Goal: Task Accomplishment & Management: Manage account settings

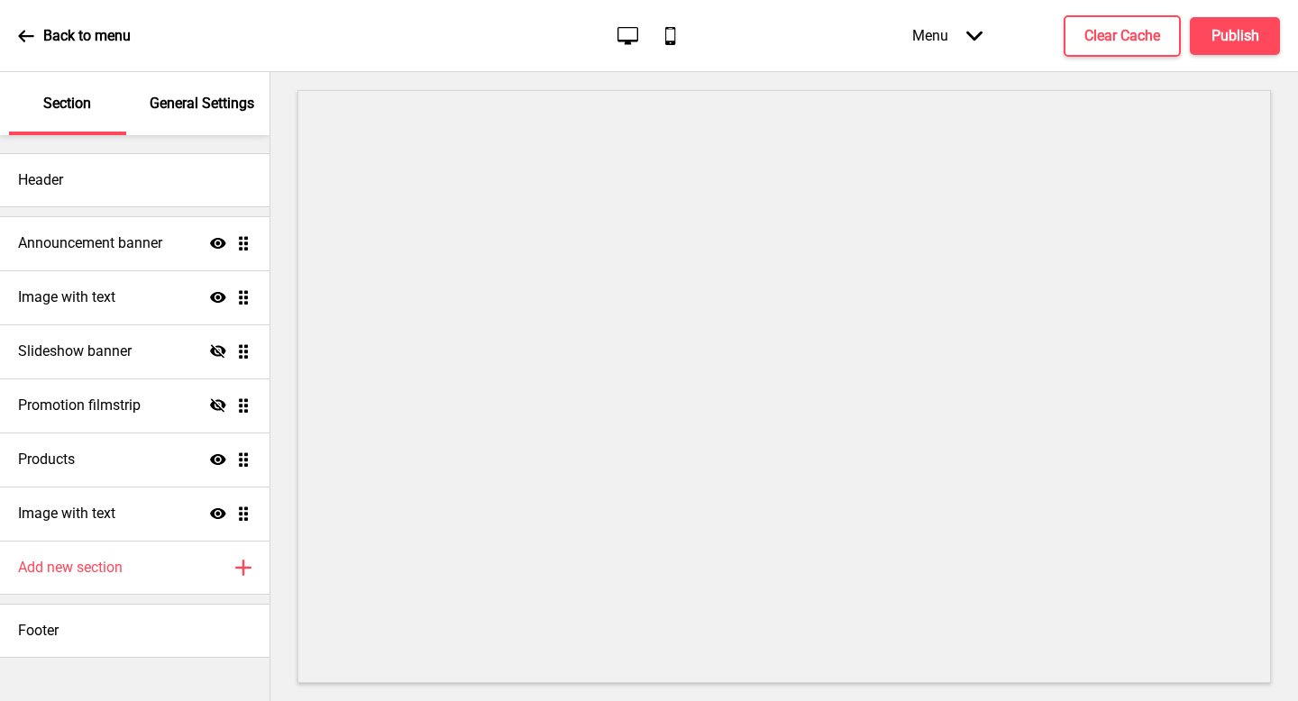
click at [63, 50] on div "Back to menu" at bounding box center [74, 36] width 113 height 49
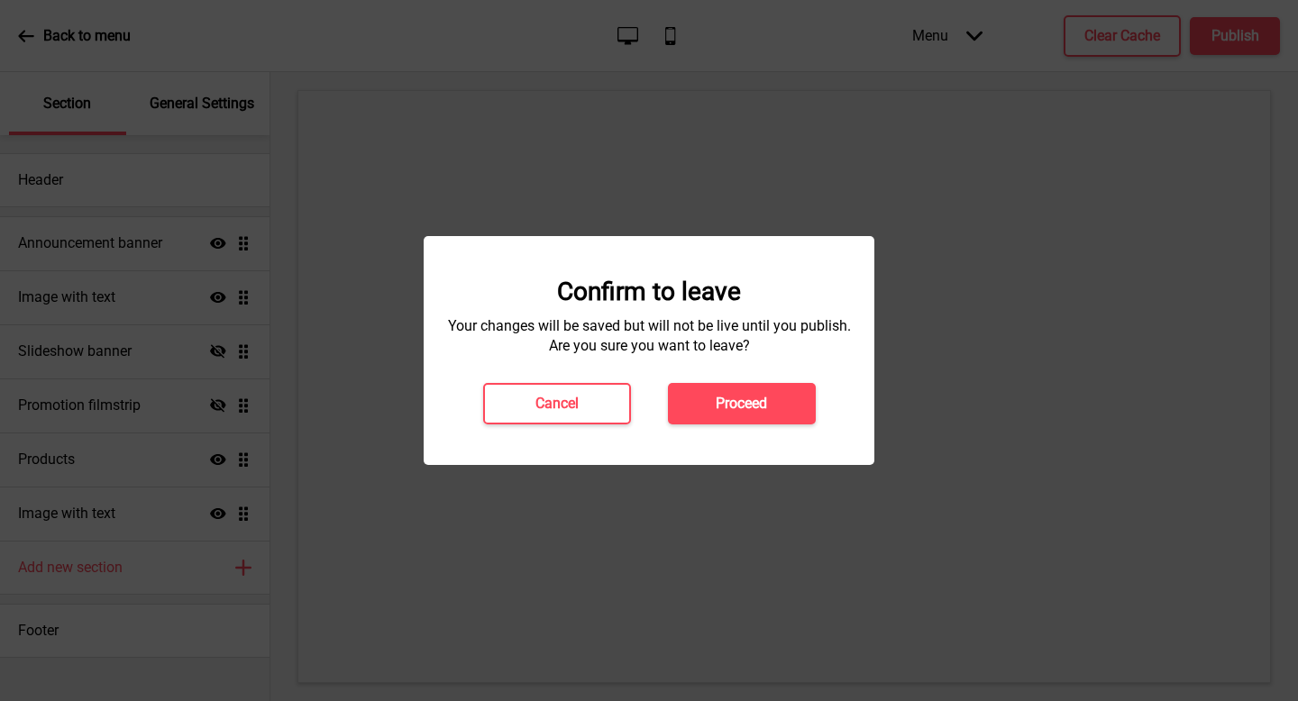
click at [73, 38] on div at bounding box center [649, 350] width 1298 height 701
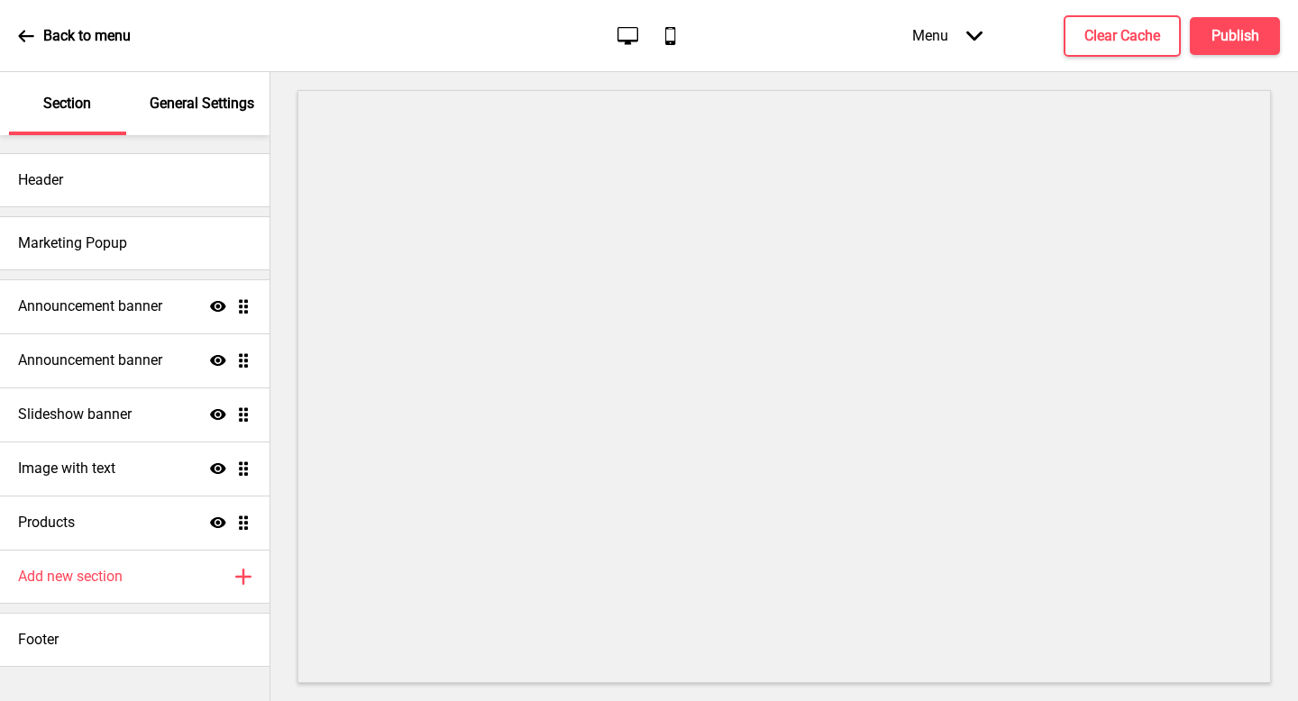
click at [227, 114] on div "General Settings" at bounding box center [202, 103] width 117 height 63
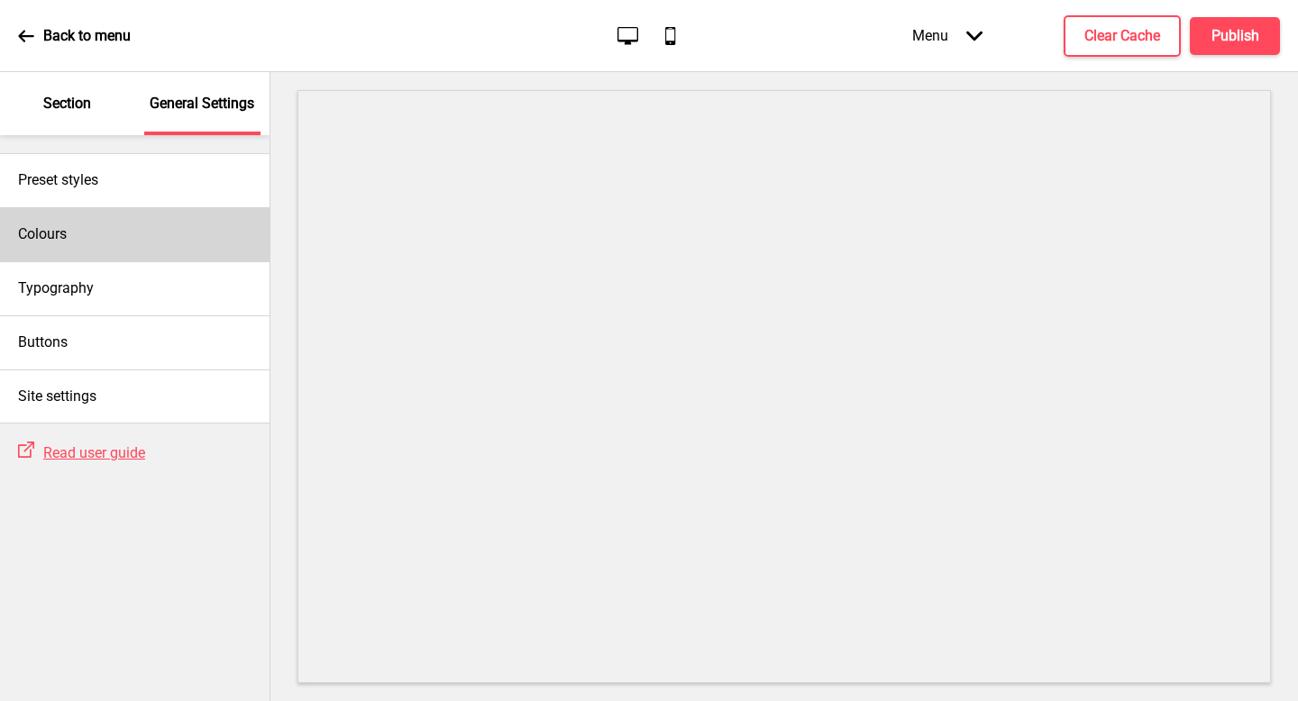
click at [171, 234] on div "Colours" at bounding box center [135, 234] width 270 height 54
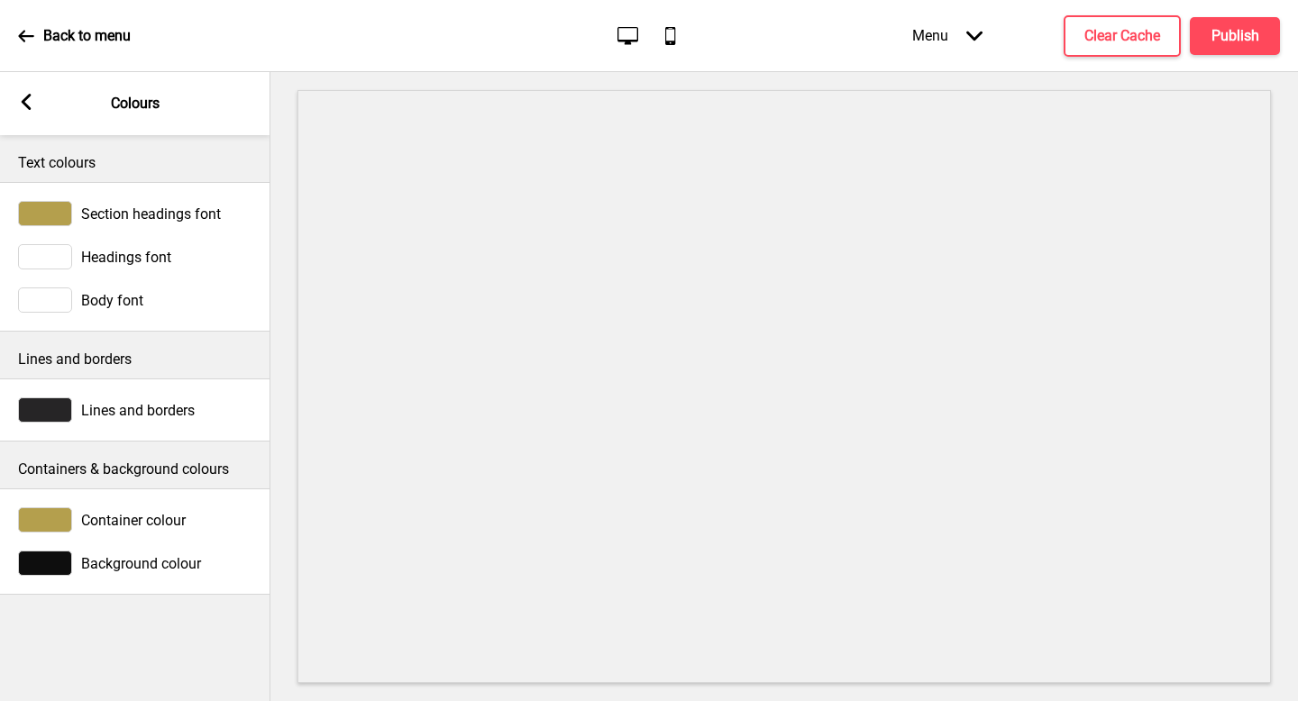
click at [188, 362] on p "Lines and borders" at bounding box center [135, 360] width 234 height 20
click at [44, 511] on div at bounding box center [45, 520] width 54 height 25
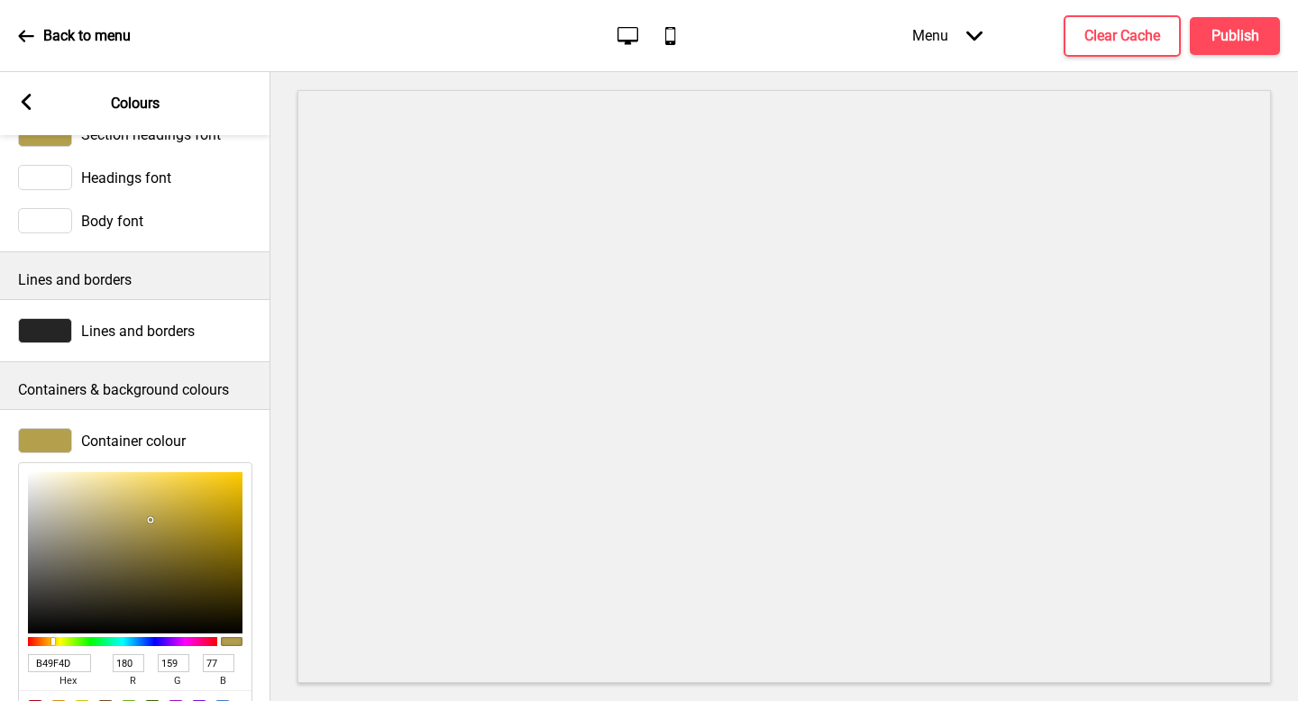
scroll to position [219, 0]
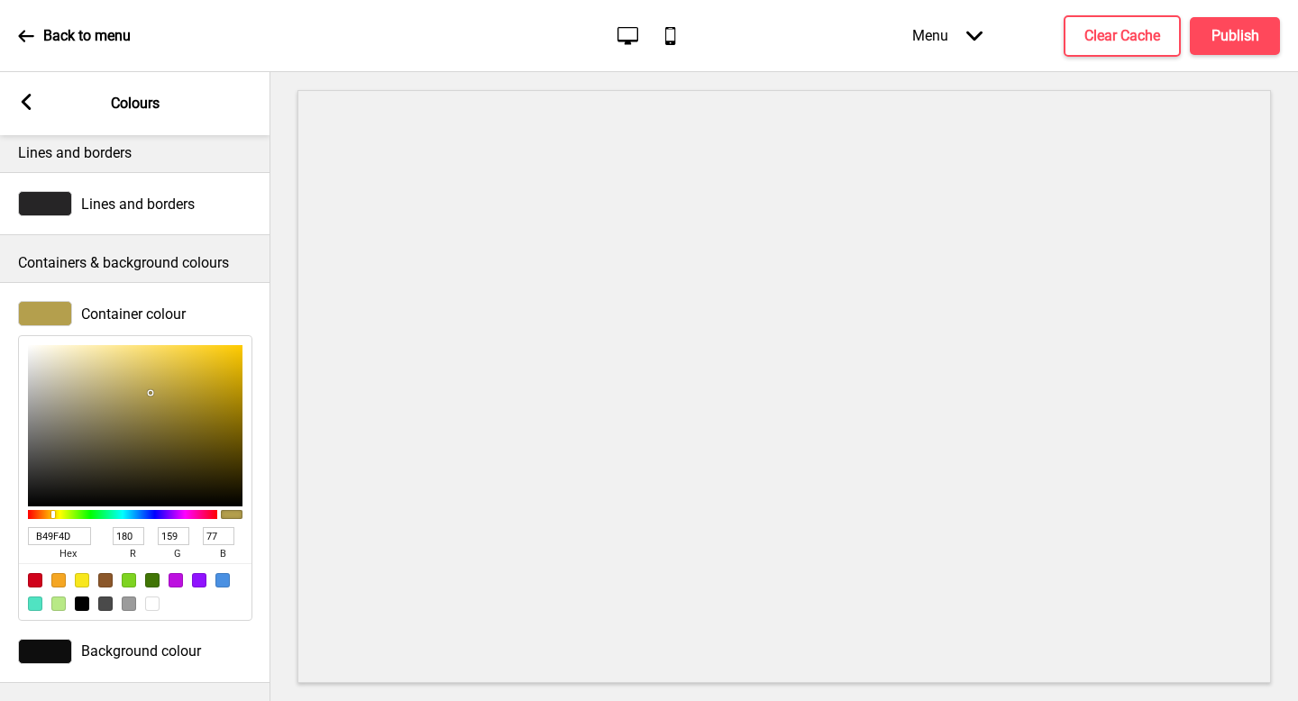
click at [82, 527] on input "B49F4D" at bounding box center [59, 536] width 63 height 18
type input "A39870"
type input "163"
type input "152"
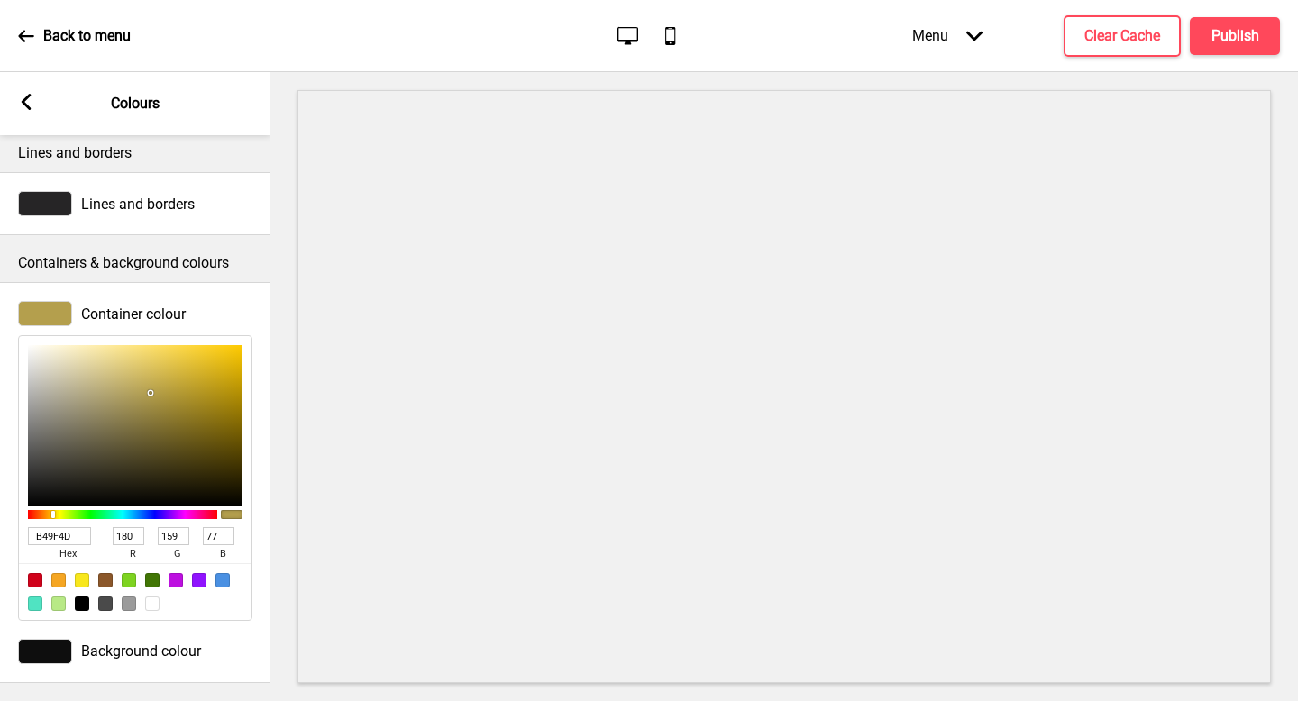
type input "112"
type input "A49971"
type input "164"
type input "153"
type input "113"
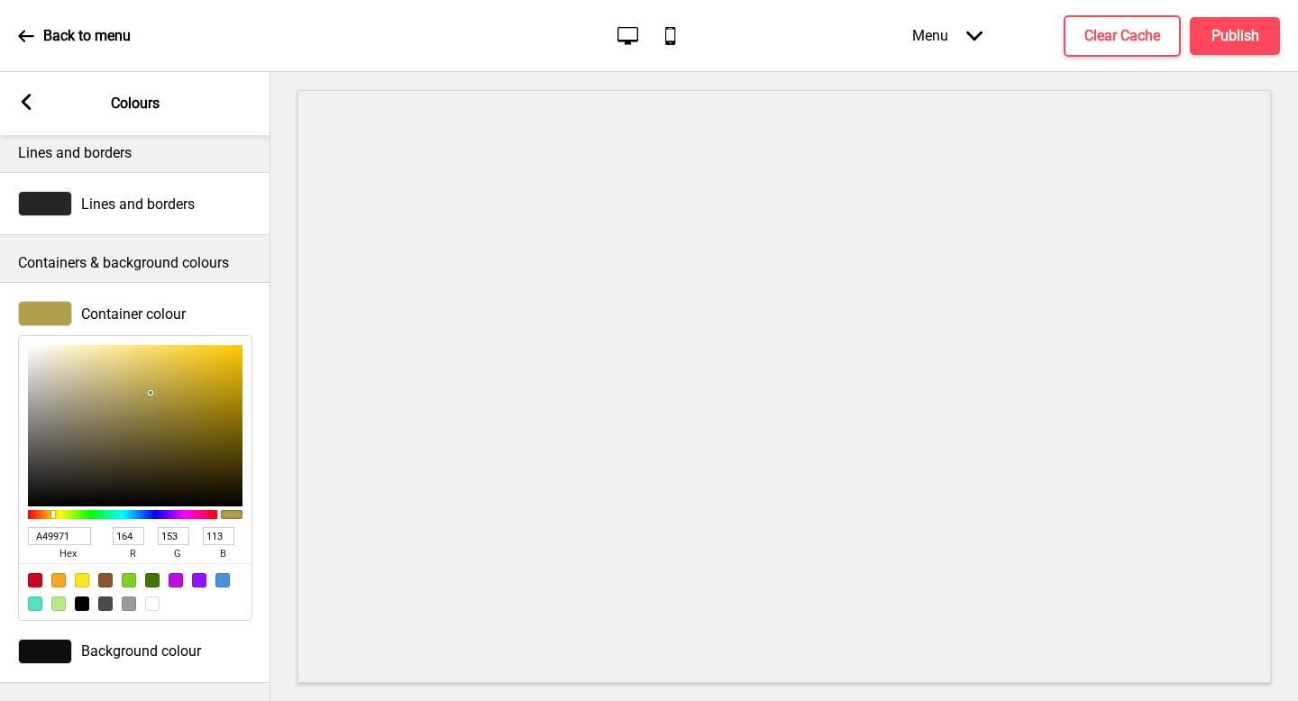
type input "A49B79"
type input "155"
type input "121"
type input "AAAAAA"
type input "170"
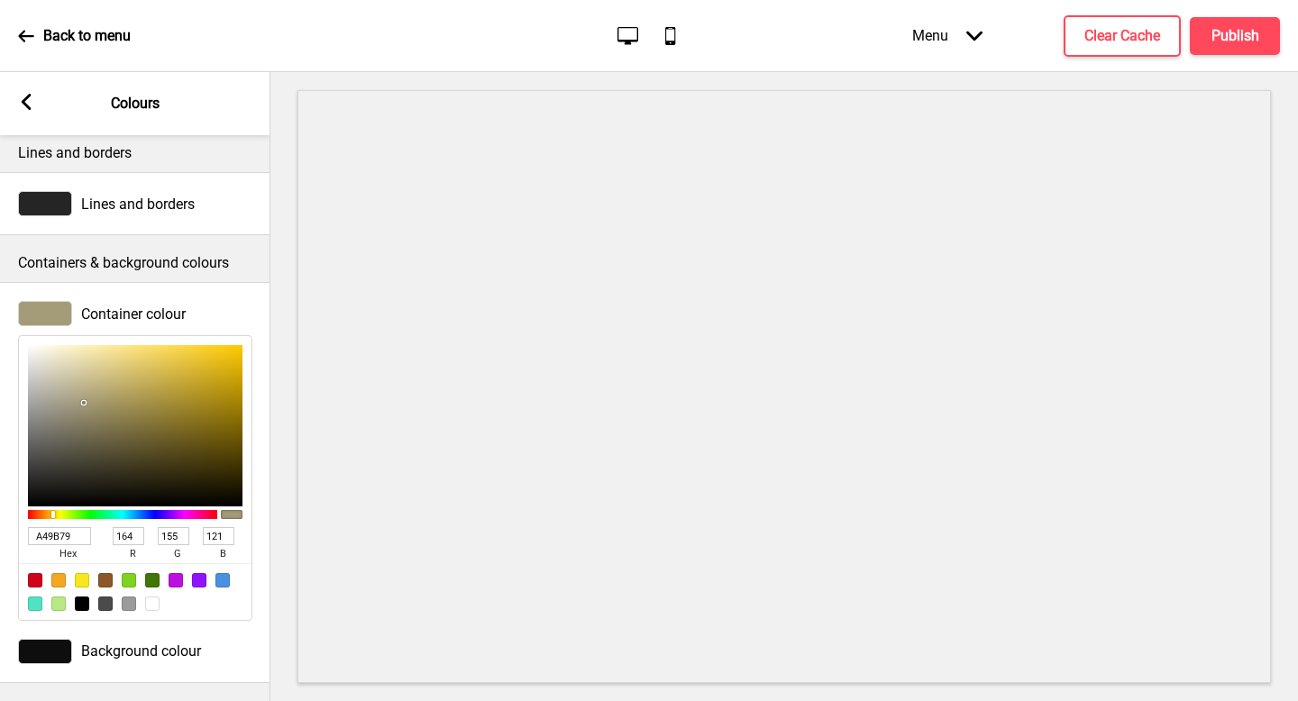
type input "170"
type input "9D9D9D"
type input "157"
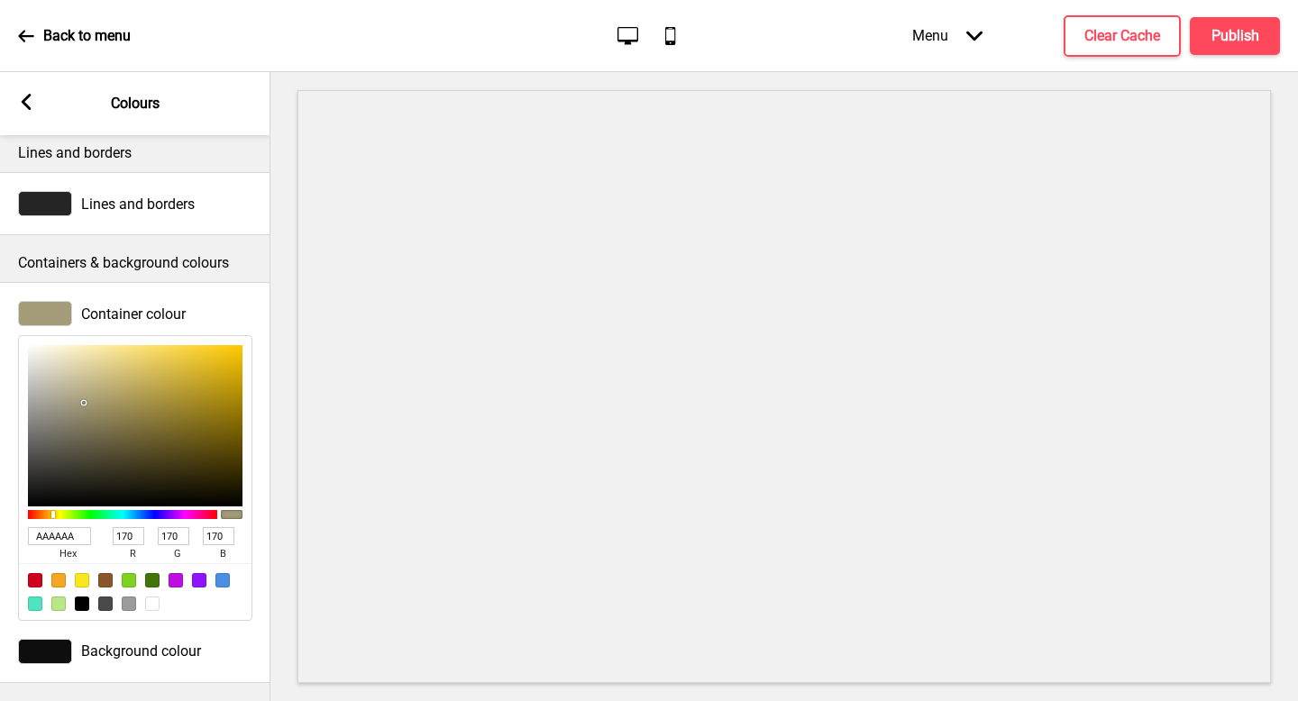
type input "157"
type input "7B7B7B"
type input "123"
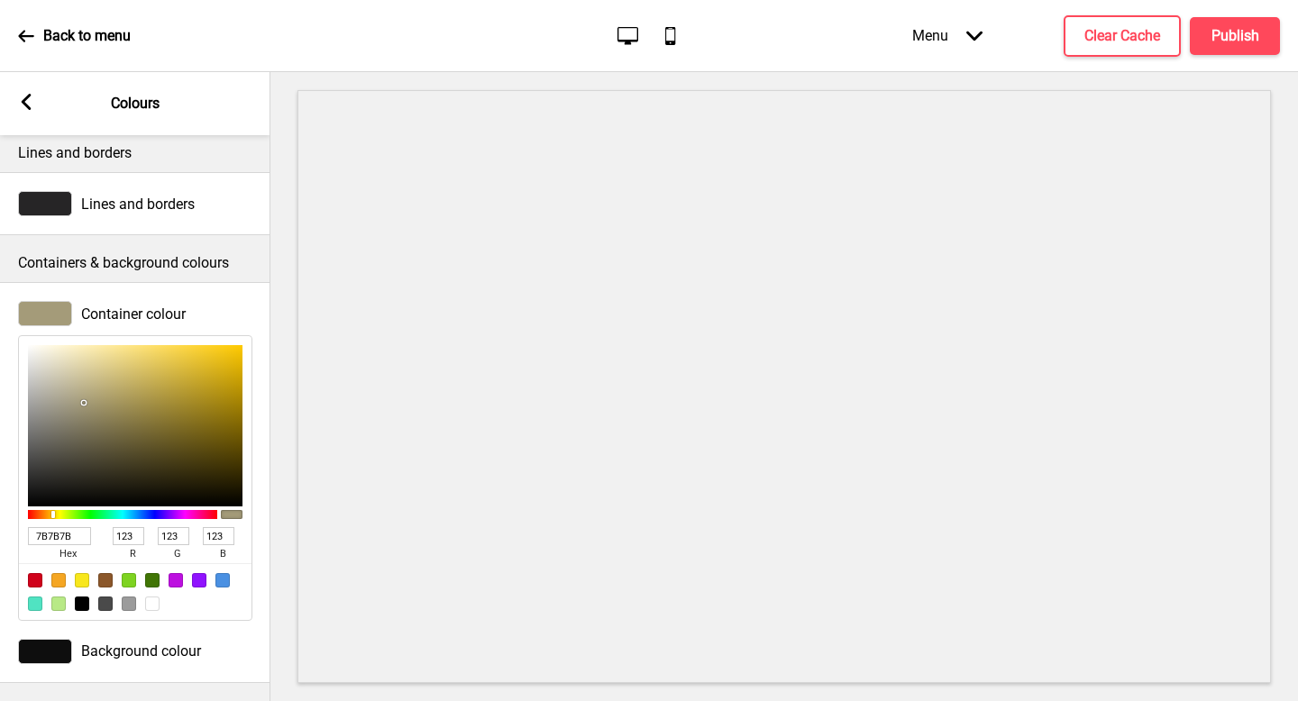
type input "242424"
type input "36"
drag, startPoint x: 96, startPoint y: 390, endPoint x: 0, endPoint y: 477, distance: 128.9
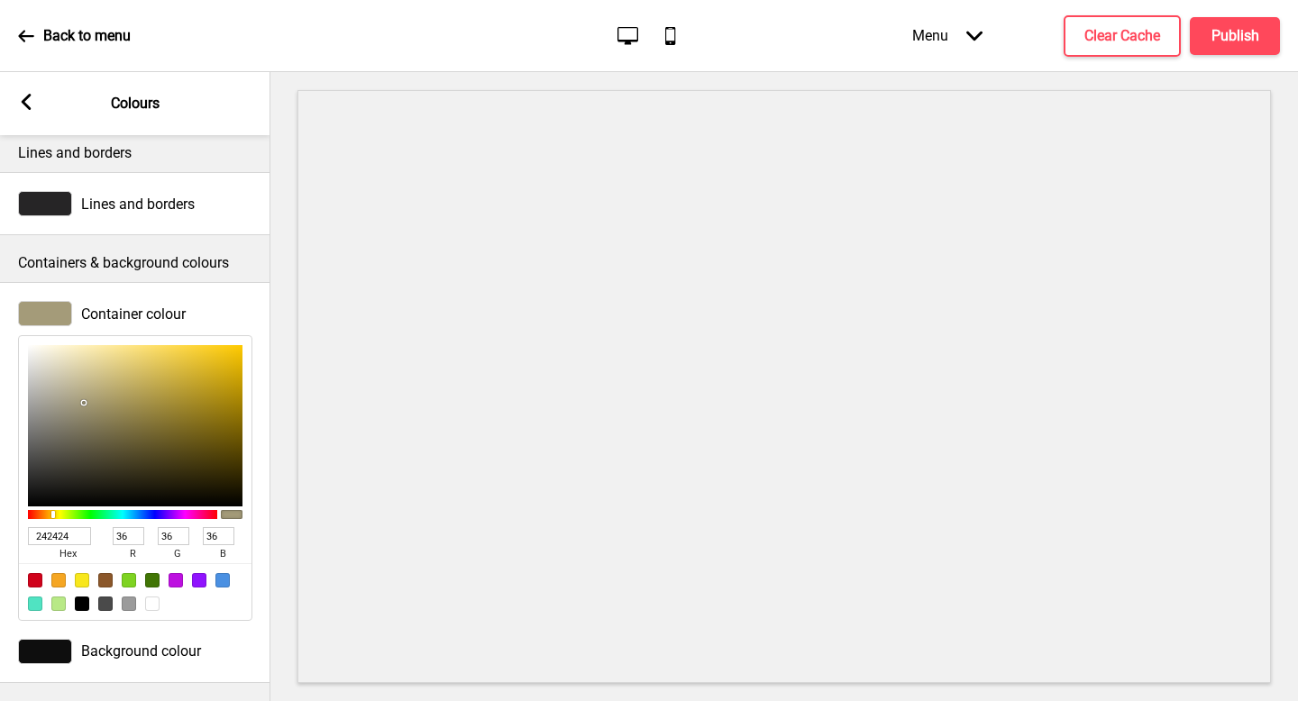
click at [0, 477] on div "Container colour 242424 hex 36 r 36 g 36 b 100 a" at bounding box center [135, 461] width 270 height 338
type input "1A1A1A"
type input "26"
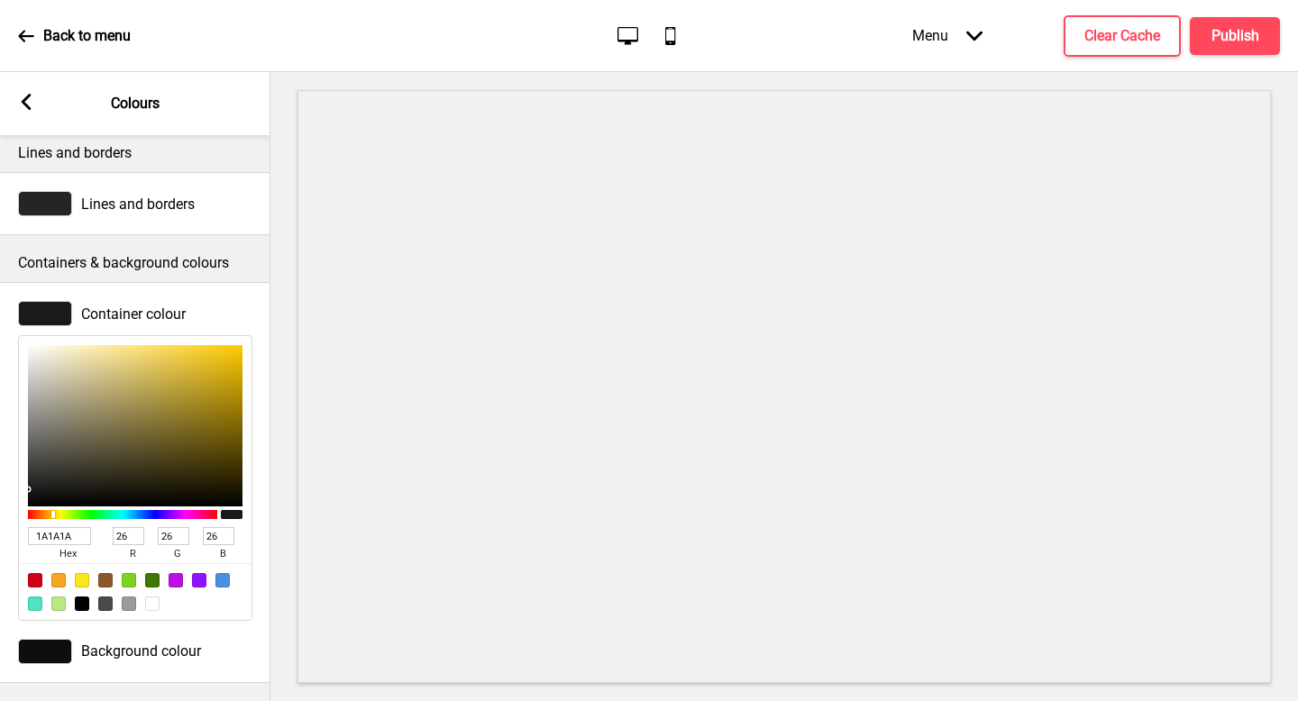
click at [58, 529] on input "1A1A1A" at bounding box center [59, 536] width 63 height 18
paste input "B49F4D"
type input "B49F4D"
type input "180"
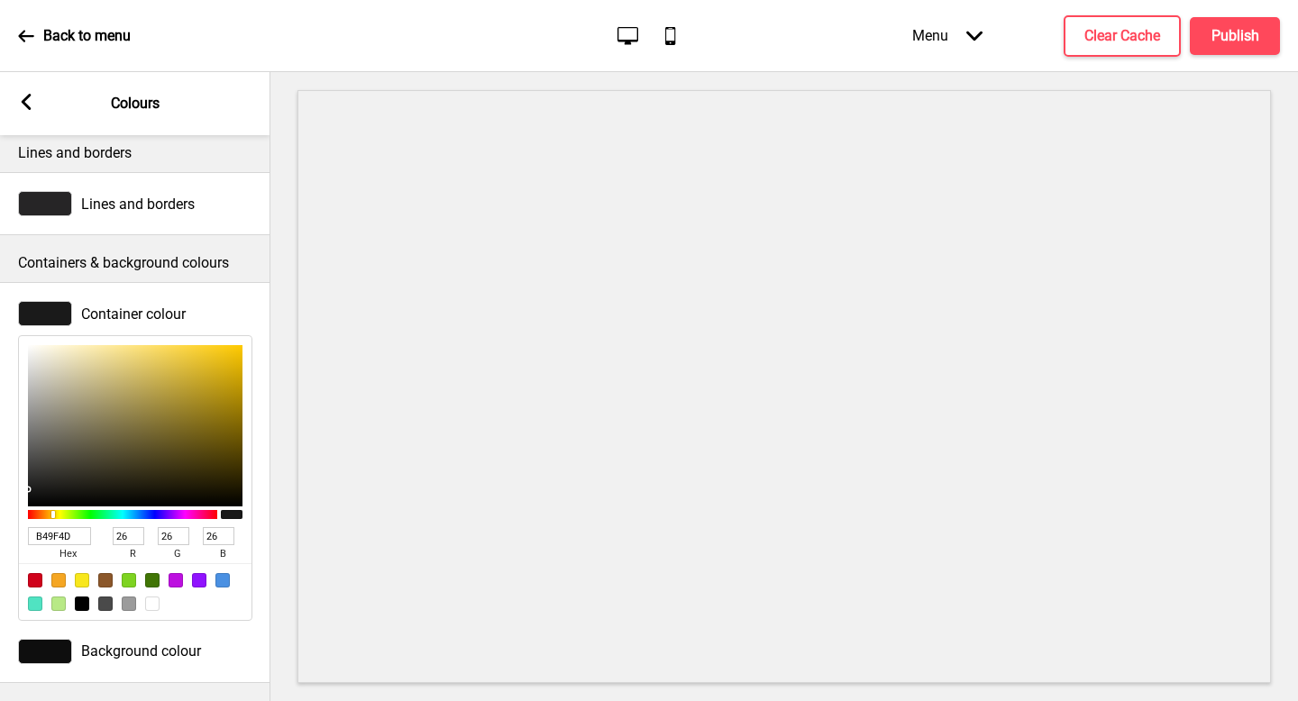
type input "159"
type input "77"
type input "B49F4D"
click at [5, 534] on div "Container colour B49F4D hex 180 r 159 g 77 b 100 a" at bounding box center [135, 461] width 270 height 338
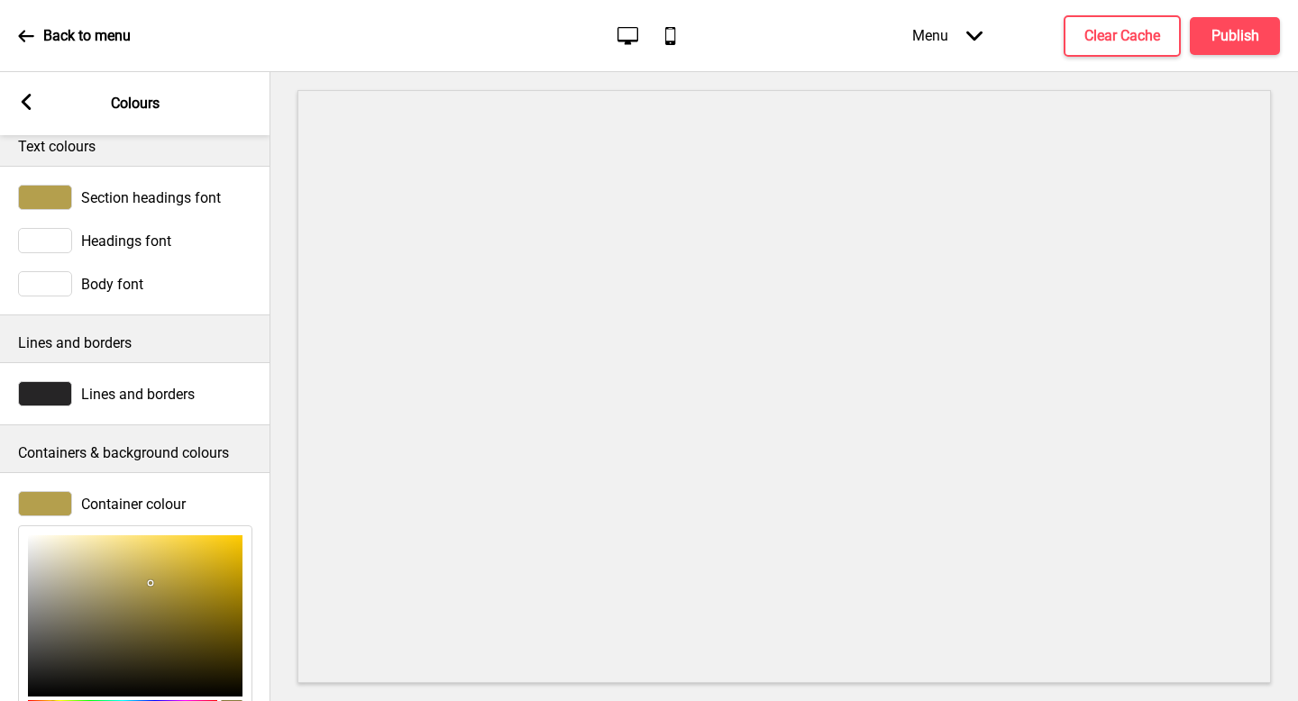
scroll to position [0, 0]
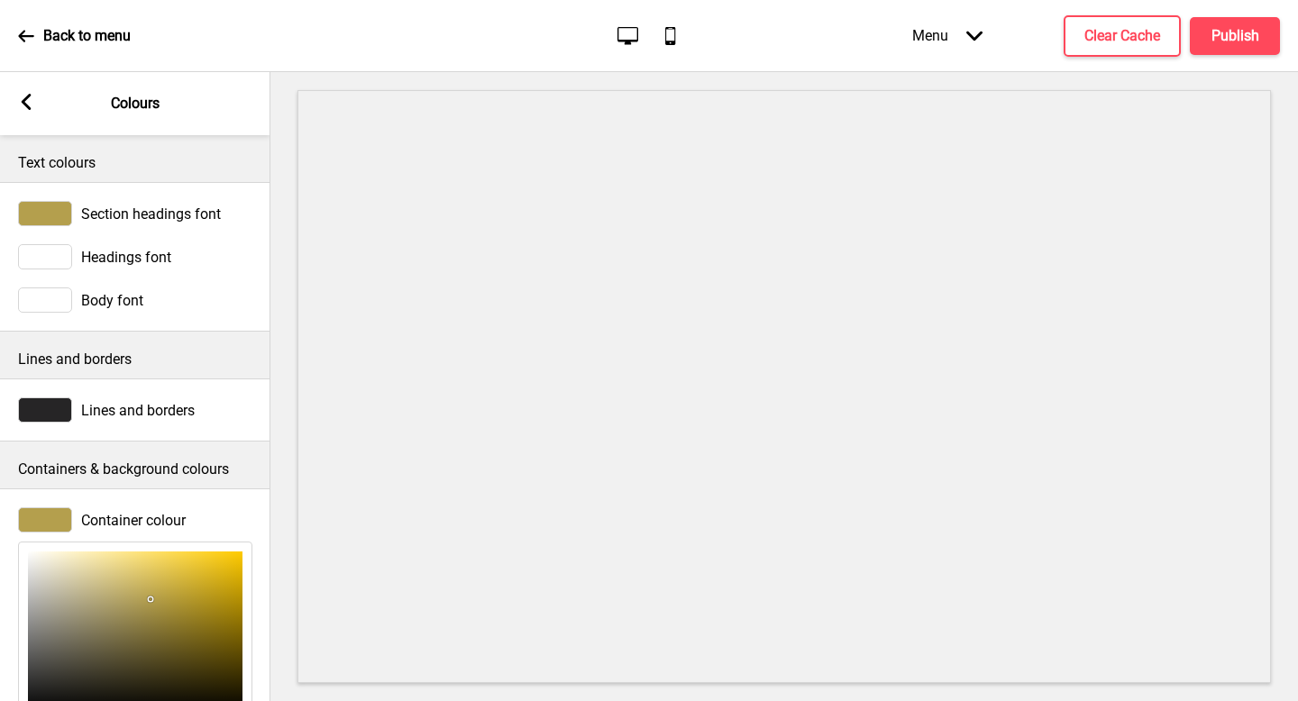
click at [22, 113] on div "Arrow left" at bounding box center [26, 104] width 16 height 20
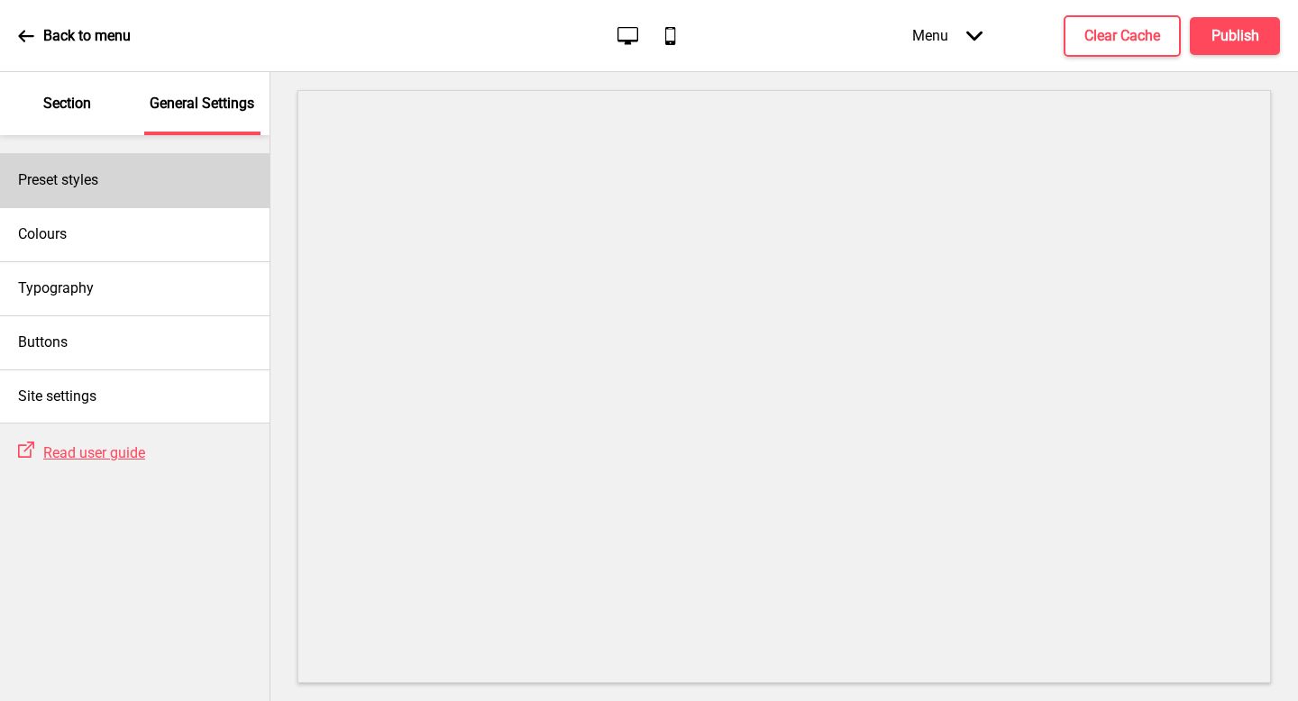
click at [205, 181] on div "Preset styles" at bounding box center [135, 180] width 270 height 54
select select "Custom"
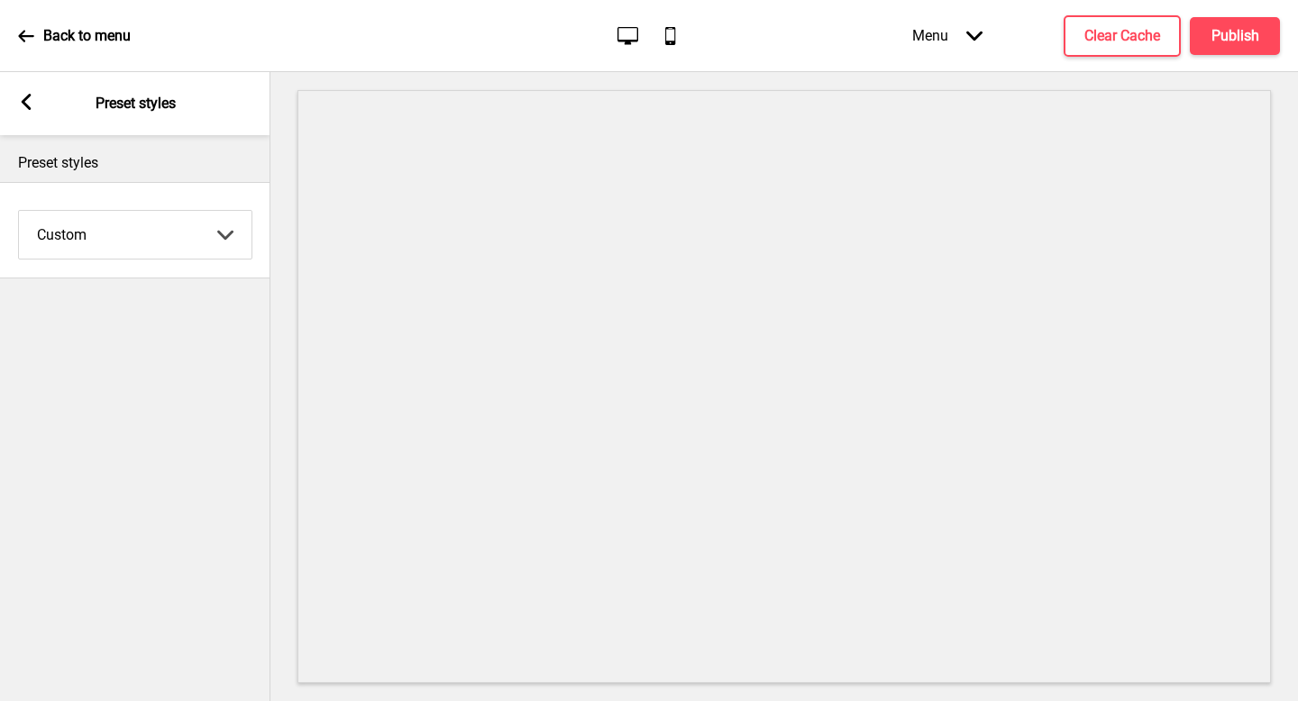
click at [25, 106] on icon at bounding box center [27, 102] width 10 height 16
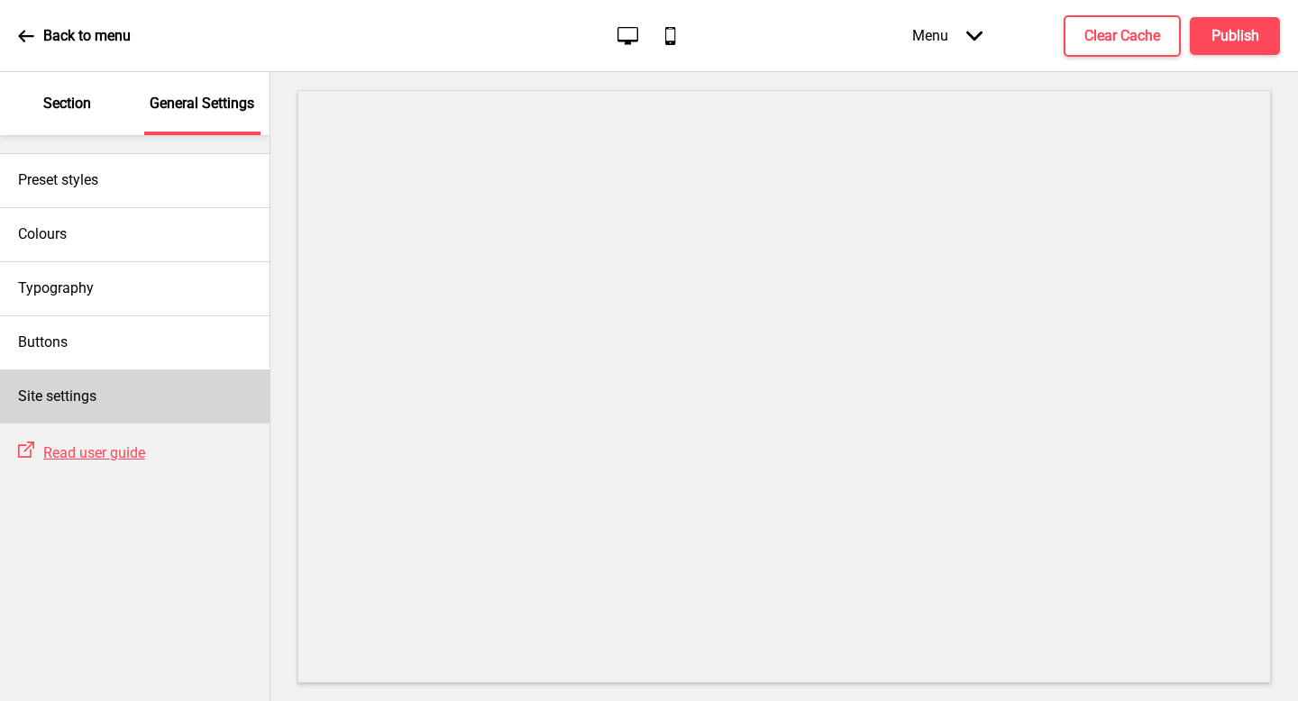
click at [185, 407] on div "Site settings" at bounding box center [135, 397] width 270 height 54
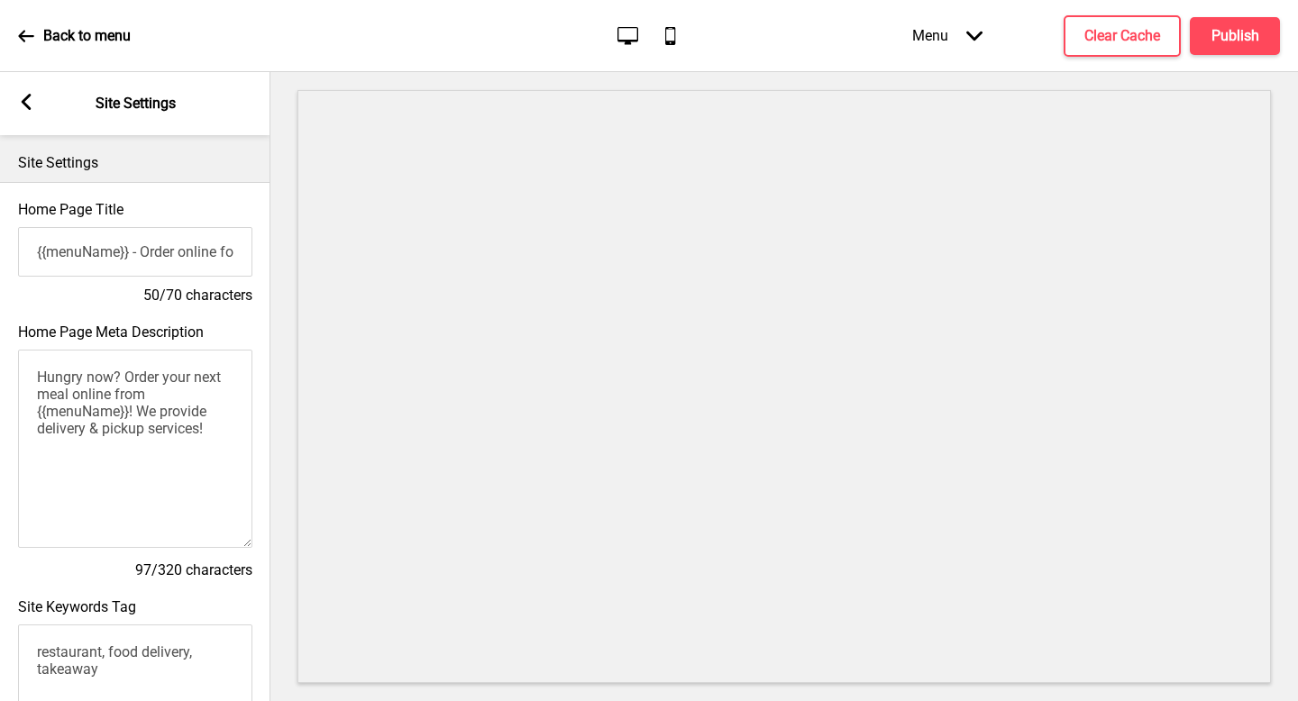
click at [32, 105] on rect at bounding box center [26, 102] width 16 height 16
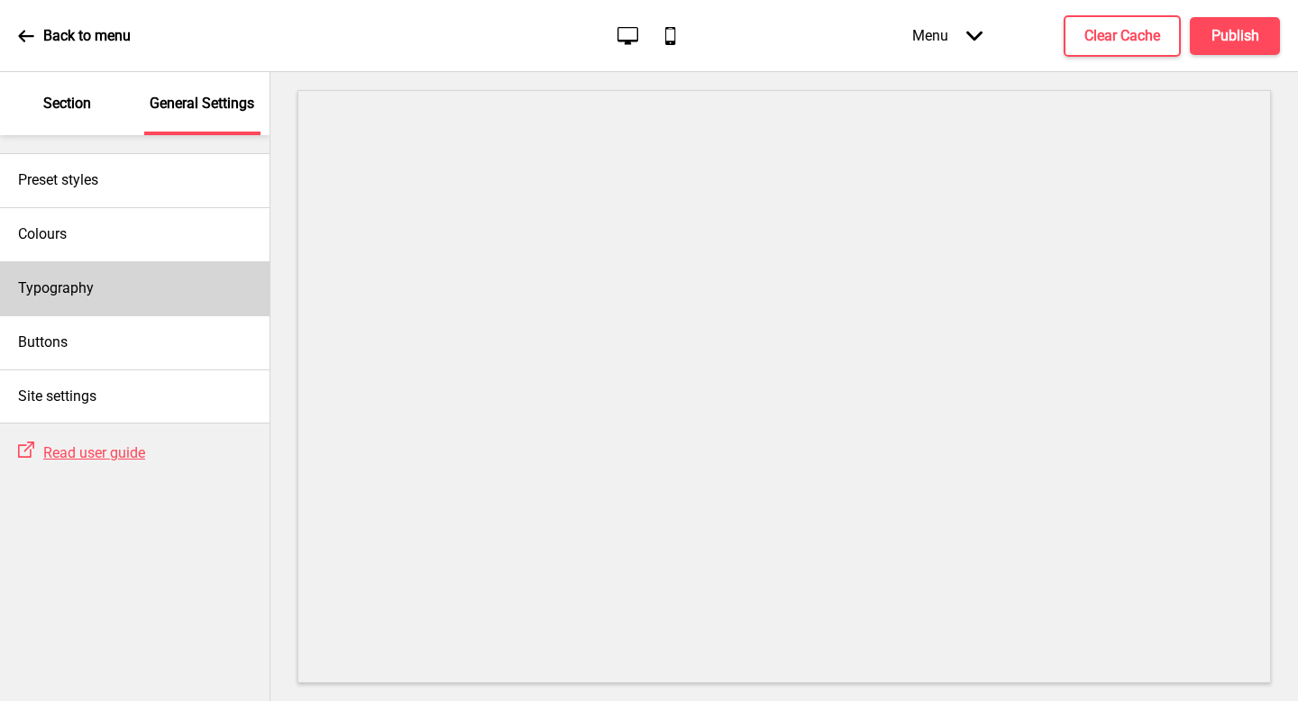
click at [158, 303] on div "Typography" at bounding box center [135, 288] width 270 height 54
select select "Lato"
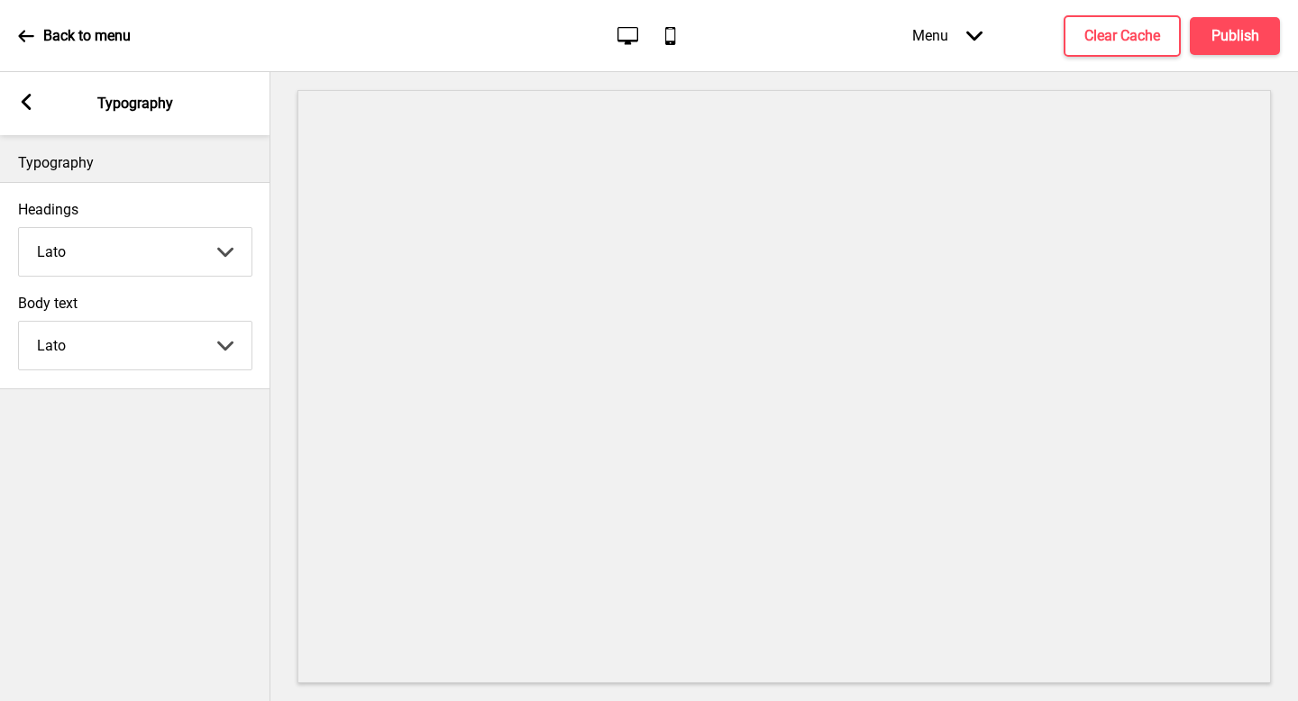
click at [28, 101] on rect at bounding box center [26, 102] width 16 height 16
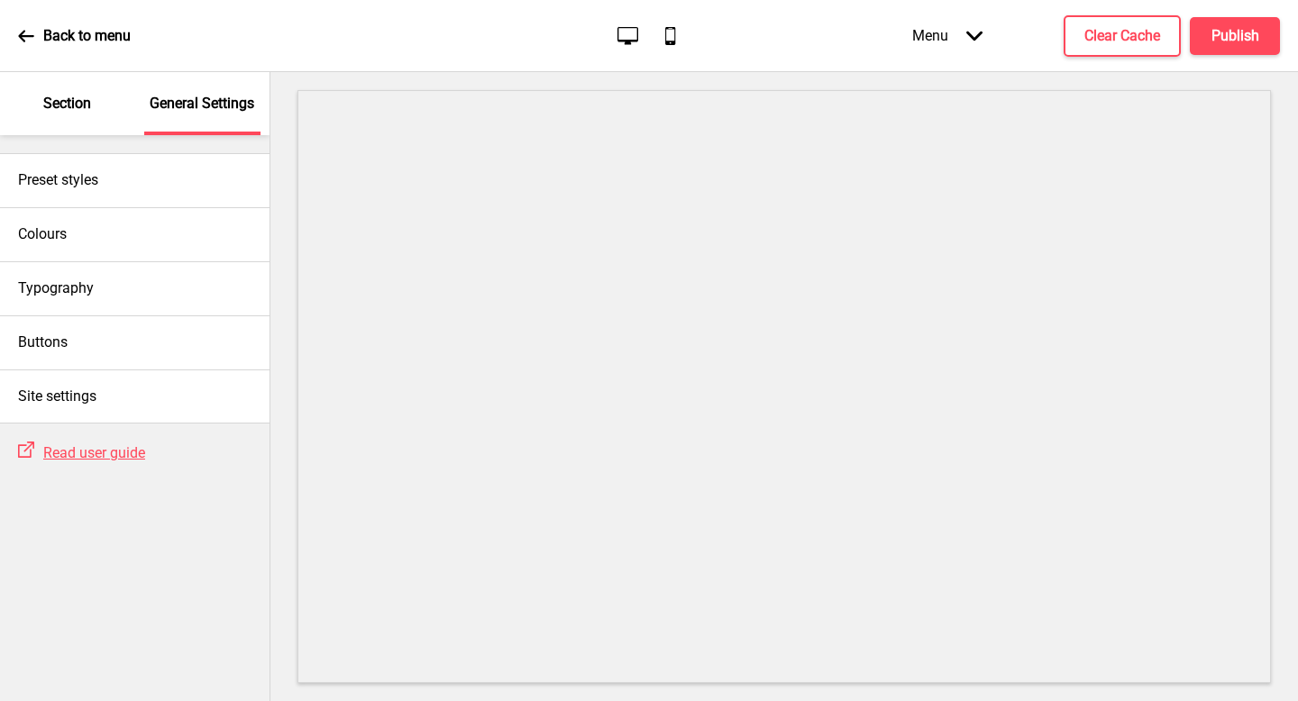
click at [46, 100] on p "Section" at bounding box center [67, 104] width 48 height 20
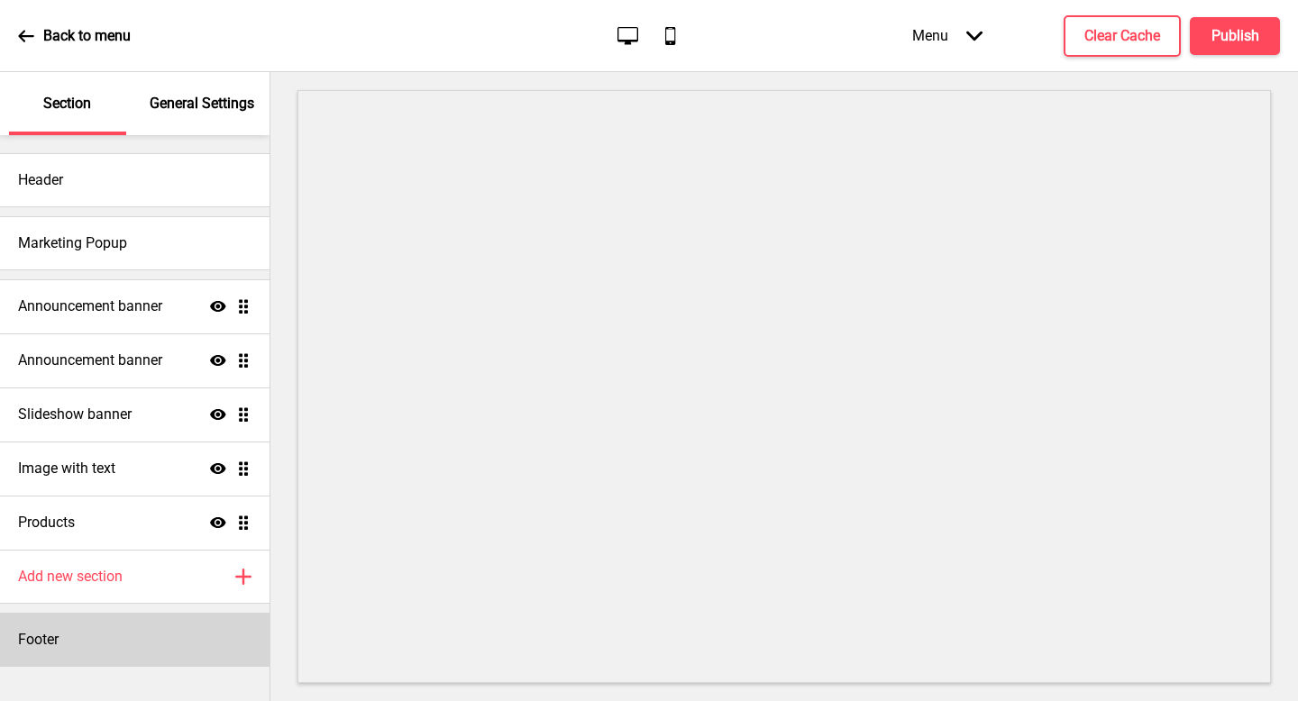
click at [117, 640] on div "Footer" at bounding box center [135, 640] width 270 height 54
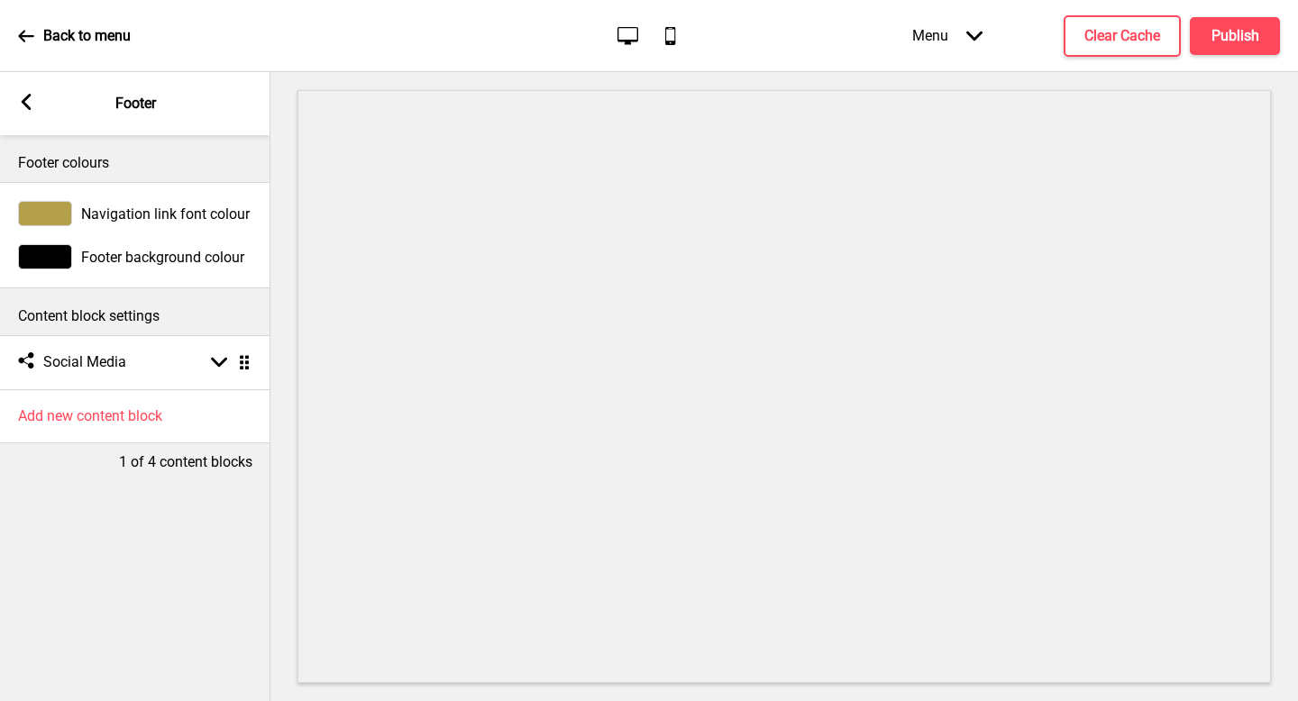
click at [60, 218] on div at bounding box center [45, 213] width 54 height 25
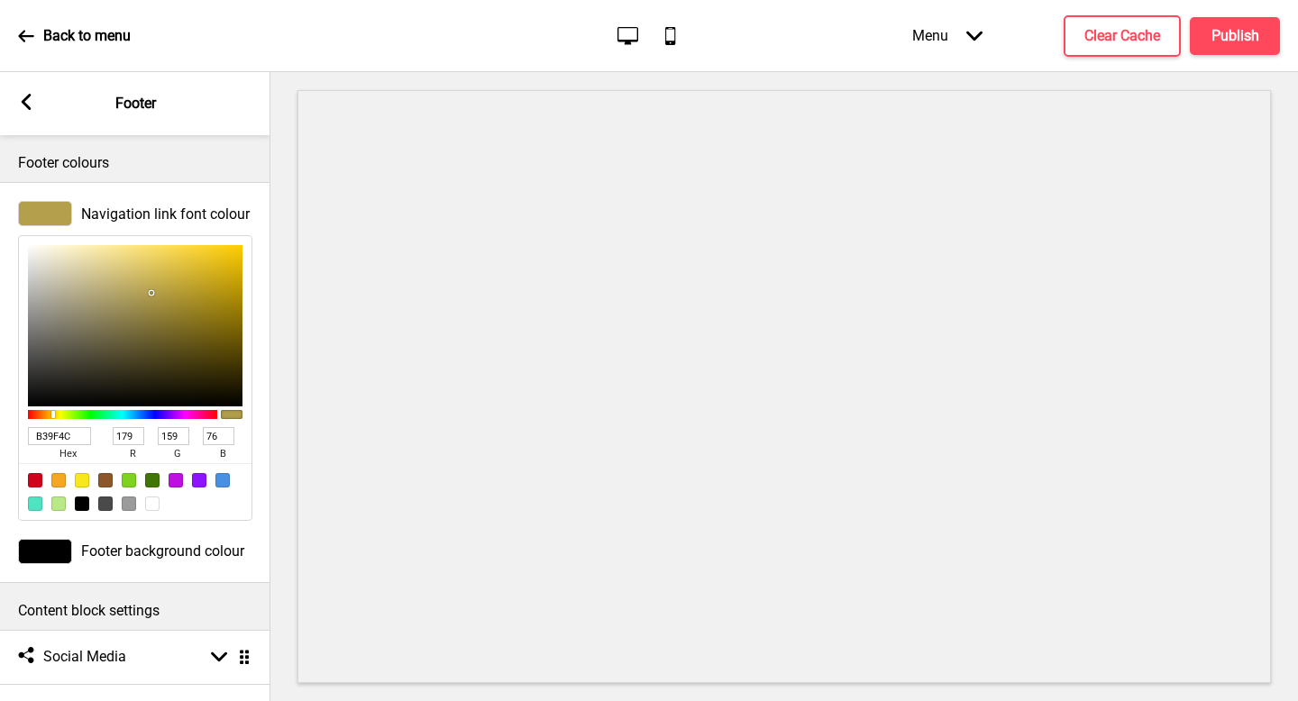
type input "8B7B36"
type input "139"
type input "123"
type input "54"
type input "87783A"
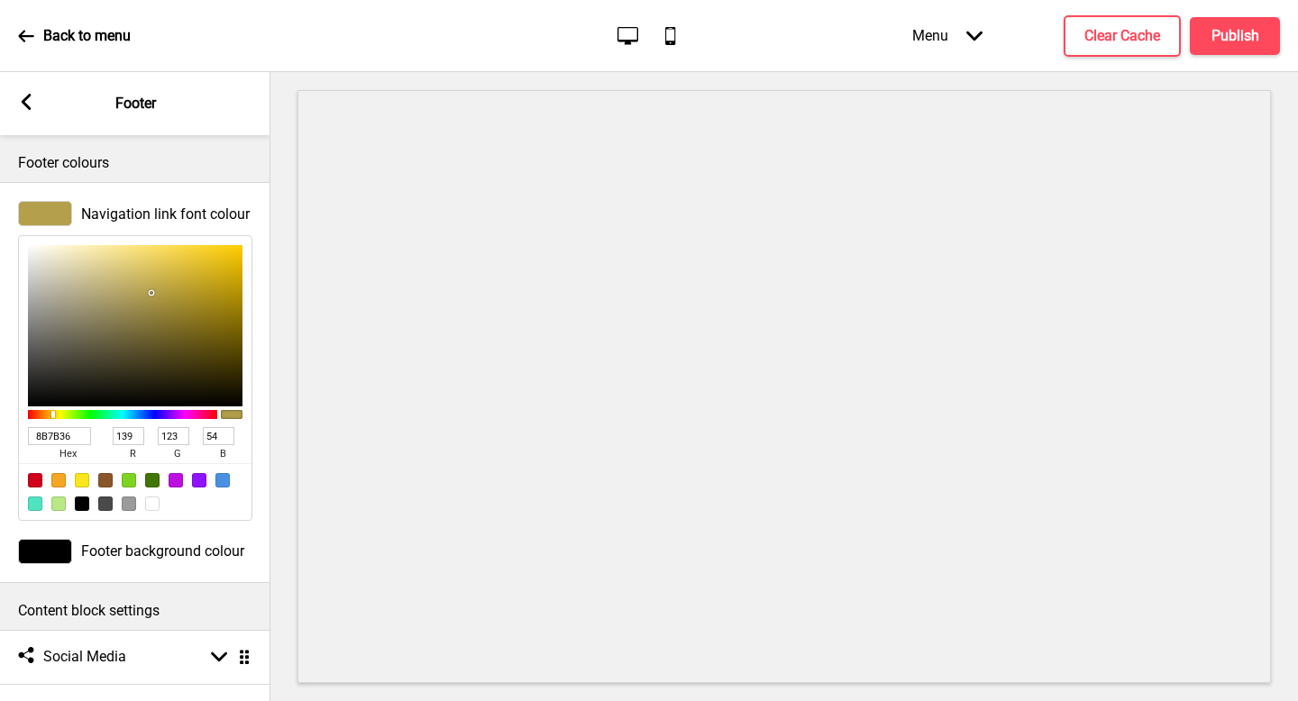
type input "135"
type input "120"
type input "58"
type input "777361"
type input "119"
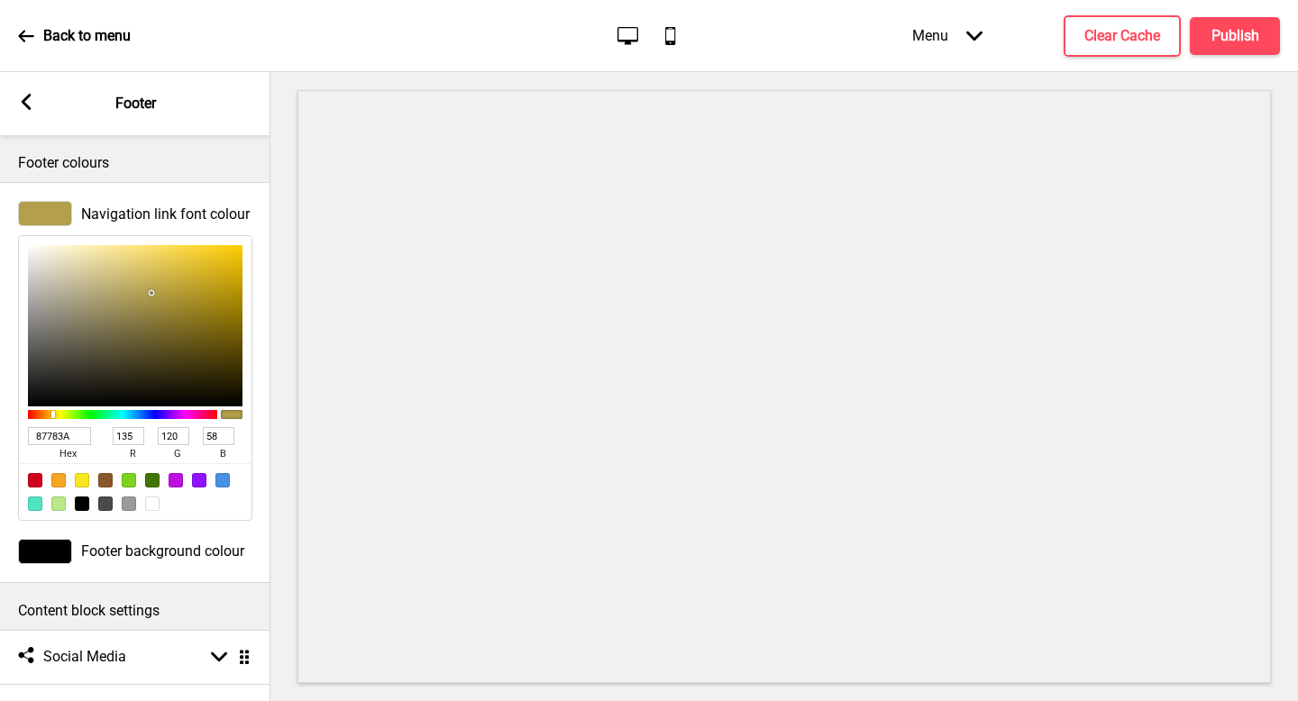
type input "115"
type input "97"
type input "727272"
type input "114"
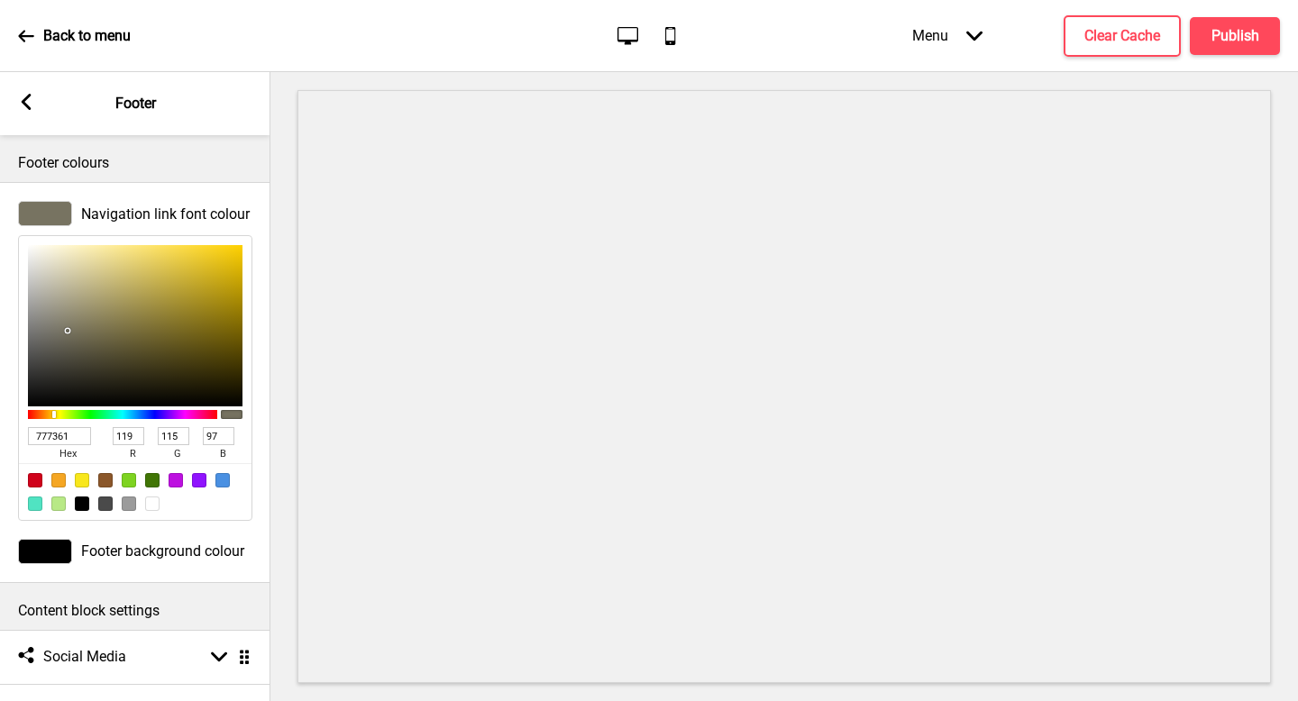
type input "114"
type input "707070"
type input "112"
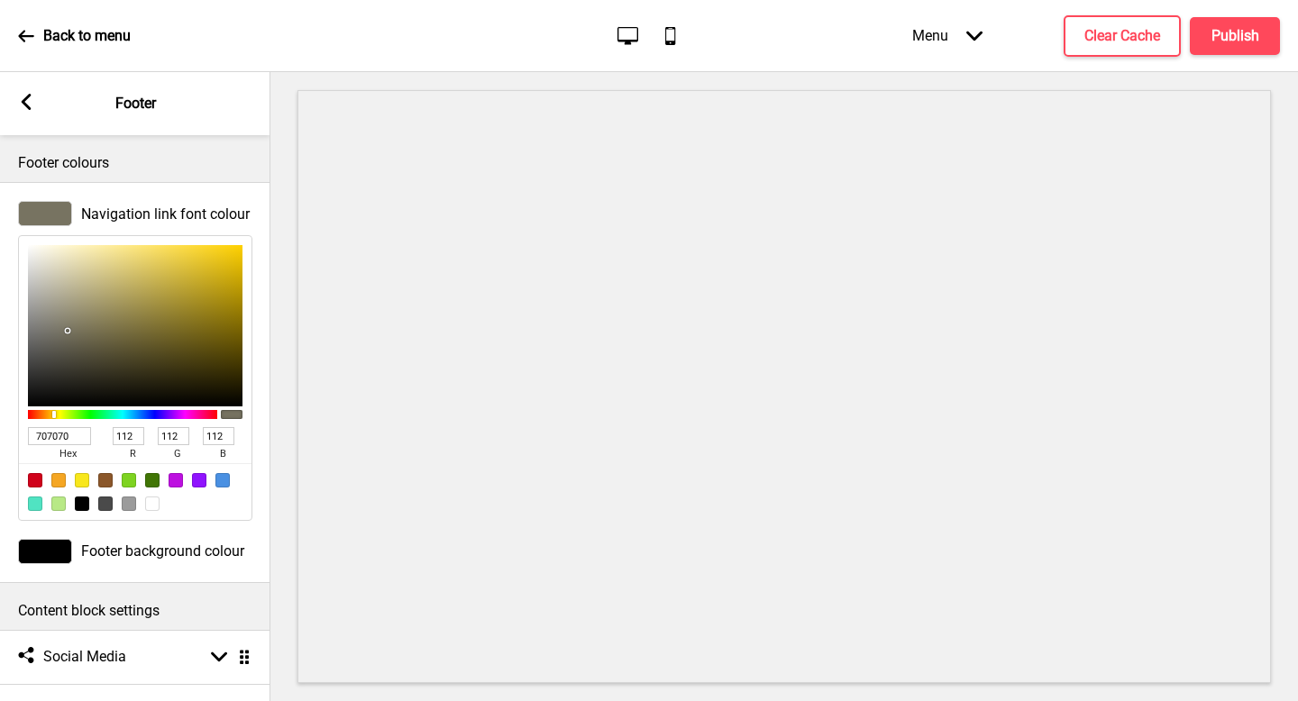
drag, startPoint x: 160, startPoint y: 318, endPoint x: 16, endPoint y: 335, distance: 144.4
click at [16, 335] on div "Navigation link font colour 707070 hex 112 r 112 g 112 b 100 a" at bounding box center [135, 361] width 270 height 338
click at [65, 428] on input "707070" at bounding box center [59, 436] width 63 height 18
paste input "B49F4D"
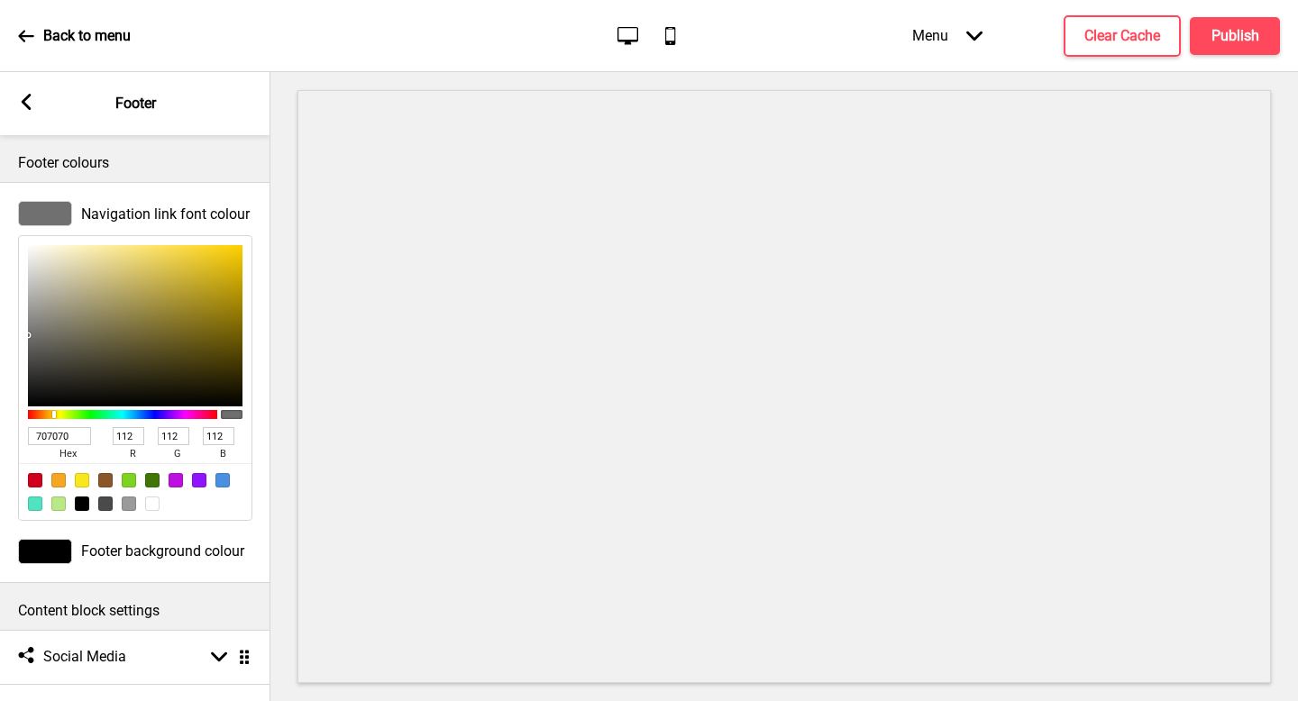
type input "B49F4D"
type input "180"
type input "159"
type input "77"
type input "B49F4D"
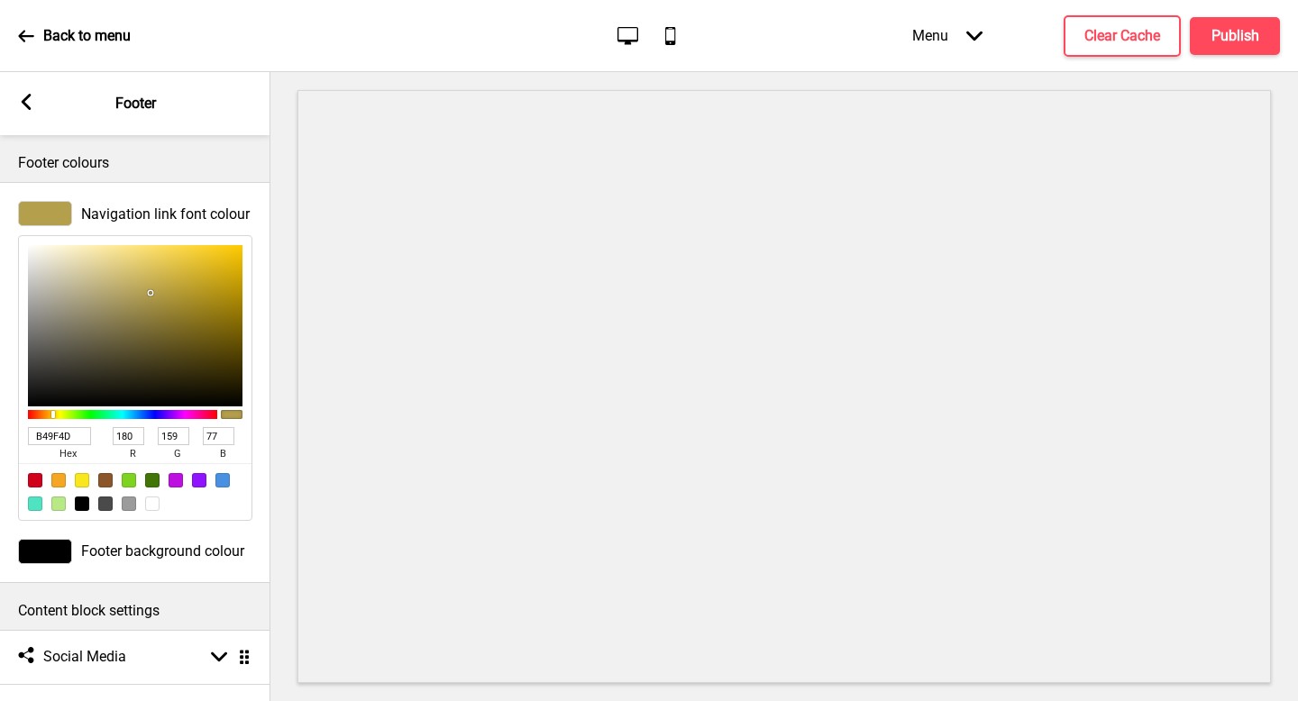
click at [153, 145] on div "Footer colours" at bounding box center [135, 158] width 270 height 47
click at [28, 108] on icon at bounding box center [27, 102] width 10 height 16
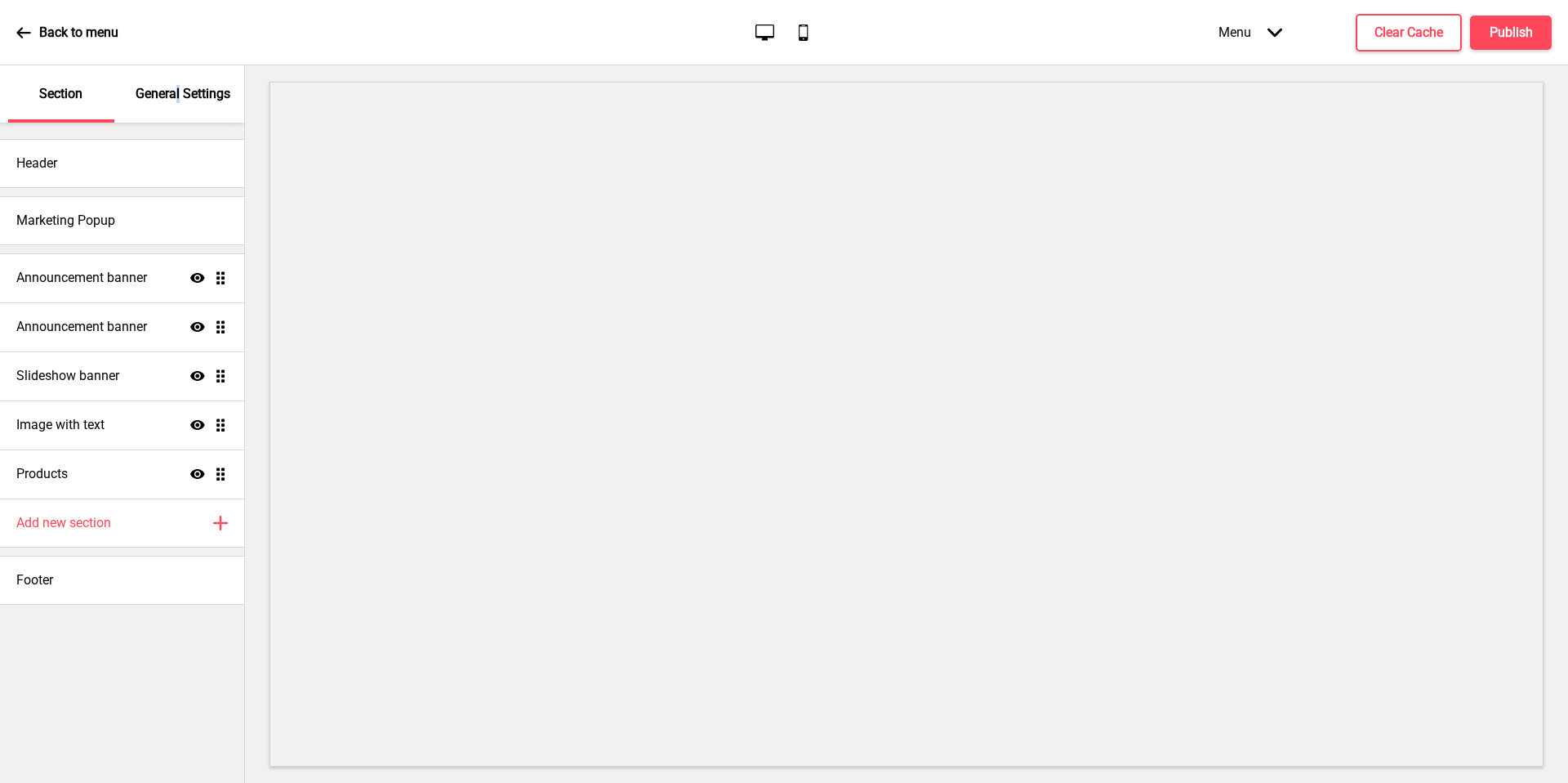
click at [178, 101] on p "General Settings" at bounding box center [183, 94] width 95 height 18
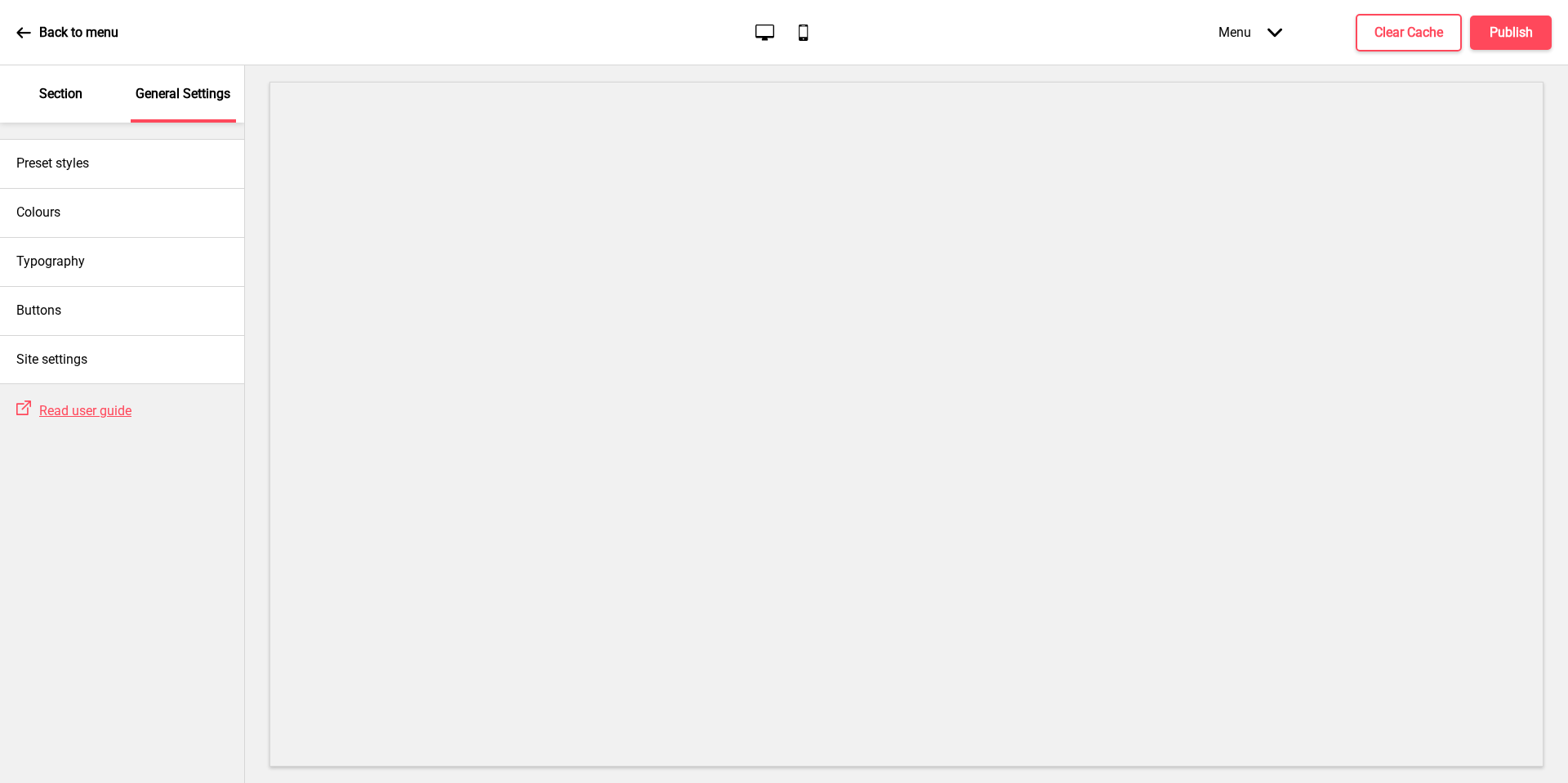
click at [147, 147] on div "Preset styles" at bounding box center [122, 163] width 245 height 49
select select "Custom"
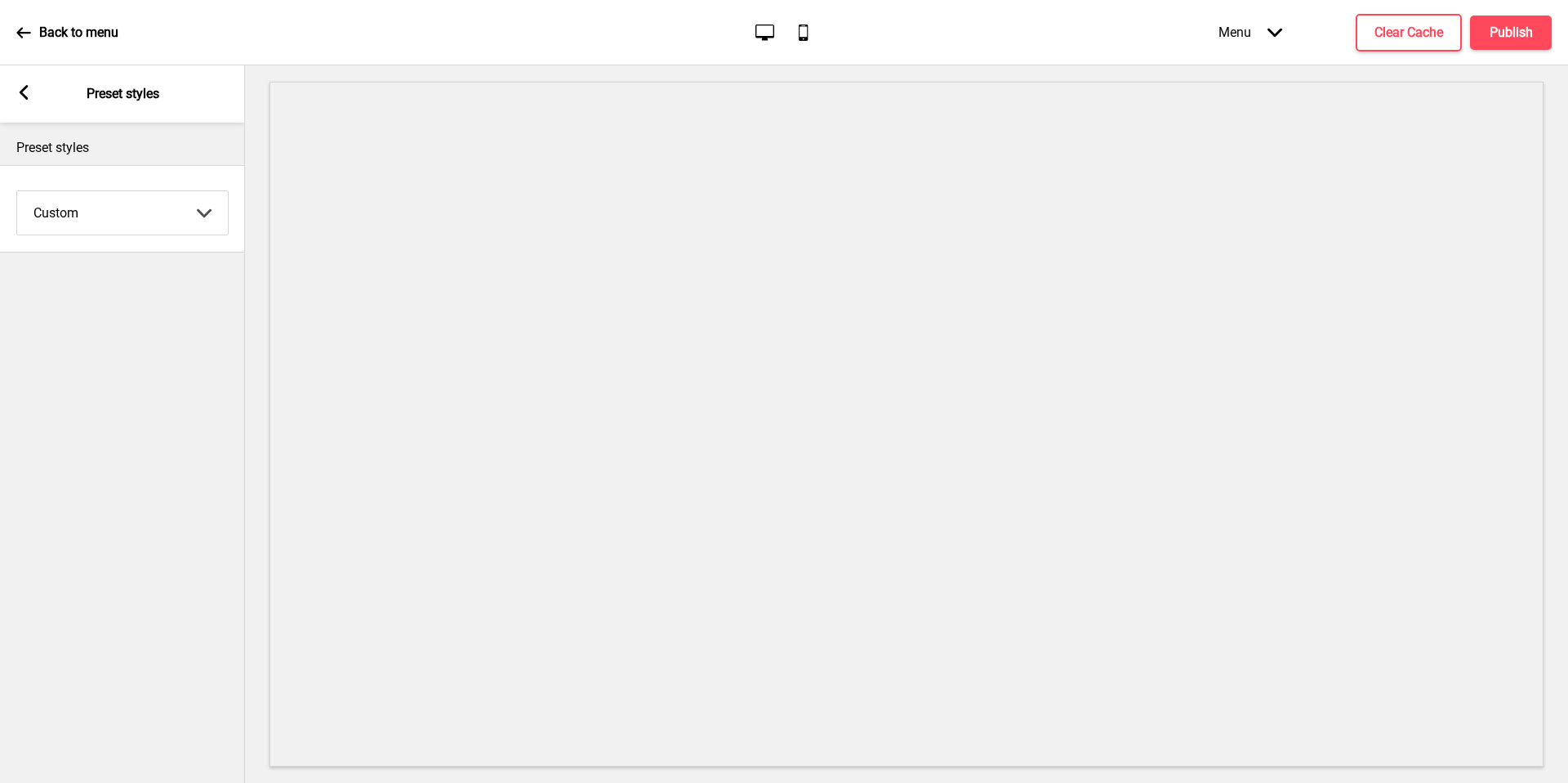
drag, startPoint x: 178, startPoint y: 101, endPoint x: 177, endPoint y: 77, distance: 24.0
click at [177, 77] on div "Arrow left Preset styles" at bounding box center [122, 93] width 245 height 57
click at [56, 93] on div "Arrow left Preset styles" at bounding box center [122, 93] width 245 height 57
click at [21, 94] on icon at bounding box center [24, 92] width 9 height 14
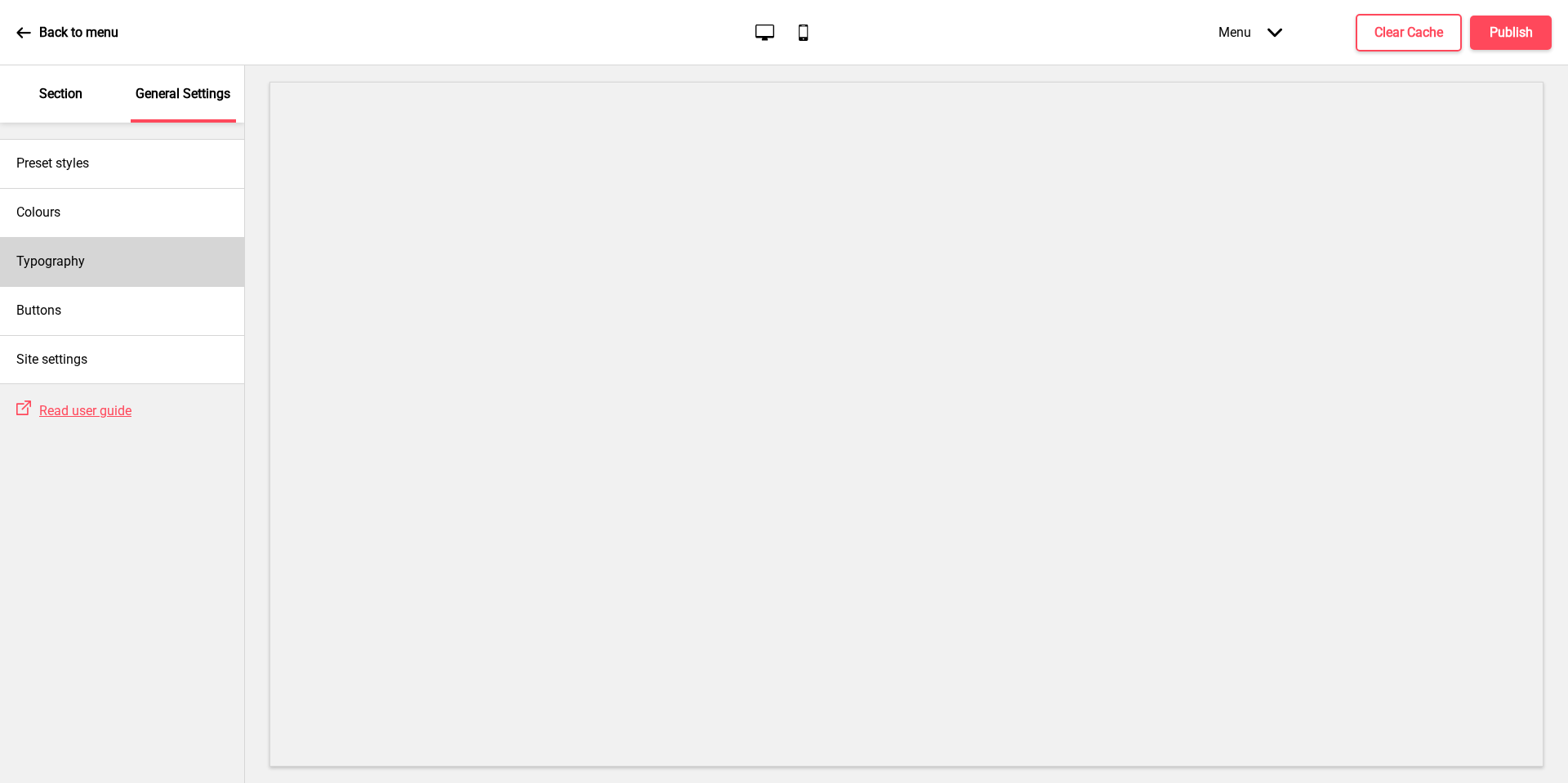
drag, startPoint x: 177, startPoint y: 77, endPoint x: 115, endPoint y: 248, distance: 181.9
click at [115, 248] on div "Typography" at bounding box center [122, 261] width 245 height 49
select select "Lato"
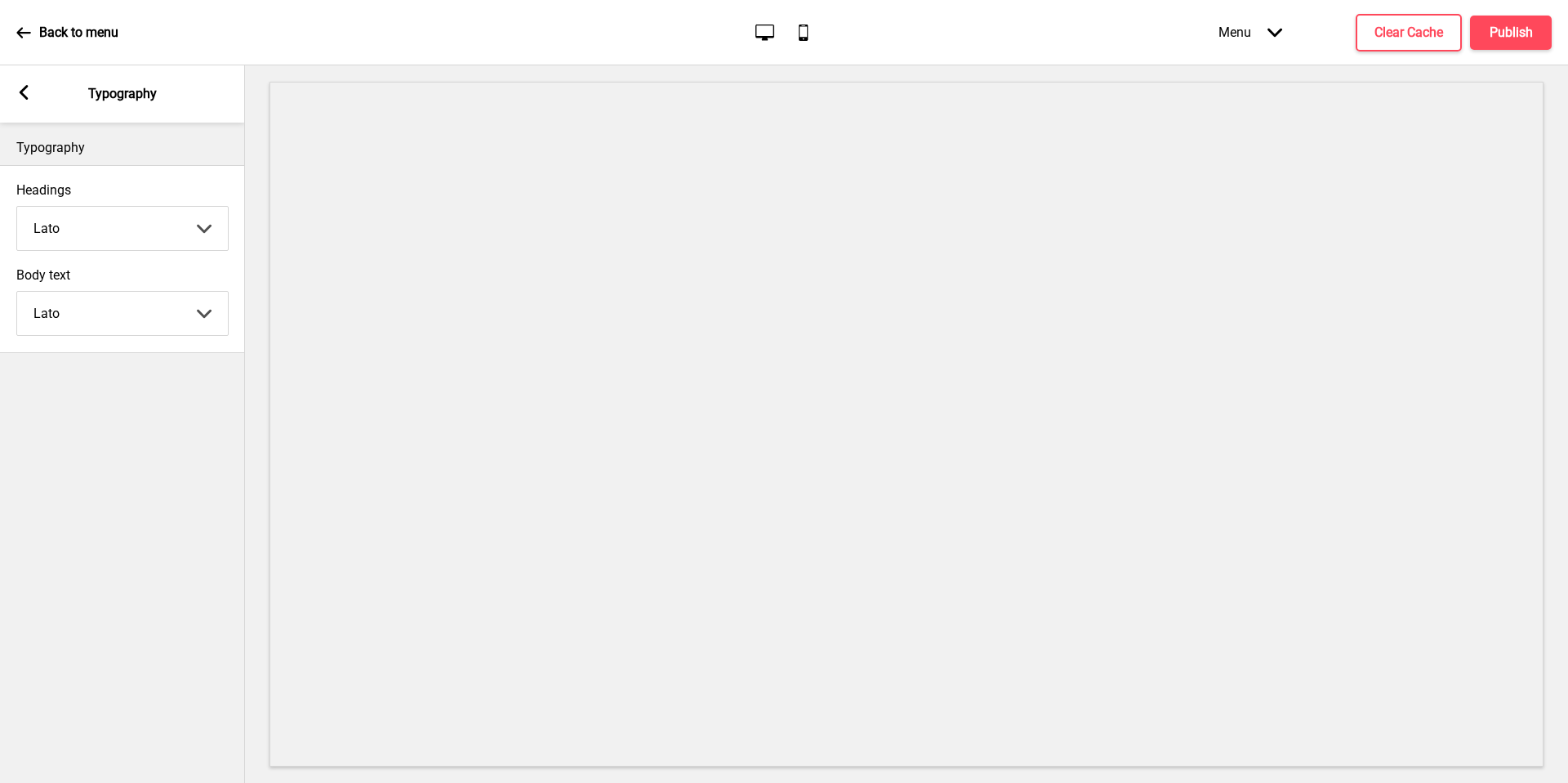
click at [34, 105] on div "Arrow left Typography" at bounding box center [122, 93] width 245 height 57
drag, startPoint x: 115, startPoint y: 248, endPoint x: 20, endPoint y: 90, distance: 184.4
click at [20, 90] on rect at bounding box center [24, 92] width 14 height 14
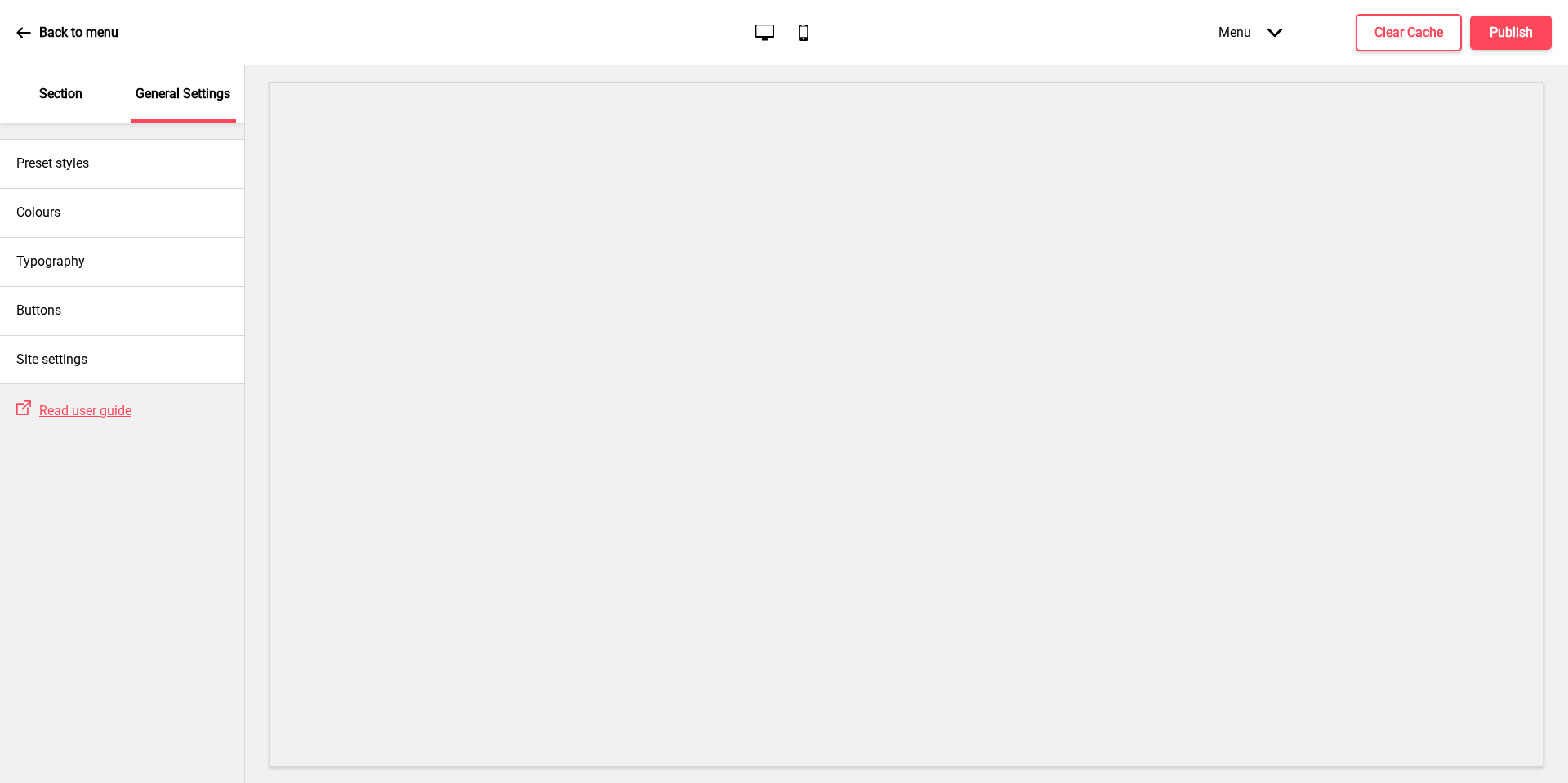
click at [112, 217] on div "Colours" at bounding box center [122, 212] width 245 height 49
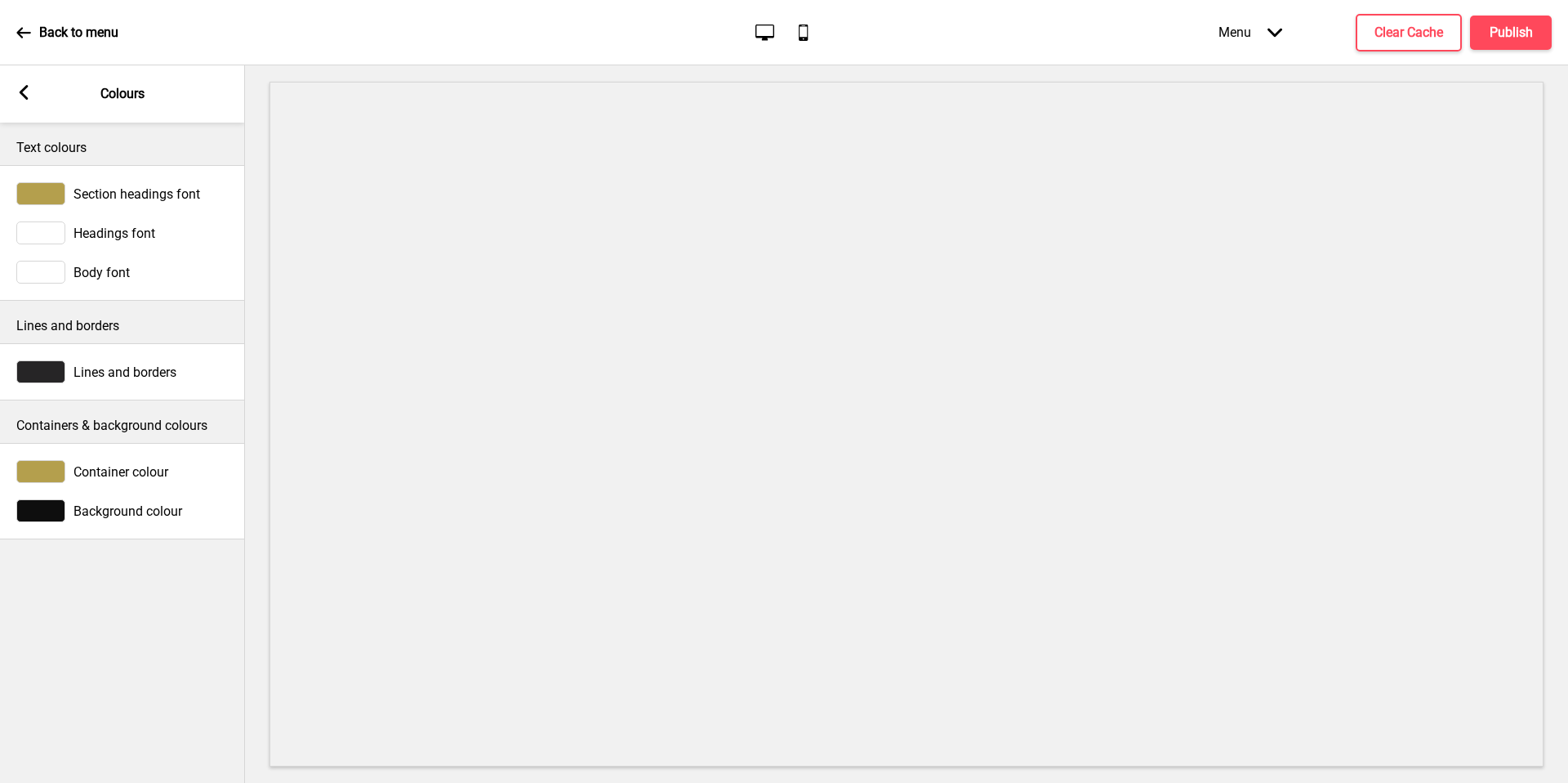
click at [52, 195] on div at bounding box center [41, 193] width 49 height 23
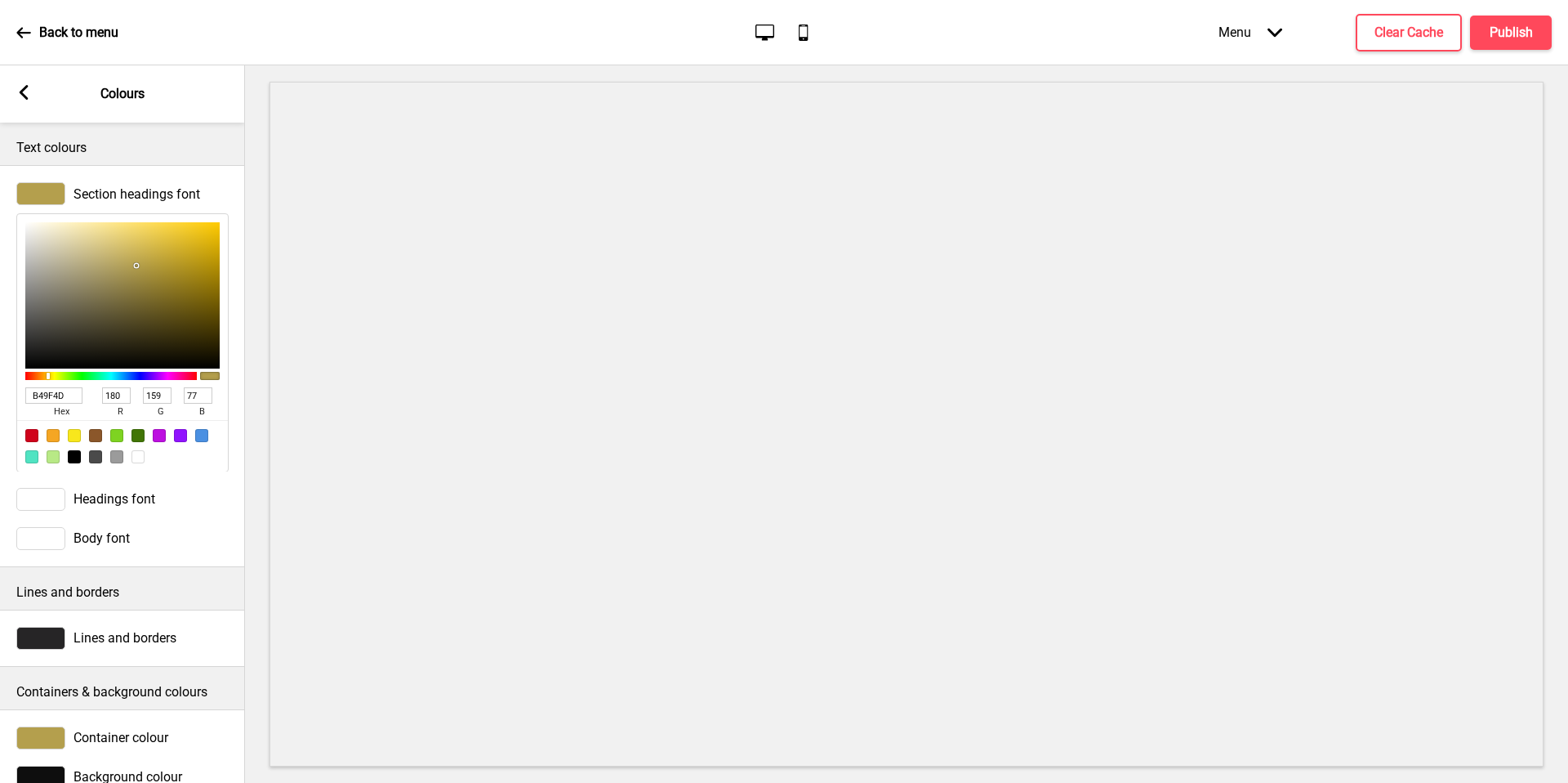
type input "6D6130"
type input "109"
type input "97"
type input "48"
type input "665B2F"
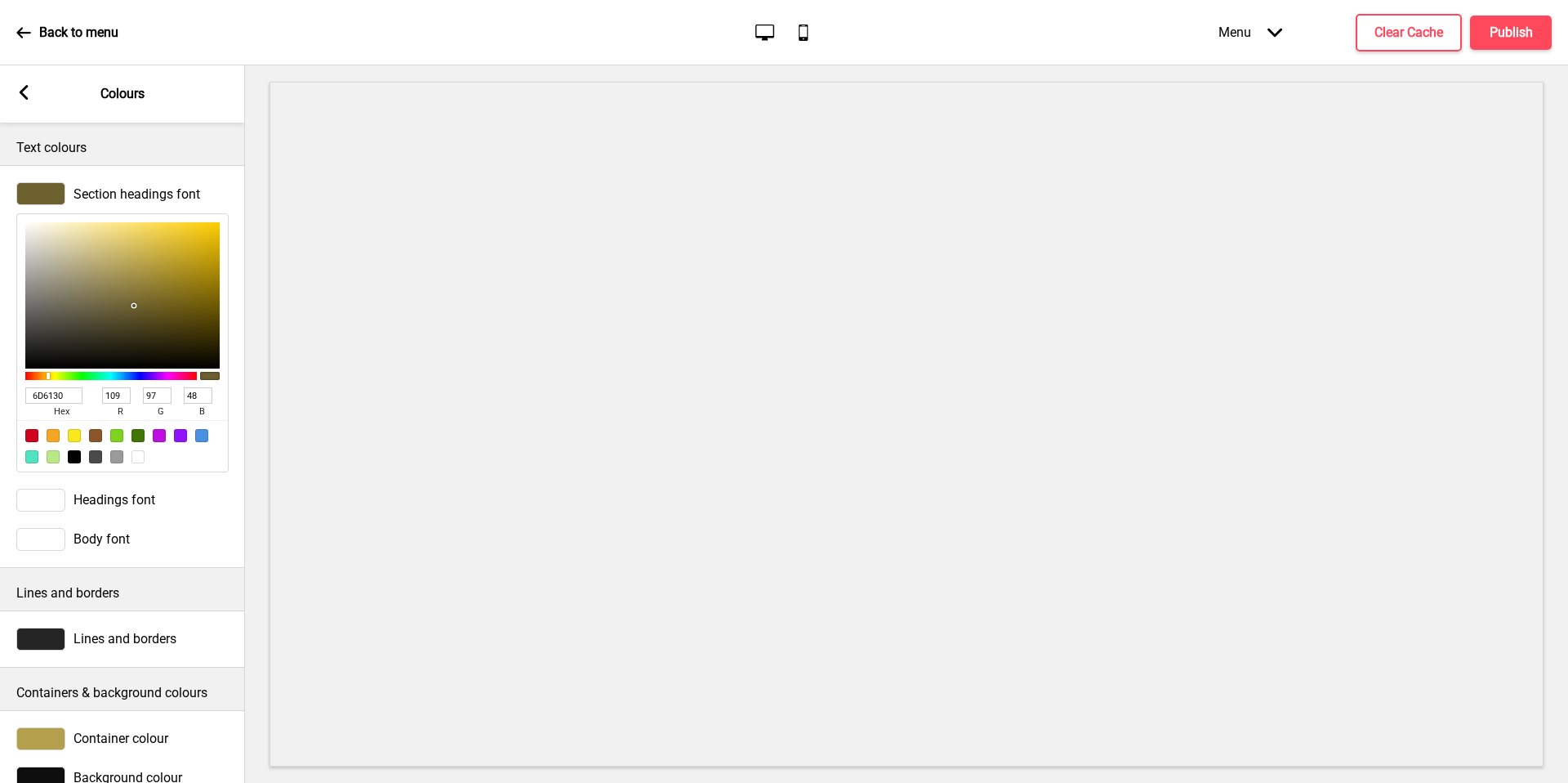
type input "102"
type input "91"
type input "47"
type input "514C39"
type input "81"
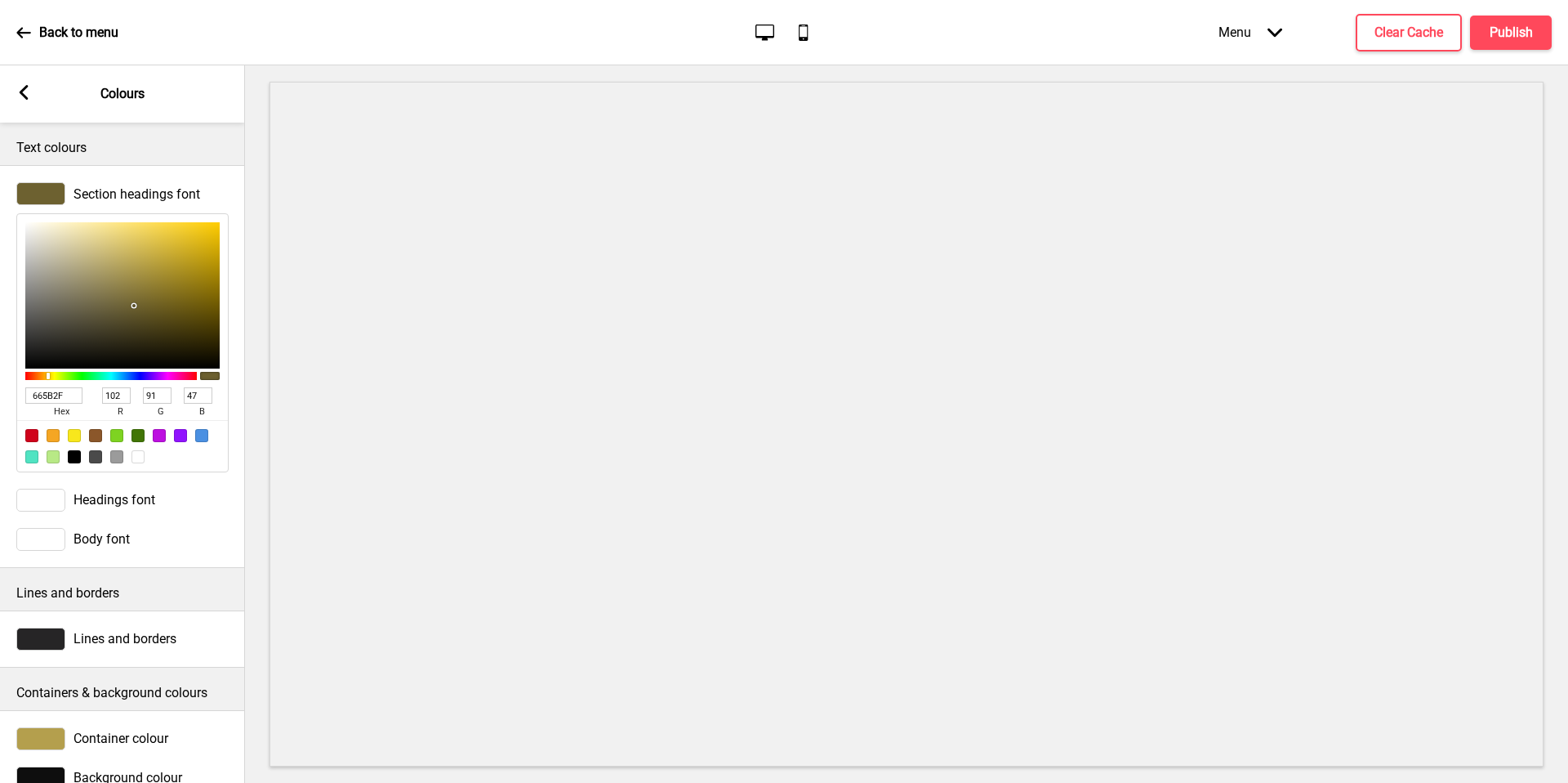
type input "76"
type input "57"
type input "403F3E"
type input "64"
type input "63"
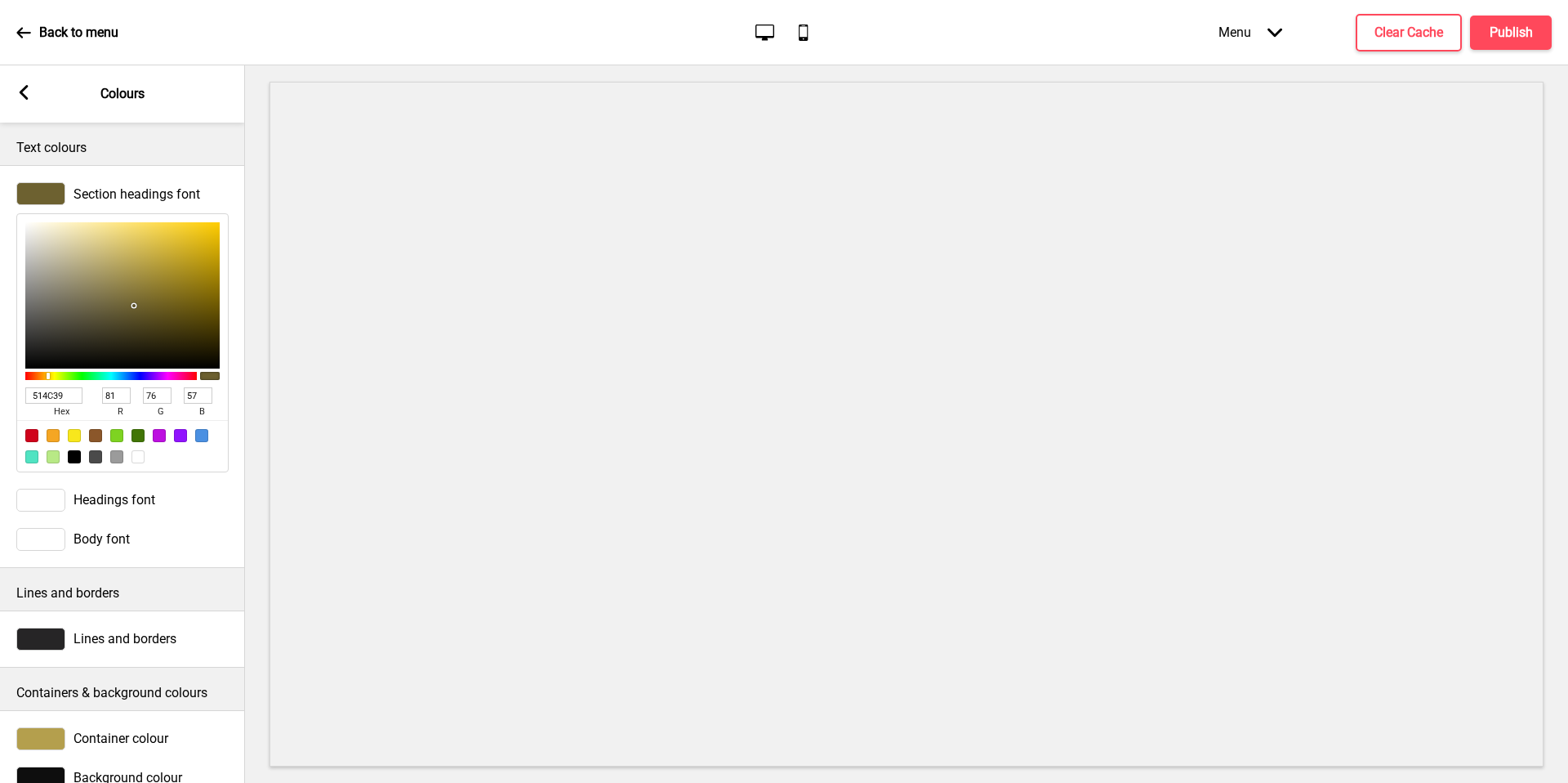
type input "62"
type input "3D3D3D"
type input "61"
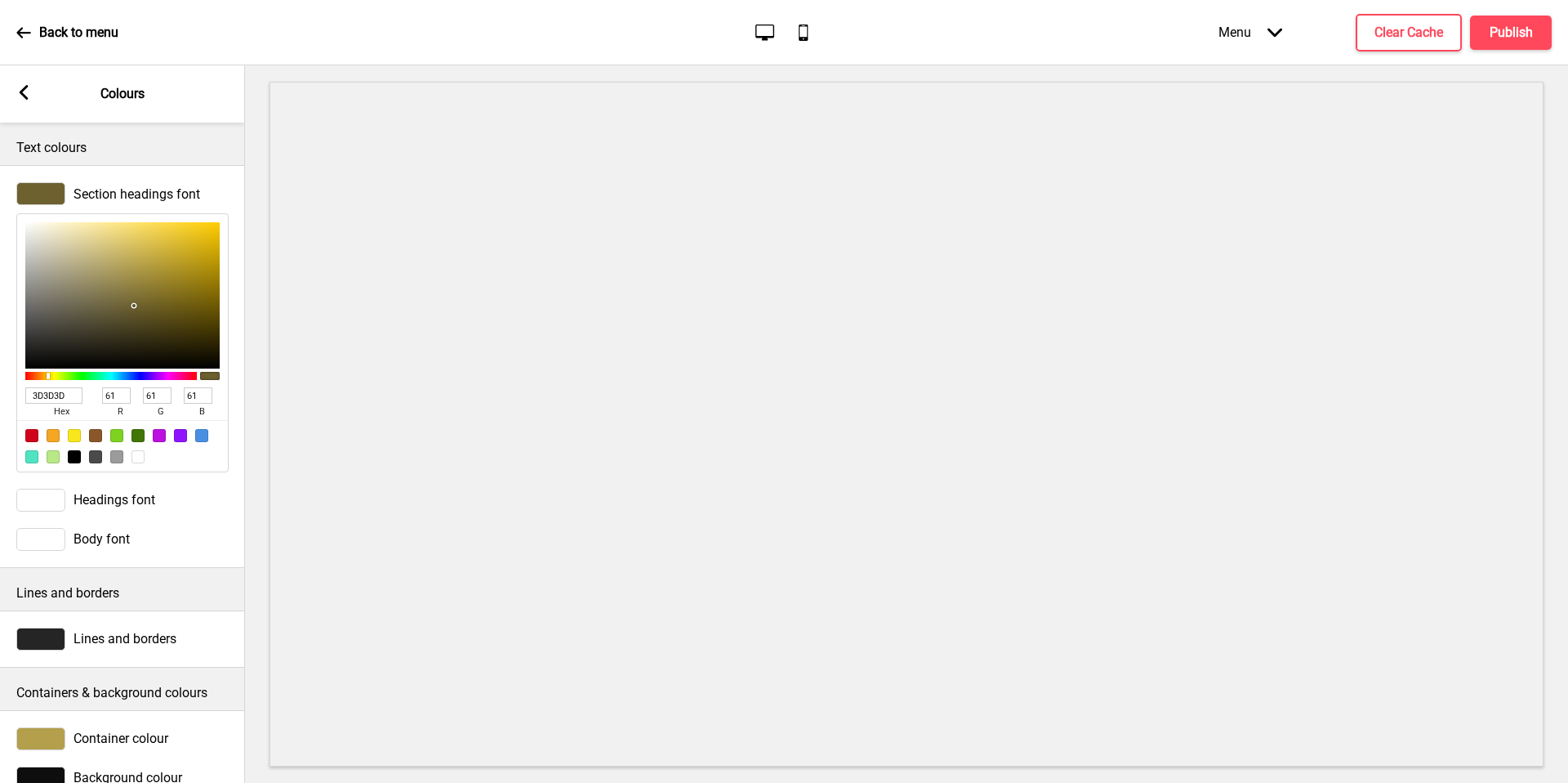
drag, startPoint x: 20, startPoint y: 90, endPoint x: 22, endPoint y: 334, distance: 244.0
click at [22, 334] on div "3D3D3D hex 61 r 61 g 61 b 100 a" at bounding box center [122, 343] width 212 height 259
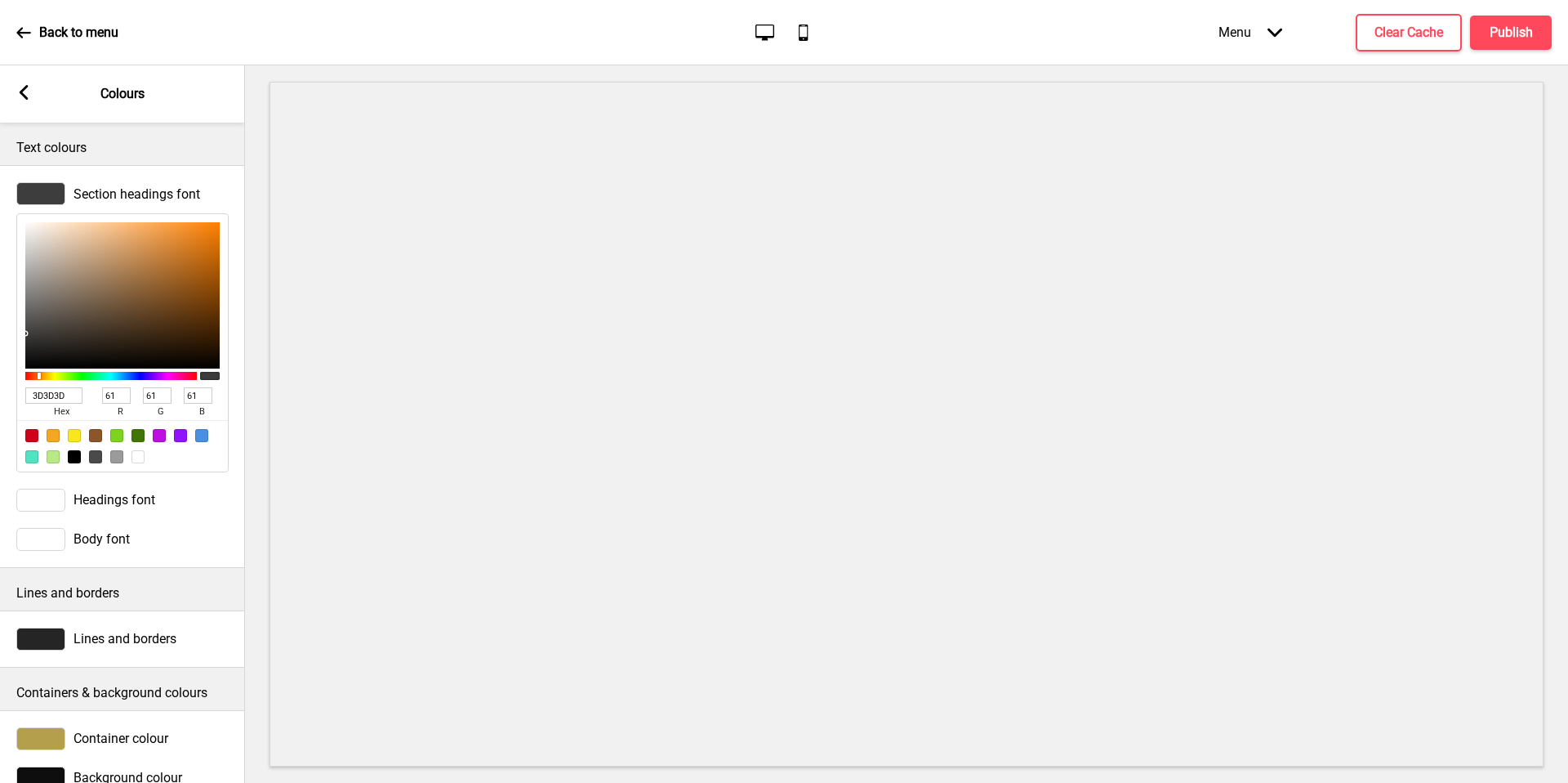
click at [67, 392] on input "3D3D3D" at bounding box center [53, 395] width 57 height 16
paste input "B49F4"
type input "B49F4D"
type input "180"
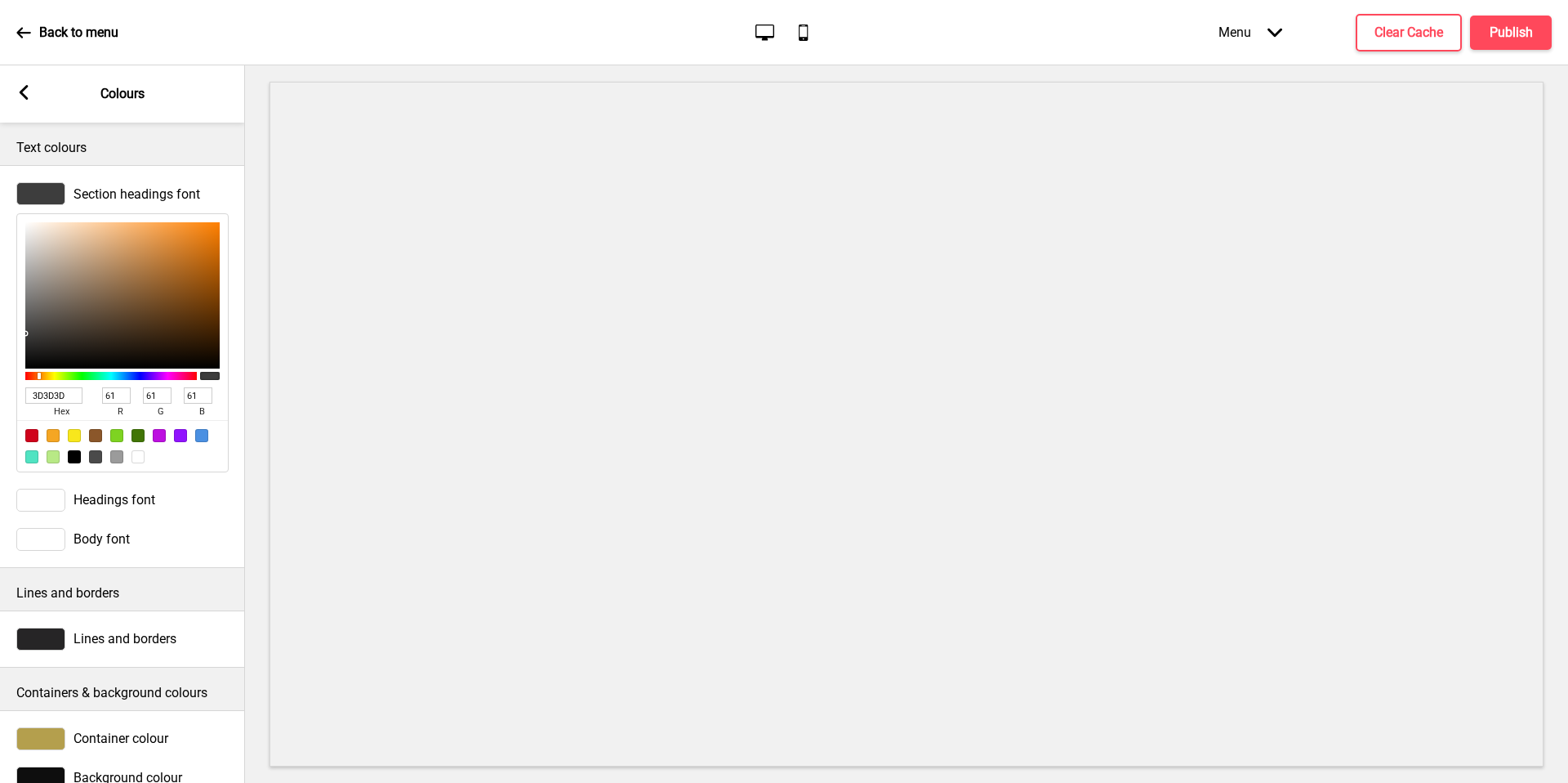
type input "159"
type input "77"
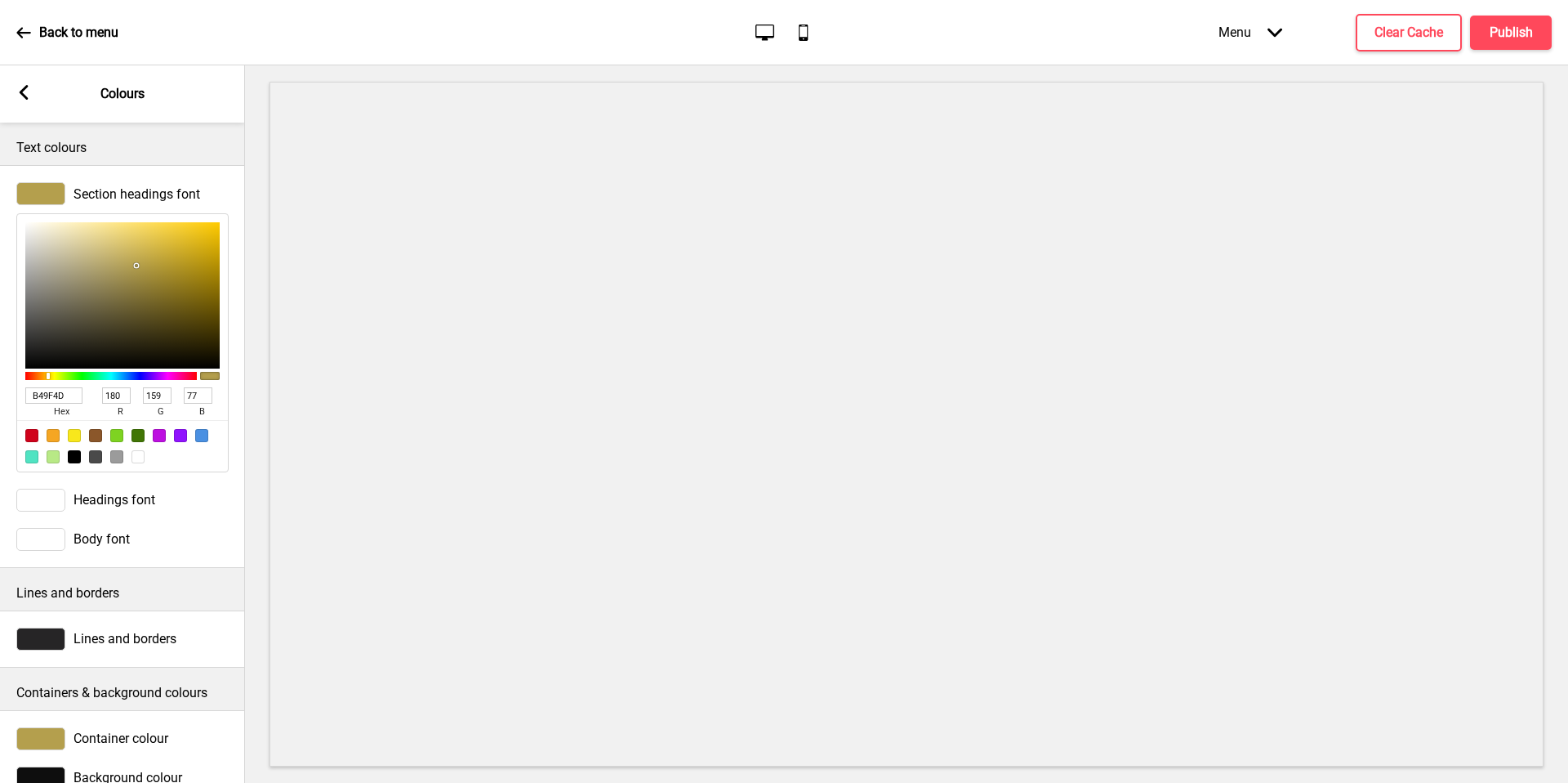
type input "B49F4D"
drag, startPoint x: 22, startPoint y: 334, endPoint x: 159, endPoint y: 166, distance: 216.8
click at [159, 166] on div "Section headings font B49F4D hex 180 r 159 g 77 b 100 a Headings font Body font" at bounding box center [122, 366] width 245 height 402
drag, startPoint x: 159, startPoint y: 166, endPoint x: 41, endPoint y: 104, distance: 133.3
click at [41, 104] on div "Arrow left Colours" at bounding box center [122, 93] width 245 height 57
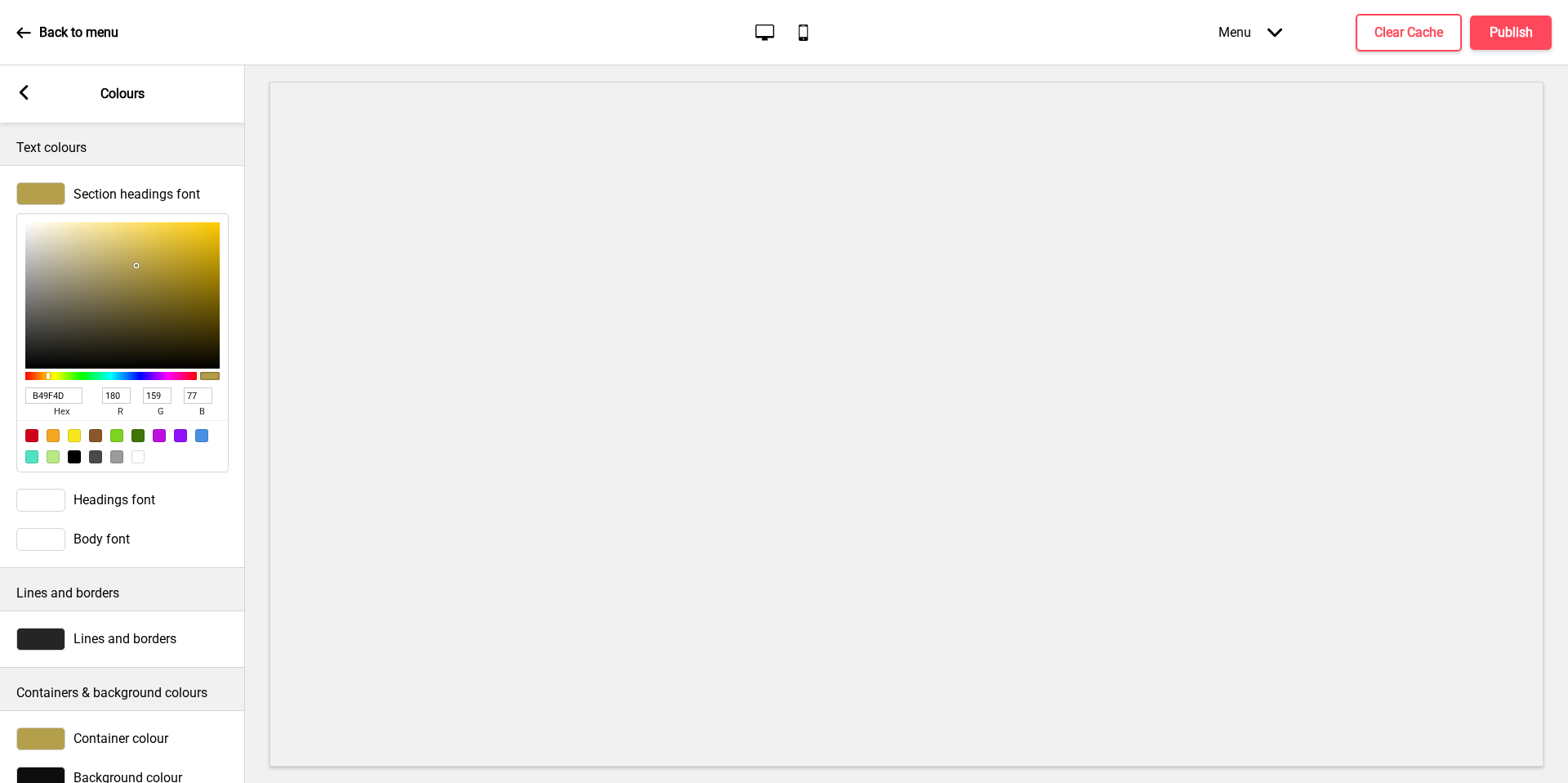
drag, startPoint x: 41, startPoint y: 104, endPoint x: 31, endPoint y: 98, distance: 11.7
click at [31, 98] on div "Arrow left Colours" at bounding box center [122, 93] width 245 height 57
click at [29, 95] on rect at bounding box center [24, 92] width 14 height 14
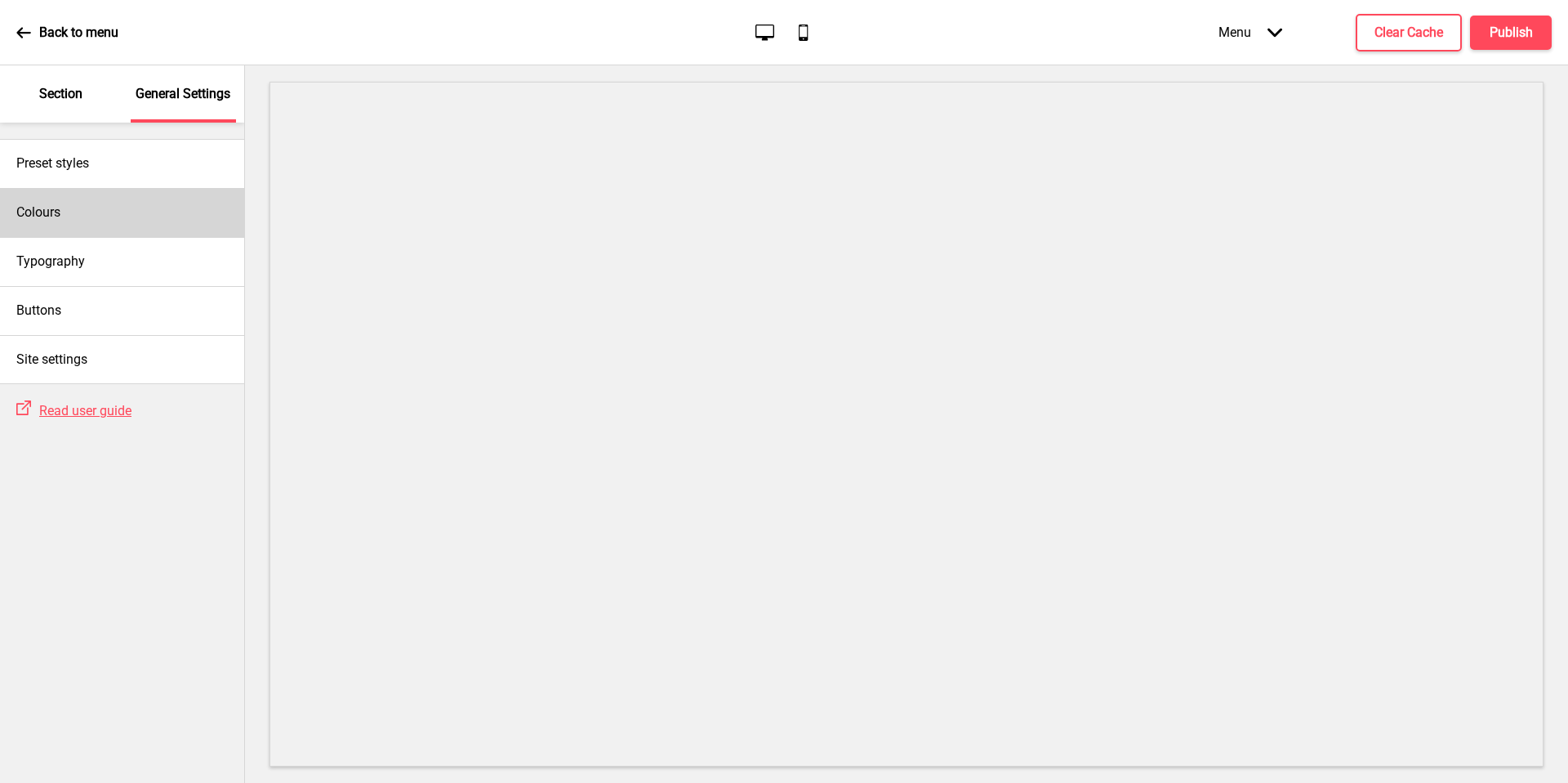
drag, startPoint x: 29, startPoint y: 95, endPoint x: 137, endPoint y: 222, distance: 166.7
click at [137, 222] on div "Colours" at bounding box center [122, 212] width 245 height 49
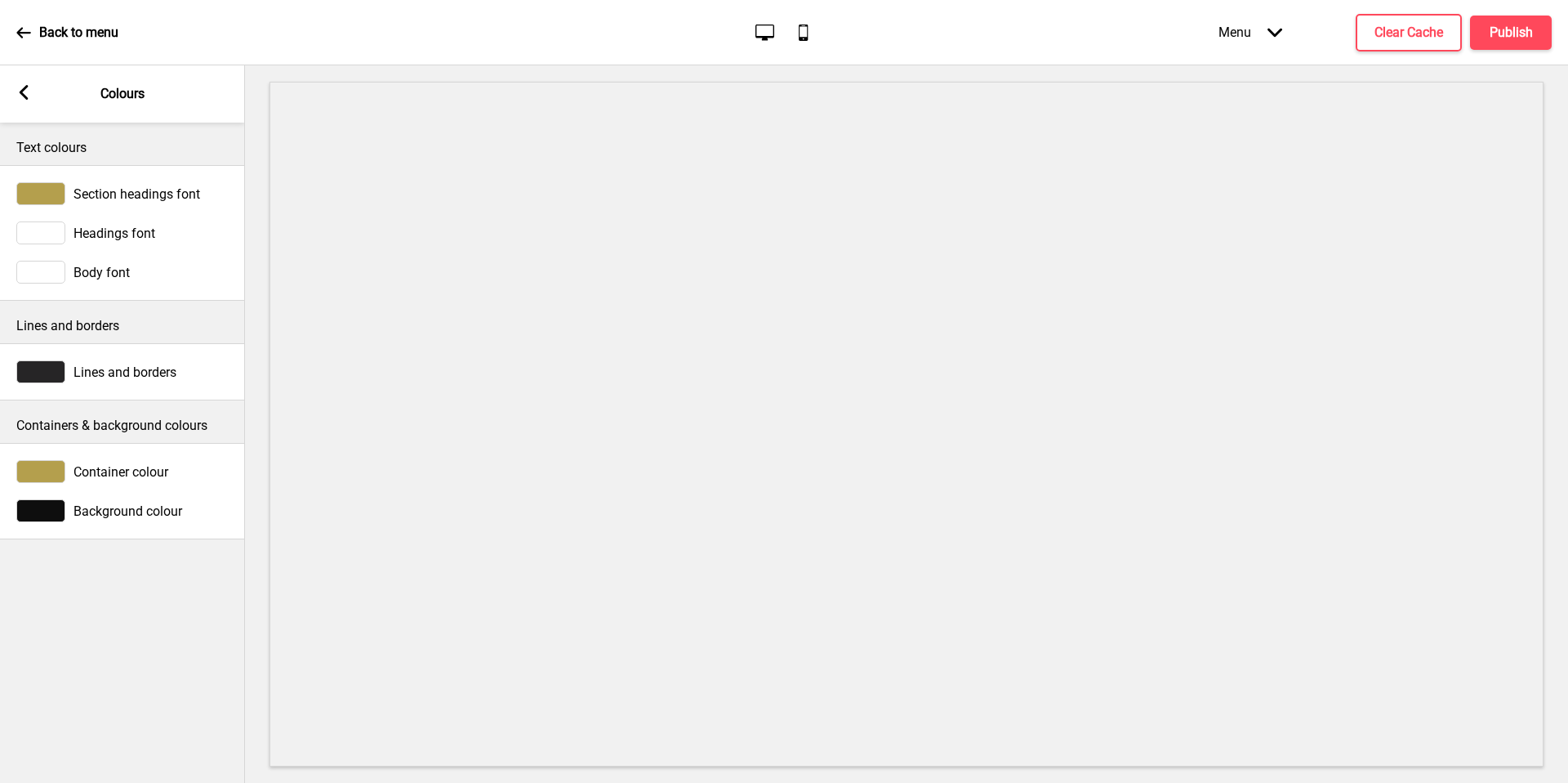
click at [59, 273] on div at bounding box center [41, 272] width 49 height 23
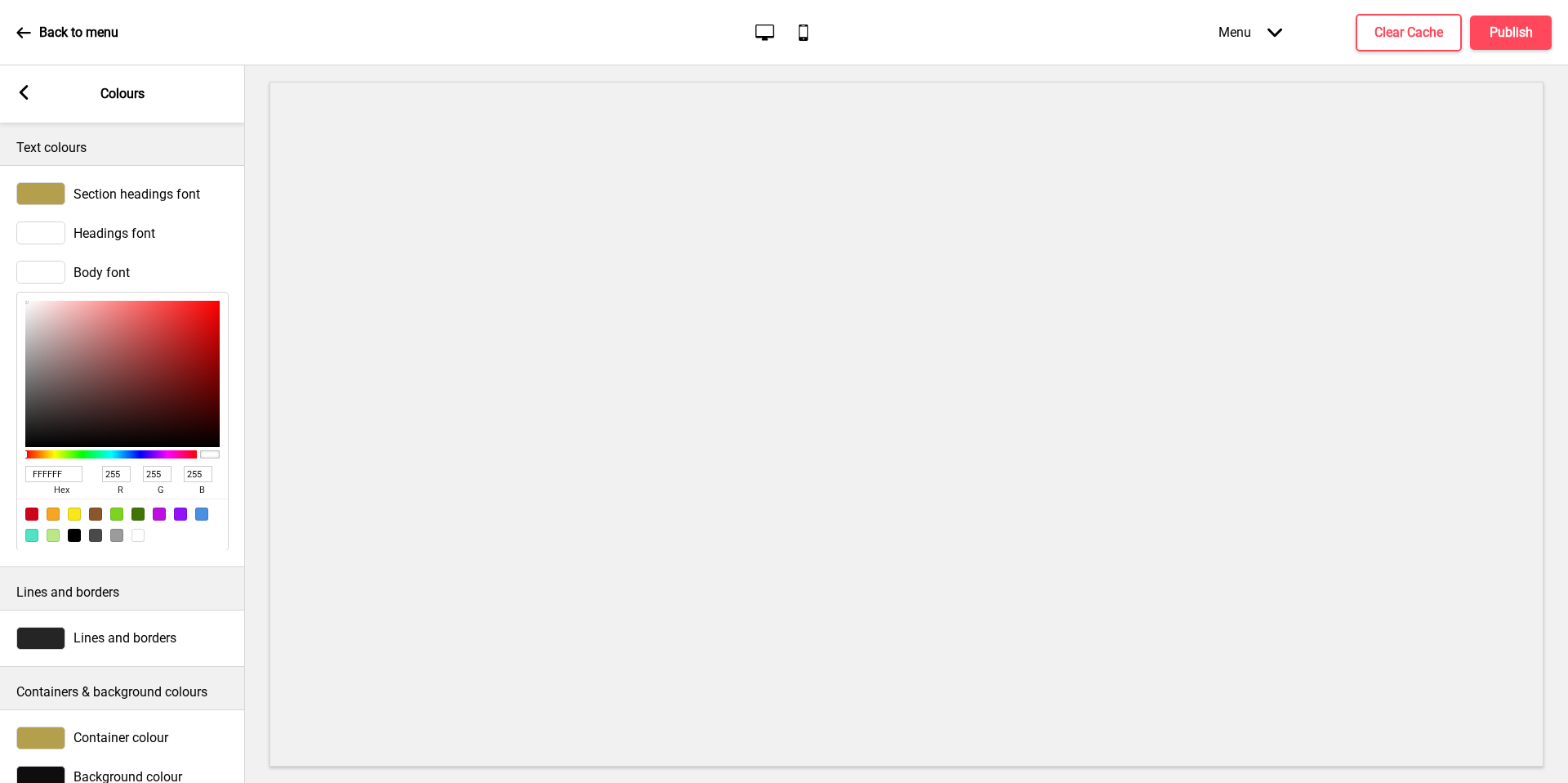
type input "BF5D5D"
type input "191"
type input "93"
type input "CC4A4A"
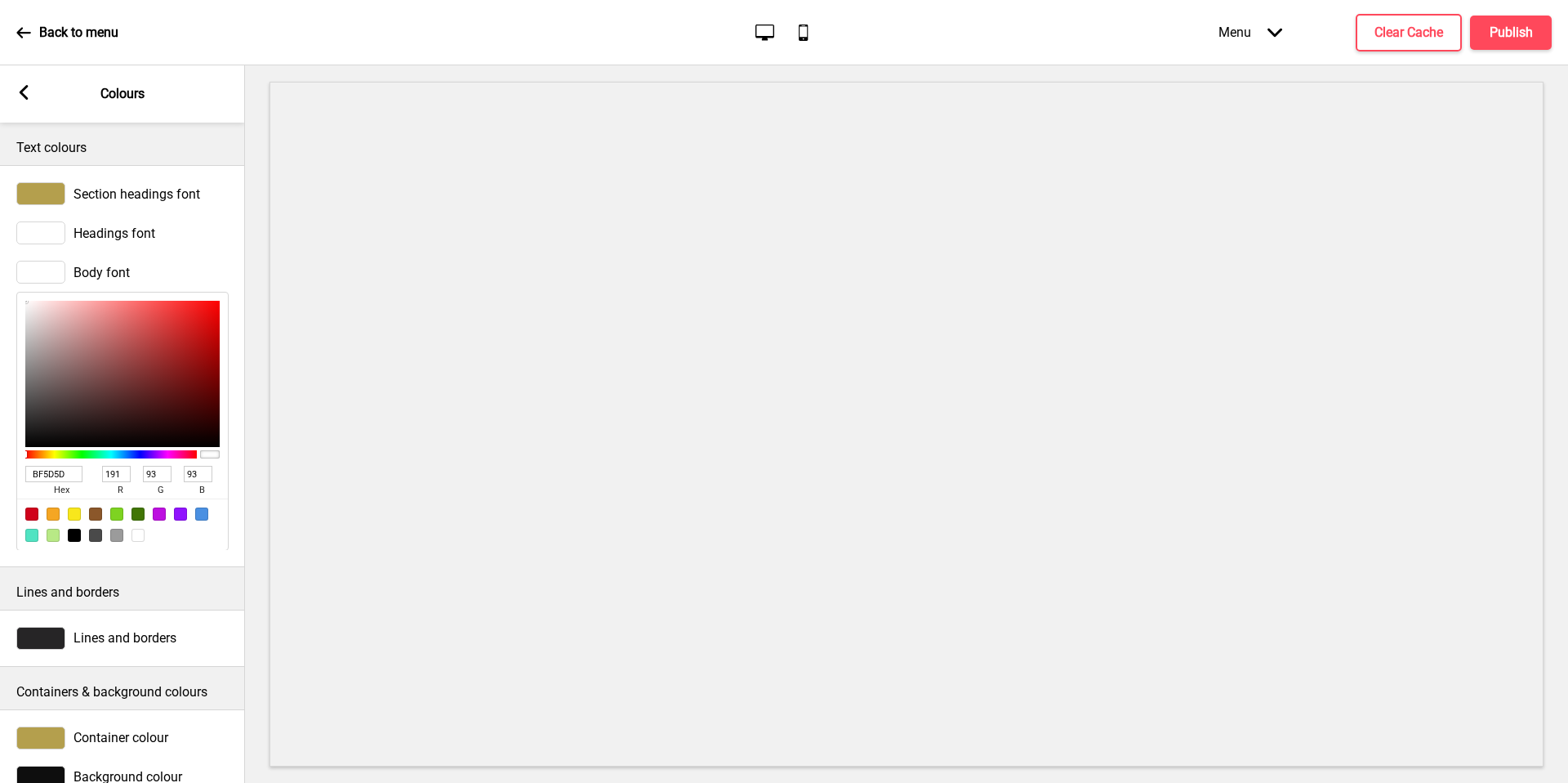
type input "204"
type input "74"
type input "D81F1F"
type input "216"
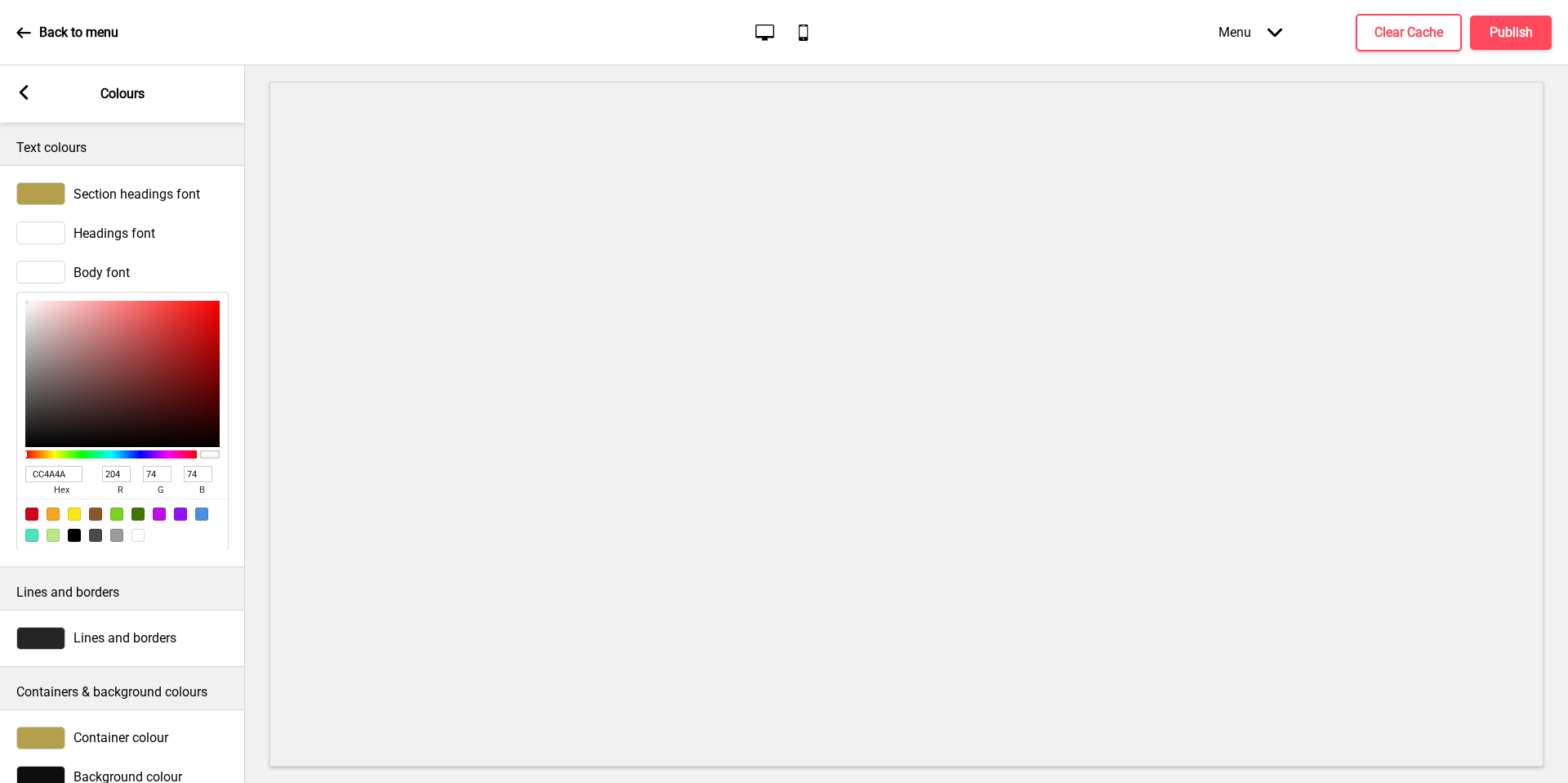
type input "31"
type input "D81A1A"
type input "26"
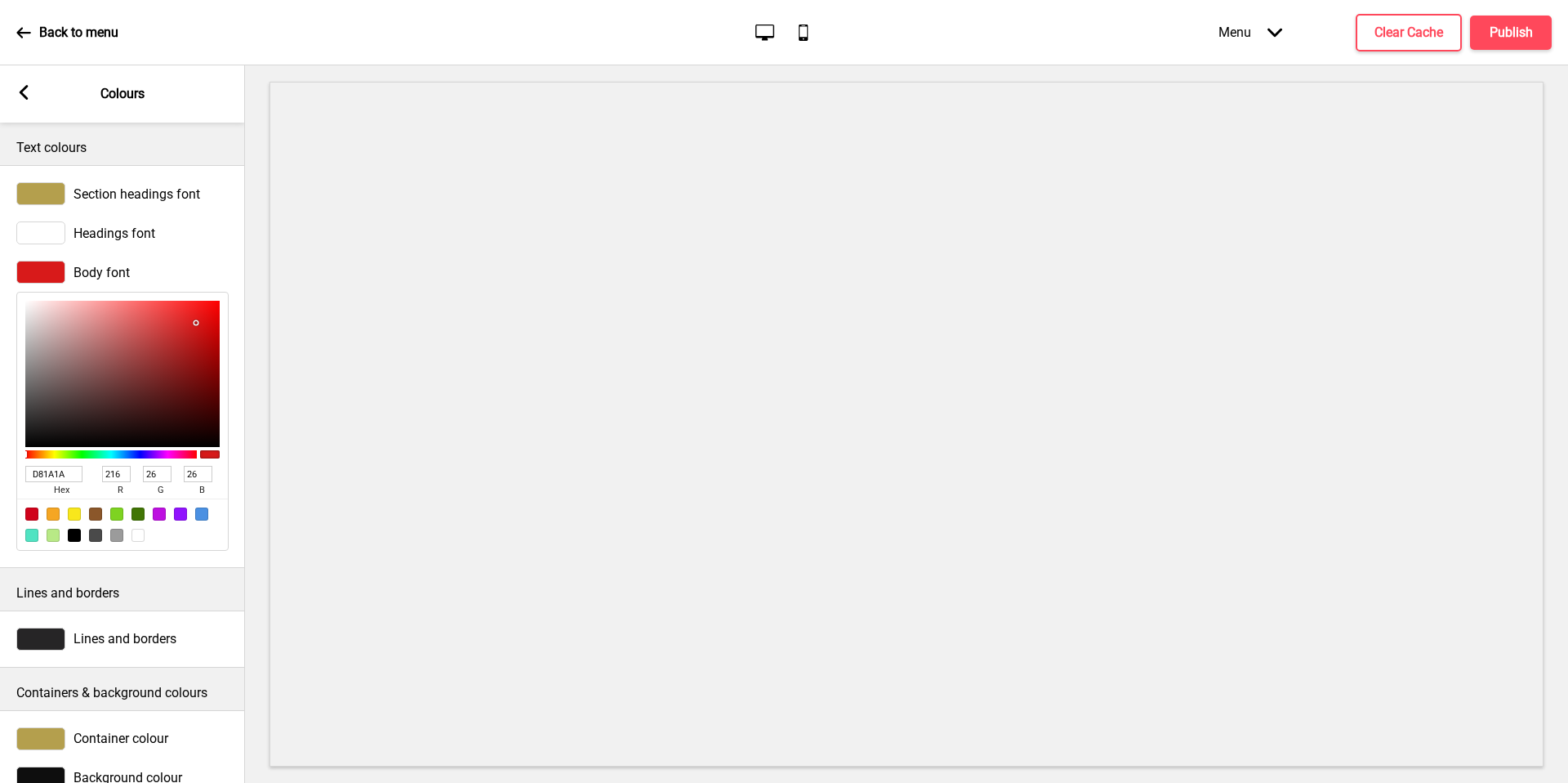
drag, startPoint x: 137, startPoint y: 222, endPoint x: 196, endPoint y: 323, distance: 117.0
click at [196, 323] on div at bounding box center [122, 373] width 195 height 146
type input "2A1F1F"
type input "42"
type input "31"
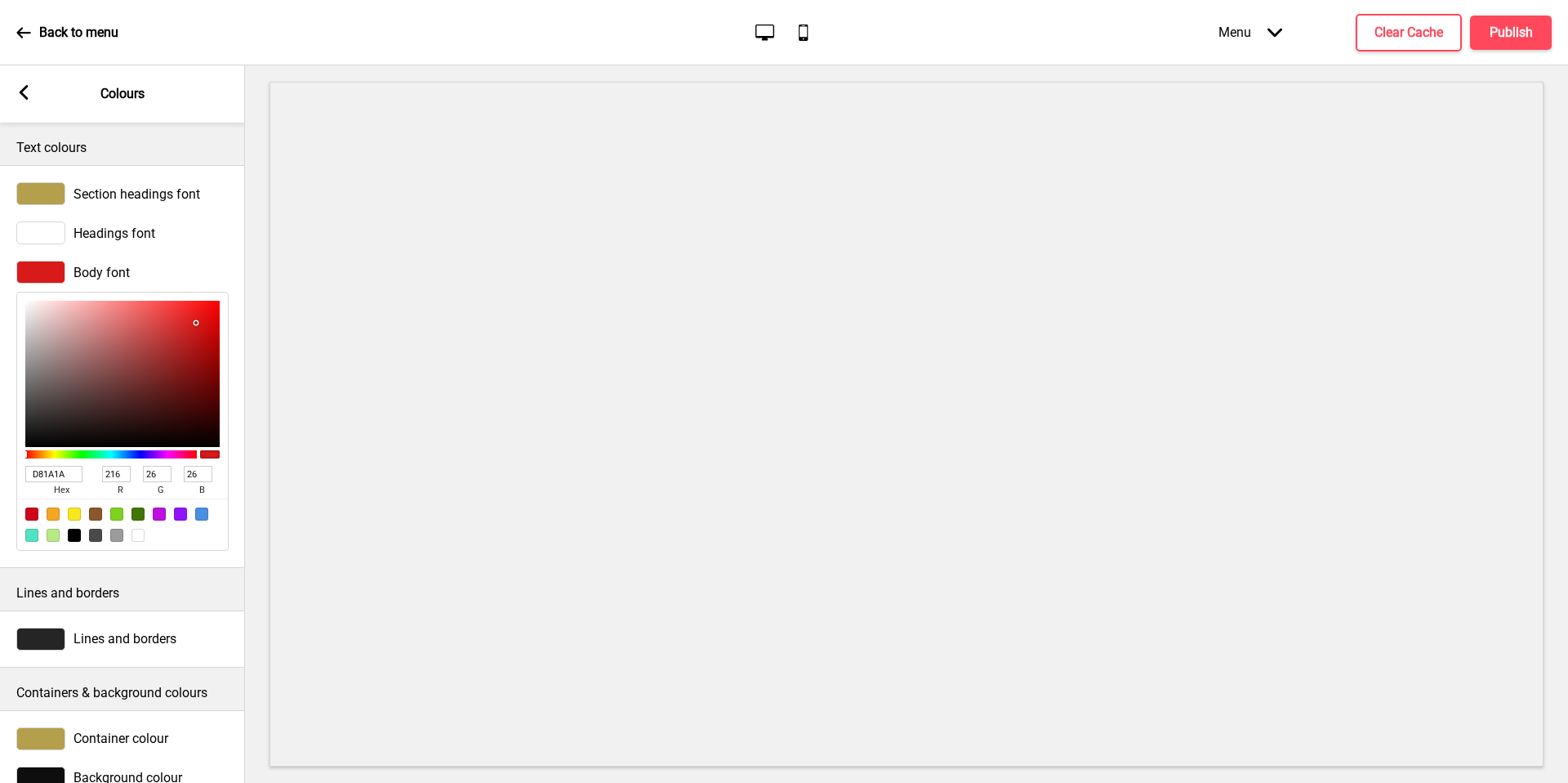
type input "31"
type input "AEAAAA"
type input "174"
type input "170"
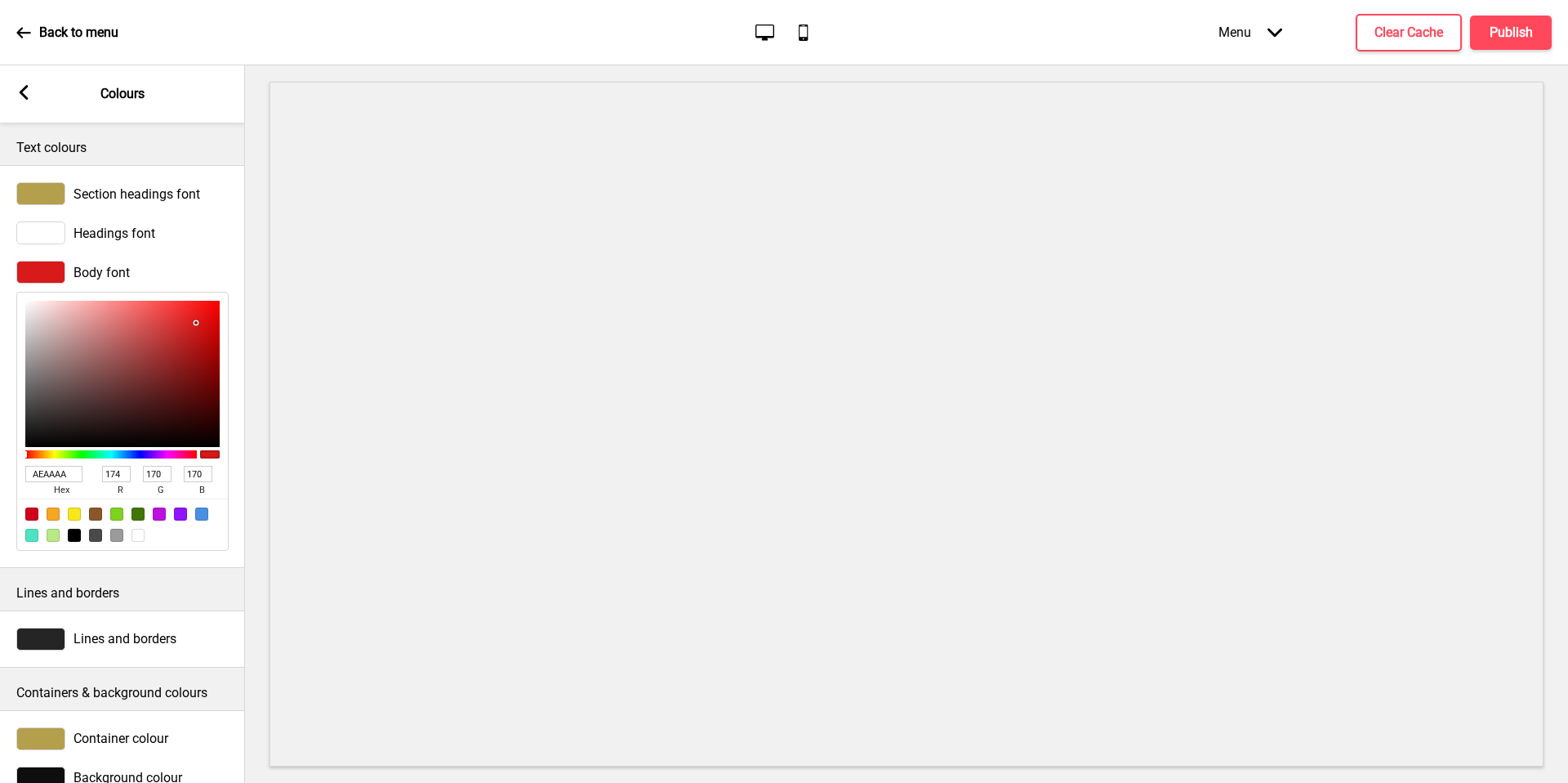
type input "FFFFFF"
type input "255"
drag, startPoint x: 196, startPoint y: 323, endPoint x: 0, endPoint y: 253, distance: 208.1
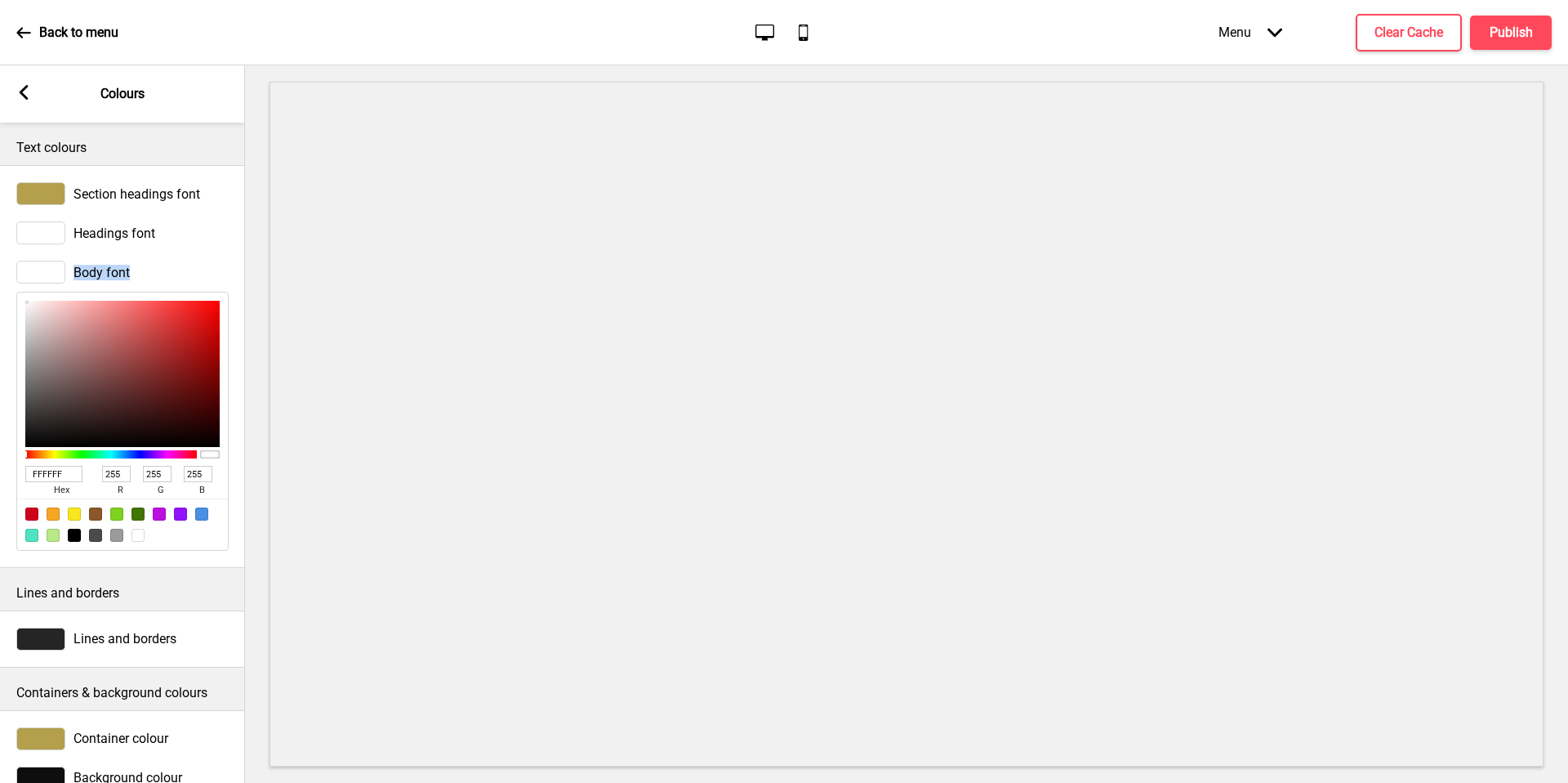
click at [0, 253] on div "Body font FFFFFF hex 255 r 255 g 255 b 100 a" at bounding box center [122, 406] width 245 height 306
click at [30, 93] on rect at bounding box center [24, 92] width 14 height 14
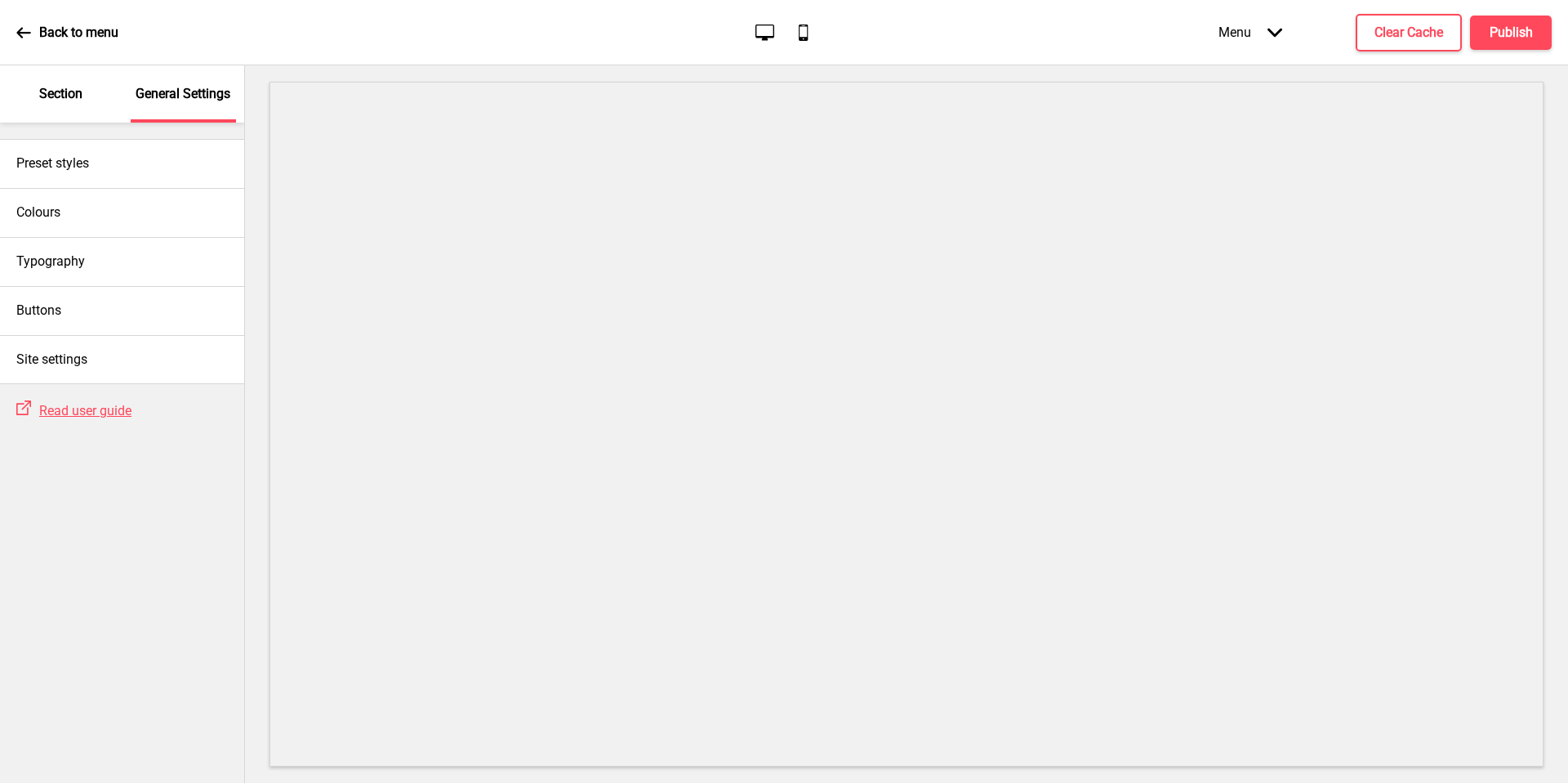
click at [18, 96] on div "Section" at bounding box center [61, 93] width 106 height 57
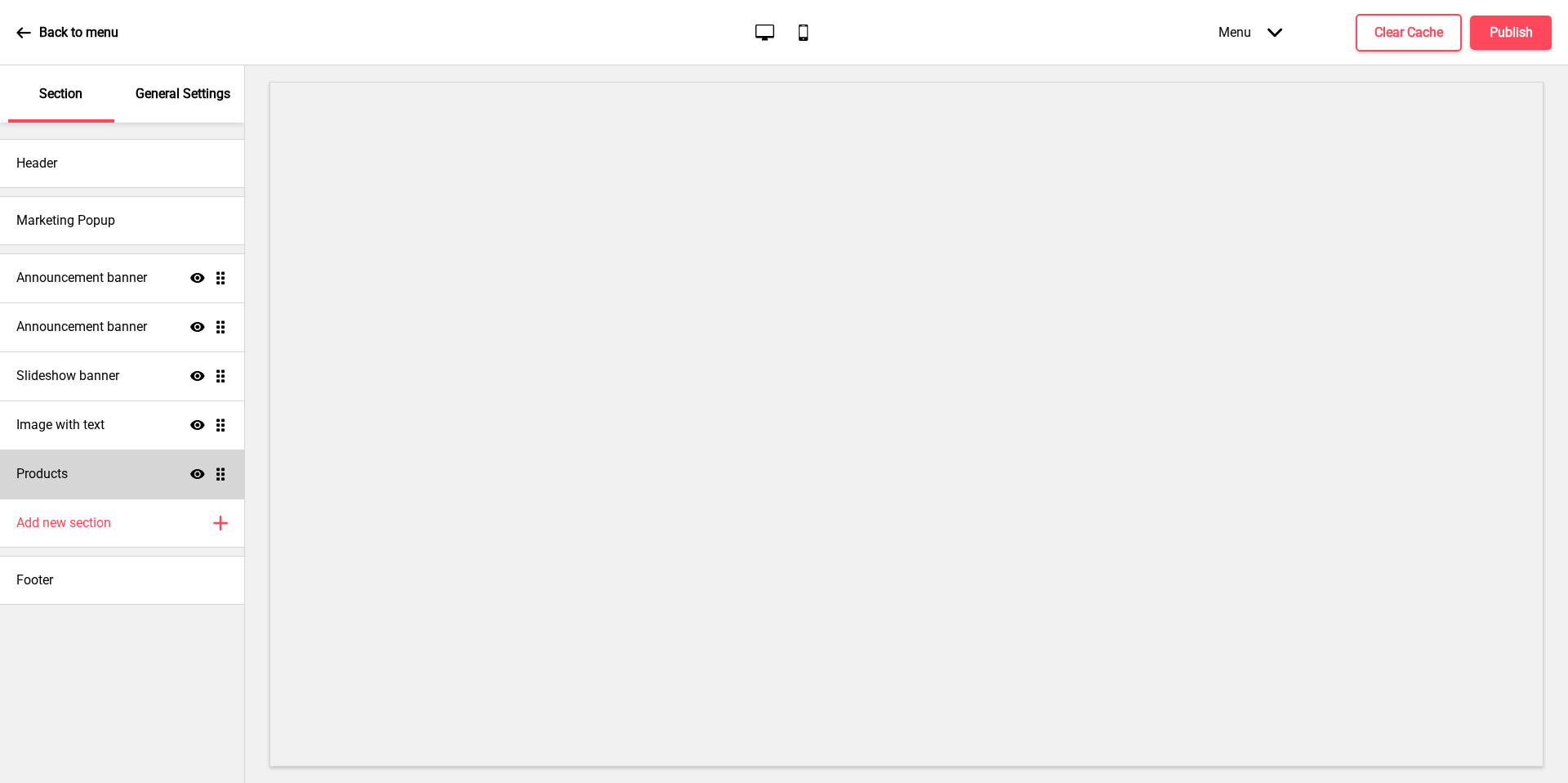
drag, startPoint x: 0, startPoint y: 253, endPoint x: 169, endPoint y: 469, distance: 274.3
click at [169, 469] on div "Products Show Drag" at bounding box center [122, 474] width 245 height 49
select select "list"
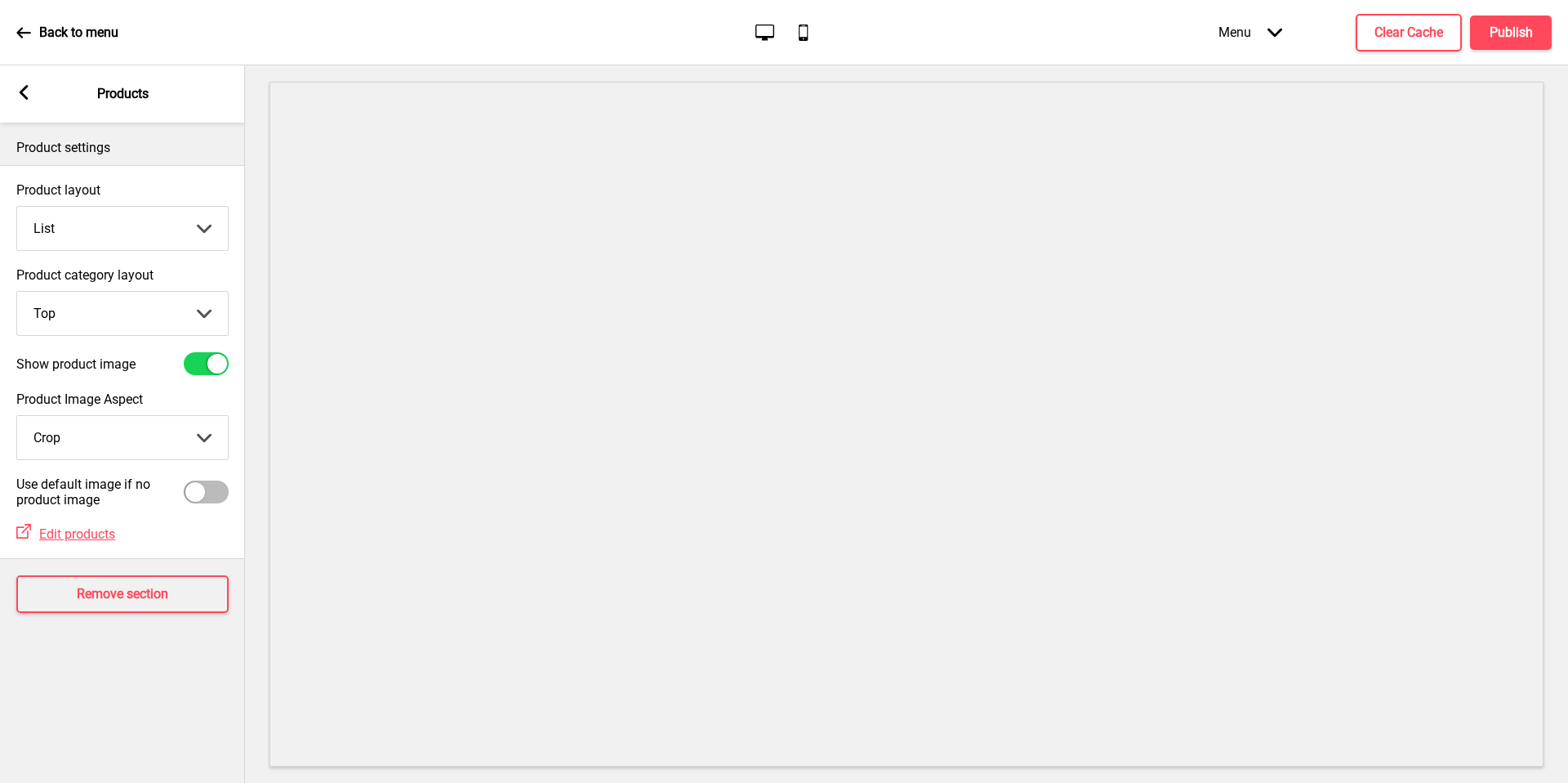
drag, startPoint x: 169, startPoint y: 469, endPoint x: 31, endPoint y: 89, distance: 404.3
click at [31, 89] on div "Arrow left Products" at bounding box center [122, 93] width 245 height 57
click at [32, 88] on div "Arrow left Products" at bounding box center [122, 93] width 245 height 57
click at [29, 90] on rect at bounding box center [24, 92] width 14 height 14
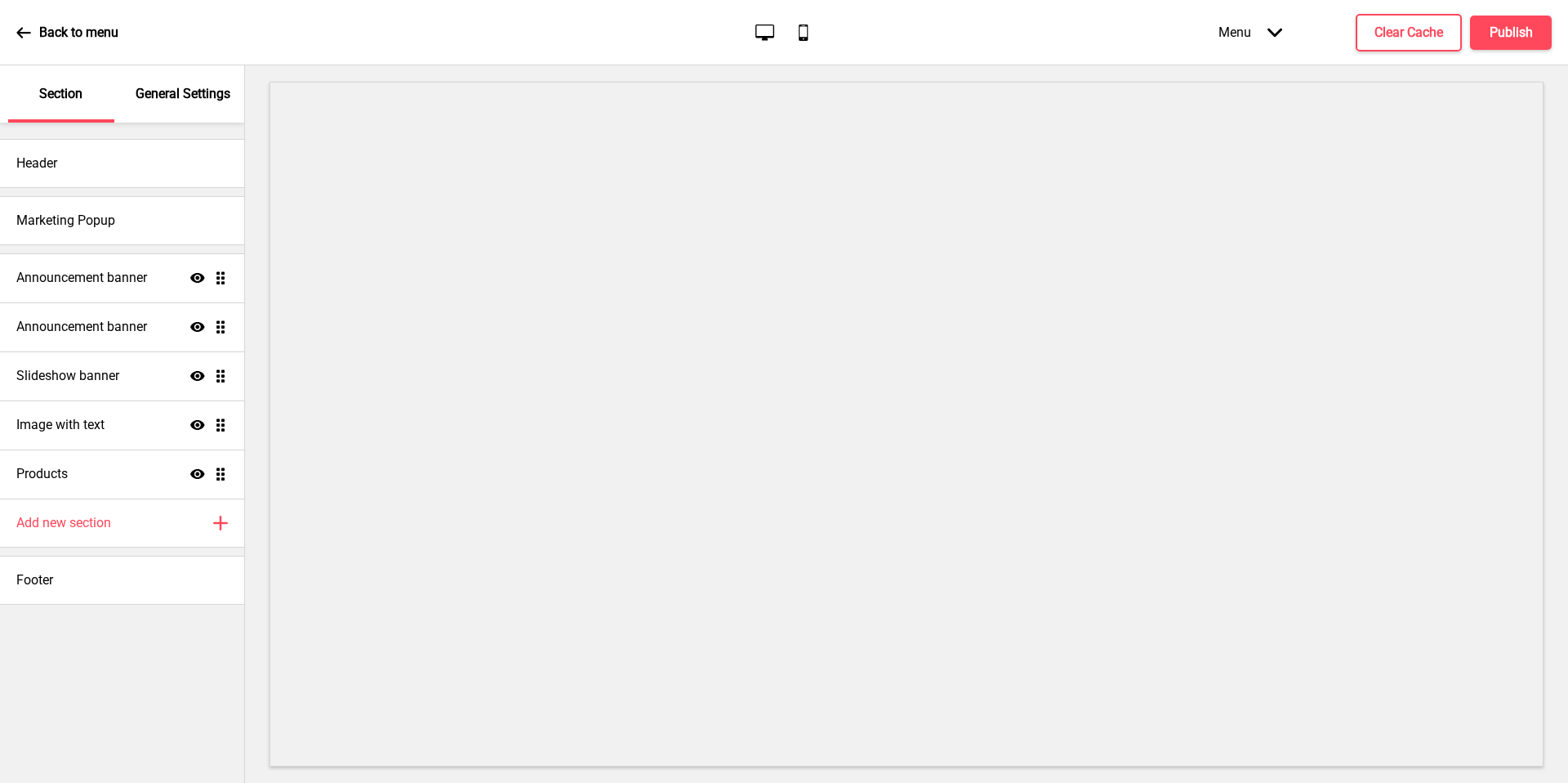
click at [110, 378] on h4 "Slideshow banner" at bounding box center [68, 376] width 103 height 18
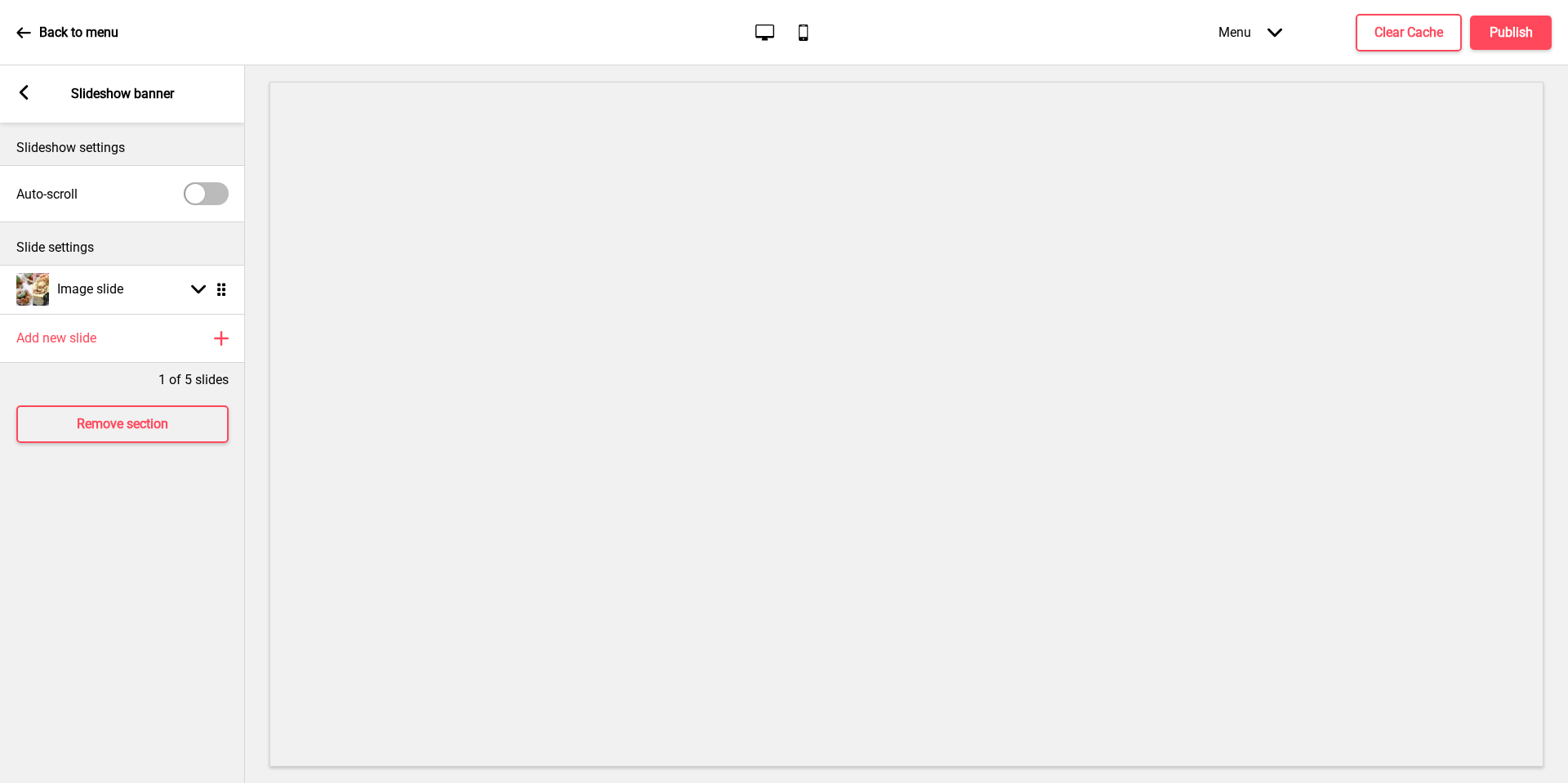
click at [14, 98] on div "Arrow left Slideshow banner" at bounding box center [122, 93] width 245 height 57
click at [24, 97] on icon at bounding box center [24, 92] width 9 height 14
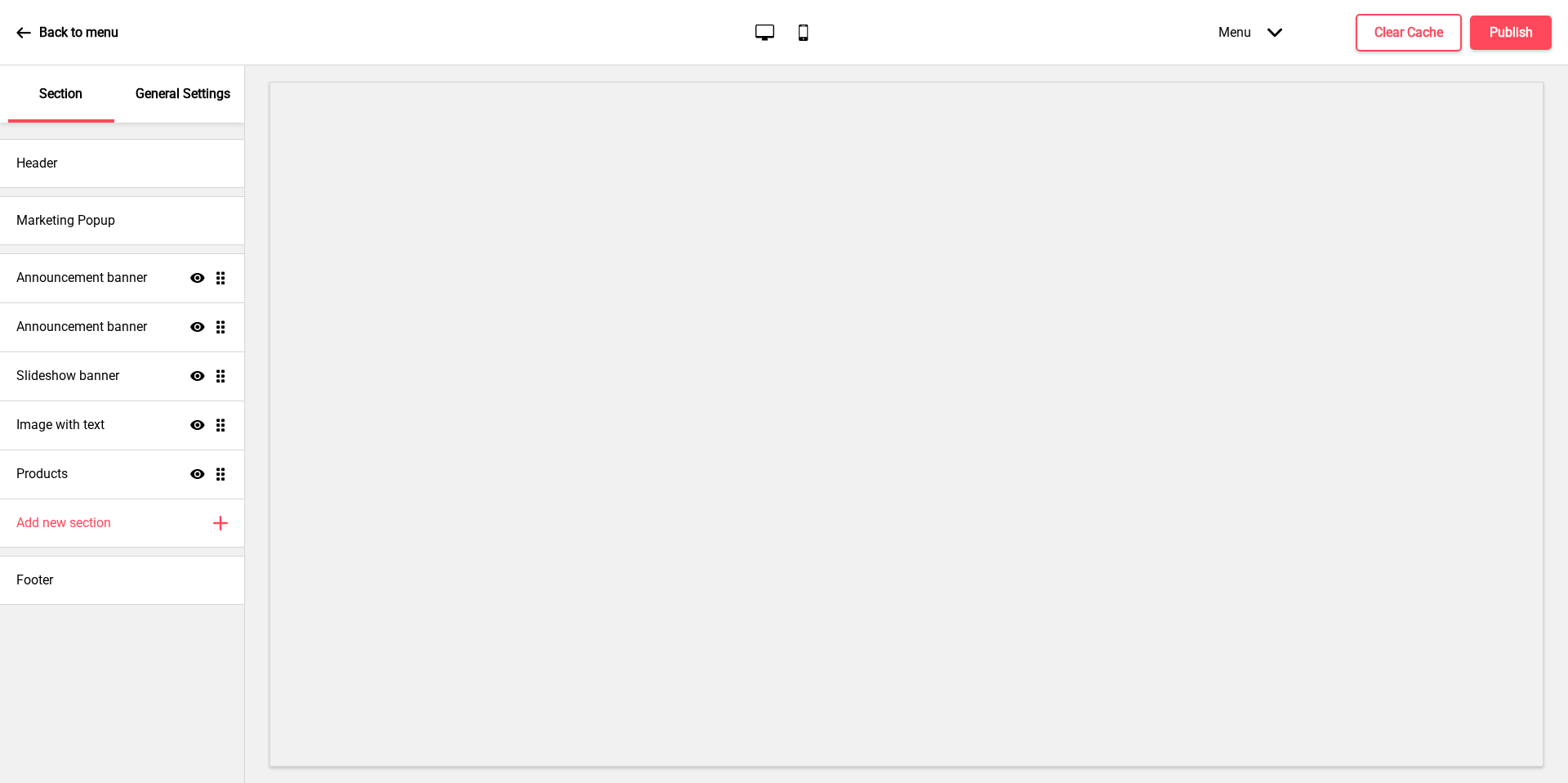
click at [118, 417] on div "Image with text Show Drag" at bounding box center [122, 425] width 245 height 49
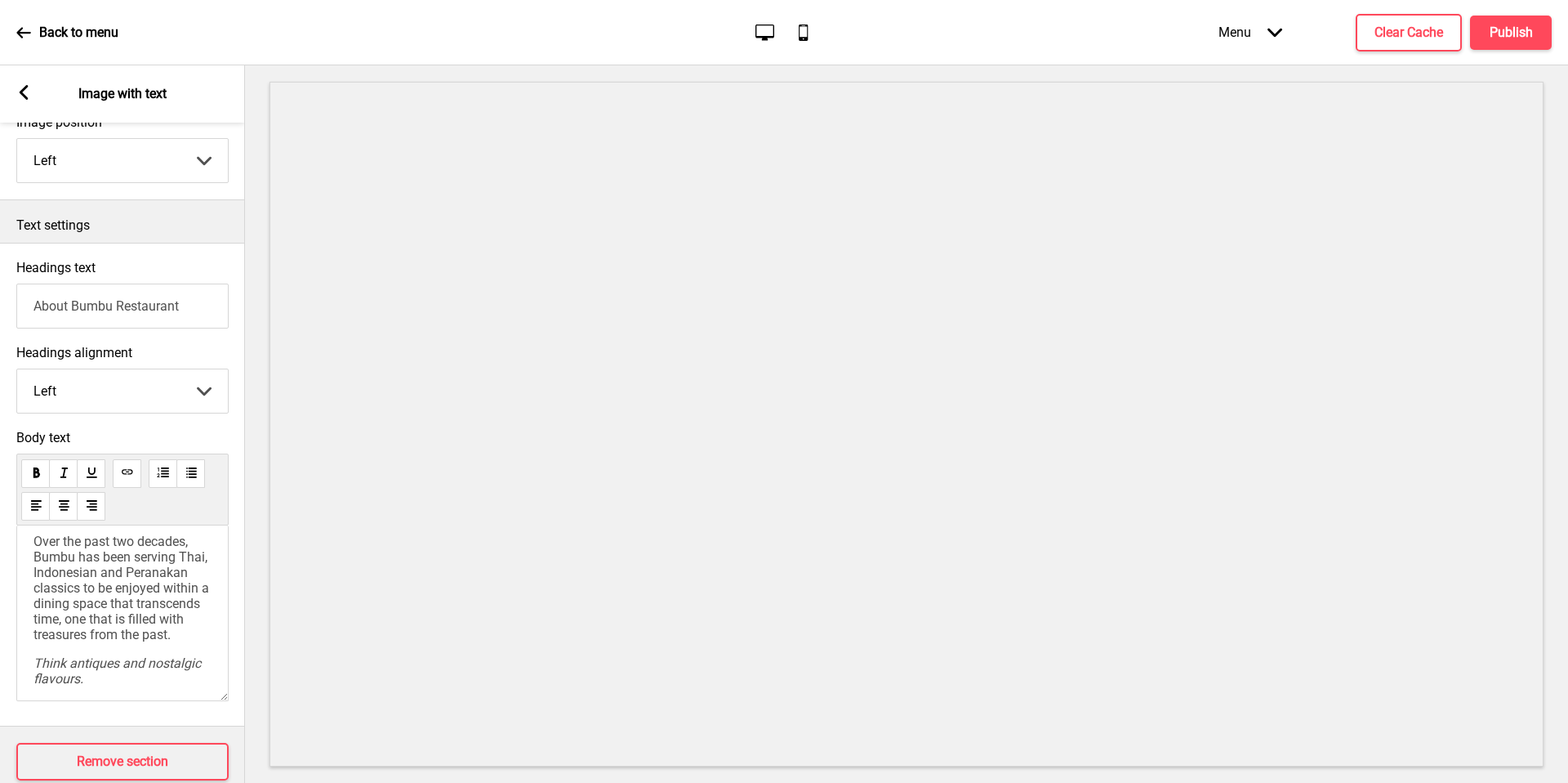
scroll to position [346, 0]
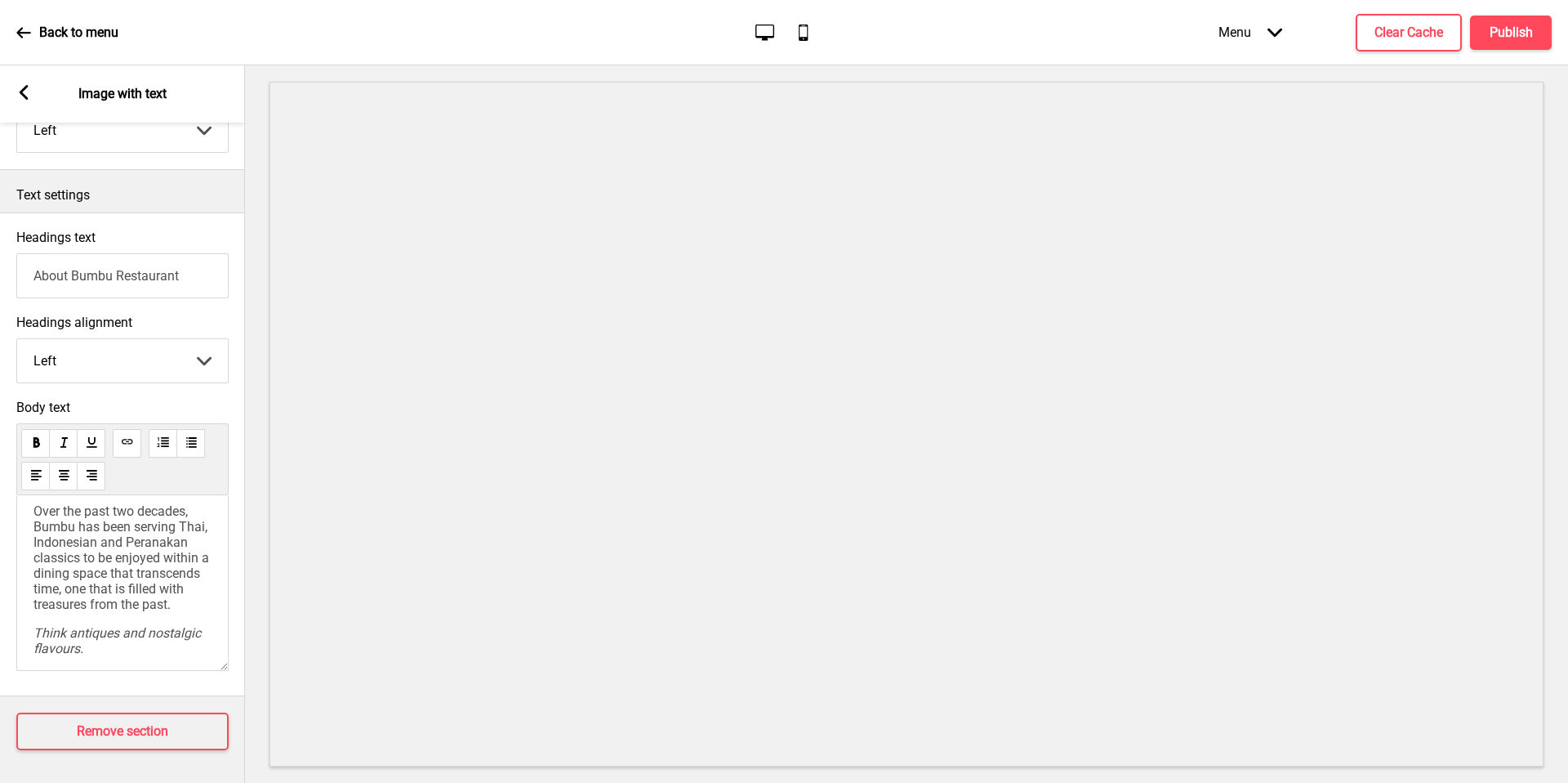
click at [25, 90] on icon at bounding box center [24, 92] width 9 height 14
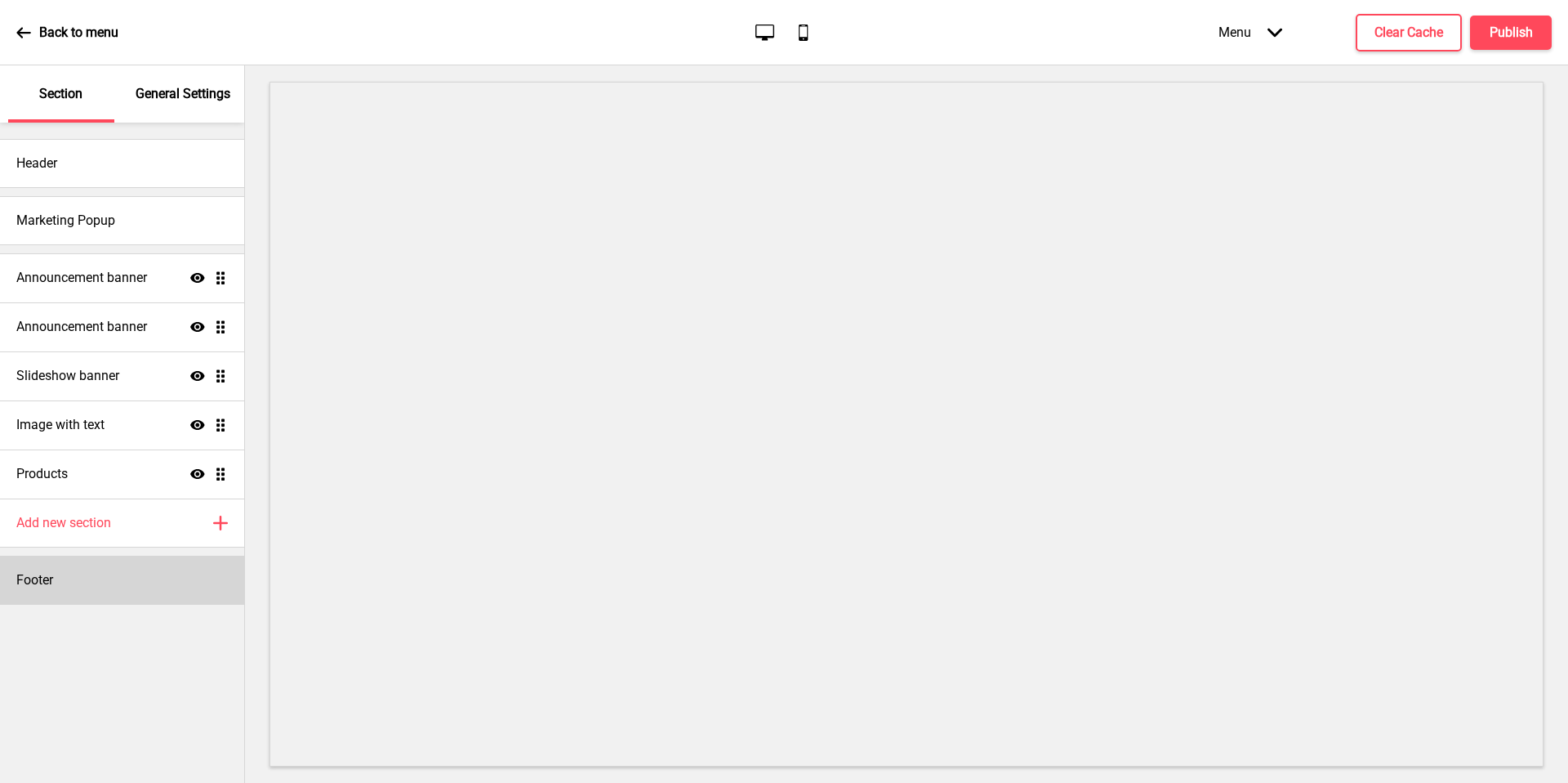
drag, startPoint x: 32, startPoint y: 88, endPoint x: 115, endPoint y: 568, distance: 487.1
click at [115, 568] on div "Footer" at bounding box center [122, 580] width 245 height 49
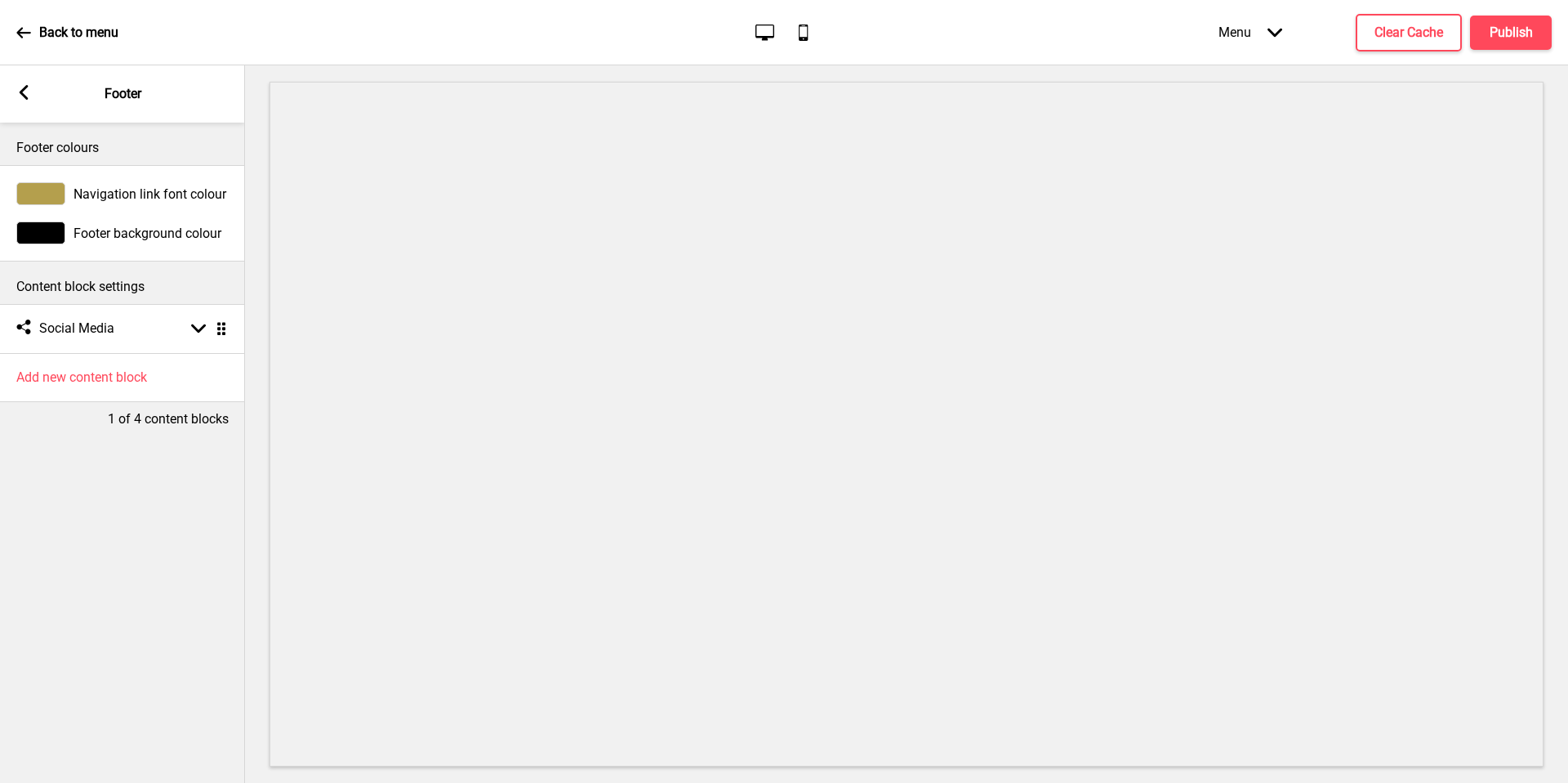
click at [51, 243] on div at bounding box center [41, 232] width 49 height 23
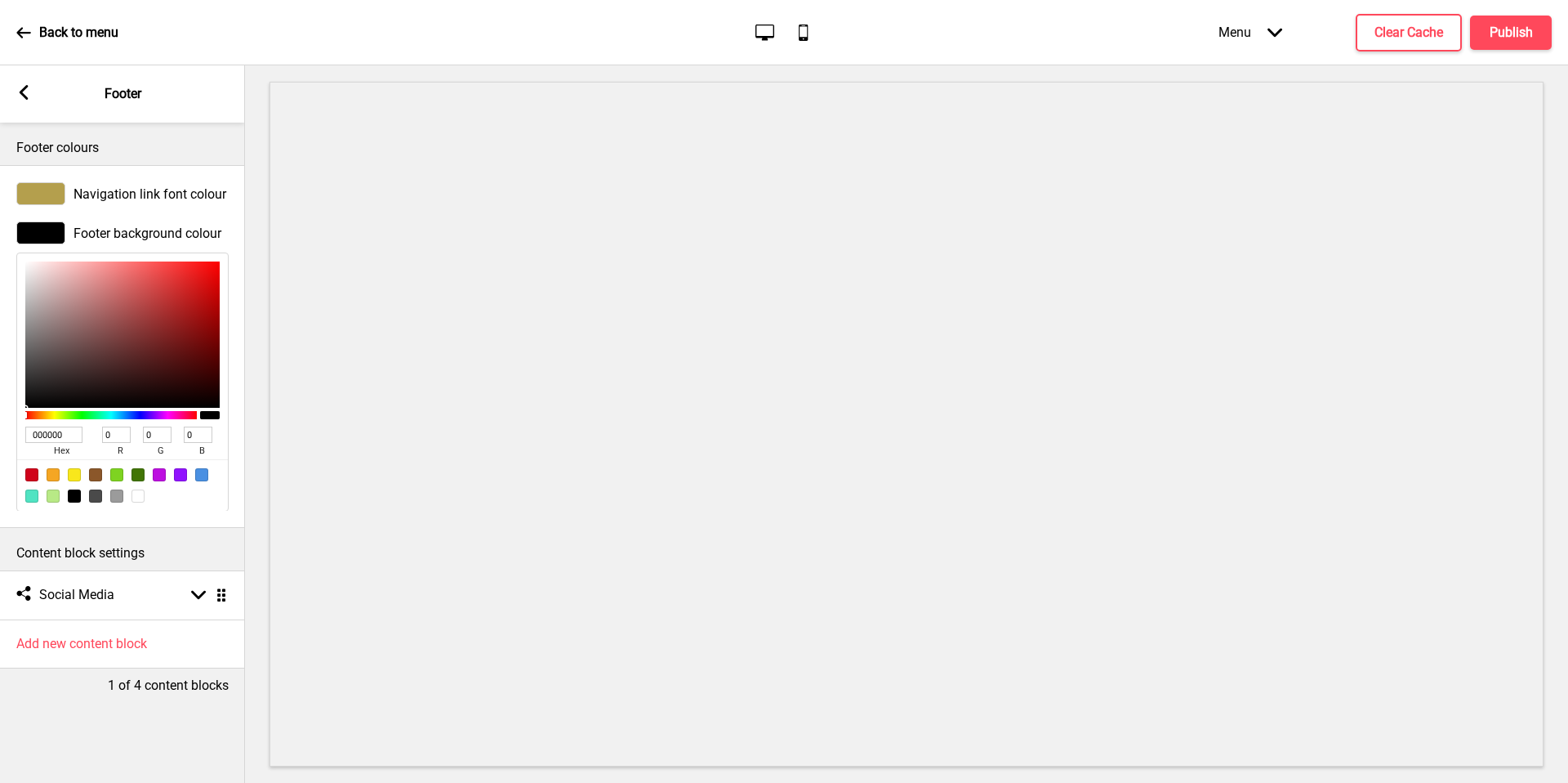
type input "8D3C3C"
type input "141"
type input "60"
type input "7A4C4C"
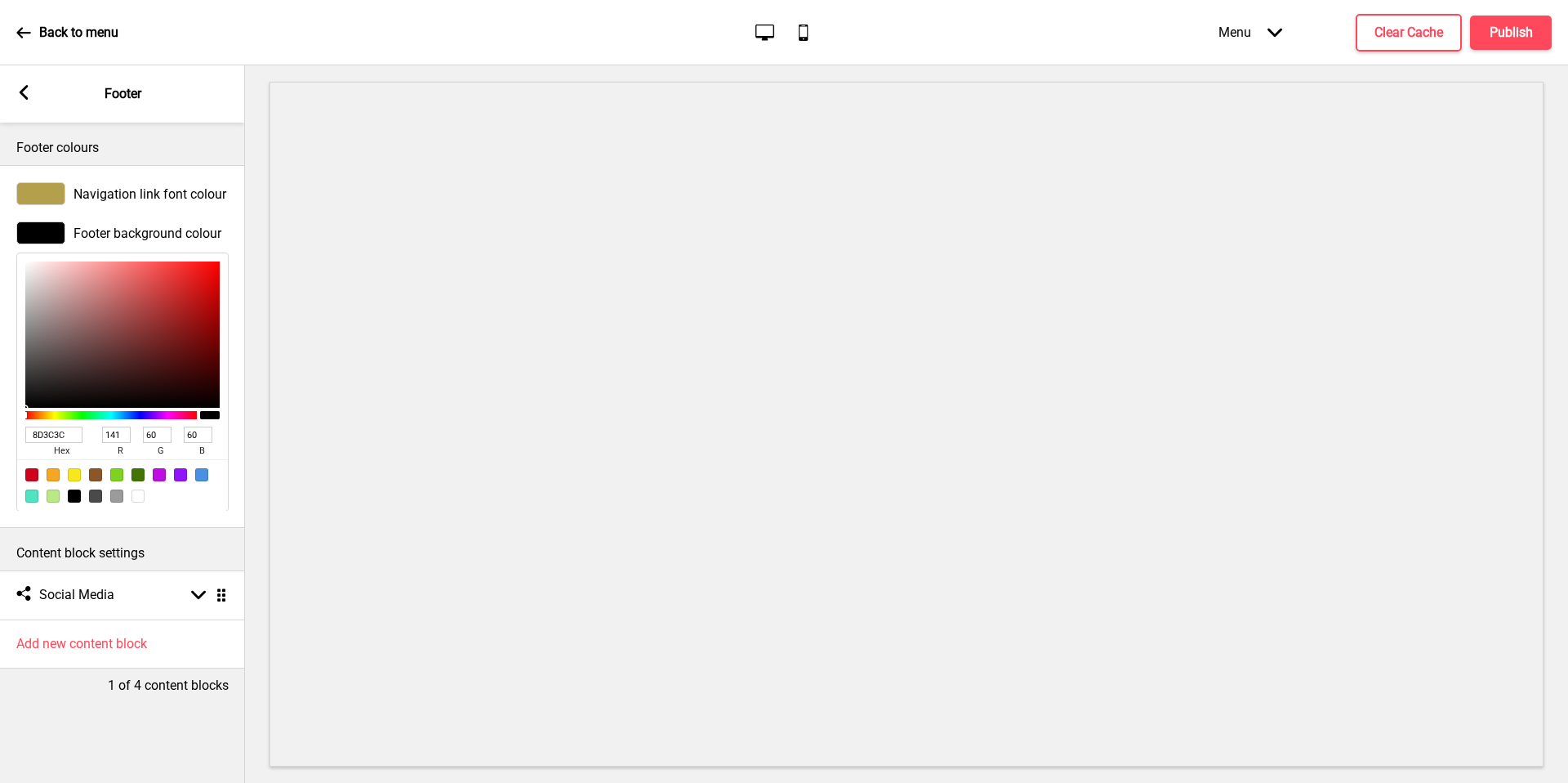
type input "122"
type input "76"
type input "554D4D"
type input "85"
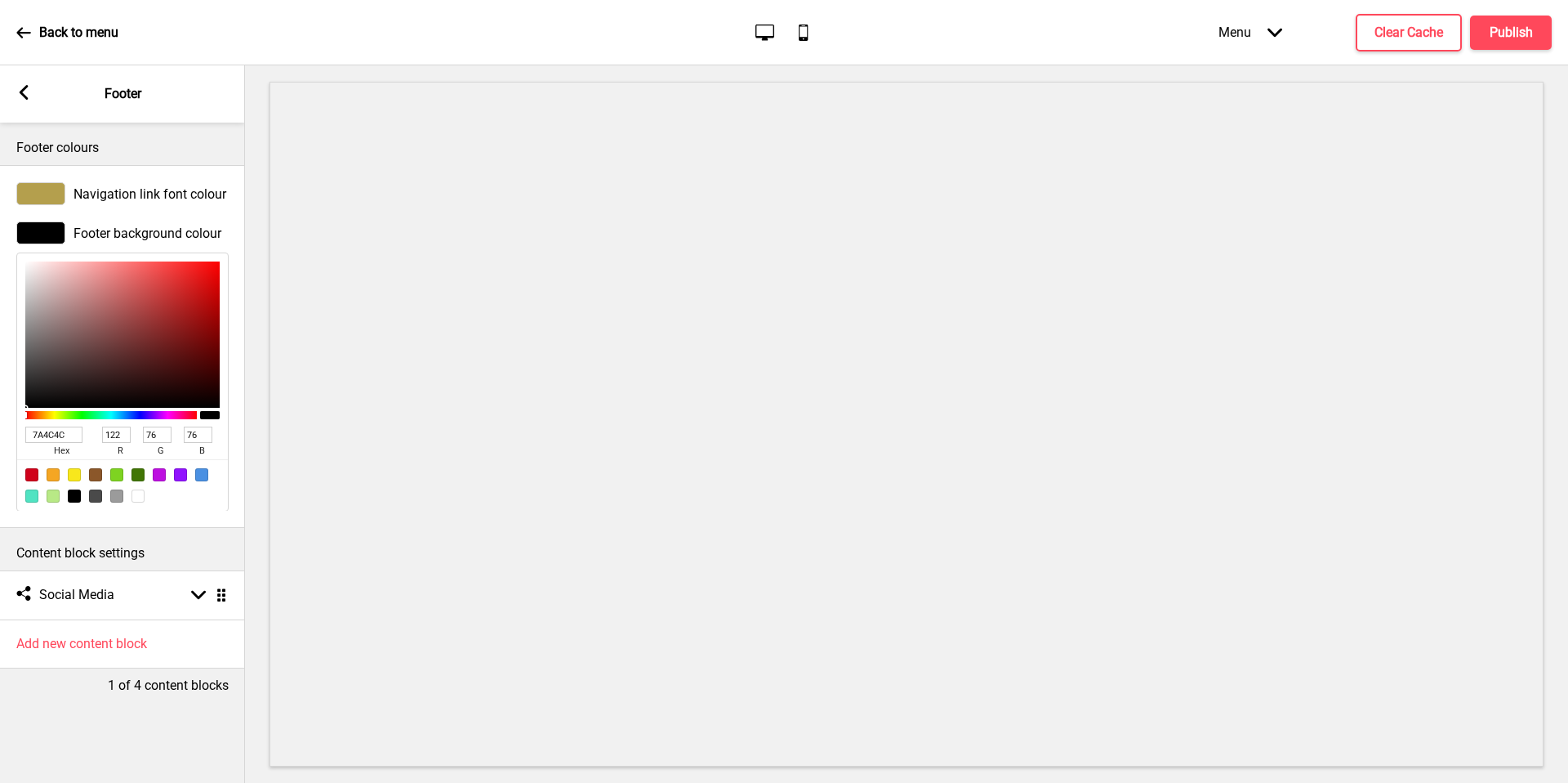
type input "77"
type input "555050"
type input "80"
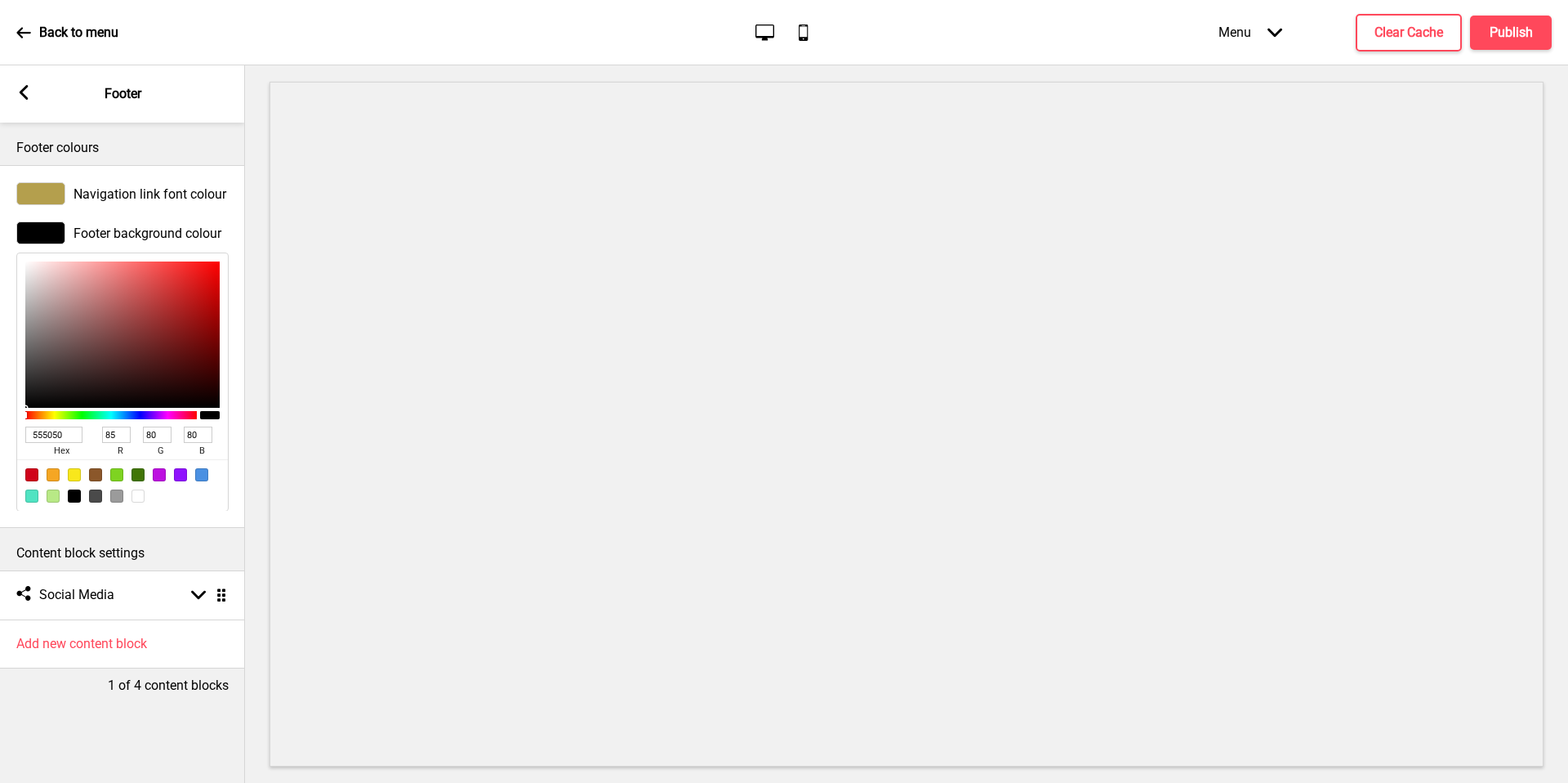
type input "817676"
type input "129"
type input "118"
type input "E09E9E"
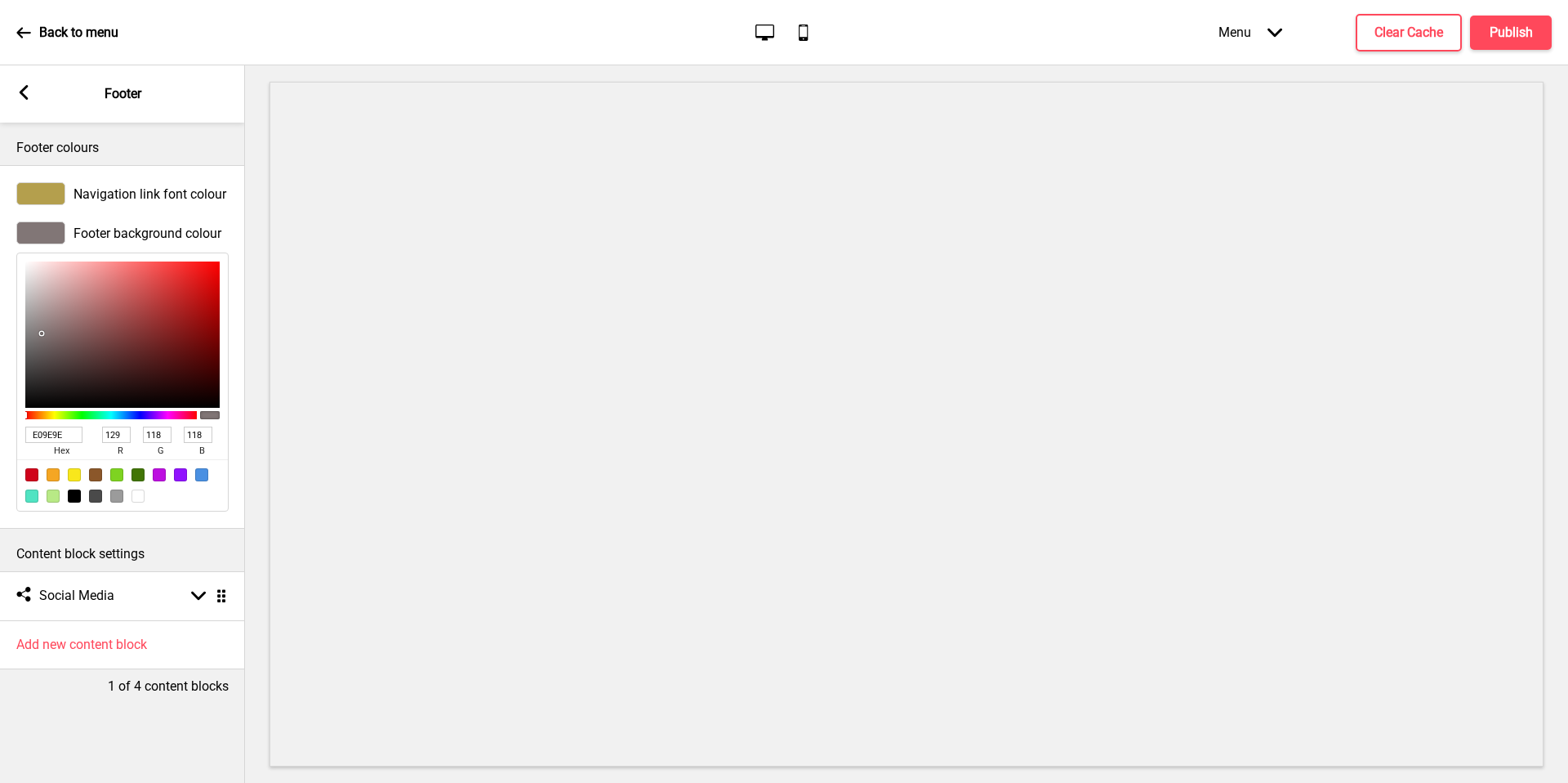
type input "224"
type input "158"
type input "FF5656"
type input "255"
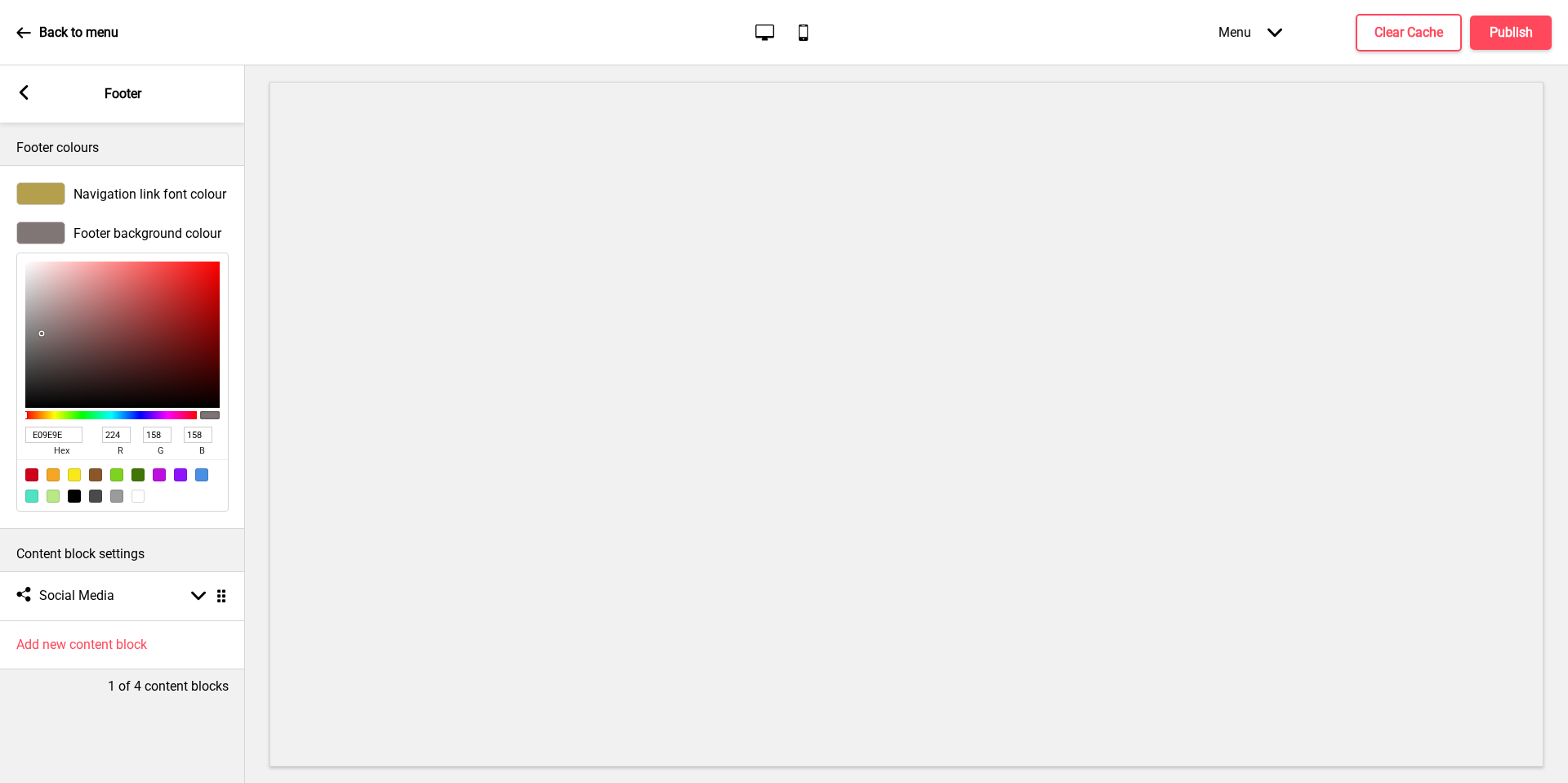
type input "86"
type input "EF1010"
type input "239"
type input "16"
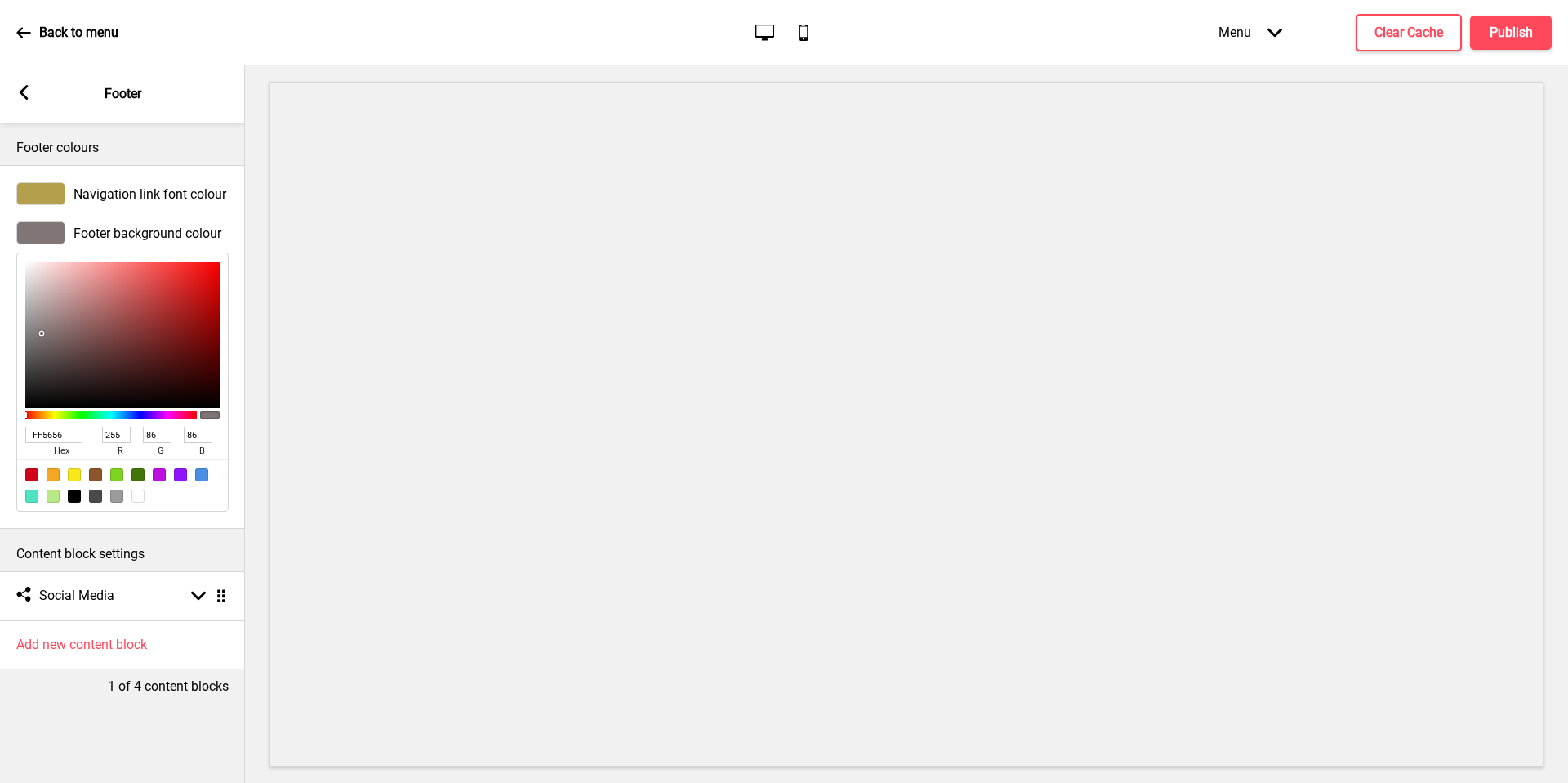
type input "16"
type input "CD0303"
type input "205"
type input "3"
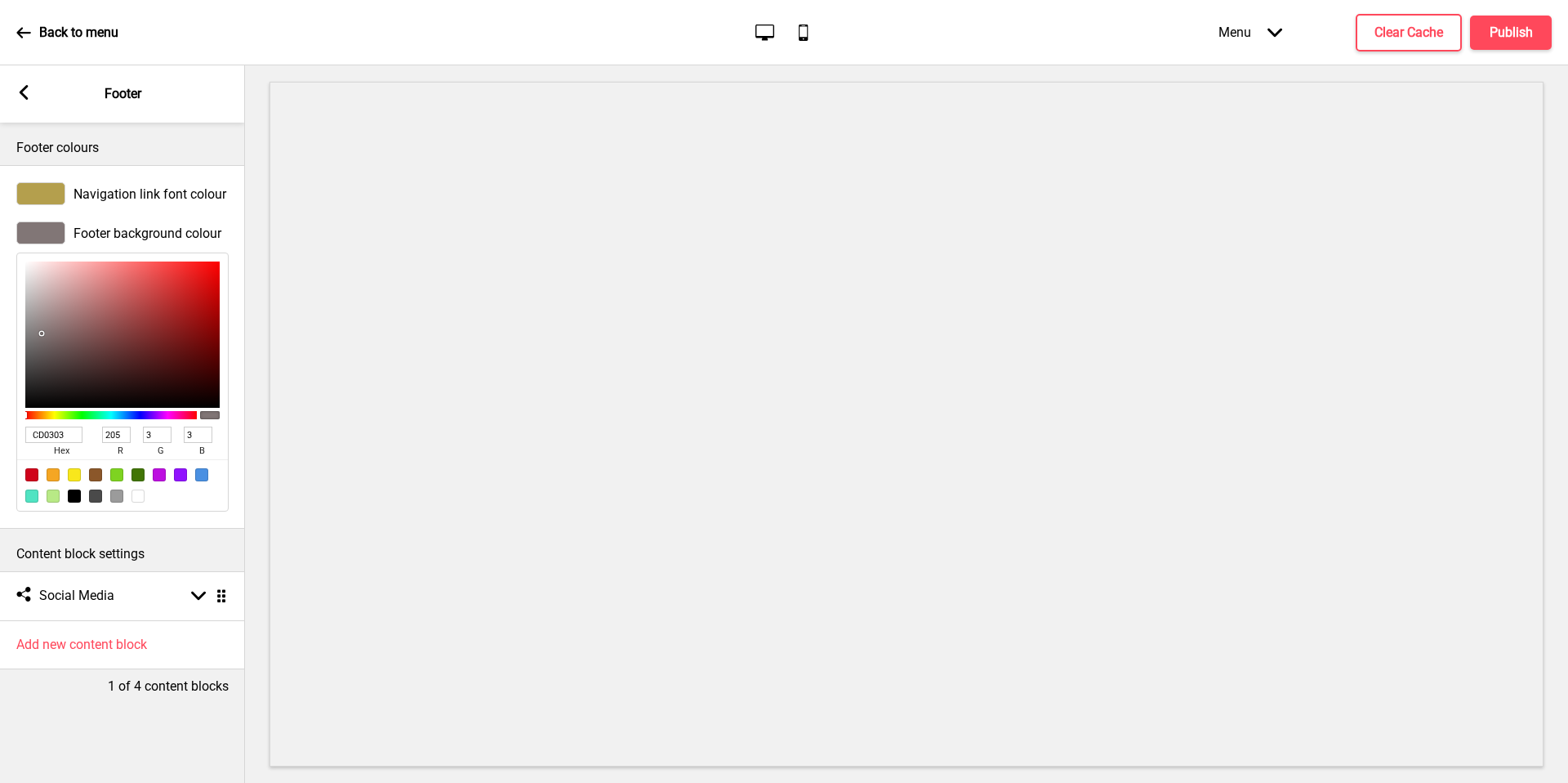
type input "AB1414"
type input "171"
type input "20"
type input "AC3232"
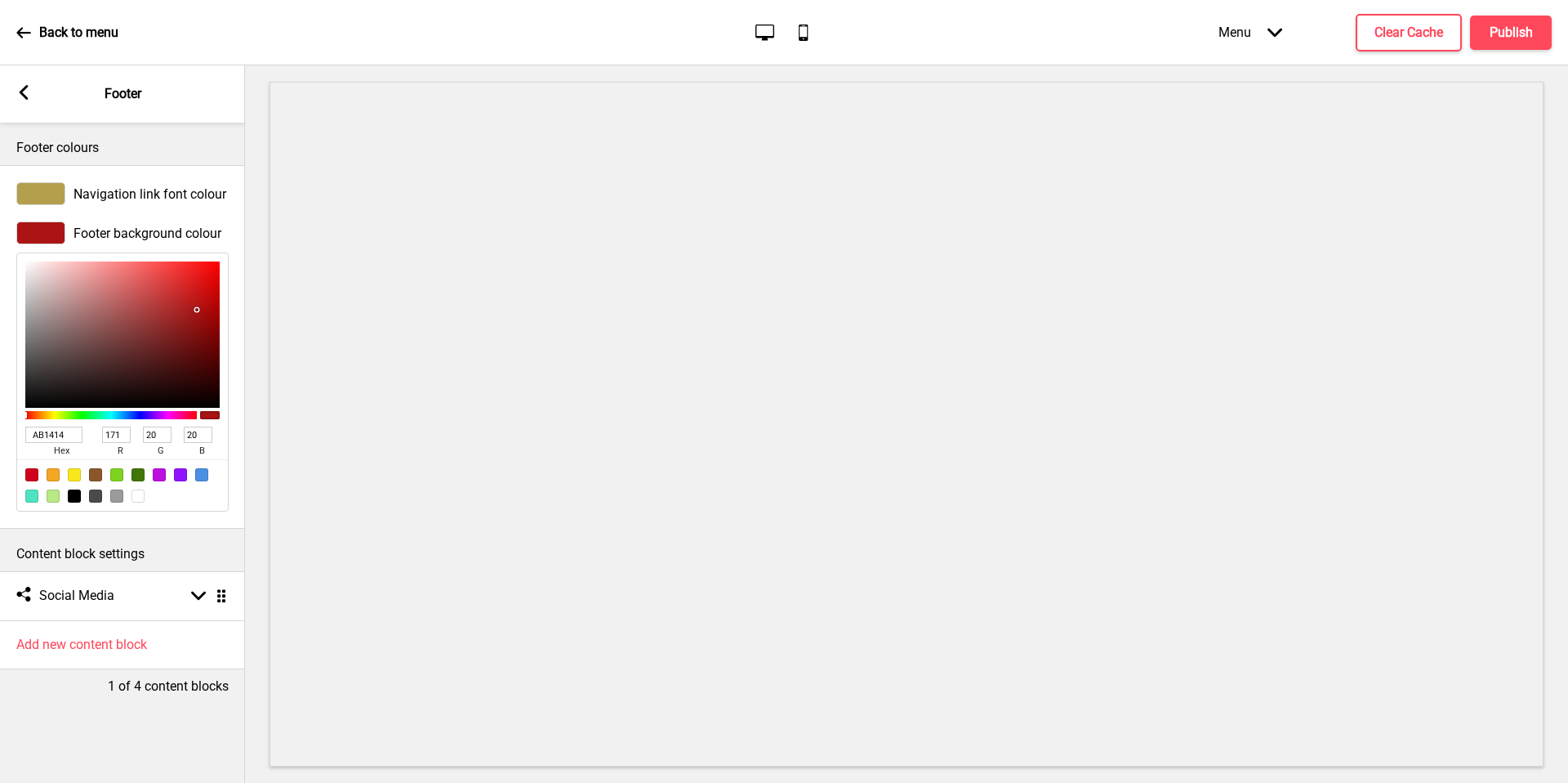
type input "172"
type input "50"
drag, startPoint x: 115, startPoint y: 568, endPoint x: 147, endPoint y: 300, distance: 269.9
click at [147, 300] on div at bounding box center [122, 334] width 195 height 146
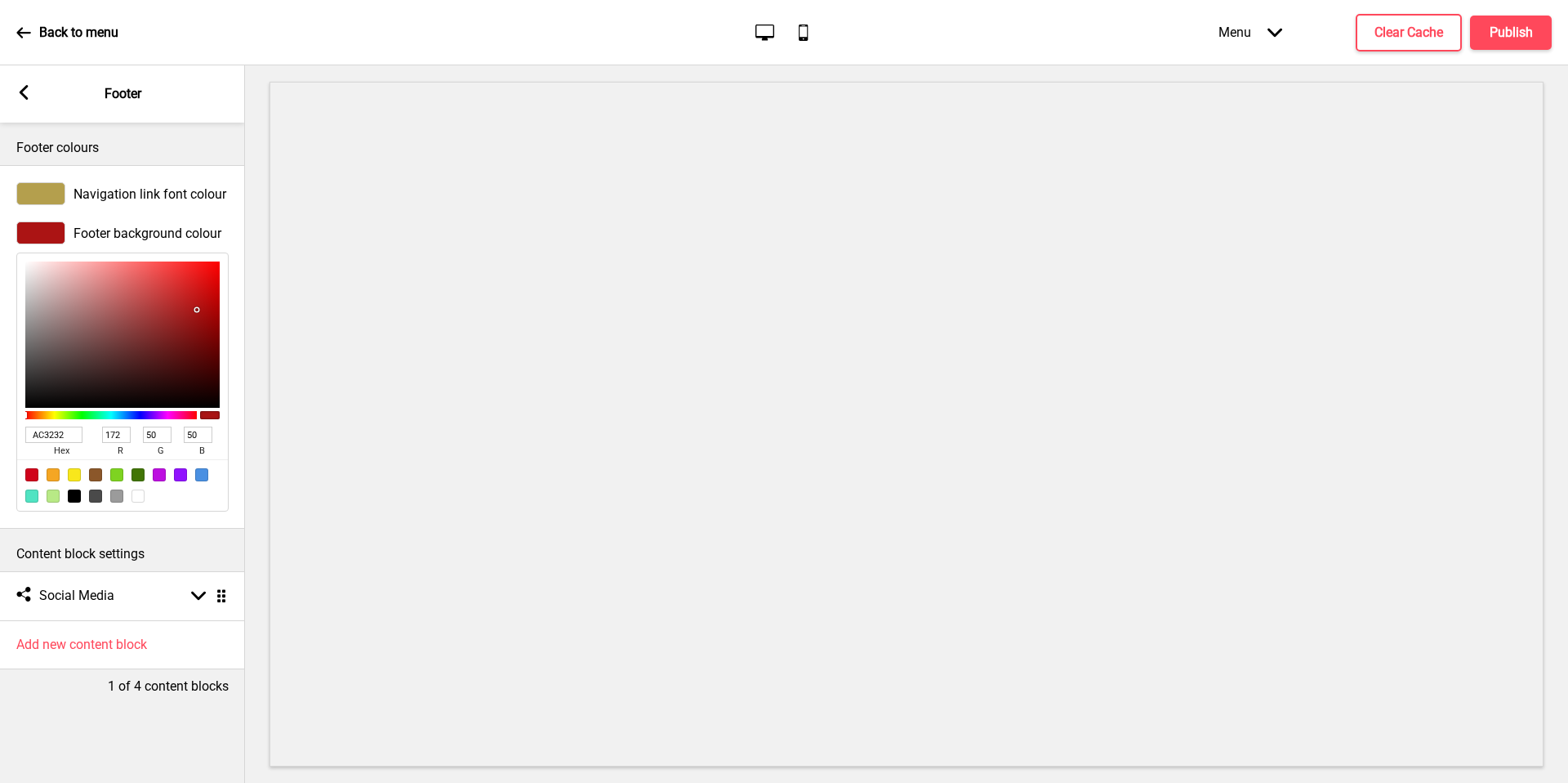
type input "BC4646"
type input "188"
type input "70"
click at [48, 236] on div at bounding box center [41, 232] width 49 height 23
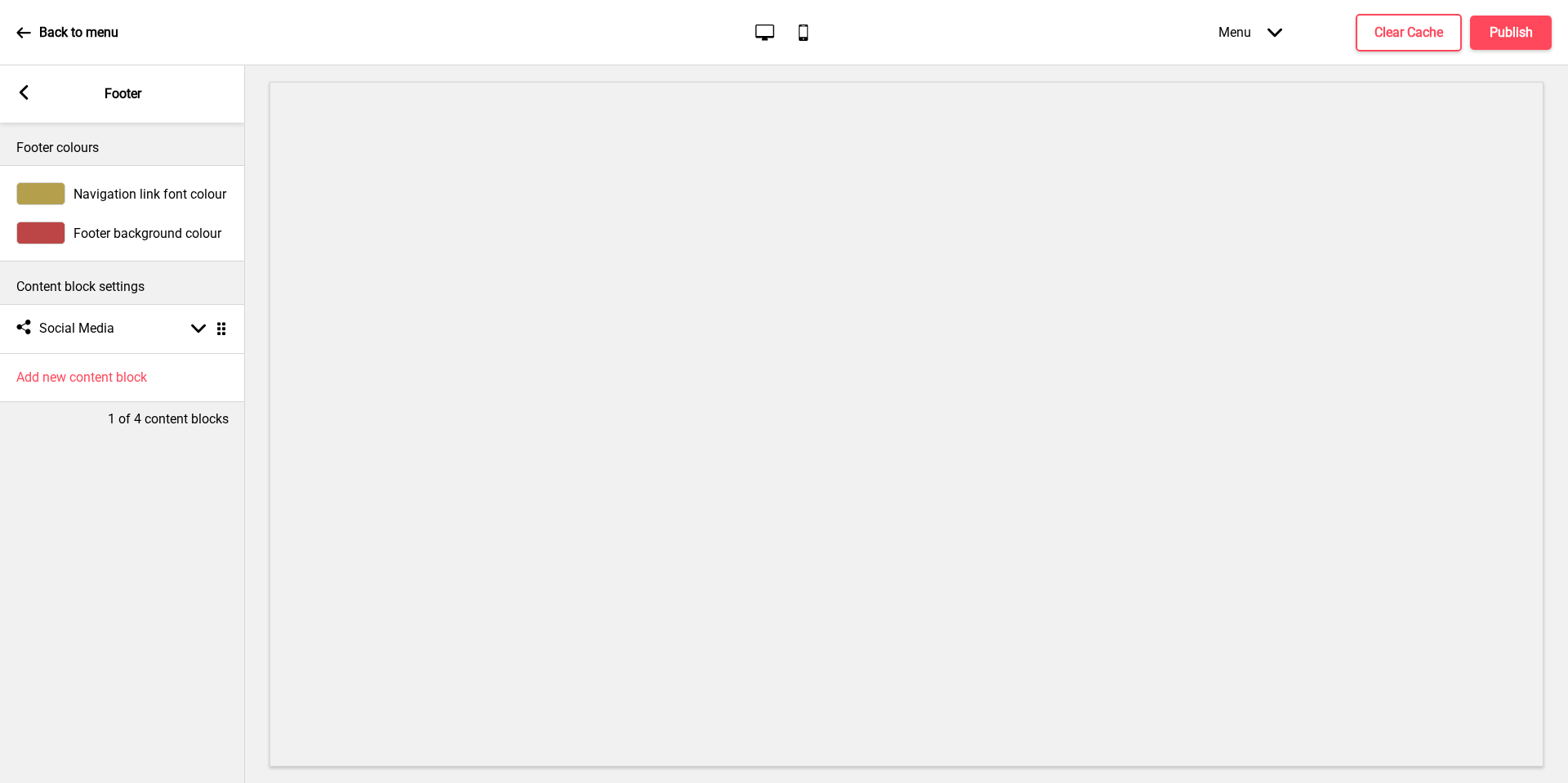
click at [40, 226] on div at bounding box center [41, 232] width 49 height 23
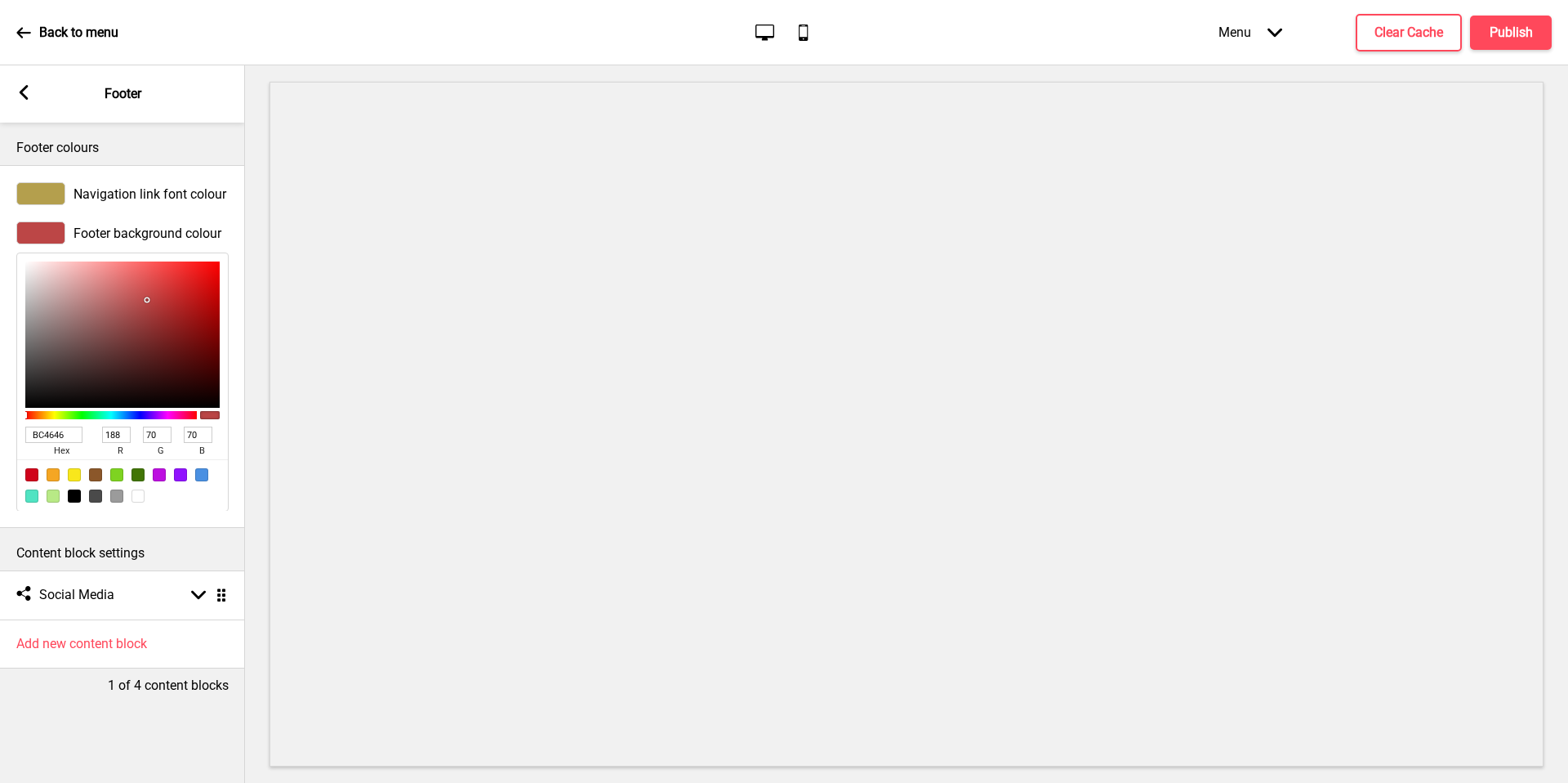
type input "BA7979"
type input "186"
type input "121"
type input "877676"
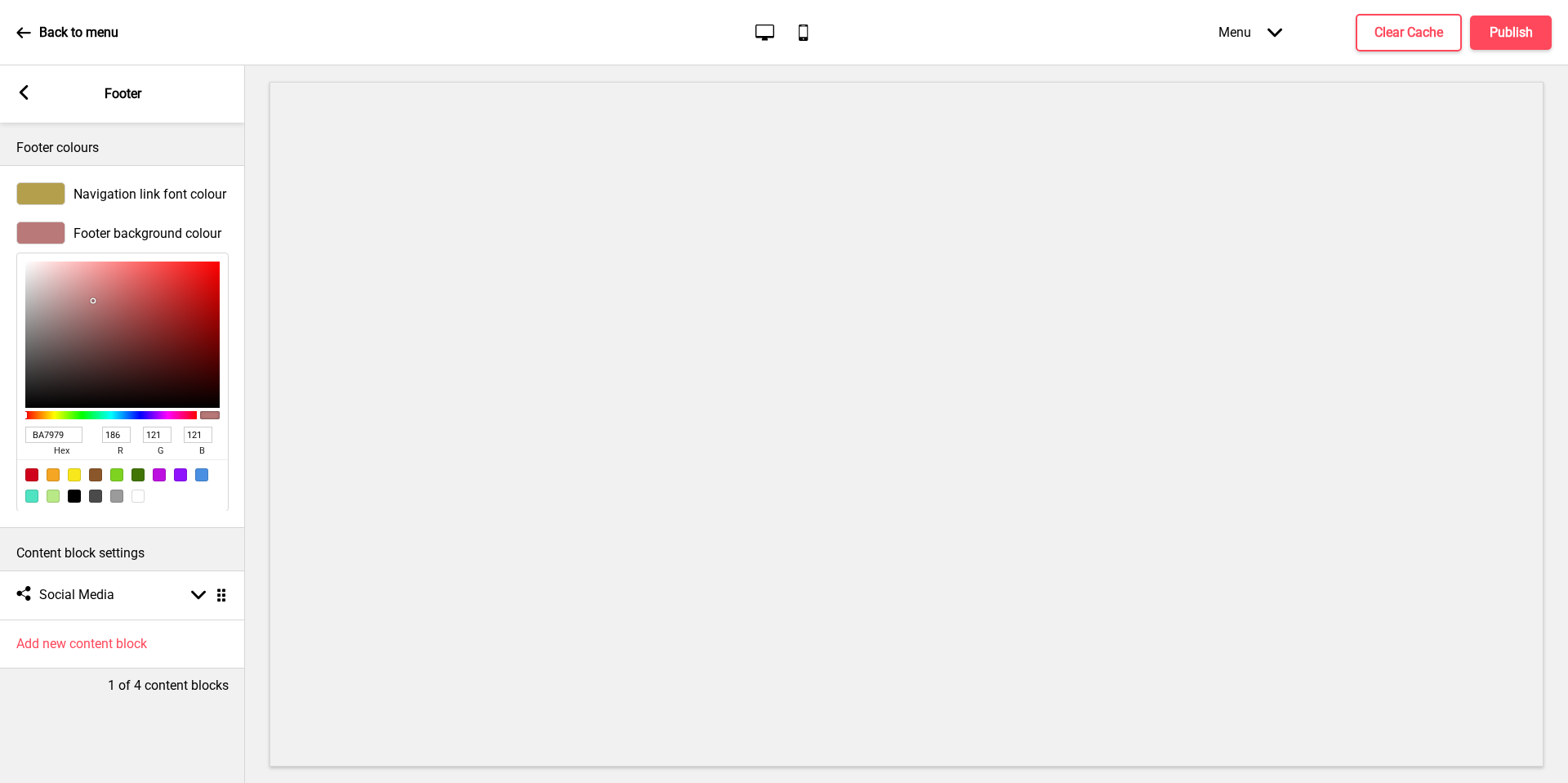
type input "135"
type input "118"
type input "444444"
type input "68"
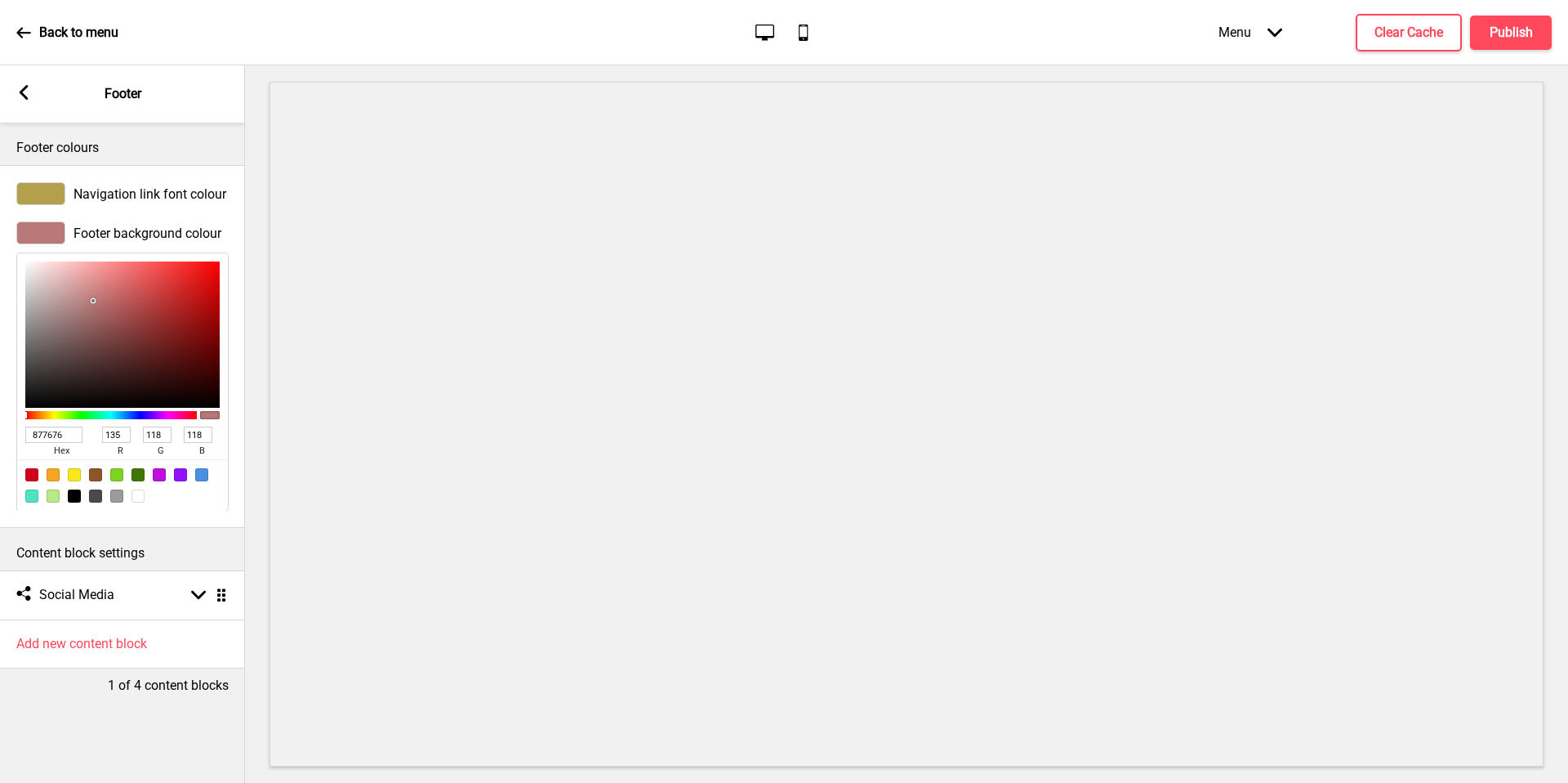
type input "68"
type input "000000"
type input "0"
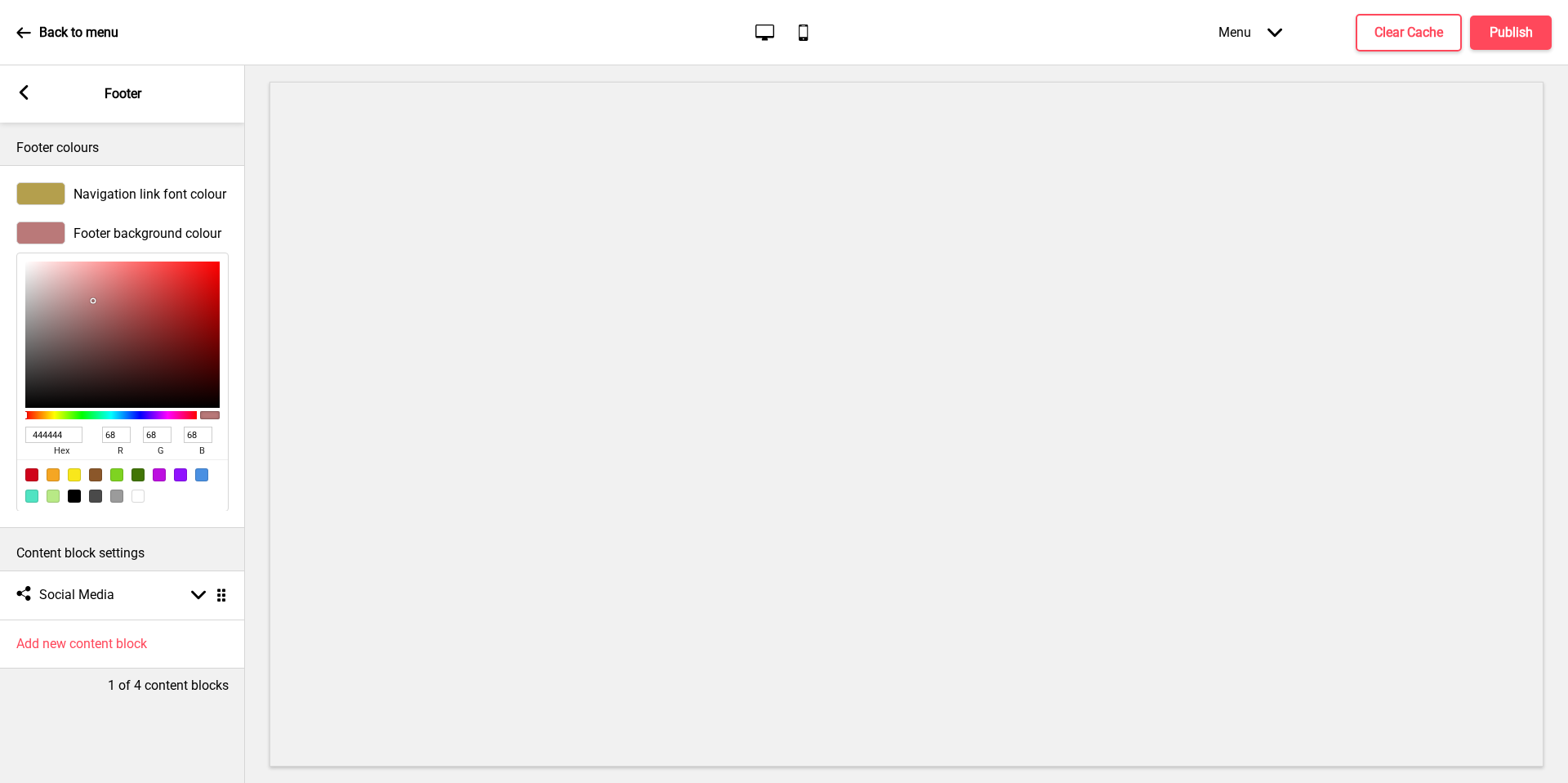
type input "0"
drag, startPoint x: 147, startPoint y: 300, endPoint x: 0, endPoint y: 469, distance: 224.0
click at [0, 469] on div "Footer background colour 000000 hex 0 r 0 g 0 b 100 a" at bounding box center [122, 366] width 245 height 306
drag, startPoint x: 0, startPoint y: 469, endPoint x: 145, endPoint y: 585, distance: 185.7
click at [145, 585] on div "Social media Social Media Arrow down Drag" at bounding box center [122, 595] width 245 height 49
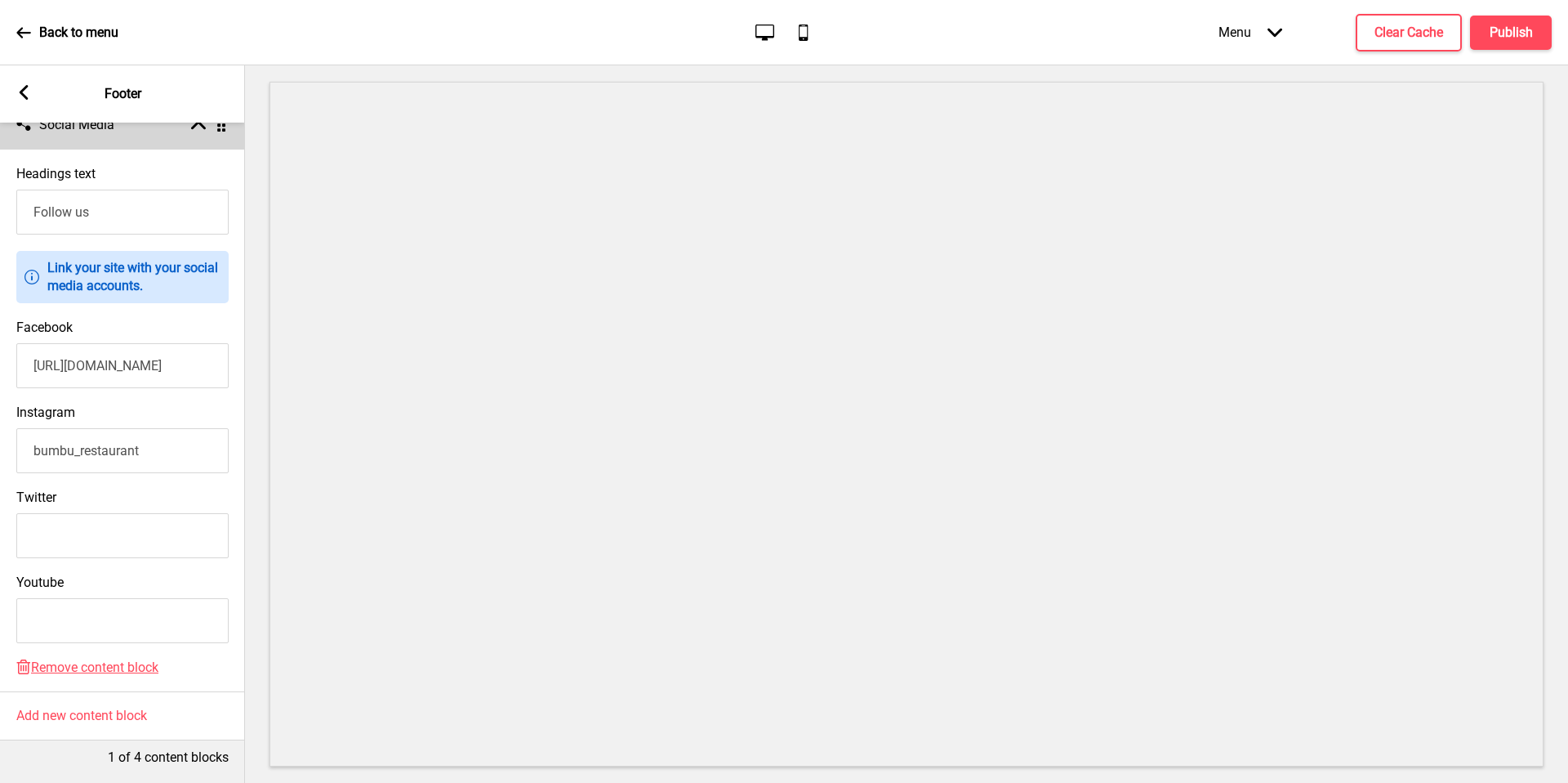
scroll to position [0, 0]
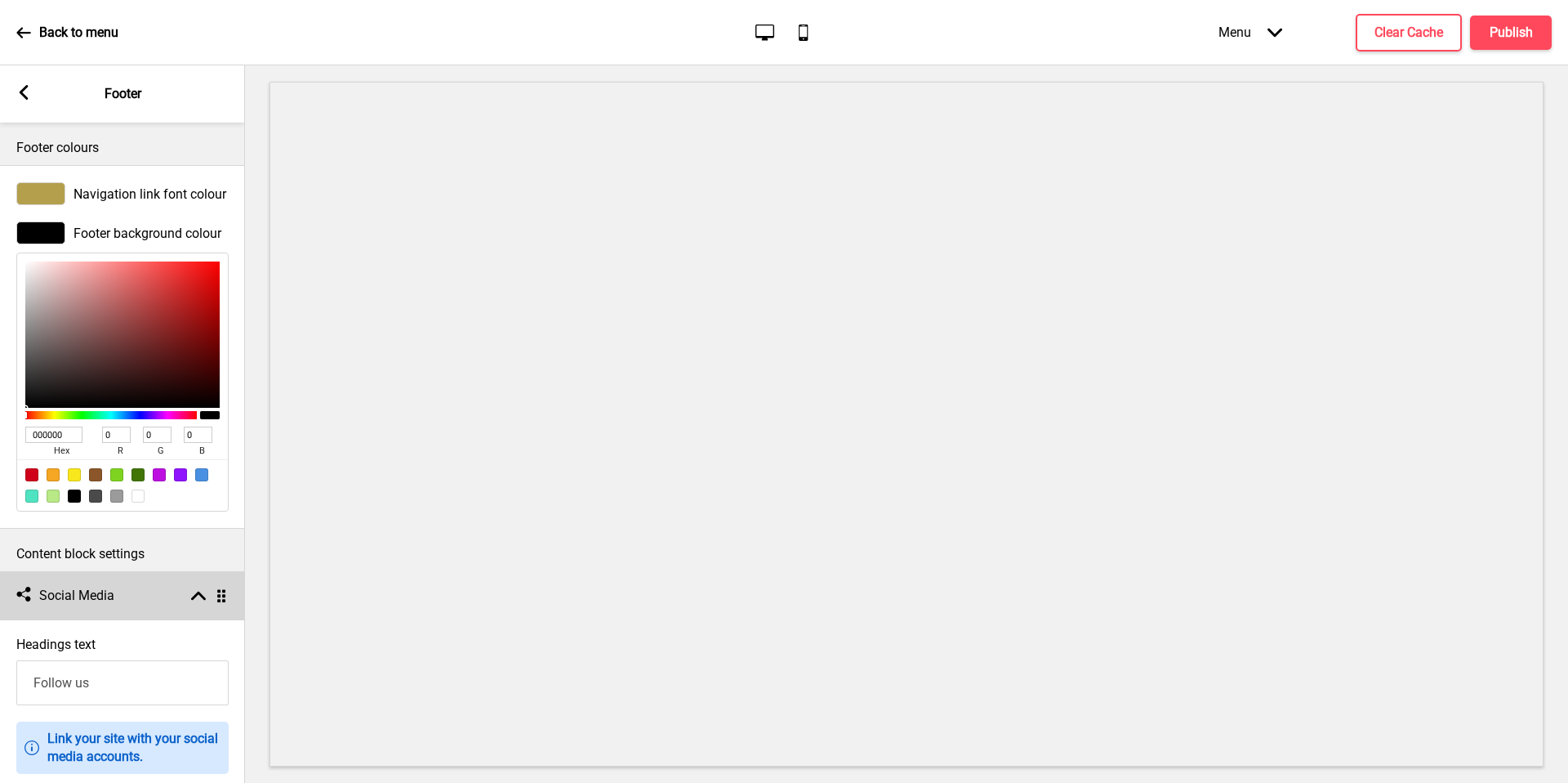
click at [28, 87] on rect at bounding box center [24, 92] width 14 height 14
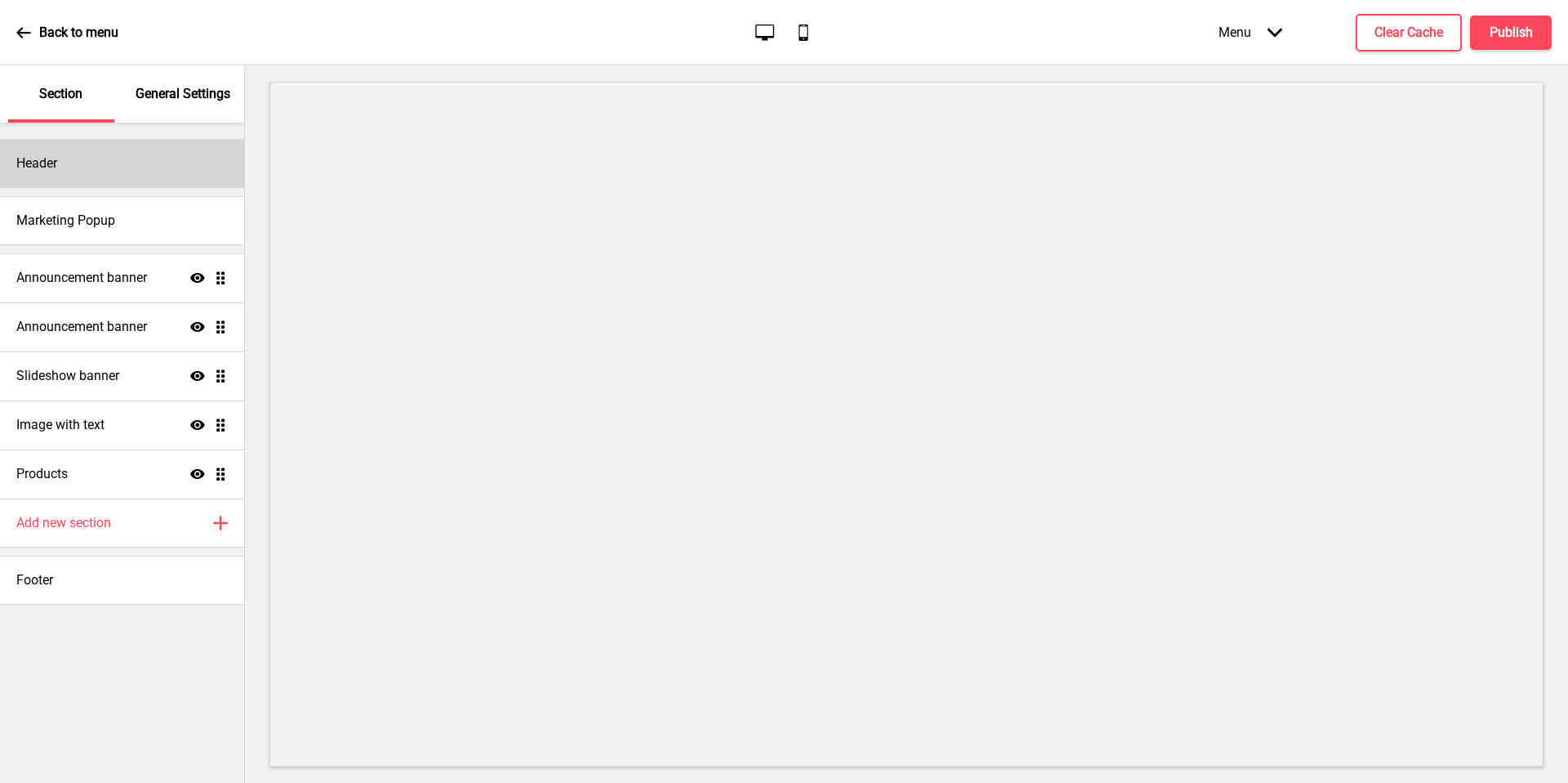
click at [104, 175] on div "Header" at bounding box center [122, 163] width 245 height 49
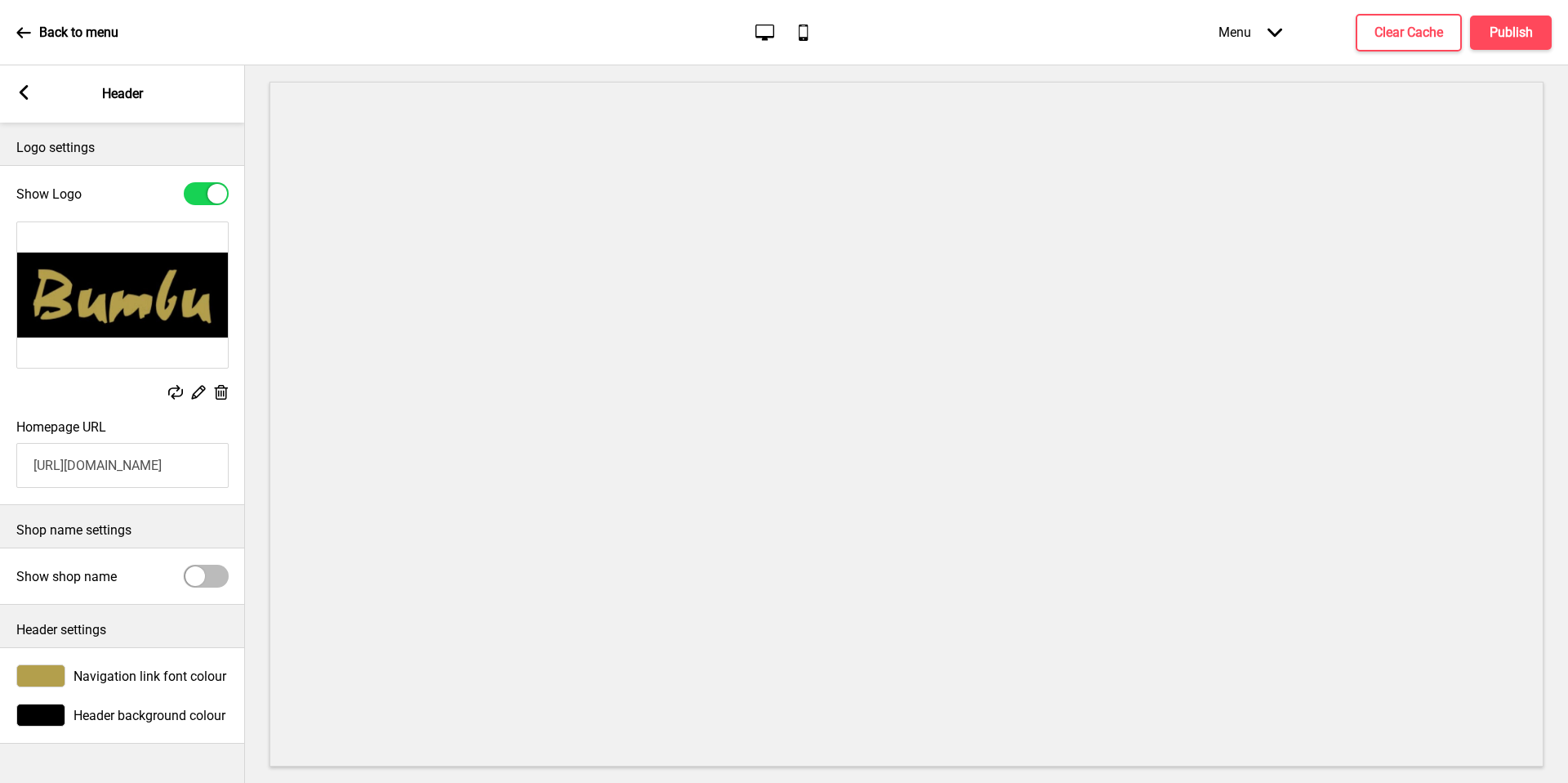
click at [29, 635] on div at bounding box center [41, 675] width 49 height 23
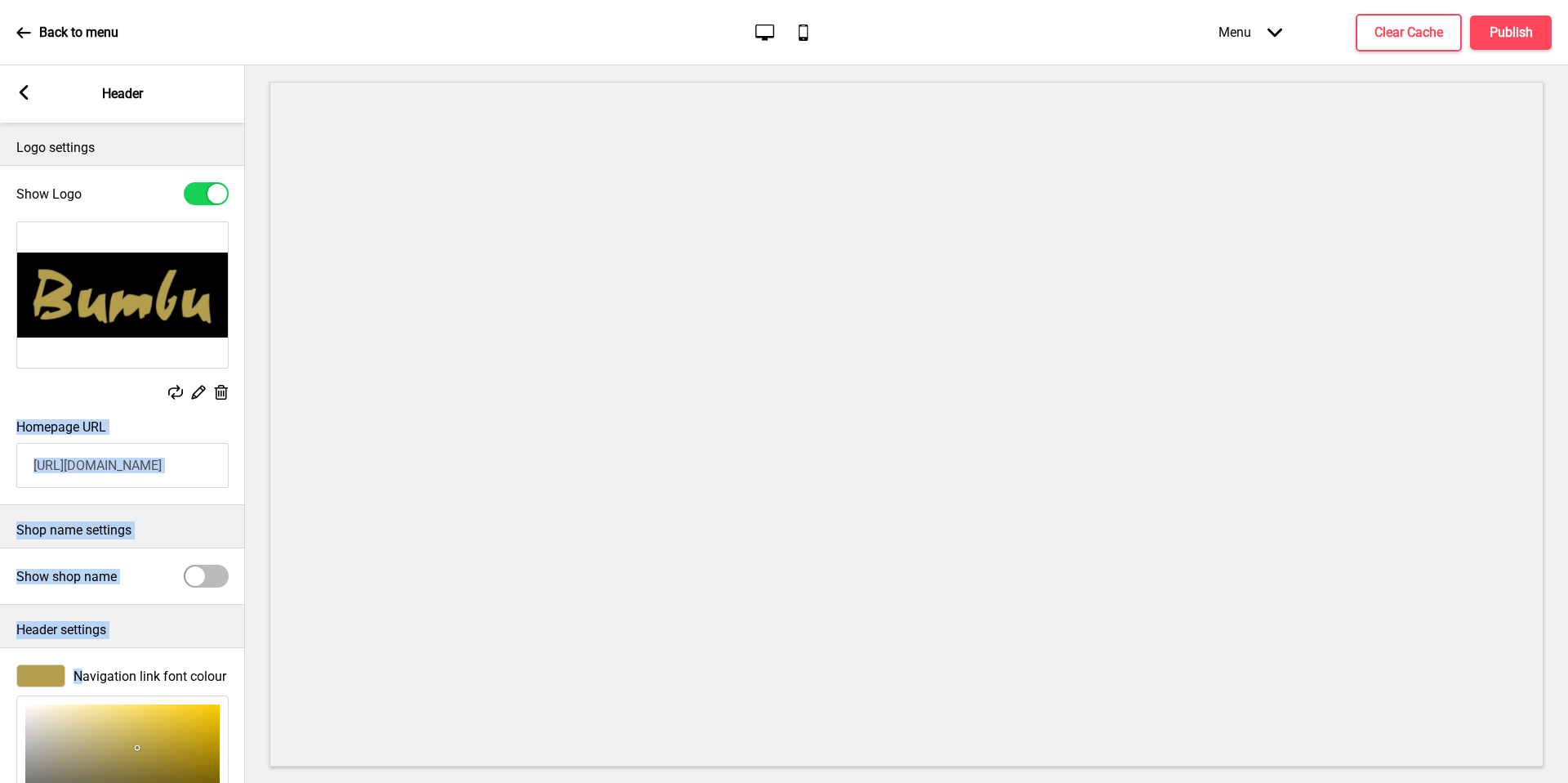
drag, startPoint x: 104, startPoint y: 175, endPoint x: 83, endPoint y: 681, distance: 506.4
click at [83, 635] on div "Logo settings Show Logo Replace Edit Delete Homepage URL https://www.bumbu.sg/ …" at bounding box center [122, 452] width 245 height 661
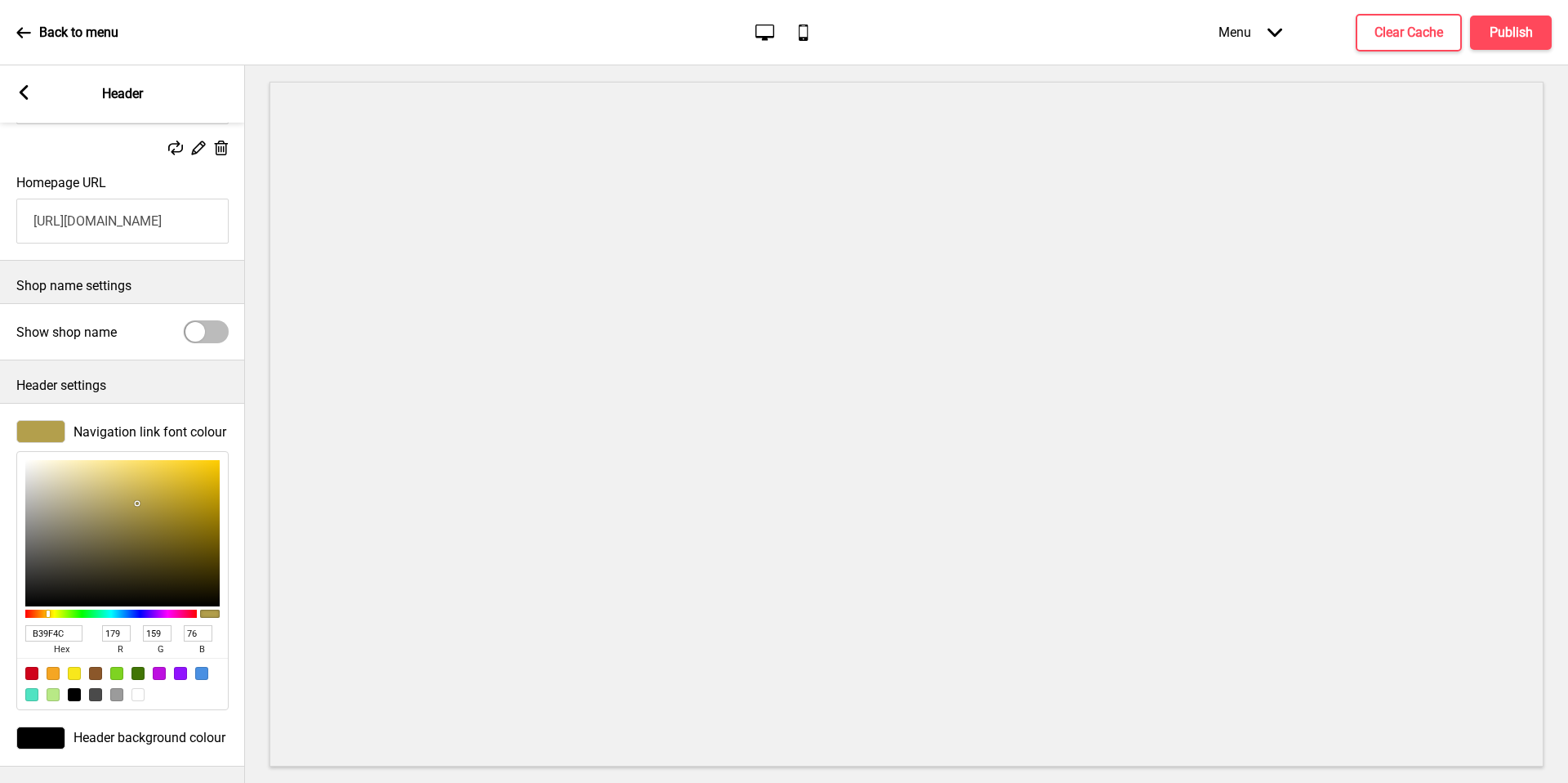
drag, startPoint x: 83, startPoint y: 681, endPoint x: 34, endPoint y: 86, distance: 597.0
click at [34, 86] on div "Arrow left Header" at bounding box center [122, 93] width 245 height 57
click at [27, 83] on div "Arrow left Header" at bounding box center [122, 93] width 245 height 57
drag, startPoint x: 27, startPoint y: 83, endPoint x: 14, endPoint y: 89, distance: 14.3
click at [14, 89] on div "Arrow left Header" at bounding box center [122, 93] width 245 height 57
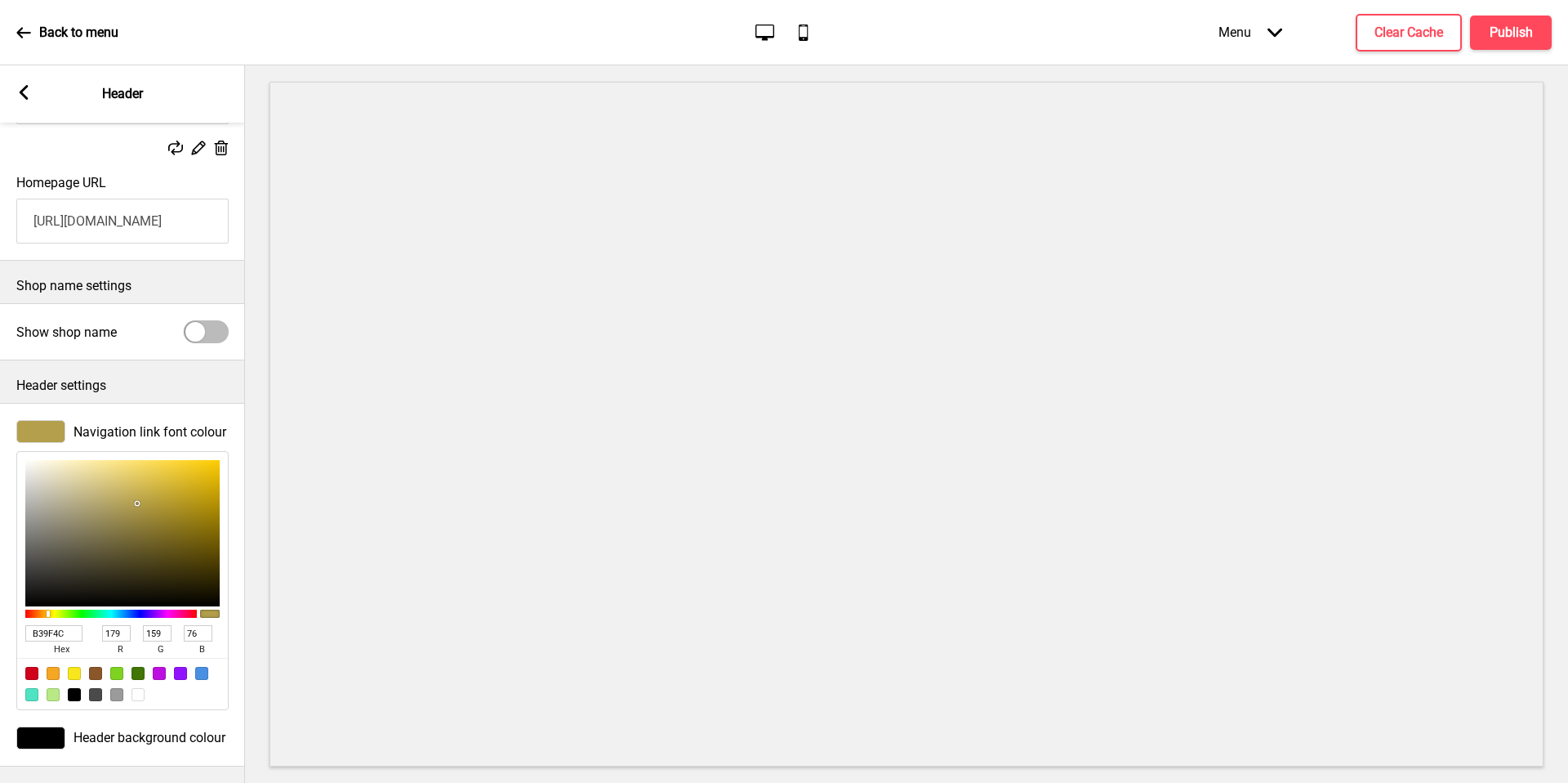
click at [26, 94] on rect at bounding box center [24, 92] width 14 height 14
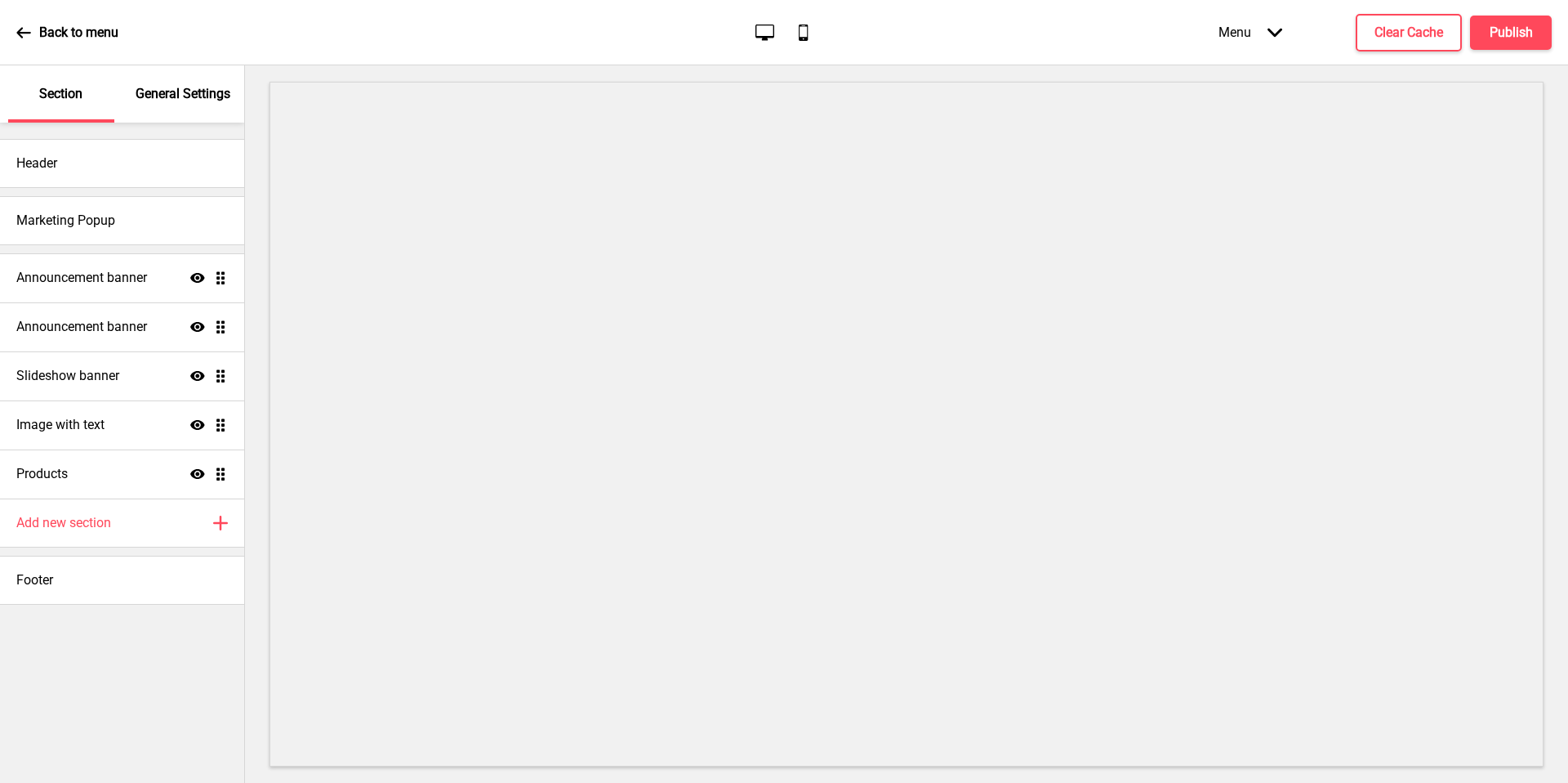
drag, startPoint x: 14, startPoint y: 89, endPoint x: 152, endPoint y: 114, distance: 140.2
click at [152, 114] on div "General Settings" at bounding box center [183, 93] width 106 height 57
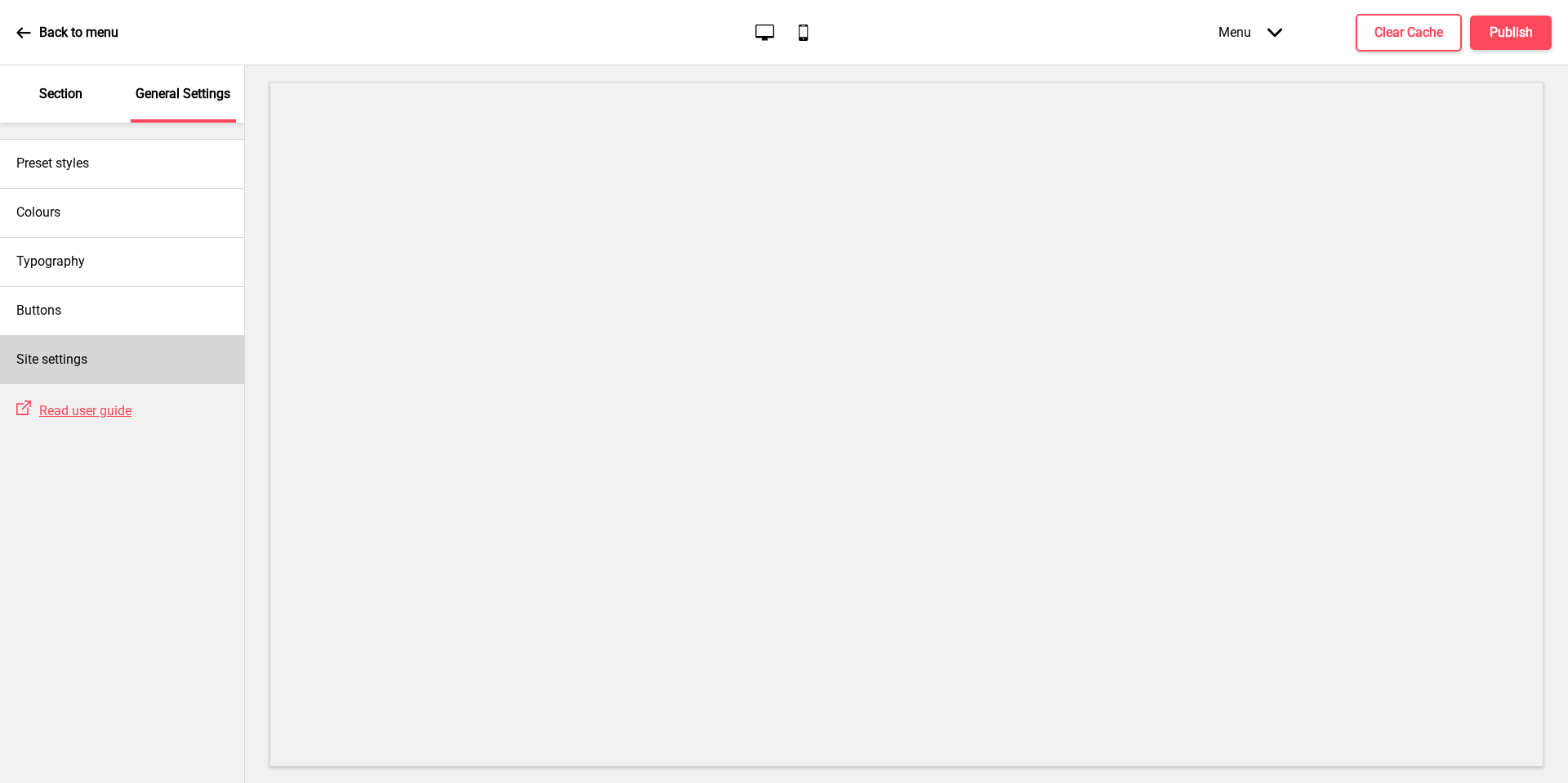
drag, startPoint x: 152, startPoint y: 114, endPoint x: 123, endPoint y: 350, distance: 237.8
click at [123, 350] on div "Site settings" at bounding box center [122, 360] width 245 height 49
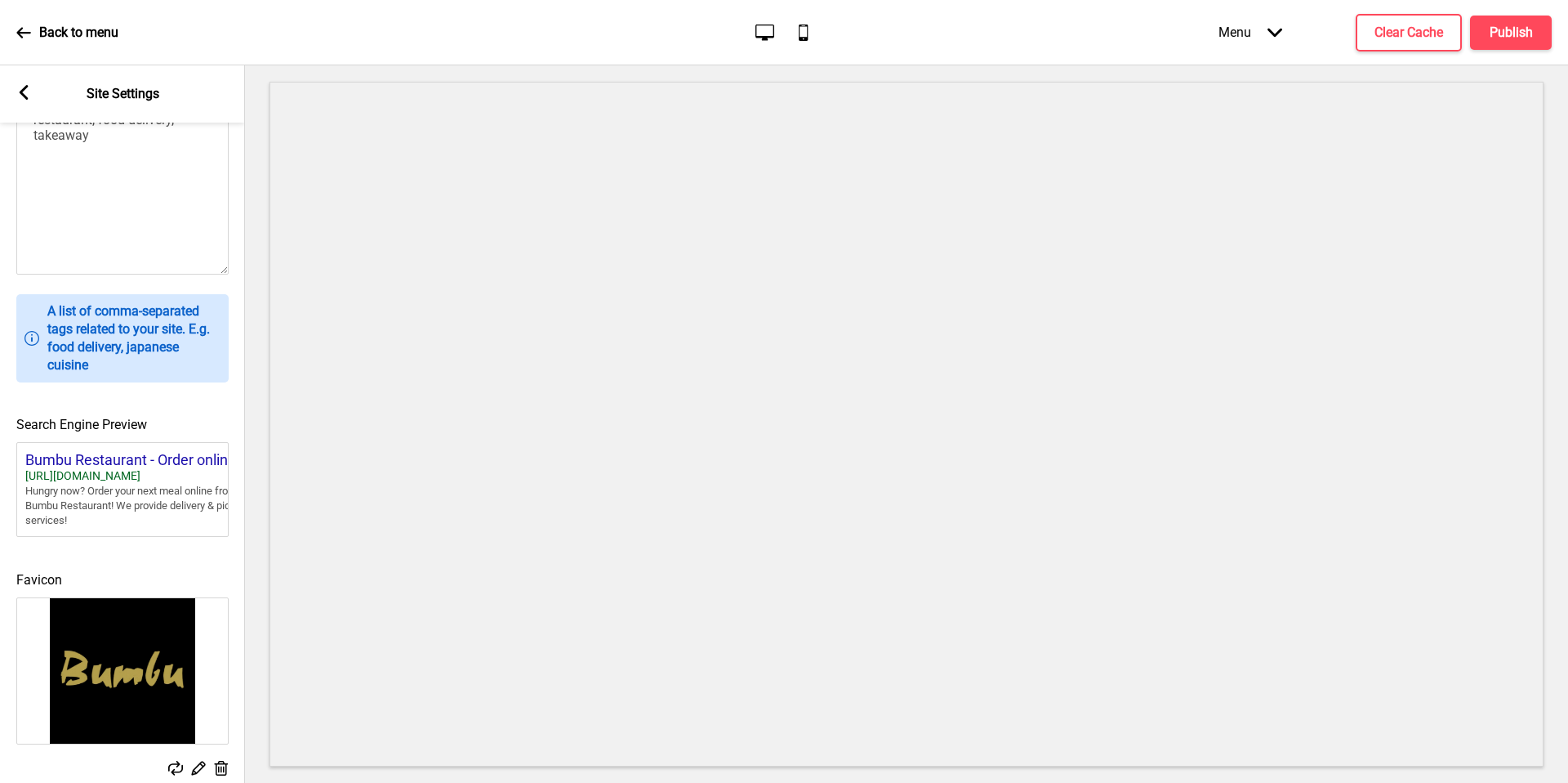
scroll to position [523, 0]
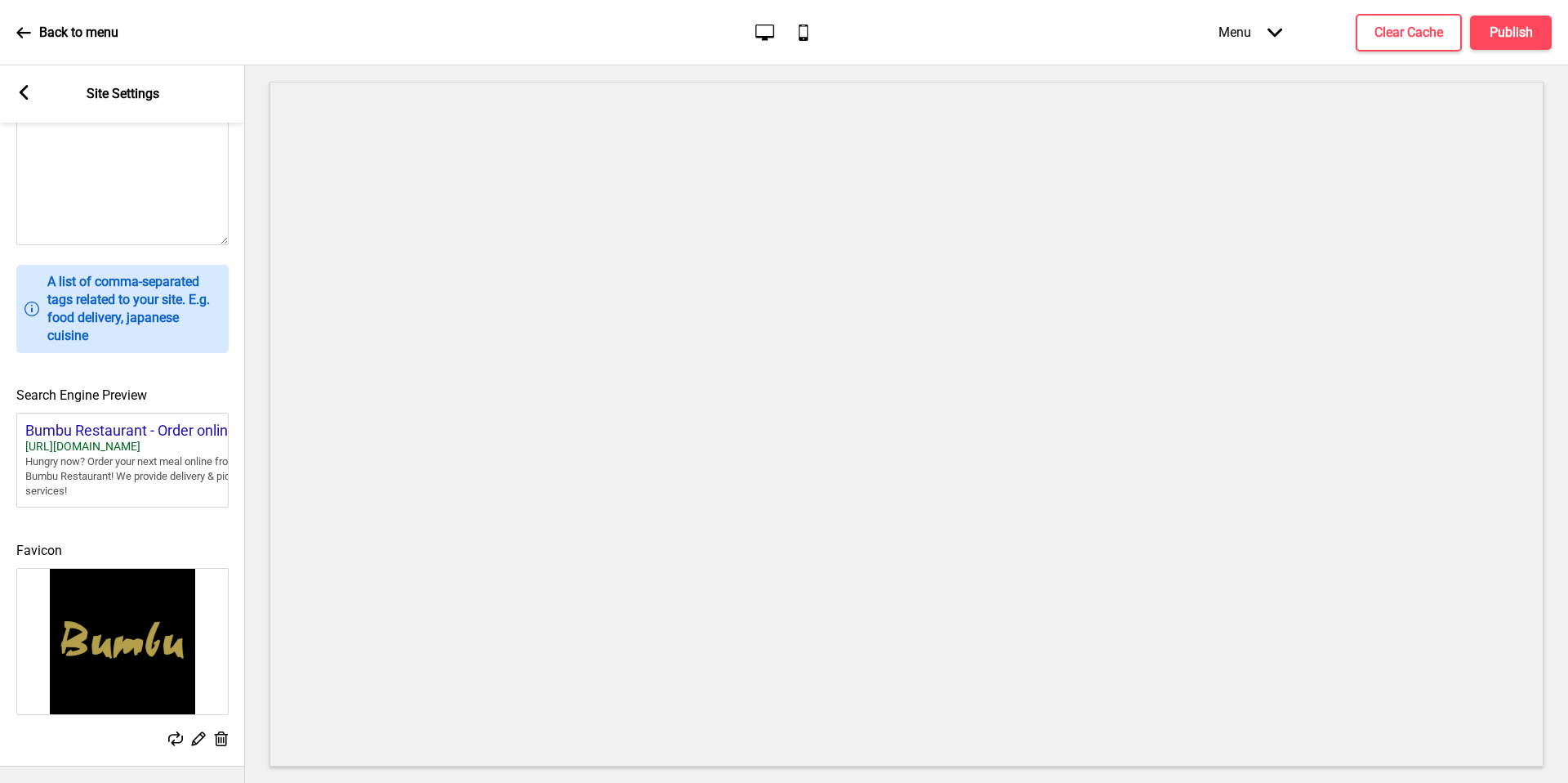
drag, startPoint x: 123, startPoint y: 350, endPoint x: 31, endPoint y: 94, distance: 272.0
click at [31, 94] on div "Arrow left Site Settings" at bounding box center [122, 93] width 245 height 57
click at [25, 91] on rect at bounding box center [24, 92] width 14 height 14
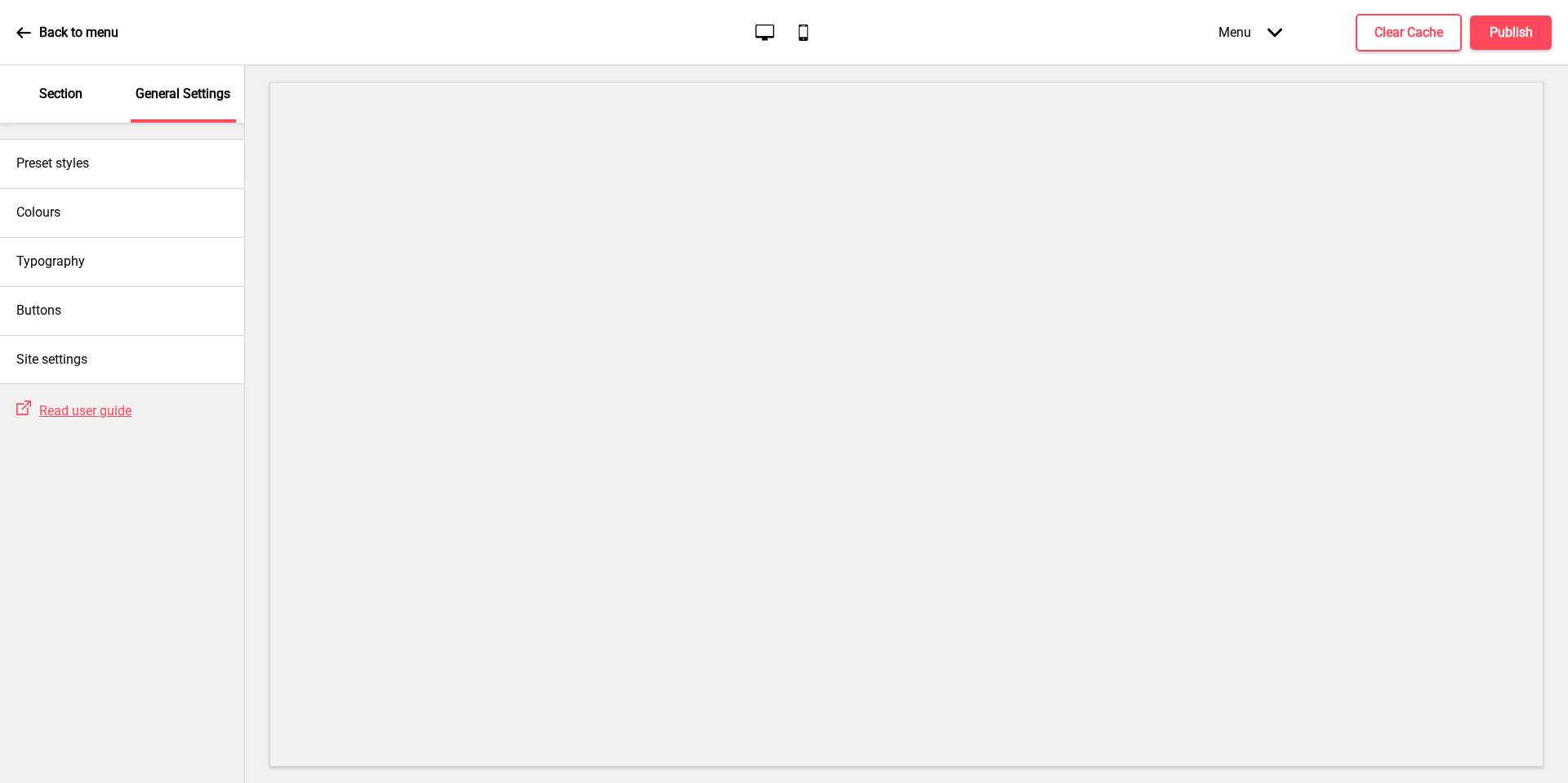
click at [109, 319] on div "Buttons" at bounding box center [122, 311] width 245 height 49
select select "square"
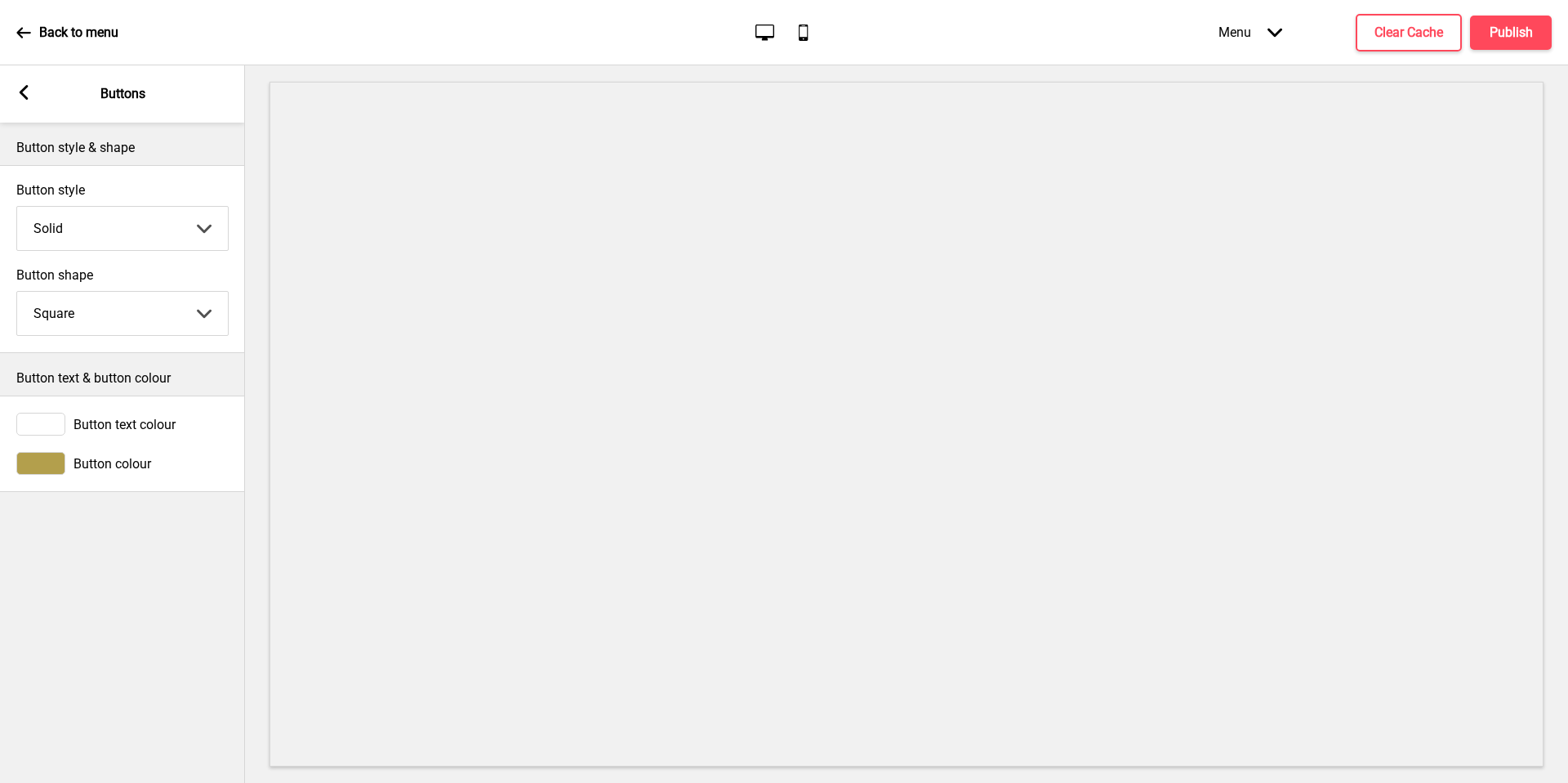
click at [53, 436] on div "Button text colour" at bounding box center [122, 423] width 245 height 39
drag, startPoint x: 31, startPoint y: 94, endPoint x: 48, endPoint y: 427, distance: 333.4
click at [48, 427] on div at bounding box center [41, 423] width 49 height 23
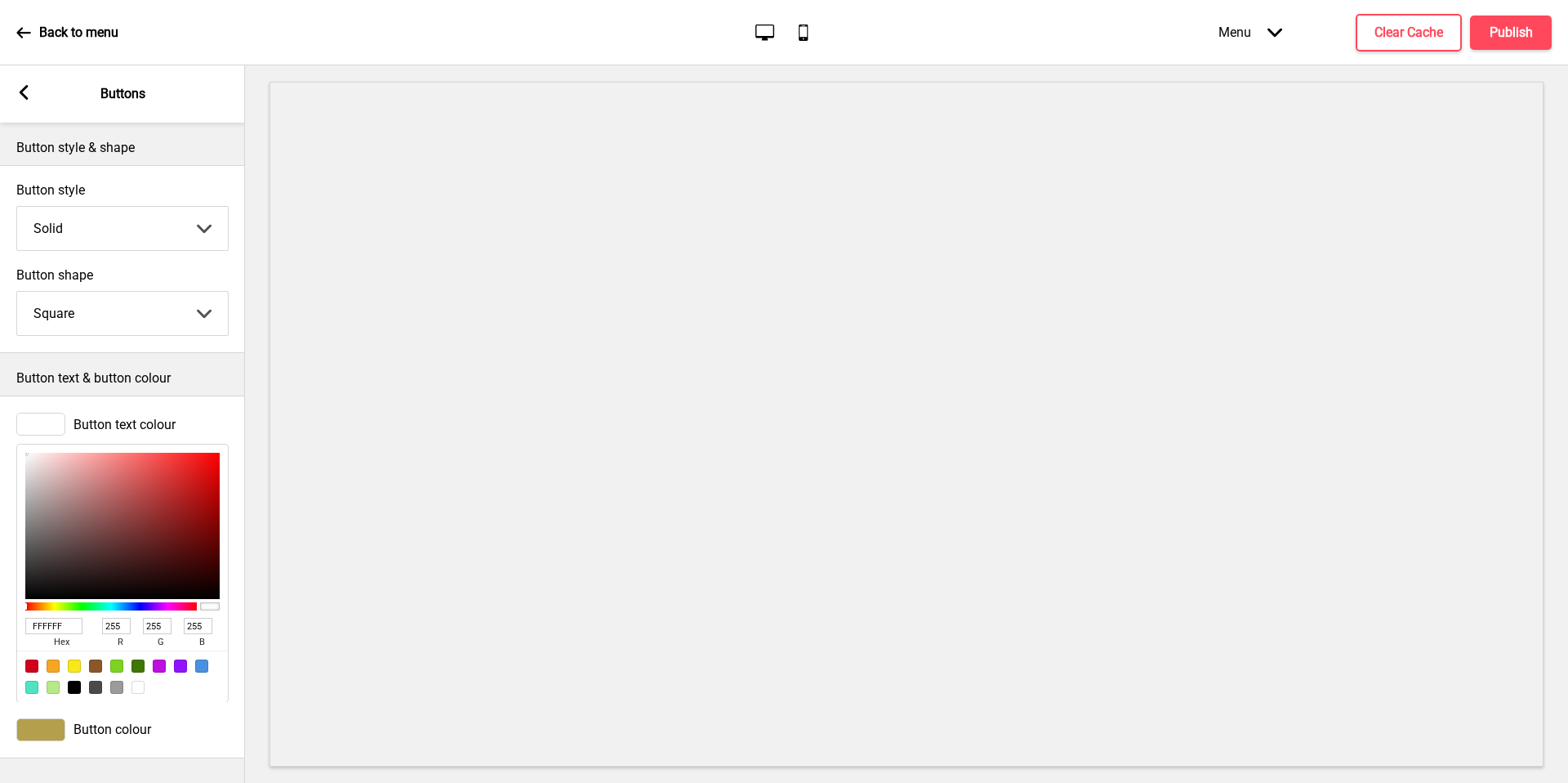
type input "834F4F"
type input "131"
type input "79"
type input "844343"
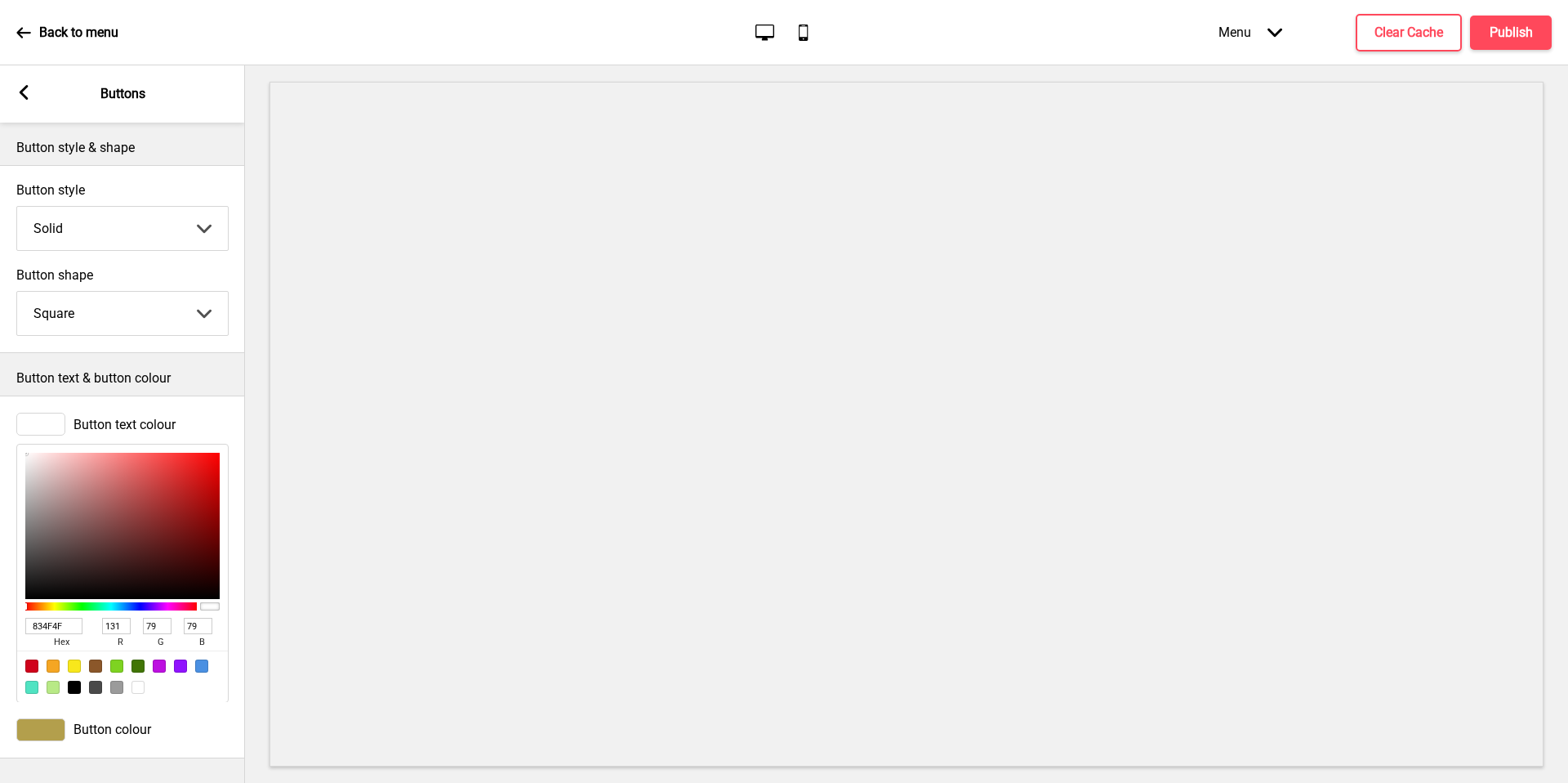
type input "132"
type input "67"
type input "9E1B1B"
type input "158"
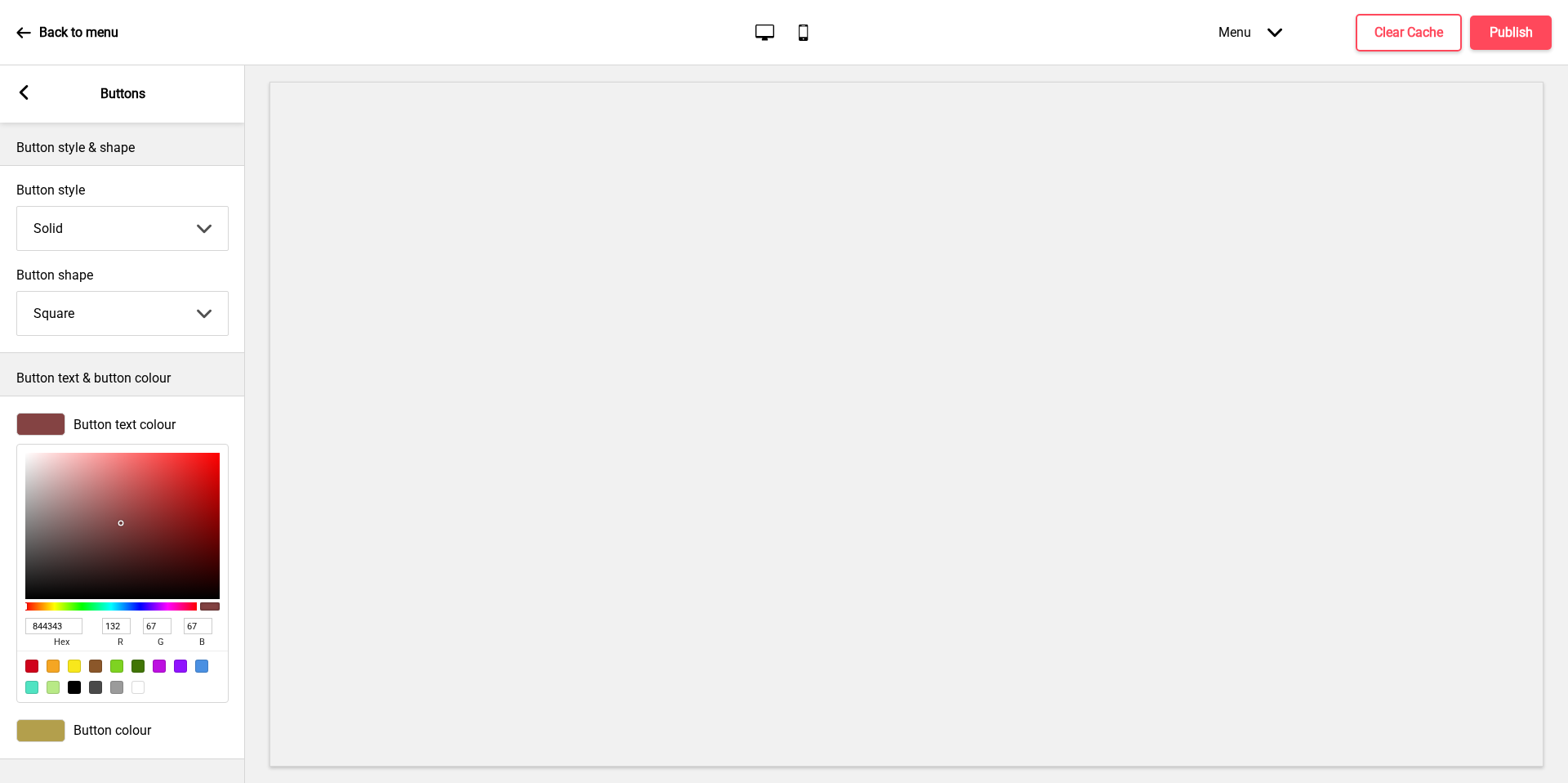
type input "27"
type input "A40000"
type input "164"
type input "0"
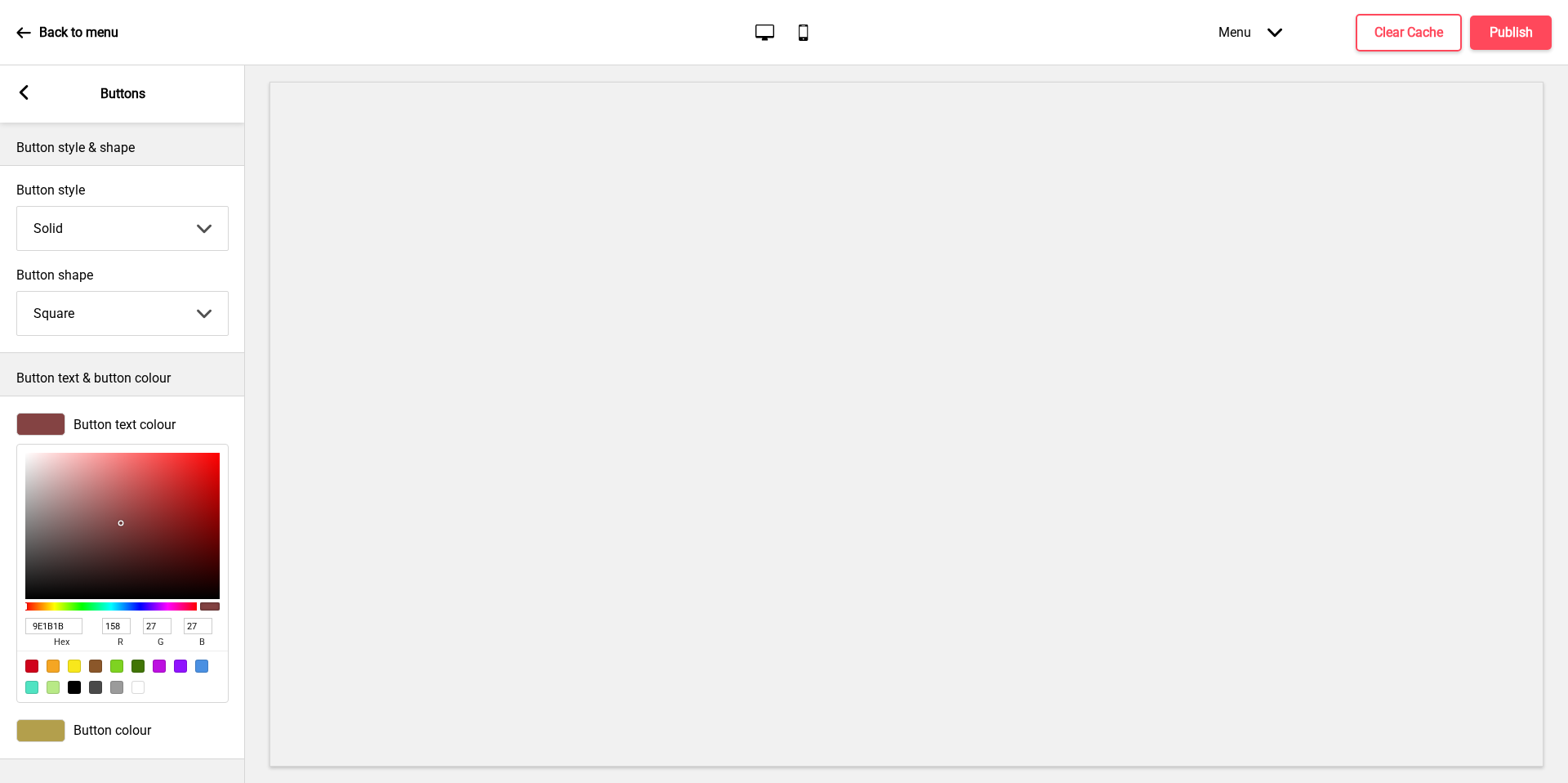
type input "0"
drag, startPoint x: 48, startPoint y: 427, endPoint x: 220, endPoint y: 505, distance: 188.9
click at [220, 505] on div "A40000 hex 164 r 0 g 0 b 100 a" at bounding box center [122, 574] width 212 height 259
drag, startPoint x: 220, startPoint y: 505, endPoint x: 0, endPoint y: 337, distance: 276.8
click at [0, 337] on div "Button style & shape Button style Solid Solid Outline Raised Arrow down Button …" at bounding box center [122, 452] width 245 height 661
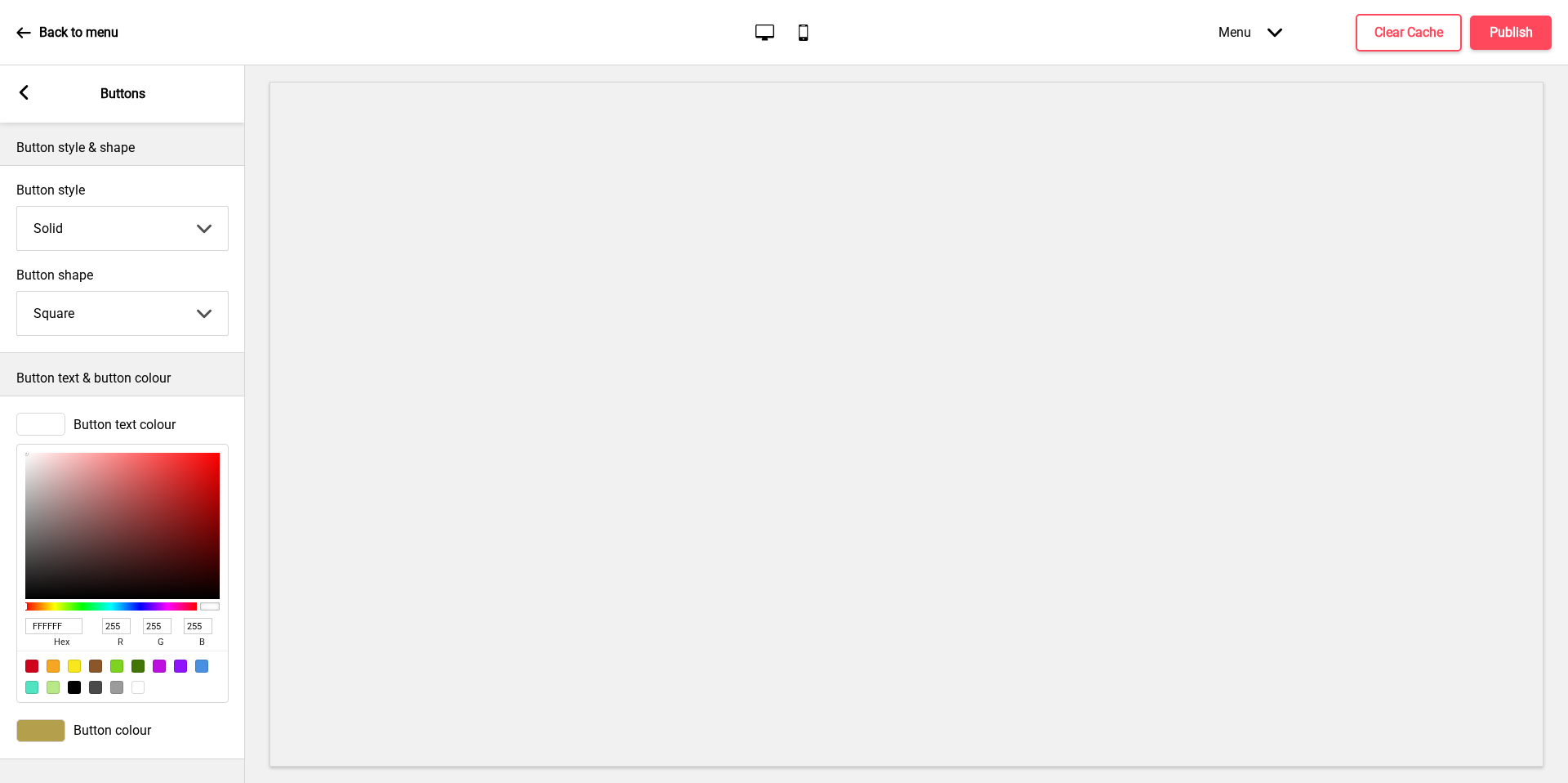
click at [17, 92] on rect at bounding box center [24, 92] width 14 height 14
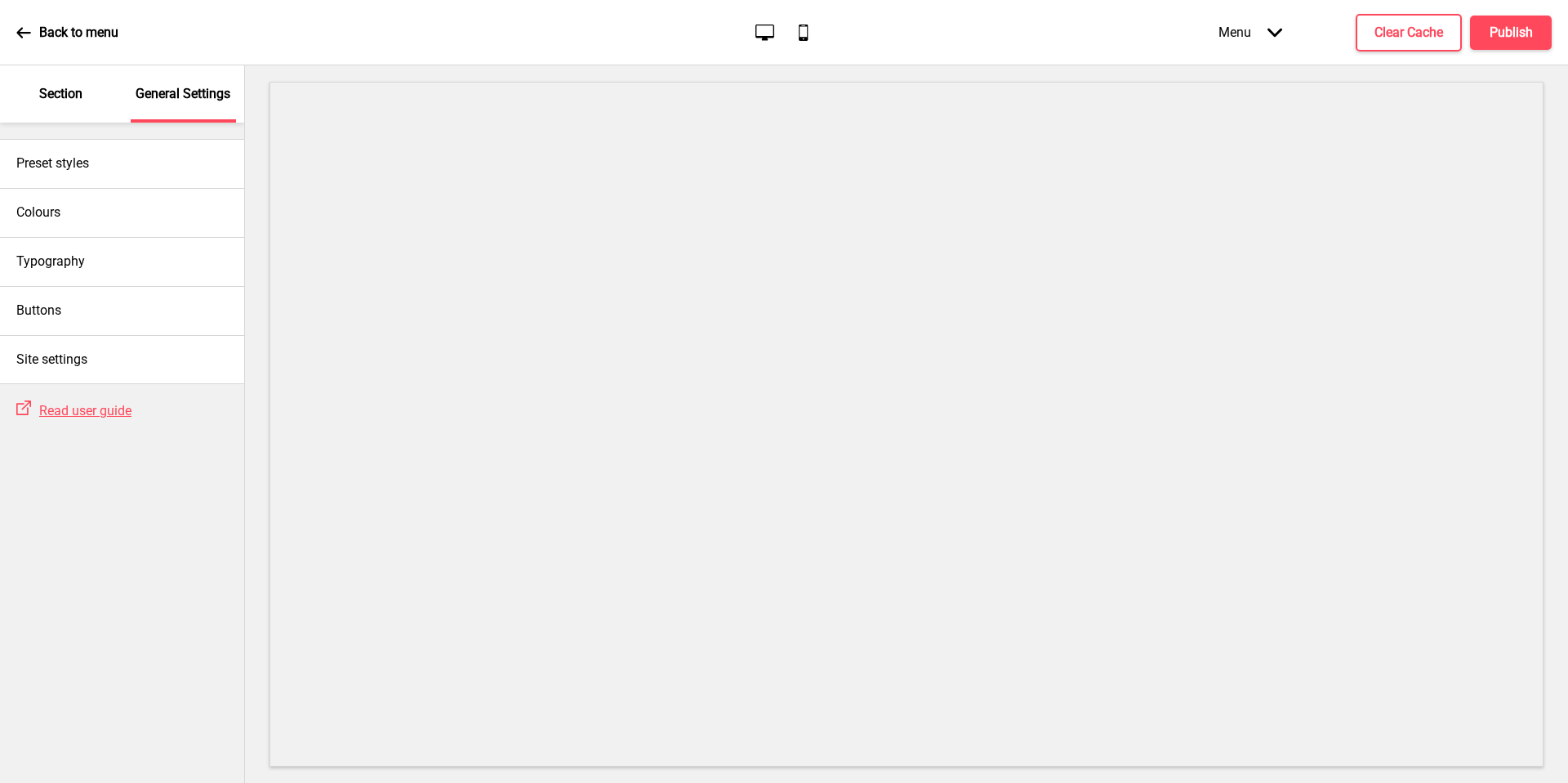
click at [87, 257] on div "Typography" at bounding box center [122, 261] width 245 height 49
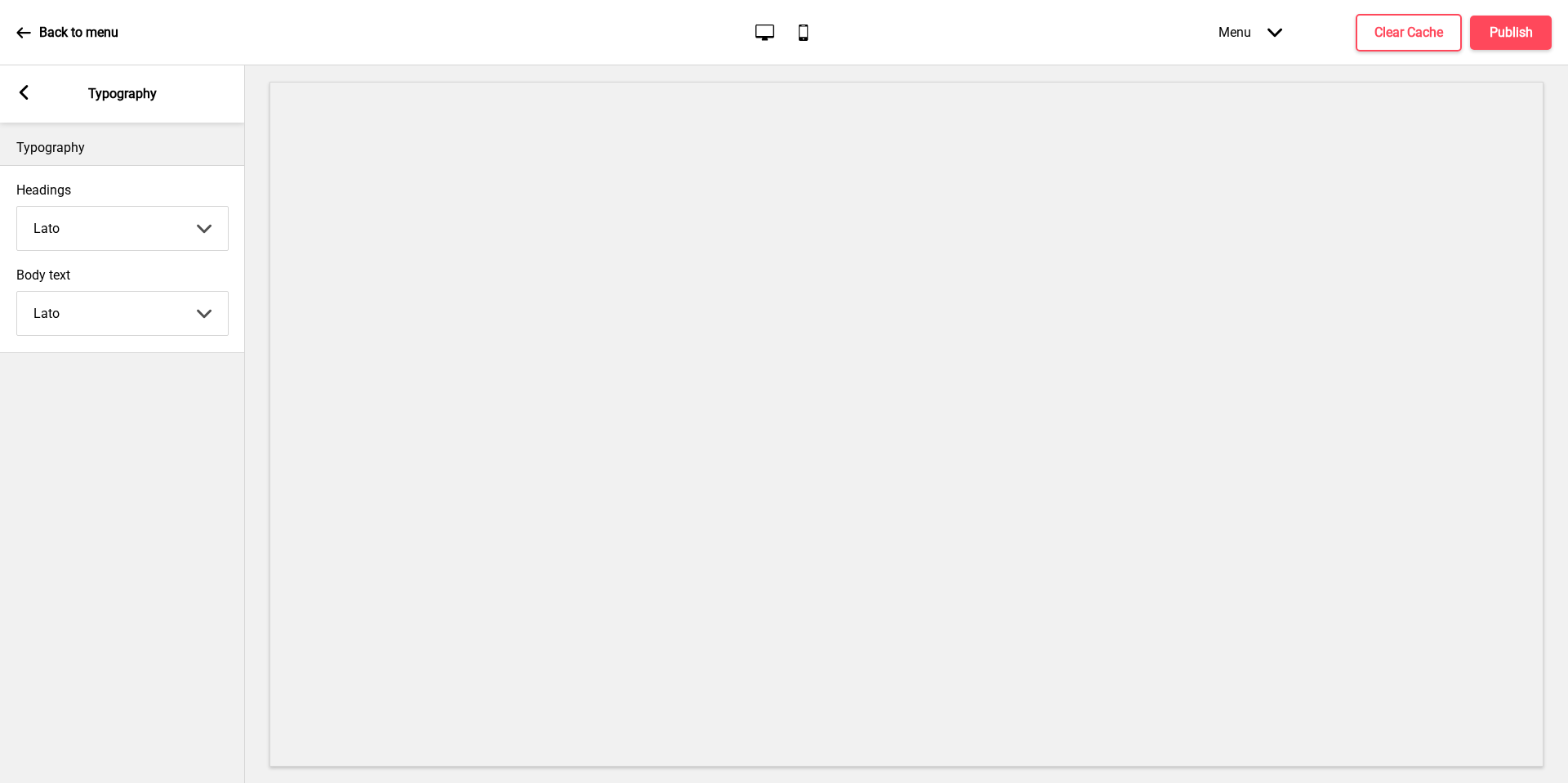
click at [21, 97] on rect at bounding box center [24, 92] width 14 height 14
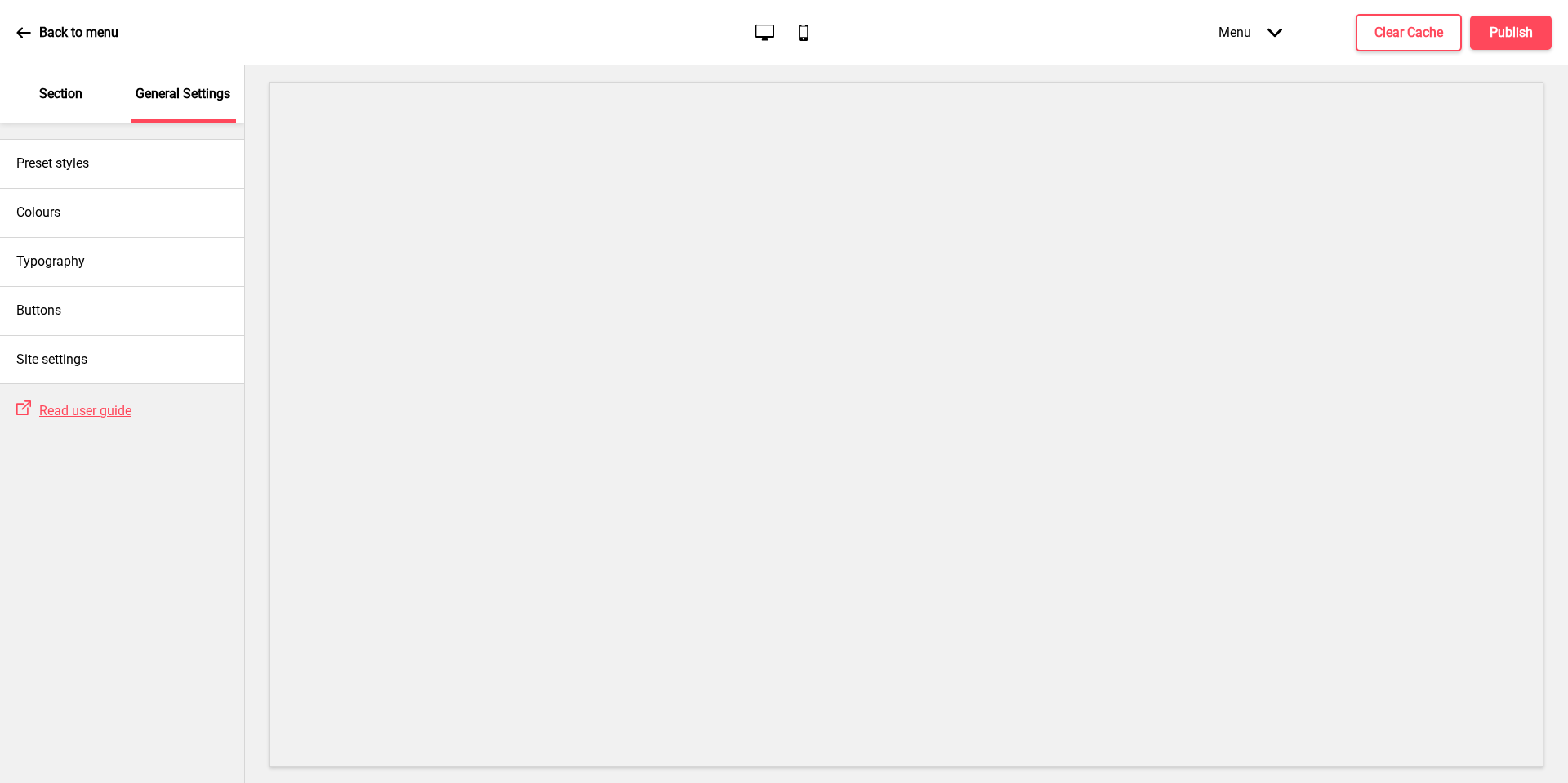
click at [115, 217] on div "Colours" at bounding box center [122, 212] width 245 height 49
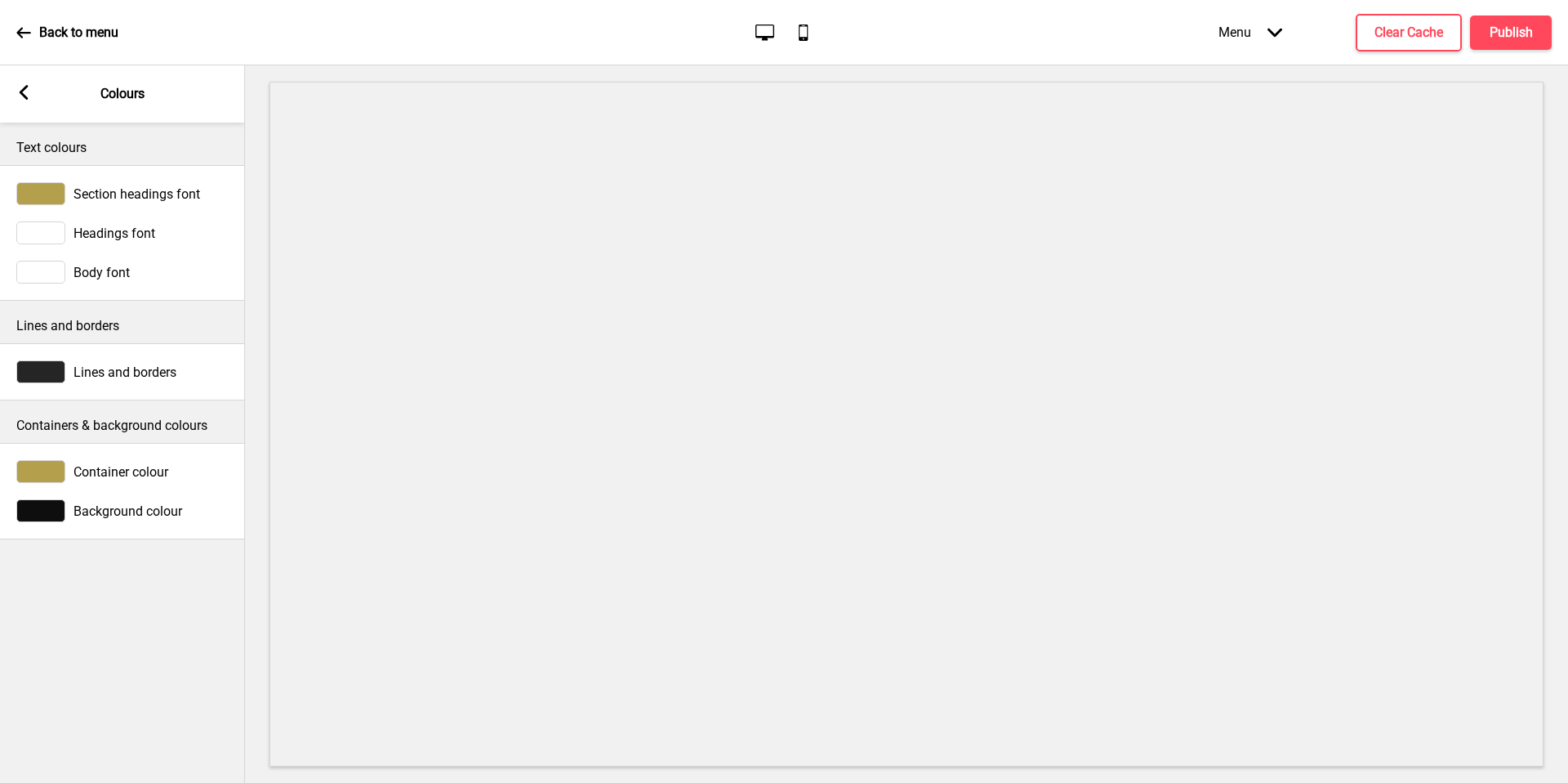
click at [44, 238] on div at bounding box center [41, 232] width 49 height 23
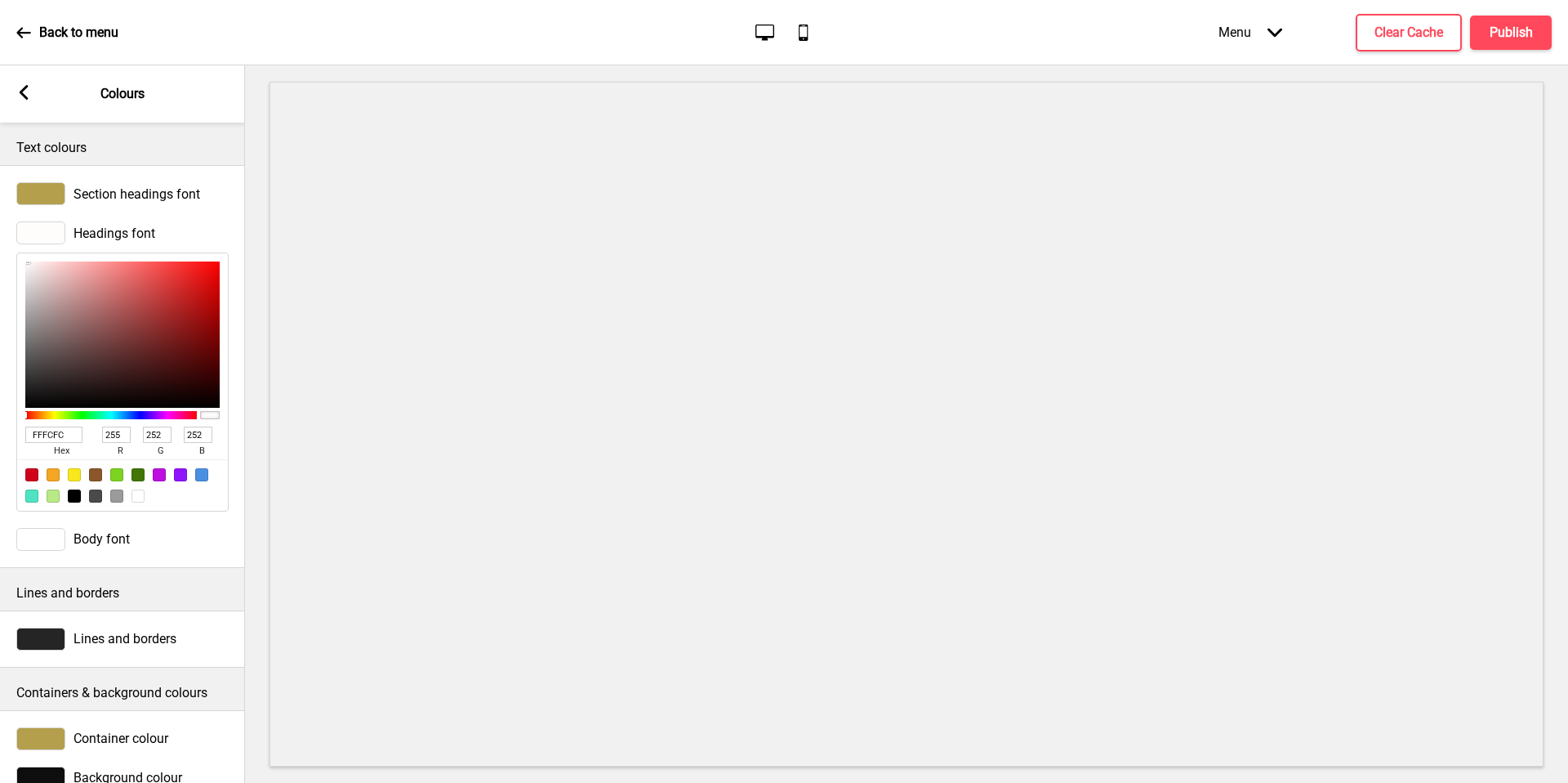
drag, startPoint x: 0, startPoint y: 337, endPoint x: 28, endPoint y: 253, distance: 88.5
click at [28, 253] on div "FFFCFC hex 255 r 252 g 252 b 100 a" at bounding box center [122, 382] width 212 height 259
drag, startPoint x: 28, startPoint y: 253, endPoint x: 184, endPoint y: 304, distance: 164.1
click at [184, 304] on div at bounding box center [122, 334] width 195 height 146
drag, startPoint x: 184, startPoint y: 304, endPoint x: 0, endPoint y: 218, distance: 203.1
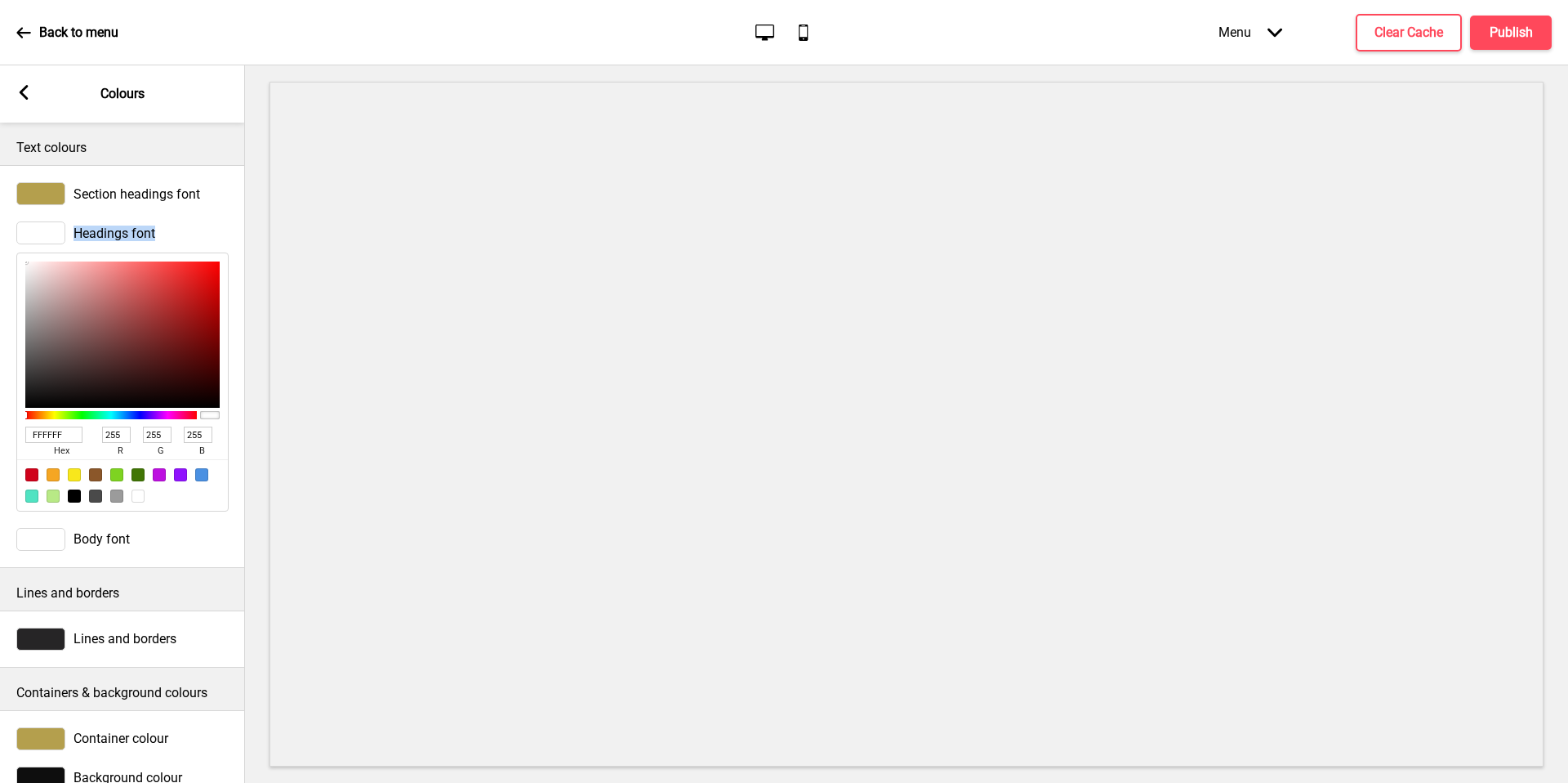
click at [0, 218] on div "Headings font FFFFFF hex 255 r 255 g 255 b 100 a" at bounding box center [122, 366] width 245 height 306
drag, startPoint x: 0, startPoint y: 218, endPoint x: 34, endPoint y: 91, distance: 131.5
click at [34, 91] on div "Arrow left Colours" at bounding box center [122, 93] width 245 height 57
click at [29, 94] on rect at bounding box center [24, 92] width 14 height 14
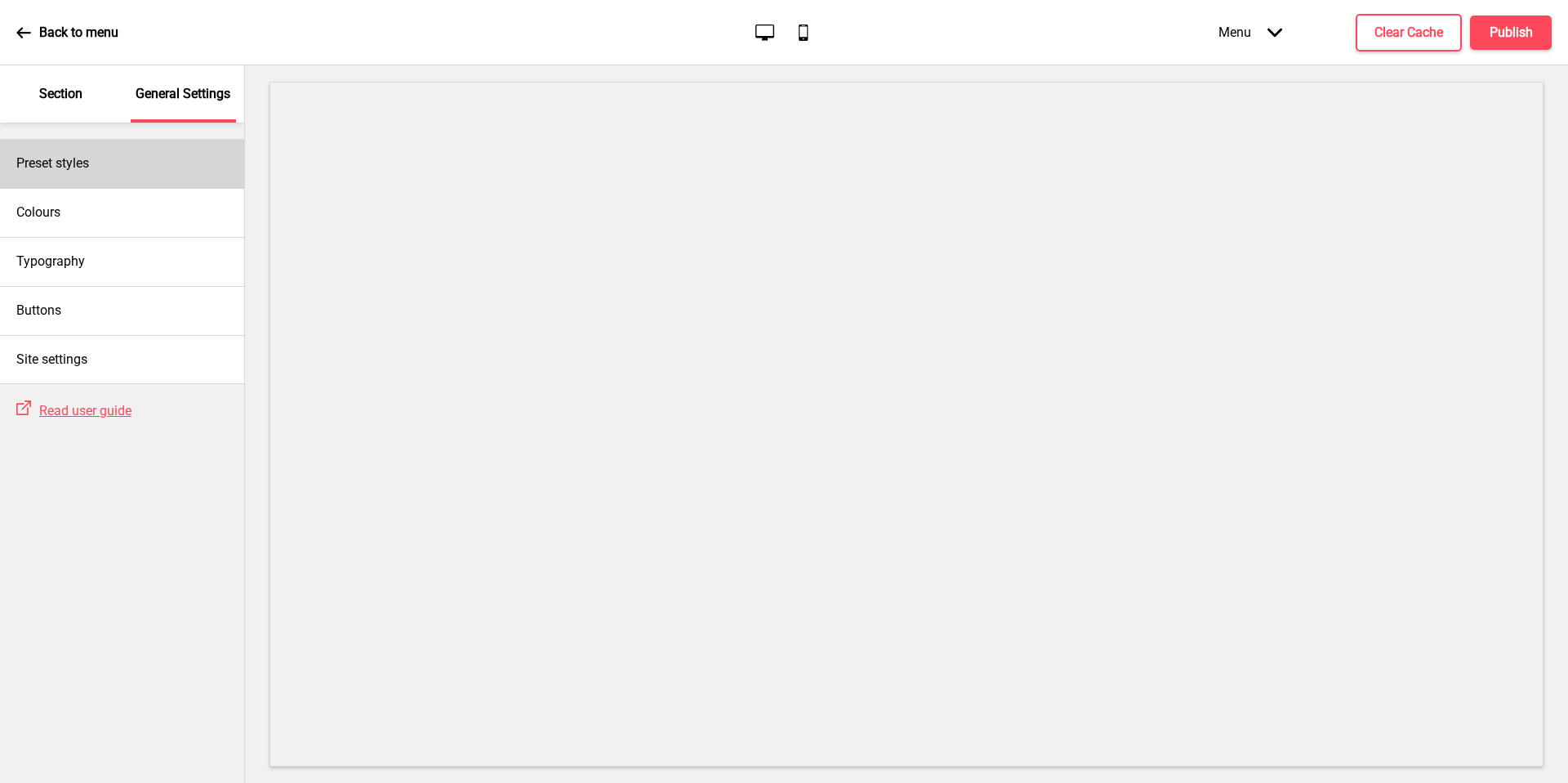
drag, startPoint x: 29, startPoint y: 94, endPoint x: 95, endPoint y: 174, distance: 103.7
click at [95, 174] on div "Preset styles" at bounding box center [122, 163] width 245 height 49
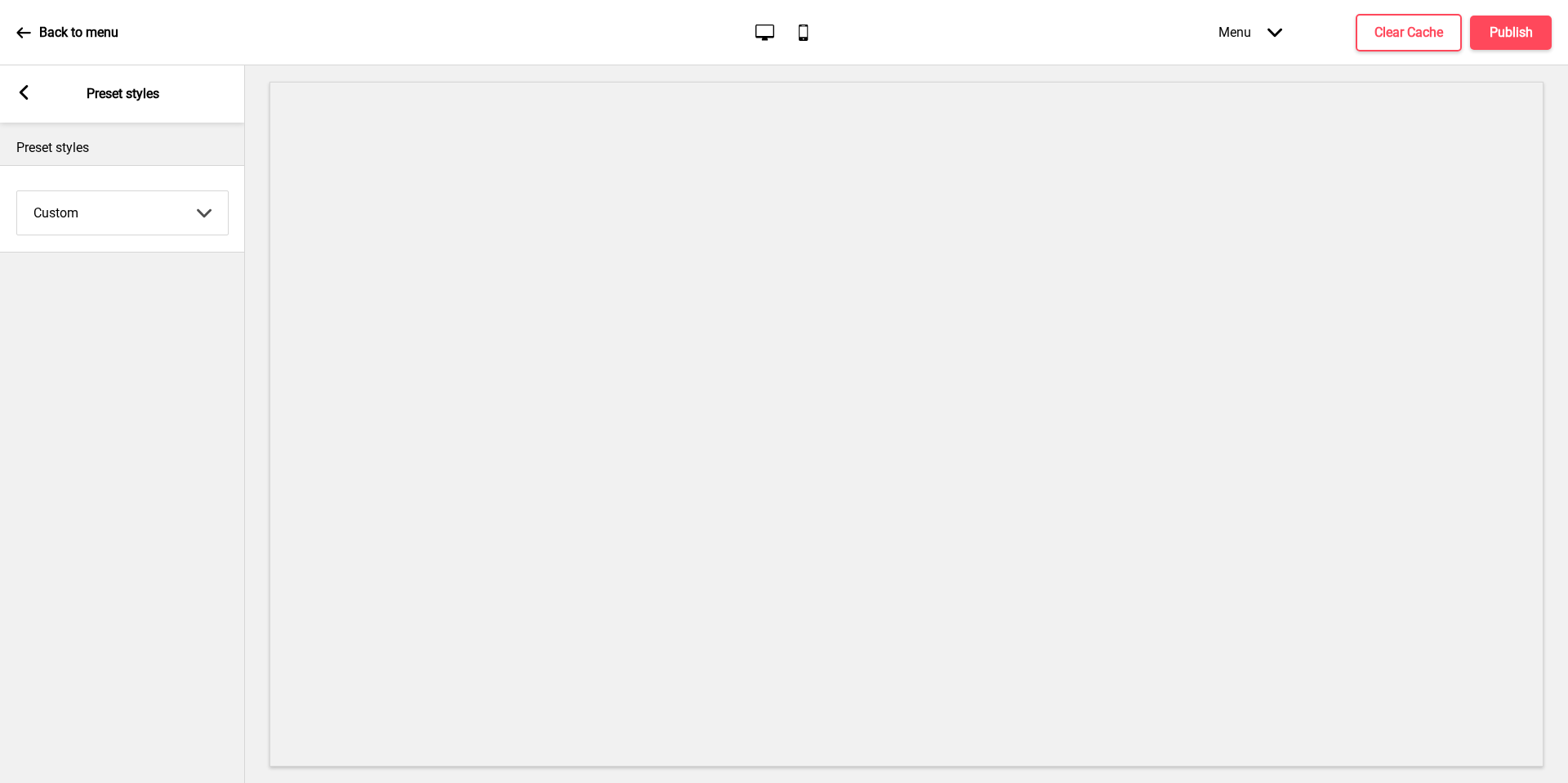
click at [138, 217] on select "Coffee Contrast Dark Earth Marine Minimalist Modern Oddle Pastel Yellow Fruits …" at bounding box center [122, 213] width 211 height 44
click at [27, 95] on rect at bounding box center [24, 92] width 14 height 14
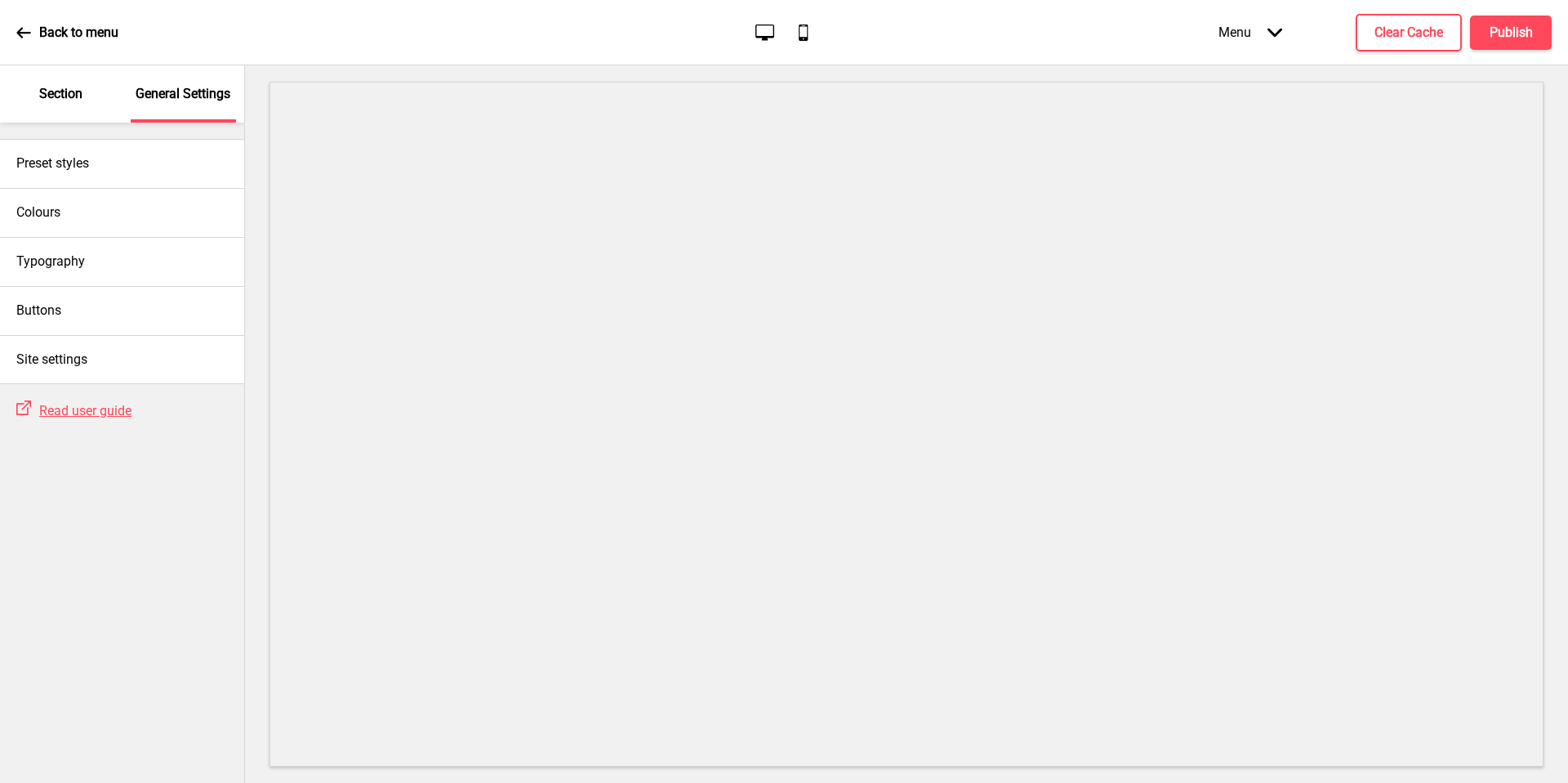
click at [48, 37] on p "Back to menu" at bounding box center [78, 33] width 79 height 18
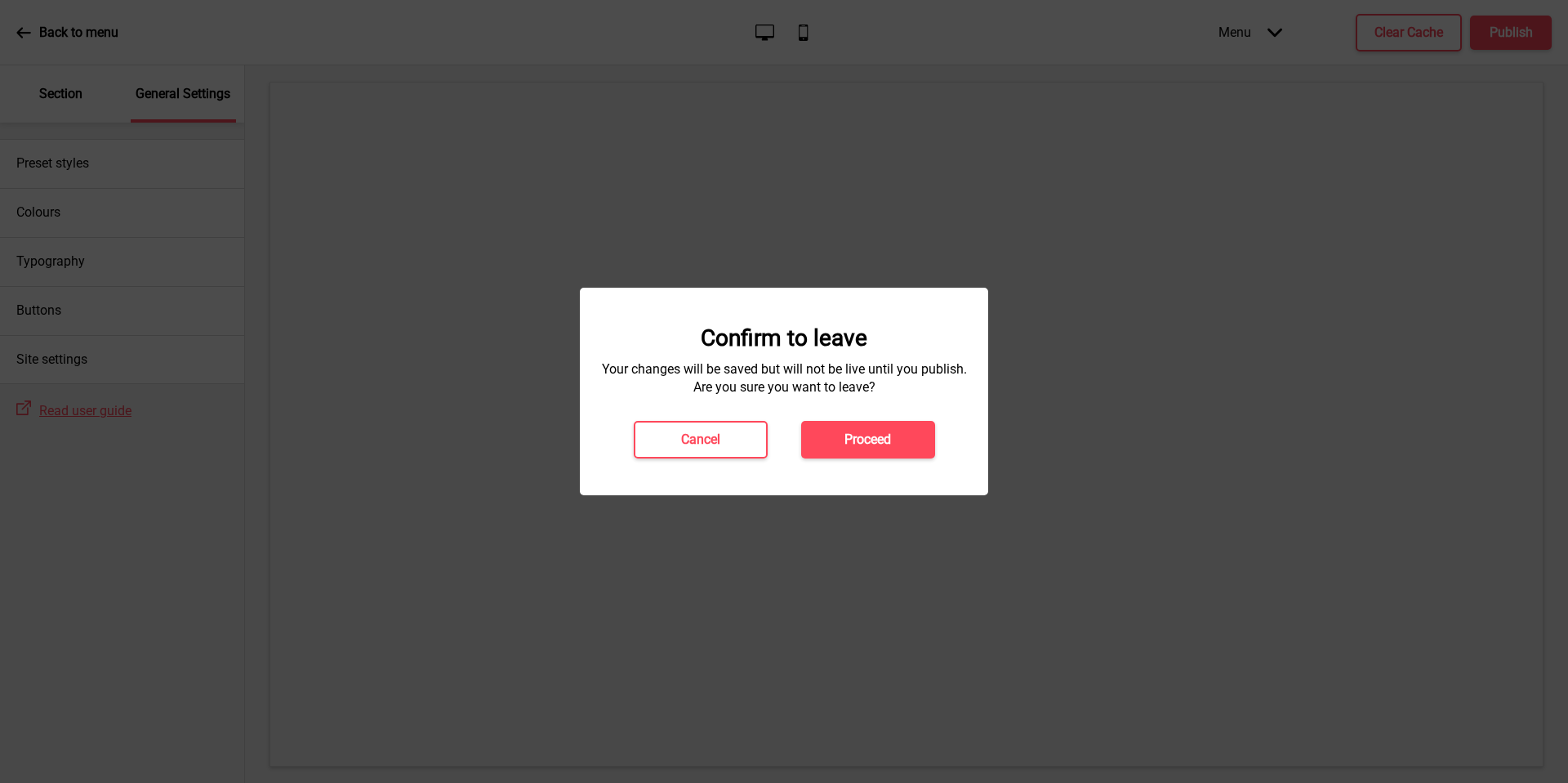
click at [725, 469] on div "Confirm to leave Your changes will be saved but will not be live until you publ…" at bounding box center [784, 391] width 409 height 208
drag, startPoint x: 27, startPoint y: 95, endPoint x: 697, endPoint y: 436, distance: 751.8
click at [697, 436] on h4 "Cancel" at bounding box center [700, 440] width 39 height 18
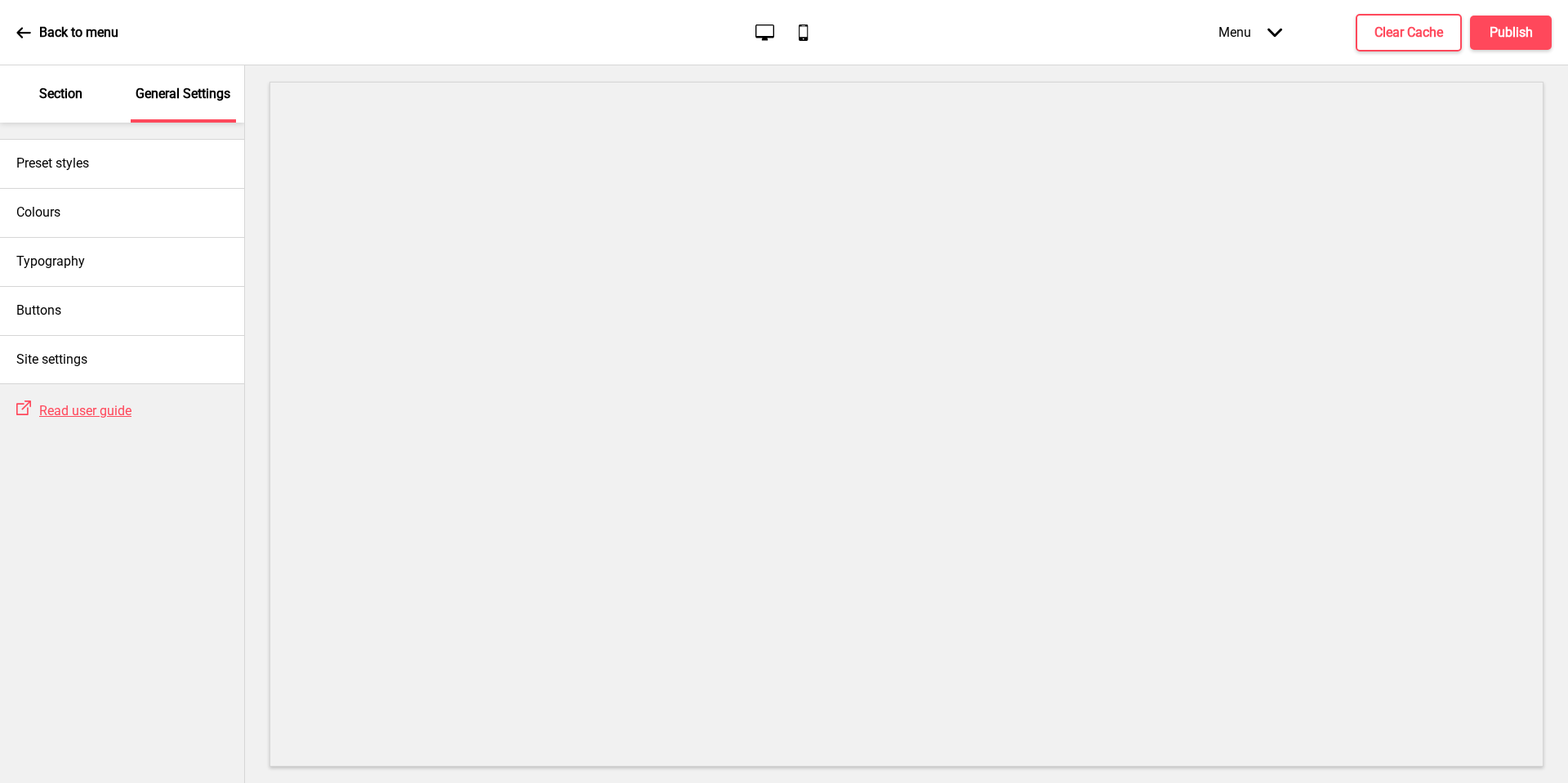
click at [88, 92] on div "Section" at bounding box center [61, 93] width 106 height 57
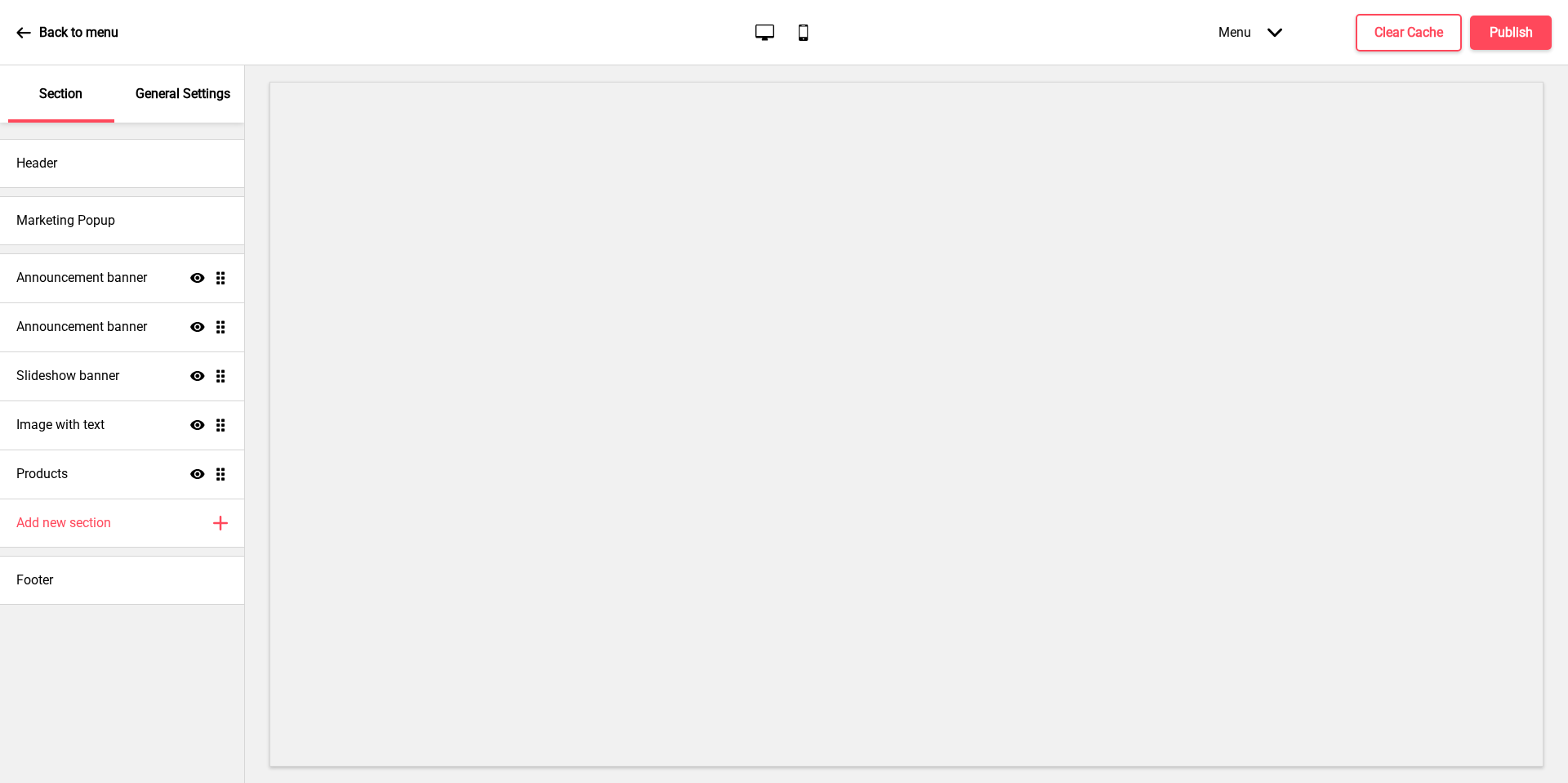
drag, startPoint x: 697, startPoint y: 436, endPoint x: 85, endPoint y: 95, distance: 700.6
click at [85, 95] on div "Section" at bounding box center [61, 93] width 106 height 57
click at [137, 569] on div "Footer" at bounding box center [122, 580] width 245 height 49
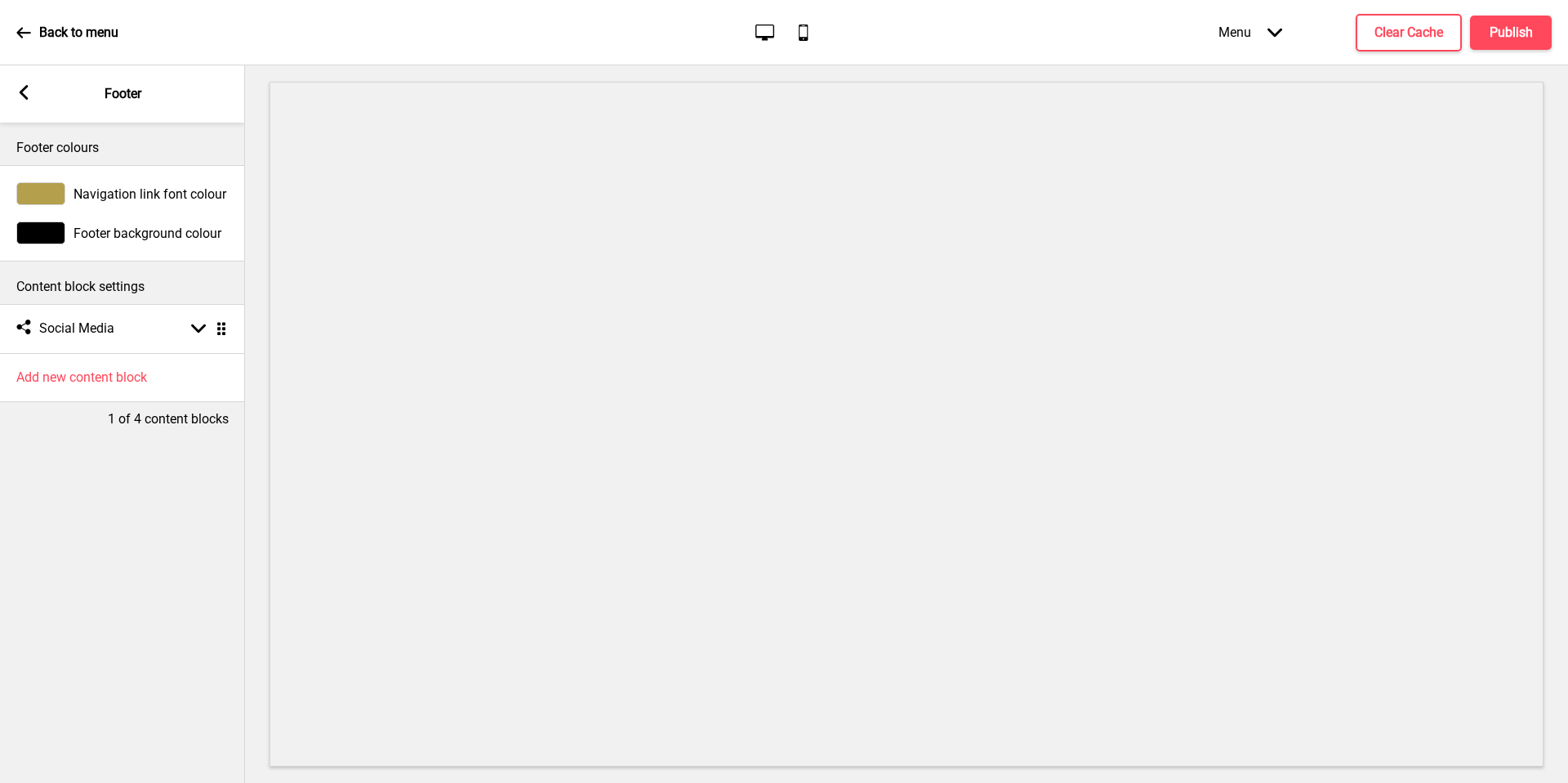
click at [21, 77] on div "Arrow left Footer" at bounding box center [122, 93] width 245 height 57
click at [23, 99] on rect at bounding box center [24, 92] width 14 height 14
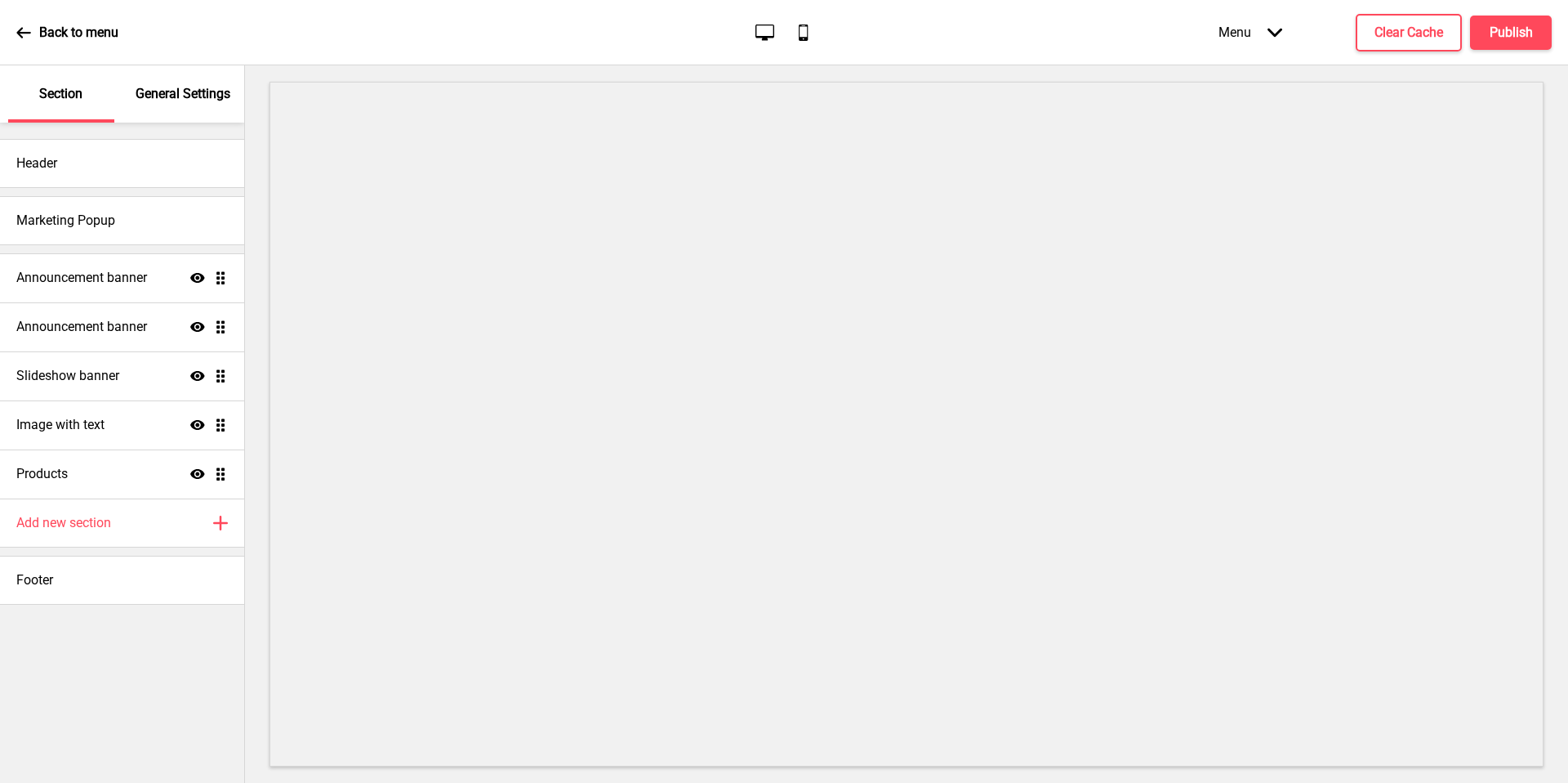
click at [147, 635] on div "Header Marketing Popup Announcement banner Show Drag Announcement banner Show D…" at bounding box center [122, 452] width 245 height 661
click at [146, 635] on div "Header Marketing Popup Announcement banner Show Drag Announcement banner Show D…" at bounding box center [122, 452] width 245 height 661
drag, startPoint x: 147, startPoint y: 677, endPoint x: 183, endPoint y: 635, distance: 55.3
click at [183, 635] on div "Header Marketing Popup Announcement banner Show Drag Announcement banner Show D…" at bounding box center [122, 452] width 245 height 661
click at [154, 97] on p "General Settings" at bounding box center [183, 94] width 95 height 18
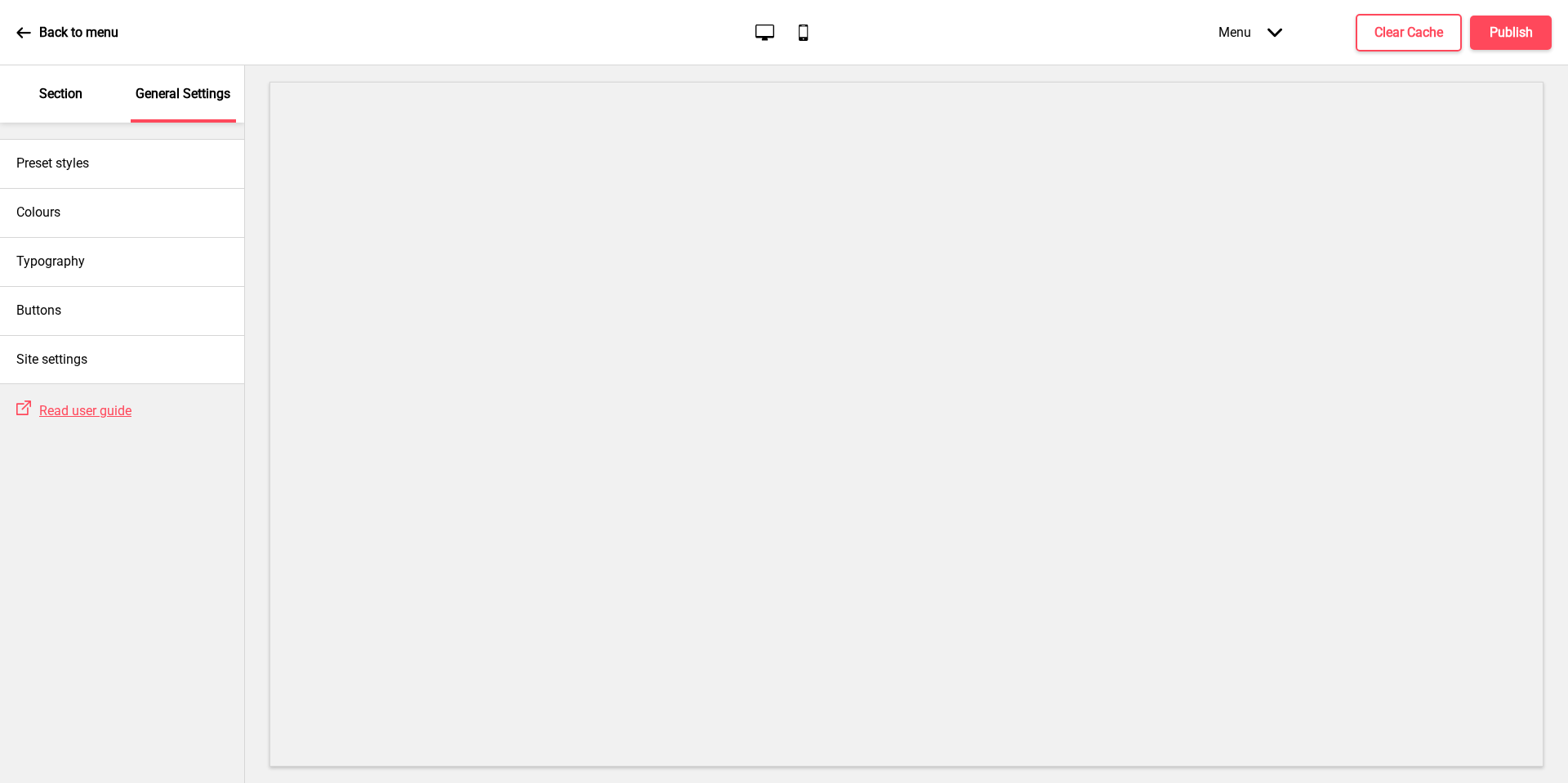
click at [103, 227] on div "Colours" at bounding box center [122, 212] width 245 height 49
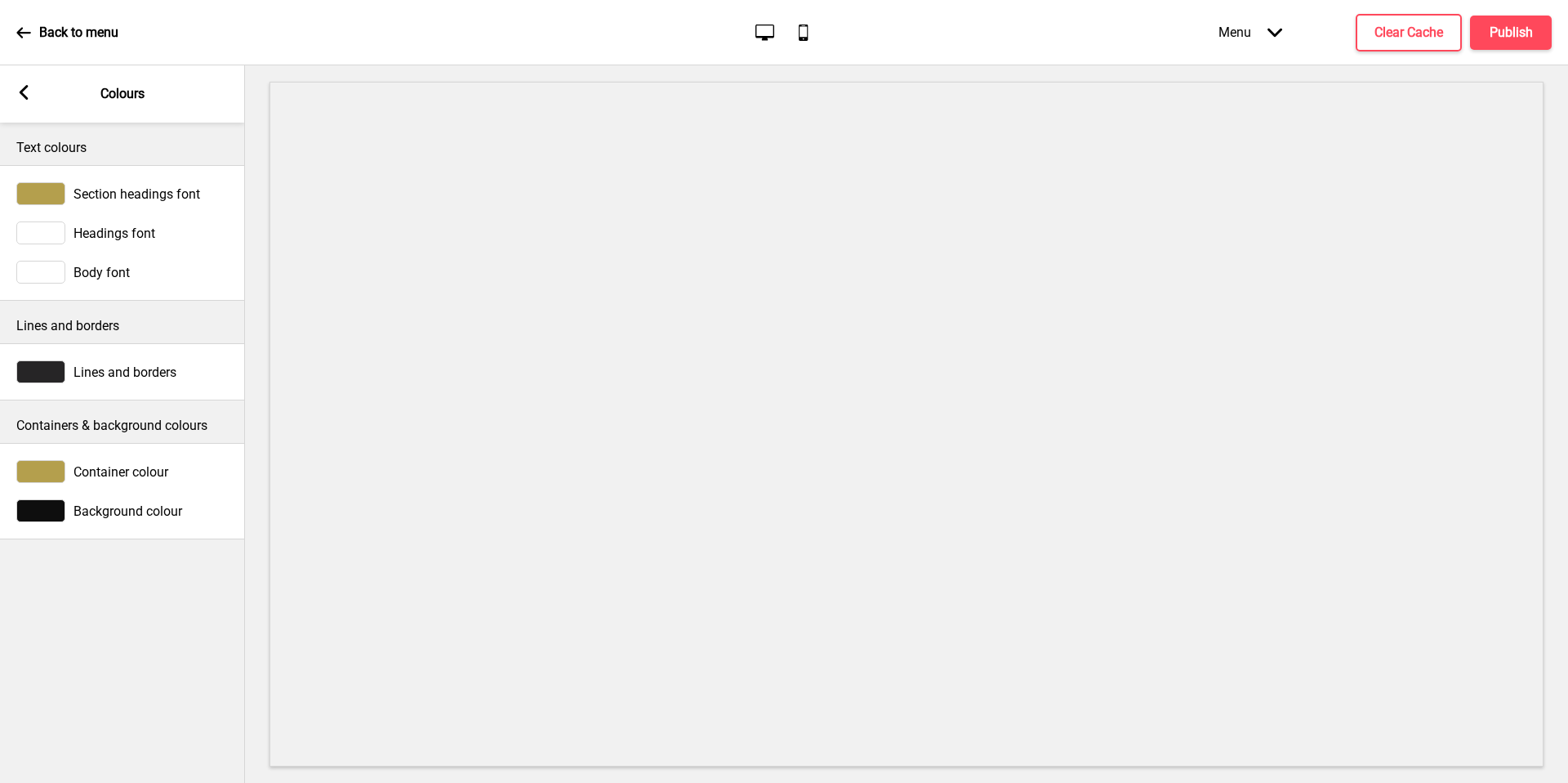
click at [41, 189] on div at bounding box center [41, 193] width 49 height 23
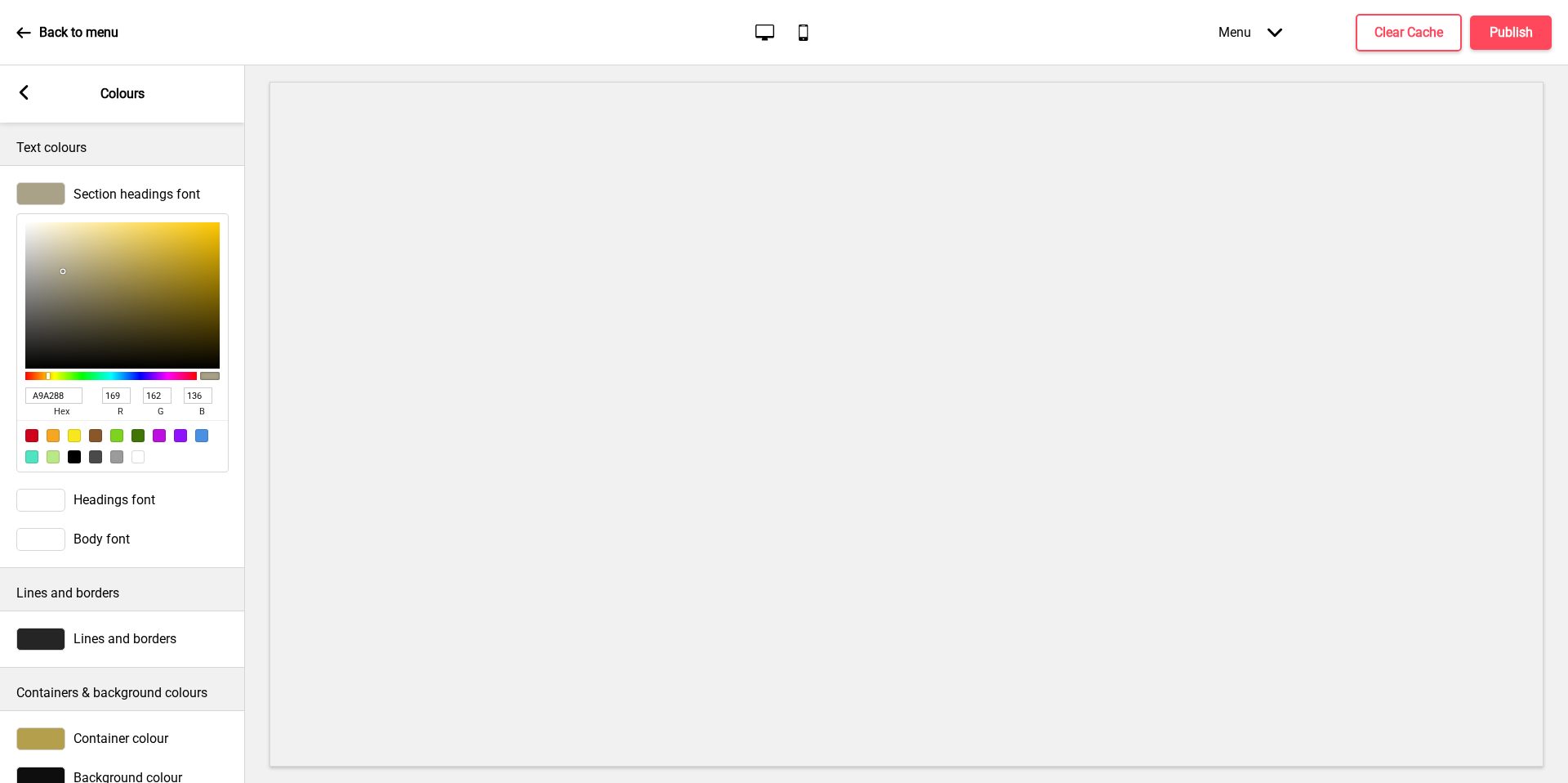
drag, startPoint x: 183, startPoint y: 635, endPoint x: 63, endPoint y: 271, distance: 383.3
click at [63, 271] on div at bounding box center [122, 295] width 195 height 146
click at [68, 396] on input "A9A288" at bounding box center [53, 395] width 57 height 16
paste input "B49F4D"
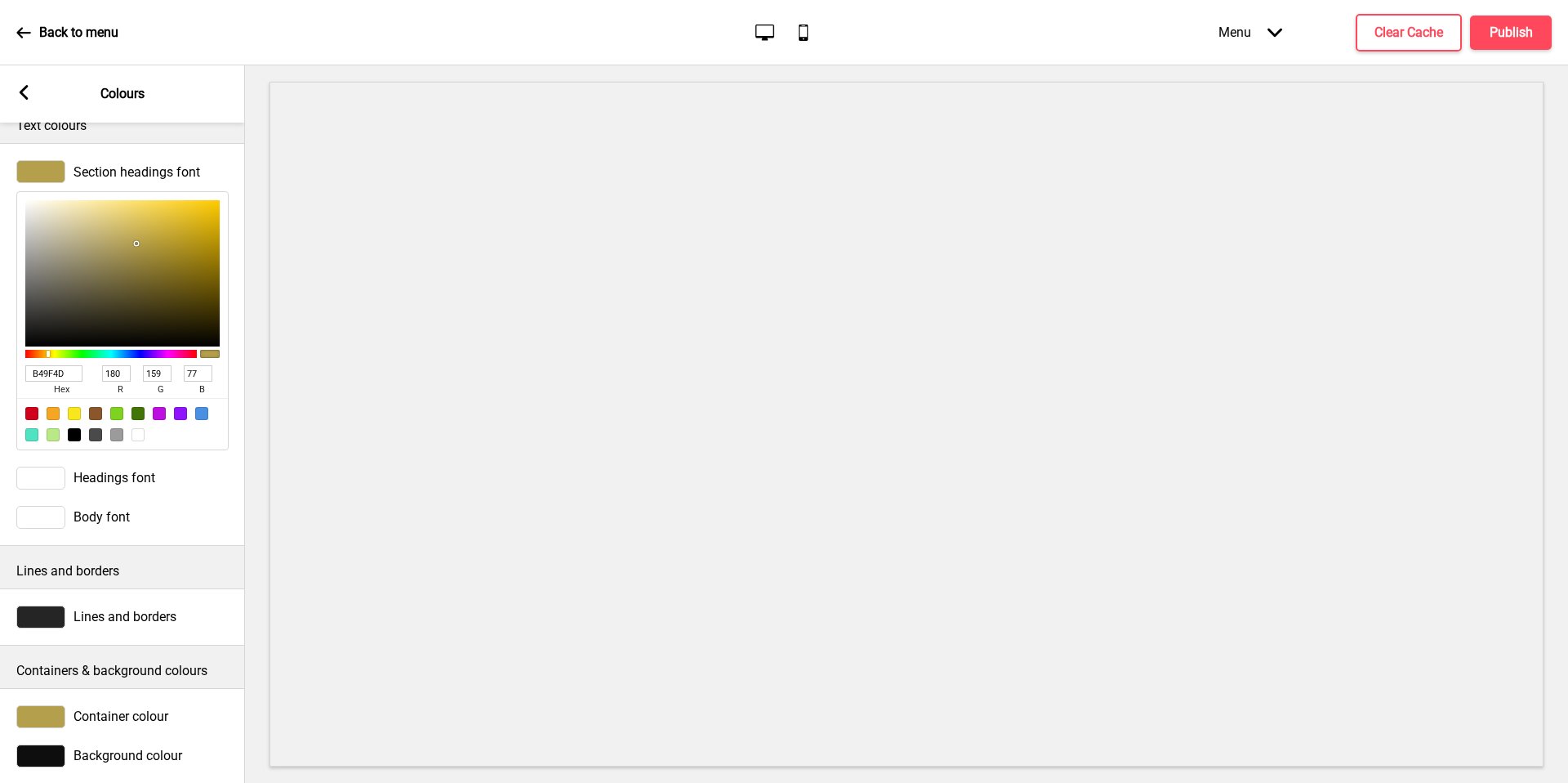
scroll to position [52, 0]
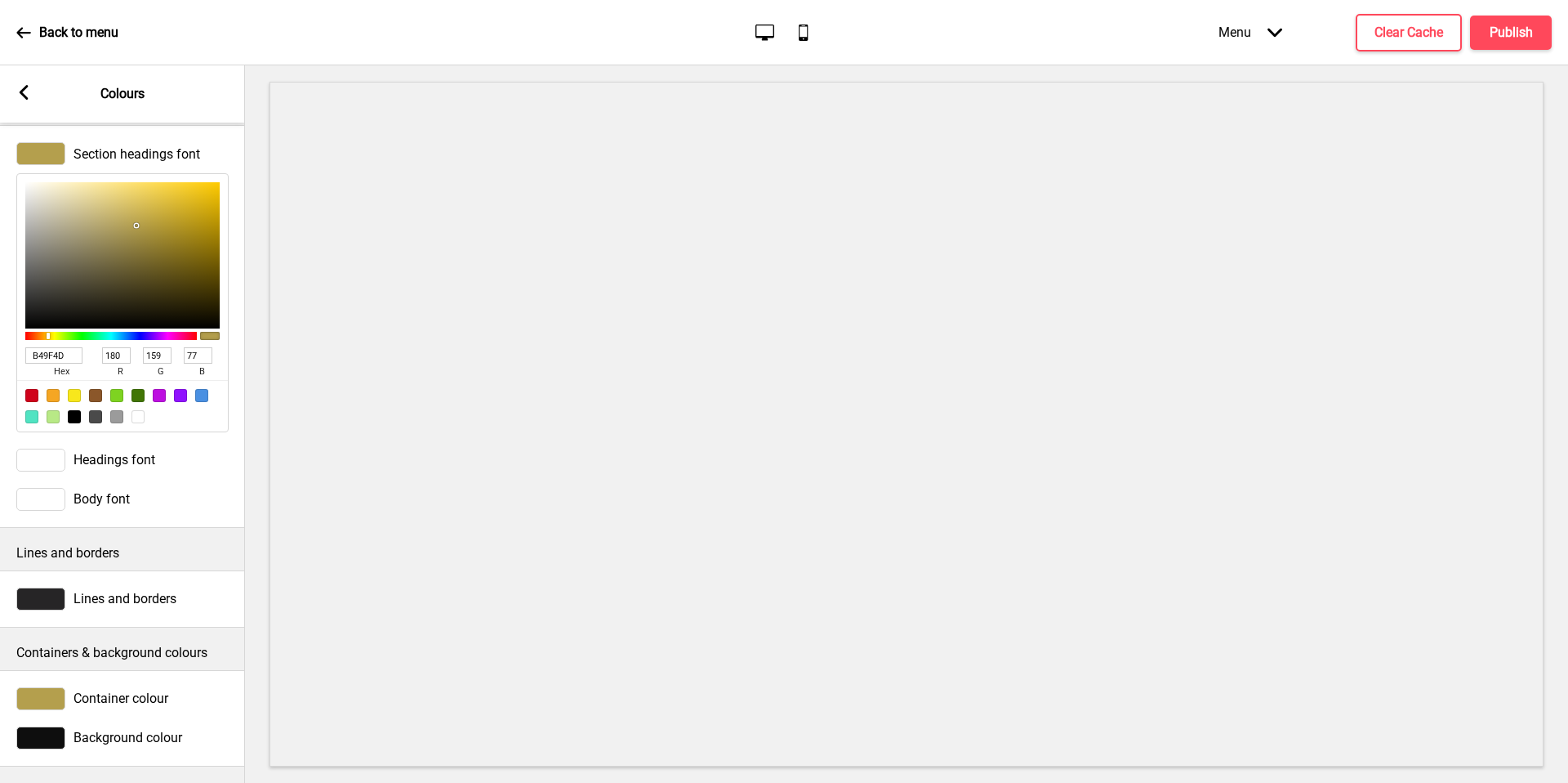
click at [50, 635] on div at bounding box center [41, 698] width 49 height 23
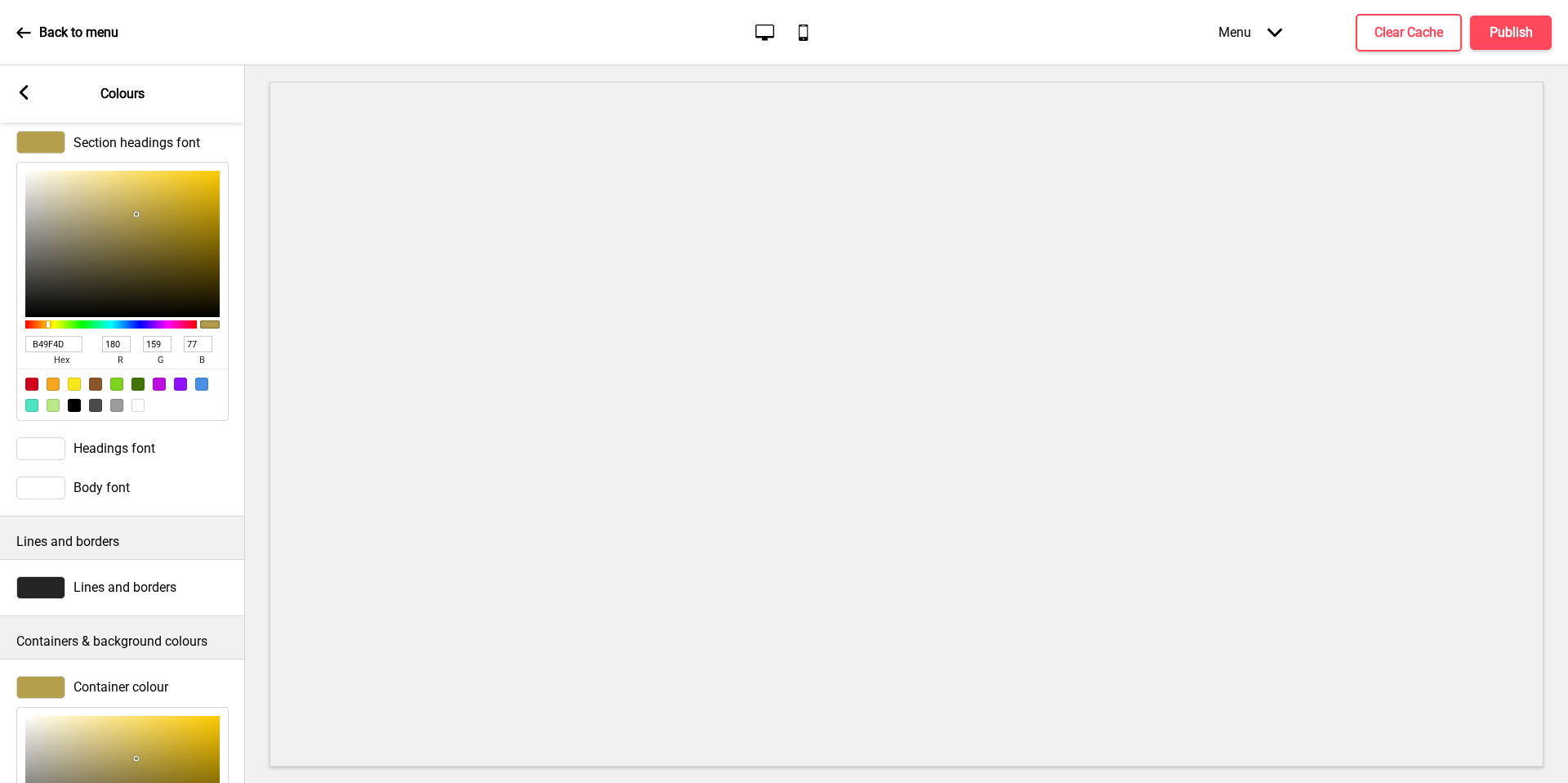
scroll to position [317, 0]
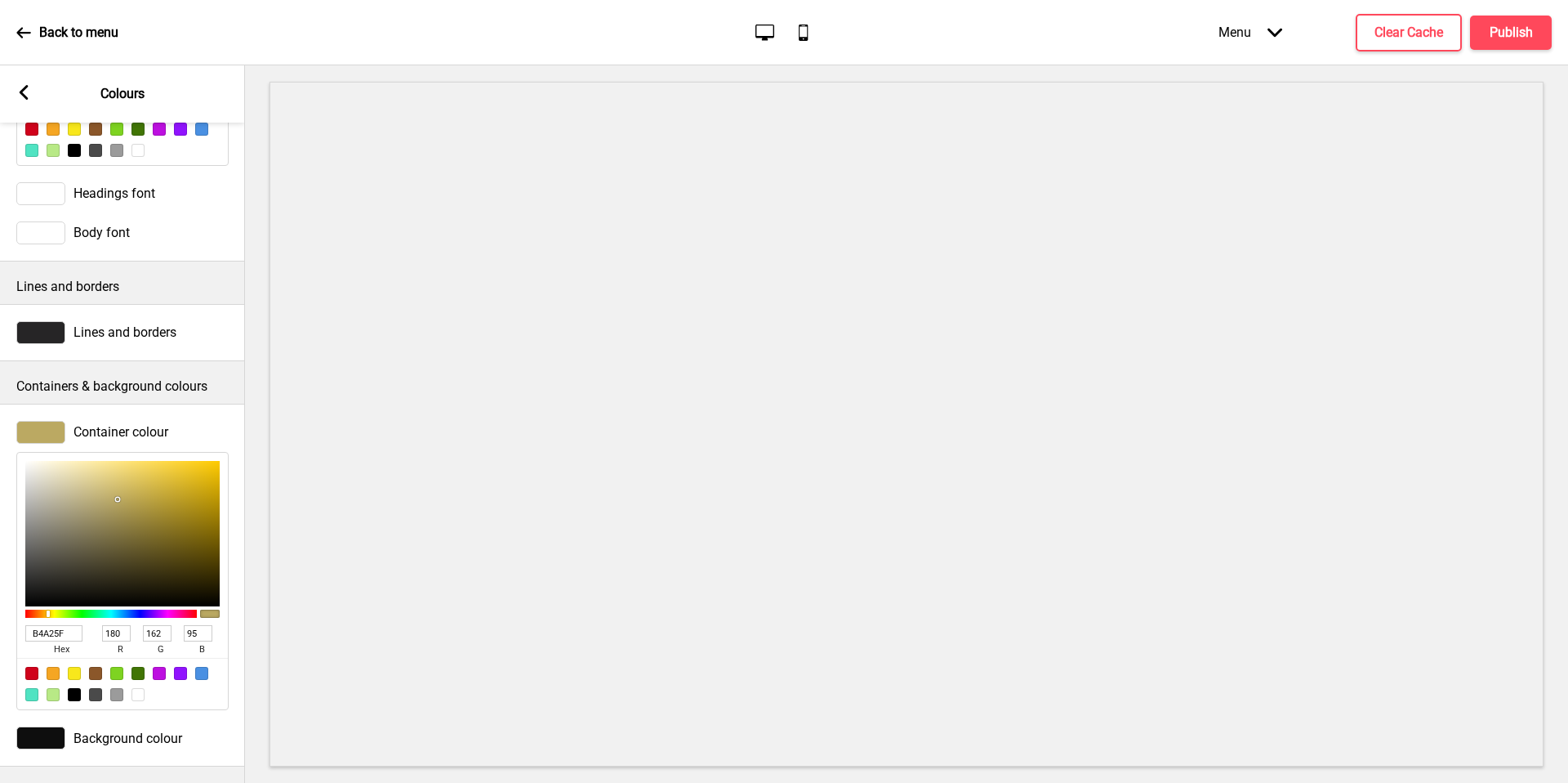
drag, startPoint x: 63, startPoint y: 271, endPoint x: 118, endPoint y: 492, distance: 227.7
click at [118, 492] on div at bounding box center [122, 534] width 195 height 146
drag, startPoint x: 118, startPoint y: 492, endPoint x: 151, endPoint y: 544, distance: 61.6
click at [151, 544] on div at bounding box center [122, 534] width 195 height 146
click at [88, 555] on div at bounding box center [122, 534] width 195 height 146
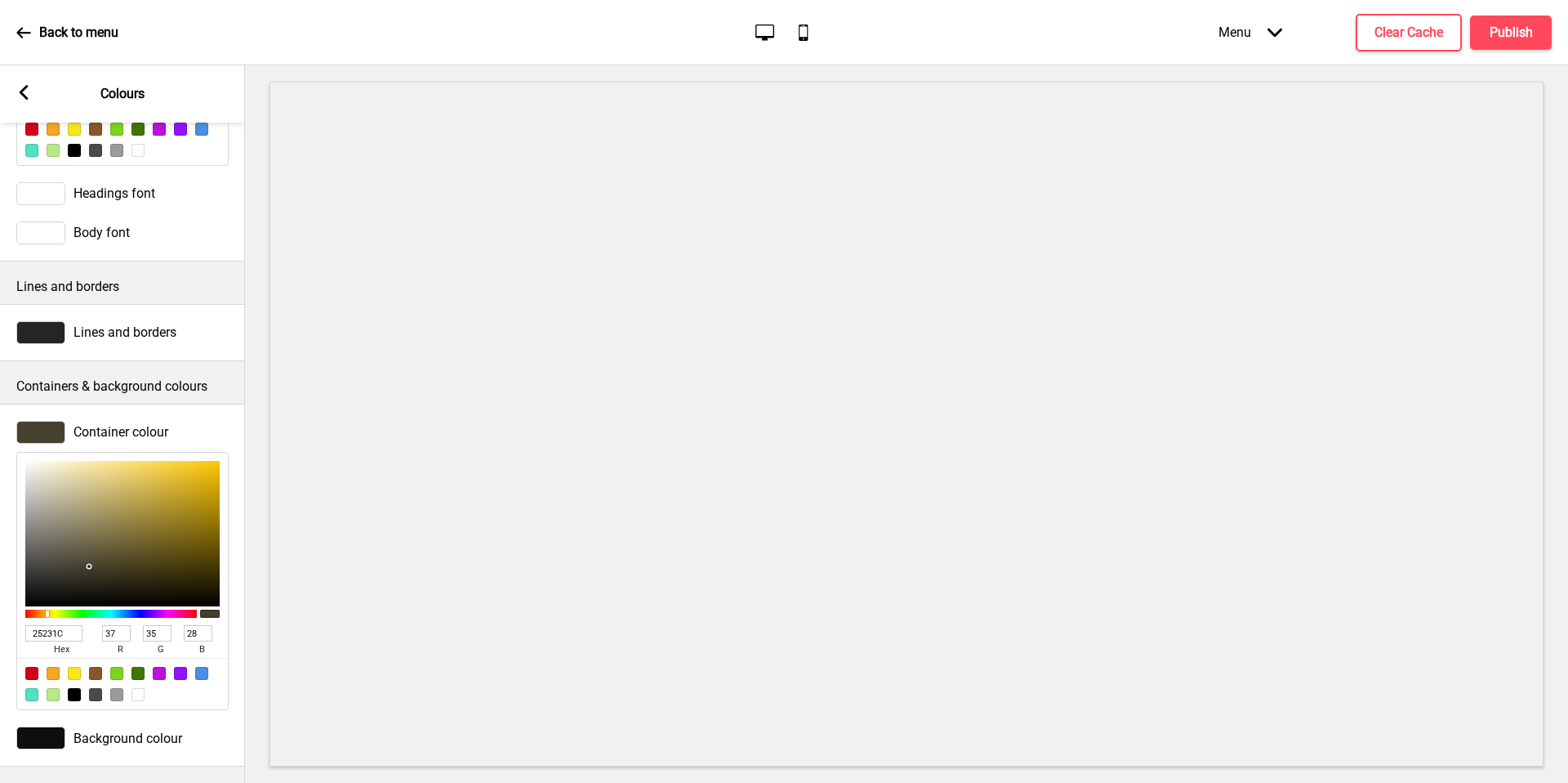
click at [74, 574] on div at bounding box center [122, 534] width 195 height 146
click at [60, 626] on input "25231C" at bounding box center [53, 633] width 57 height 16
paste input "B49F4D"
click at [90, 29] on p "Back to menu" at bounding box center [78, 33] width 79 height 18
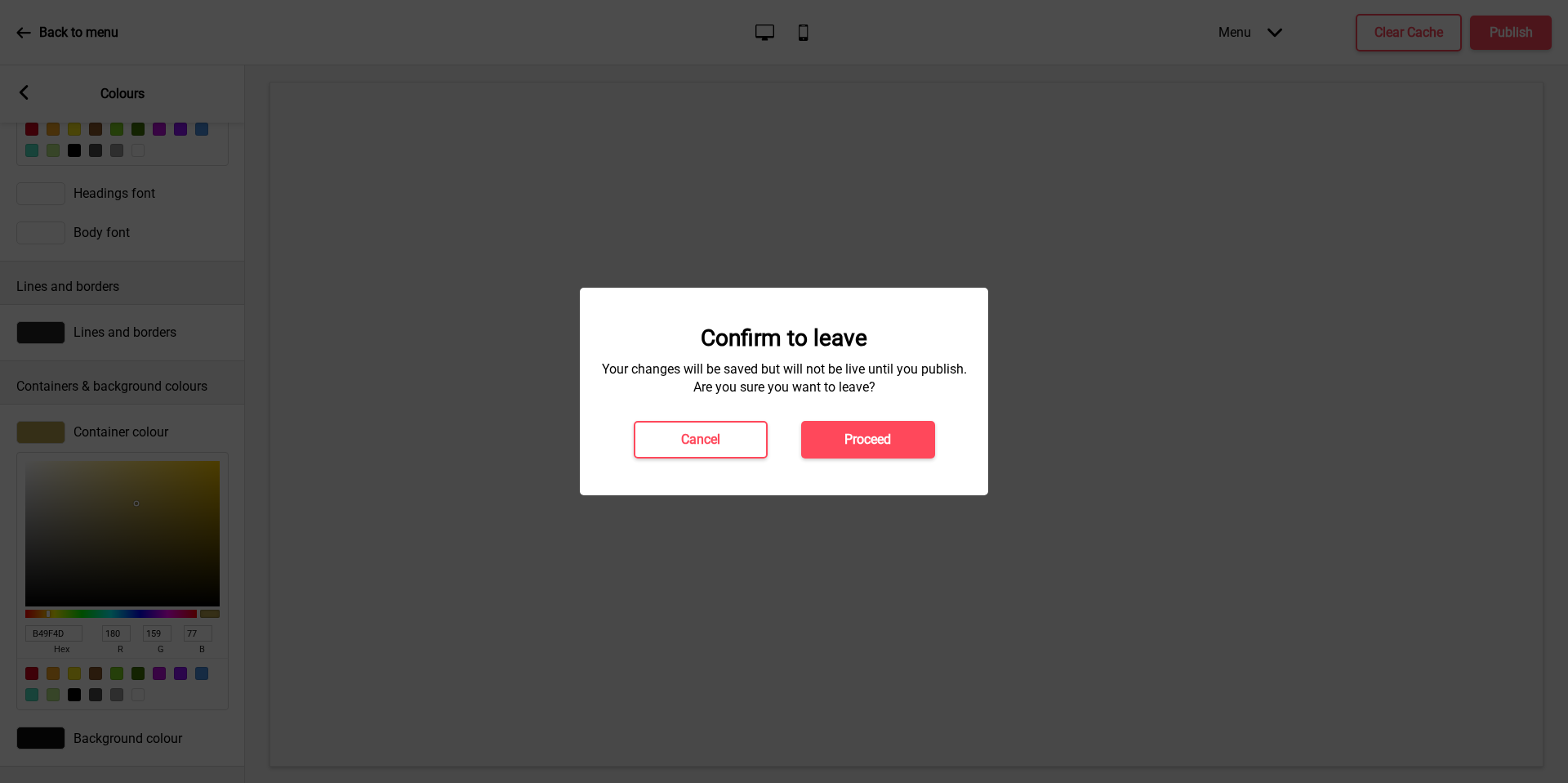
click at [853, 438] on h4 "Proceed" at bounding box center [867, 440] width 46 height 18
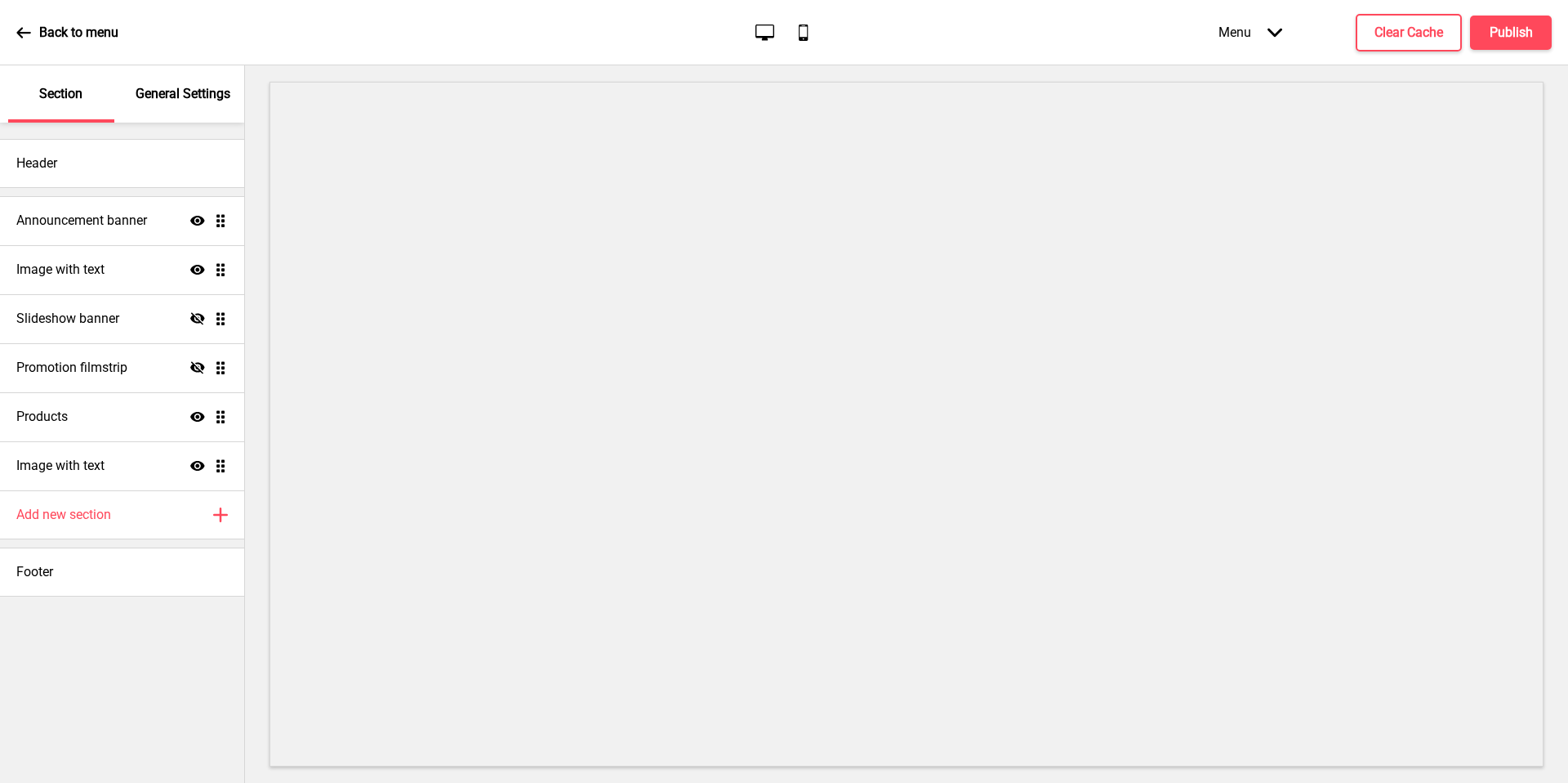
click at [168, 87] on p "General Settings" at bounding box center [183, 94] width 95 height 18
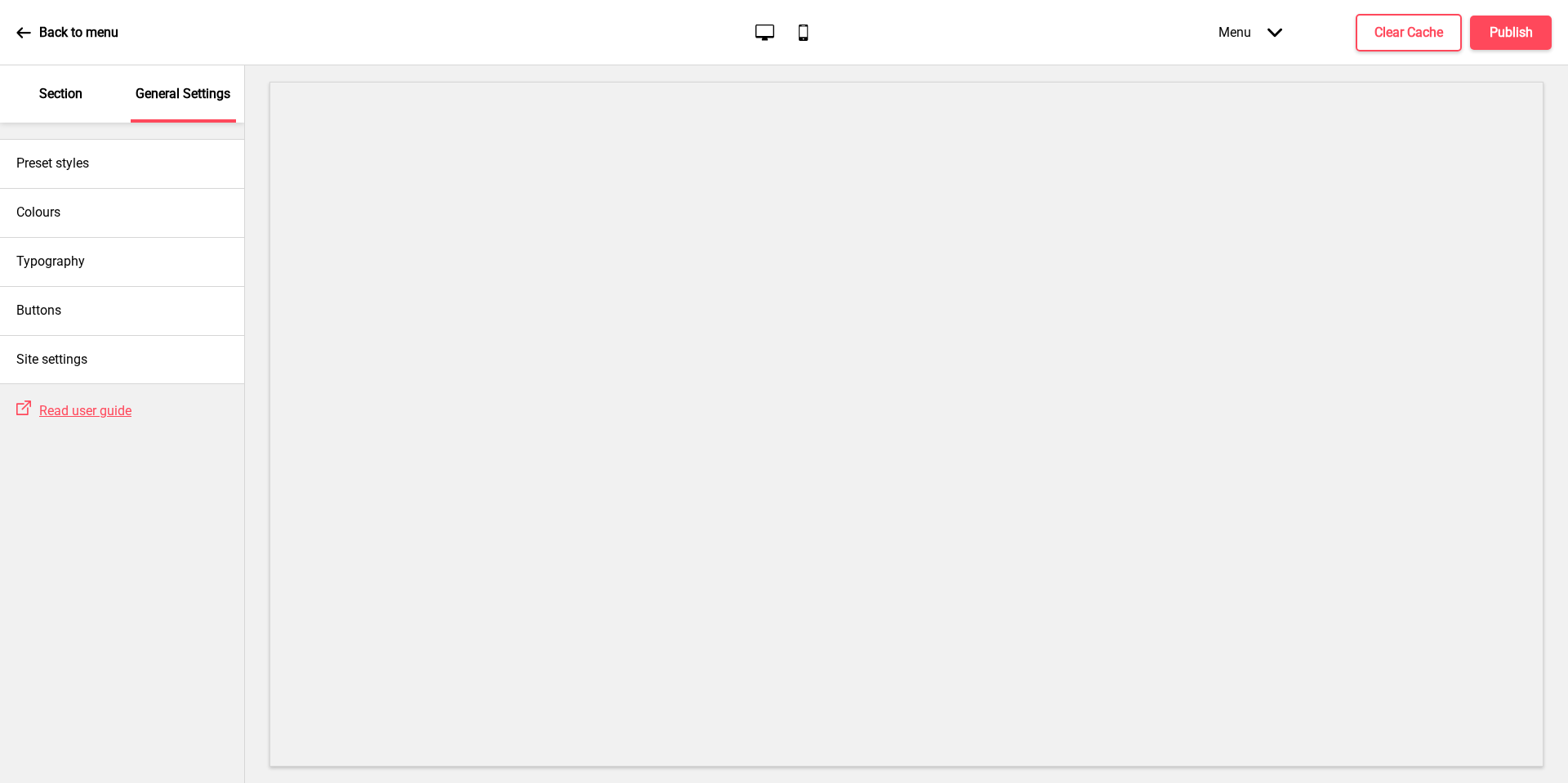
click at [143, 371] on div "Site settings" at bounding box center [122, 360] width 245 height 49
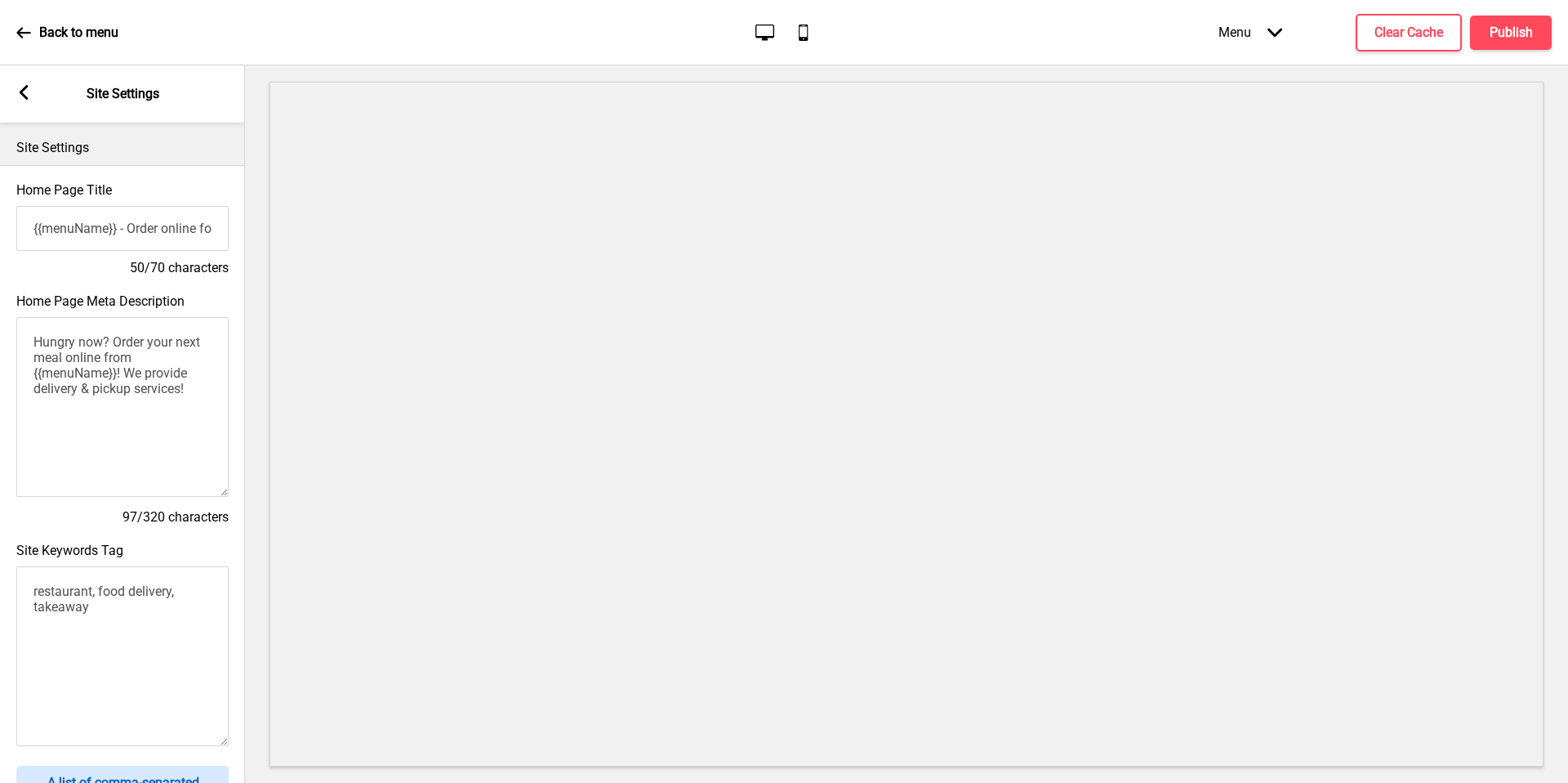
click at [22, 95] on icon at bounding box center [24, 92] width 9 height 14
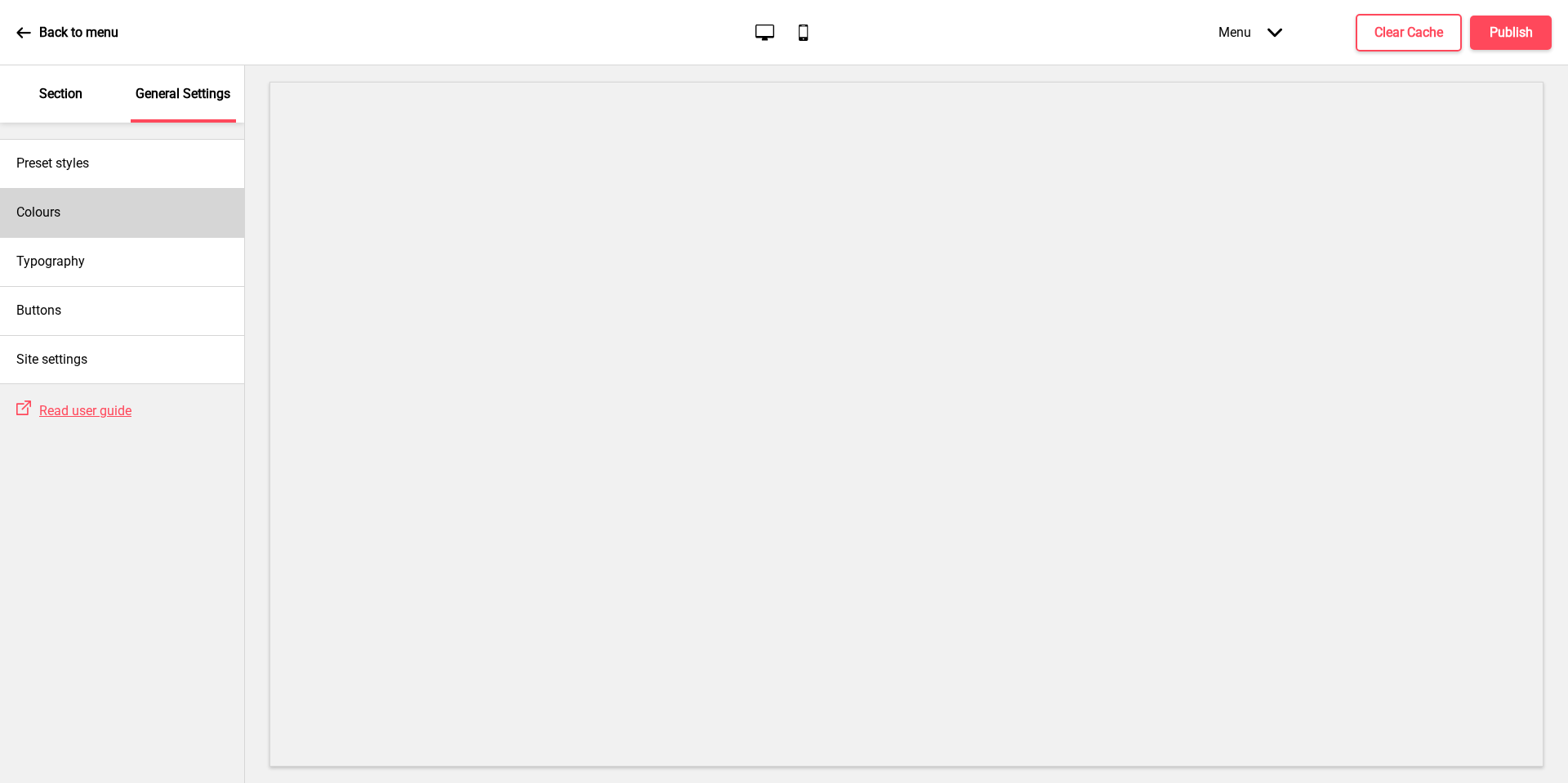
drag, startPoint x: 1017, startPoint y: 28, endPoint x: 137, endPoint y: 219, distance: 900.5
click at [137, 219] on div "Colours" at bounding box center [122, 212] width 245 height 49
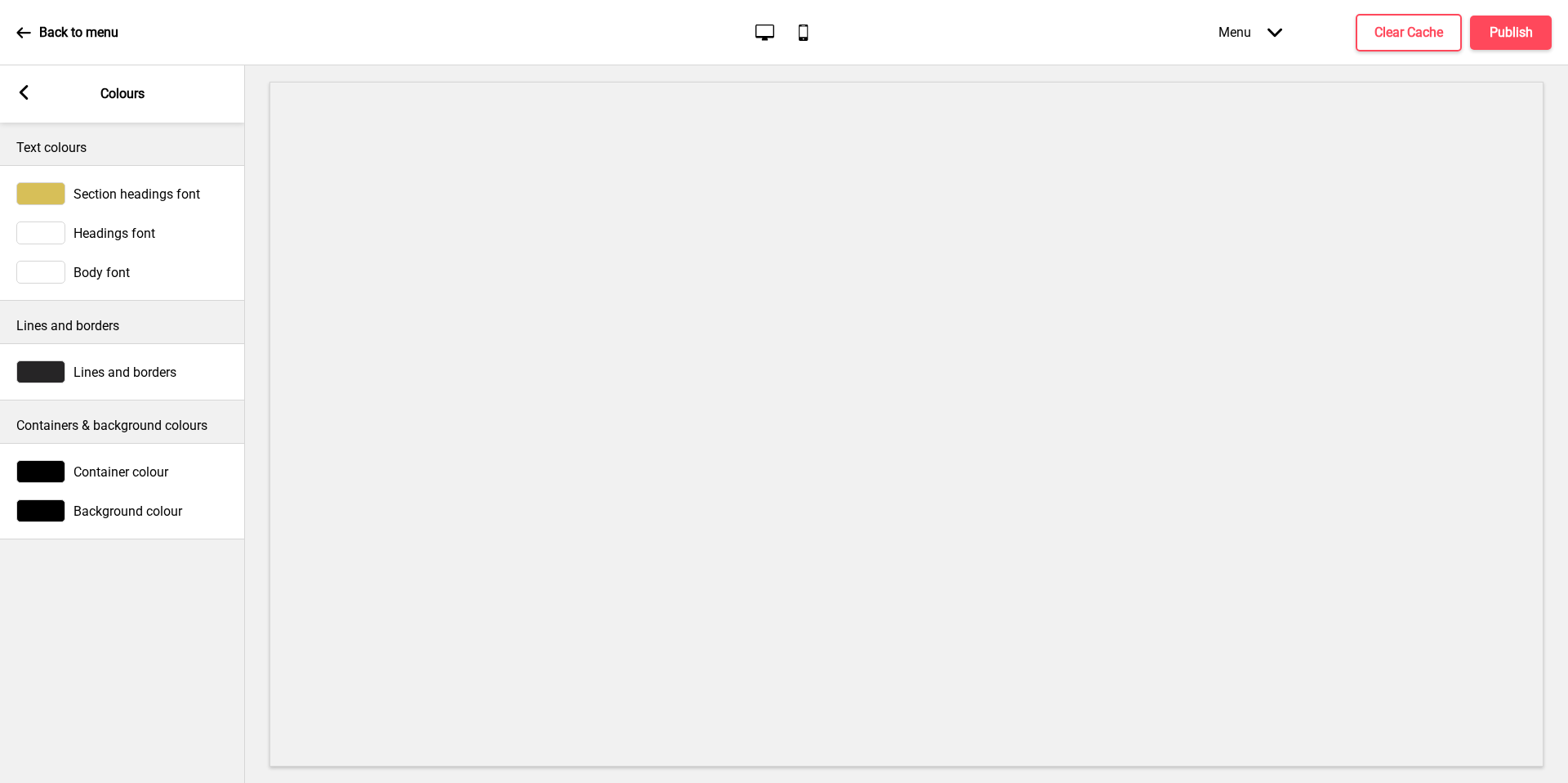
click at [108, 557] on div "Text colours Section headings font Headings font Body font Lines and borders Li…" at bounding box center [122, 452] width 245 height 661
drag, startPoint x: 137, startPoint y: 219, endPoint x: 170, endPoint y: 339, distance: 124.5
click at [170, 339] on div "Lines and borders" at bounding box center [122, 322] width 245 height 43
click at [37, 265] on div at bounding box center [41, 272] width 49 height 23
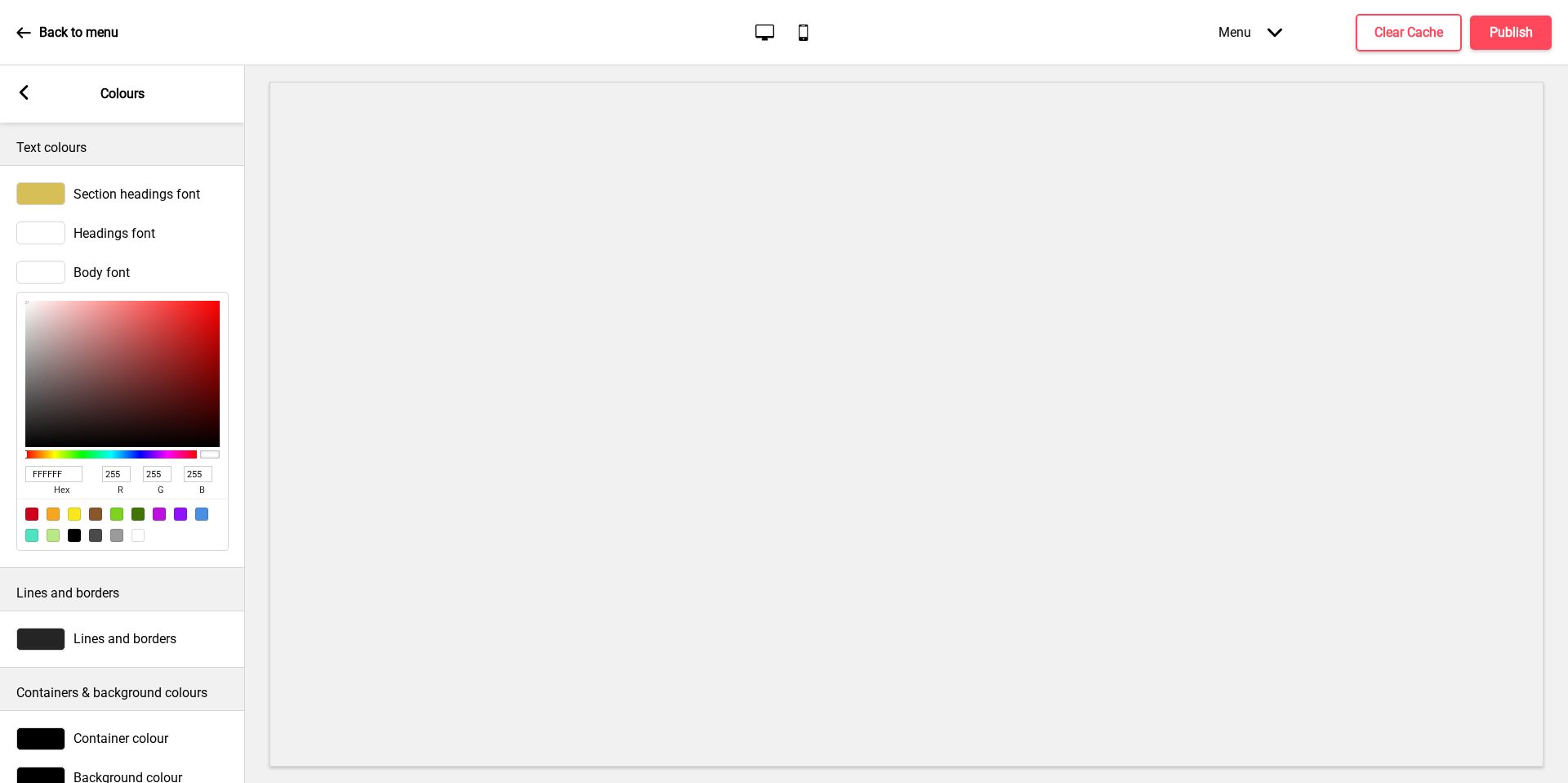
click at [58, 478] on input "FFFFFF" at bounding box center [53, 474] width 57 height 16
paste input "B49F4D"
type input "B49F4D"
type input "180"
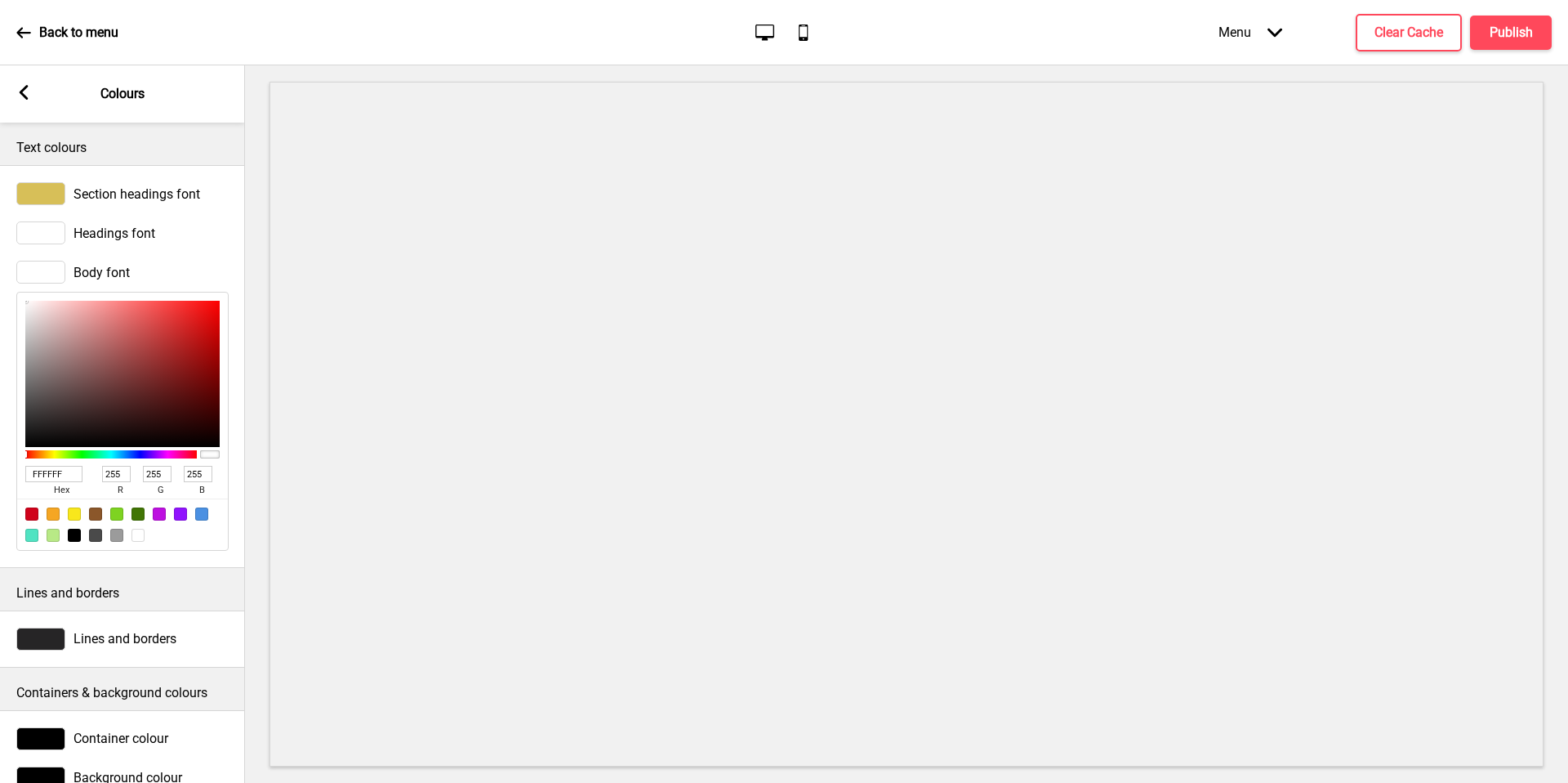
type input "159"
type input "77"
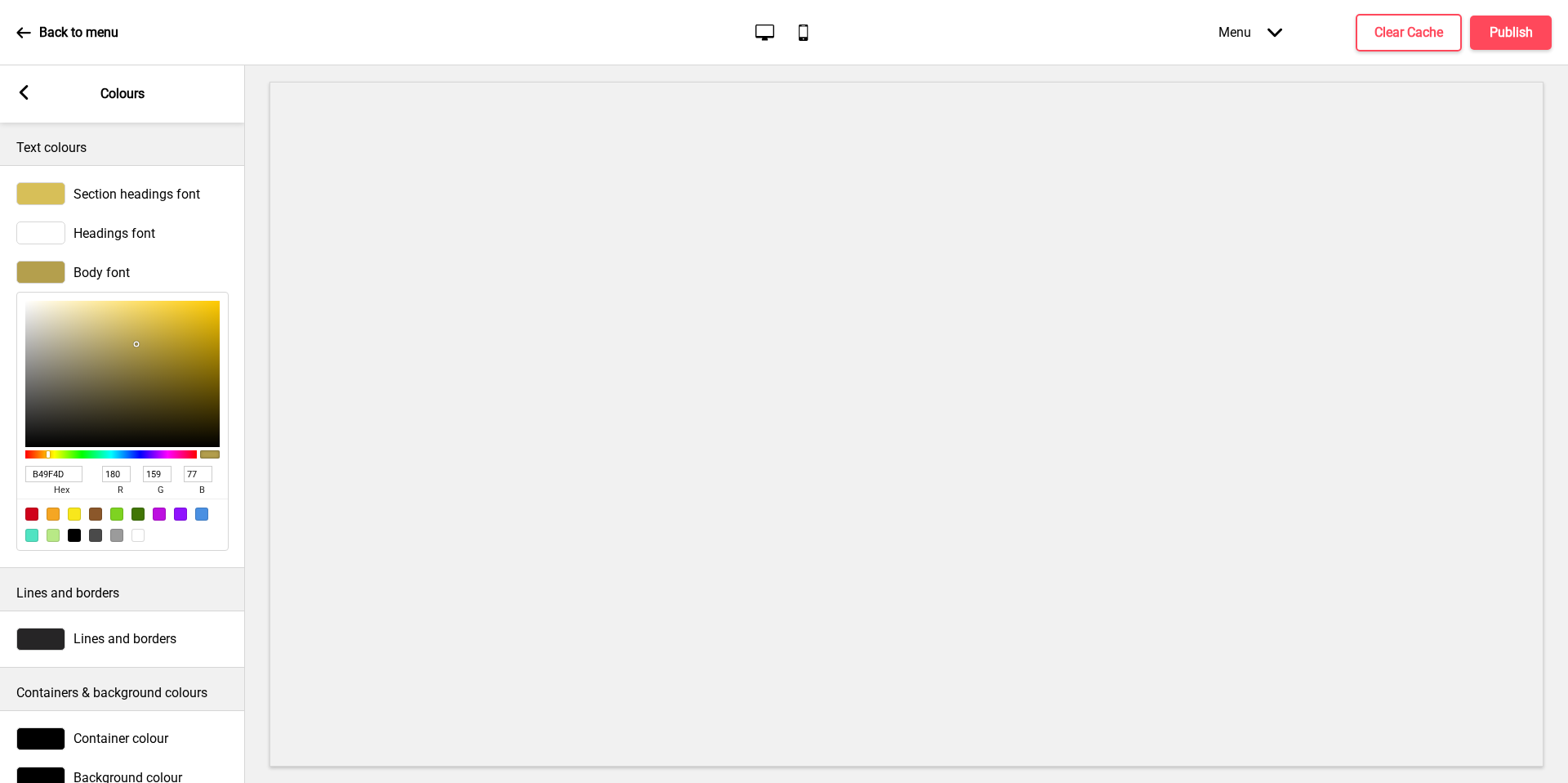
type input "B49F4D"
drag, startPoint x: 170, startPoint y: 339, endPoint x: 1523, endPoint y: 44, distance: 1384.8
click at [1523, 44] on button "Publish" at bounding box center [1511, 33] width 82 height 34
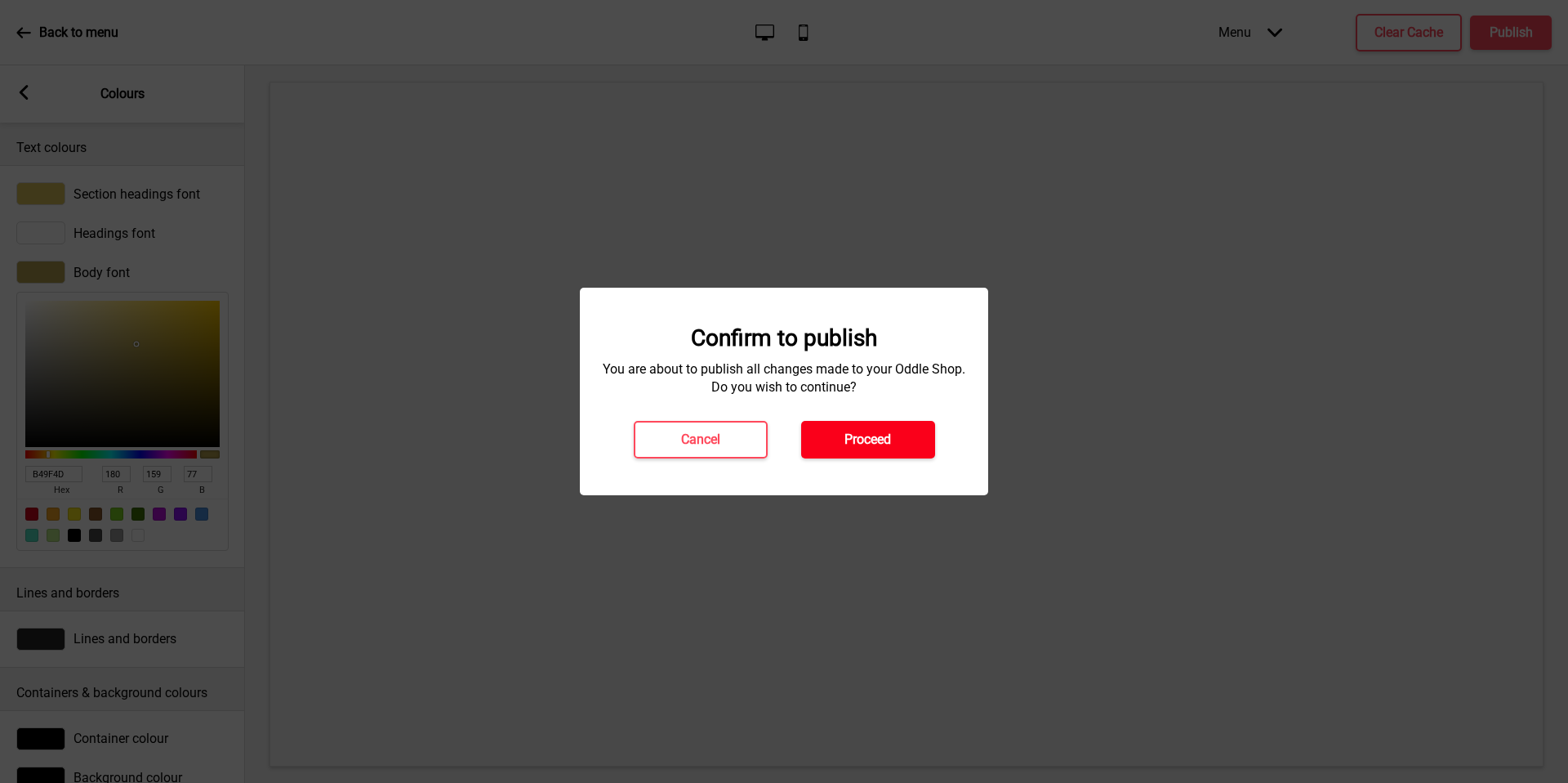
drag, startPoint x: 1523, startPoint y: 44, endPoint x: 904, endPoint y: 440, distance: 734.8
click at [904, 440] on button "Proceed" at bounding box center [868, 439] width 134 height 37
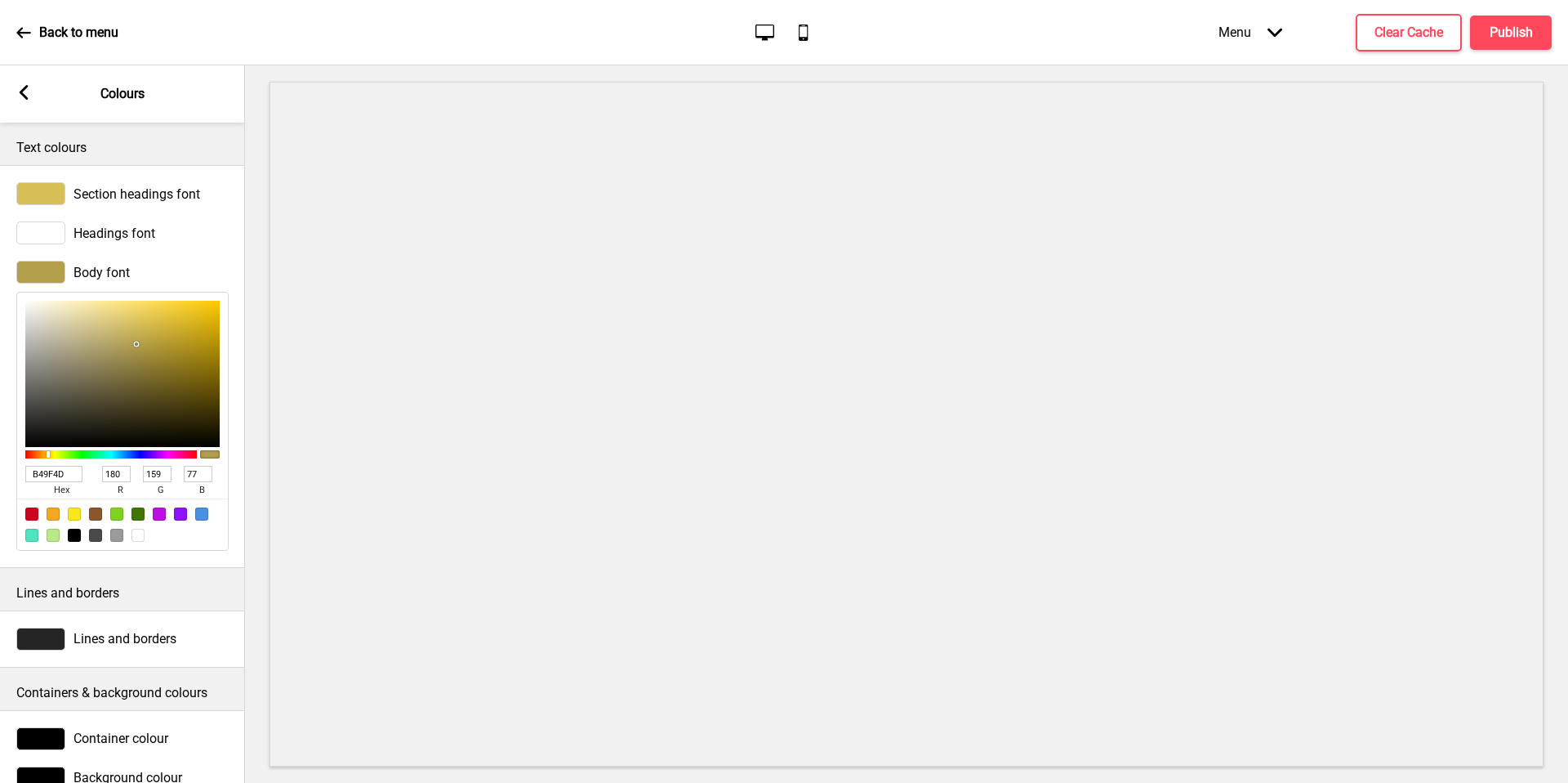
click at [14, 37] on div "Back to menu Desktop Mobile Menu Arrow down Product Page Store Information Chec…" at bounding box center [784, 33] width 1568 height 65
click at [24, 35] on icon at bounding box center [24, 33] width 14 height 14
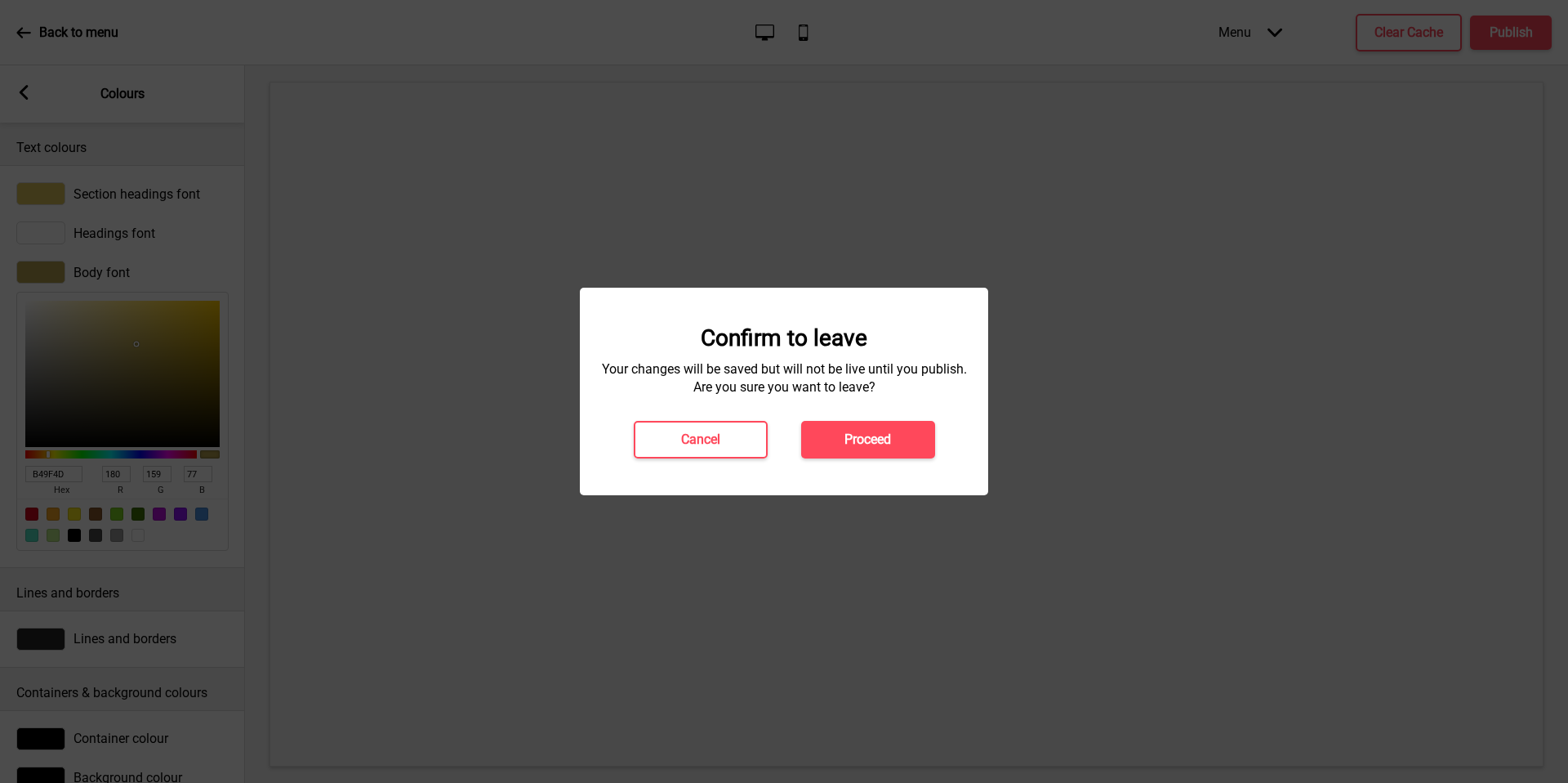
click at [857, 440] on h4 "Proceed" at bounding box center [867, 440] width 46 height 18
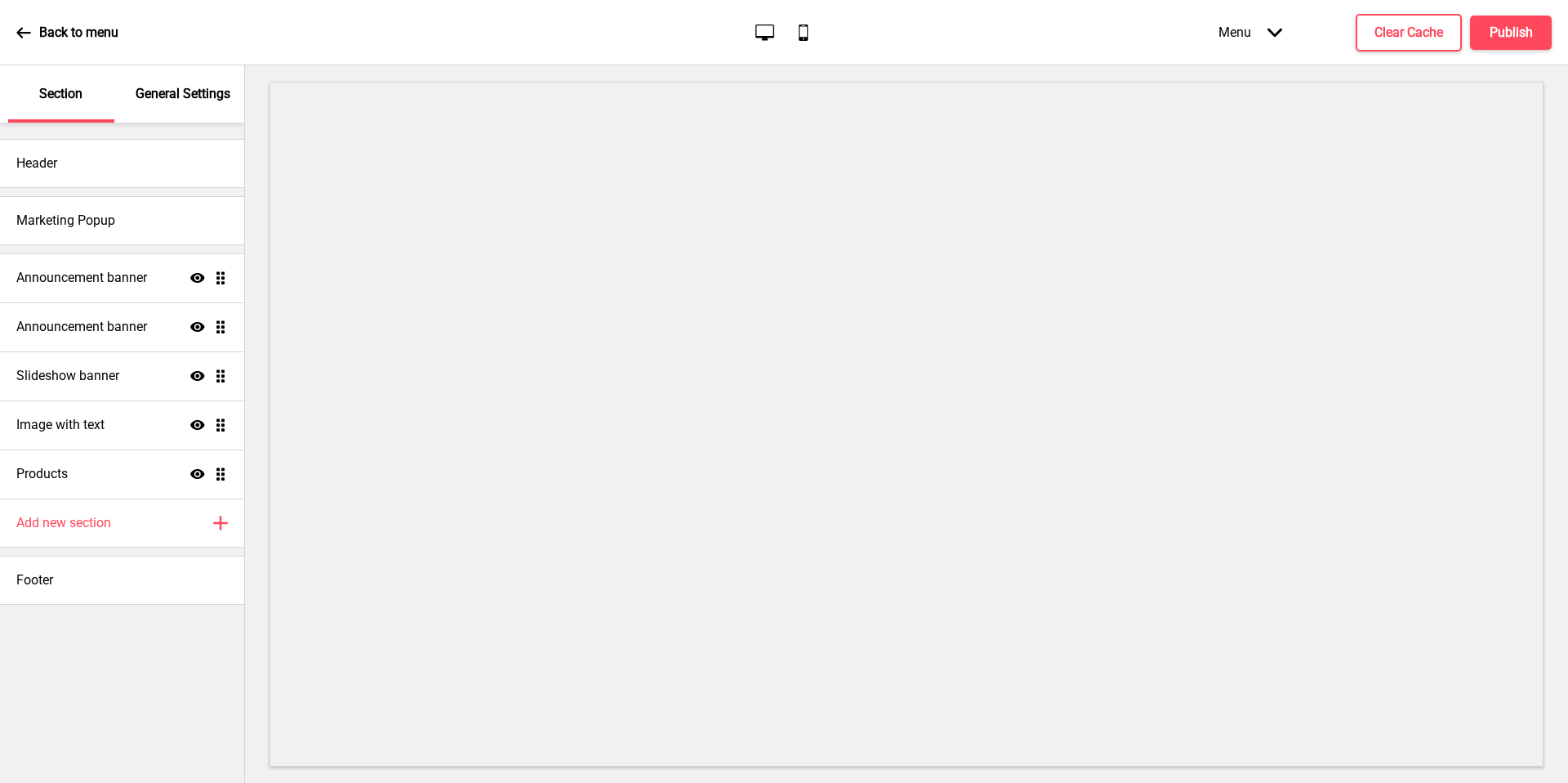
click at [249, 223] on div at bounding box center [906, 424] width 1323 height 718
drag, startPoint x: 0, startPoint y: 0, endPoint x: 210, endPoint y: 109, distance: 236.6
click at [210, 109] on div "General Settings" at bounding box center [183, 93] width 106 height 57
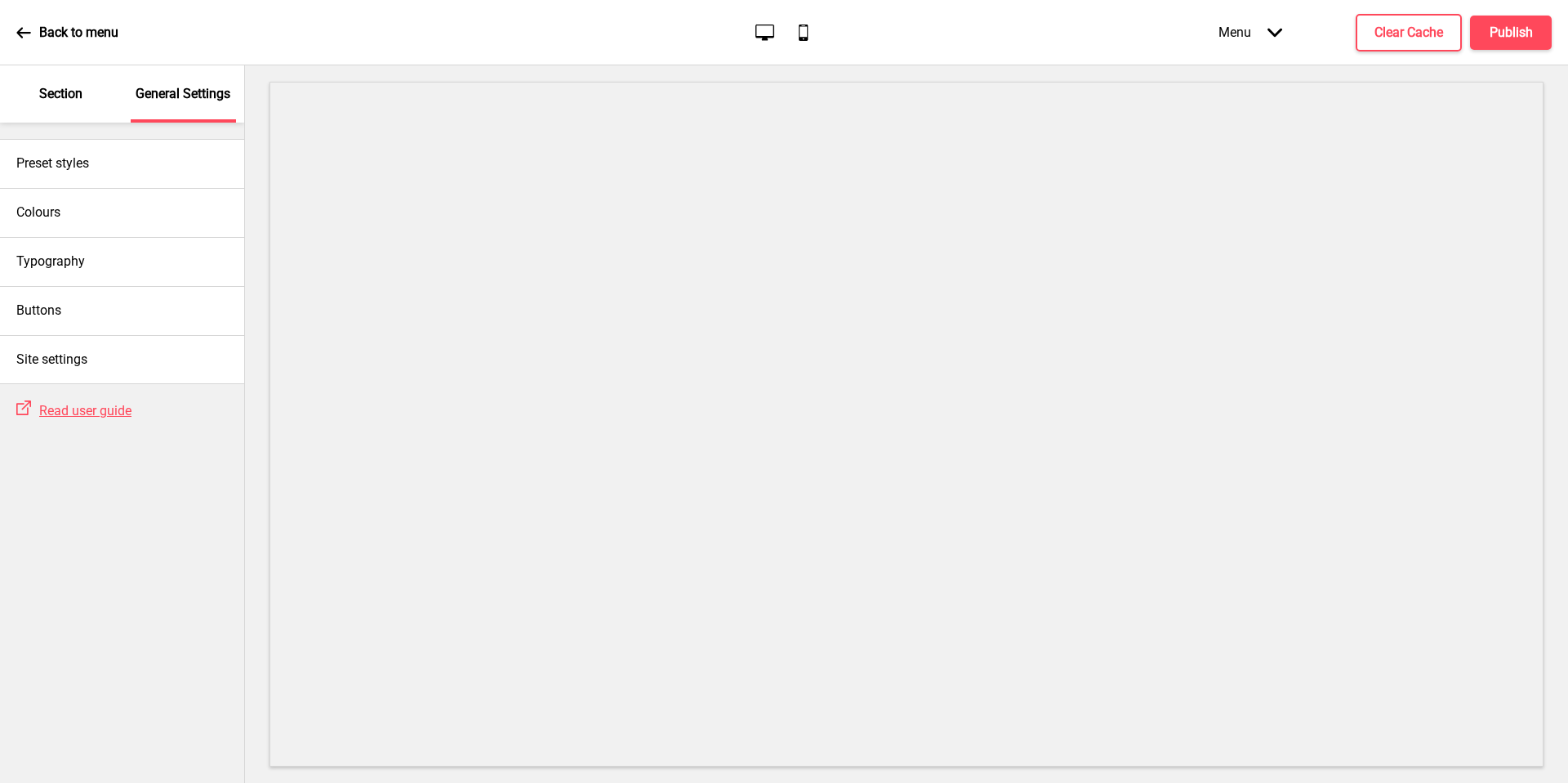
drag, startPoint x: 210, startPoint y: 109, endPoint x: 53, endPoint y: 112, distance: 157.0
click at [53, 112] on div "Section" at bounding box center [61, 93] width 106 height 57
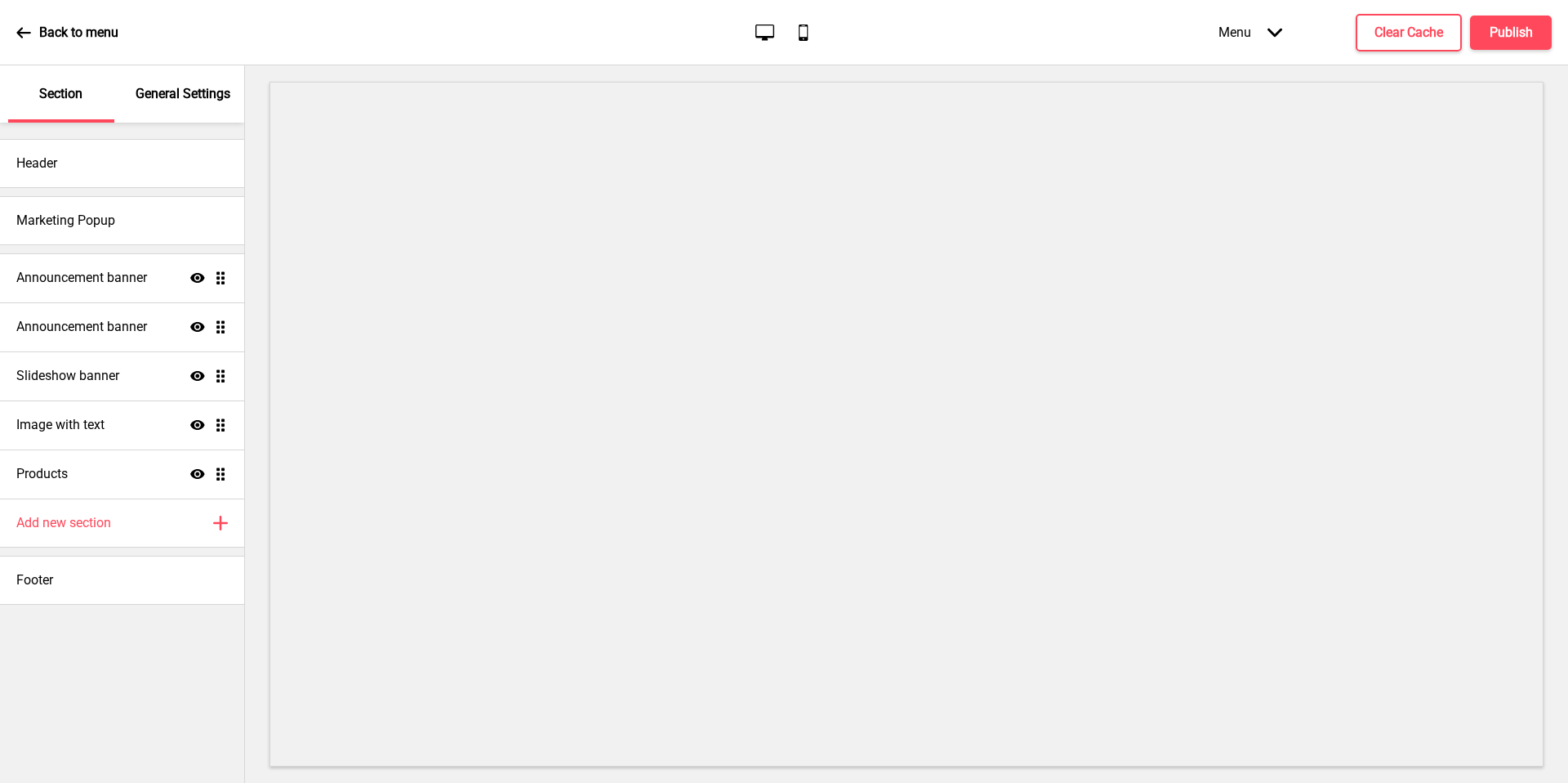
drag, startPoint x: 53, startPoint y: 112, endPoint x: 163, endPoint y: 120, distance: 110.3
click at [163, 120] on div "General Settings" at bounding box center [183, 93] width 106 height 57
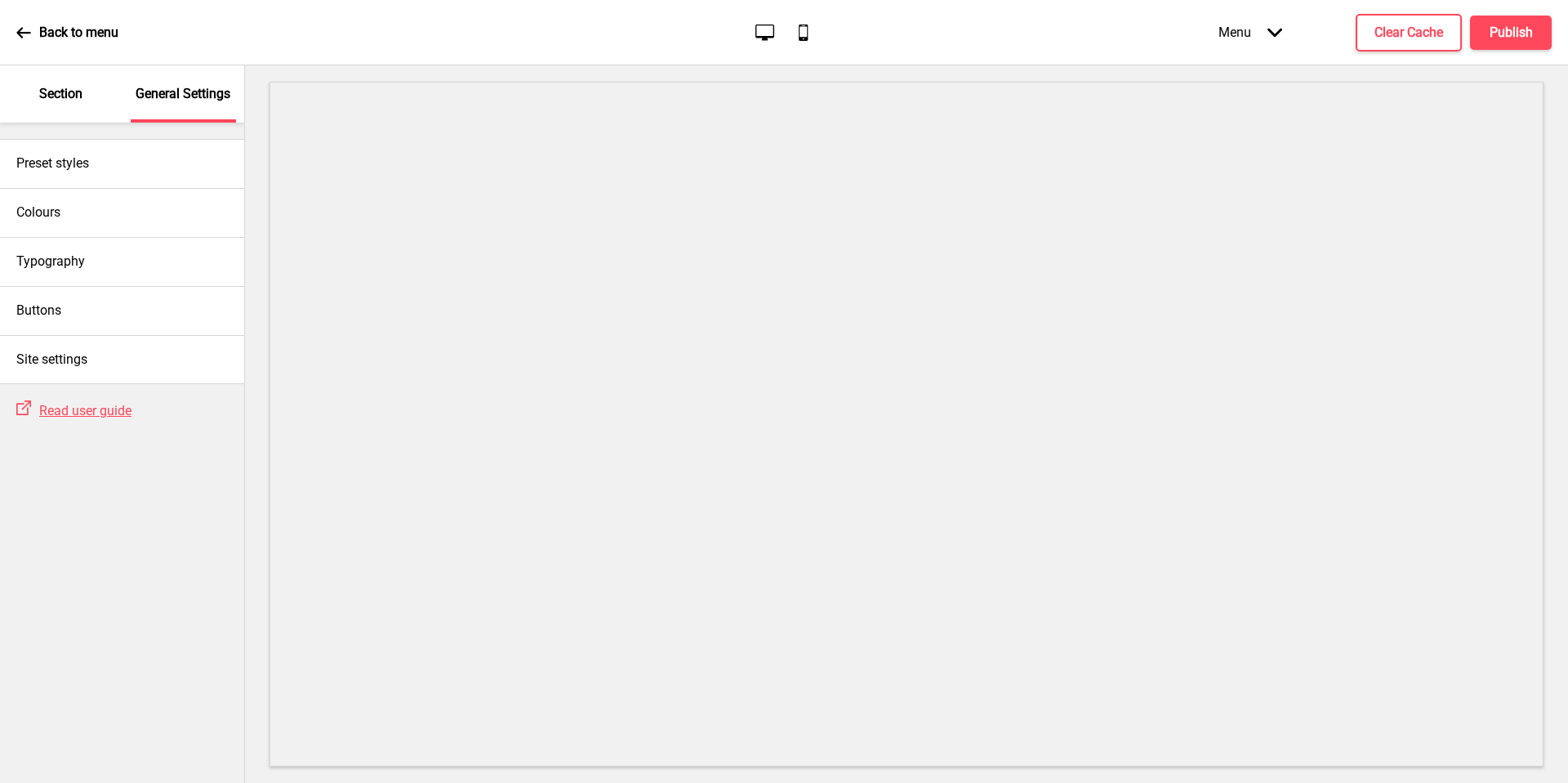
click at [114, 178] on div "Preset styles" at bounding box center [122, 163] width 245 height 49
select select "Custom"
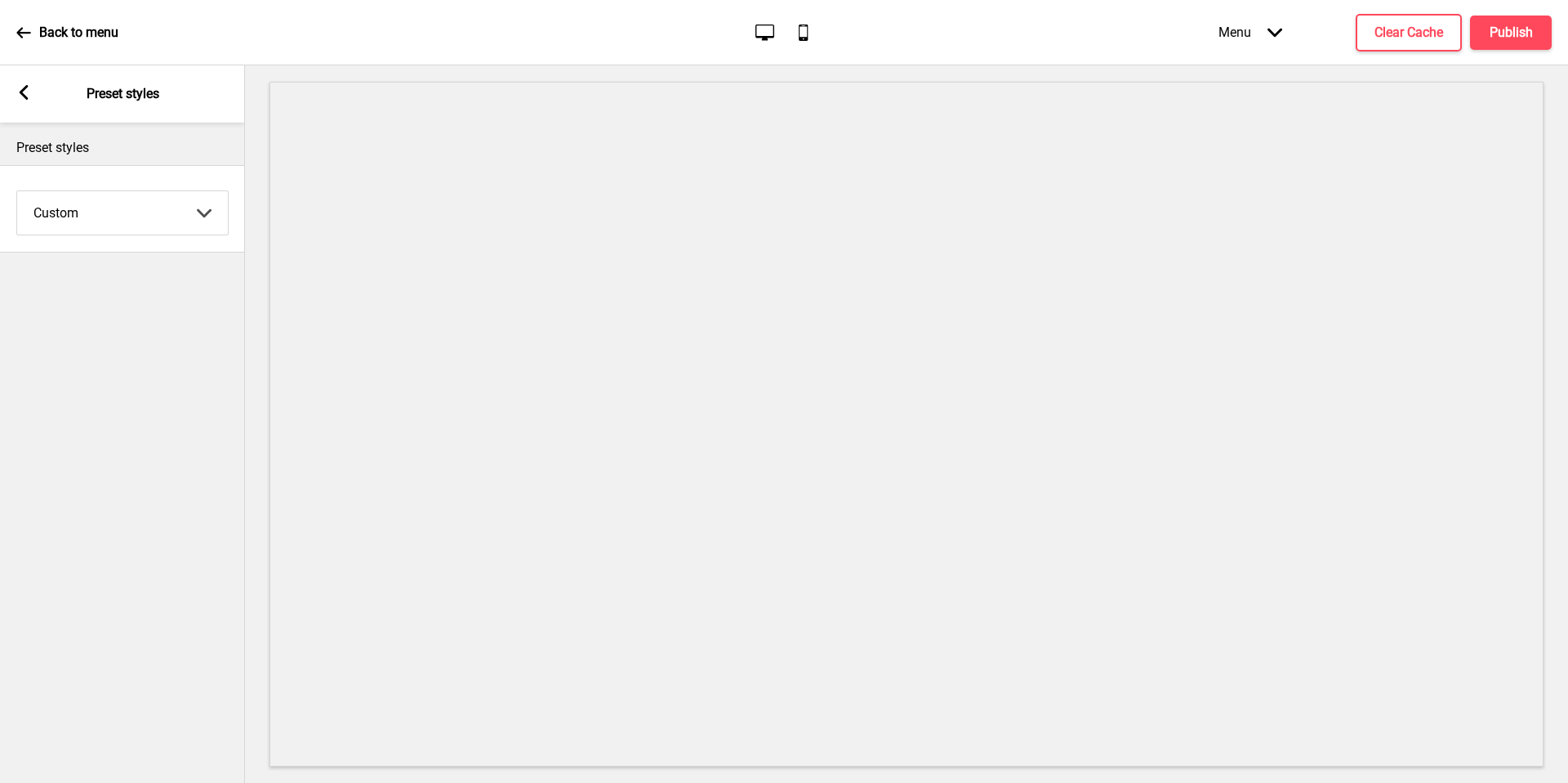
drag, startPoint x: 163, startPoint y: 120, endPoint x: 3, endPoint y: 76, distance: 165.9
click at [3, 76] on div "Arrow left Preset styles" at bounding box center [122, 93] width 245 height 57
click at [18, 83] on div "Arrow left Preset styles" at bounding box center [122, 93] width 245 height 57
drag, startPoint x: 3, startPoint y: 76, endPoint x: 18, endPoint y: 97, distance: 25.8
click at [18, 97] on rect at bounding box center [24, 92] width 14 height 14
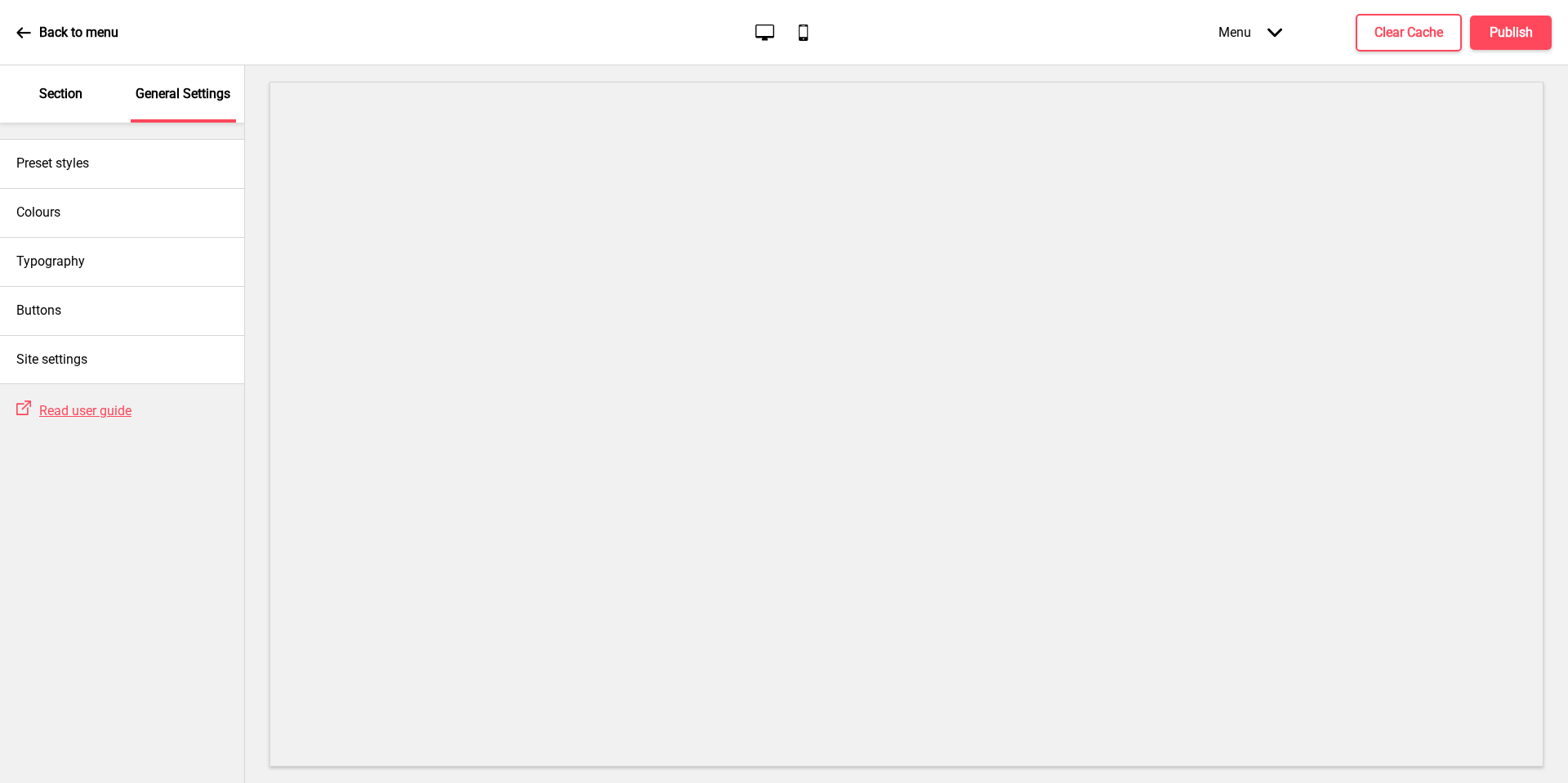
click at [41, 95] on div "Arrow left Preset styles" at bounding box center [163, 93] width 245 height 57
click at [68, 195] on div "Colours" at bounding box center [122, 212] width 245 height 49
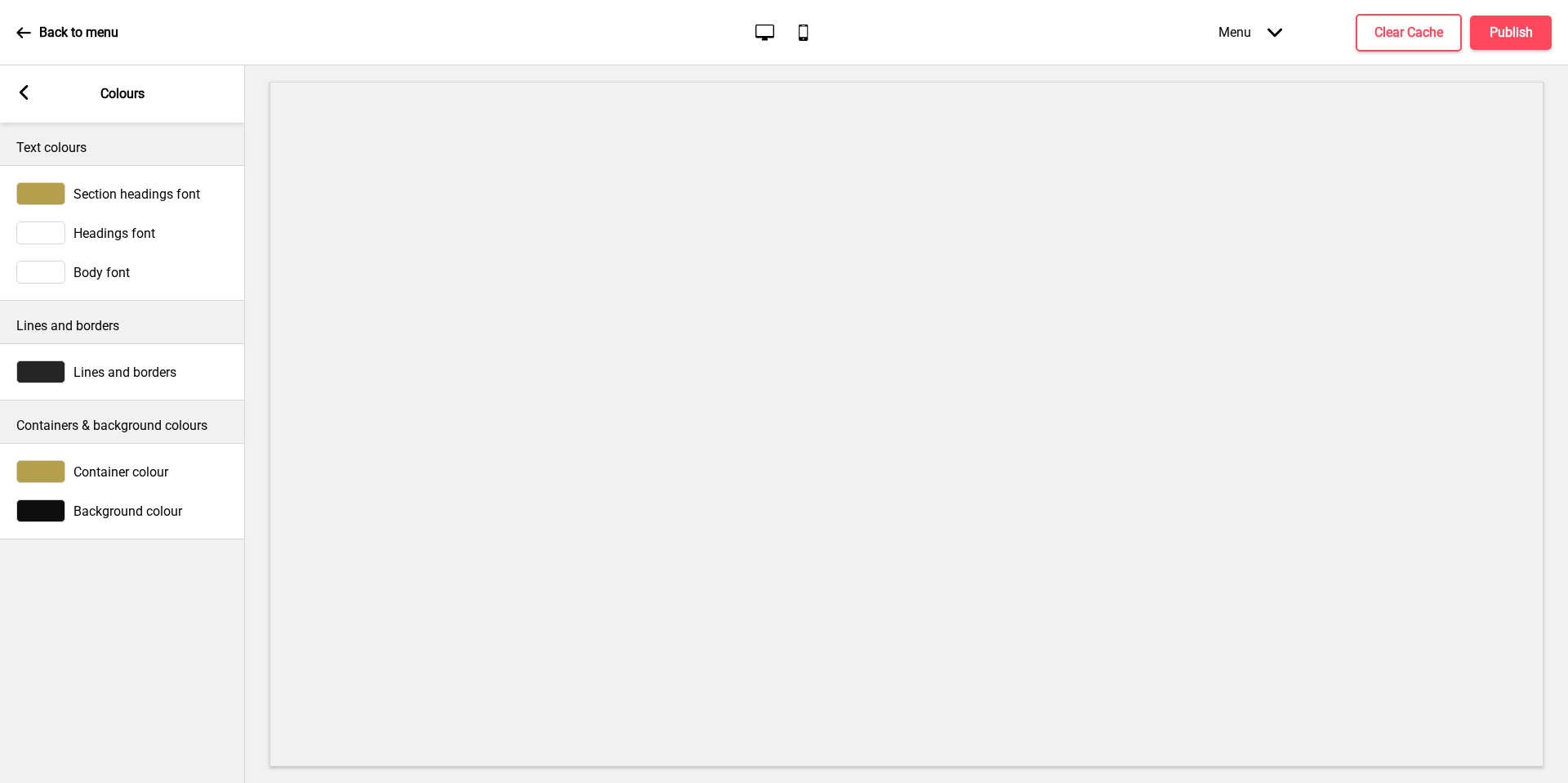
drag, startPoint x: 18, startPoint y: 97, endPoint x: 112, endPoint y: 283, distance: 208.4
click at [112, 283] on div "Body font" at bounding box center [122, 272] width 212 height 23
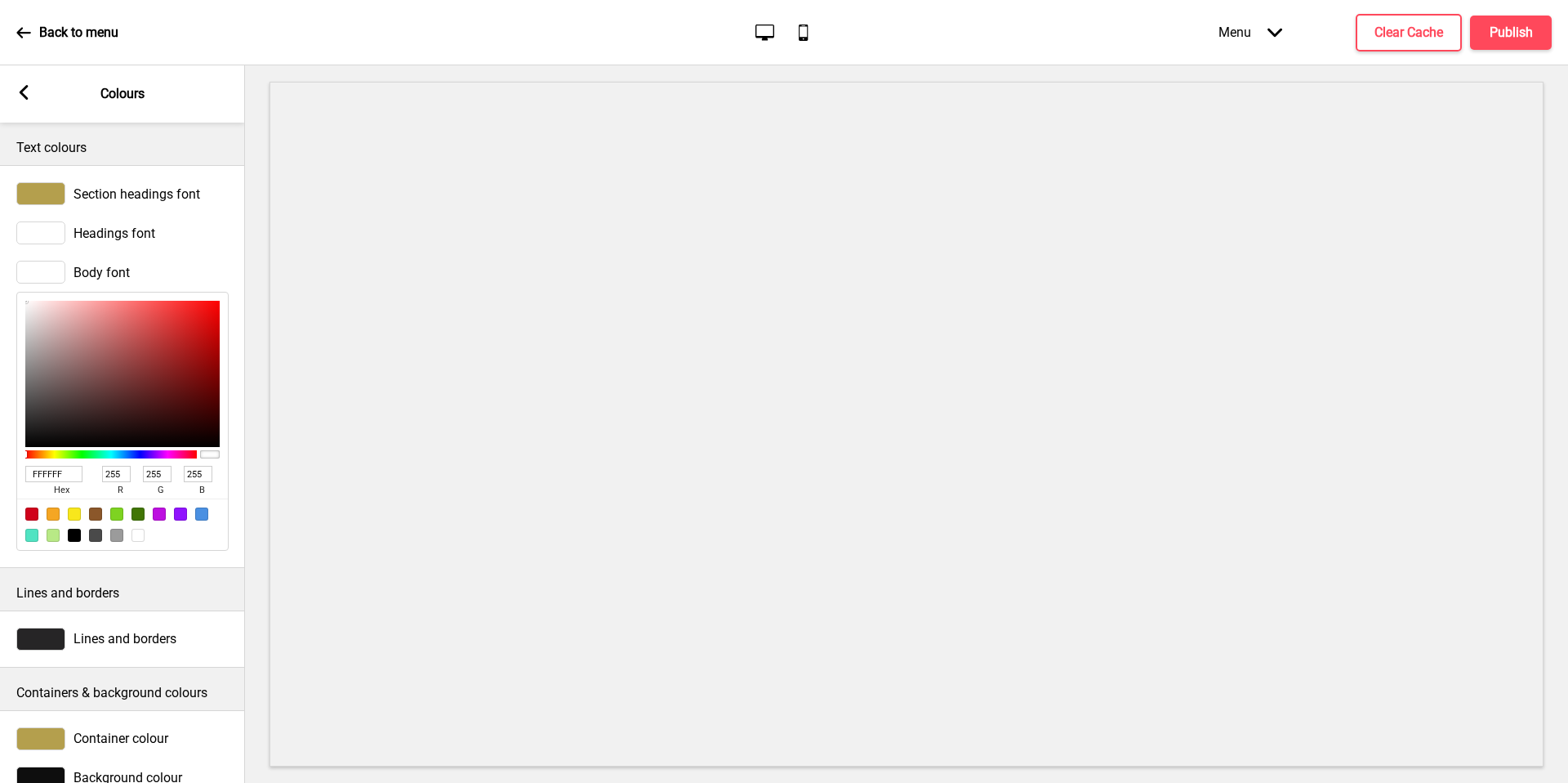
click at [45, 278] on div at bounding box center [41, 272] width 49 height 23
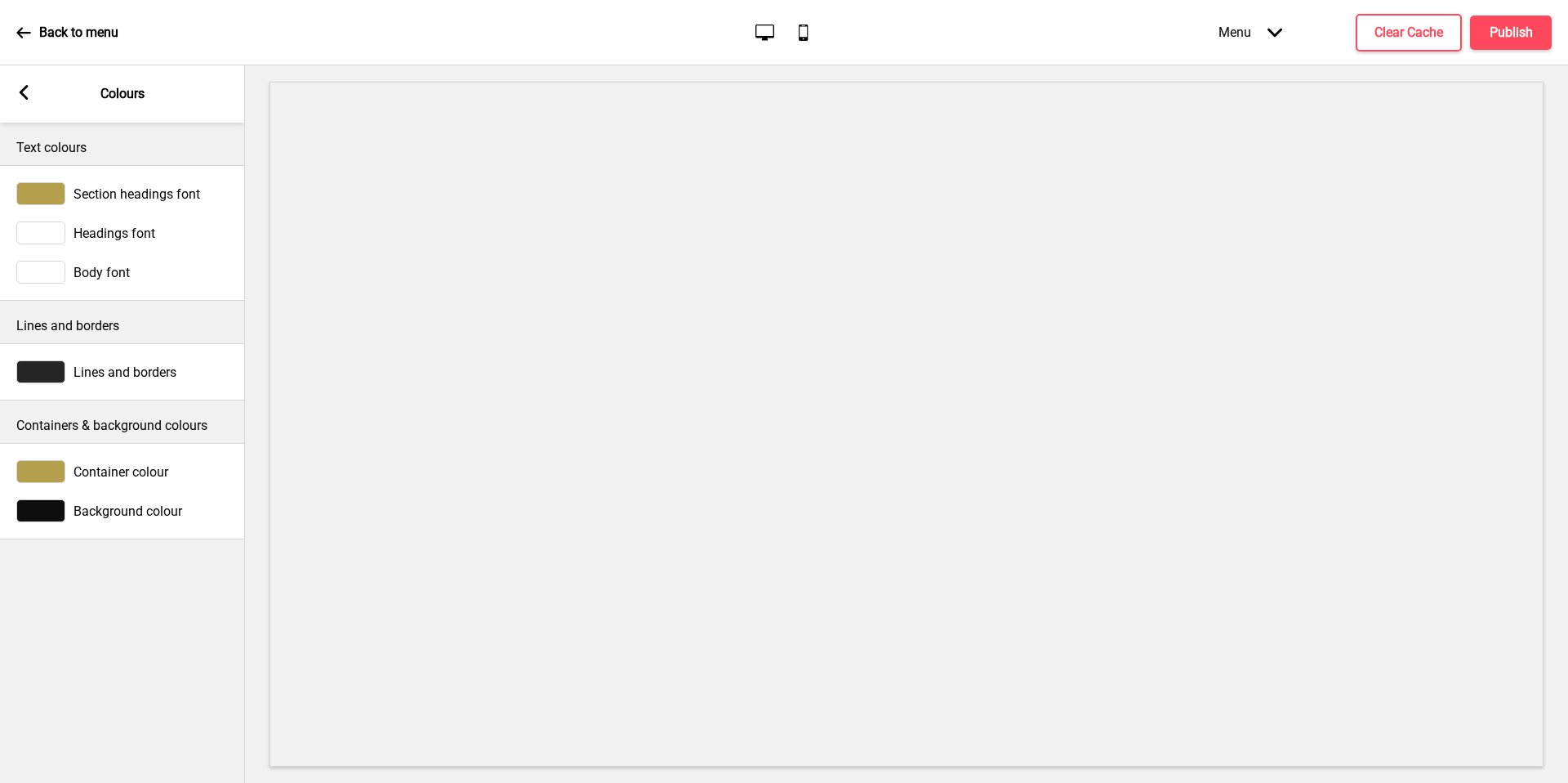
click at [45, 278] on div at bounding box center [41, 272] width 49 height 23
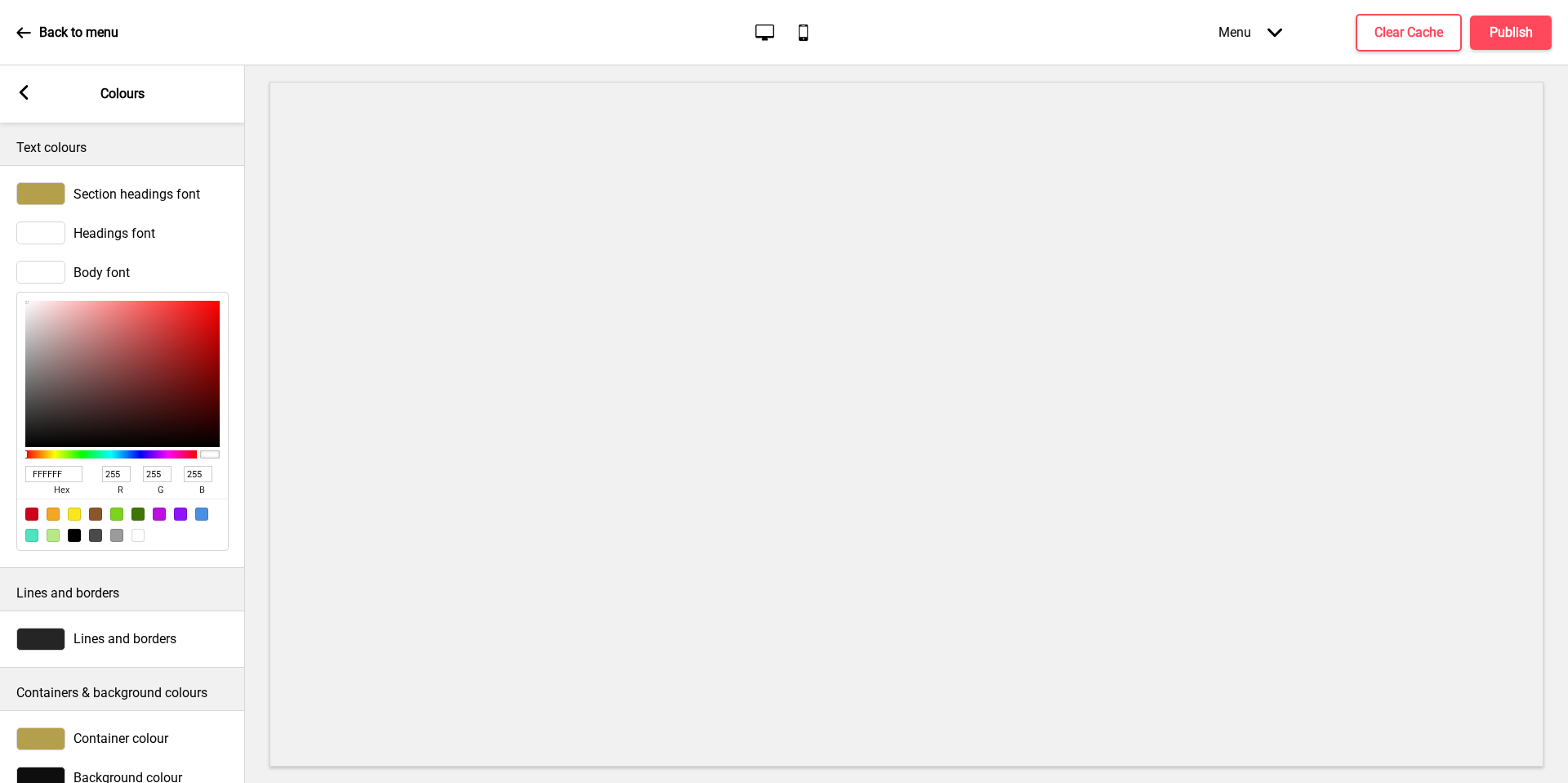
click at [46, 278] on div at bounding box center [41, 272] width 49 height 23
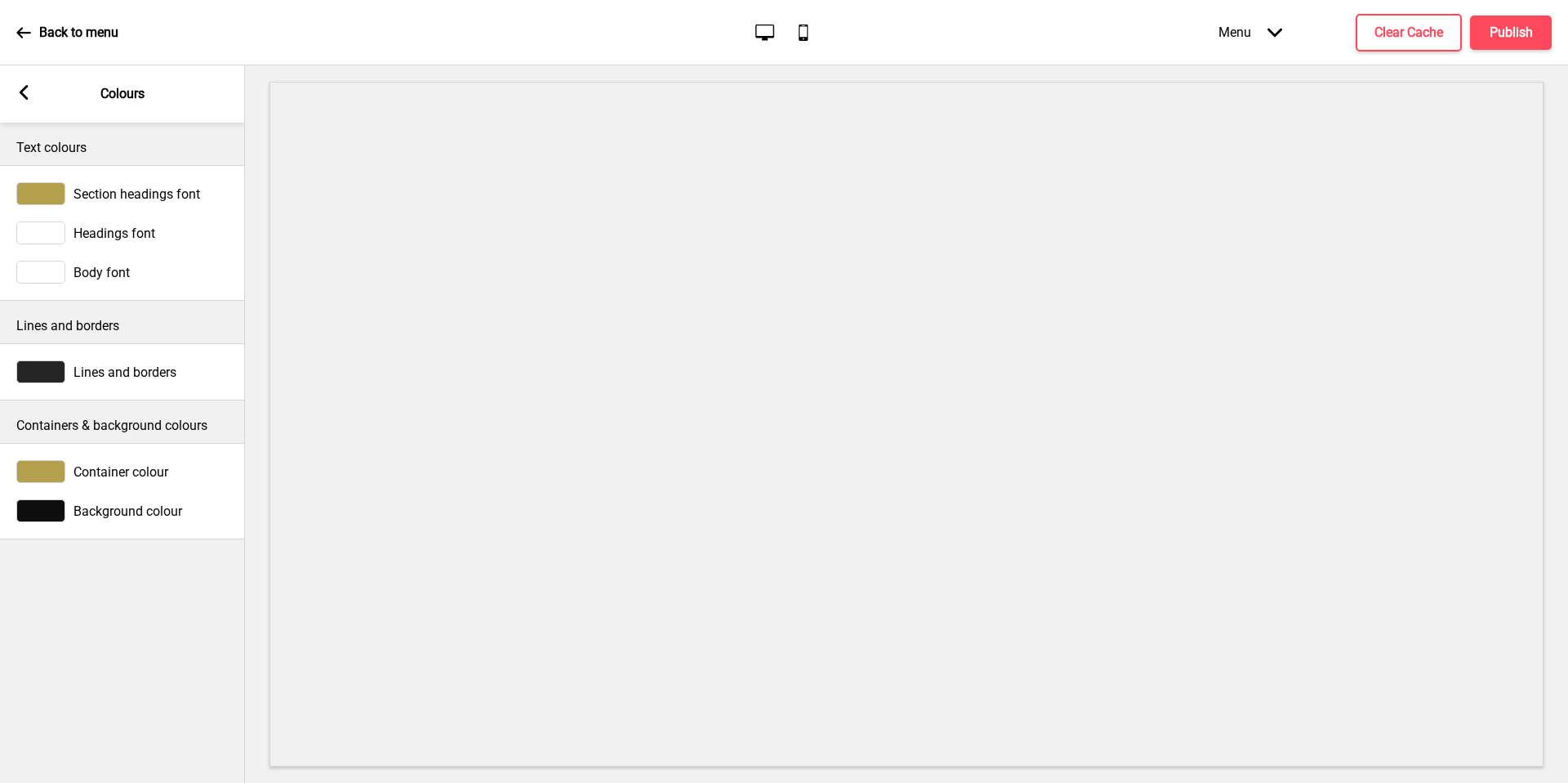
click at [46, 276] on div at bounding box center [41, 272] width 49 height 23
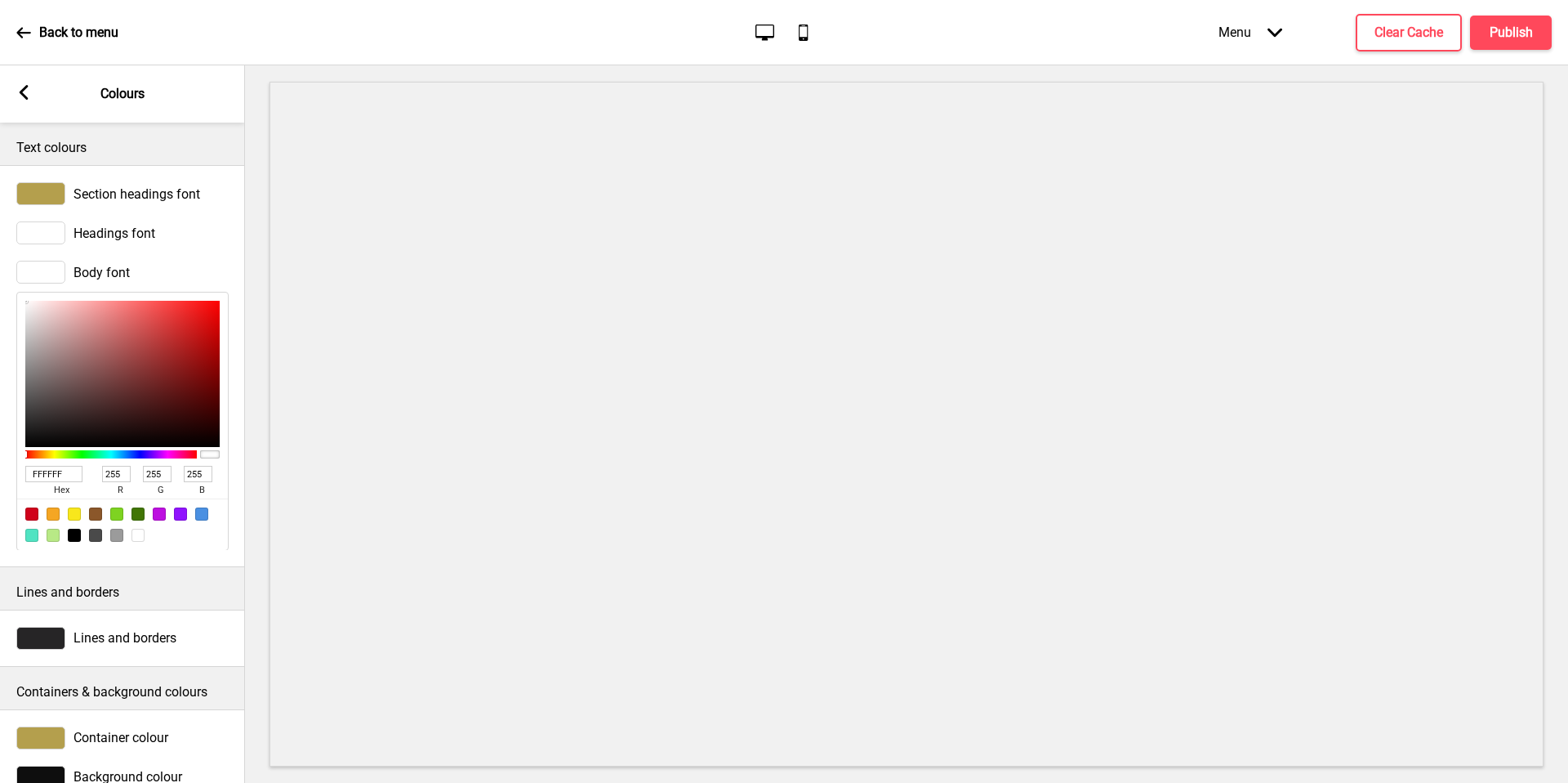
click at [46, 276] on div at bounding box center [41, 272] width 49 height 23
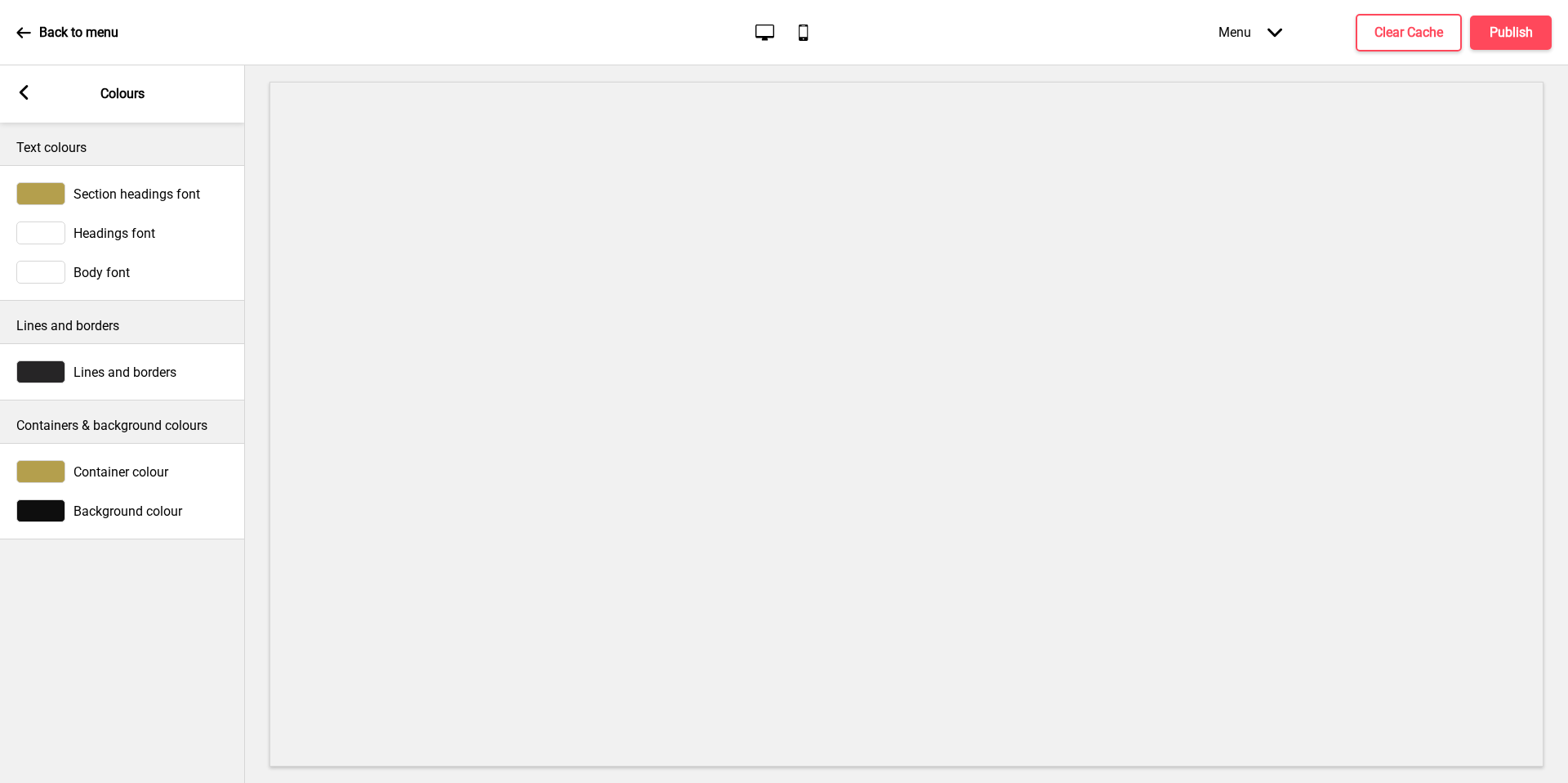
click at [48, 237] on div at bounding box center [41, 232] width 49 height 23
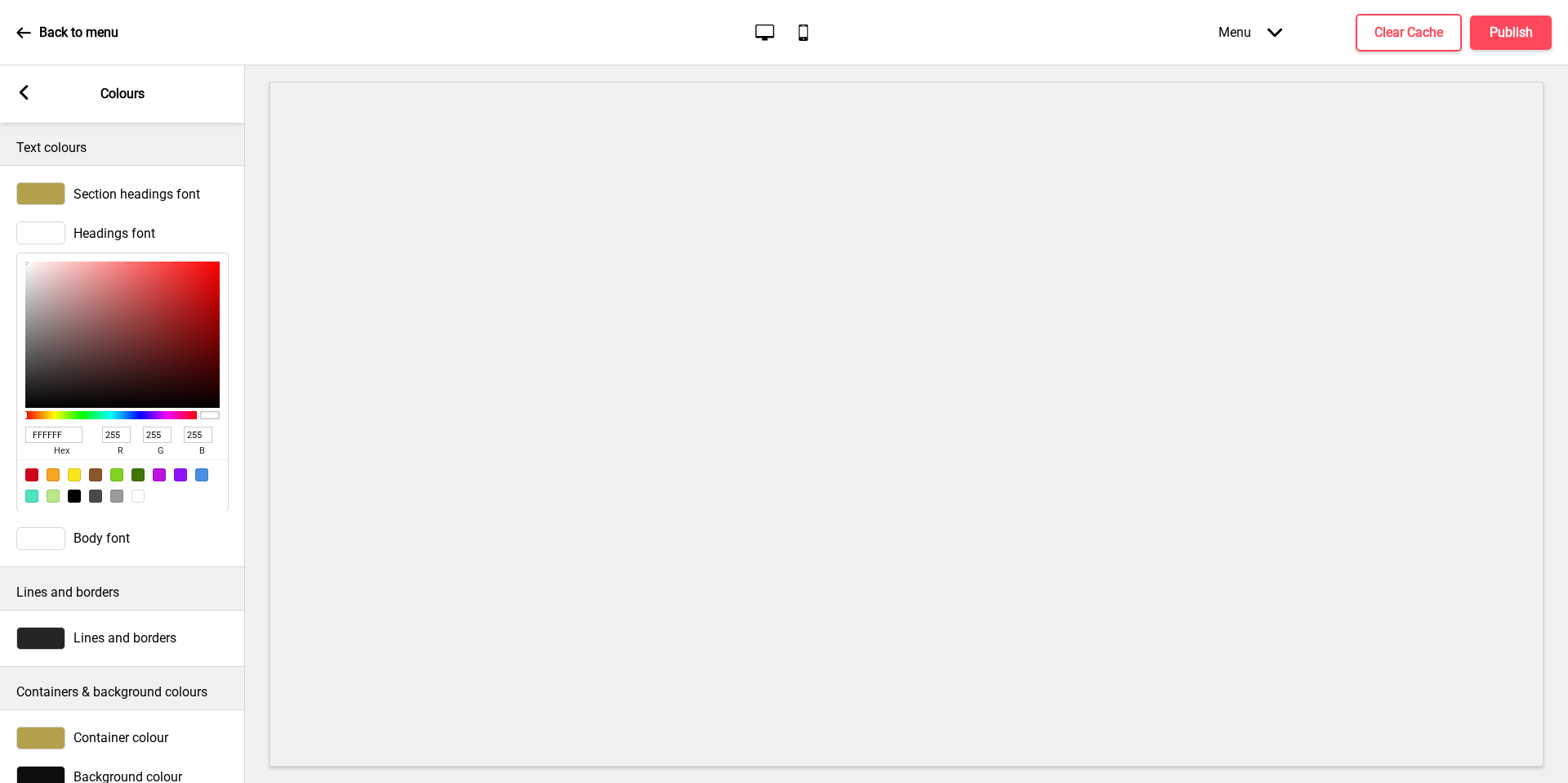
type input "8D5858"
type input "141"
type input "88"
click at [99, 327] on div at bounding box center [122, 334] width 195 height 146
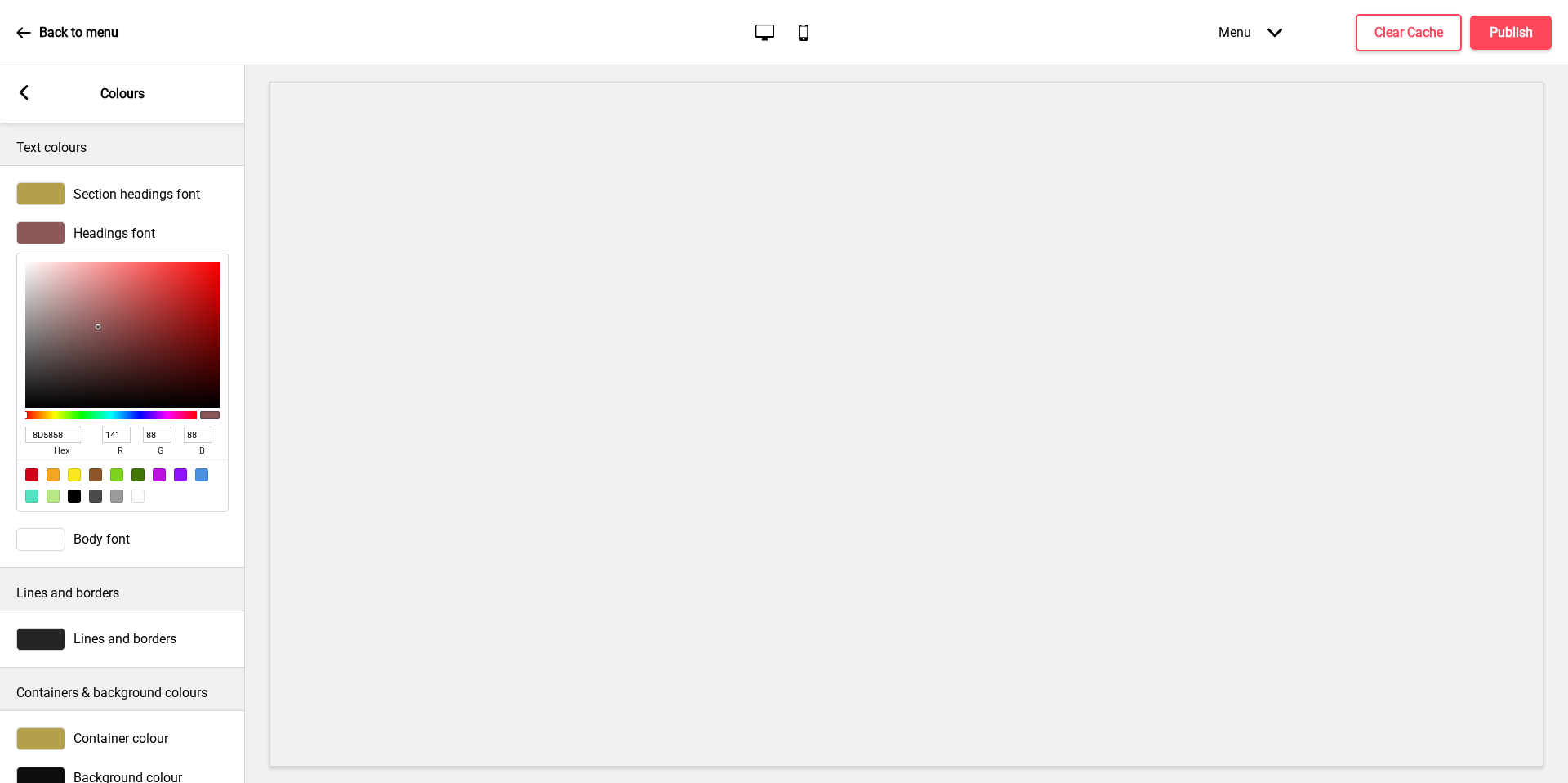
type input "EFCECE"
type input "239"
type input "206"
type input "FFFFFF"
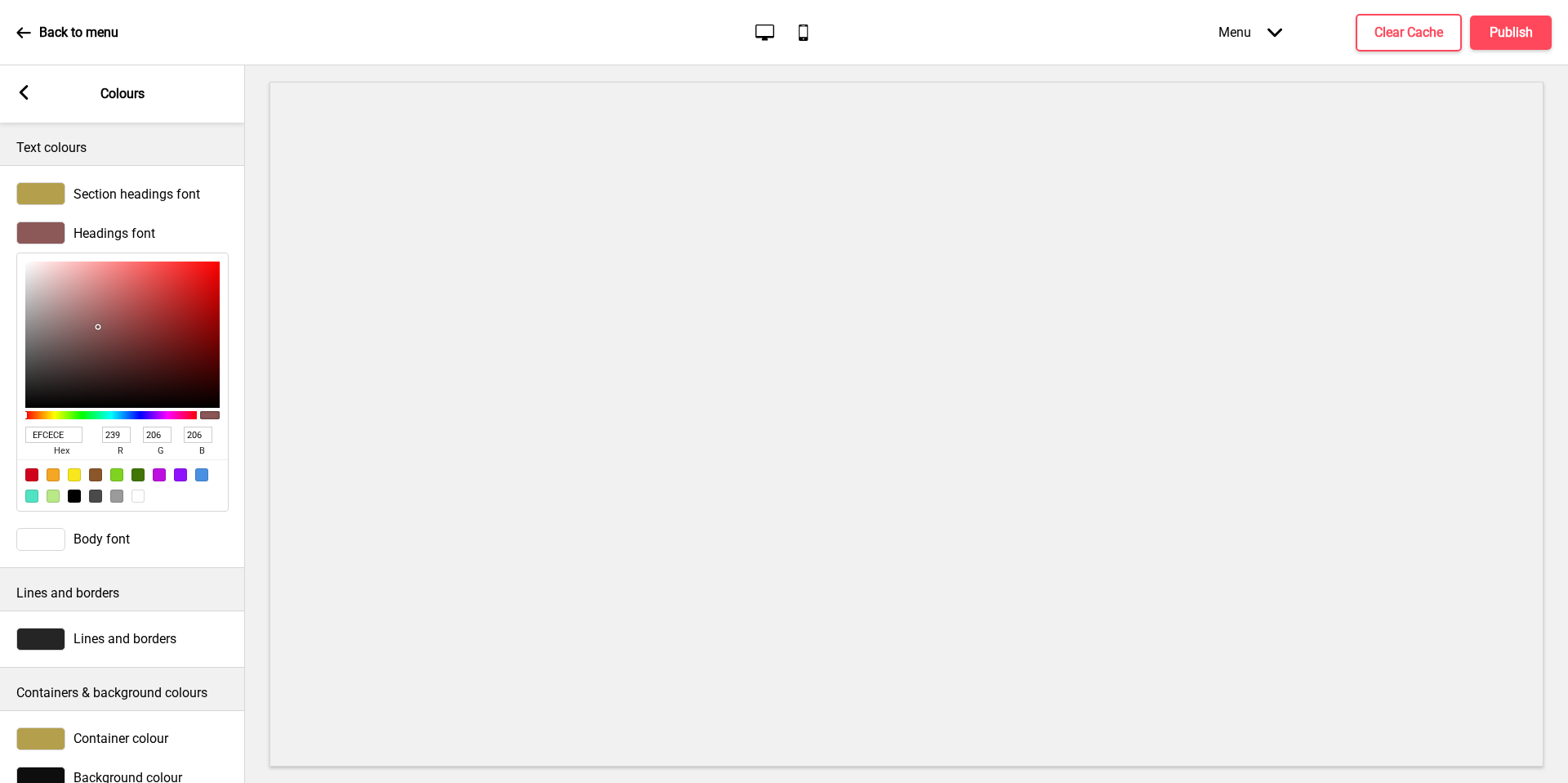
type input "255"
drag, startPoint x: 112, startPoint y: 283, endPoint x: 0, endPoint y: 218, distance: 129.5
click at [0, 218] on div "Headings font FFFFFF hex 255 r 255 g 255 b 100 a" at bounding box center [122, 366] width 245 height 306
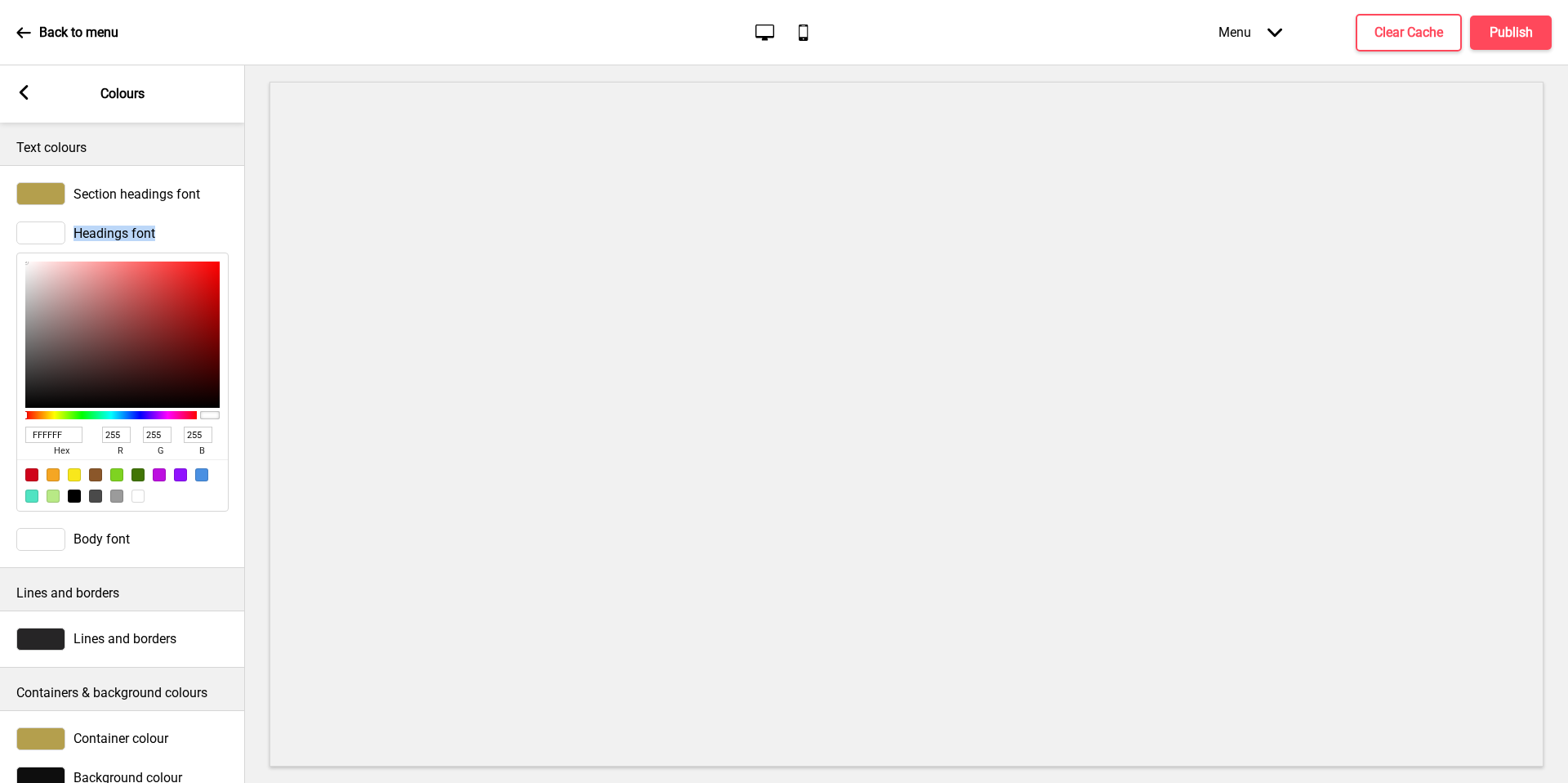
click at [228, 214] on div "Headings font FFFFFF hex 255 r 255 g 255 b 100 a" at bounding box center [122, 366] width 245 height 306
click at [53, 238] on div at bounding box center [41, 232] width 49 height 23
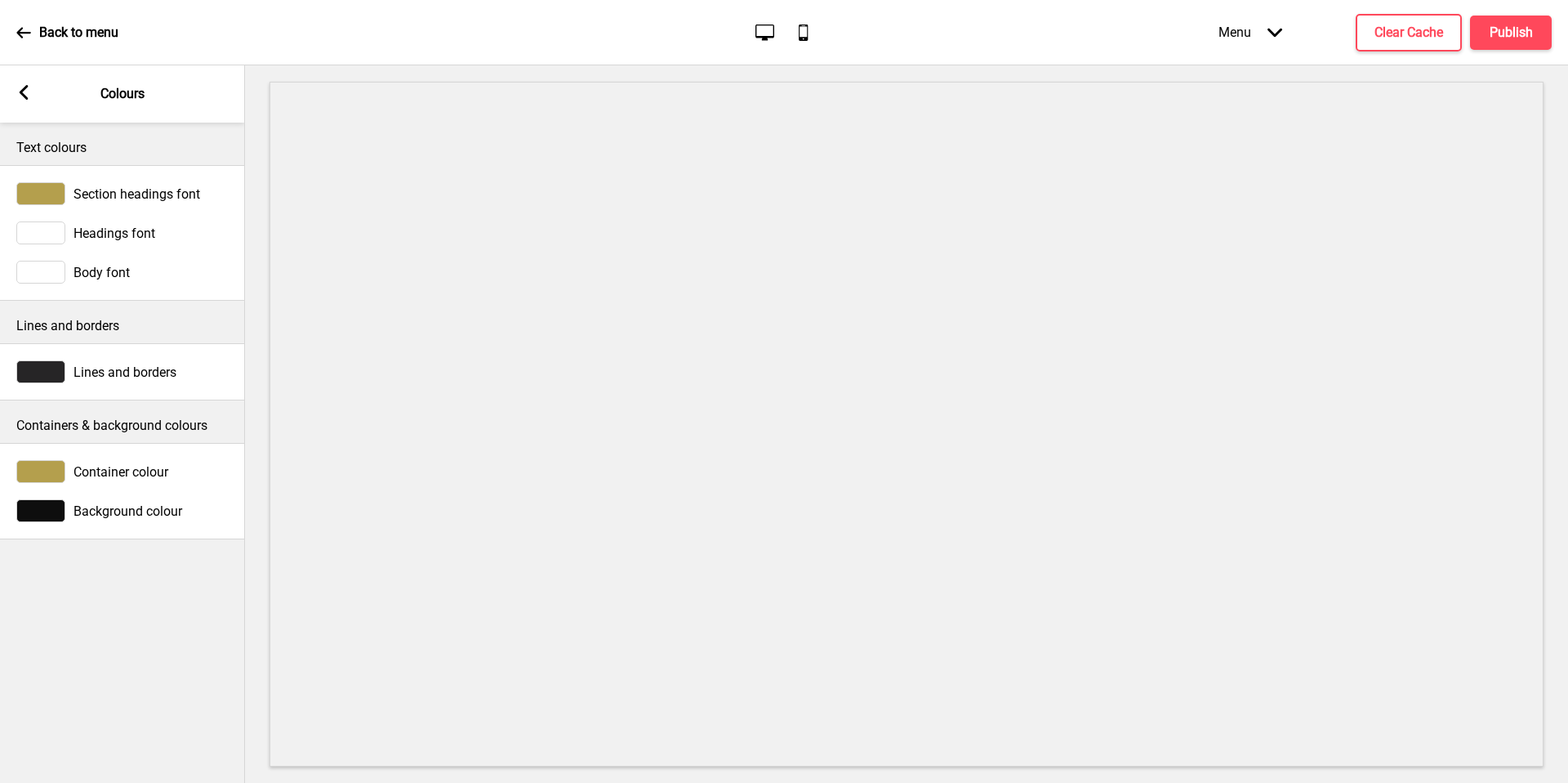
click at [54, 271] on div at bounding box center [41, 272] width 49 height 23
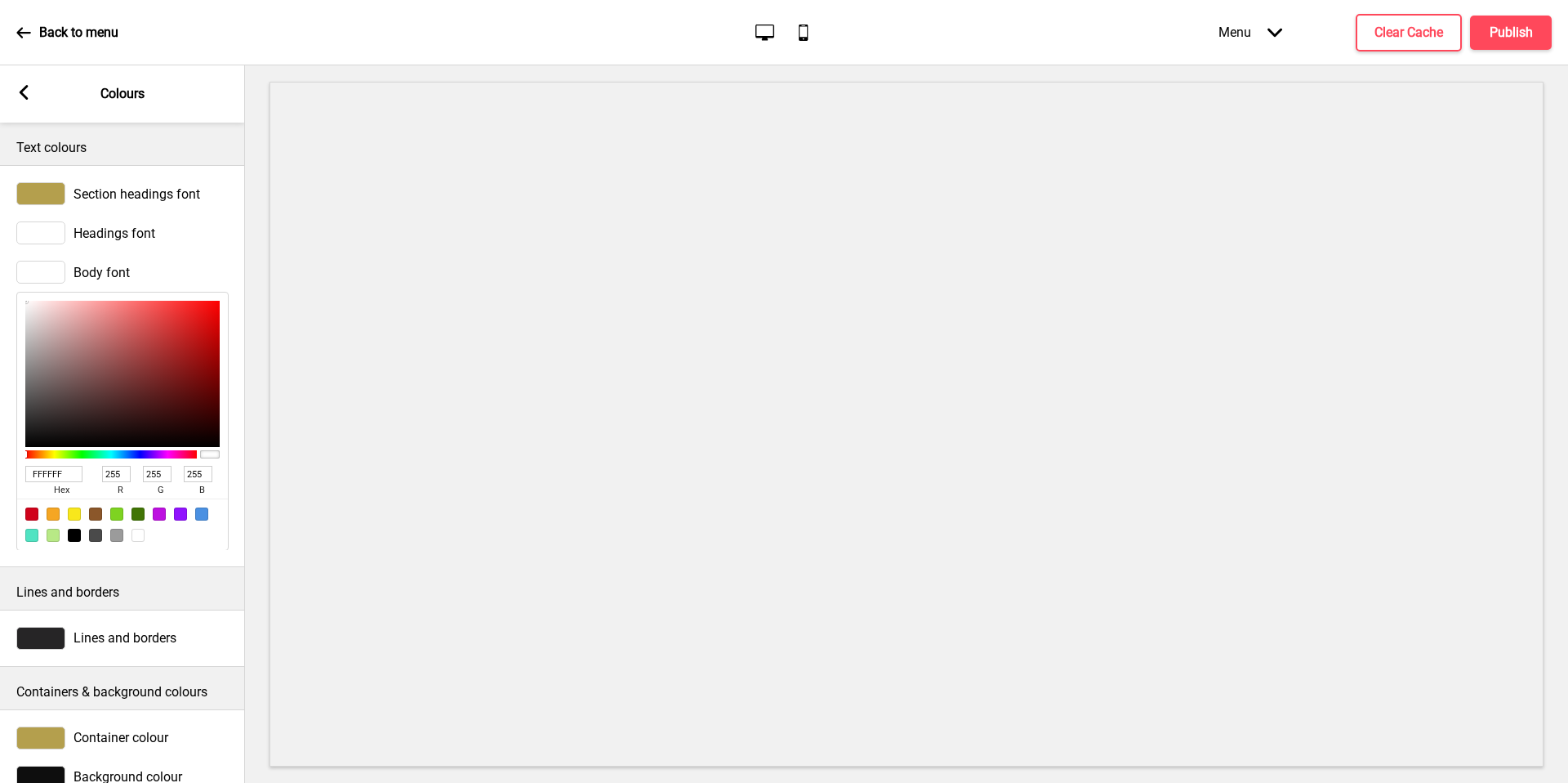
type input "B55757"
type input "181"
type input "87"
click at [126, 343] on div at bounding box center [122, 373] width 195 height 146
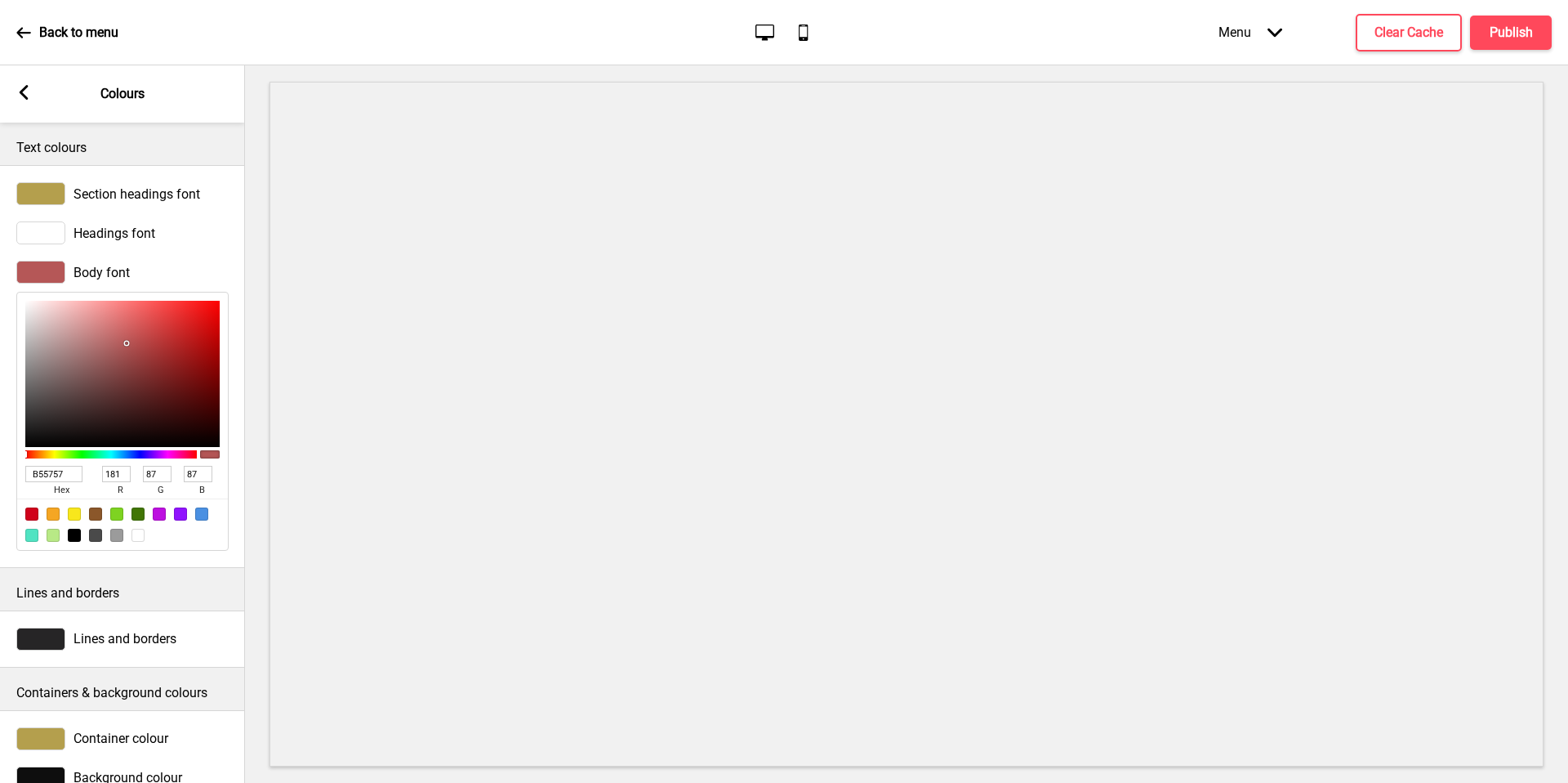
type input "AE3A3A"
type input "174"
type input "58"
type input "AF3A3A"
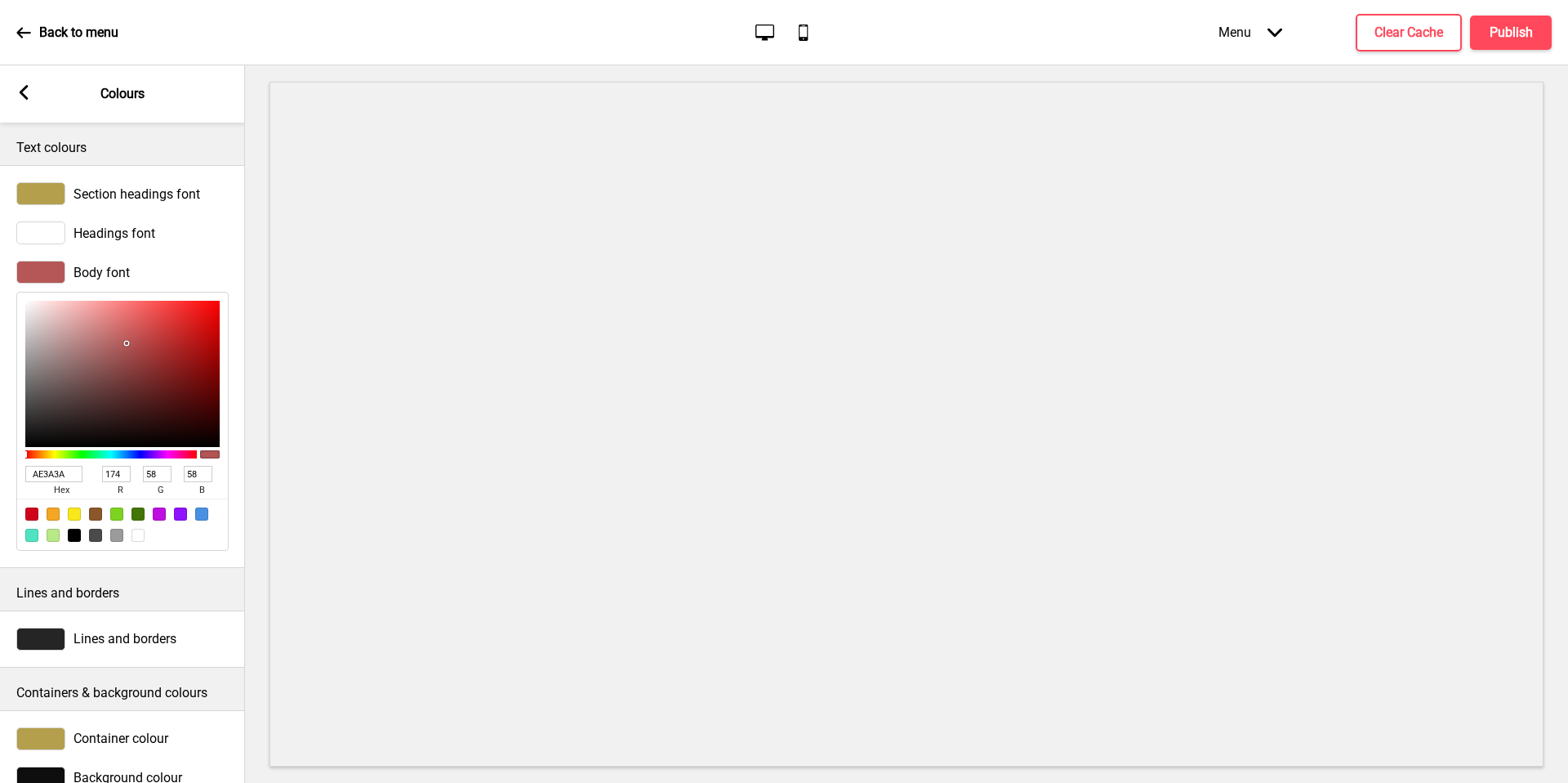
type input "175"
drag, startPoint x: 0, startPoint y: 218, endPoint x: 156, endPoint y: 345, distance: 201.2
click at [156, 345] on div at bounding box center [122, 373] width 195 height 146
type input "B03A3A"
type input "176"
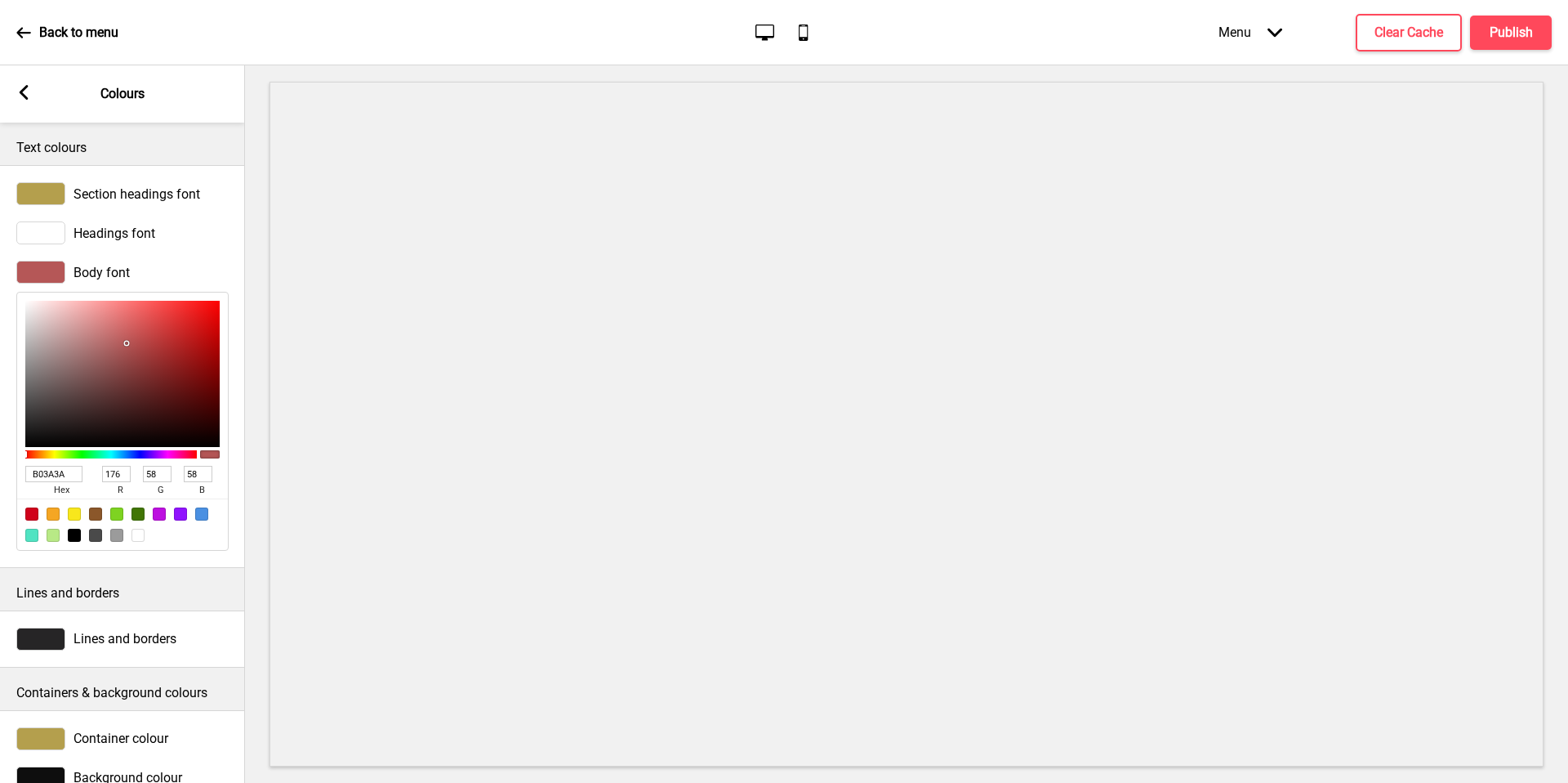
type input "C73A3A"
type input "199"
drag, startPoint x: 156, startPoint y: 345, endPoint x: 163, endPoint y: 333, distance: 13.9
click at [163, 333] on div at bounding box center [122, 373] width 195 height 146
type input "862B2B"
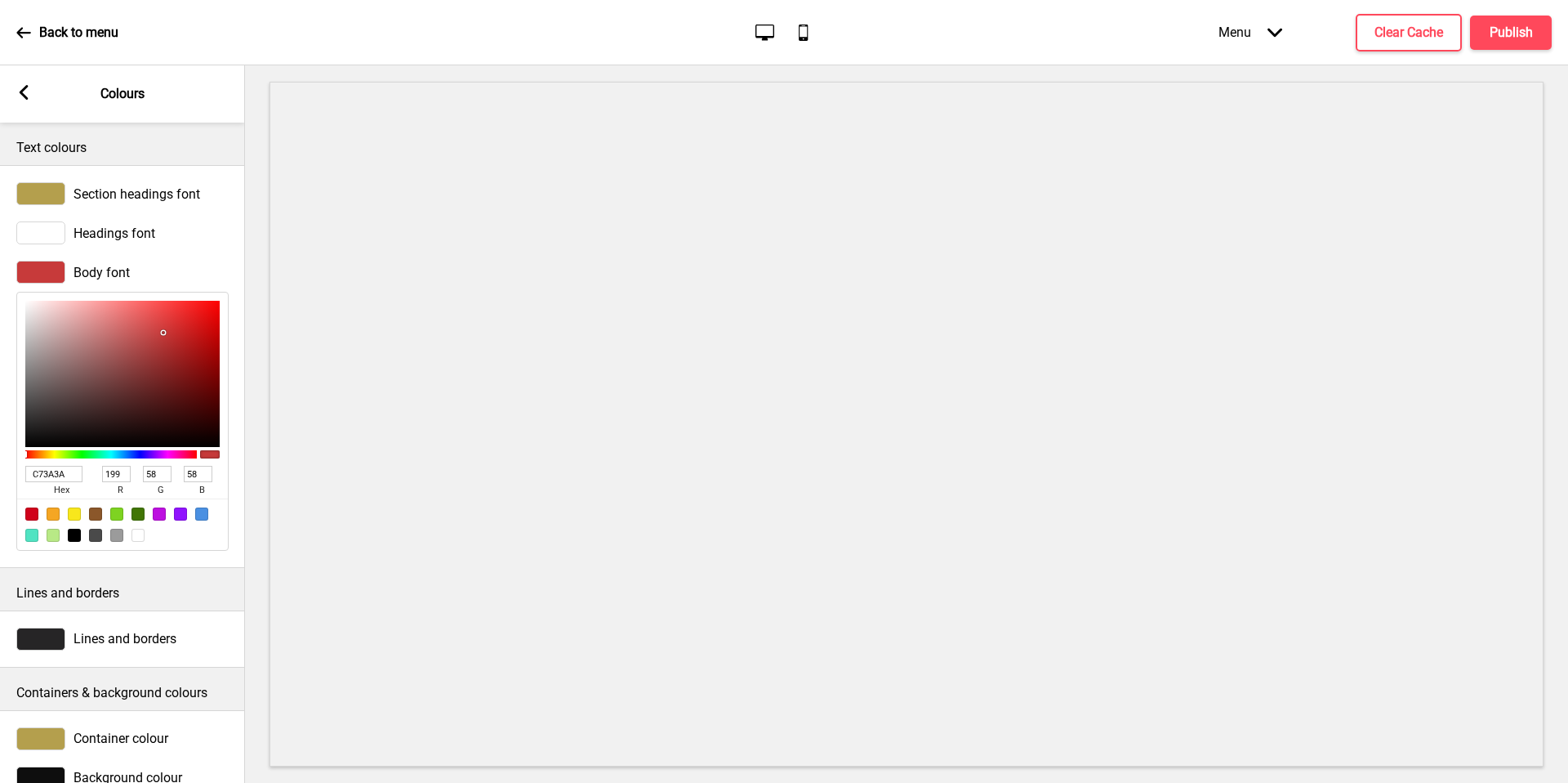
type input "134"
type input "43"
type input "802C2C"
type input "128"
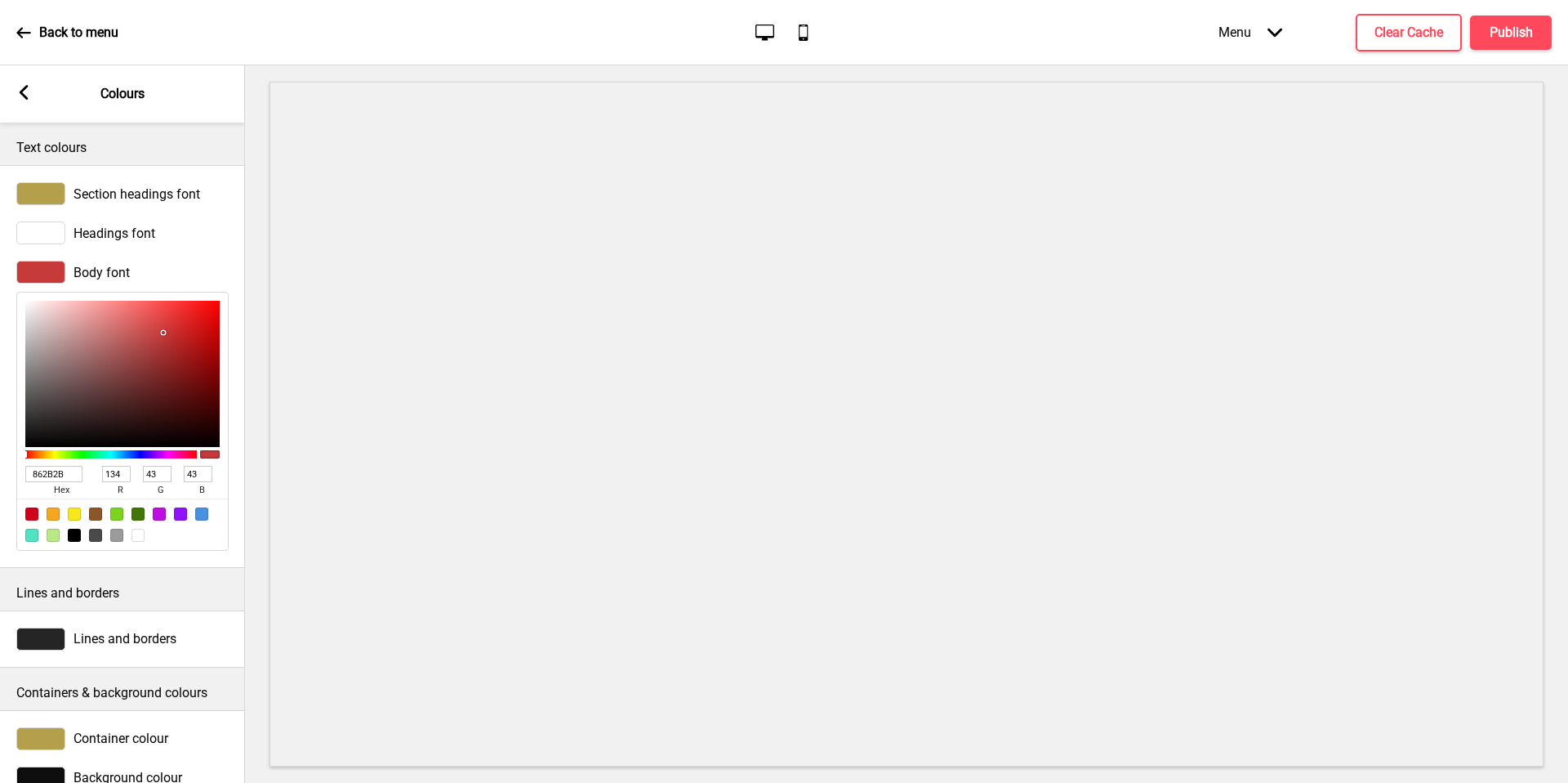
type input "44"
drag, startPoint x: 163, startPoint y: 333, endPoint x: 151, endPoint y: 376, distance: 44.6
click at [151, 376] on div at bounding box center [122, 373] width 195 height 146
type input "7C2C2C"
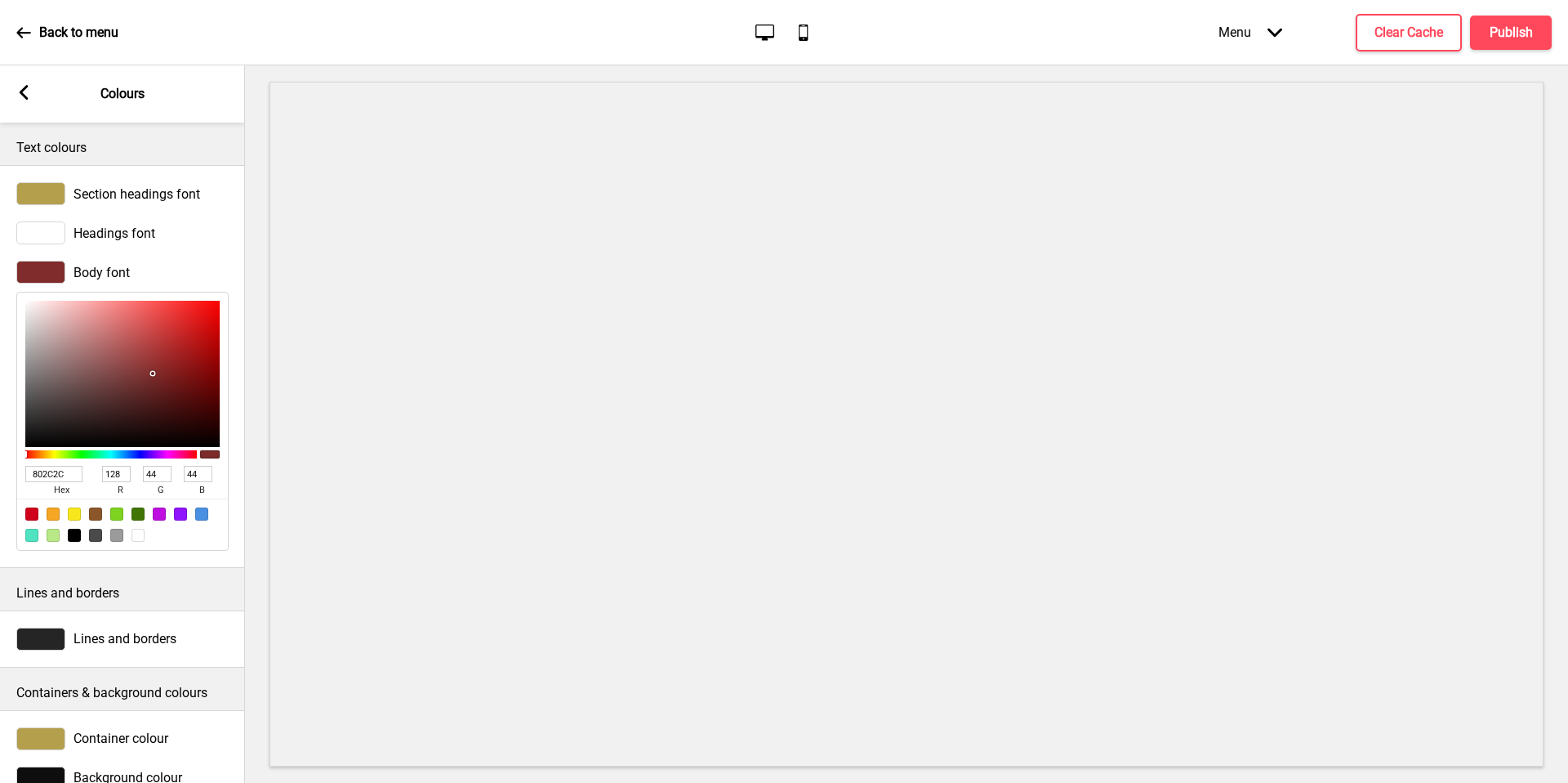
type input "124"
type input "694848"
type input "105"
type input "72"
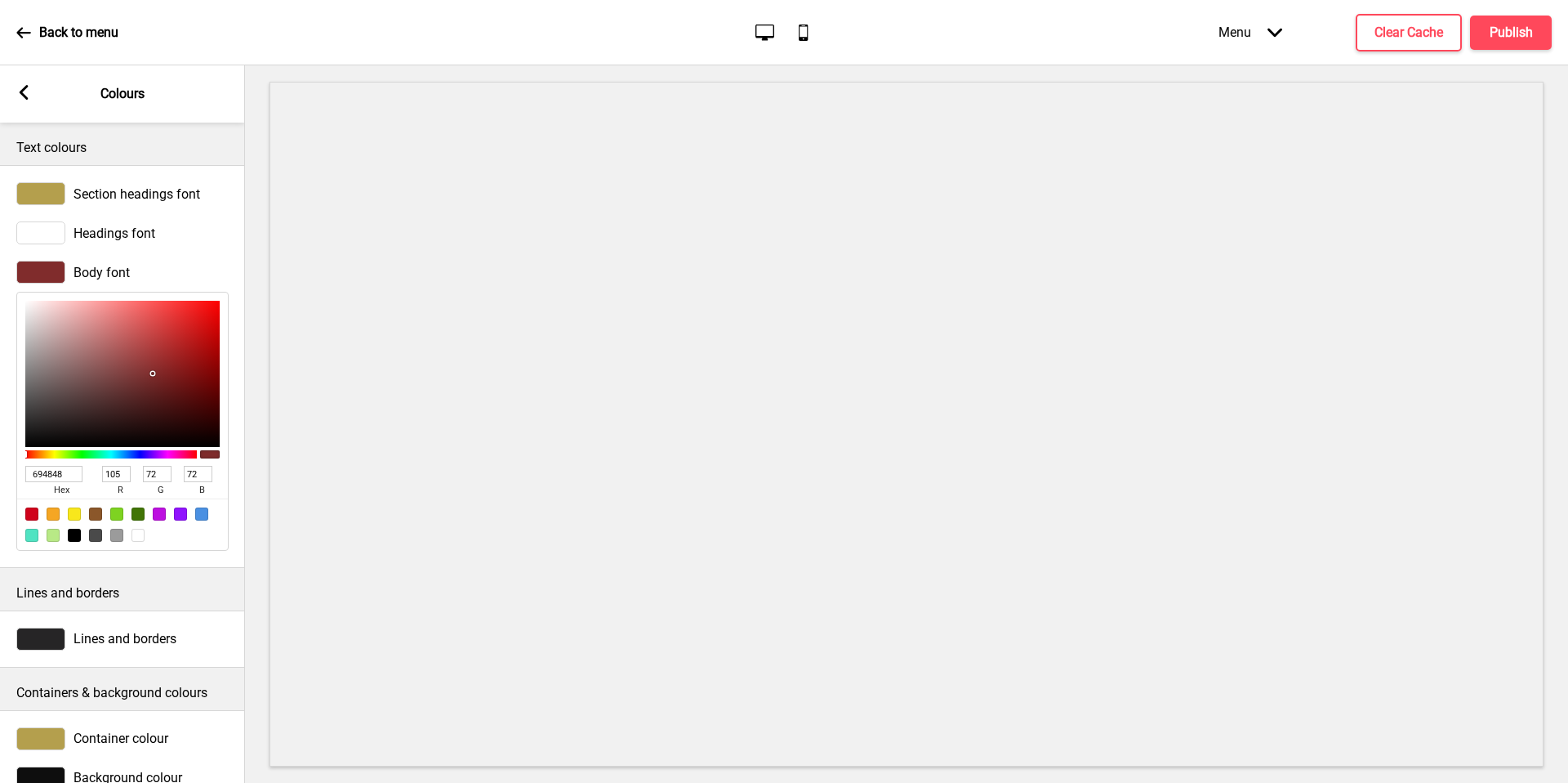
drag, startPoint x: 151, startPoint y: 376, endPoint x: 82, endPoint y: 386, distance: 69.7
click at [82, 386] on div at bounding box center [122, 373] width 195 height 146
type input "694A4A"
type input "74"
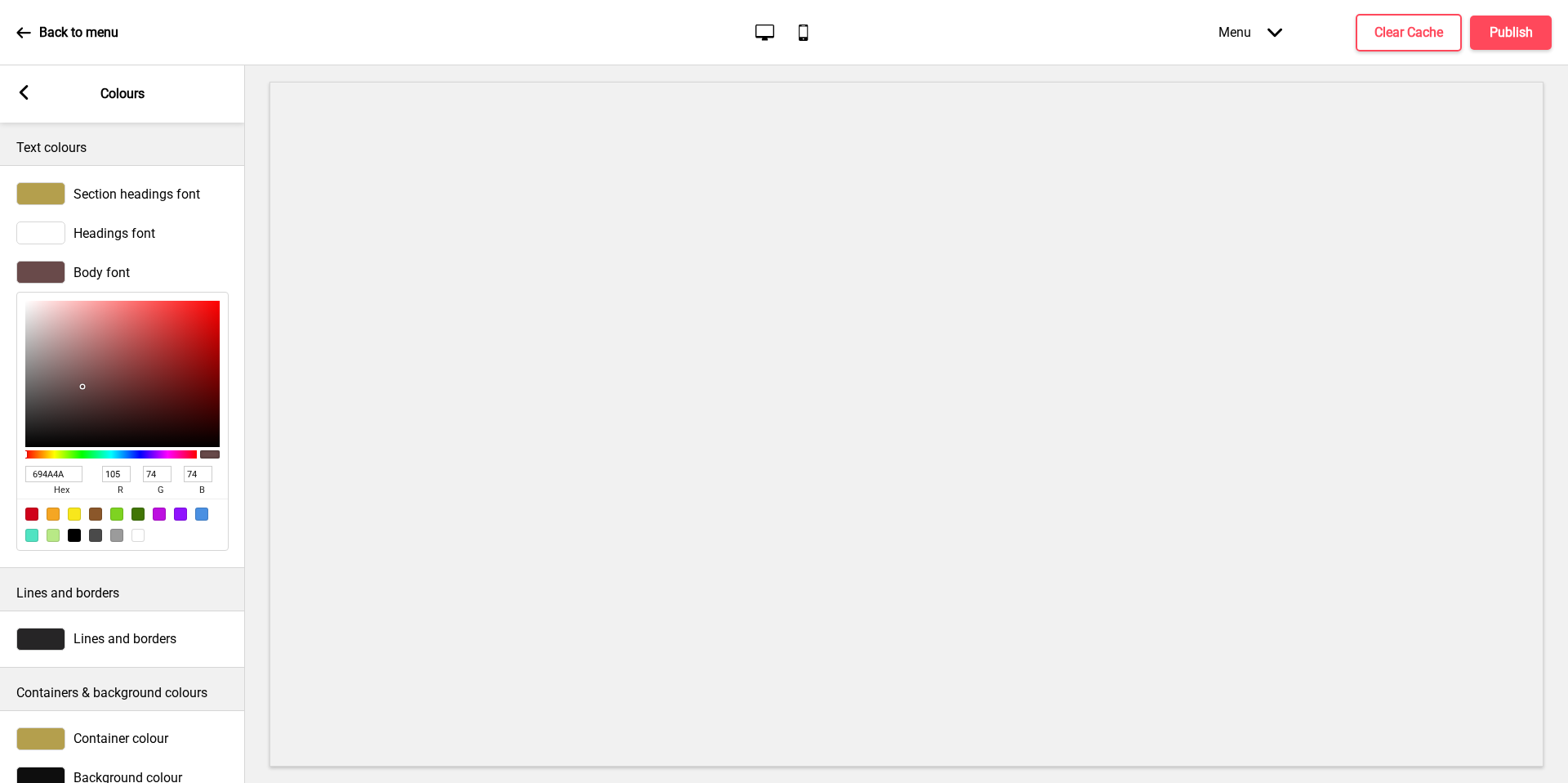
type input "6F6363"
type input "111"
type input "99"
type input "706565"
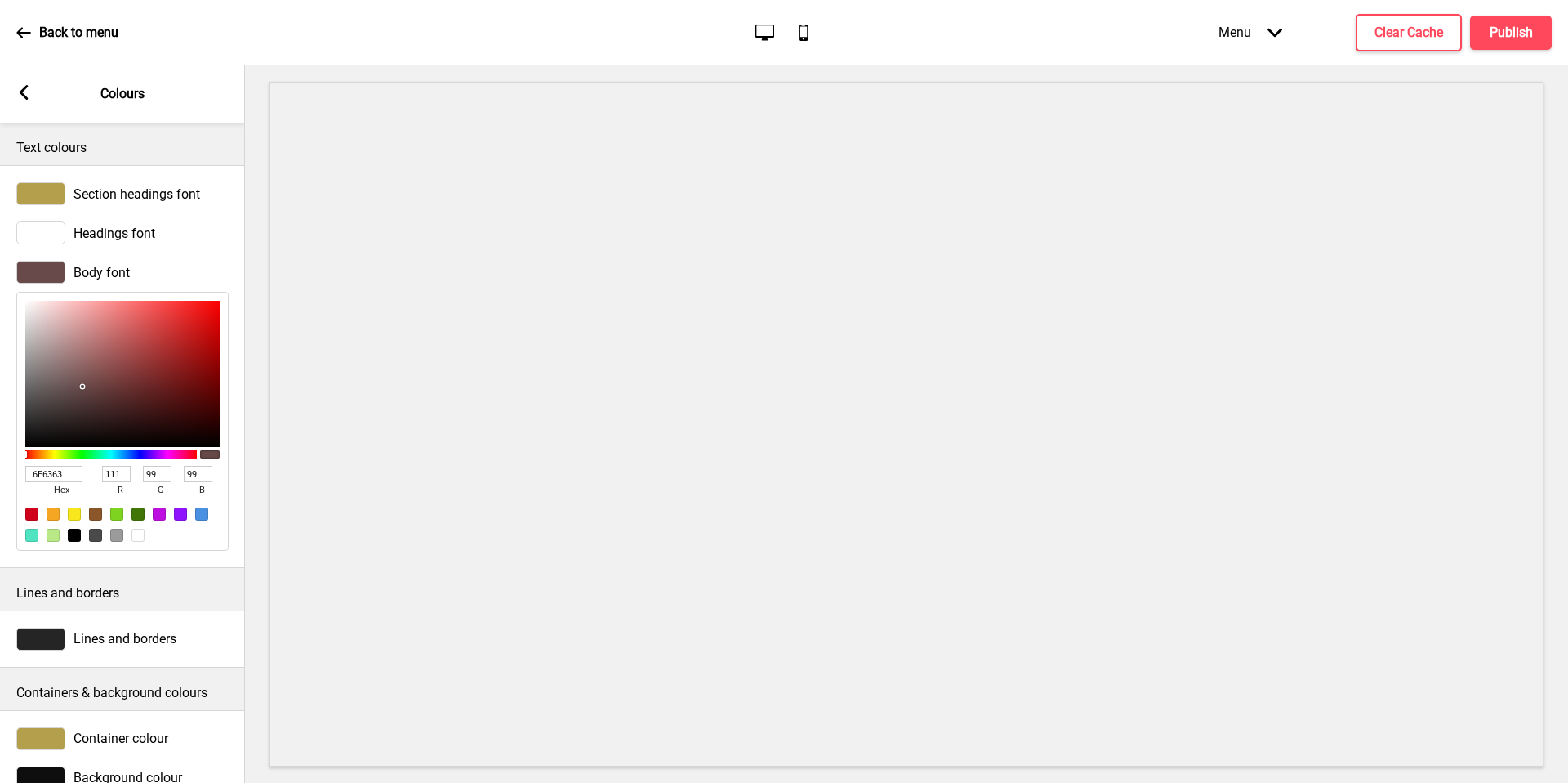
type input "112"
type input "101"
drag, startPoint x: 82, startPoint y: 386, endPoint x: 45, endPoint y: 380, distance: 37.5
click at [45, 380] on div at bounding box center [122, 373] width 195 height 146
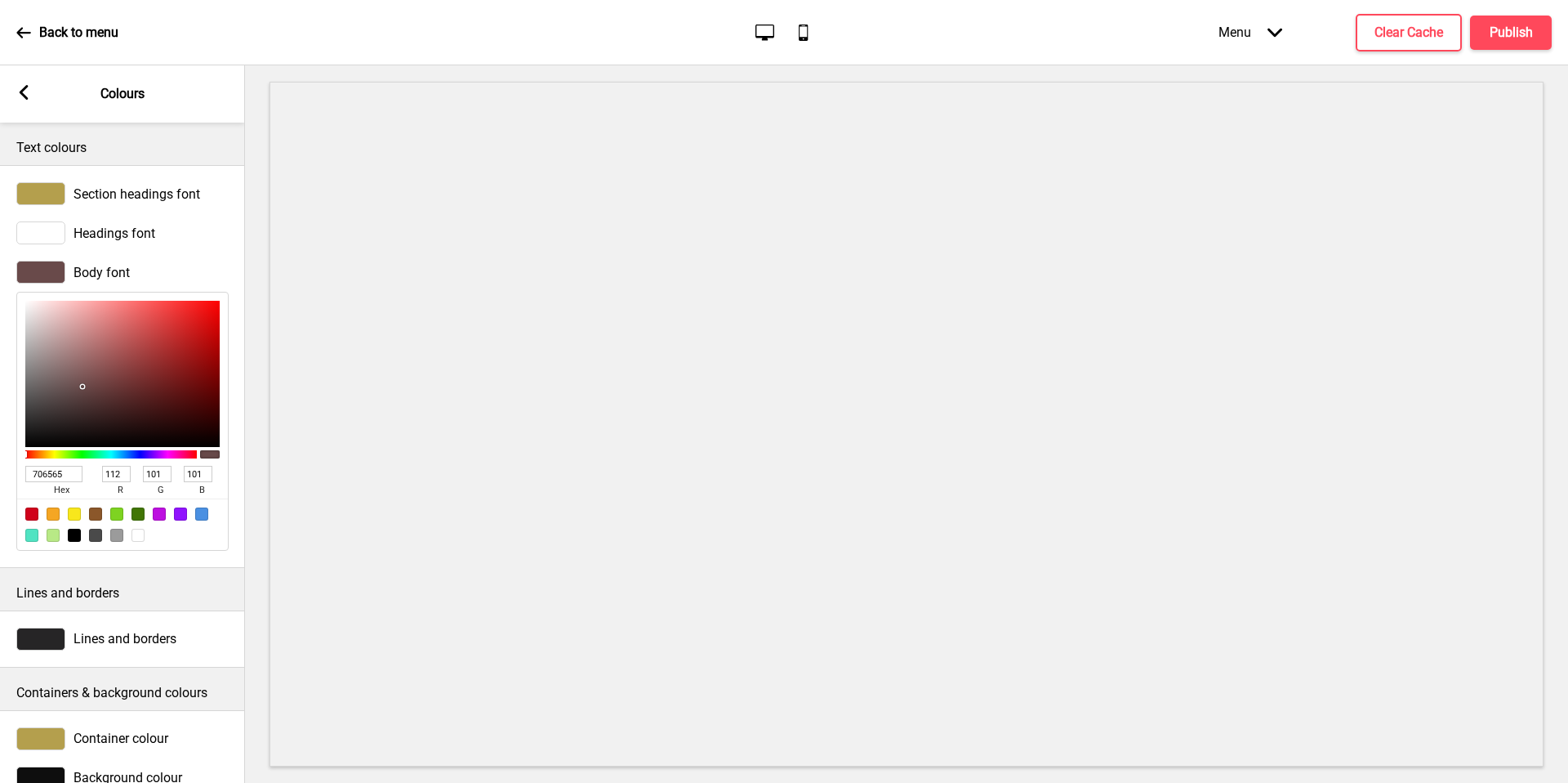
type input "746969"
type input "116"
type input "105"
type input "D7B9B9"
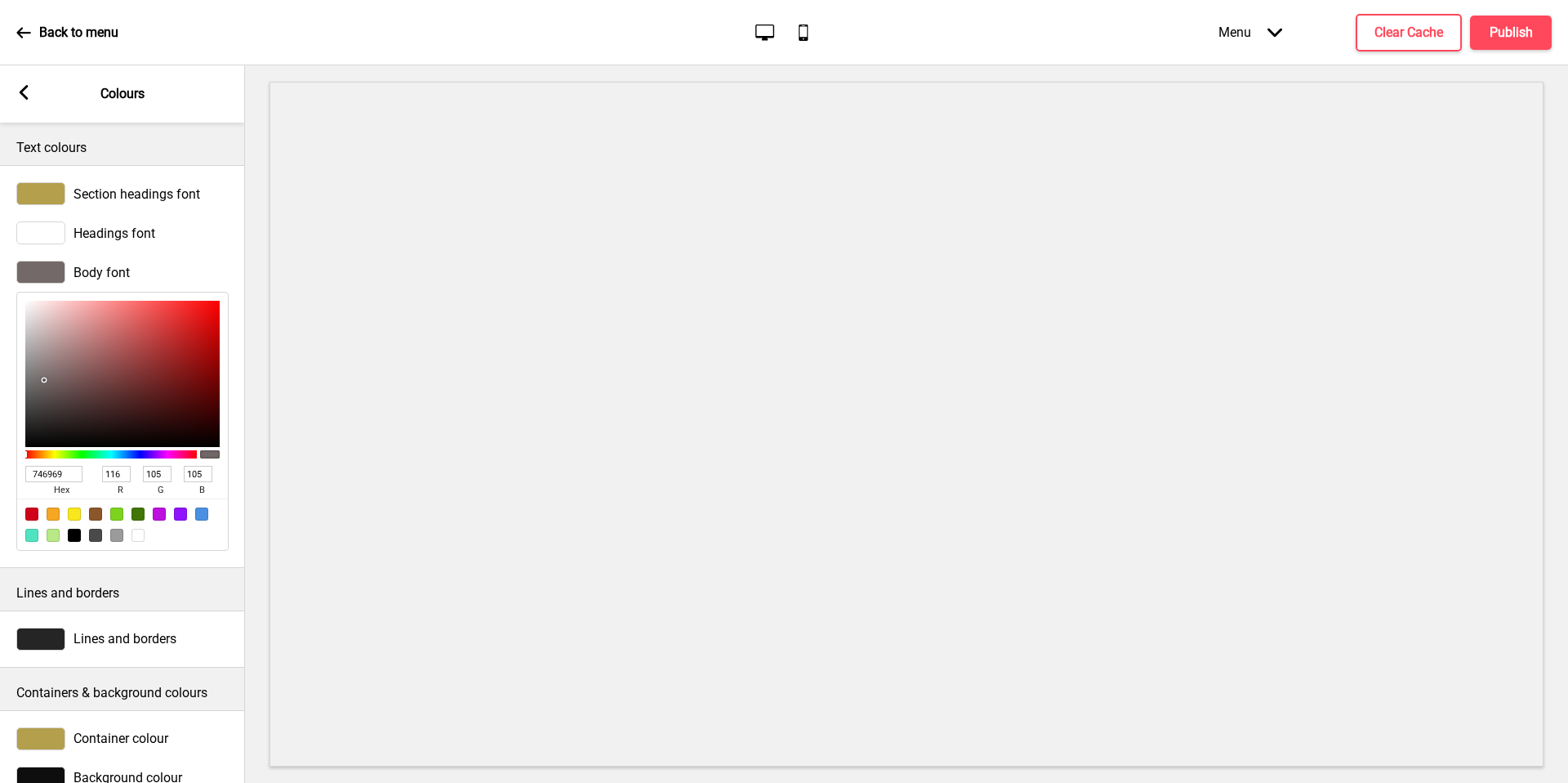
type input "215"
type input "185"
type input "FBEEEE"
type input "251"
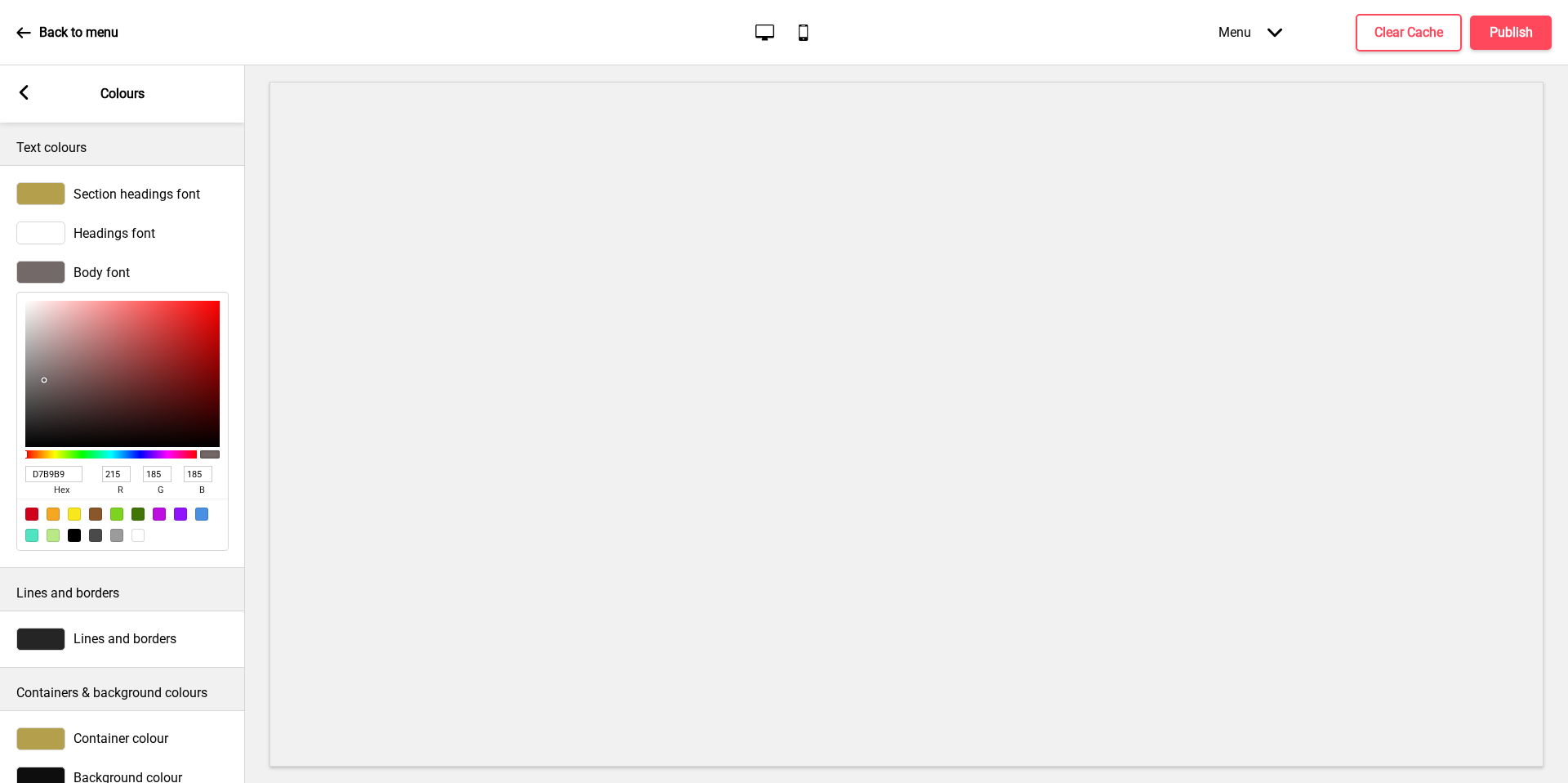
type input "238"
type input "FFFFFF"
type input "255"
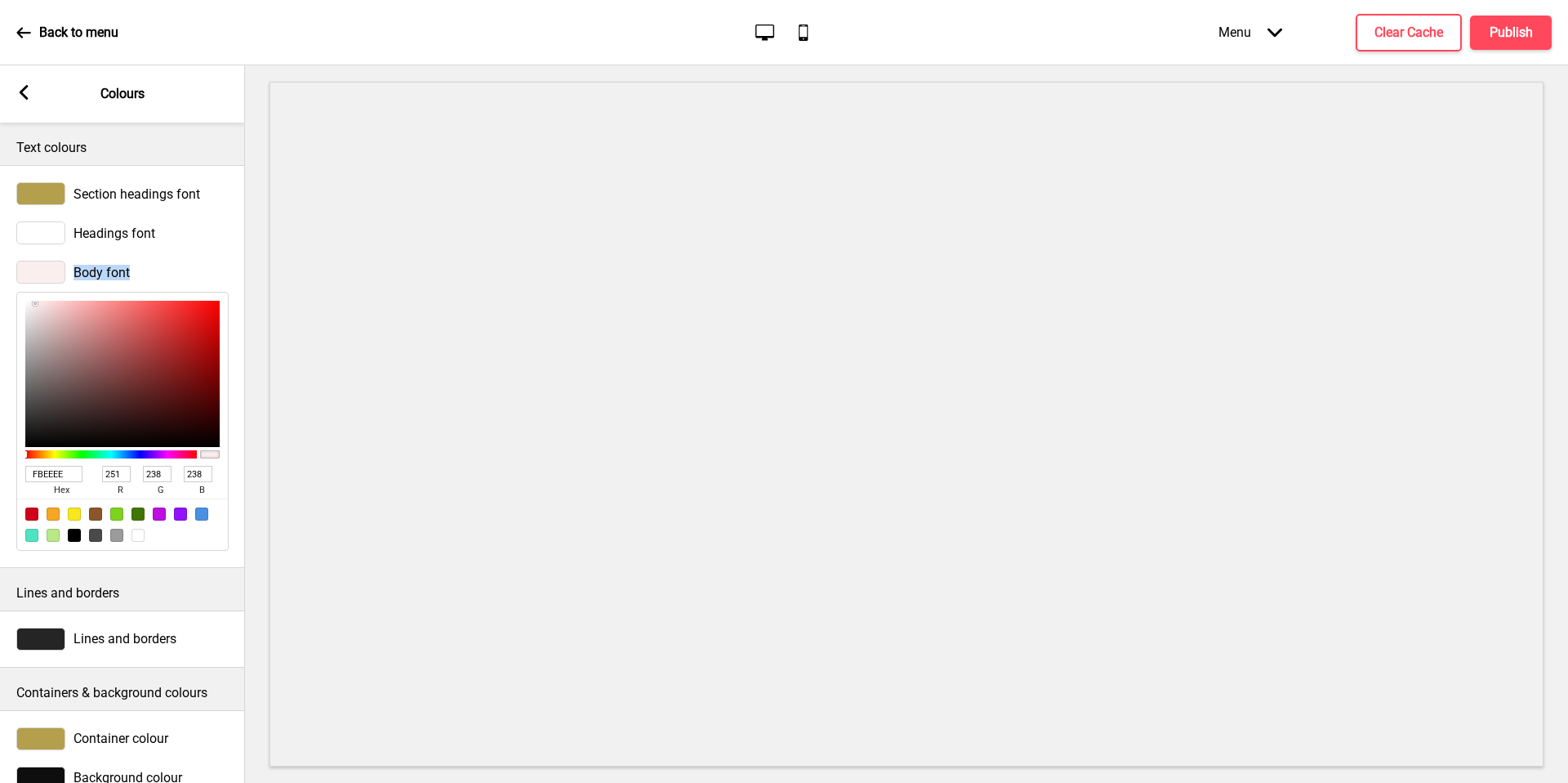
type input "255"
drag, startPoint x: 45, startPoint y: 380, endPoint x: 3, endPoint y: 262, distance: 125.3
click at [3, 262] on div "Body font FFFFFF hex 255 r 255 g 255 b 100 a" at bounding box center [122, 406] width 245 height 306
click at [256, 264] on div at bounding box center [906, 424] width 1323 height 718
click at [61, 272] on div at bounding box center [41, 272] width 49 height 23
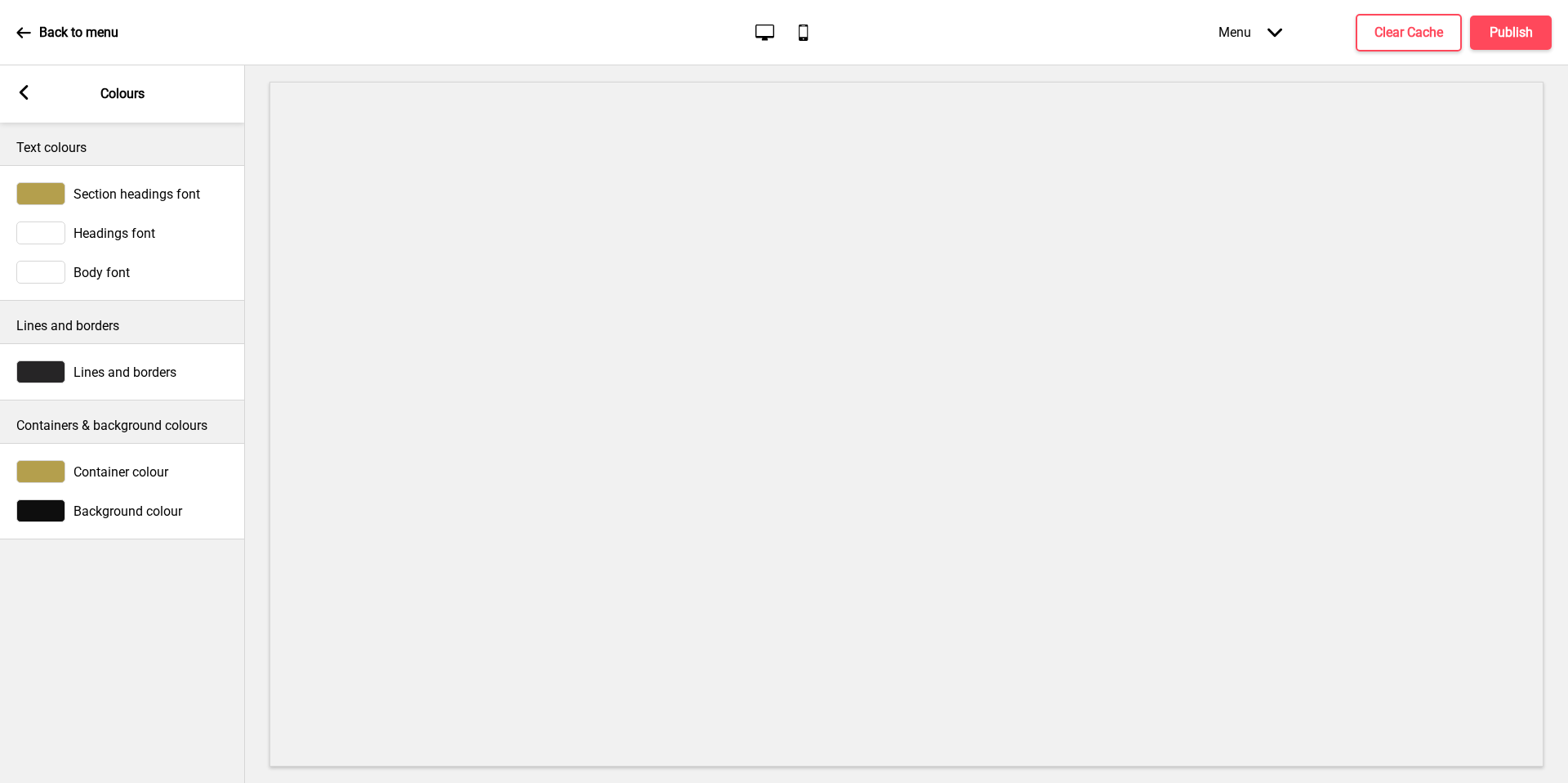
click at [91, 420] on p "Containers & background colours" at bounding box center [122, 426] width 212 height 18
click at [34, 385] on div "Lines and borders" at bounding box center [122, 372] width 245 height 39
click at [48, 370] on div at bounding box center [41, 372] width 49 height 23
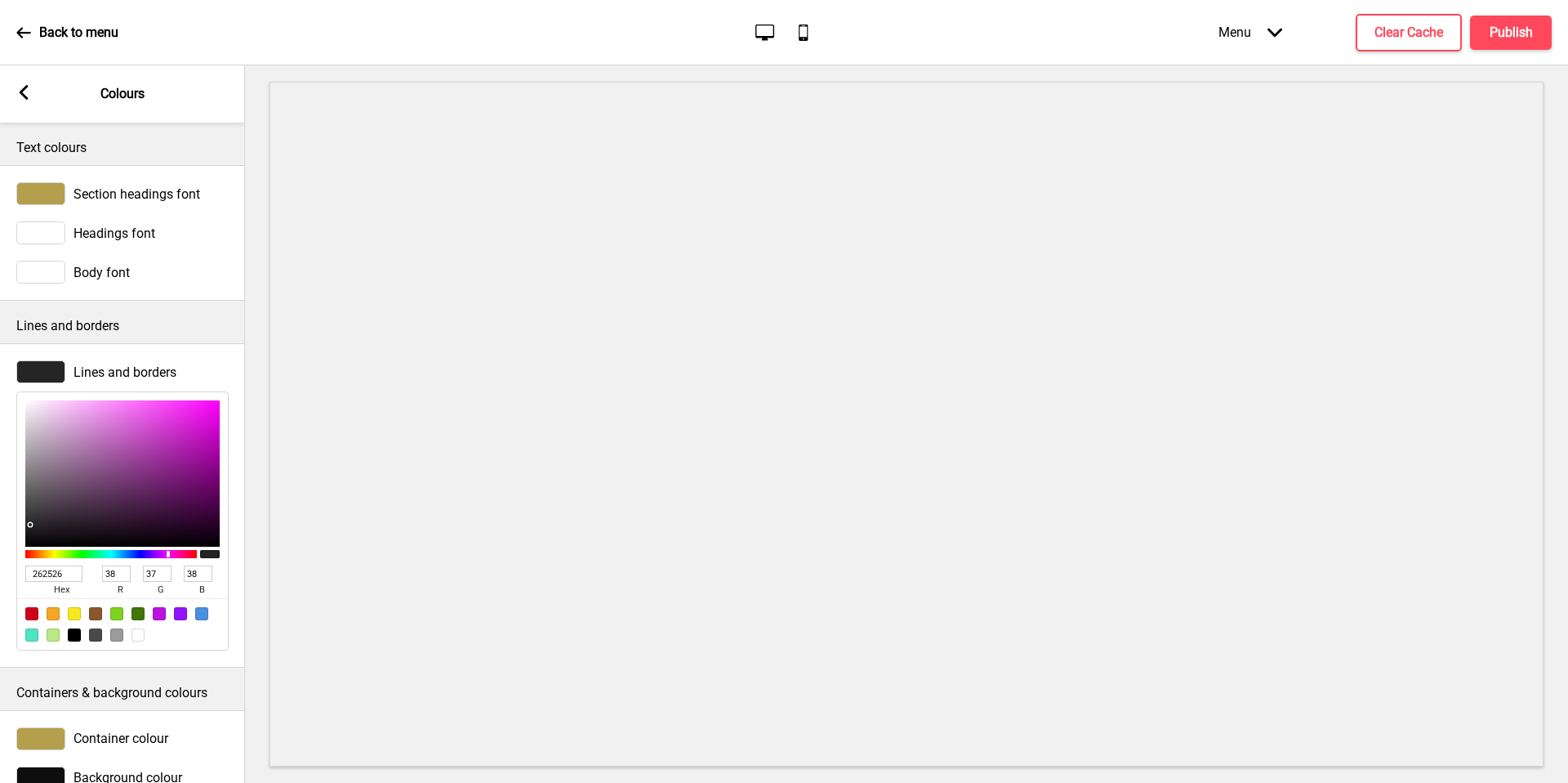
click at [53, 370] on div at bounding box center [41, 372] width 49 height 23
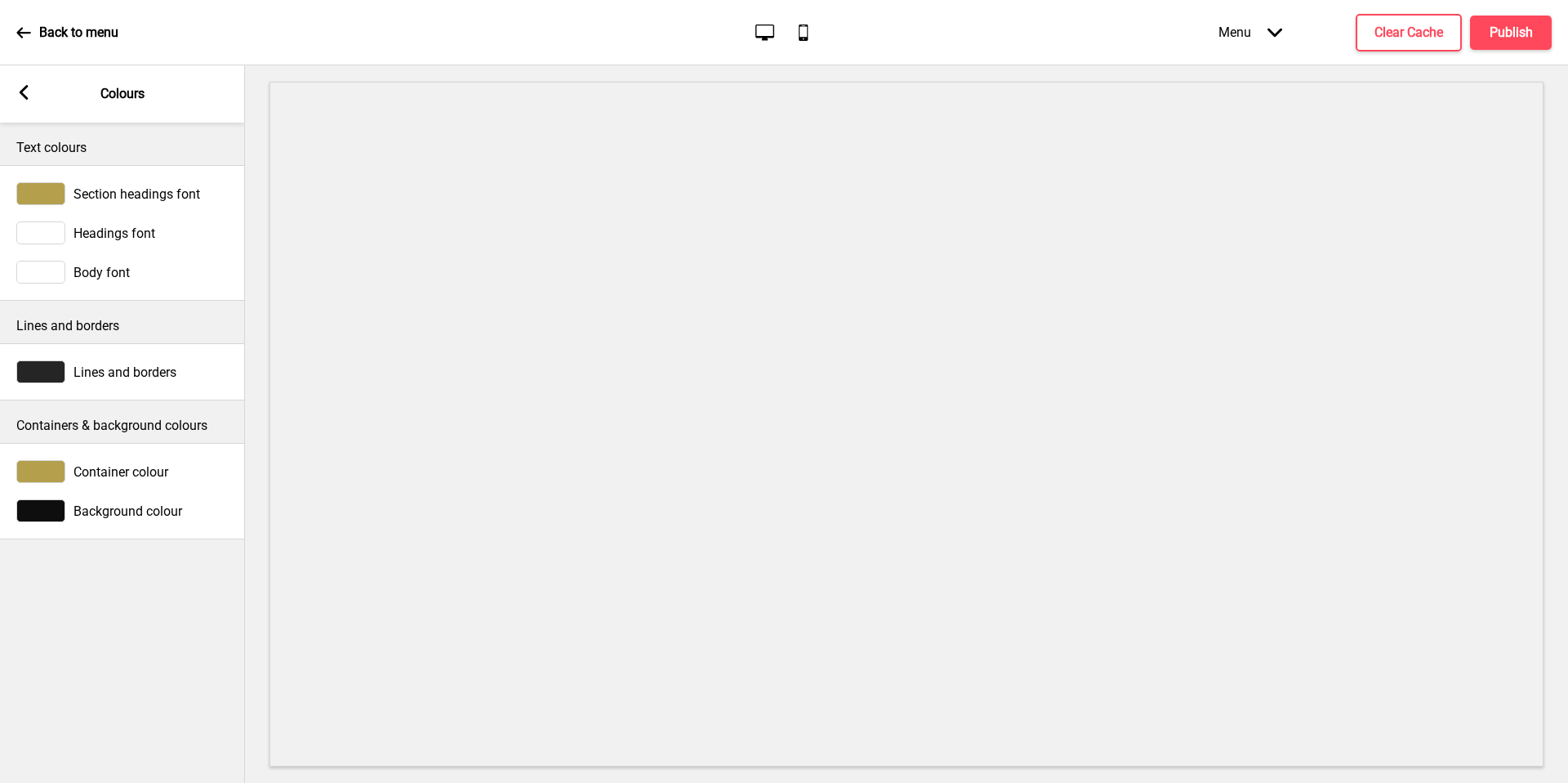
drag, startPoint x: 3, startPoint y: 262, endPoint x: 53, endPoint y: 467, distance: 211.0
click at [53, 467] on div at bounding box center [41, 471] width 49 height 23
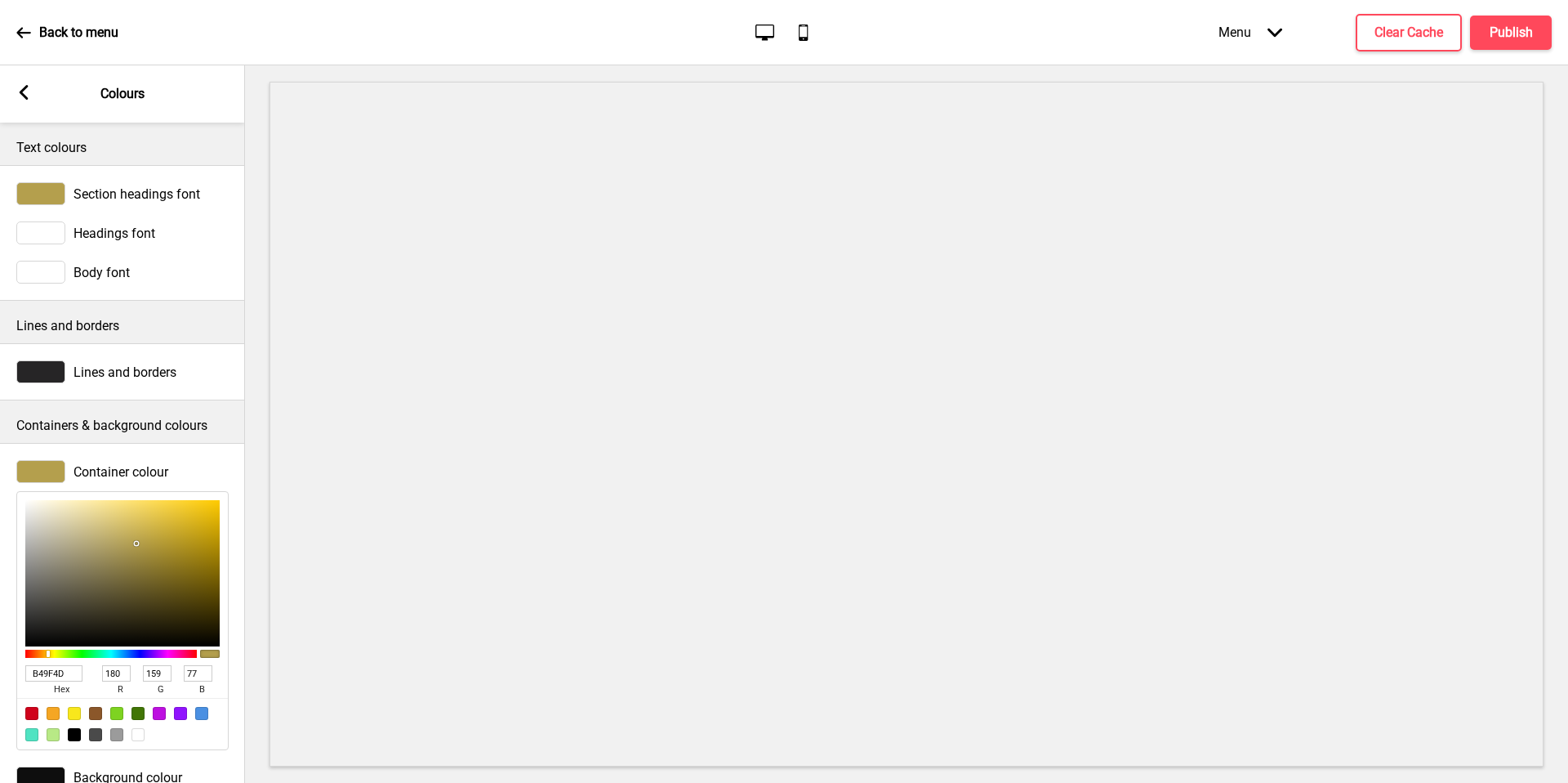
type input "DBD1A7"
type input "219"
type input "209"
type input "167"
type input "A9A593"
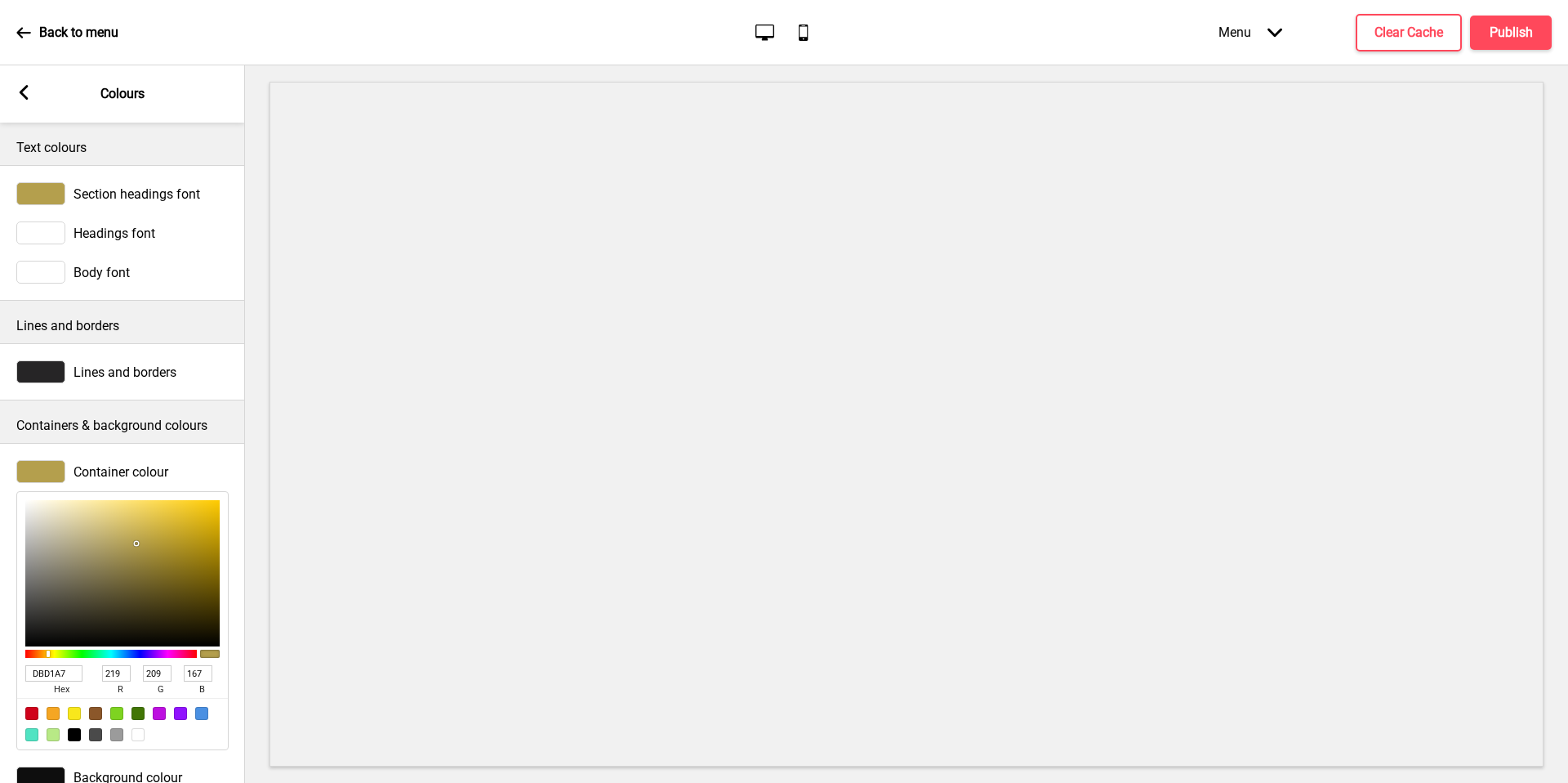
type input "169"
type input "165"
type input "147"
type input "2E2E2E"
type input "46"
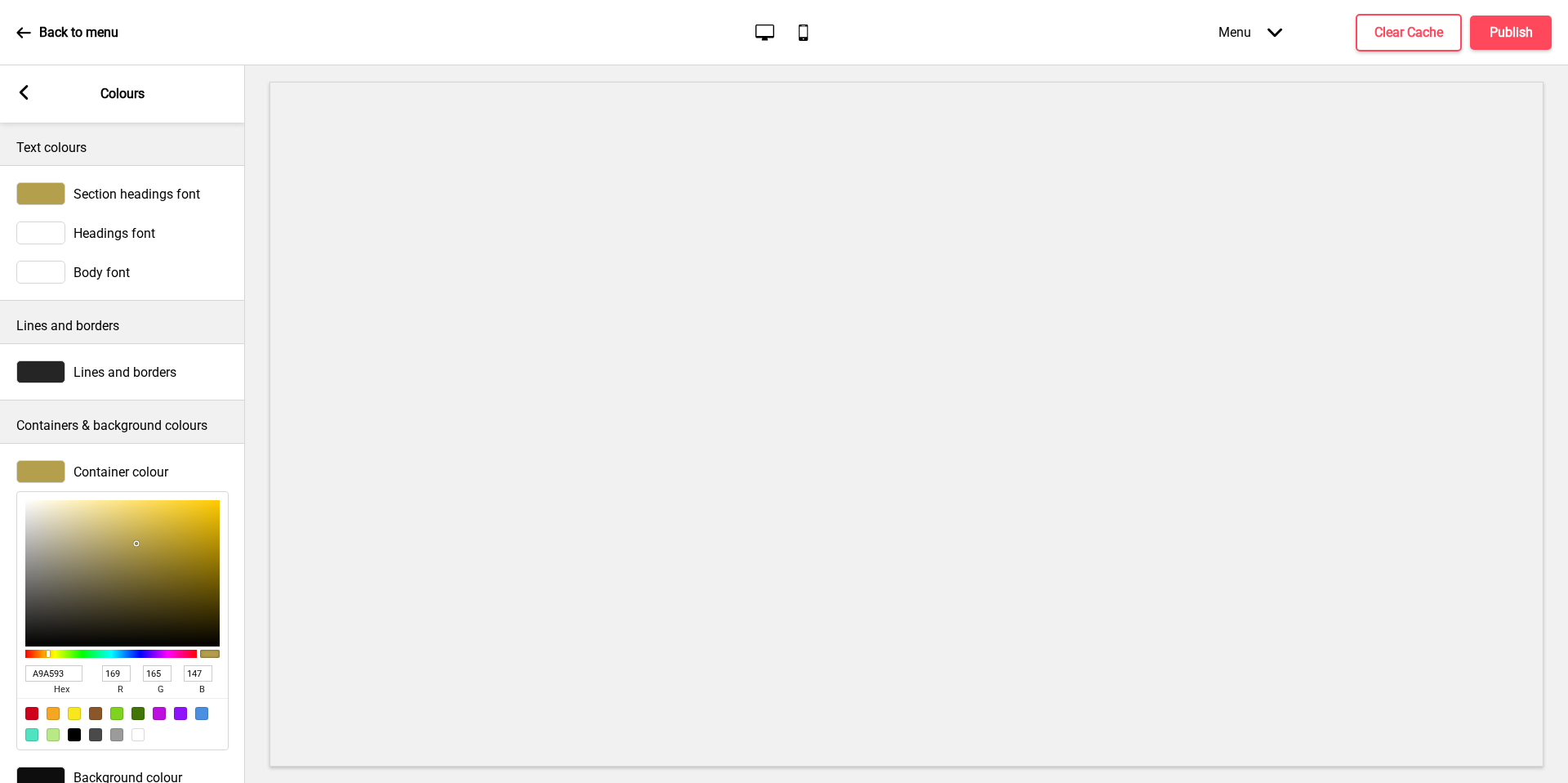
type input "46"
type input "000000"
type input "0"
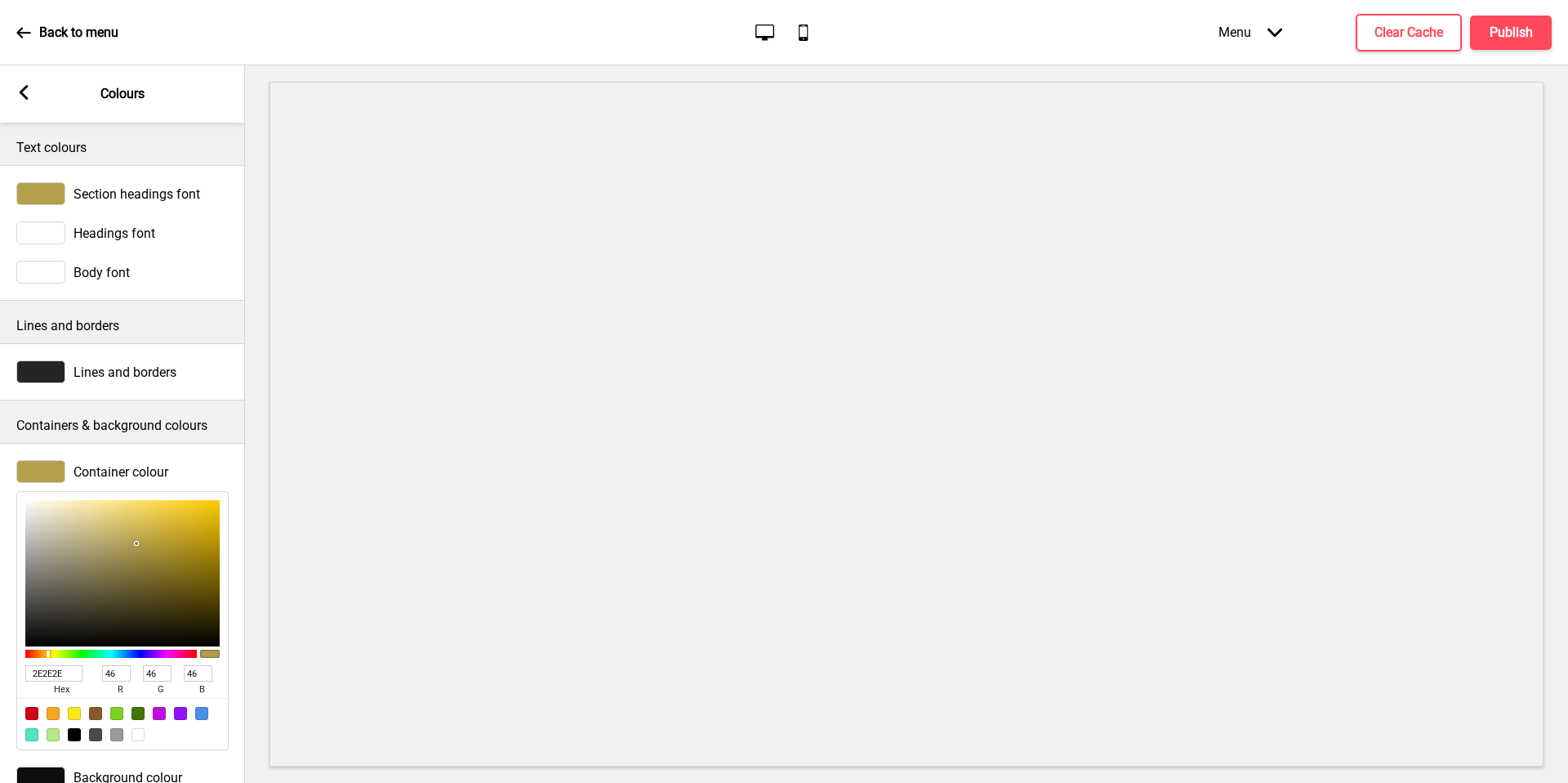
type input "0"
drag, startPoint x: 53, startPoint y: 467, endPoint x: 0, endPoint y: 700, distance: 239.0
click at [0, 700] on div "Container colour 000000 hex 0 r 0 g 0 b 100 a" at bounding box center [122, 605] width 245 height 306
drag, startPoint x: 0, startPoint y: 700, endPoint x: 1505, endPoint y: 20, distance: 1651.5
click at [1505, 20] on button "Publish" at bounding box center [1511, 33] width 82 height 34
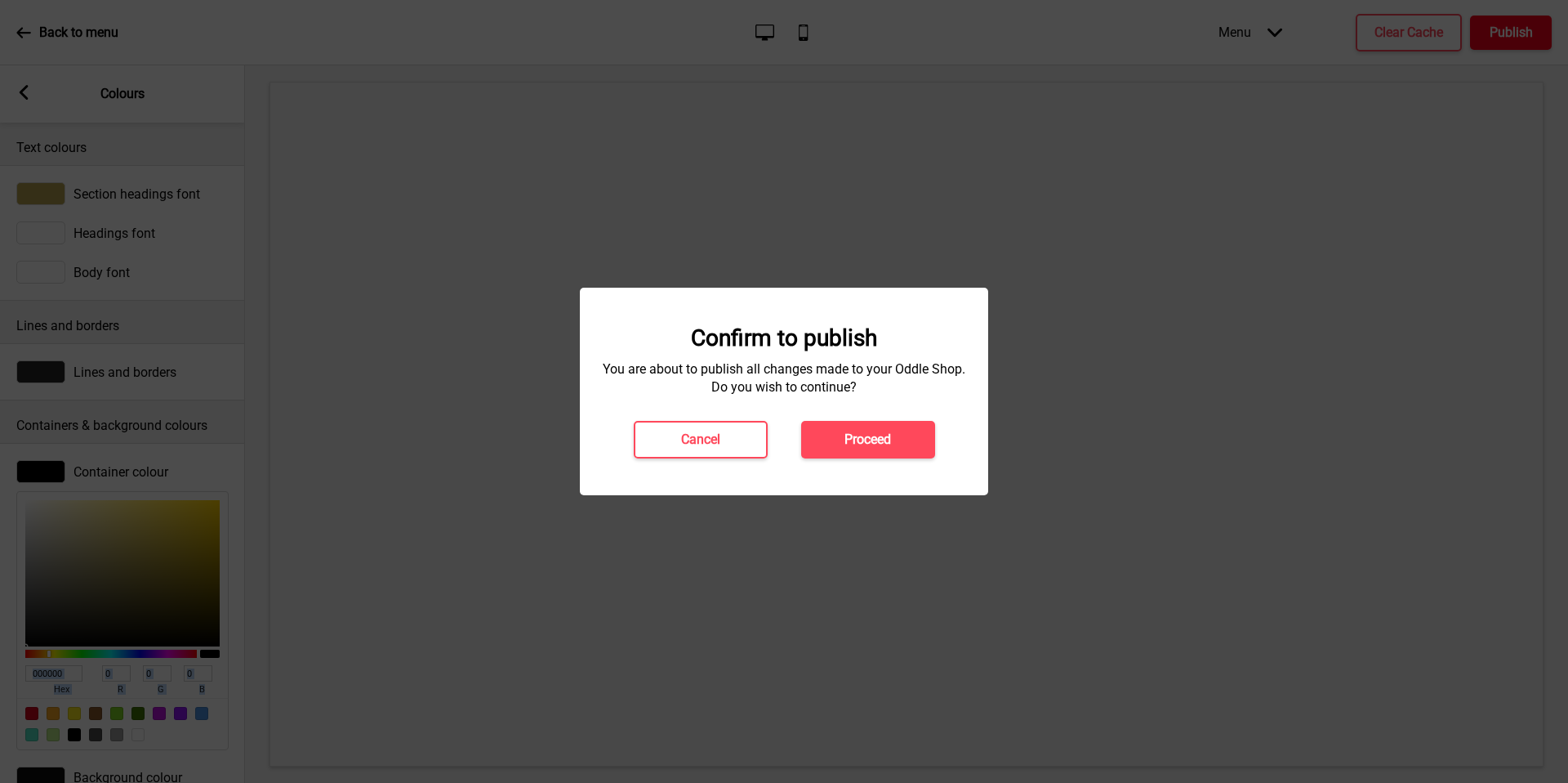
click at [900, 440] on button "Proceed" at bounding box center [868, 439] width 134 height 37
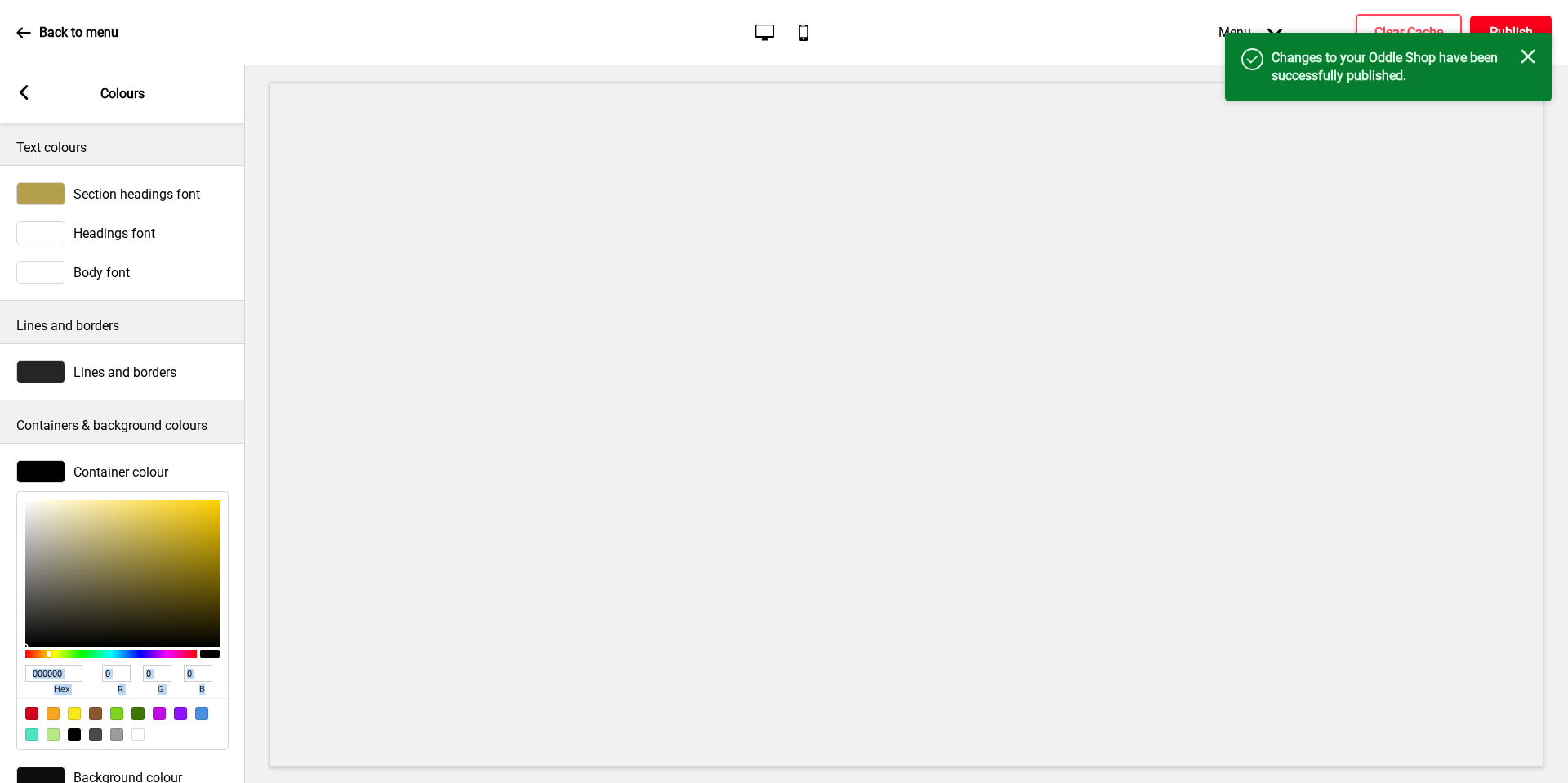
scroll to position [52, 0]
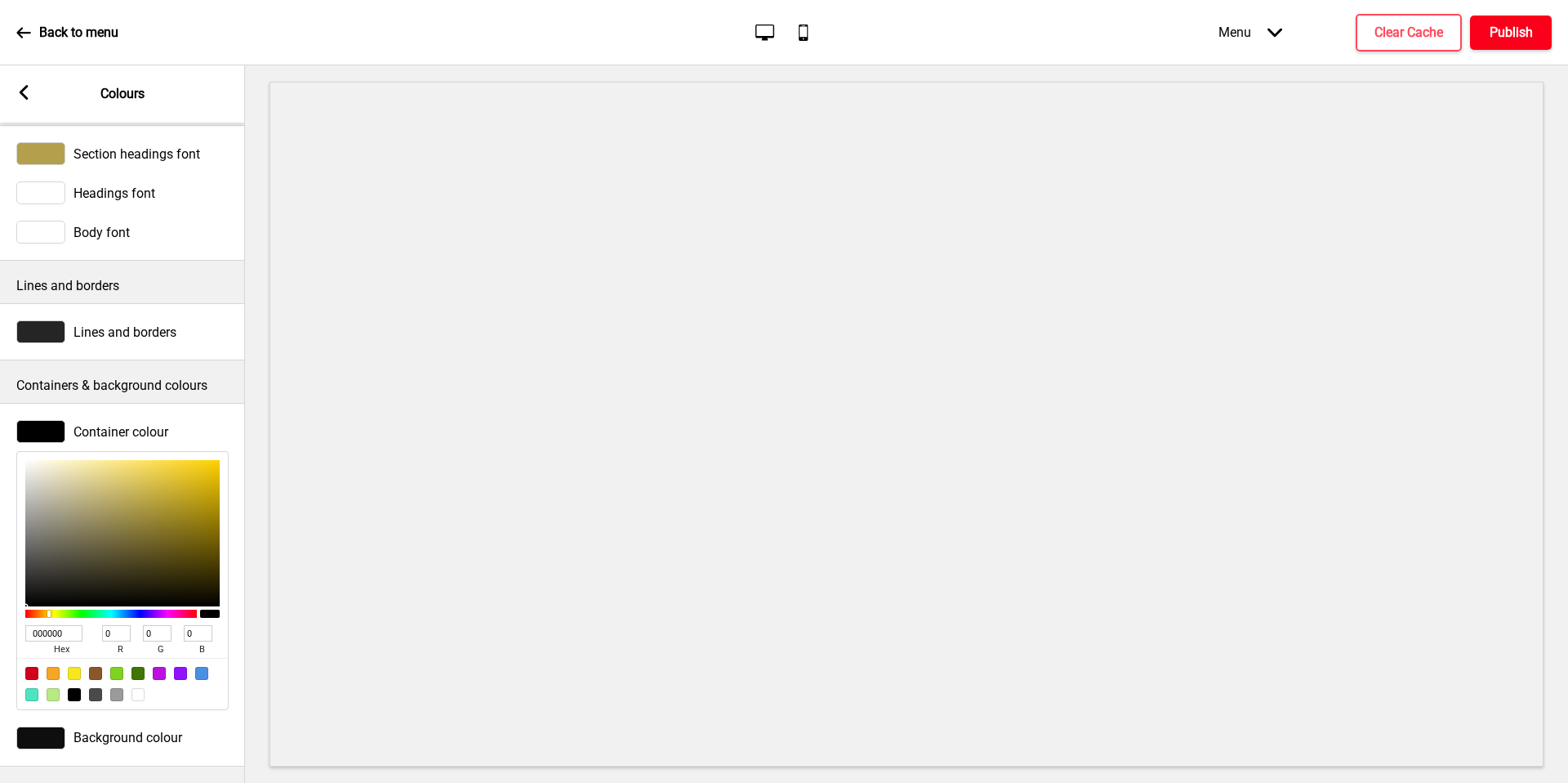
click at [36, 221] on div at bounding box center [41, 231] width 49 height 23
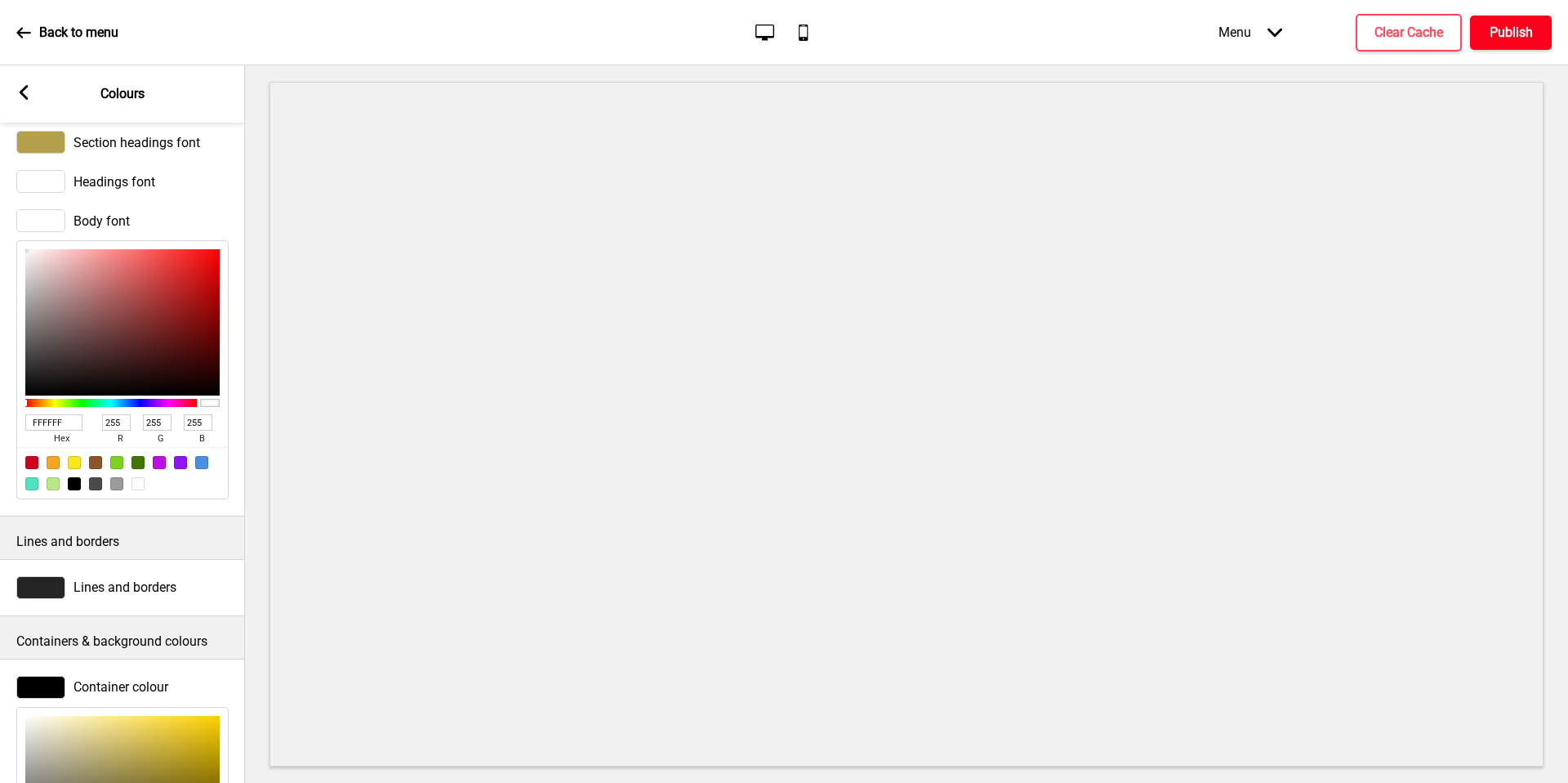
click at [60, 426] on input "FFFFFF" at bounding box center [53, 422] width 57 height 16
click at [61, 423] on input "FFFFFF" at bounding box center [53, 422] width 57 height 16
paste input "B49F4D"
click at [53, 427] on input "FFFFFB49F4DF" at bounding box center [53, 422] width 57 height 16
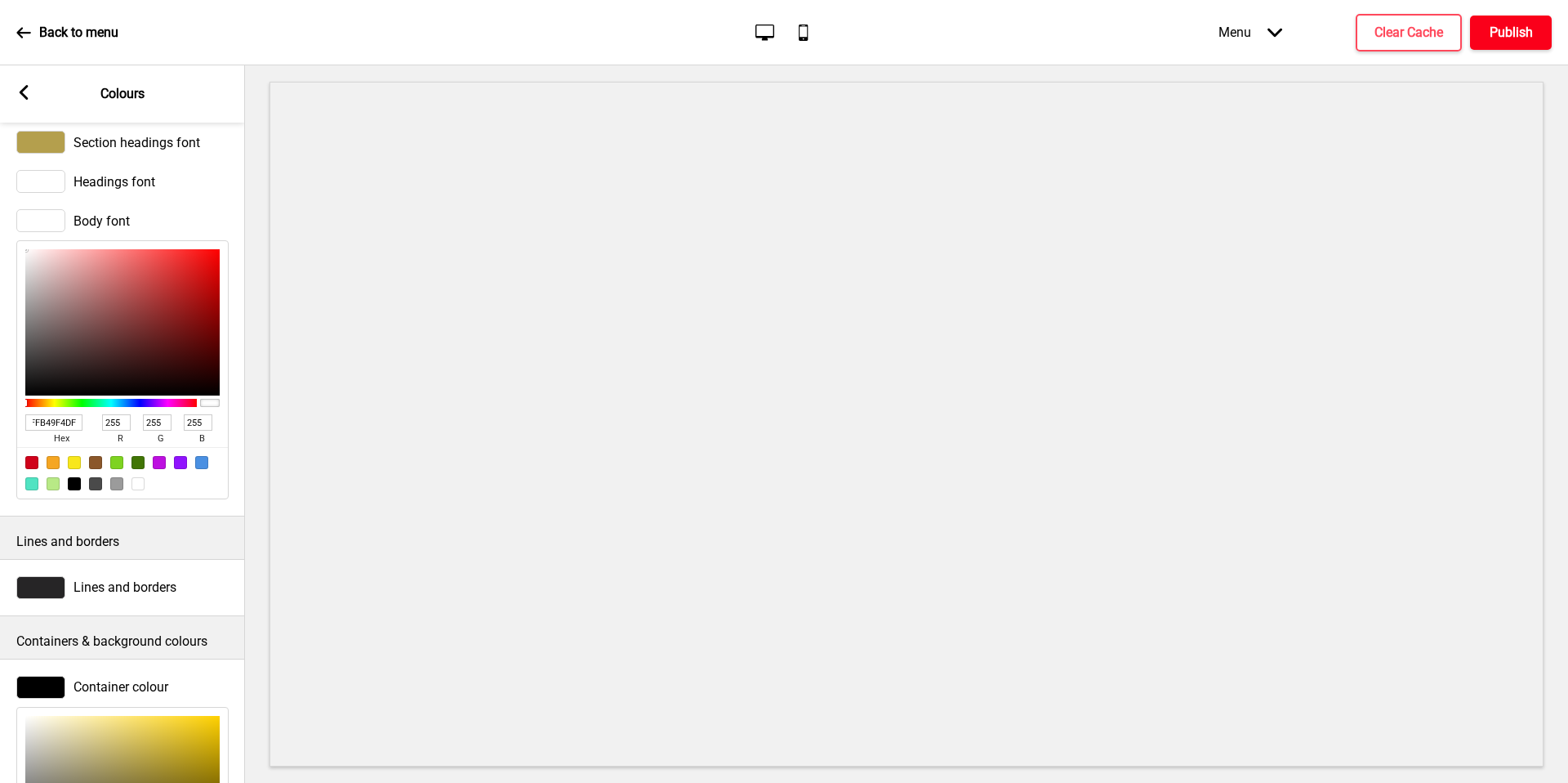
click at [53, 427] on input "FFFFFB49F4DF" at bounding box center [53, 422] width 57 height 16
paste input "B49F4D"
type input "B49F4D"
type input "180"
type input "159"
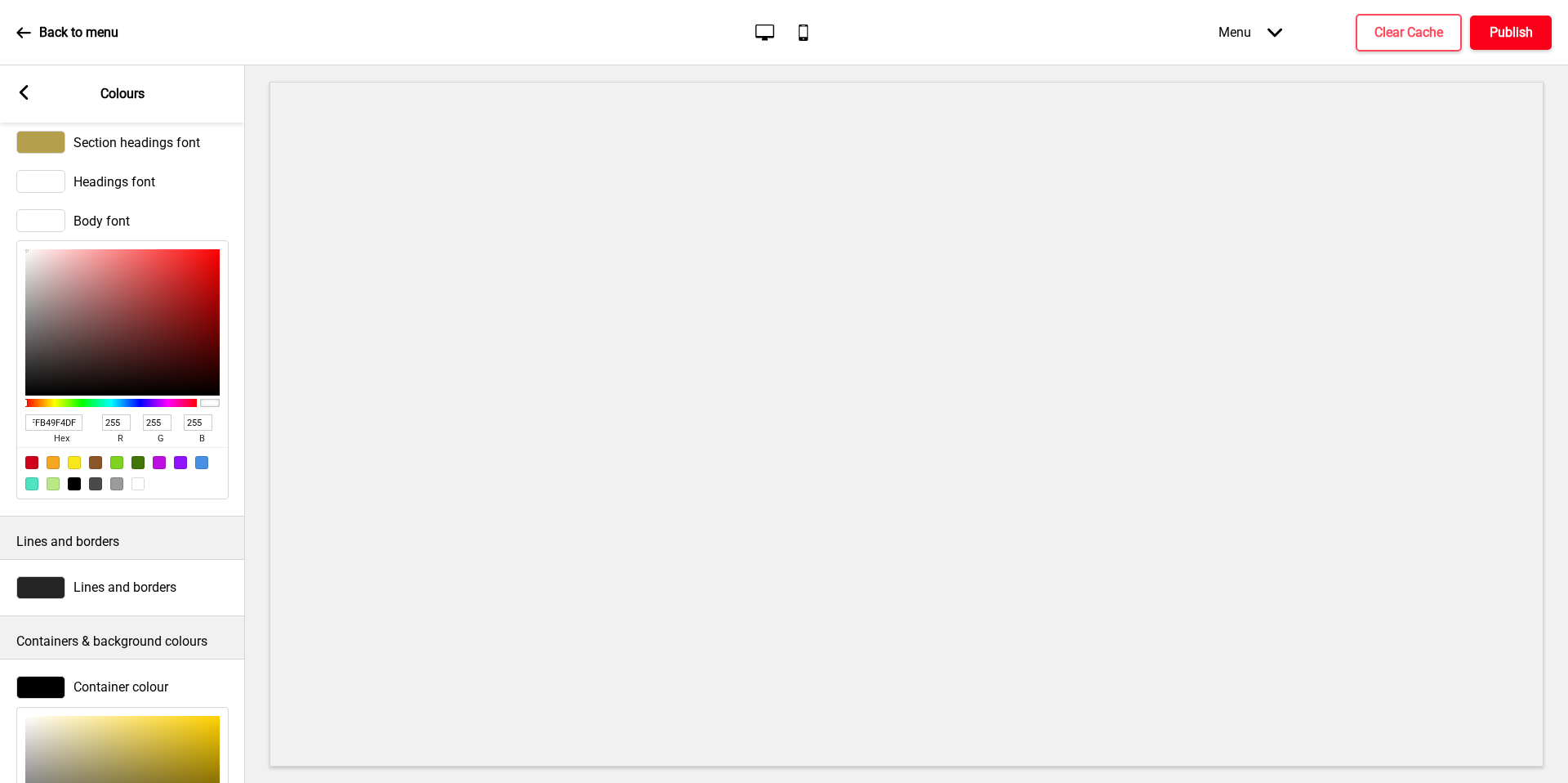
type input "77"
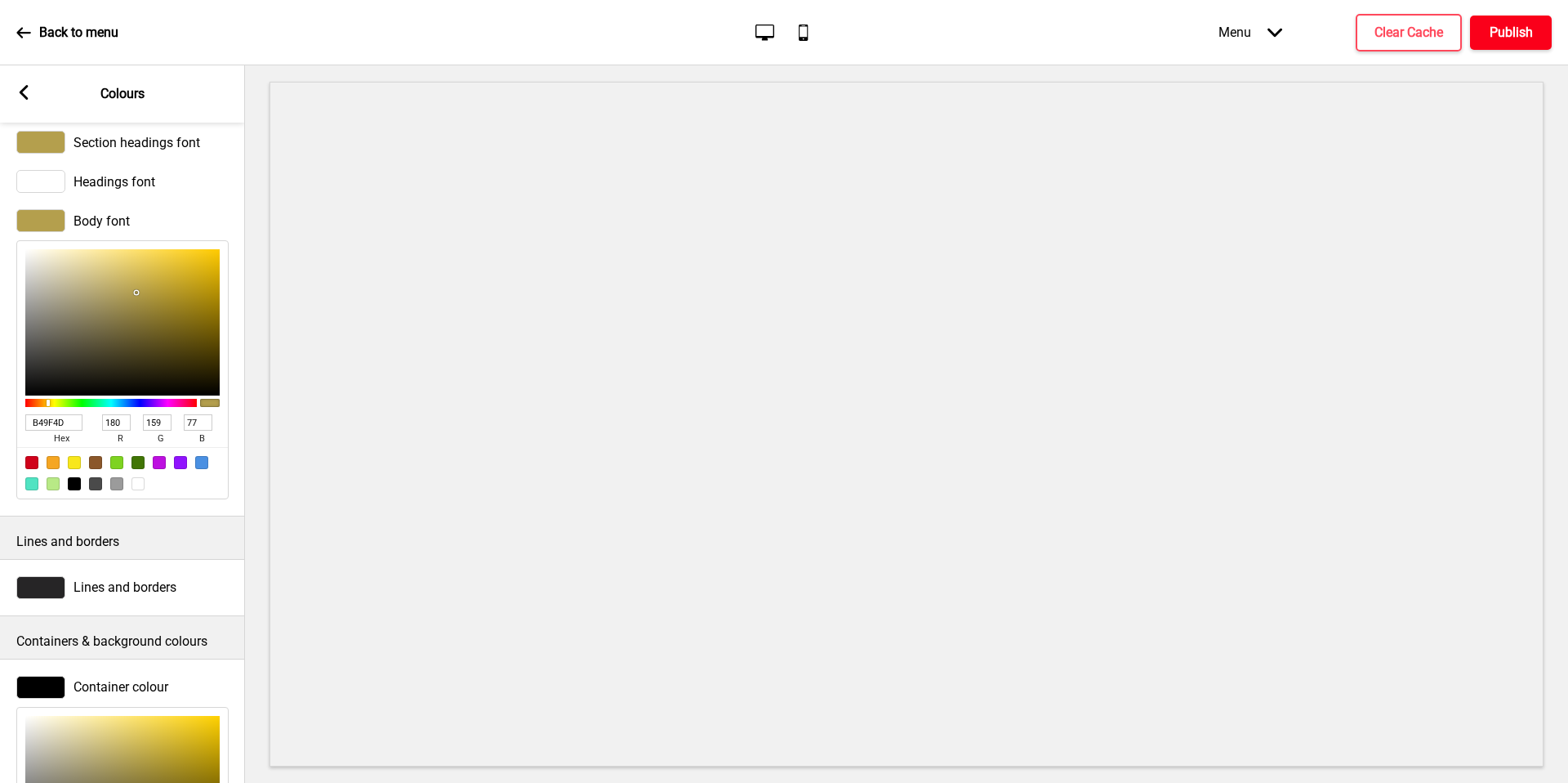
type input "B49F4D"
click at [1534, 40] on button "Publish" at bounding box center [1511, 33] width 82 height 34
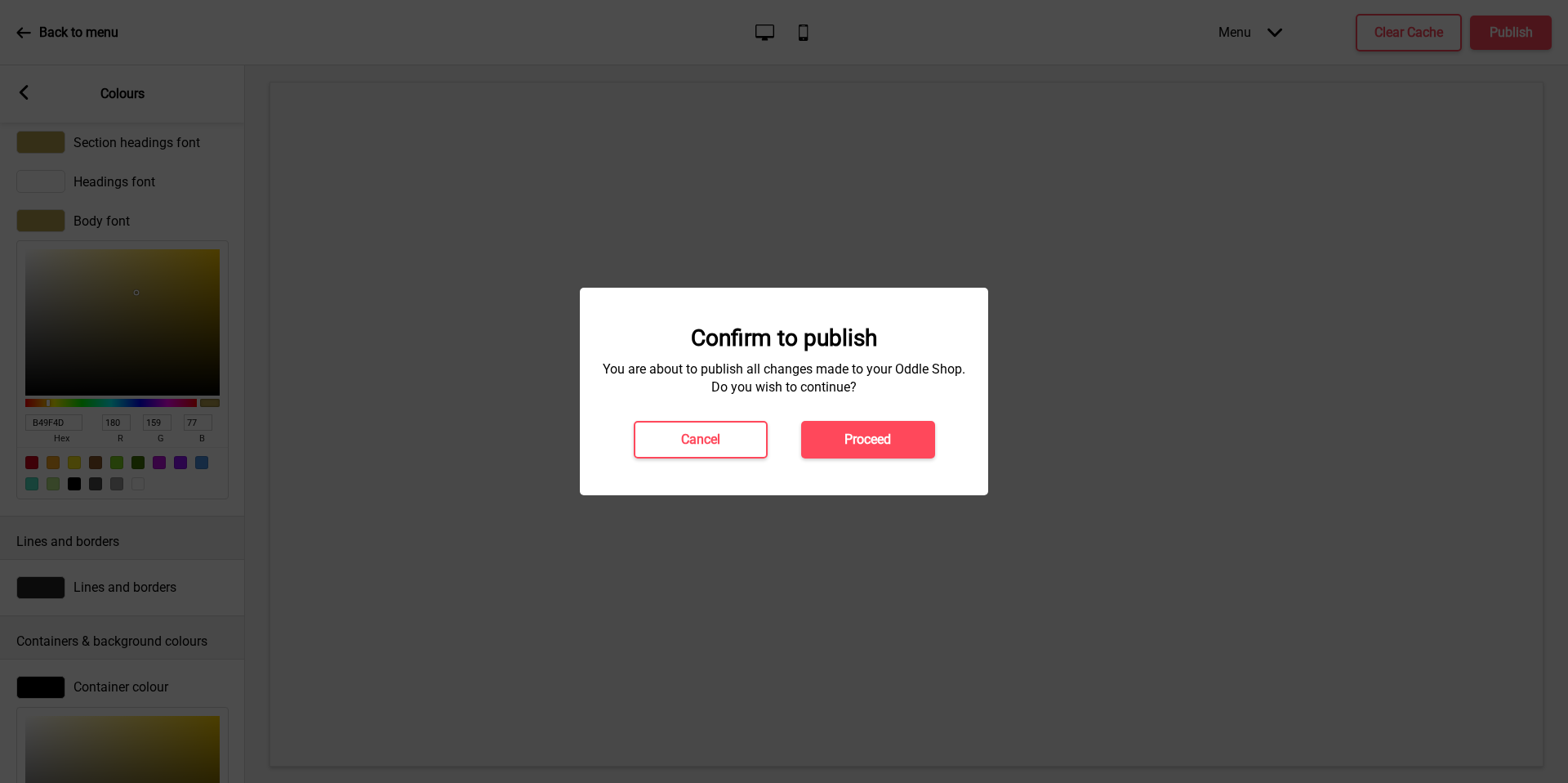
drag, startPoint x: 1505, startPoint y: 20, endPoint x: 874, endPoint y: 467, distance: 773.3
click at [874, 467] on div "Confirm to publish You are about to publish all changes made to your Oddle Shop…" at bounding box center [784, 391] width 409 height 208
click at [897, 435] on button "Proceed" at bounding box center [868, 439] width 134 height 37
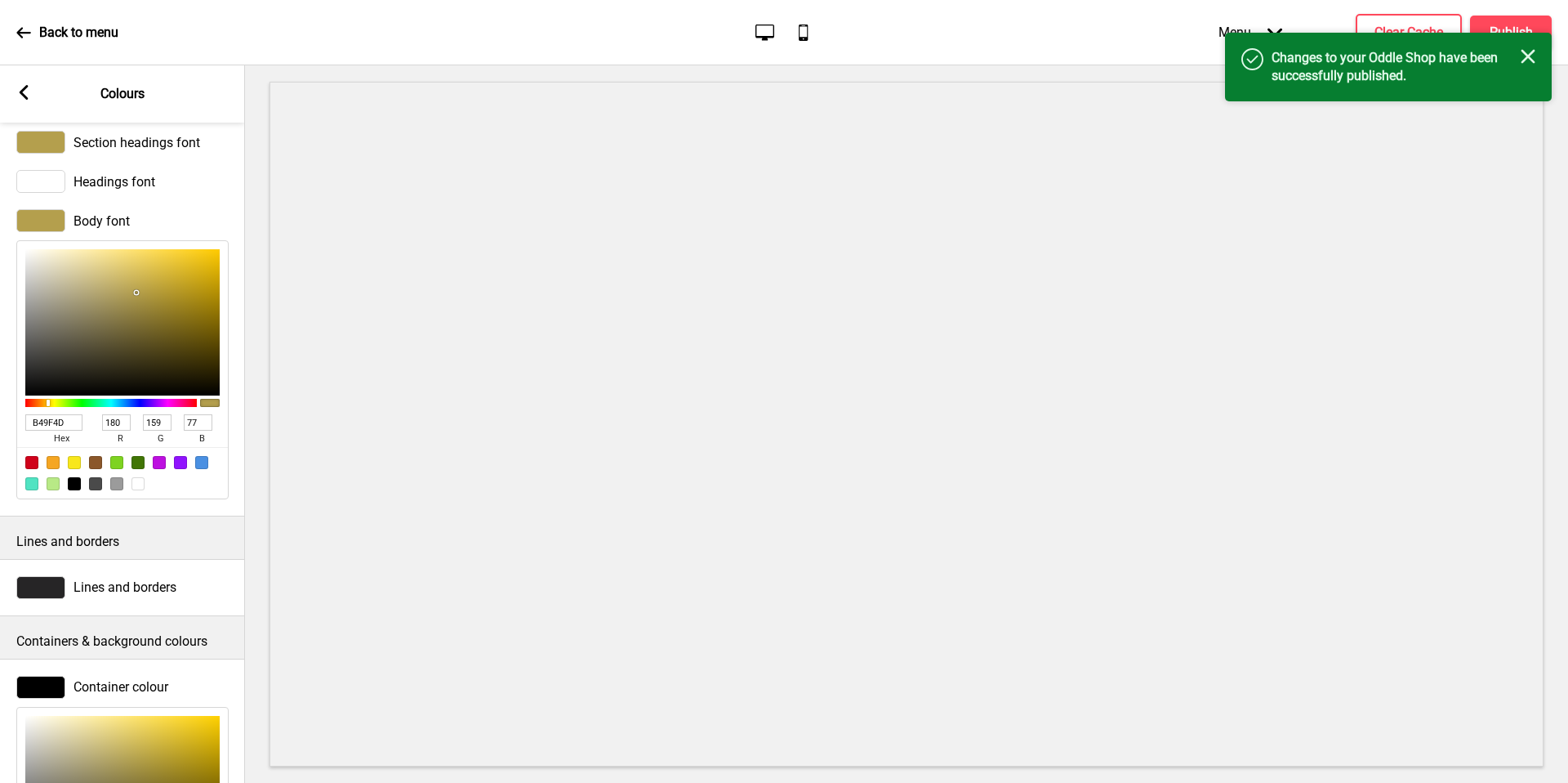
drag, startPoint x: 874, startPoint y: 467, endPoint x: 14, endPoint y: 24, distance: 967.4
click at [14, 24] on div "Back to menu Desktop Mobile Menu Arrow down Product Page Store Information Chec…" at bounding box center [784, 33] width 1568 height 65
drag, startPoint x: 14, startPoint y: 24, endPoint x: 24, endPoint y: 29, distance: 11.2
click at [24, 29] on icon at bounding box center [24, 33] width 14 height 14
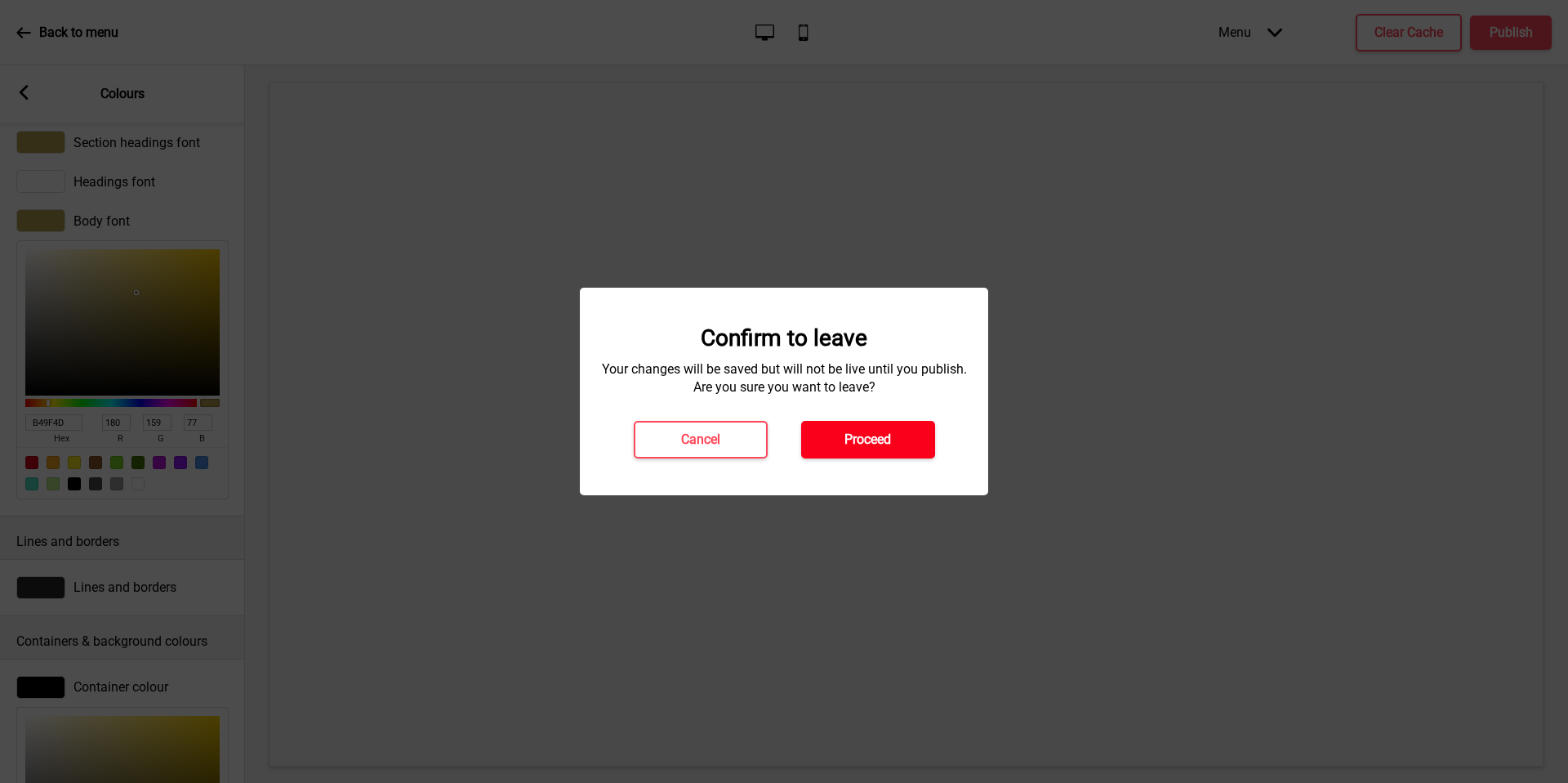
drag, startPoint x: 24, startPoint y: 29, endPoint x: 893, endPoint y: 425, distance: 955.0
click at [893, 425] on button "Proceed" at bounding box center [868, 439] width 134 height 37
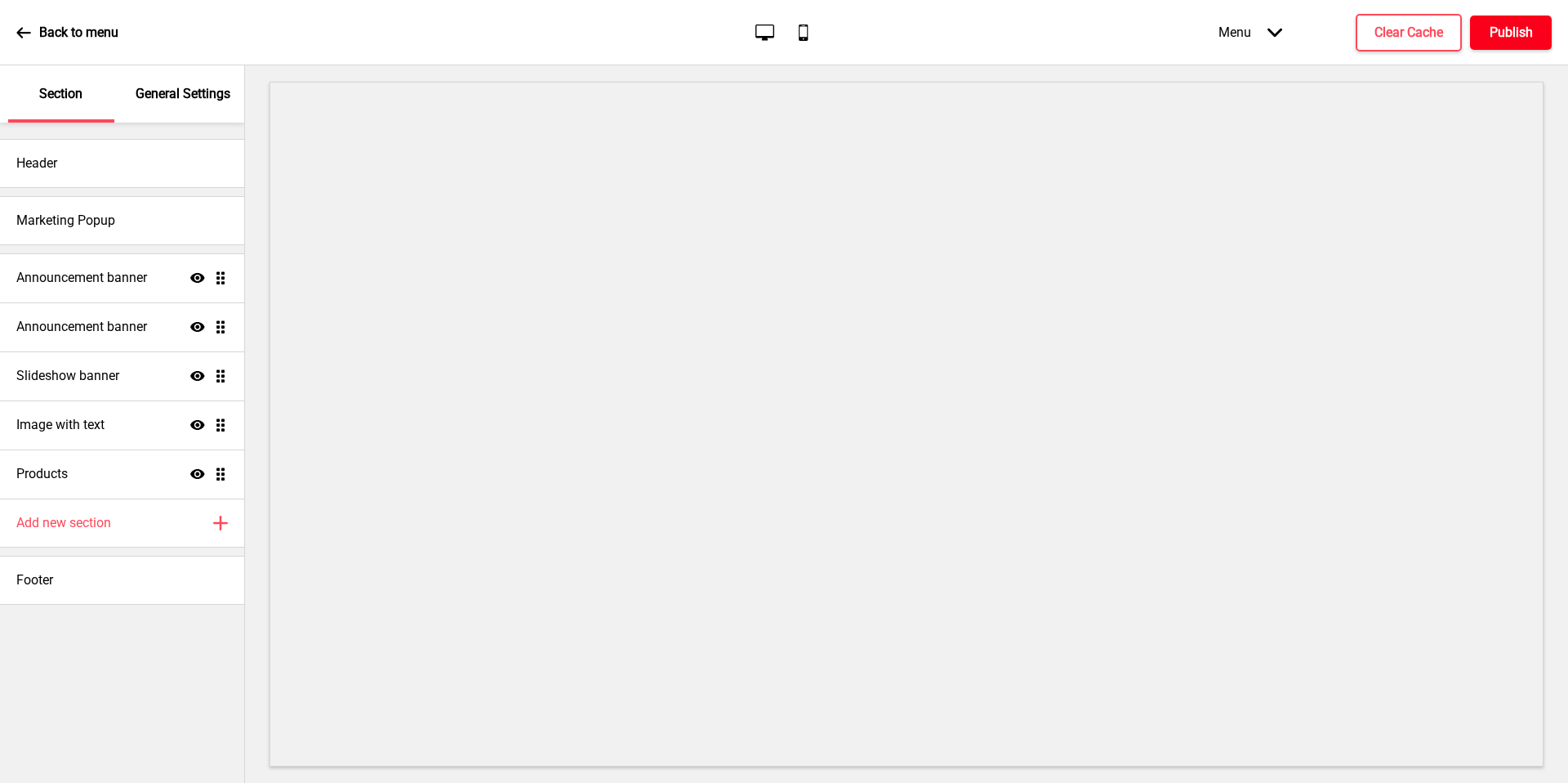
click at [1484, 37] on button "Publish" at bounding box center [1511, 33] width 82 height 34
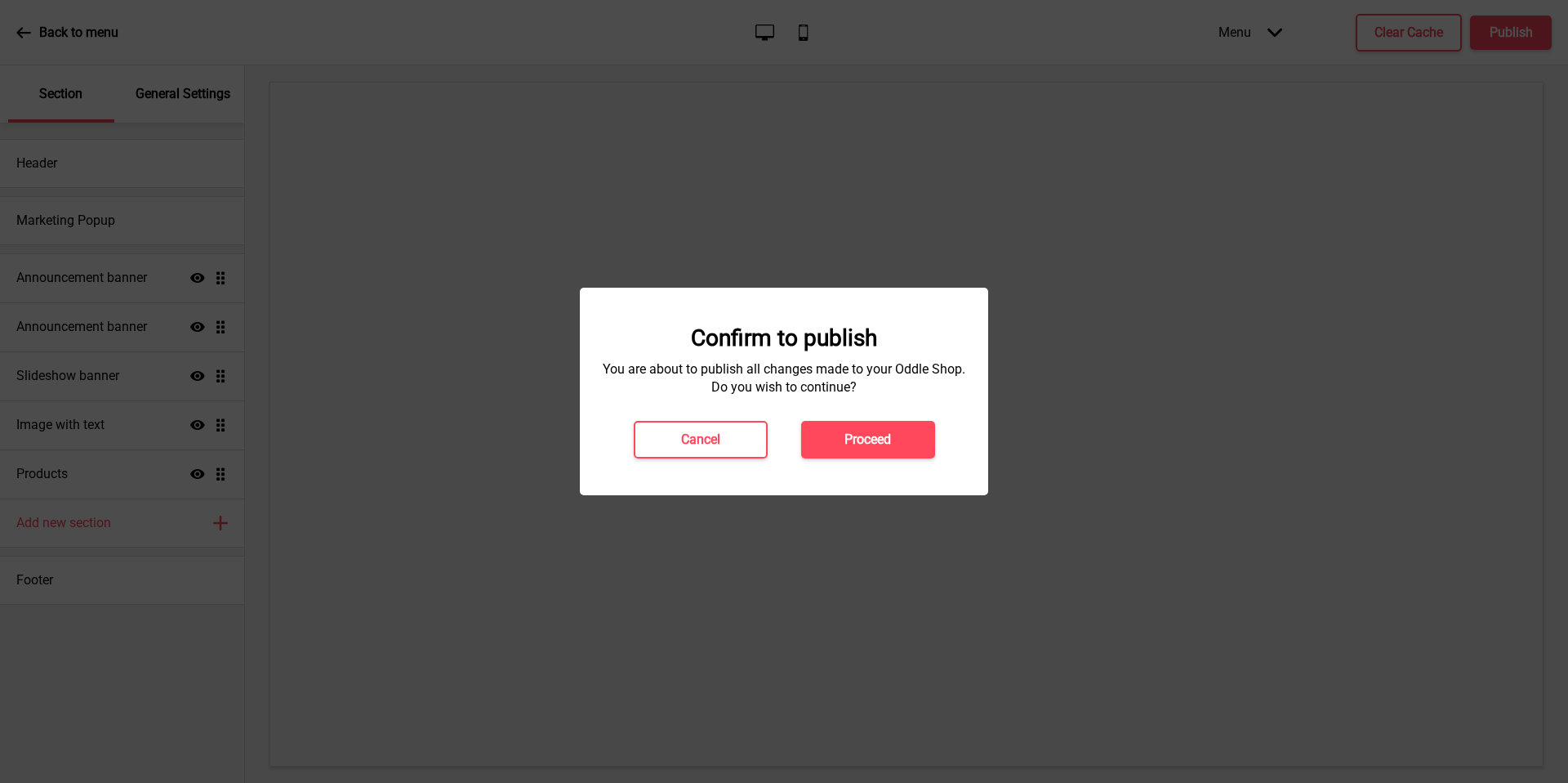
click at [910, 427] on button "Proceed" at bounding box center [868, 439] width 134 height 37
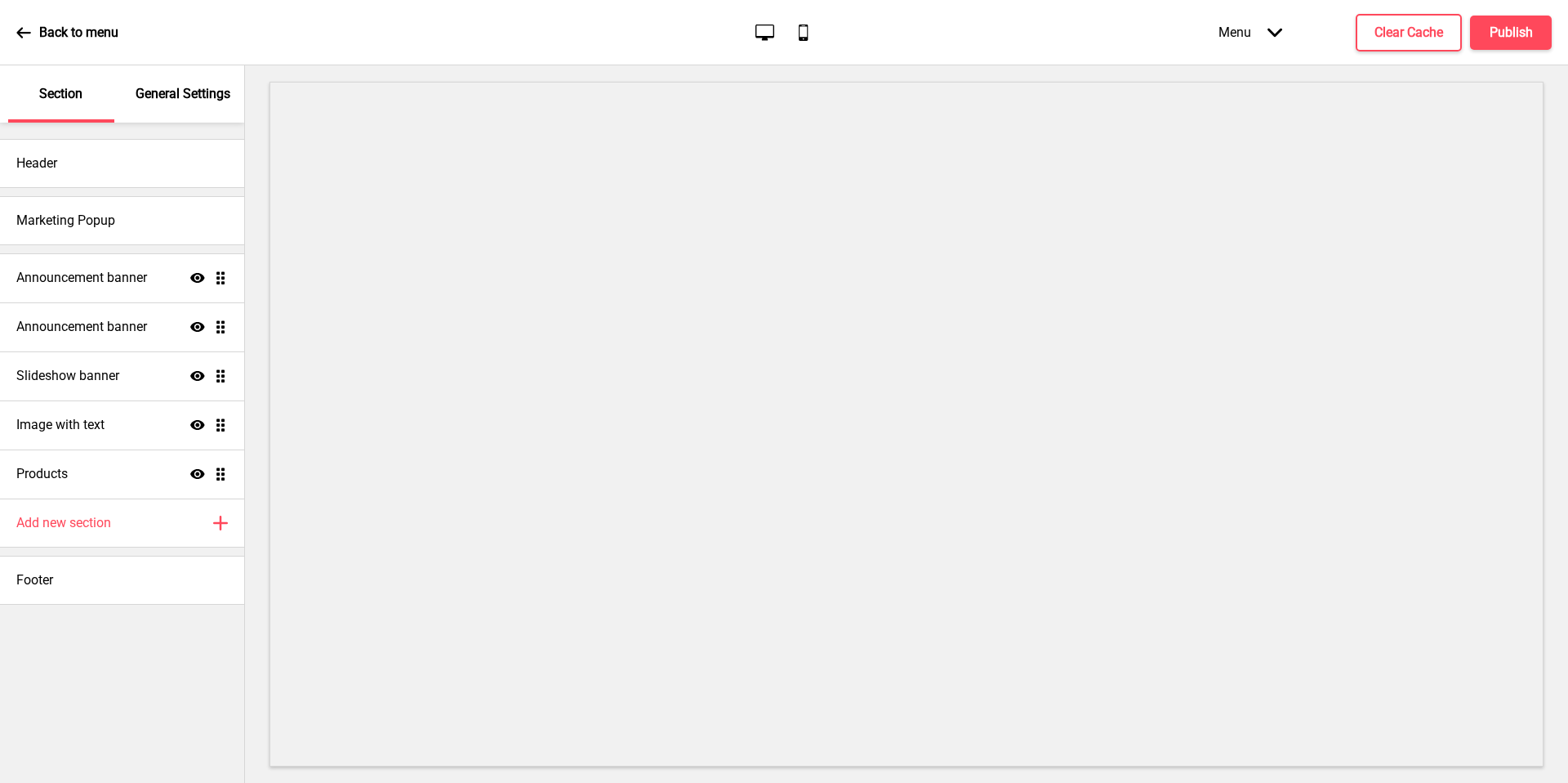
drag, startPoint x: 336, startPoint y: 35, endPoint x: 211, endPoint y: 93, distance: 137.8
click at [211, 93] on p "General Settings" at bounding box center [183, 94] width 95 height 18
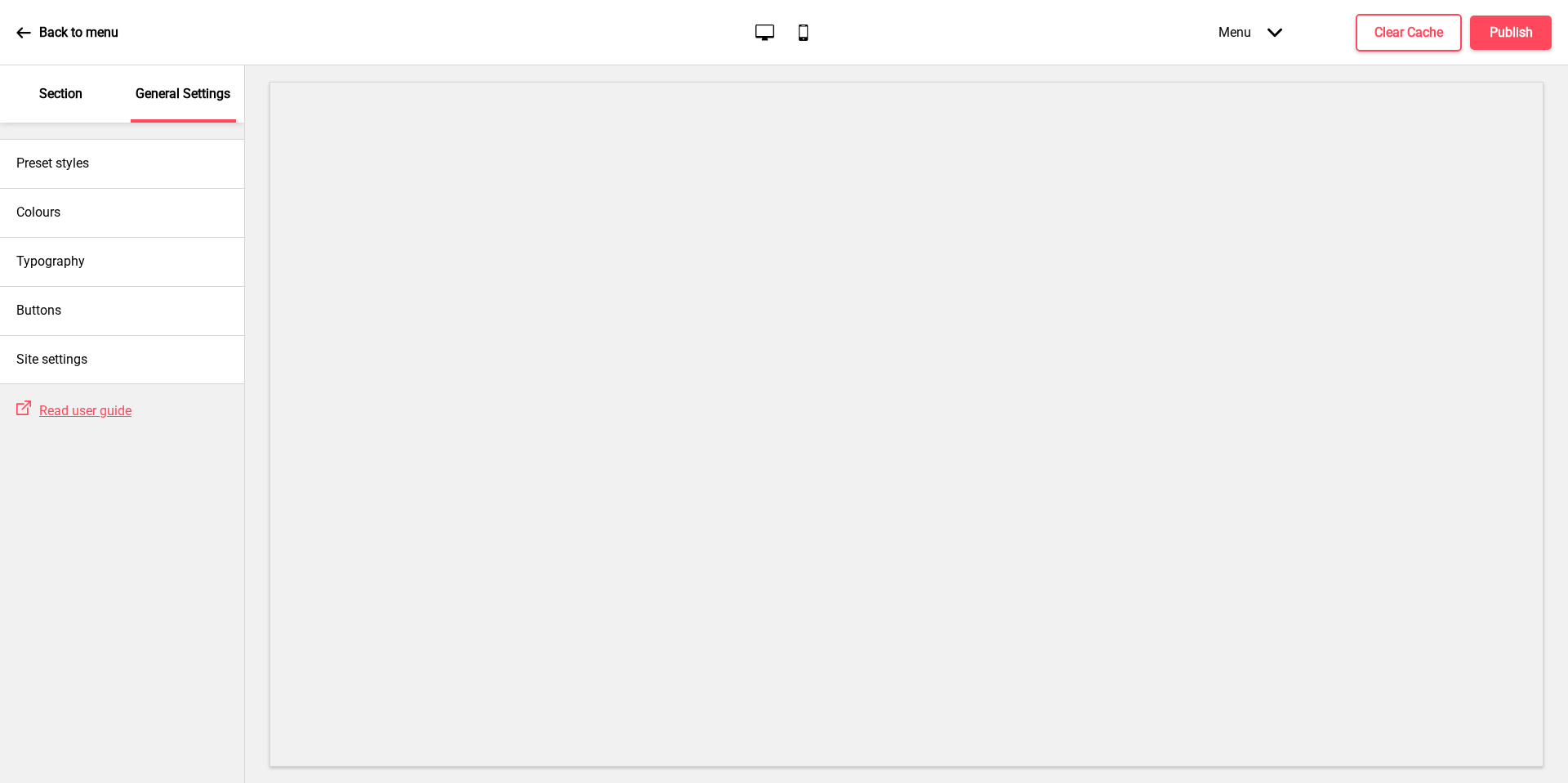
click at [128, 206] on div "Colours" at bounding box center [122, 212] width 245 height 49
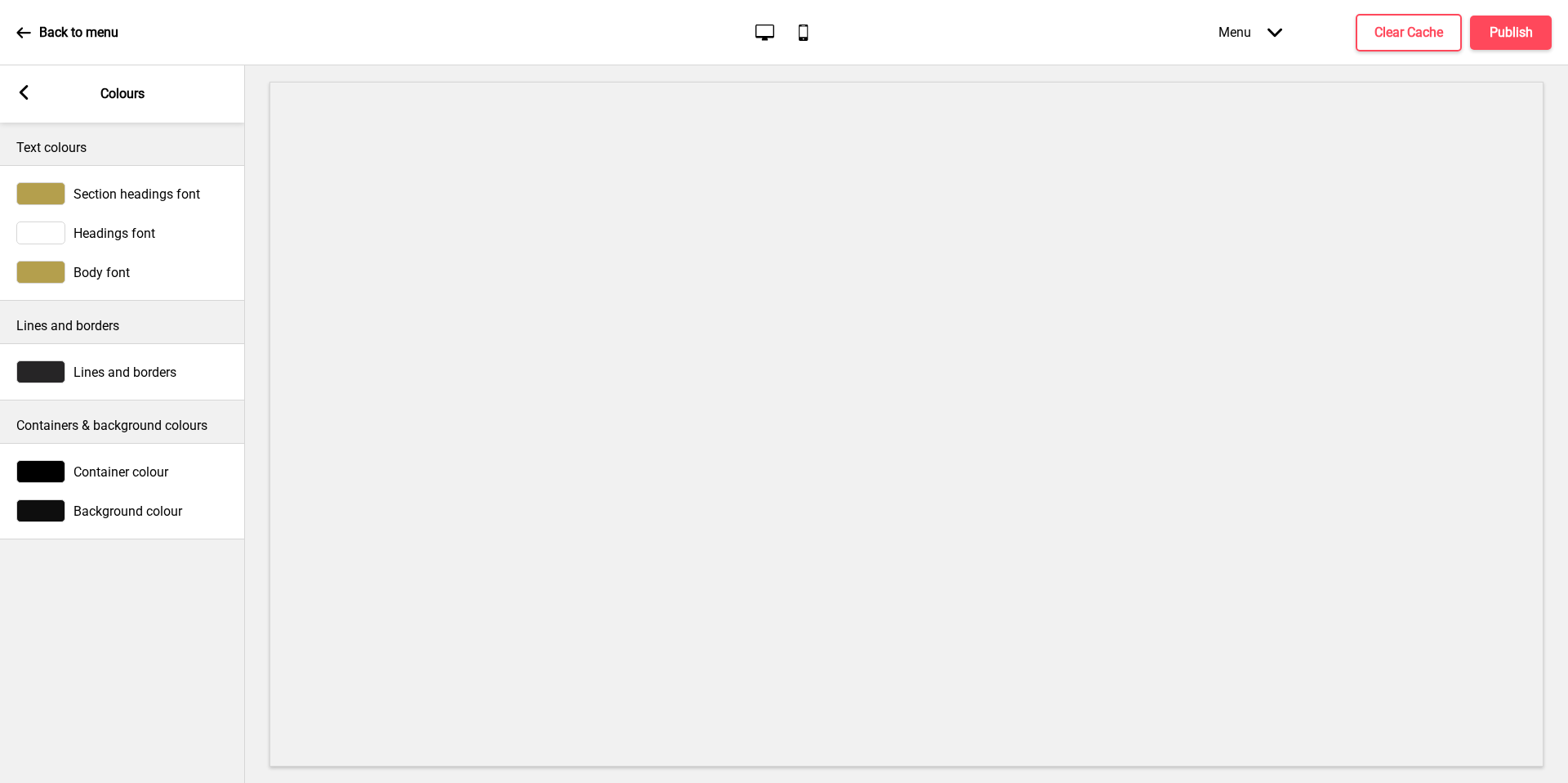
click at [53, 378] on div at bounding box center [41, 372] width 49 height 23
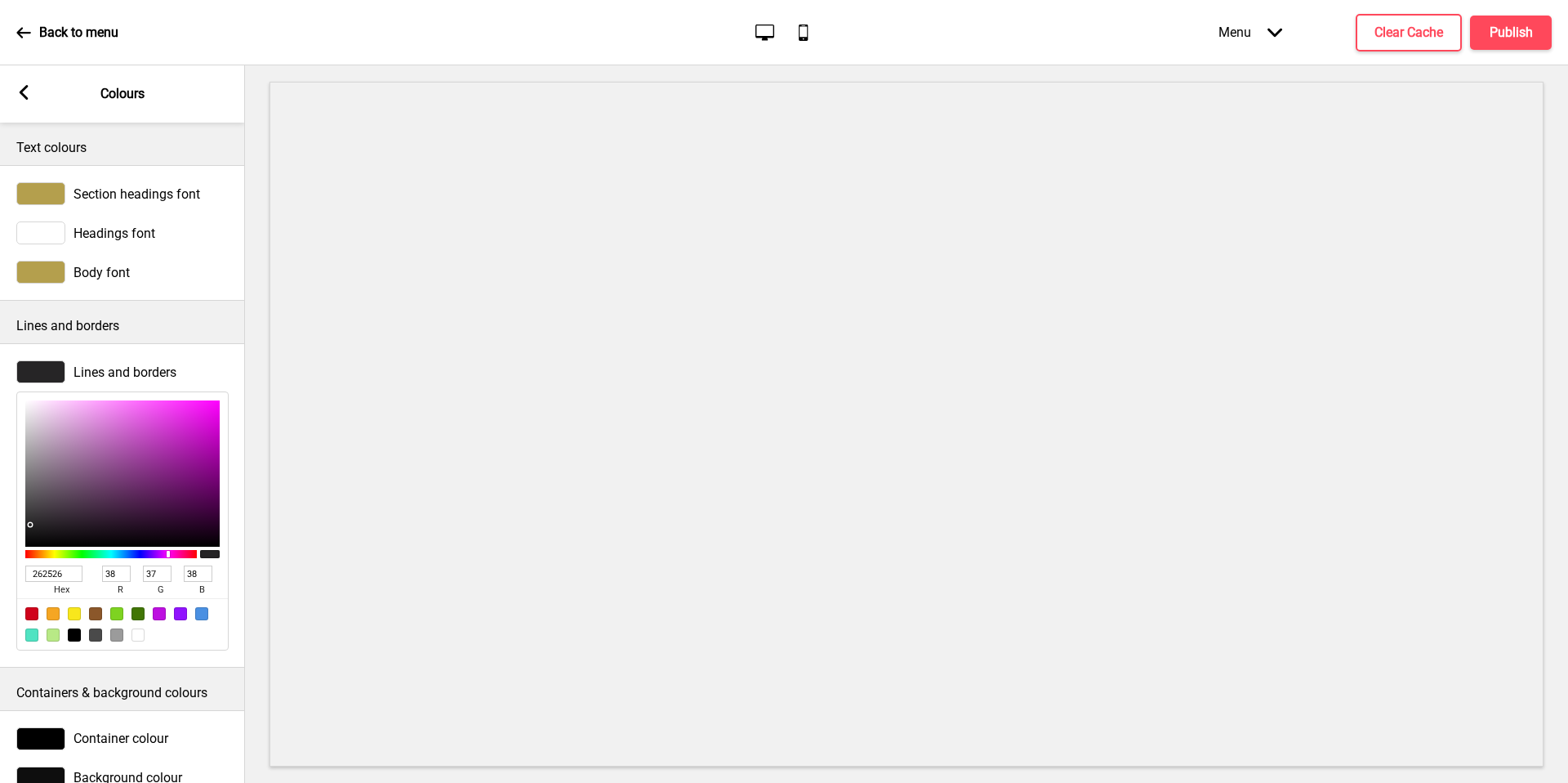
click at [53, 372] on div at bounding box center [41, 372] width 49 height 23
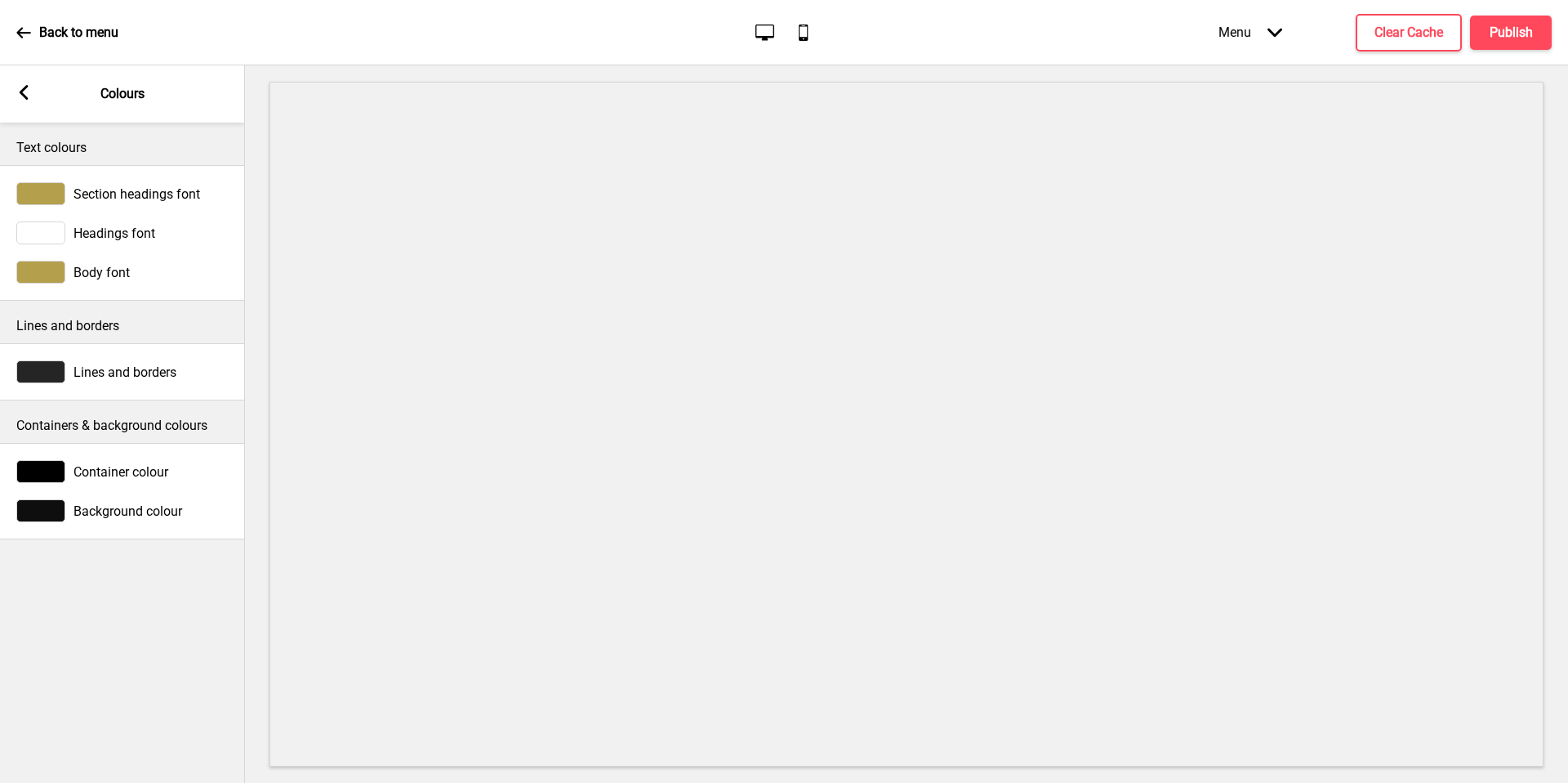
click at [91, 633] on div "Text colours Section headings font Headings font Body font Lines and borders Li…" at bounding box center [122, 452] width 245 height 661
click at [25, 502] on div at bounding box center [41, 510] width 49 height 23
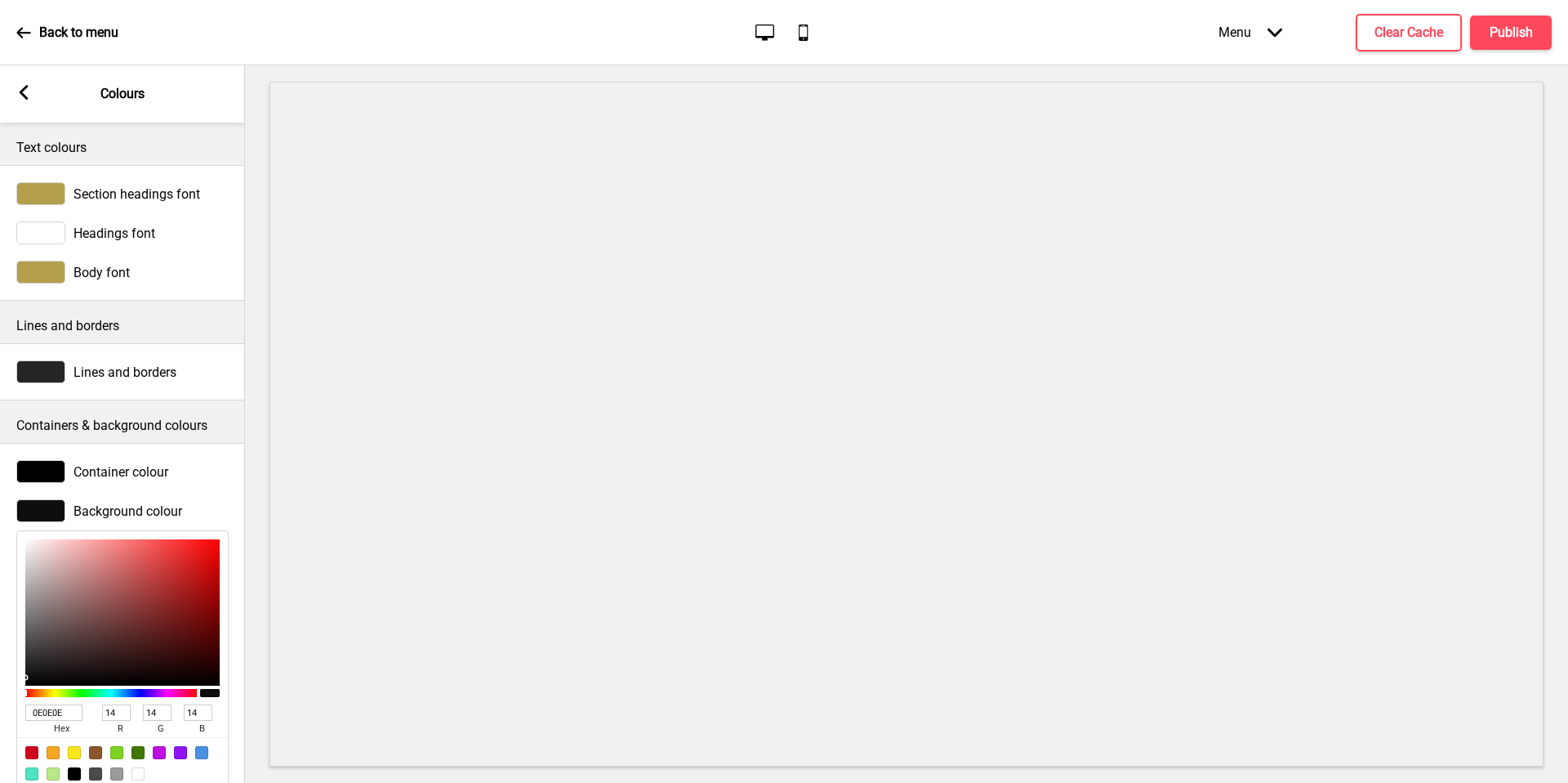
drag, startPoint x: 211, startPoint y: 93, endPoint x: 50, endPoint y: 479, distance: 418.2
click at [50, 479] on div at bounding box center [41, 471] width 49 height 23
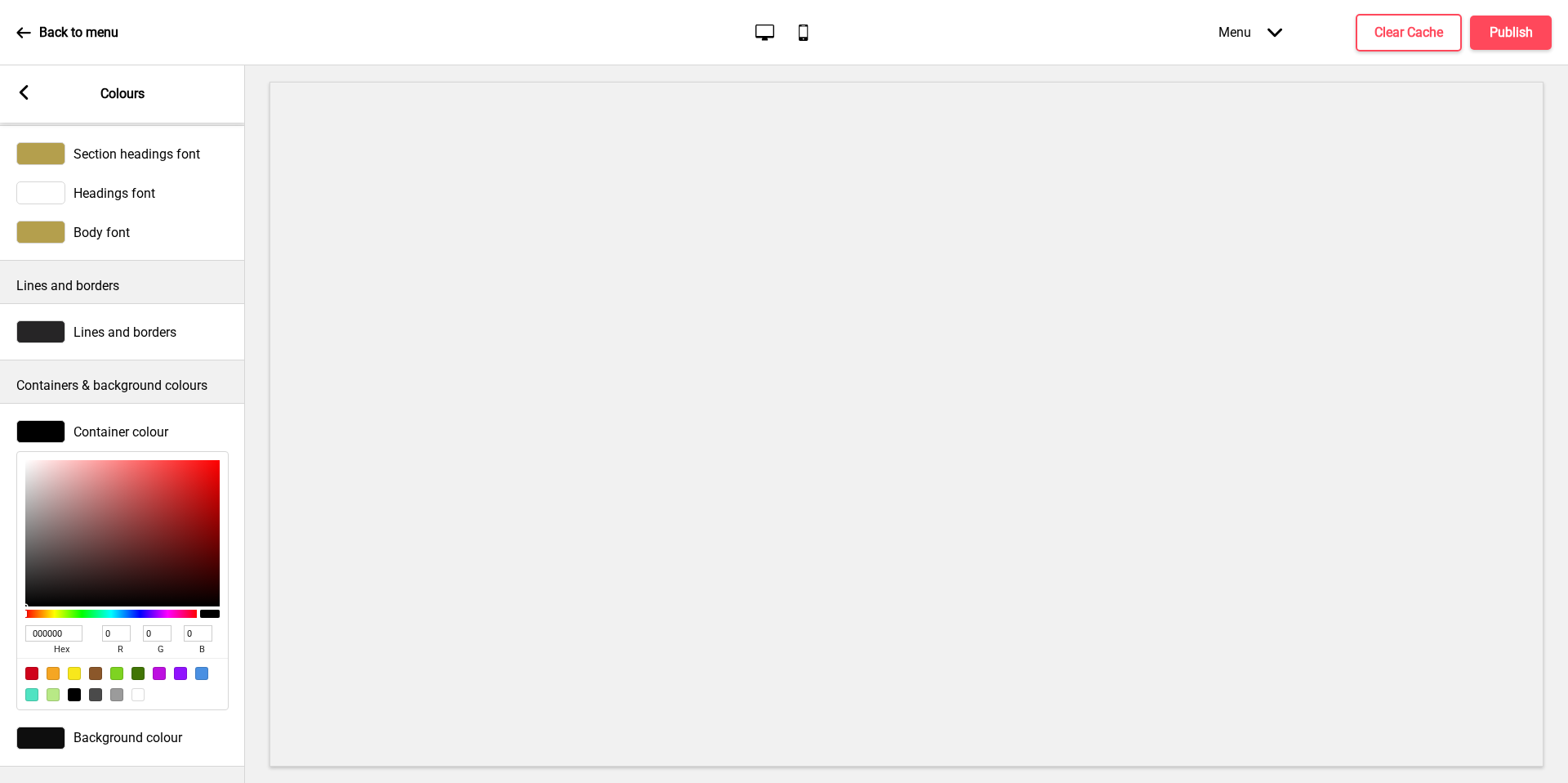
scroll to position [52, 0]
click at [99, 229] on div "Body font" at bounding box center [122, 231] width 212 height 23
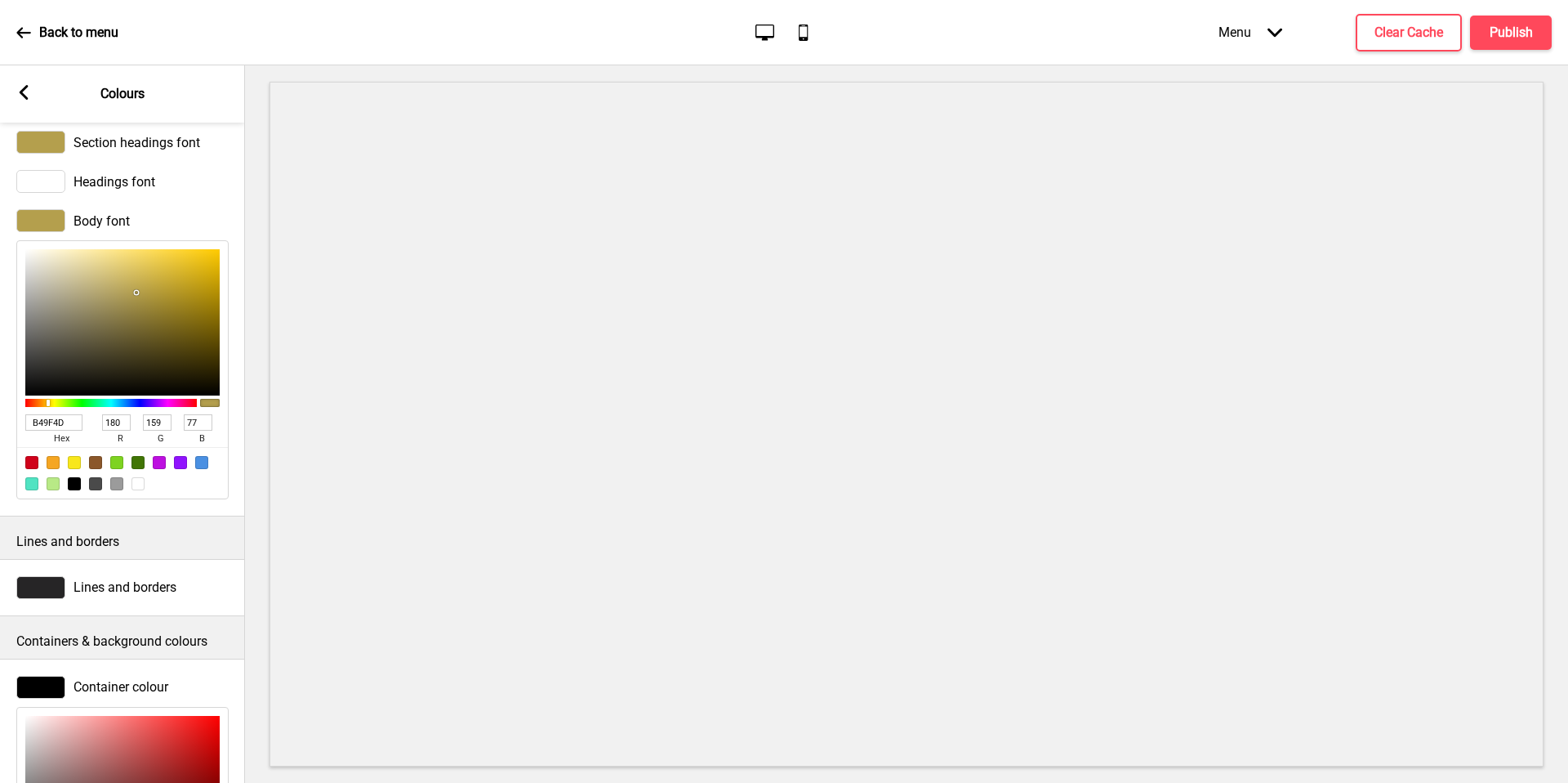
click at [71, 432] on span "hex" at bounding box center [61, 439] width 72 height 16
click at [66, 423] on input "B49F4D" at bounding box center [53, 422] width 57 height 16
paste input "D7BF58"
type input "D7BF58"
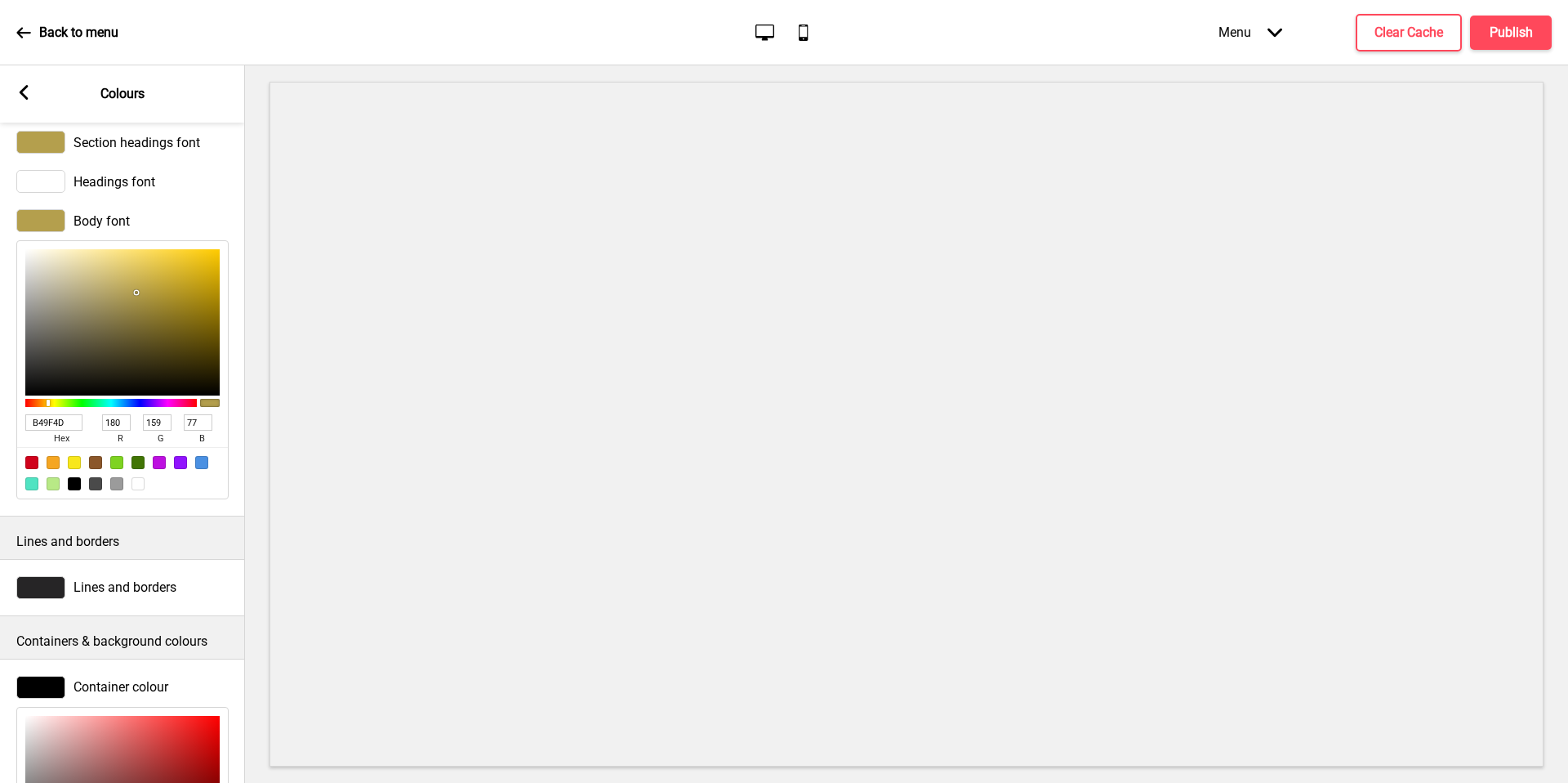
type input "215"
type input "191"
type input "88"
type input "D7BF58"
click at [45, 147] on div at bounding box center [41, 141] width 49 height 23
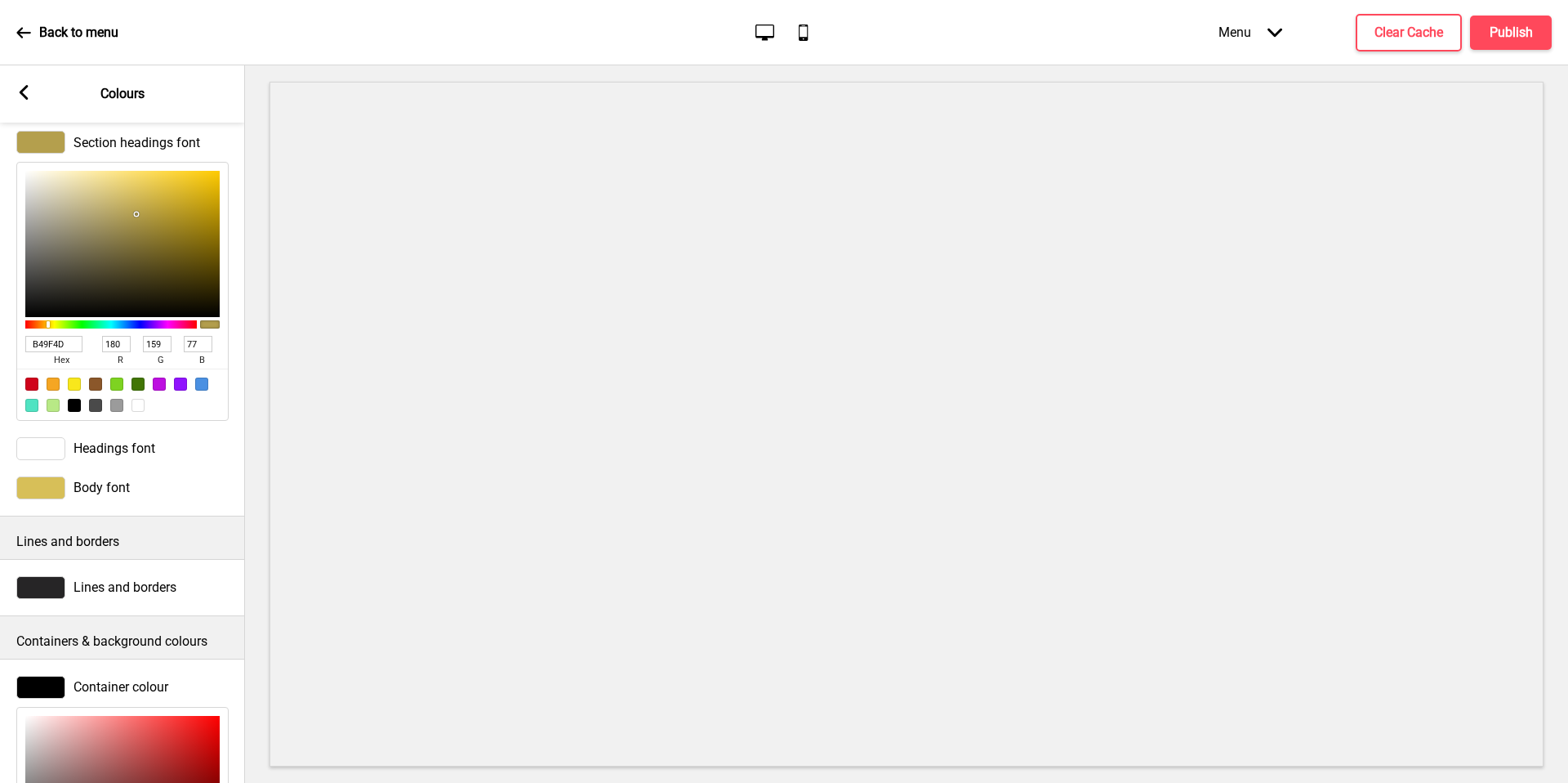
click at [66, 350] on input "B49F4D" at bounding box center [53, 344] width 57 height 16
paste input "D7BF58"
type input "D7BF58"
type input "215"
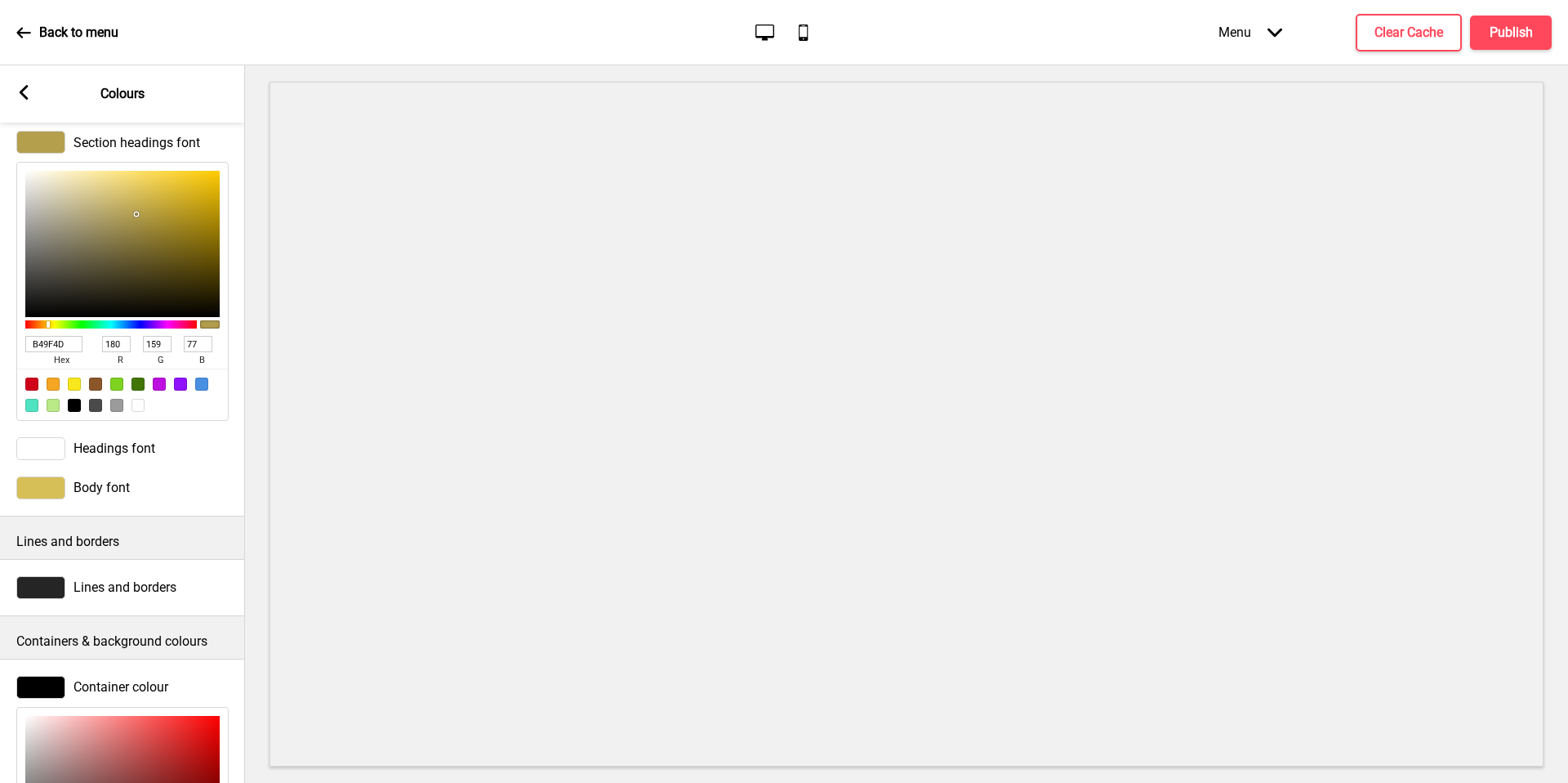
type input "191"
type input "88"
type input "D7BF58"
click at [1482, 31] on button "Publish" at bounding box center [1511, 33] width 82 height 34
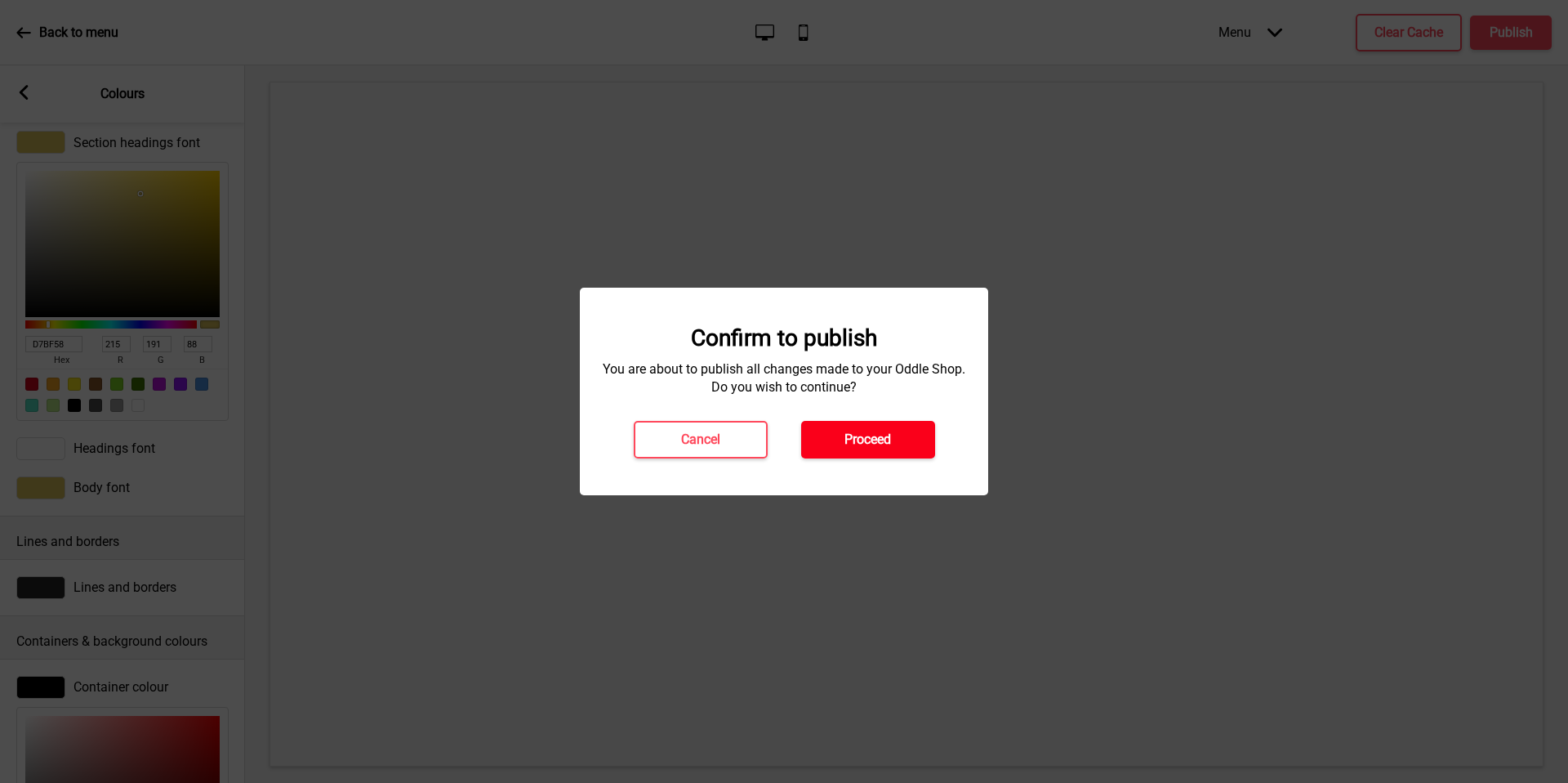
drag, startPoint x: 99, startPoint y: 229, endPoint x: 874, endPoint y: 444, distance: 804.3
click at [874, 444] on h4 "Proceed" at bounding box center [867, 440] width 46 height 18
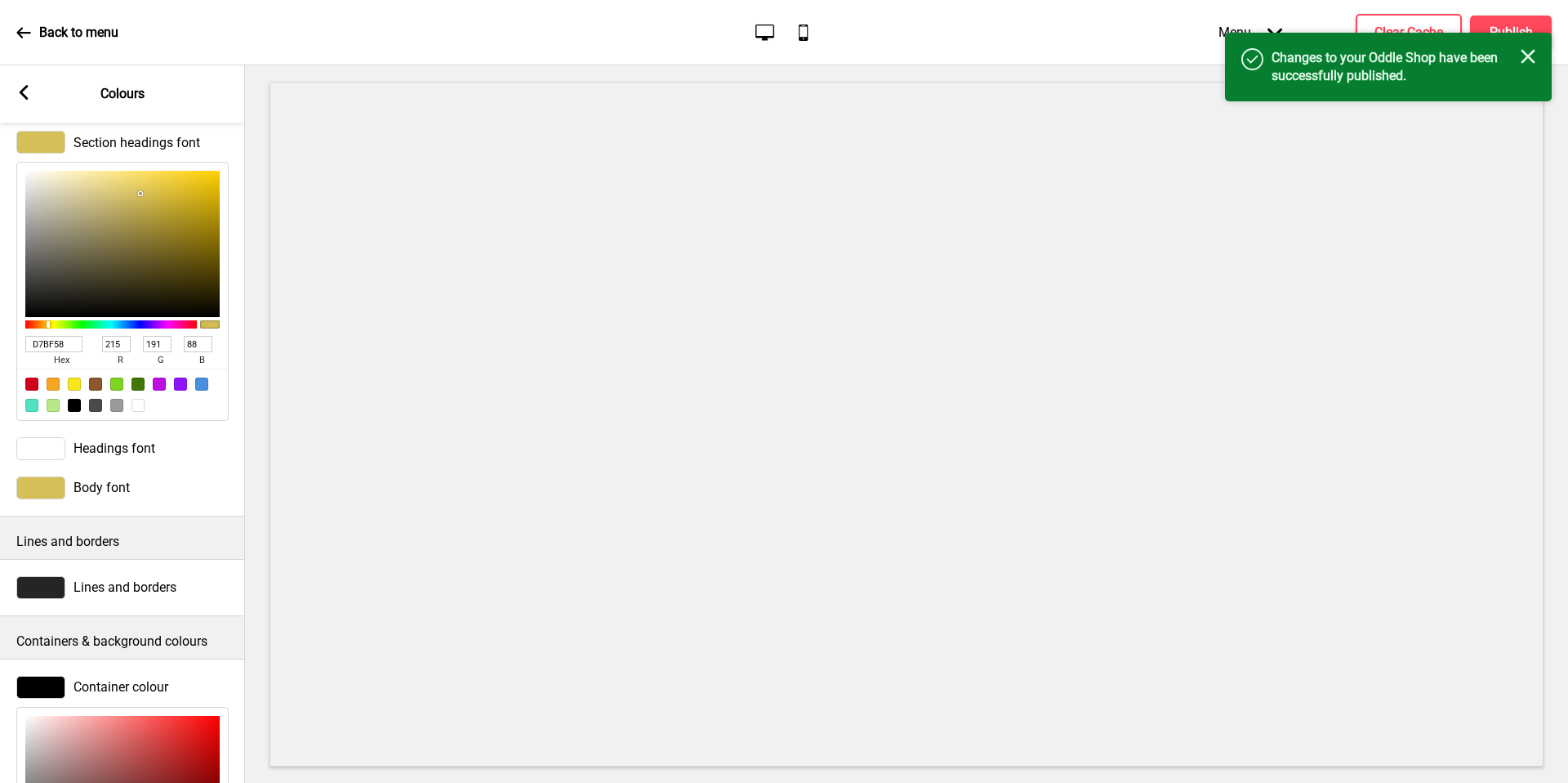
click at [1532, 58] on icon "Close" at bounding box center [1528, 56] width 14 height 14
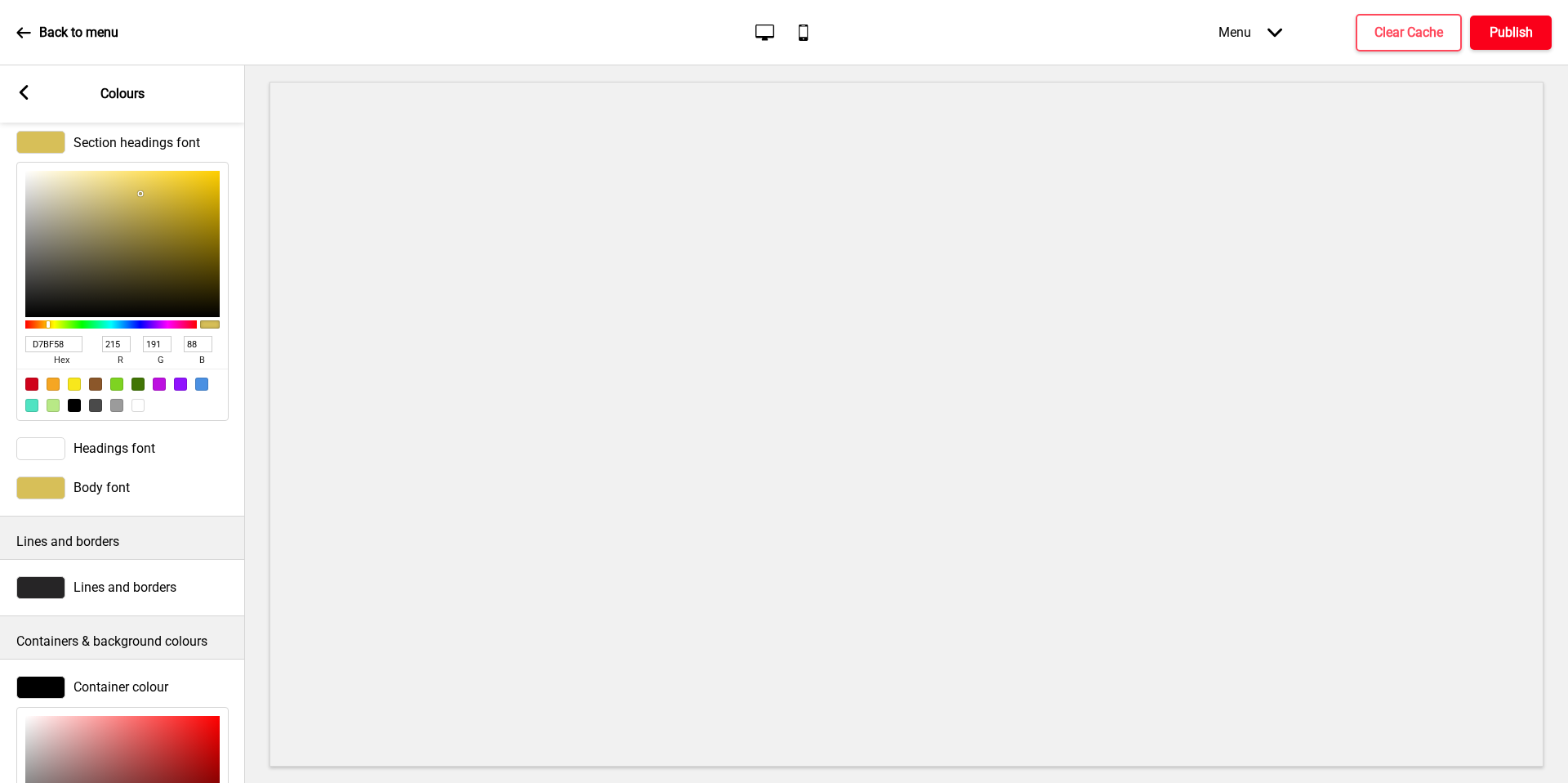
click at [1534, 34] on button "Publish" at bounding box center [1511, 33] width 82 height 34
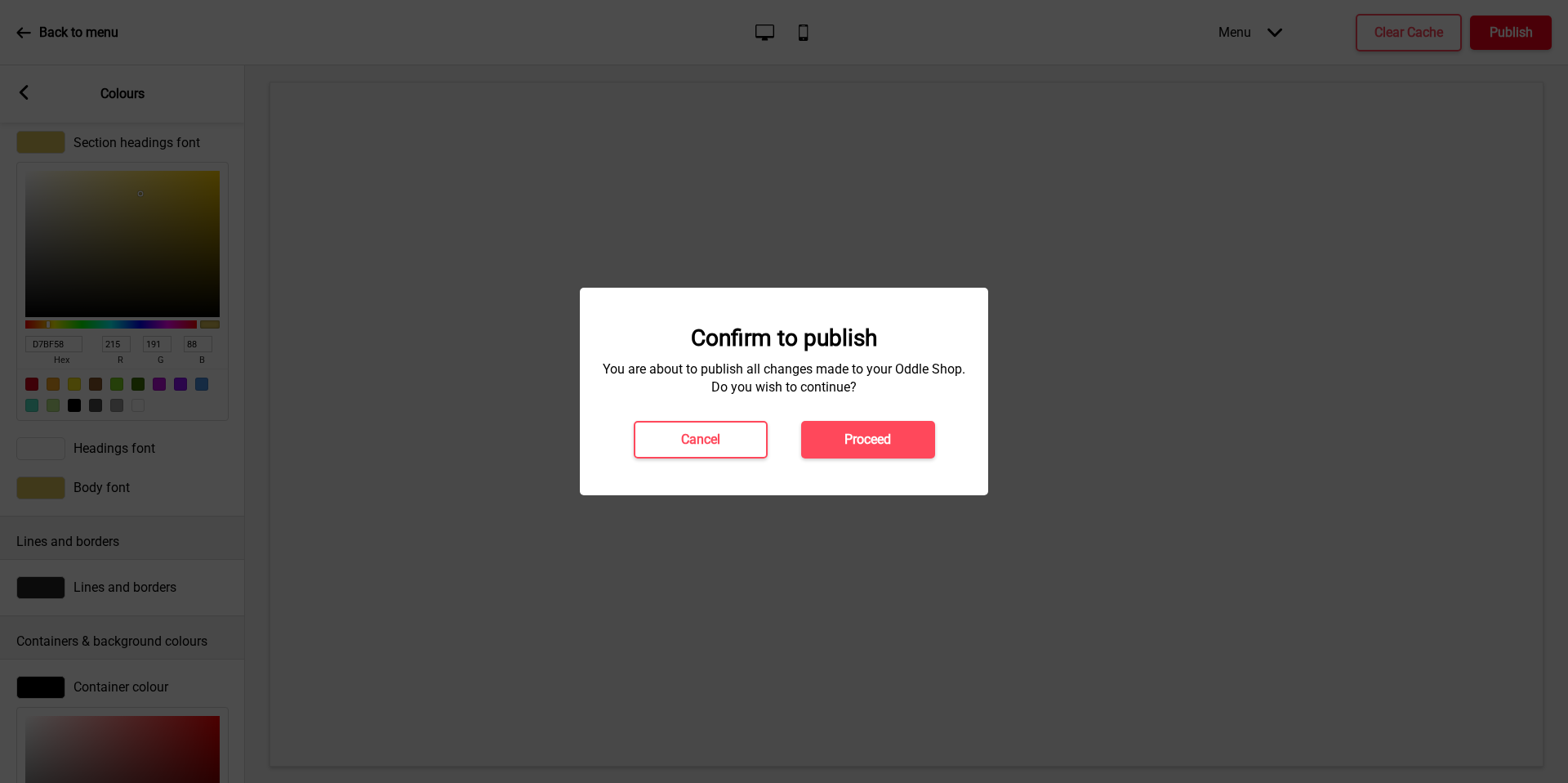
click at [891, 420] on div "Confirm to publish You are about to publish all changes made to your Oddle Shop…" at bounding box center [784, 392] width 376 height 134
click at [876, 434] on h4 "Proceed" at bounding box center [867, 440] width 46 height 18
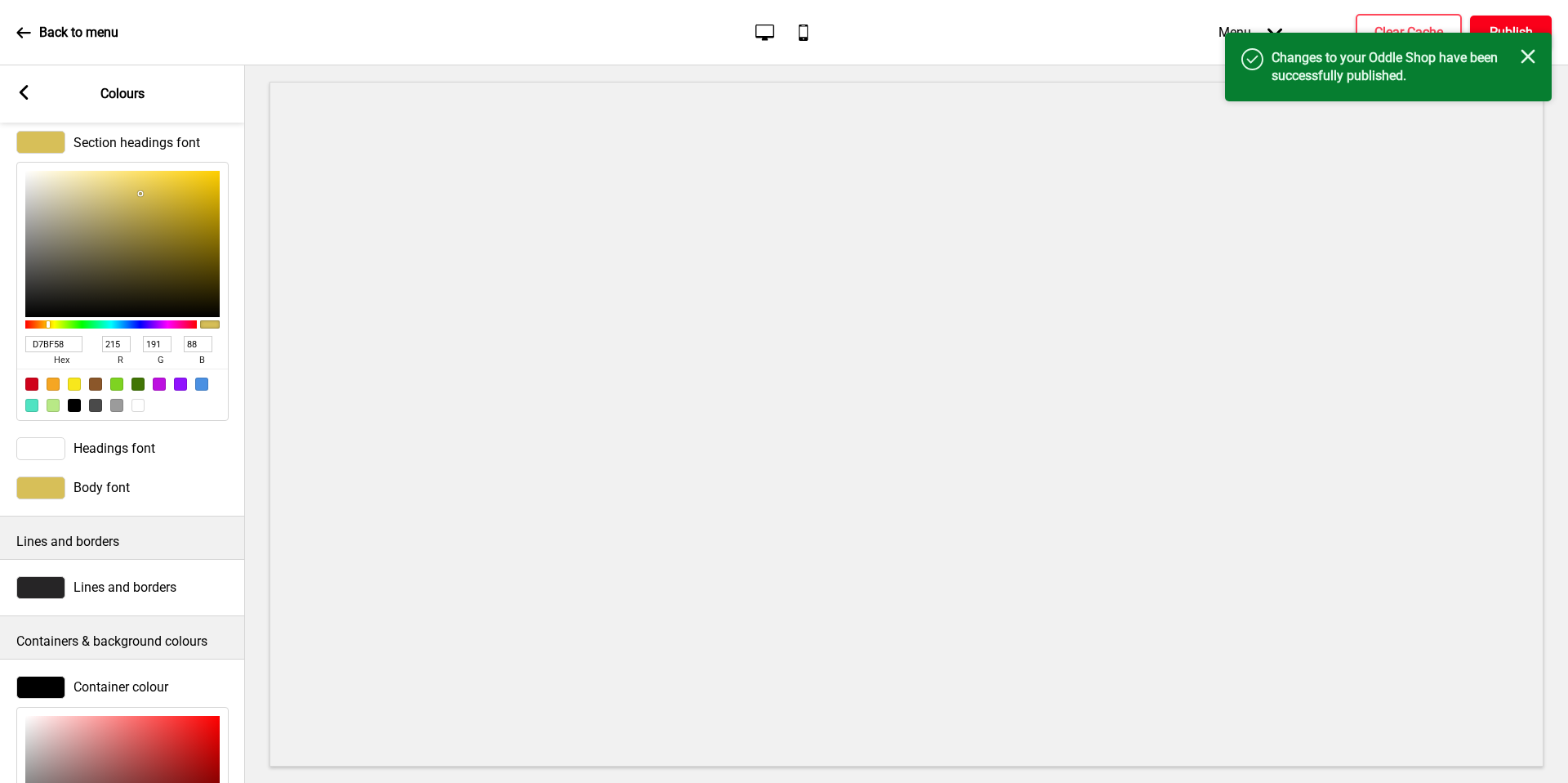
click at [79, 41] on div "Back to menu" at bounding box center [67, 33] width 102 height 44
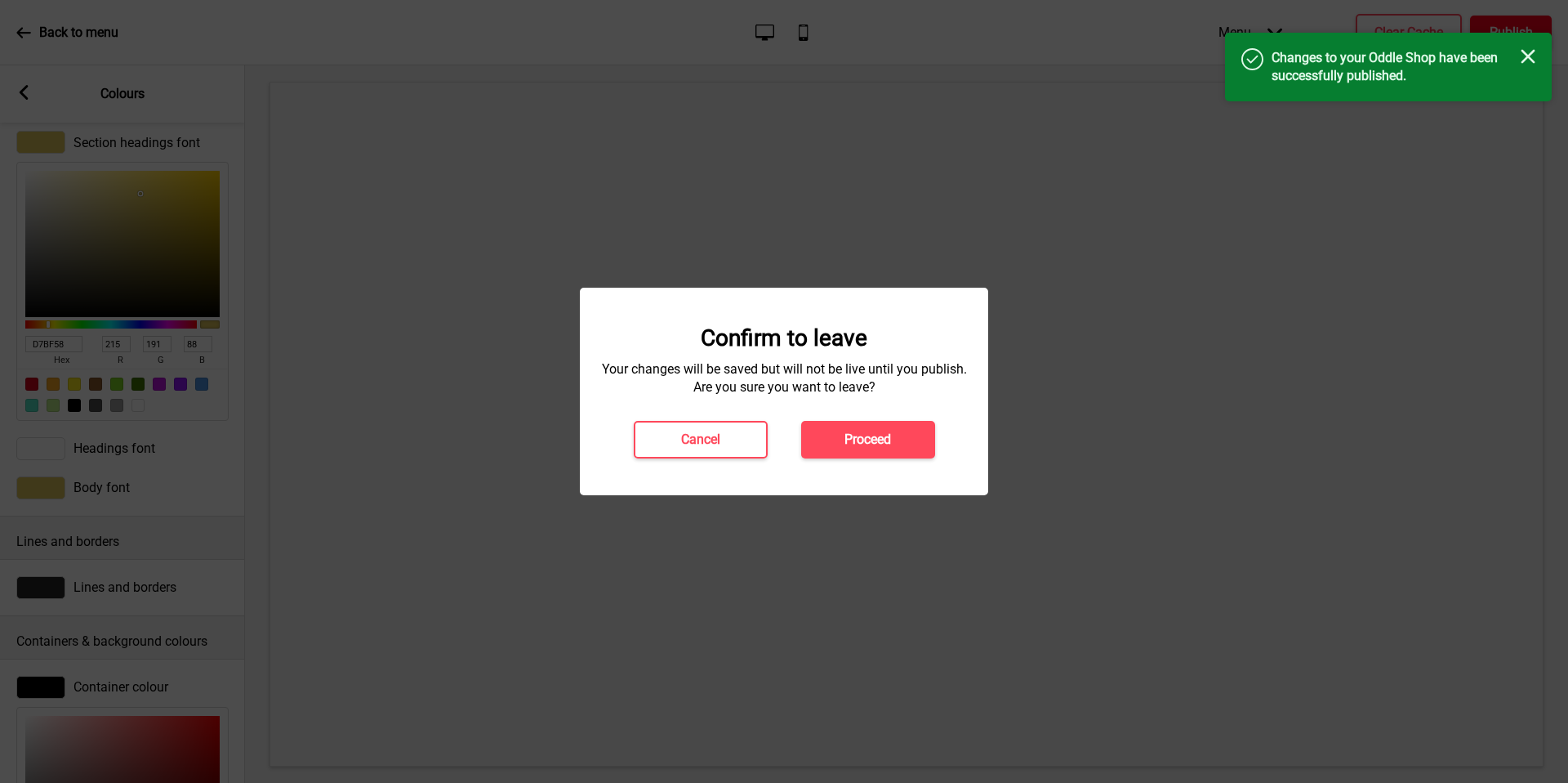
click at [865, 440] on h4 "Proceed" at bounding box center [867, 440] width 46 height 18
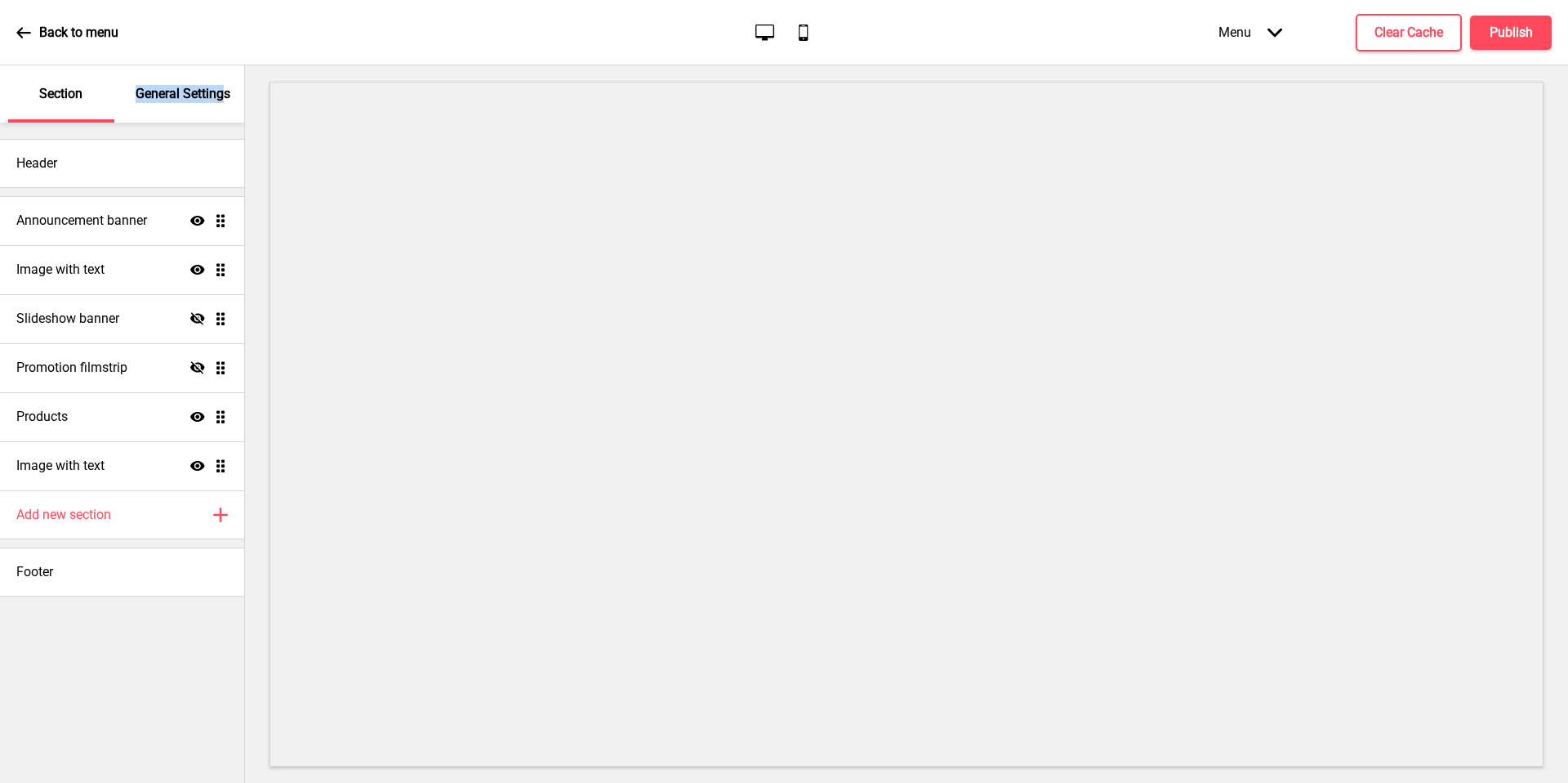
drag, startPoint x: 0, startPoint y: 0, endPoint x: 223, endPoint y: 81, distance: 237.3
click at [223, 81] on div "General Settings" at bounding box center [183, 93] width 106 height 57
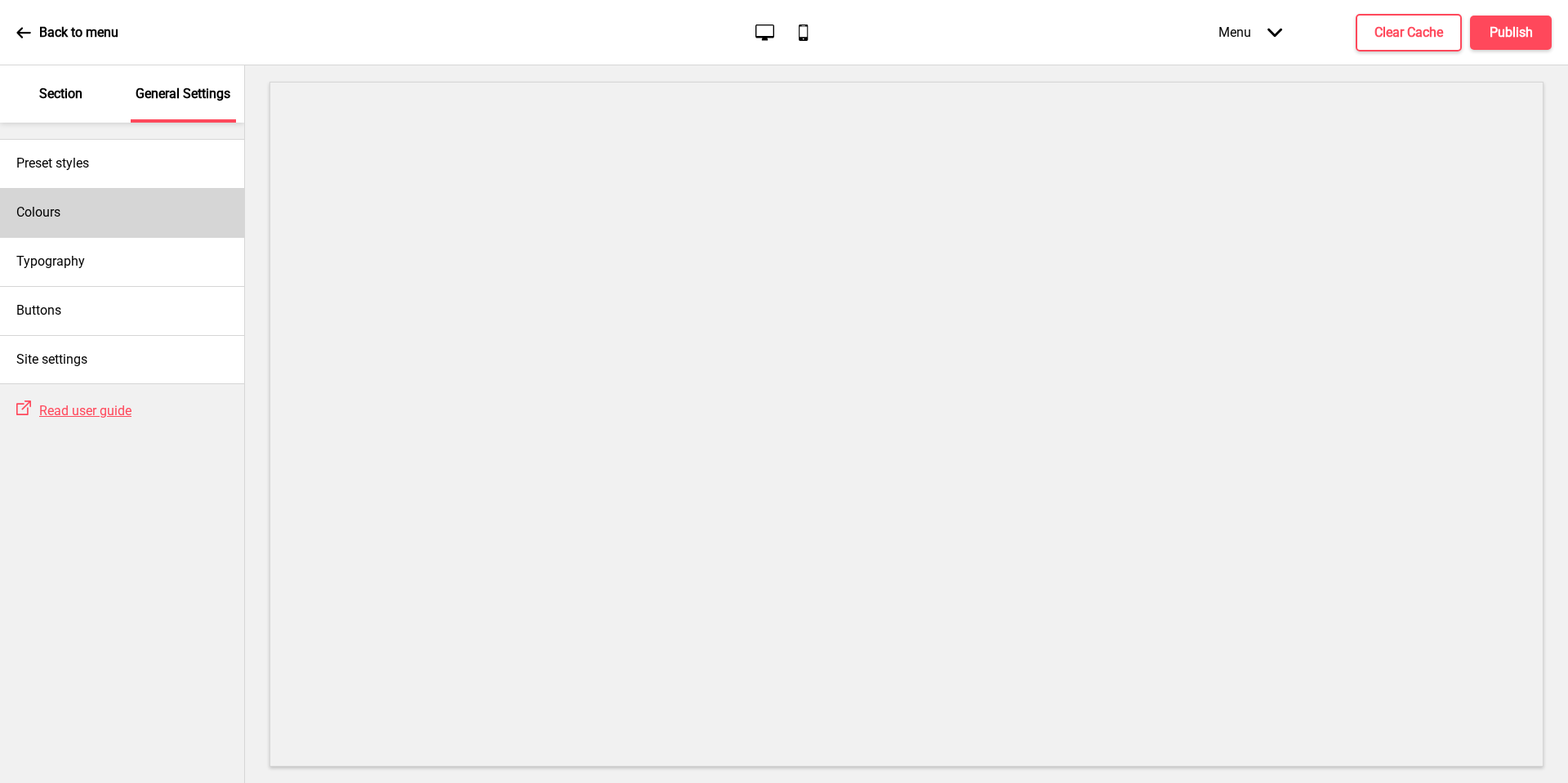
drag, startPoint x: 223, startPoint y: 81, endPoint x: 168, endPoint y: 198, distance: 129.3
click at [168, 198] on div "Colours" at bounding box center [122, 212] width 245 height 49
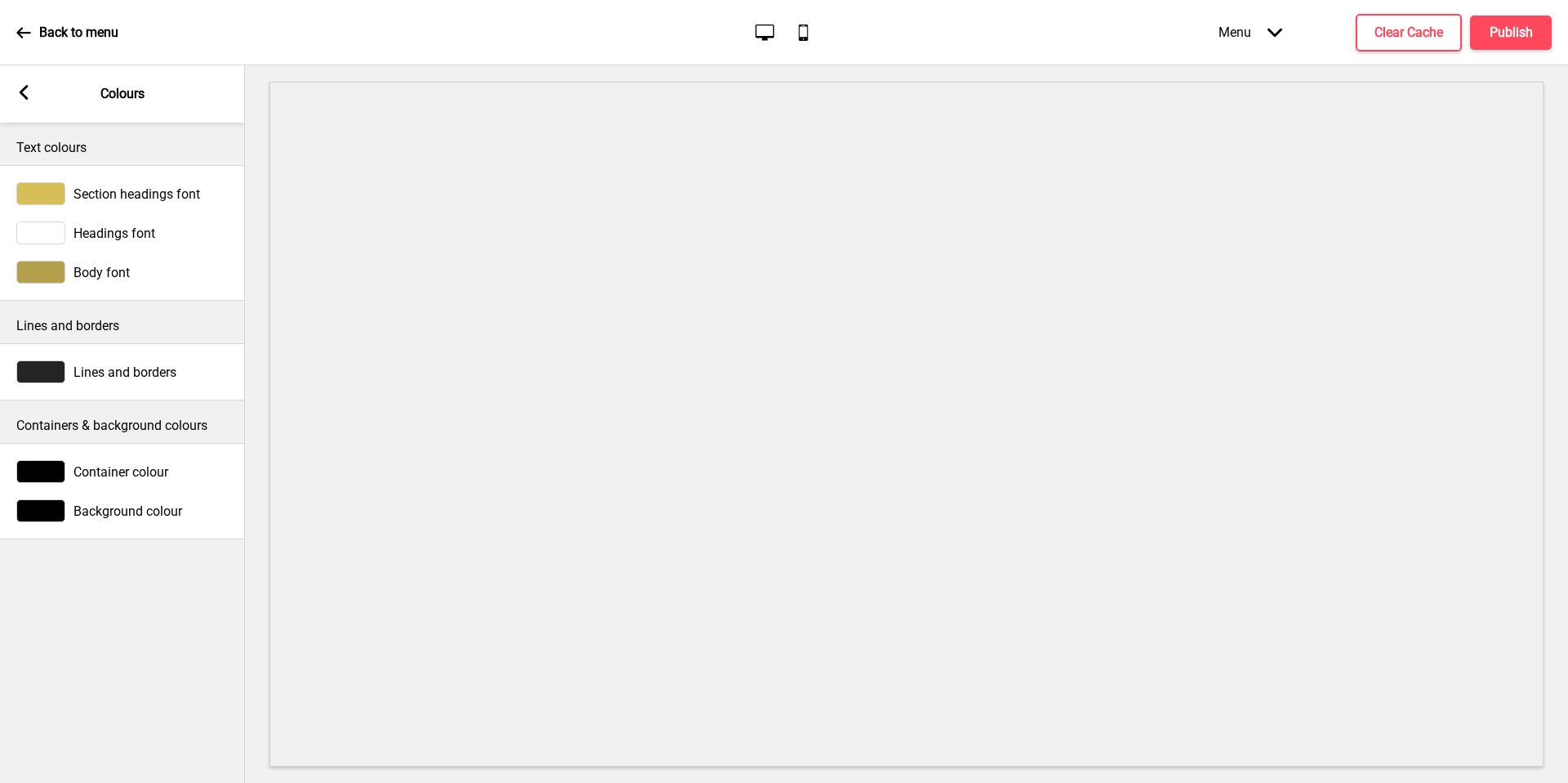
click at [63, 197] on div at bounding box center [41, 193] width 49 height 23
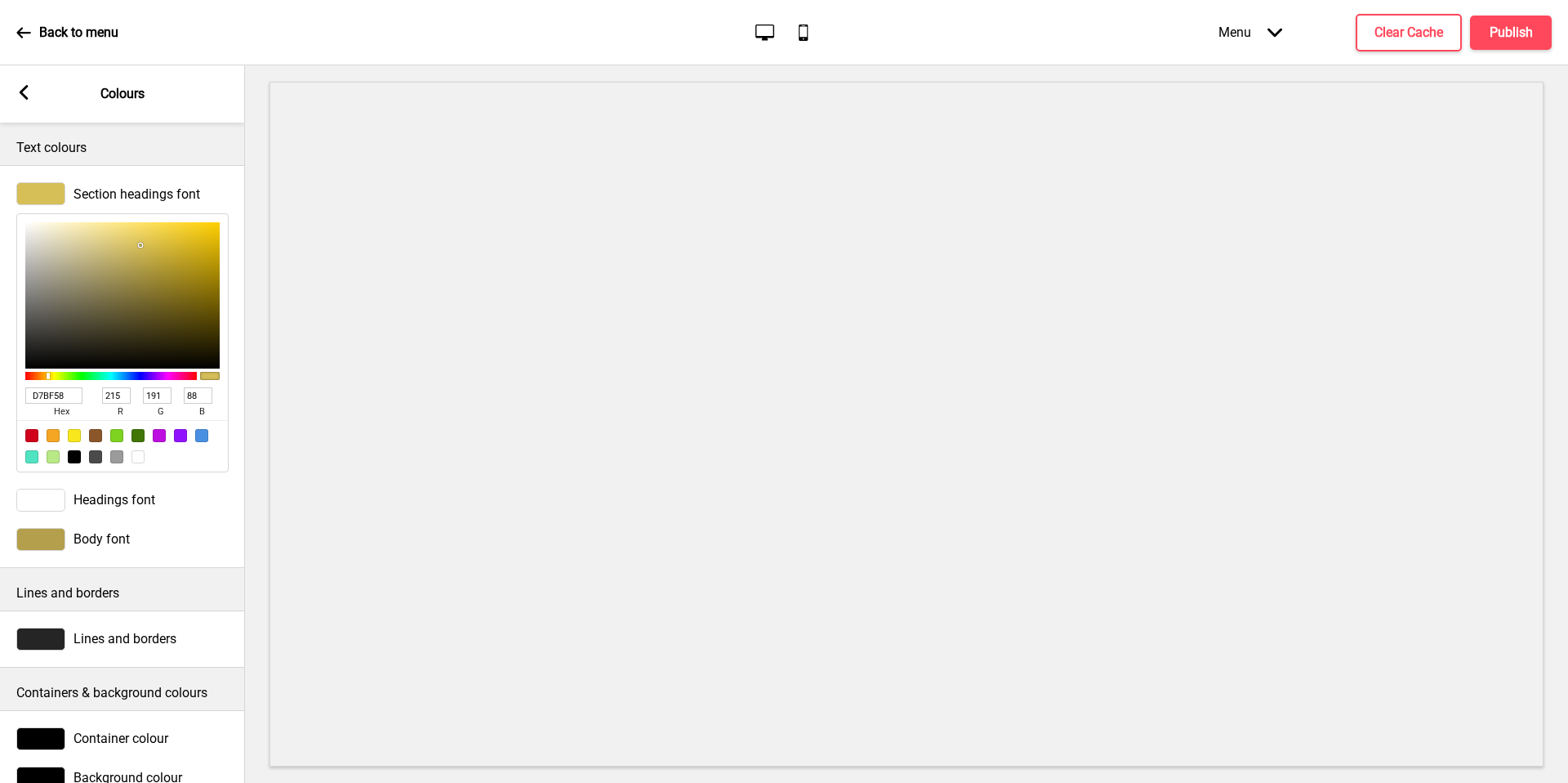
click at [63, 393] on input "D7BF58" at bounding box center [53, 395] width 57 height 16
click at [45, 551] on div "Body font" at bounding box center [122, 538] width 245 height 39
click at [47, 539] on div at bounding box center [41, 538] width 49 height 23
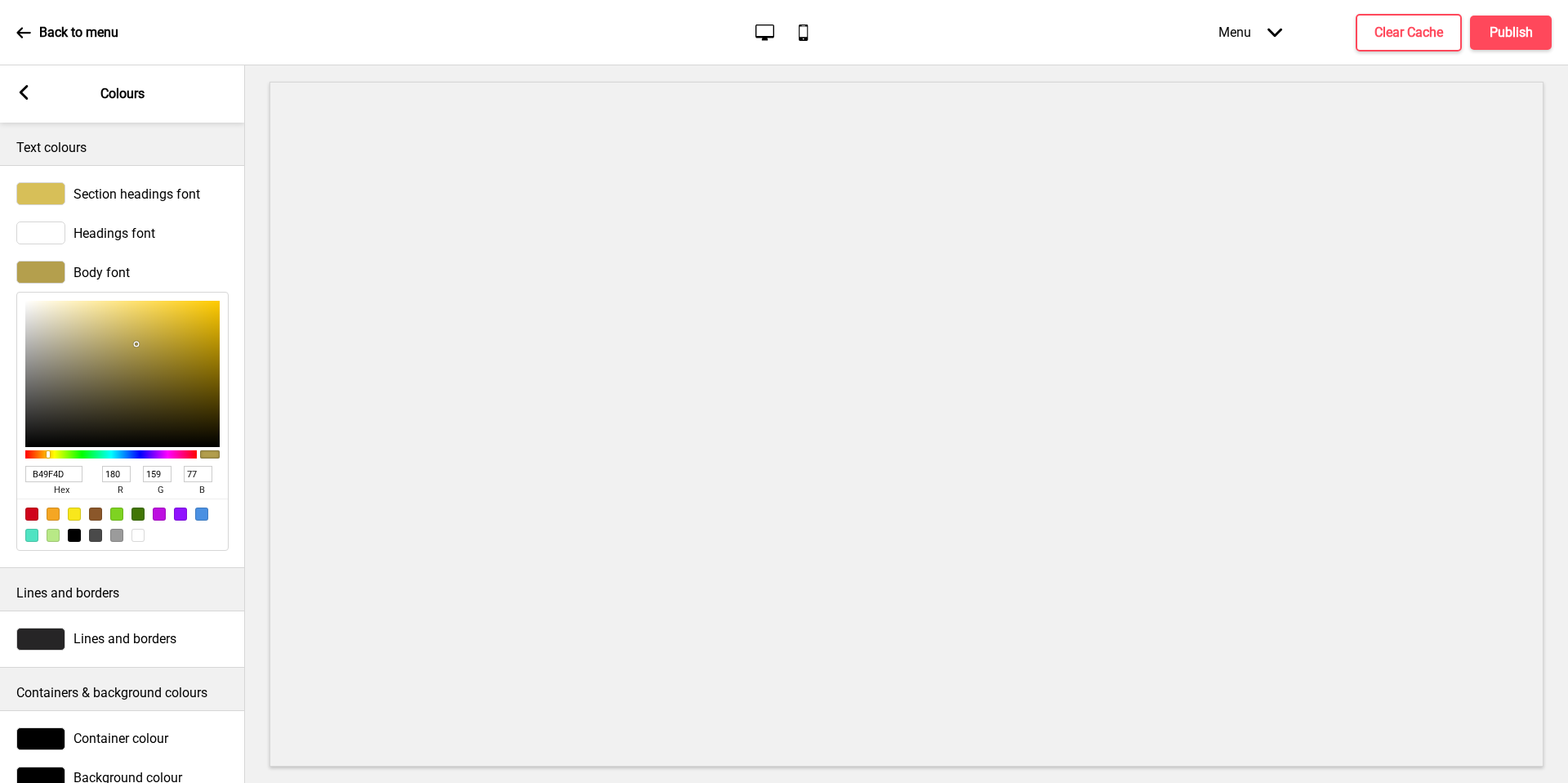
click at [60, 475] on input "B49F4D" at bounding box center [53, 474] width 57 height 16
drag, startPoint x: 63, startPoint y: 197, endPoint x: 60, endPoint y: 477, distance: 280.0
click at [60, 477] on input "B49F4D" at bounding box center [53, 474] width 57 height 16
paste input "D7BF58"
type input "D7BF58"
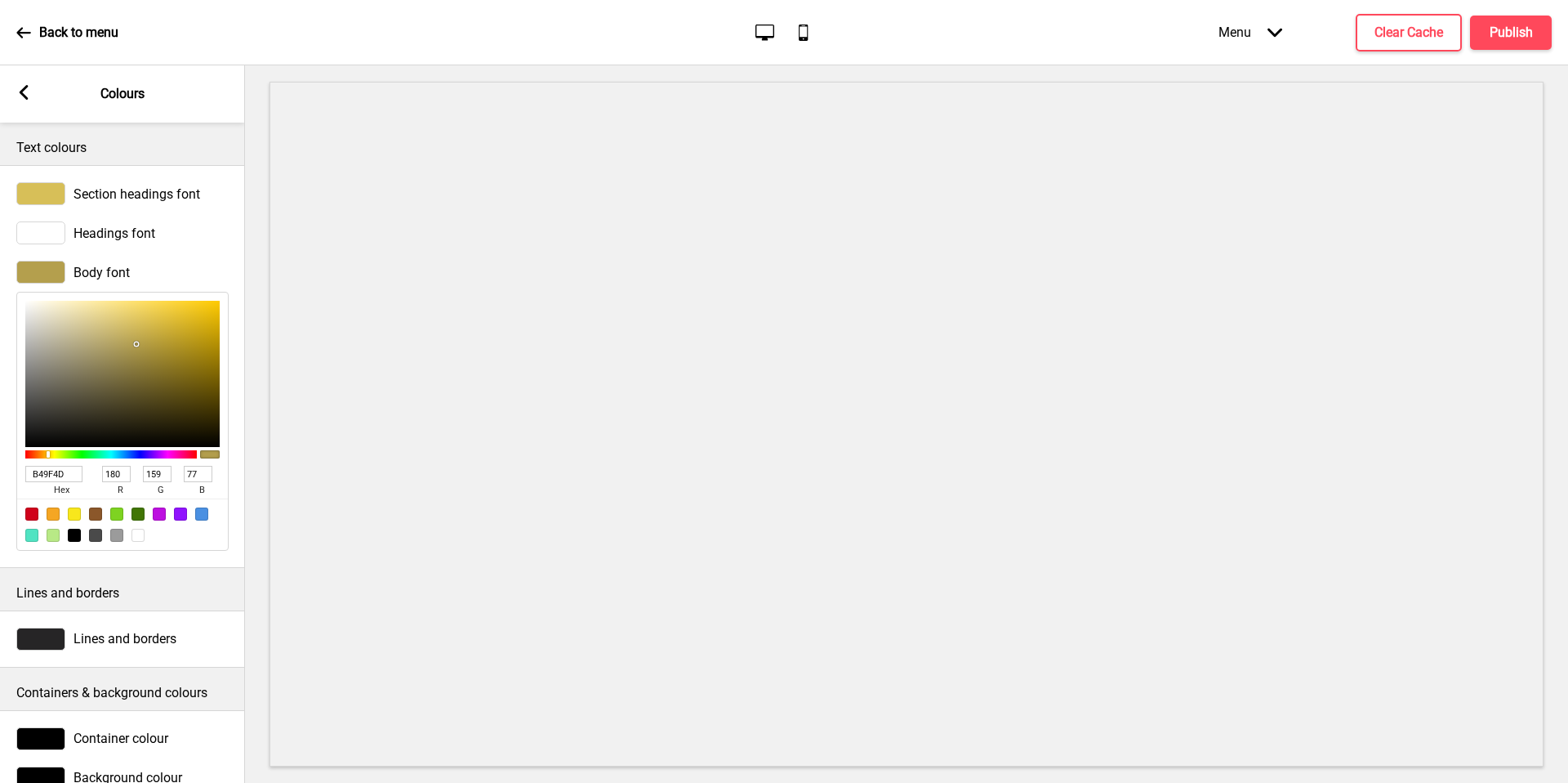
type input "215"
type input "191"
type input "88"
type input "D7BF58"
drag, startPoint x: 60, startPoint y: 477, endPoint x: 1534, endPoint y: 24, distance: 1542.0
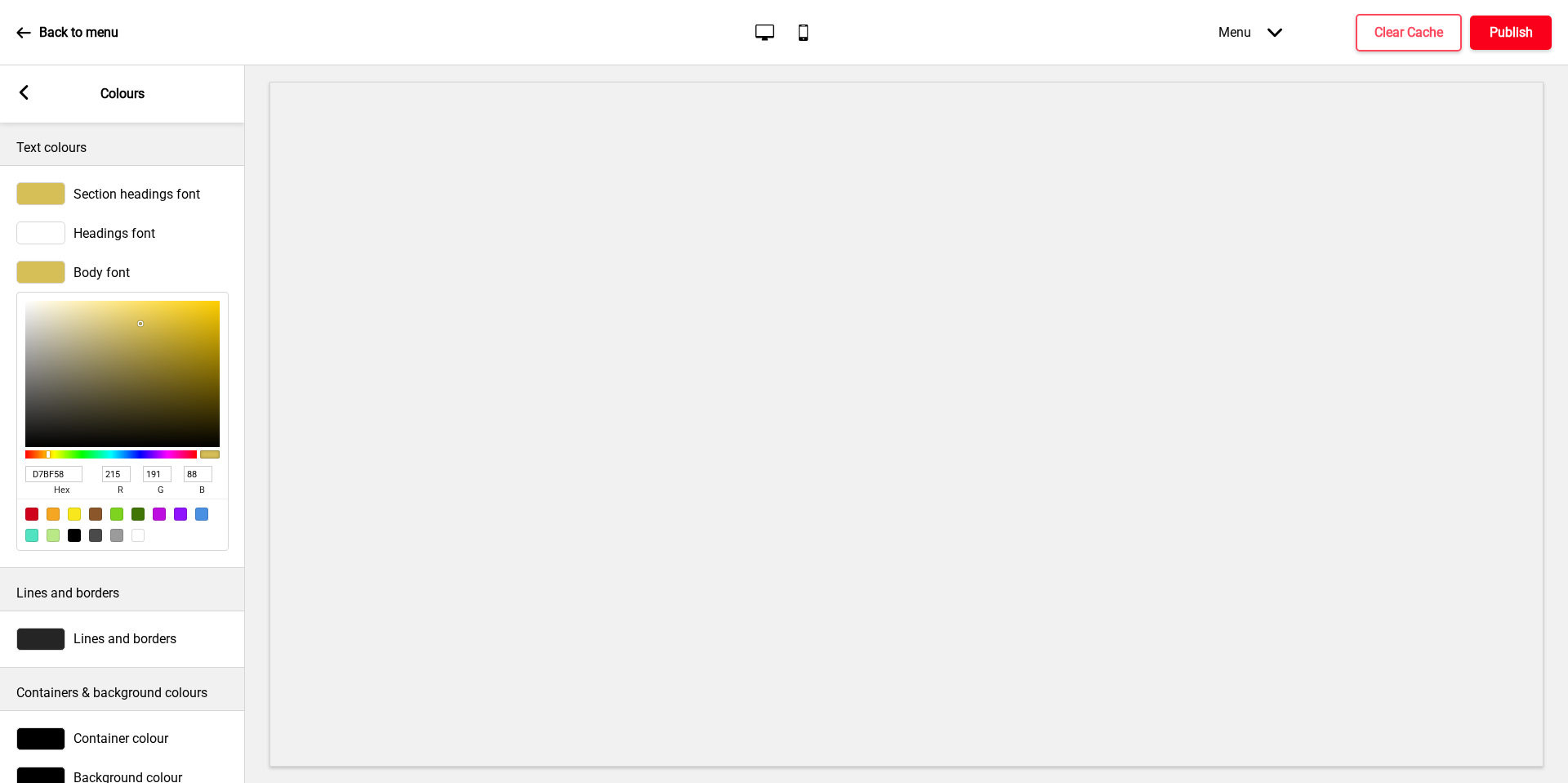
click at [1534, 24] on div "Menu Arrow down Product Page Store Information Checkout Thank you Terms & Condi…" at bounding box center [1352, 32] width 399 height 48
drag, startPoint x: 1534, startPoint y: 24, endPoint x: 1510, endPoint y: 38, distance: 27.8
click at [1510, 38] on h4 "Publish" at bounding box center [1512, 33] width 43 height 18
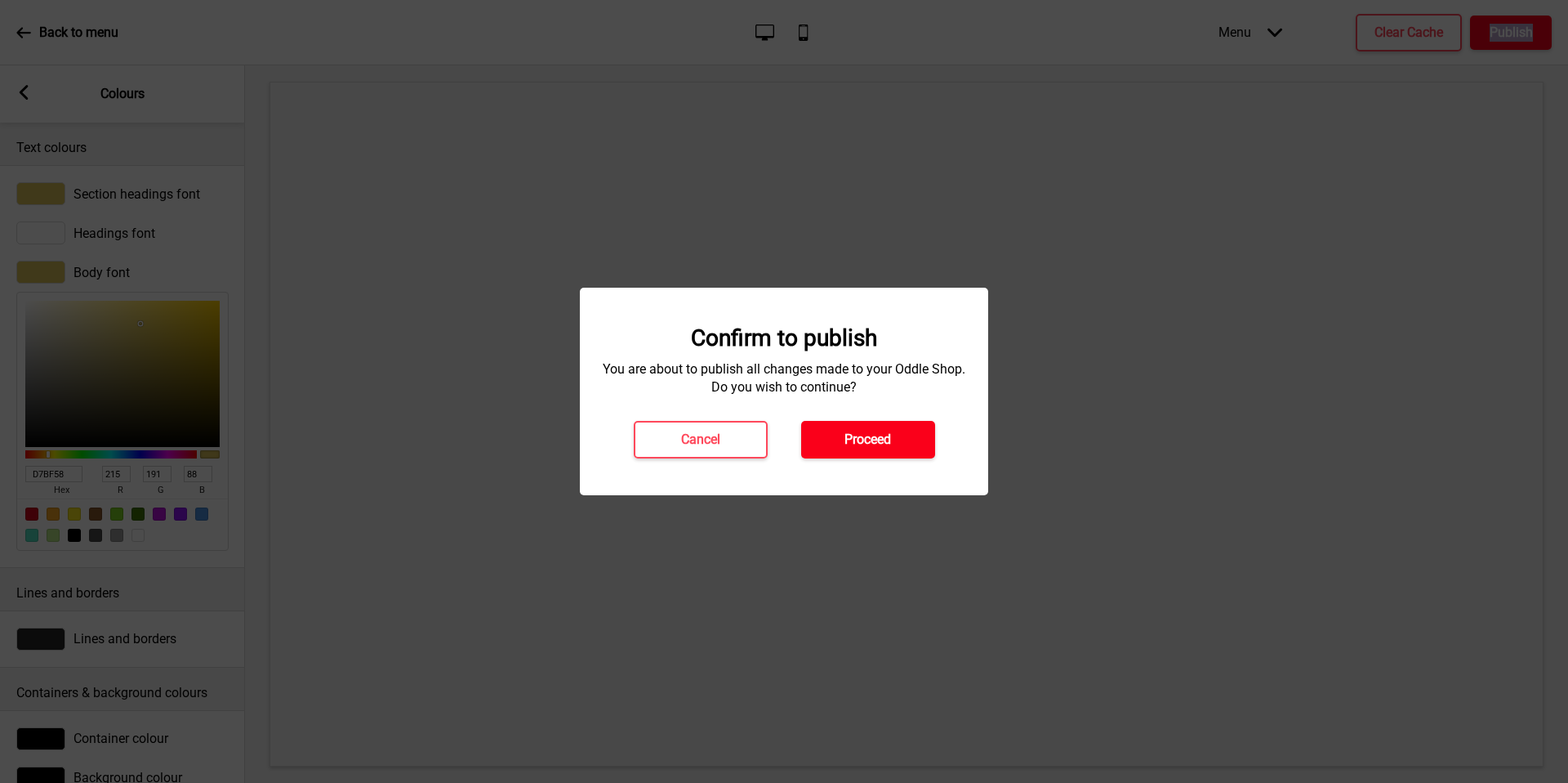
click at [900, 444] on button "Proceed" at bounding box center [868, 439] width 134 height 37
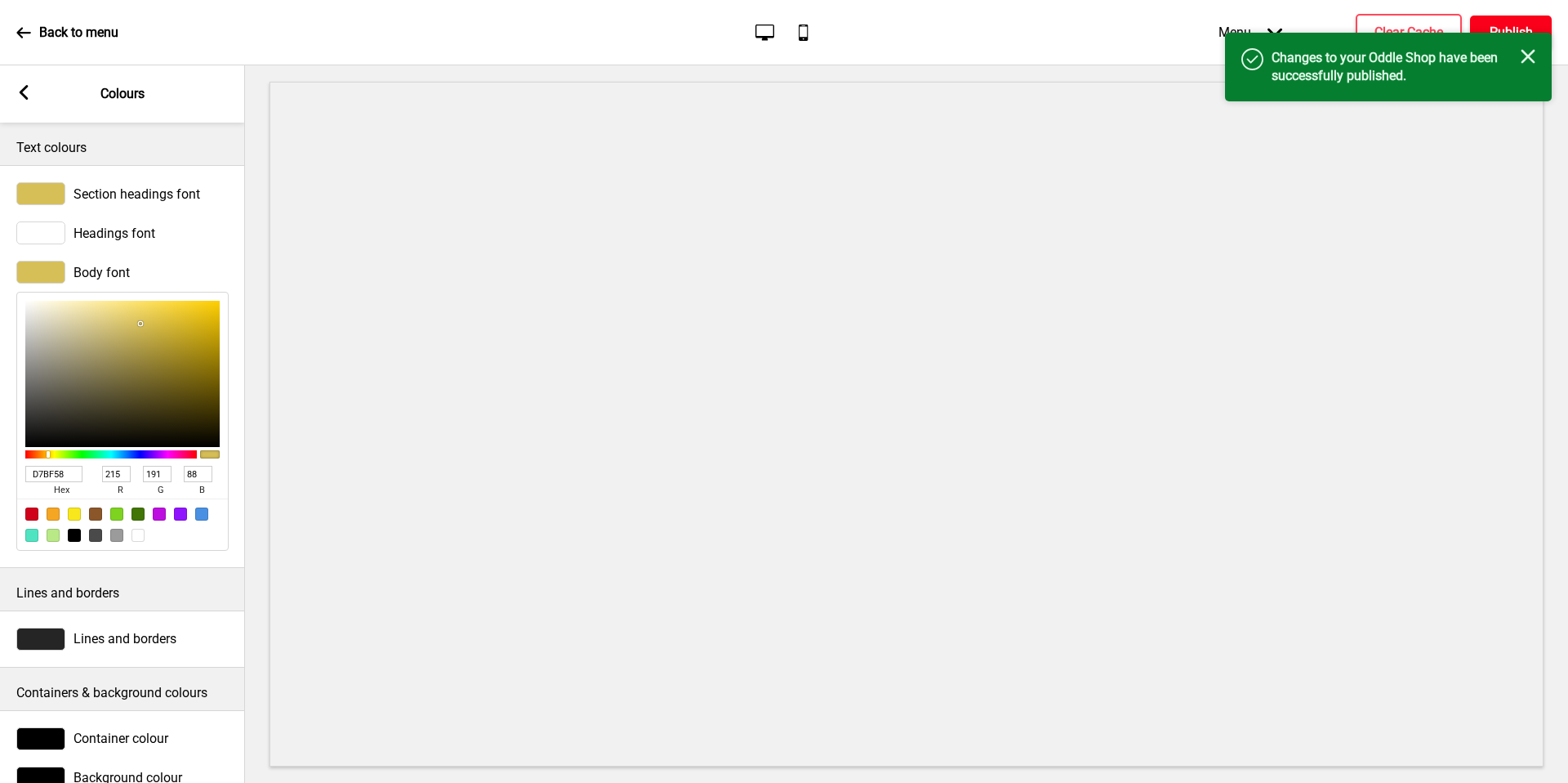
drag, startPoint x: 1510, startPoint y: 38, endPoint x: 29, endPoint y: 42, distance: 1481.0
click at [29, 42] on div "Back to menu" at bounding box center [67, 33] width 102 height 44
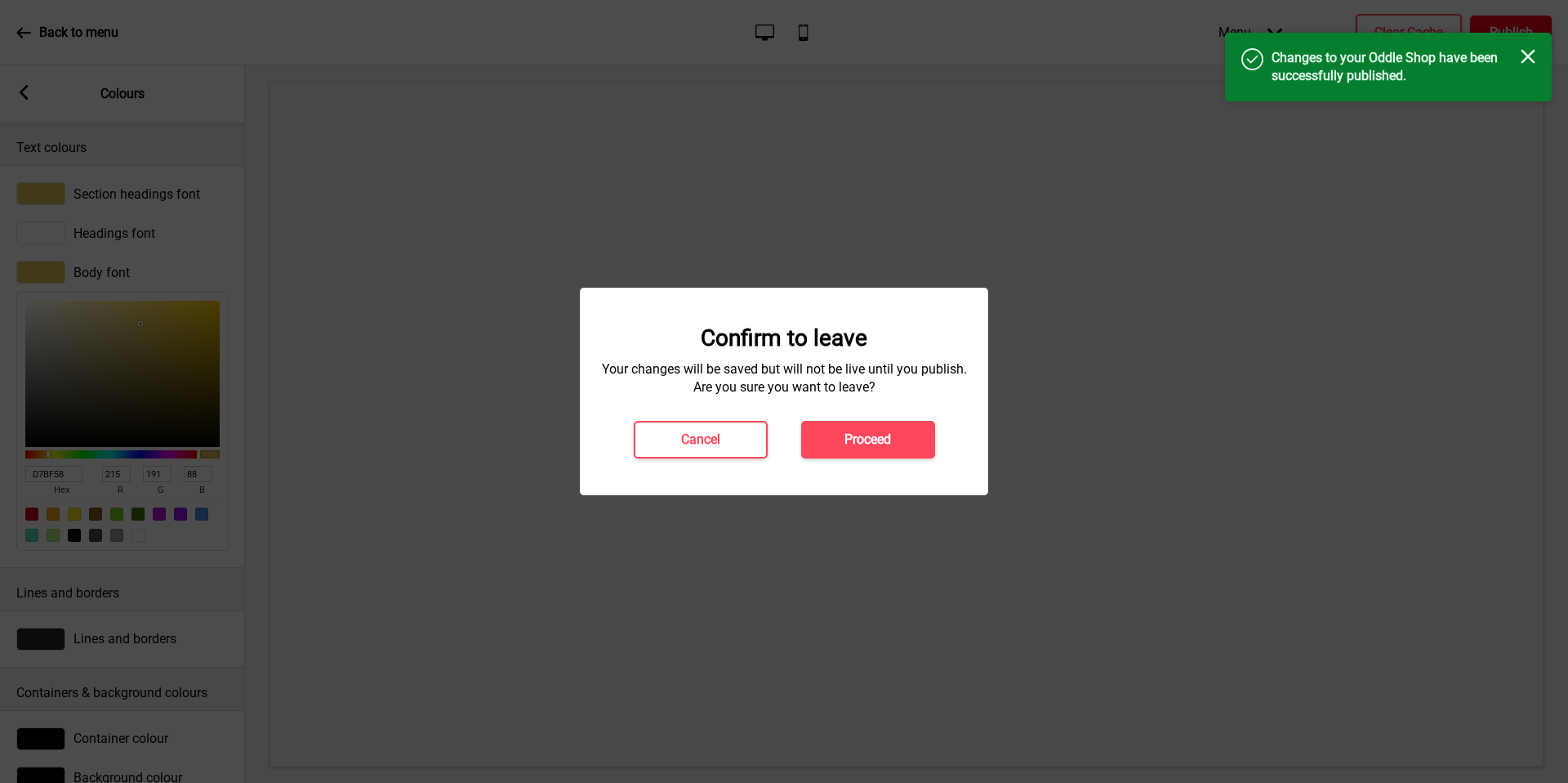
click at [893, 452] on button "Proceed" at bounding box center [868, 439] width 134 height 37
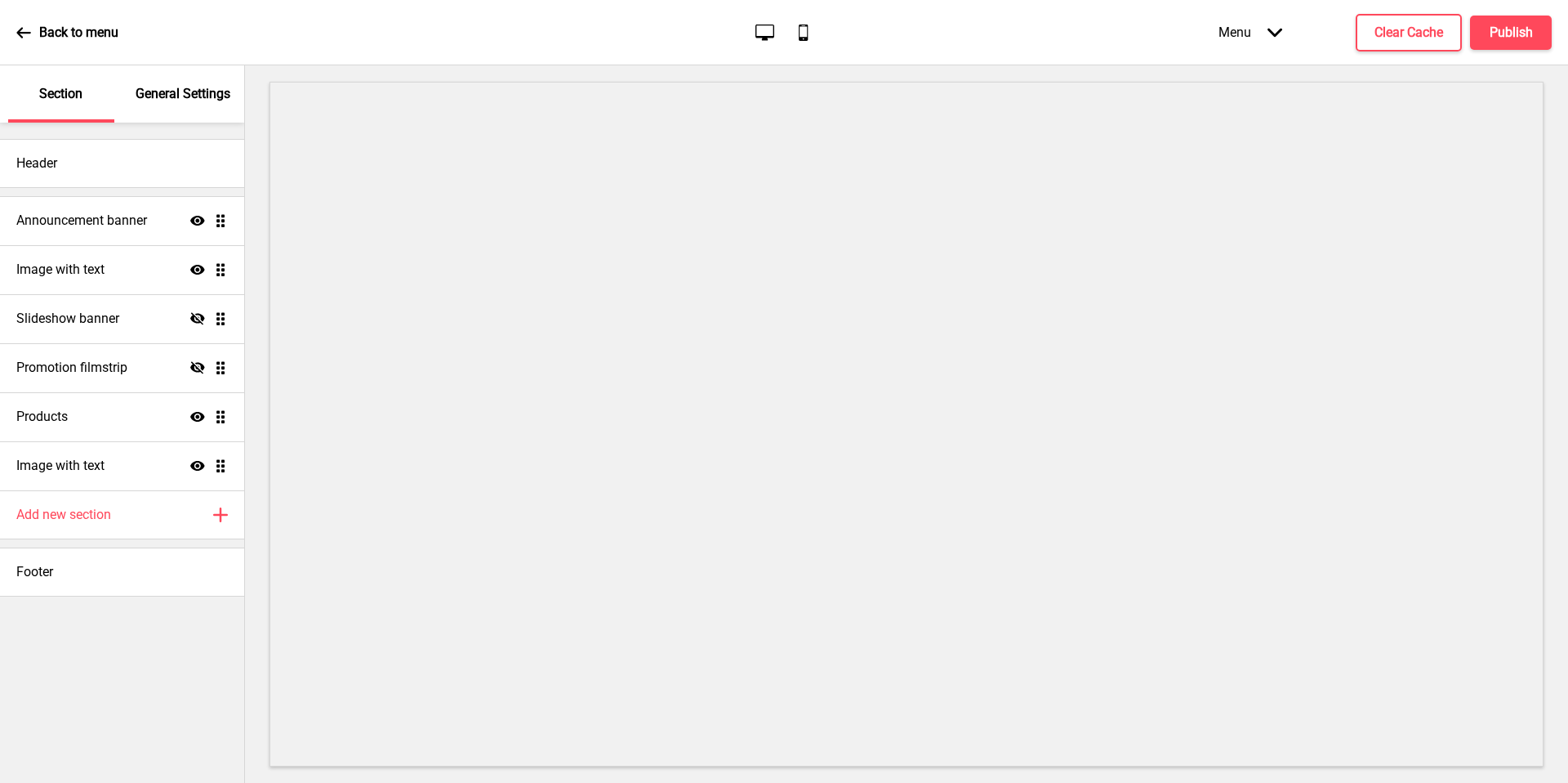
click at [188, 99] on p "General Settings" at bounding box center [183, 94] width 95 height 18
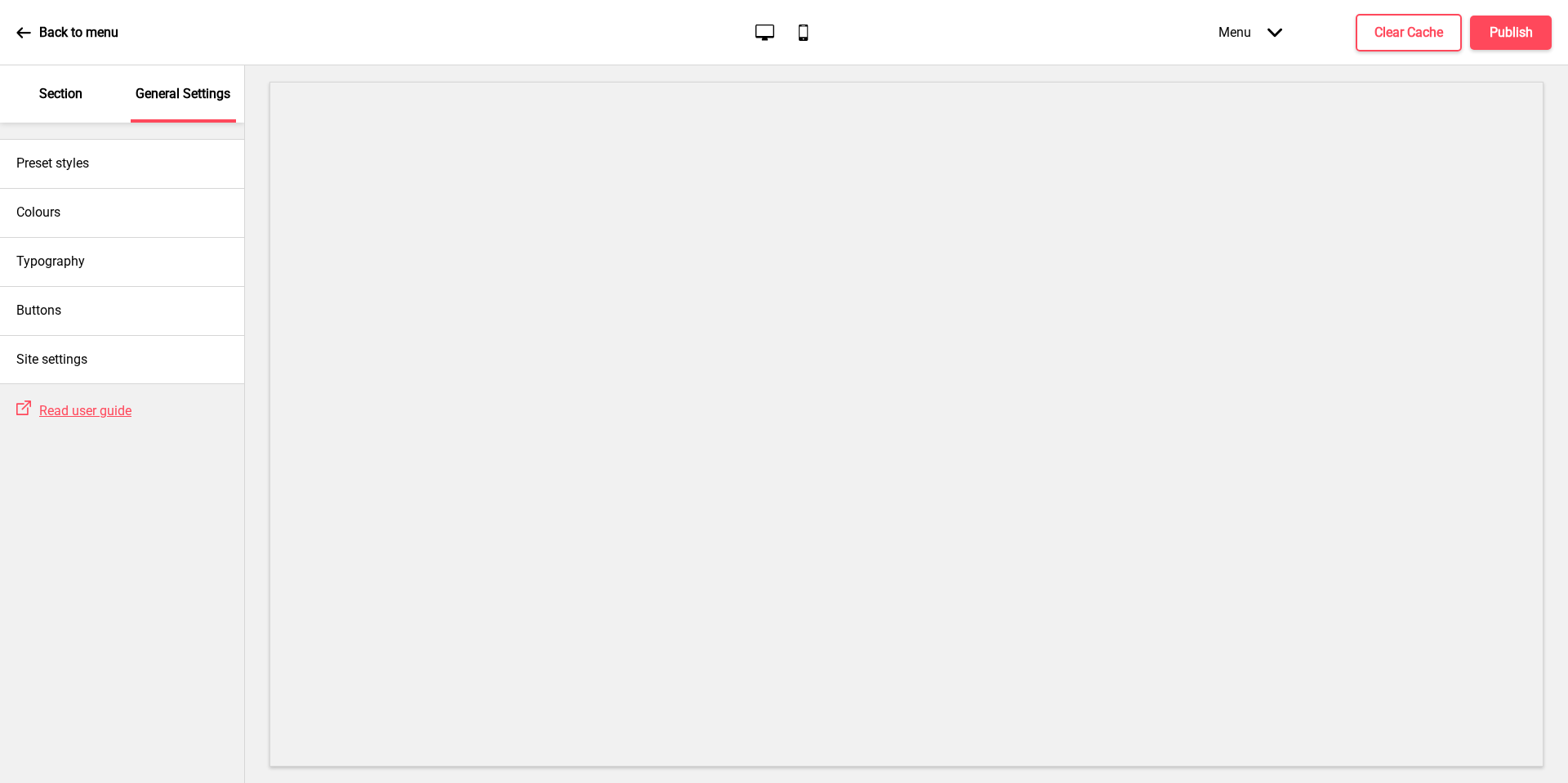
click at [139, 222] on div "Colours" at bounding box center [122, 212] width 245 height 49
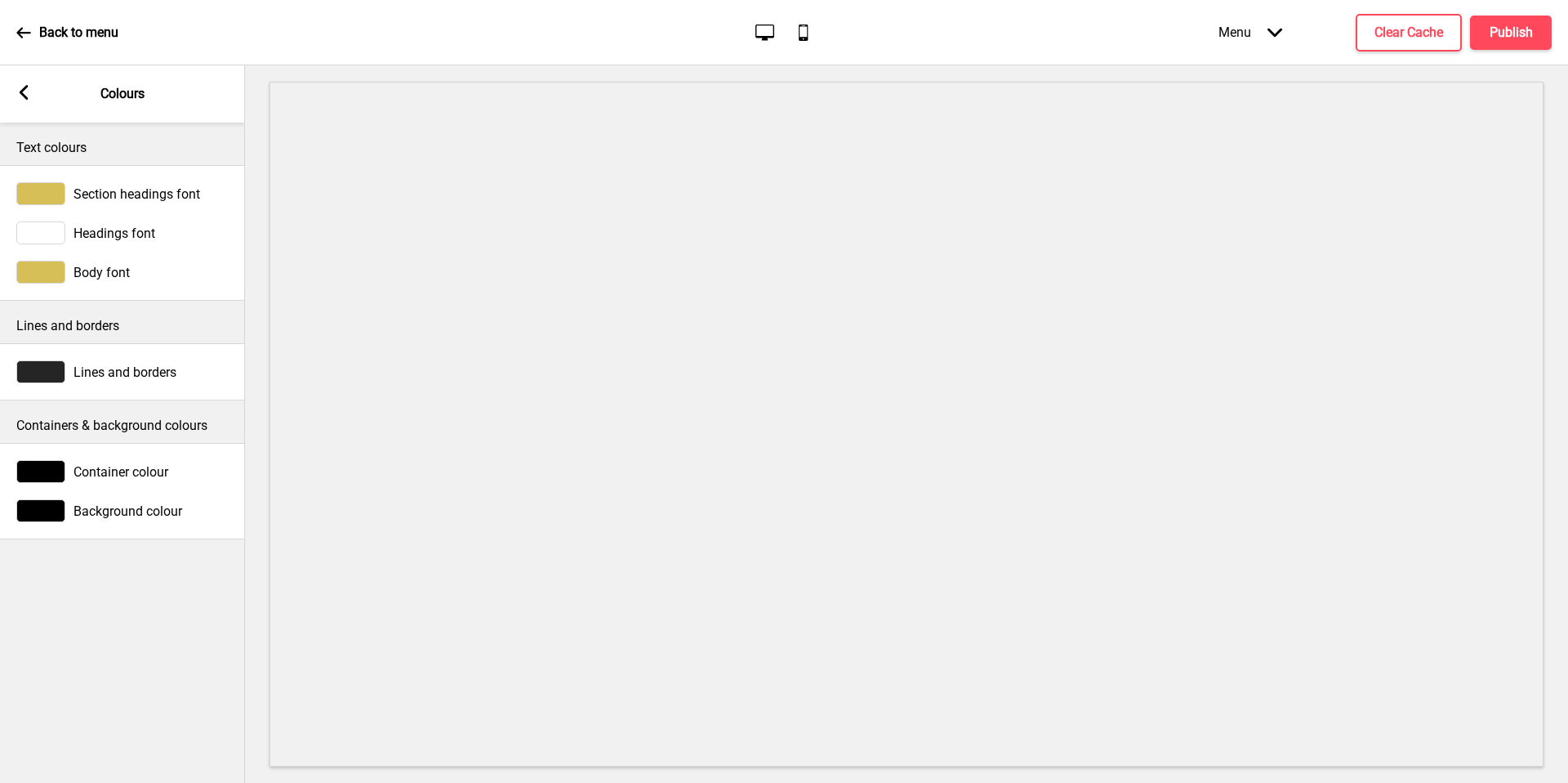
click at [24, 88] on icon at bounding box center [24, 92] width 9 height 14
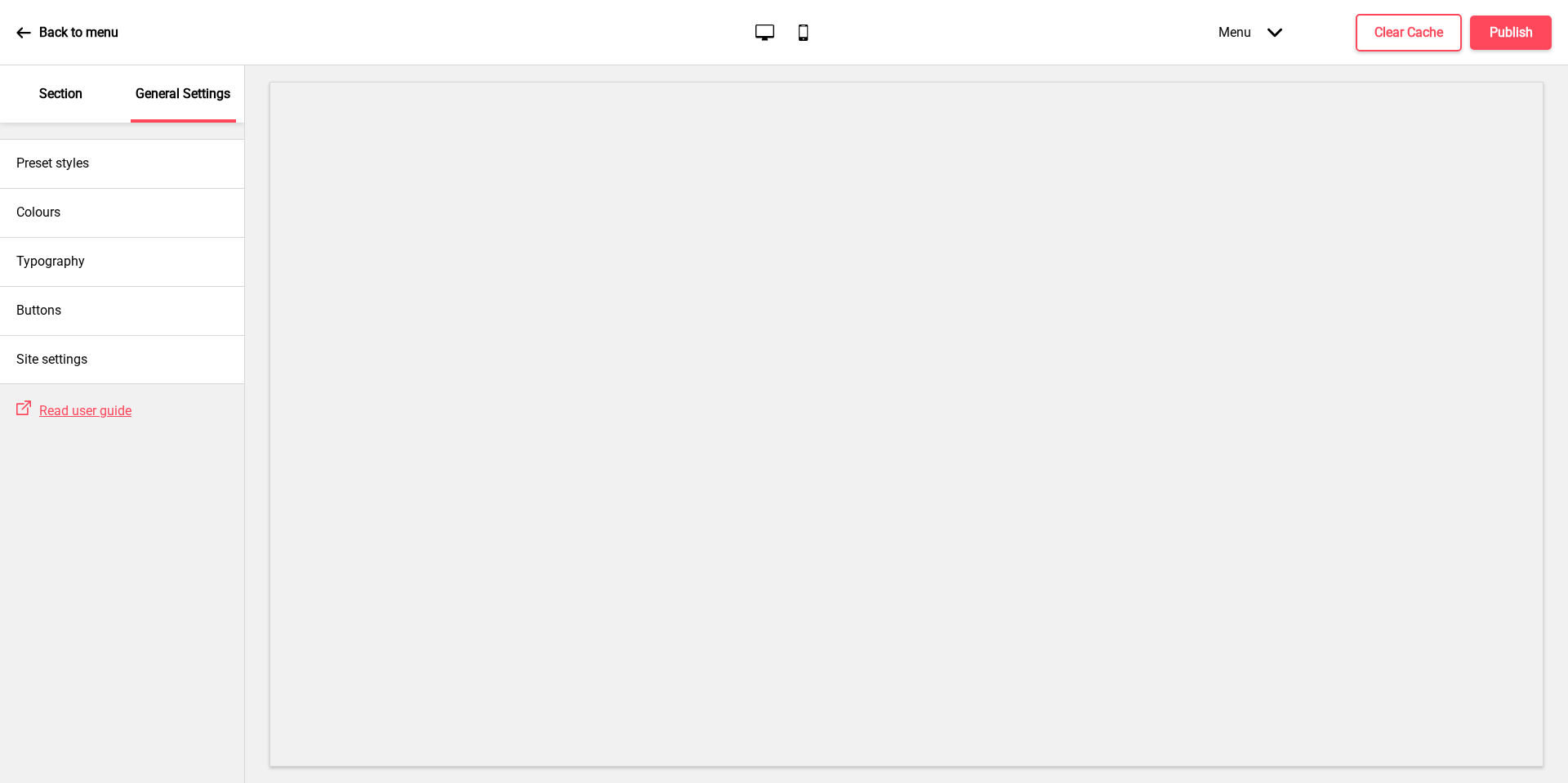
drag, startPoint x: 24, startPoint y: 88, endPoint x: 36, endPoint y: 111, distance: 25.9
click at [36, 111] on div "Section" at bounding box center [61, 93] width 106 height 57
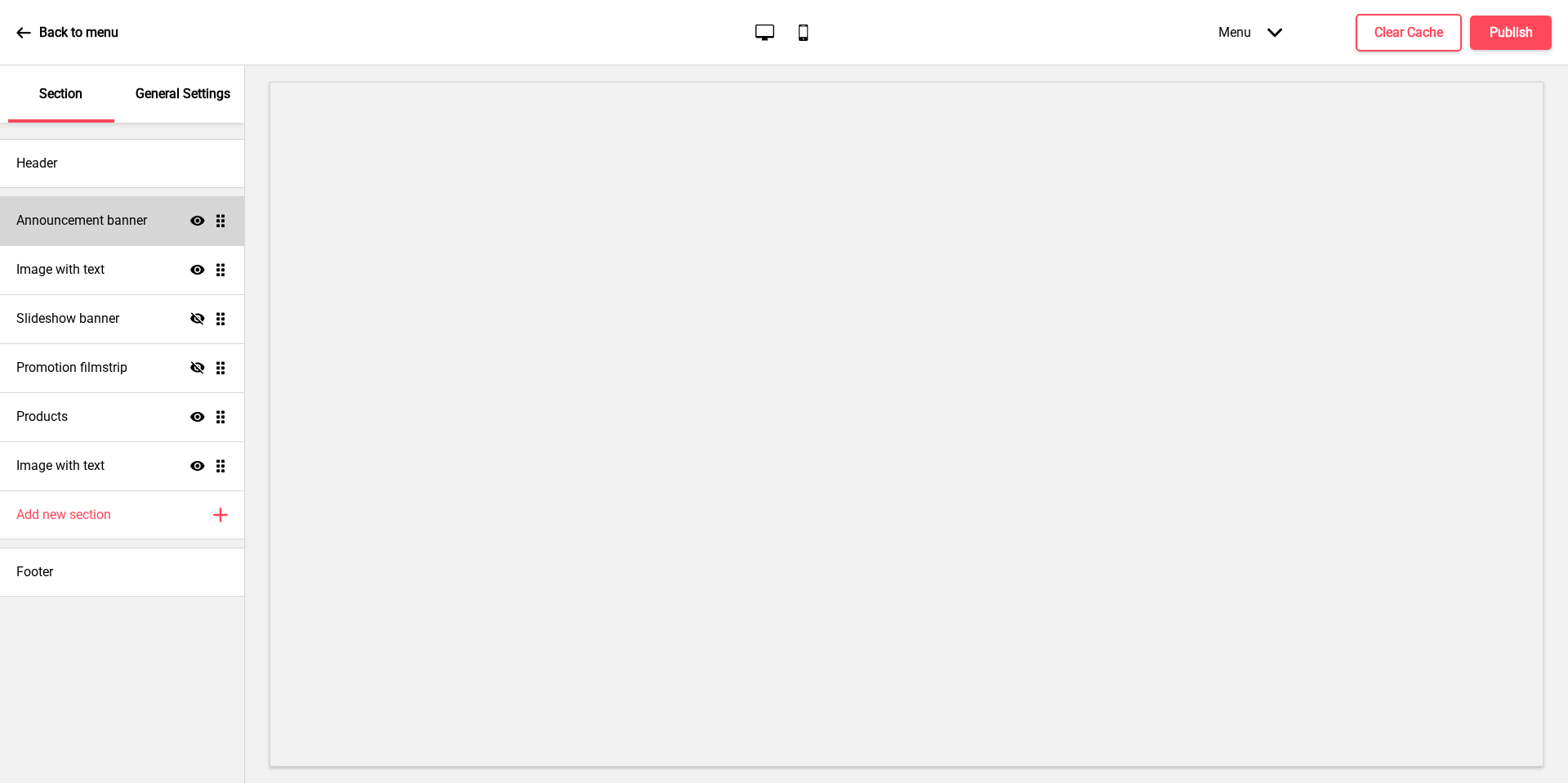
drag, startPoint x: 36, startPoint y: 111, endPoint x: 85, endPoint y: 212, distance: 112.3
click at [85, 212] on h4 "Announcement banner" at bounding box center [82, 221] width 130 height 18
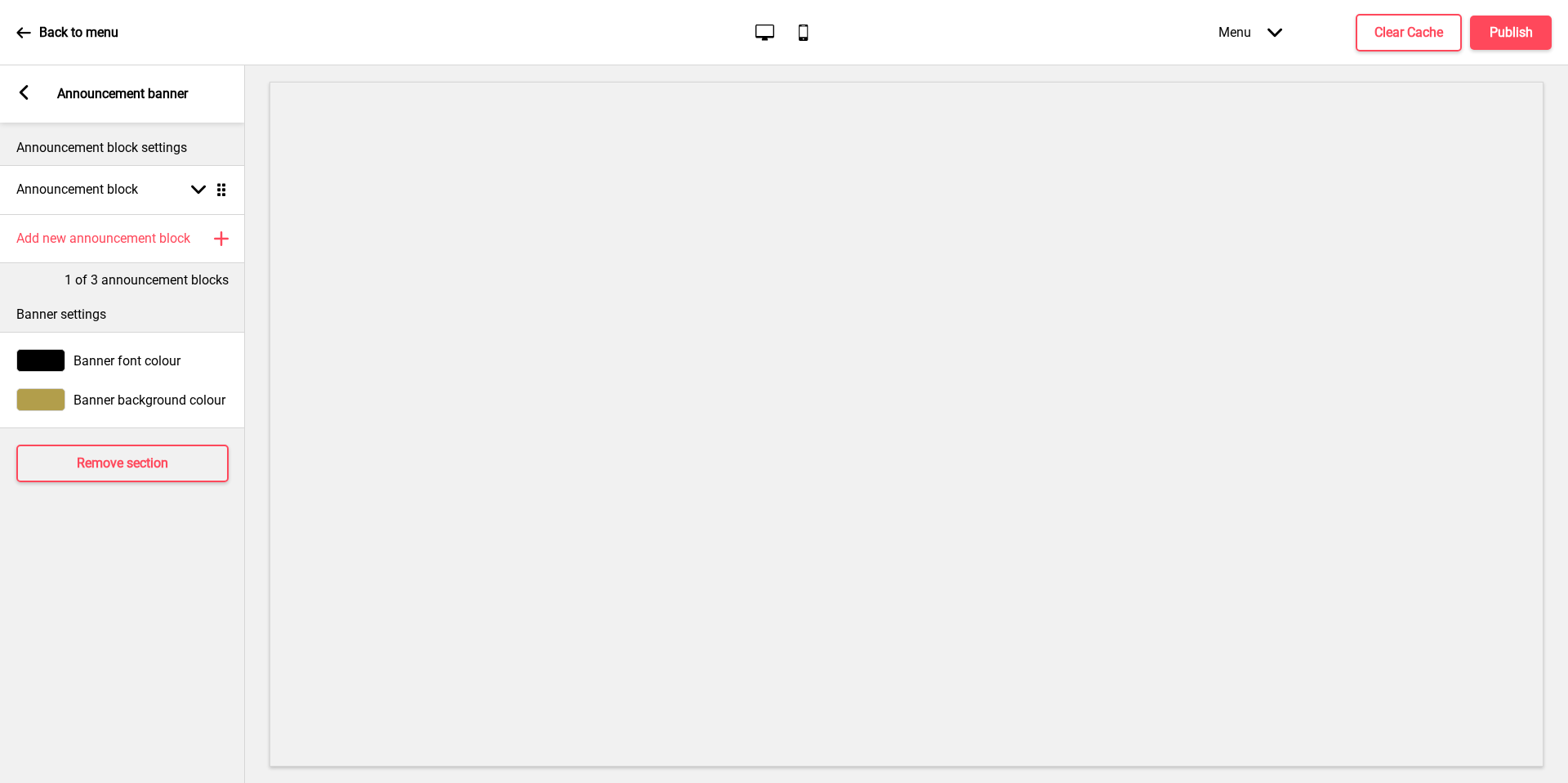
drag, startPoint x: 85, startPoint y: 212, endPoint x: 129, endPoint y: 361, distance: 155.4
click at [129, 361] on span "Banner font colour" at bounding box center [127, 360] width 107 height 15
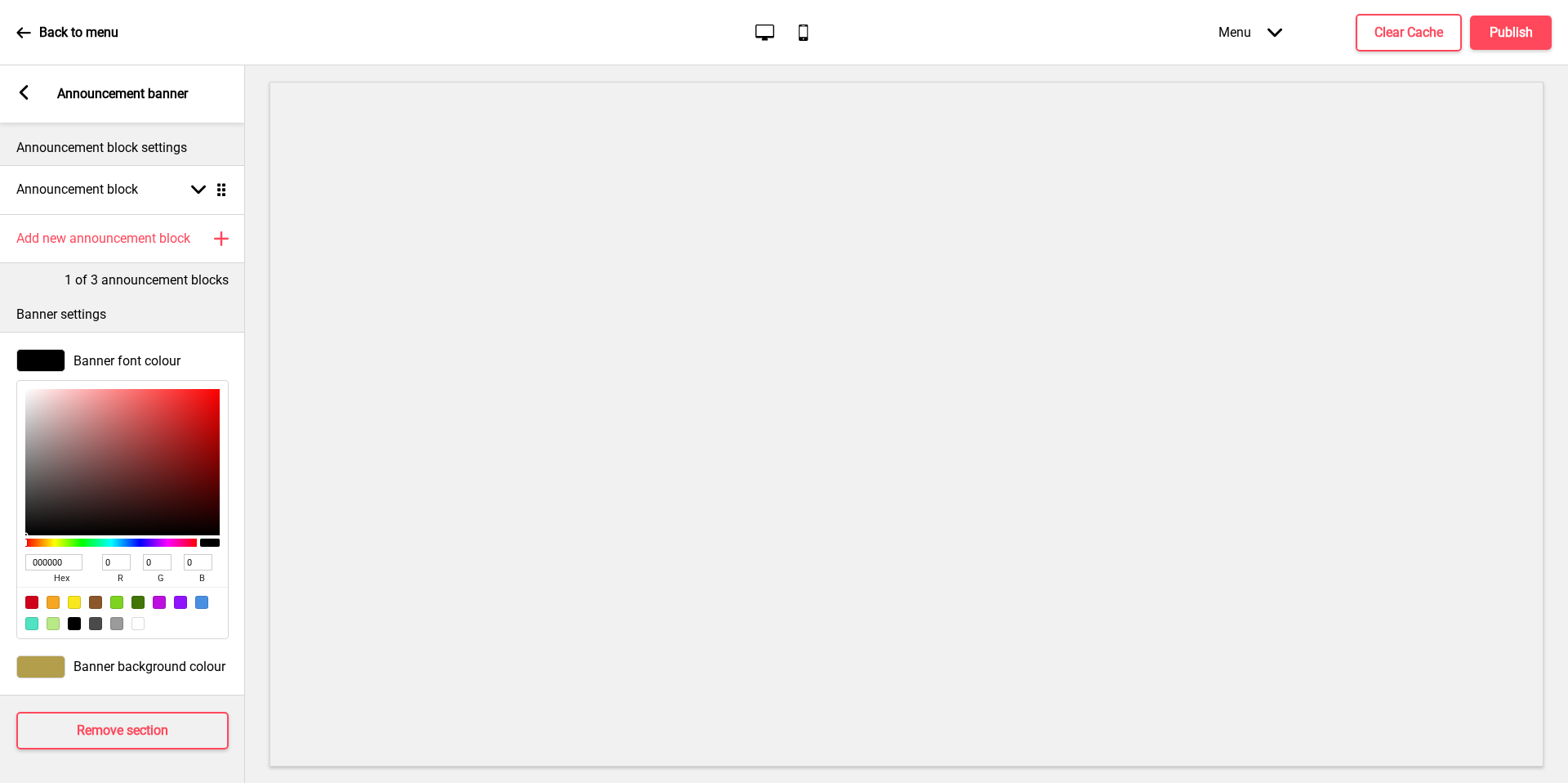
type input "A87171"
type input "168"
type input "113"
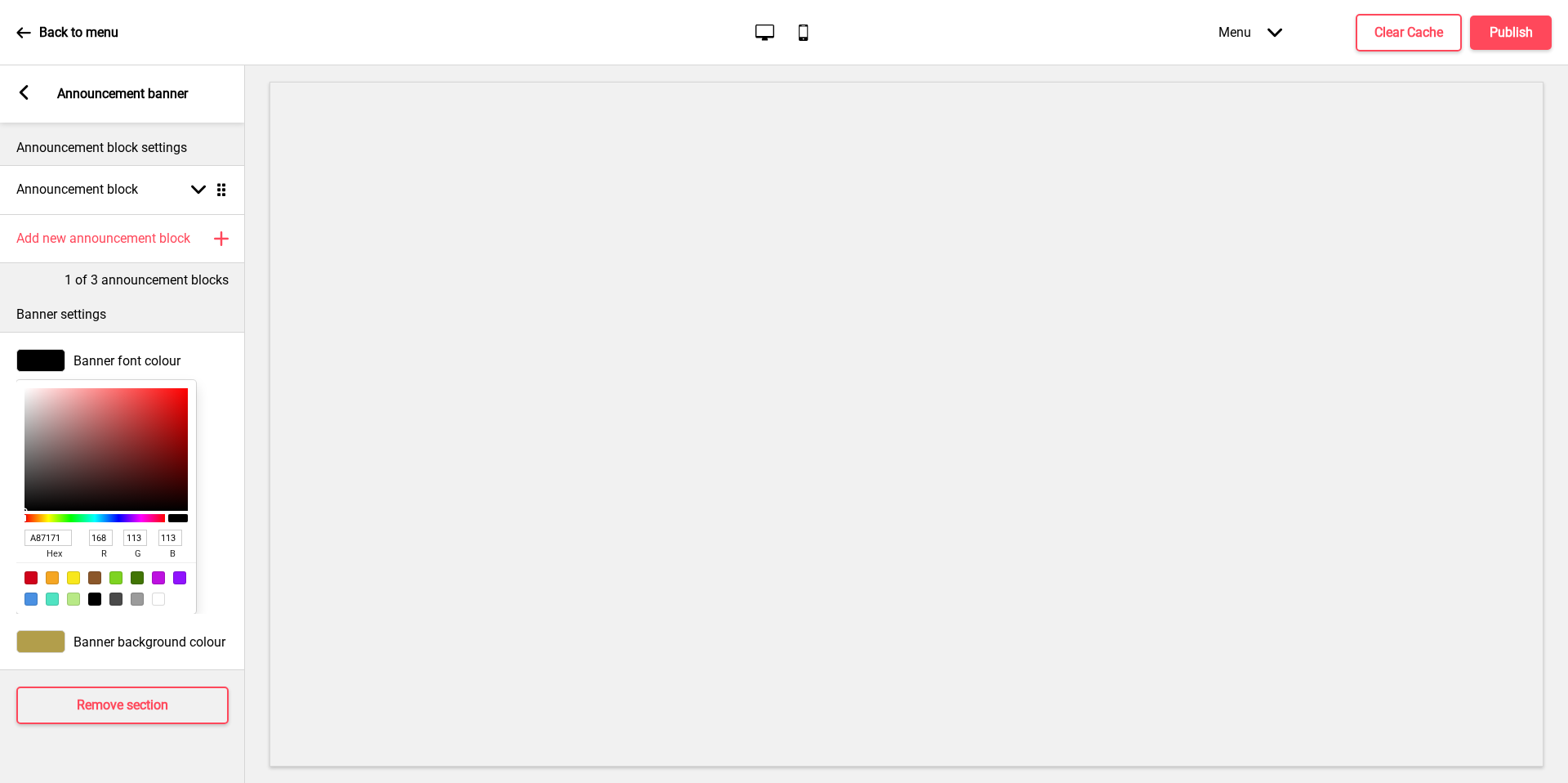
type input "F1C8C8"
type input "241"
type input "200"
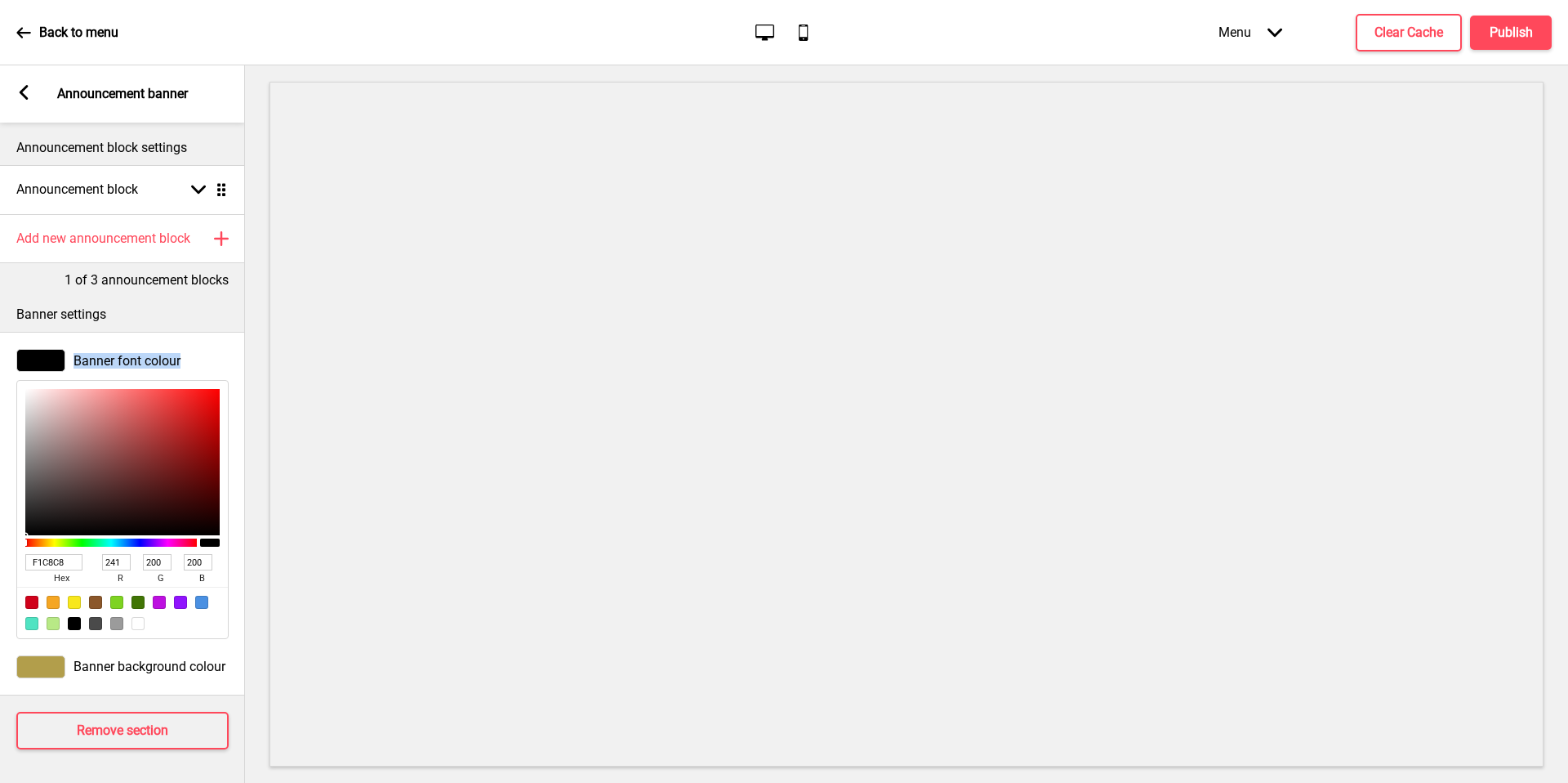
type input "FFFFFF"
type input "255"
drag, startPoint x: 129, startPoint y: 361, endPoint x: 3, endPoint y: 349, distance: 126.6
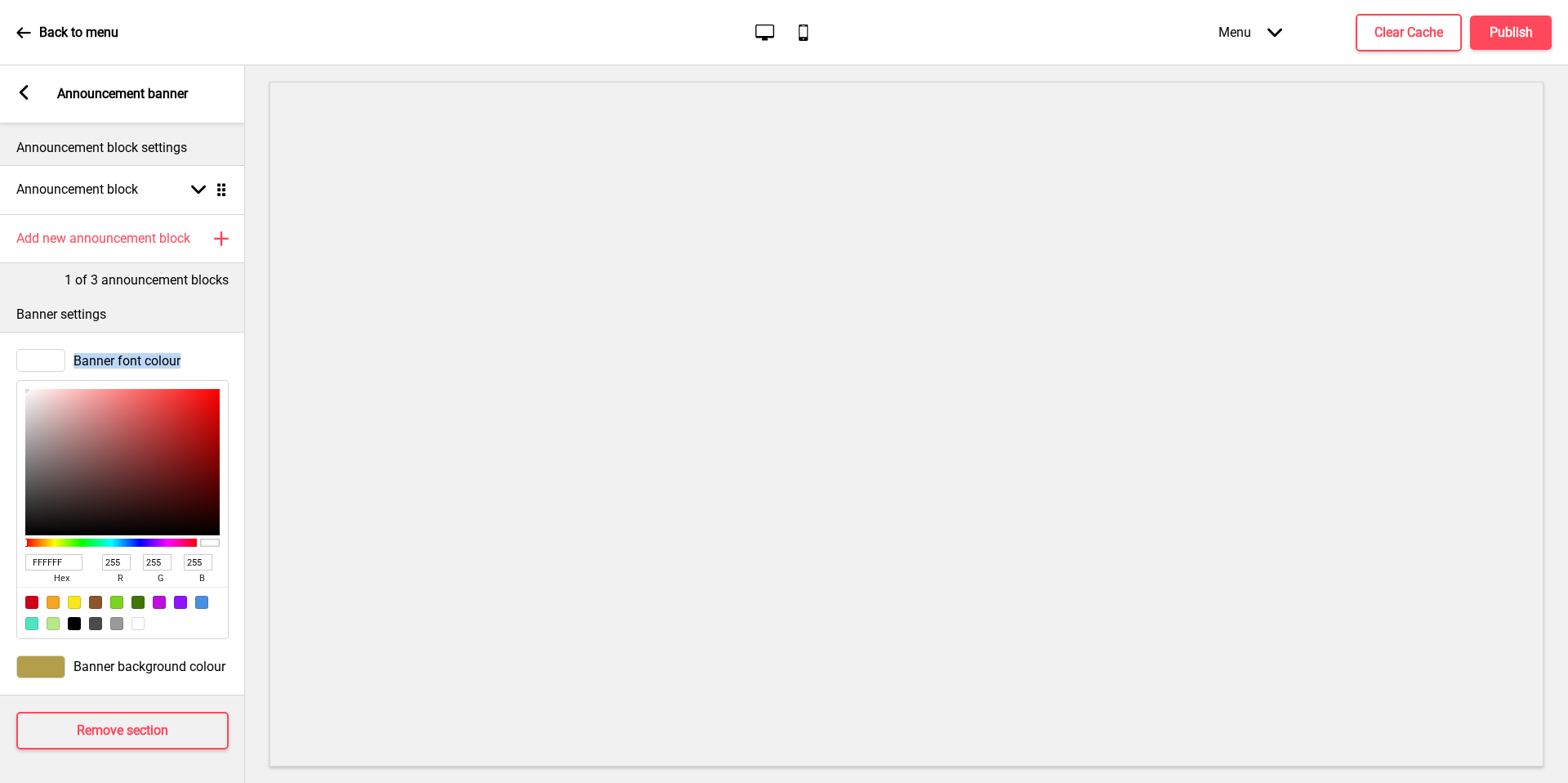
click at [3, 349] on div "Banner font colour FFFFFF hex 255 r 255 g 255 b 100 a" at bounding box center [122, 494] width 245 height 306
click at [23, 110] on div "Arrow left Announcement banner" at bounding box center [122, 93] width 245 height 57
drag, startPoint x: 759, startPoint y: 49, endPoint x: 162, endPoint y: 195, distance: 614.6
click at [162, 195] on div "Announcement block Arrow down Drag" at bounding box center [122, 189] width 245 height 49
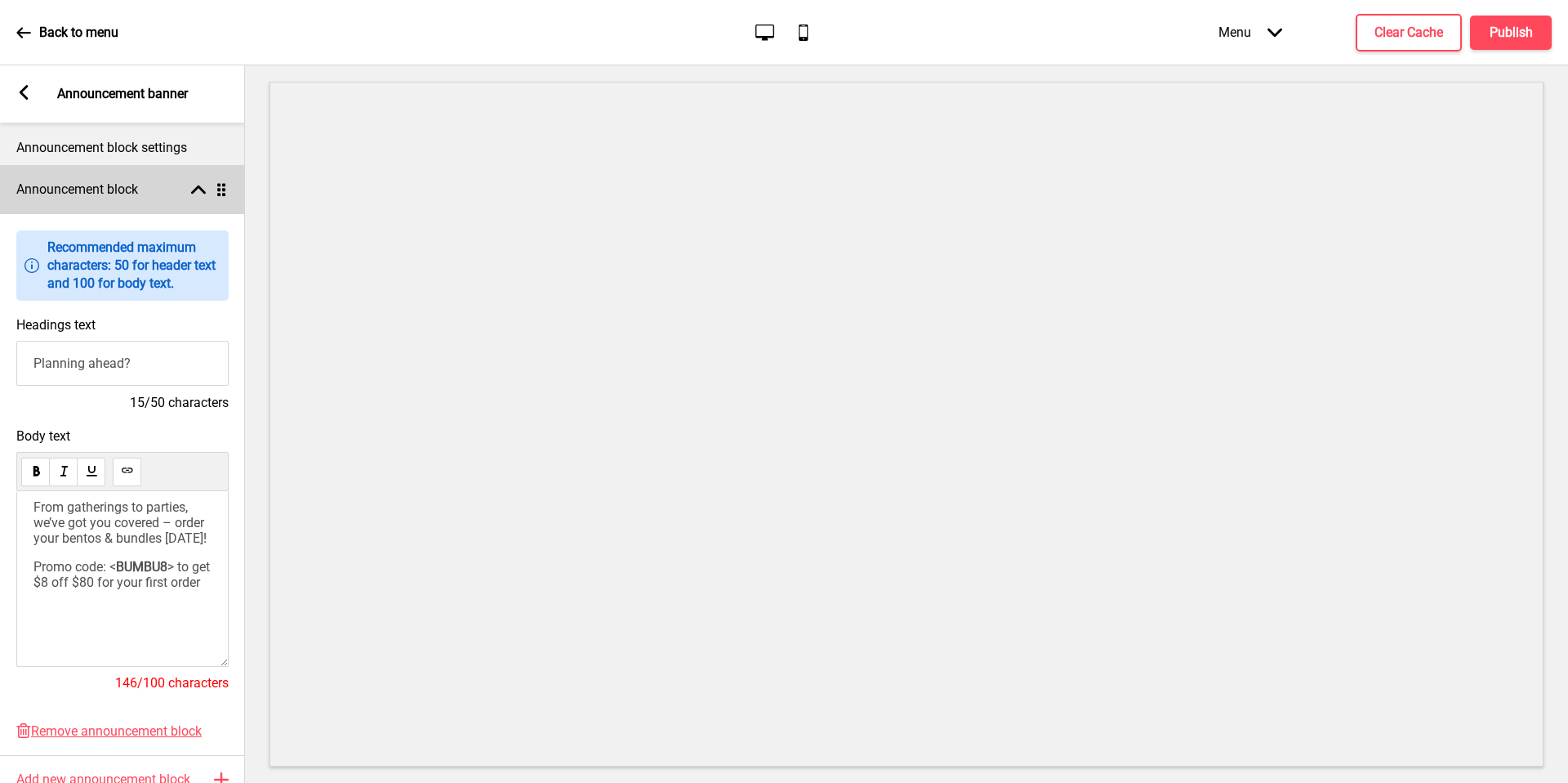
click at [163, 189] on div "Announcement block Arrow up Drag" at bounding box center [122, 189] width 245 height 49
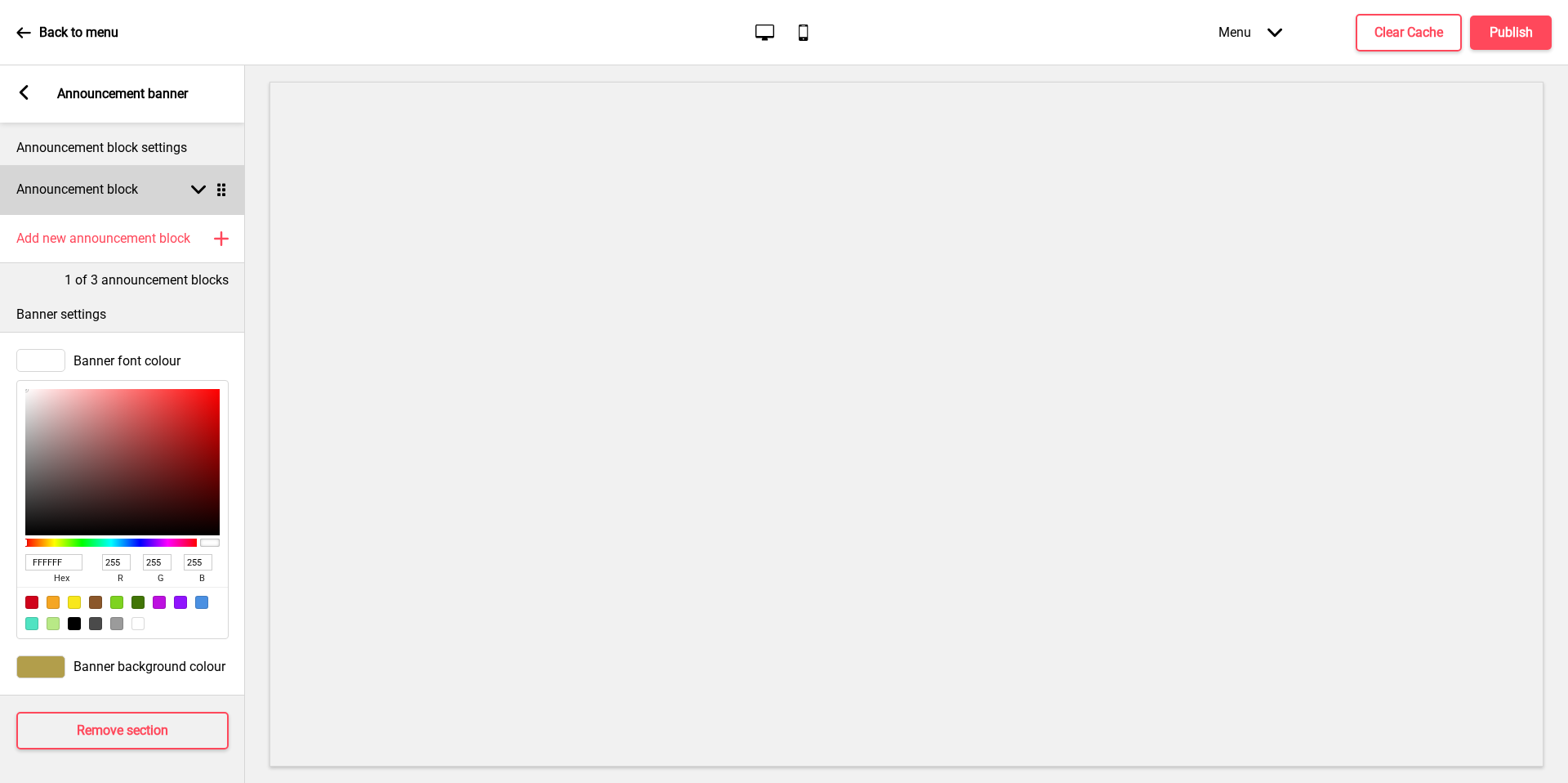
click at [25, 99] on icon at bounding box center [24, 92] width 9 height 14
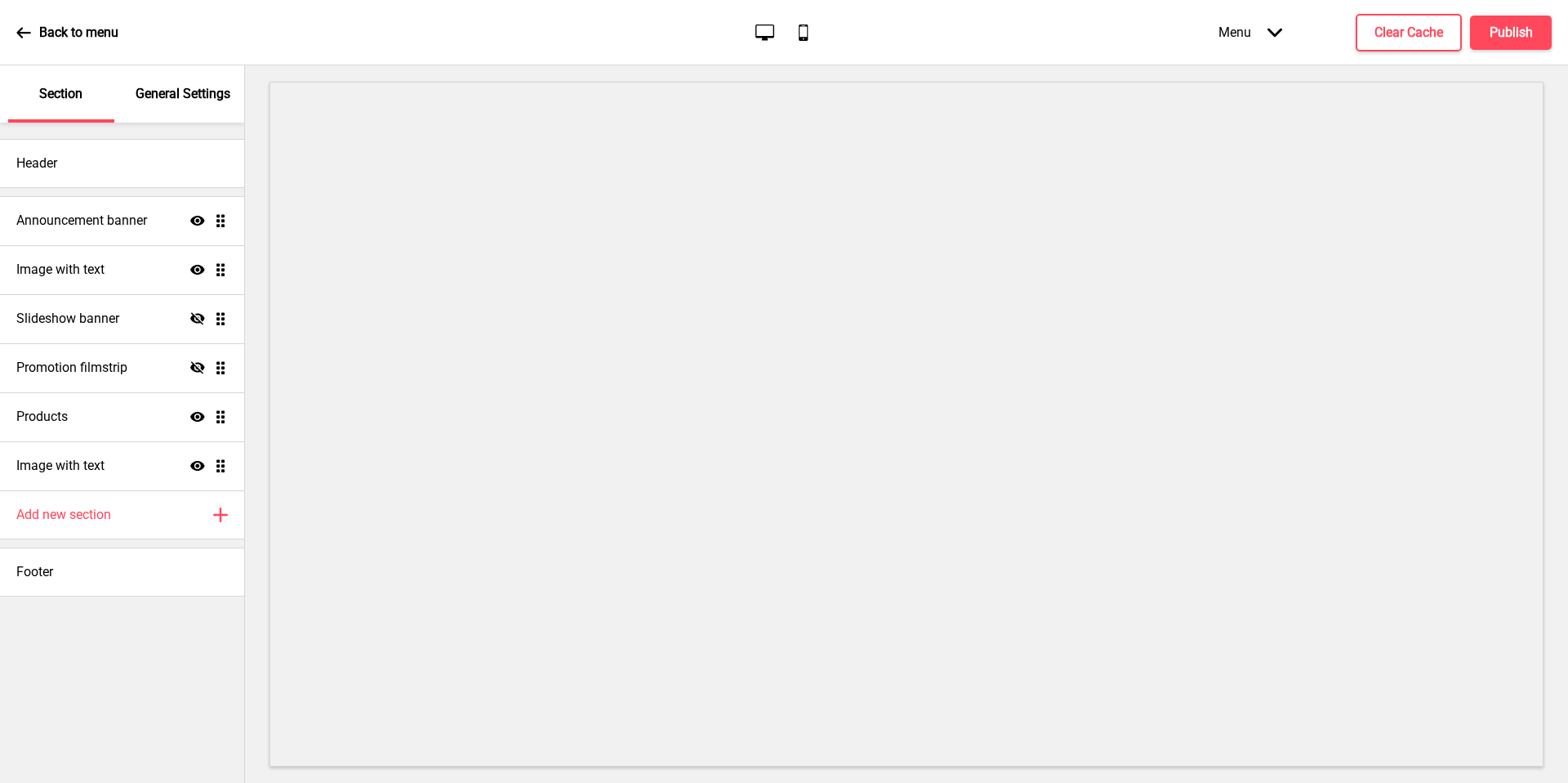
click at [201, 260] on div "Image with text Show Drag" at bounding box center [122, 269] width 245 height 49
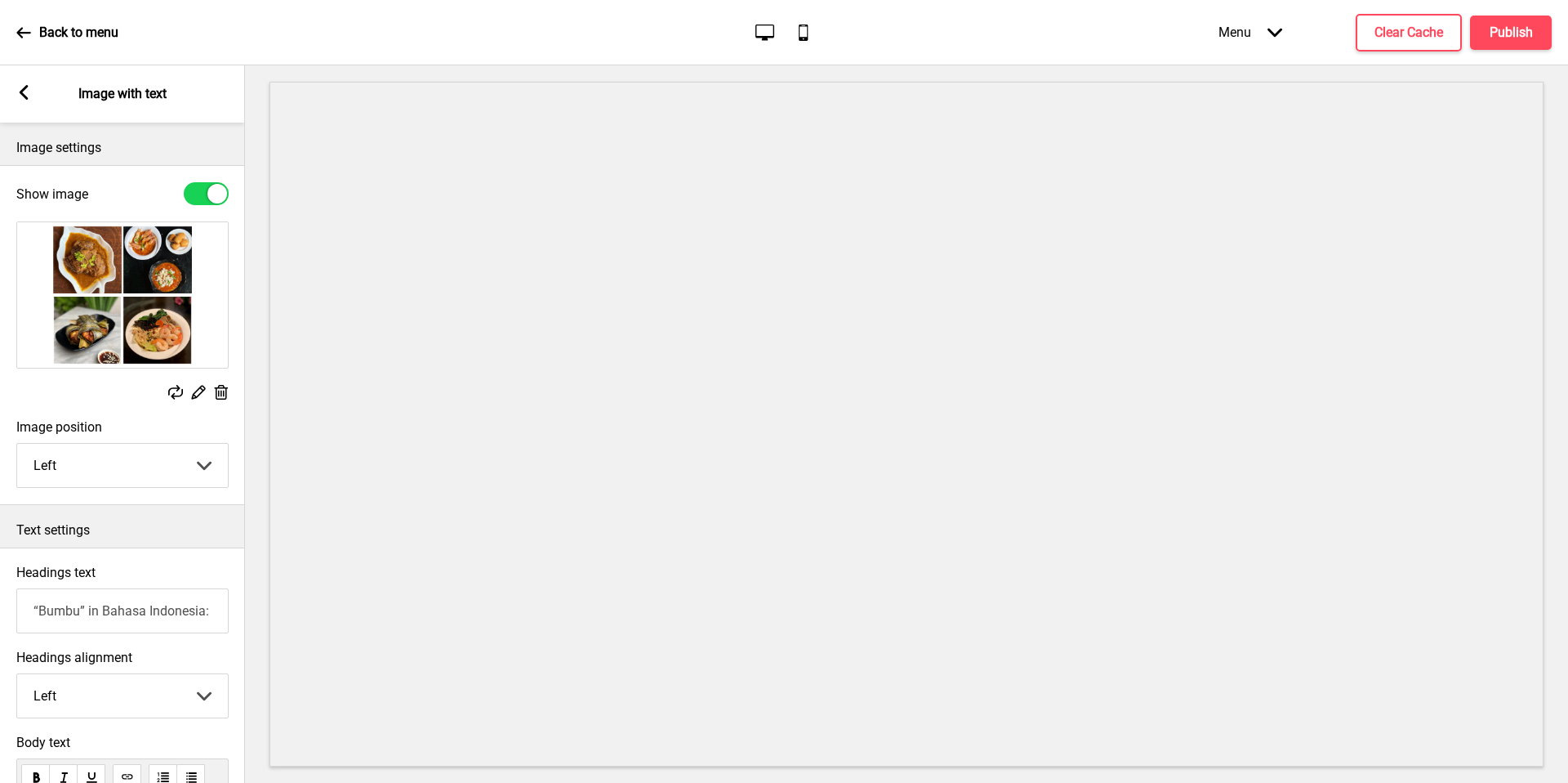
drag, startPoint x: 162, startPoint y: 195, endPoint x: 26, endPoint y: 96, distance: 168.2
click at [26, 96] on div "Arrow left Image with text" at bounding box center [122, 93] width 245 height 57
click at [33, 95] on div "Arrow left Image with text" at bounding box center [122, 93] width 245 height 57
click at [29, 92] on rect at bounding box center [24, 92] width 14 height 14
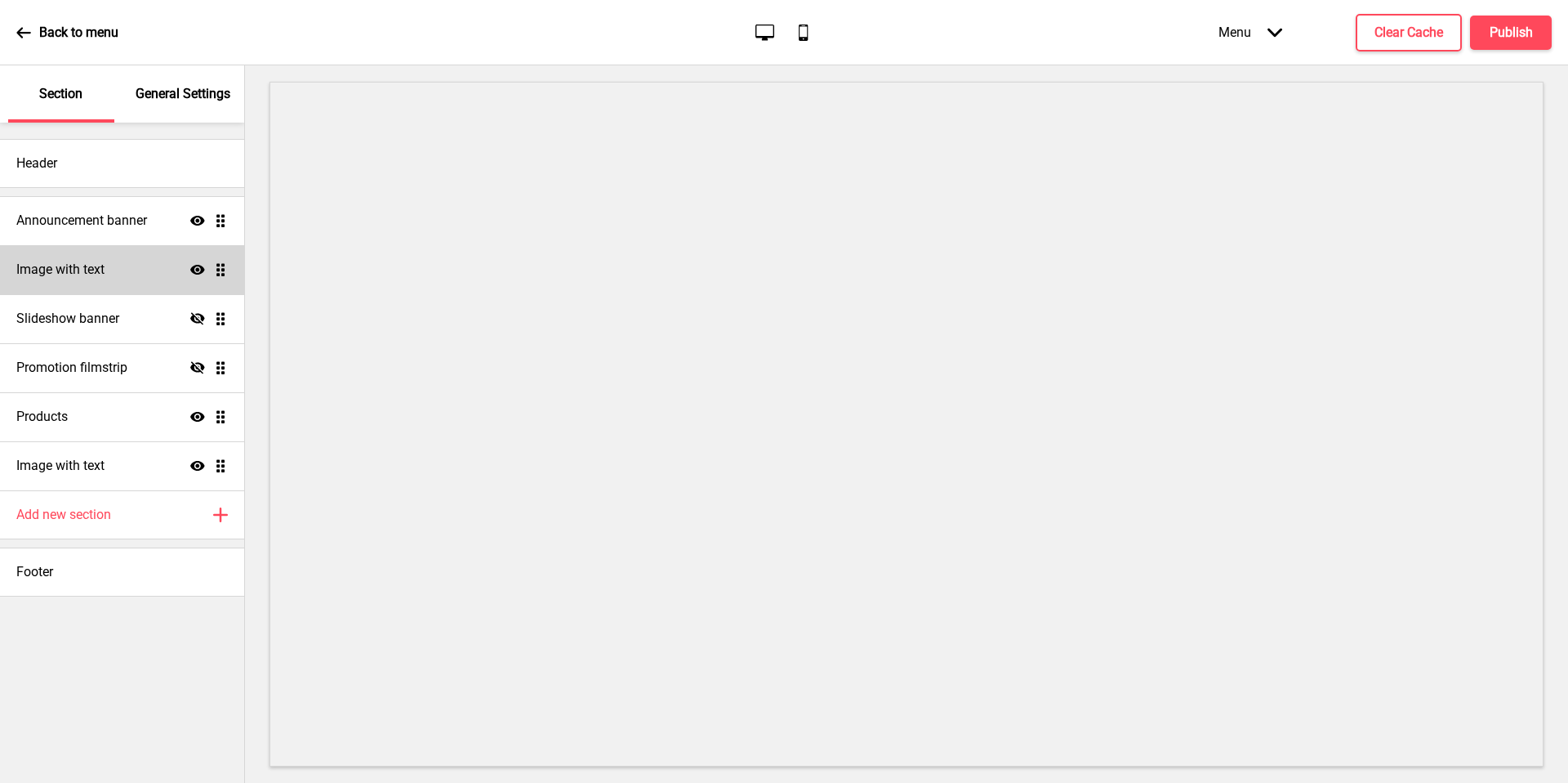
drag, startPoint x: 26, startPoint y: 96, endPoint x: 199, endPoint y: 269, distance: 244.7
click at [199, 269] on icon "Show" at bounding box center [197, 269] width 14 height 14
drag, startPoint x: 199, startPoint y: 269, endPoint x: 1519, endPoint y: 44, distance: 1339.0
click at [1519, 44] on button "Publish" at bounding box center [1511, 33] width 82 height 34
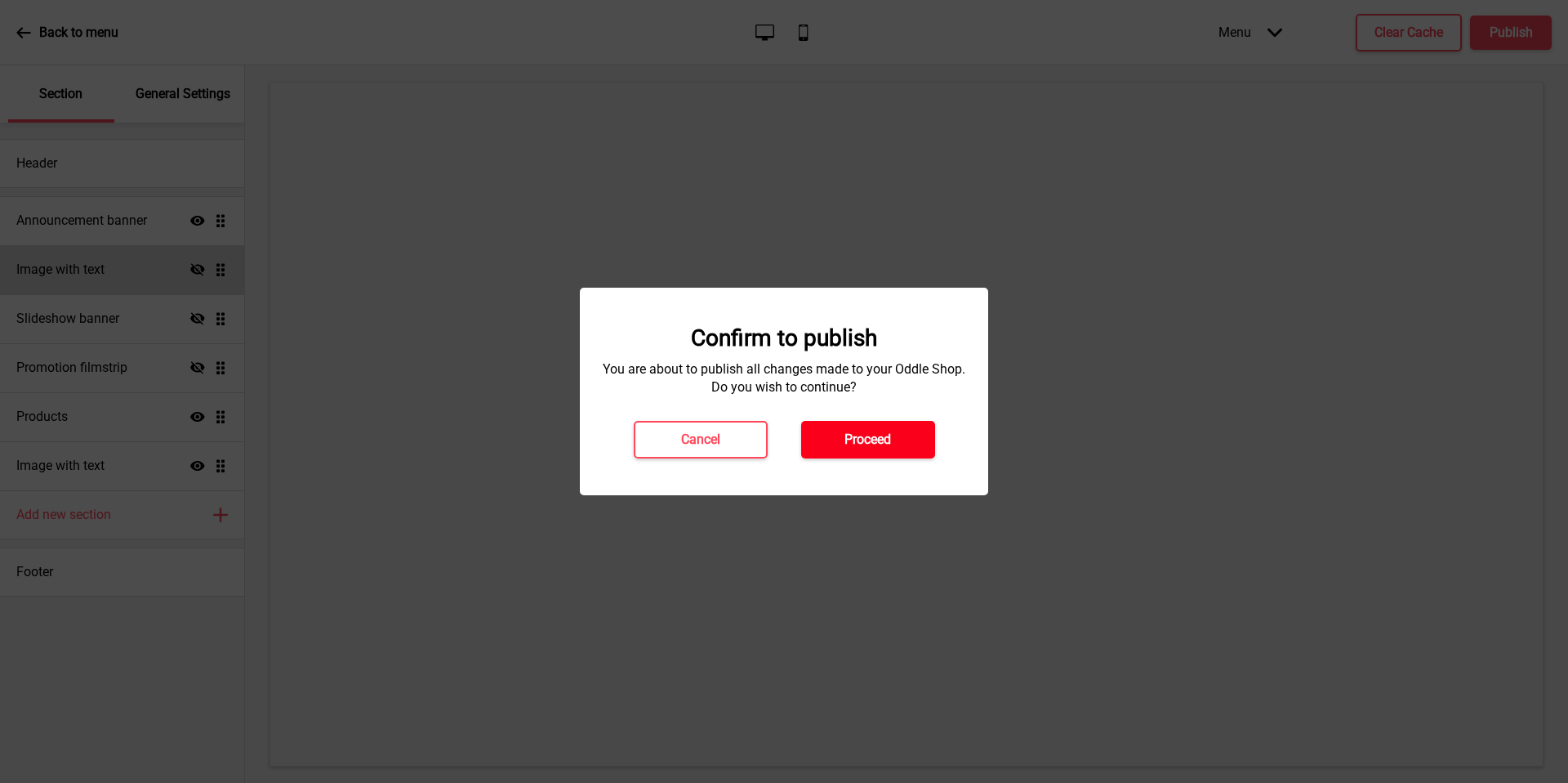
drag, startPoint x: 1519, startPoint y: 44, endPoint x: 876, endPoint y: 450, distance: 760.5
click at [876, 450] on button "Proceed" at bounding box center [868, 439] width 134 height 37
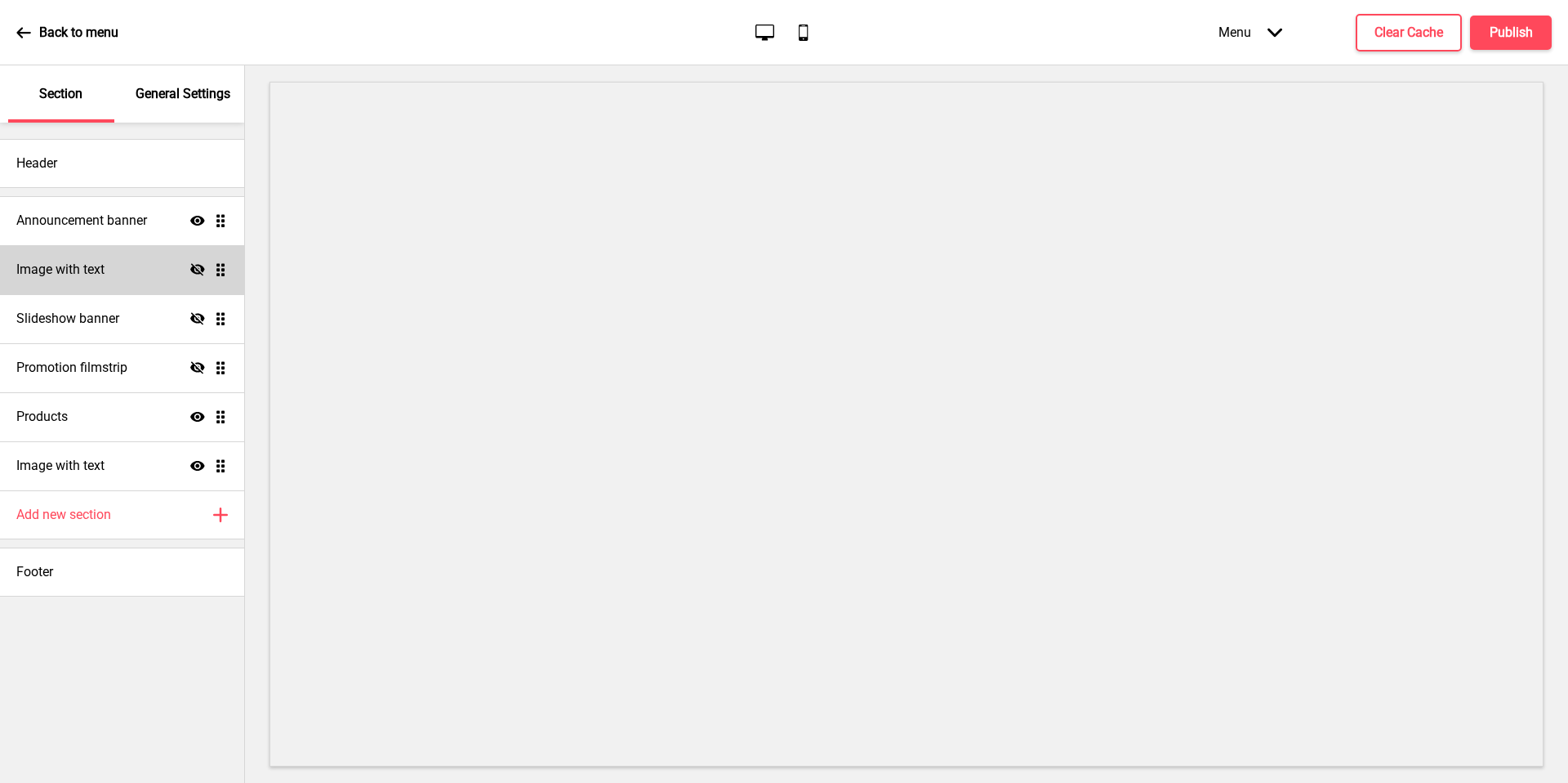
click at [193, 461] on icon "Show" at bounding box center [197, 466] width 14 height 14
drag, startPoint x: 1061, startPoint y: 58, endPoint x: 1524, endPoint y: 40, distance: 463.3
click at [1524, 40] on h4 "Publish" at bounding box center [1512, 33] width 43 height 18
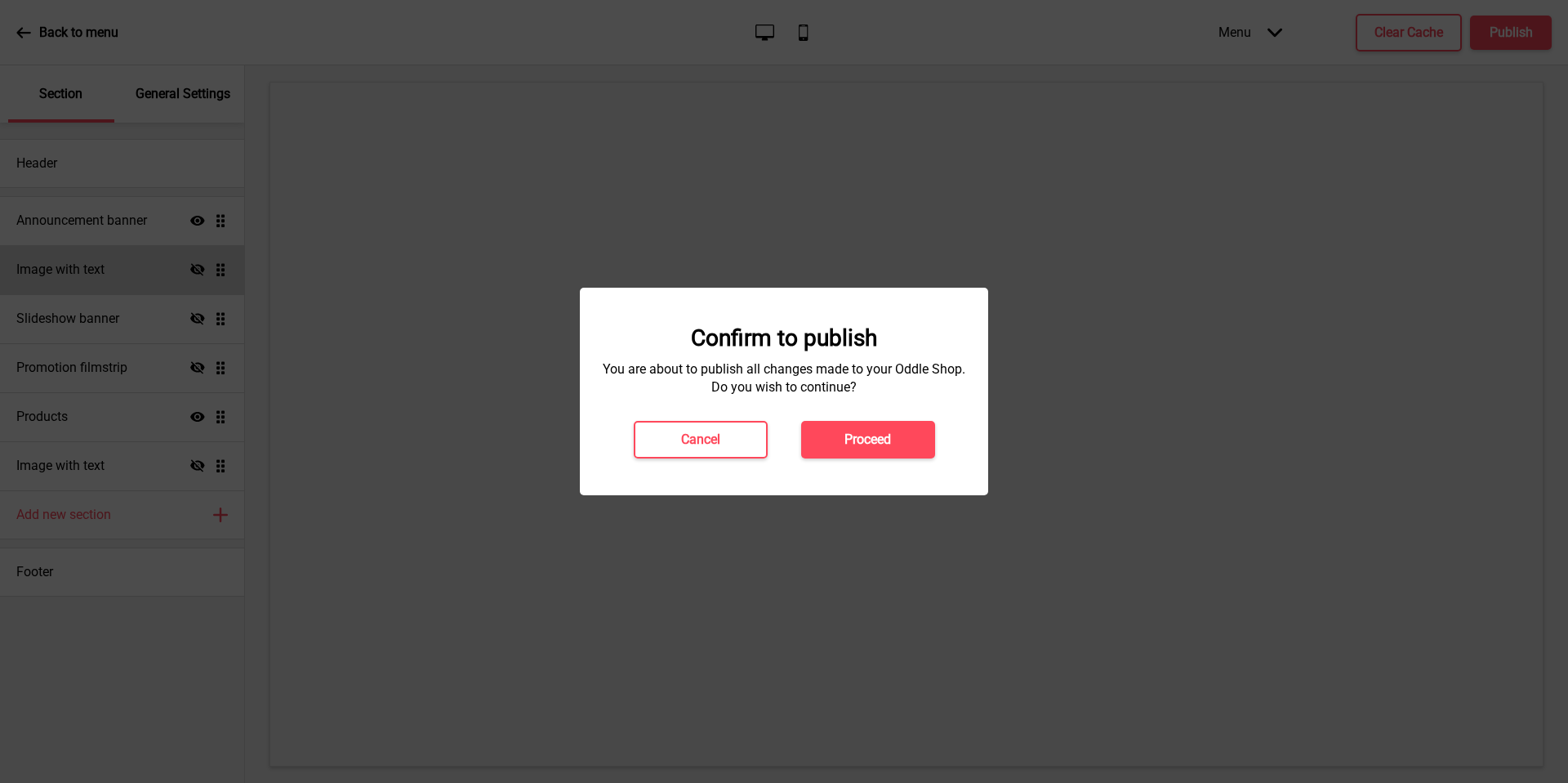
drag, startPoint x: 1524, startPoint y: 40, endPoint x: 839, endPoint y: 459, distance: 803.0
click at [839, 459] on div "Confirm to publish You are about to publish all changes made to your Oddle Shop…" at bounding box center [784, 391] width 409 height 208
drag, startPoint x: 839, startPoint y: 459, endPoint x: 857, endPoint y: 439, distance: 26.9
click at [857, 439] on h4 "Proceed" at bounding box center [867, 440] width 46 height 18
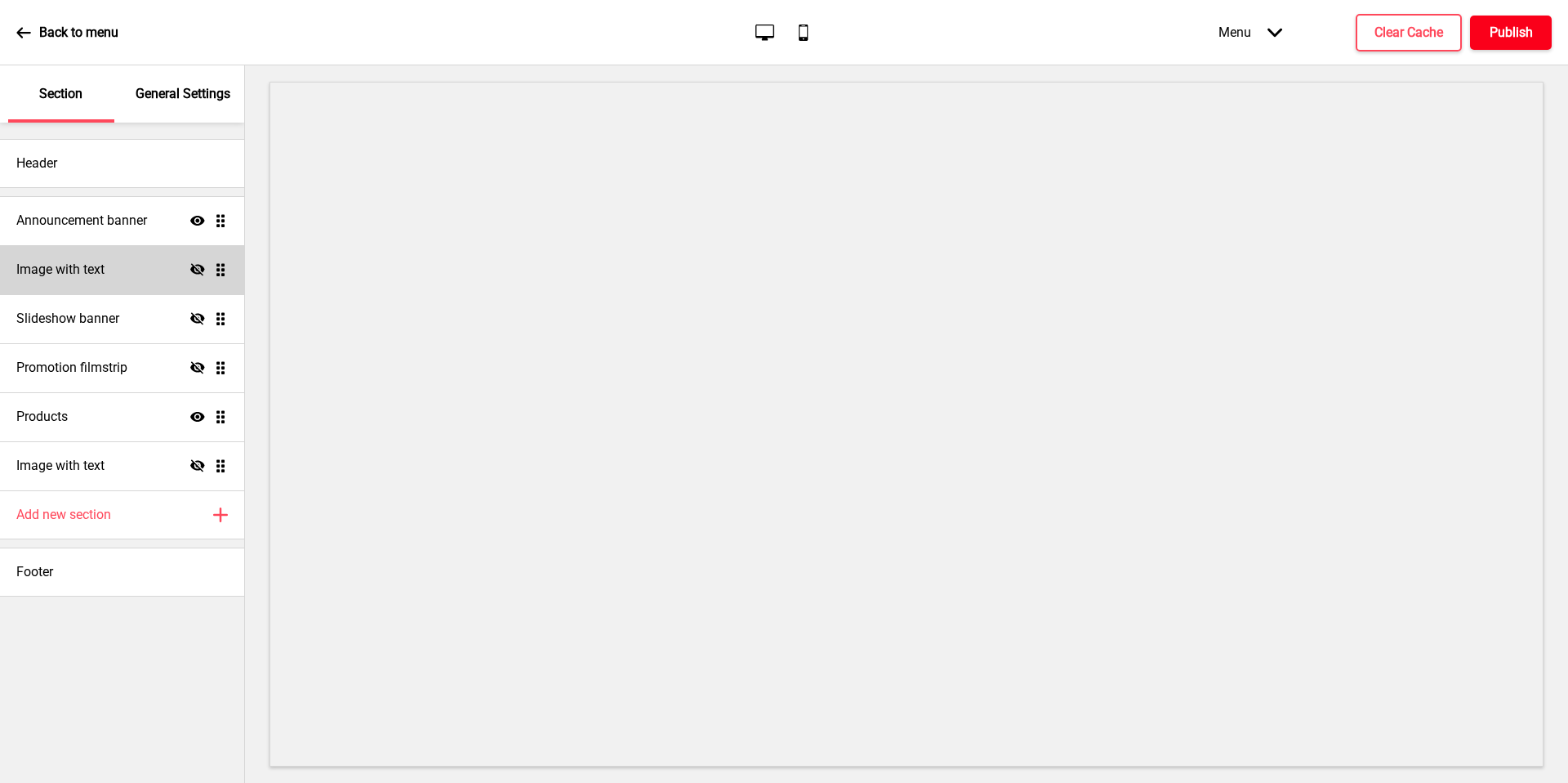
click at [1515, 34] on h4 "Publish" at bounding box center [1512, 33] width 43 height 18
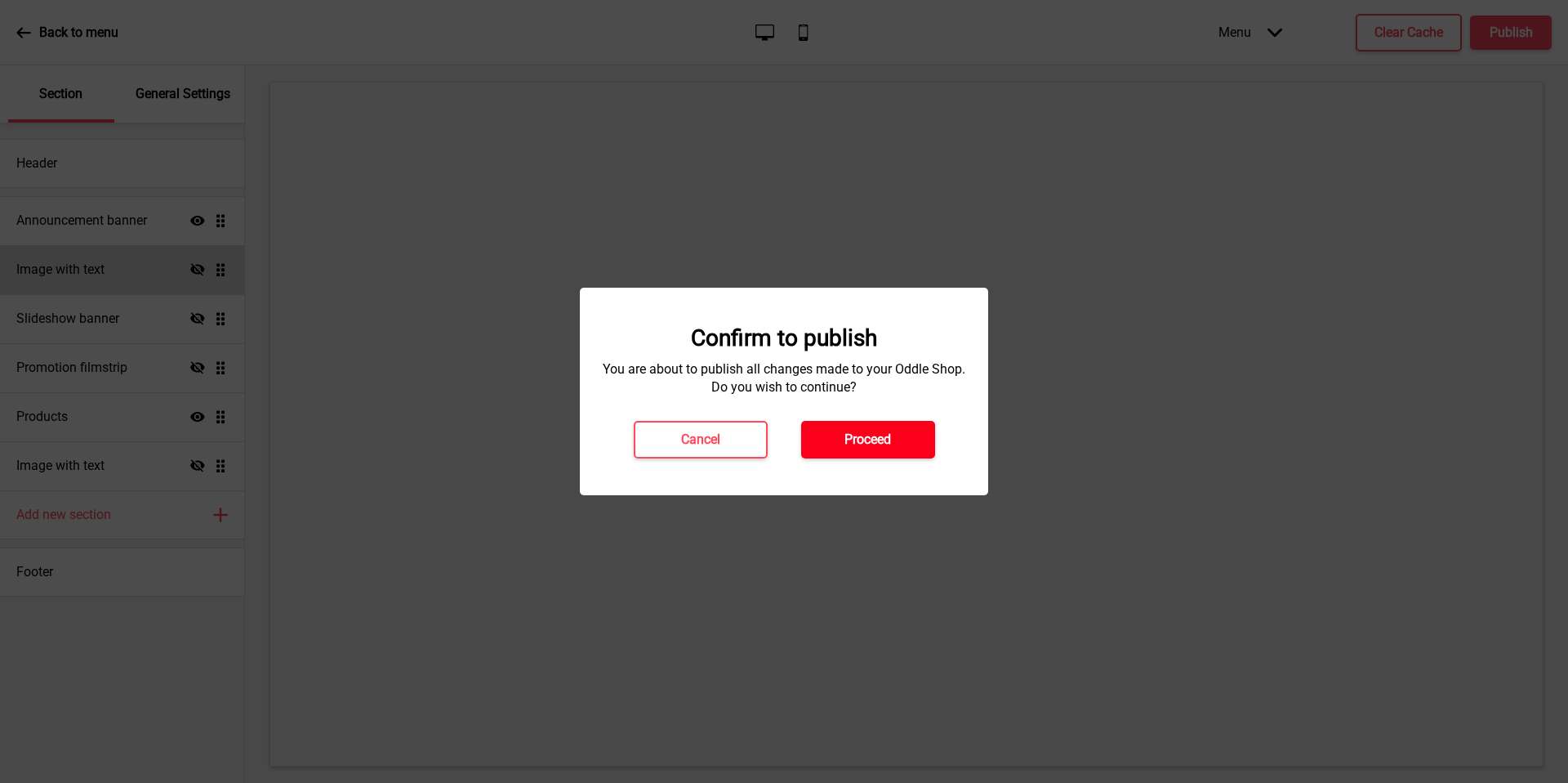
drag, startPoint x: 1515, startPoint y: 34, endPoint x: 891, endPoint y: 441, distance: 745.0
click at [891, 441] on button "Proceed" at bounding box center [868, 439] width 134 height 37
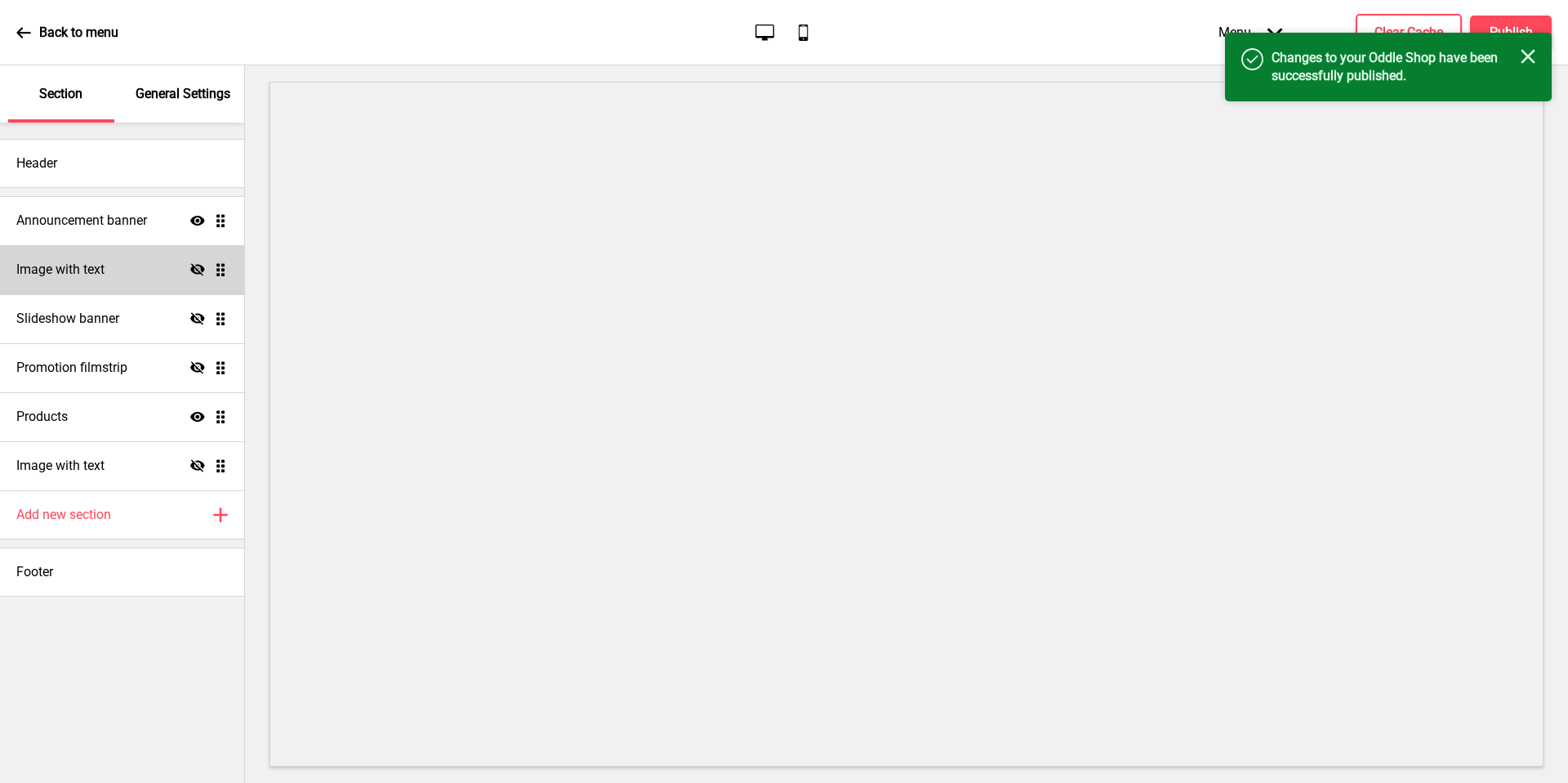
click at [35, 30] on div "Back to menu" at bounding box center [67, 33] width 102 height 44
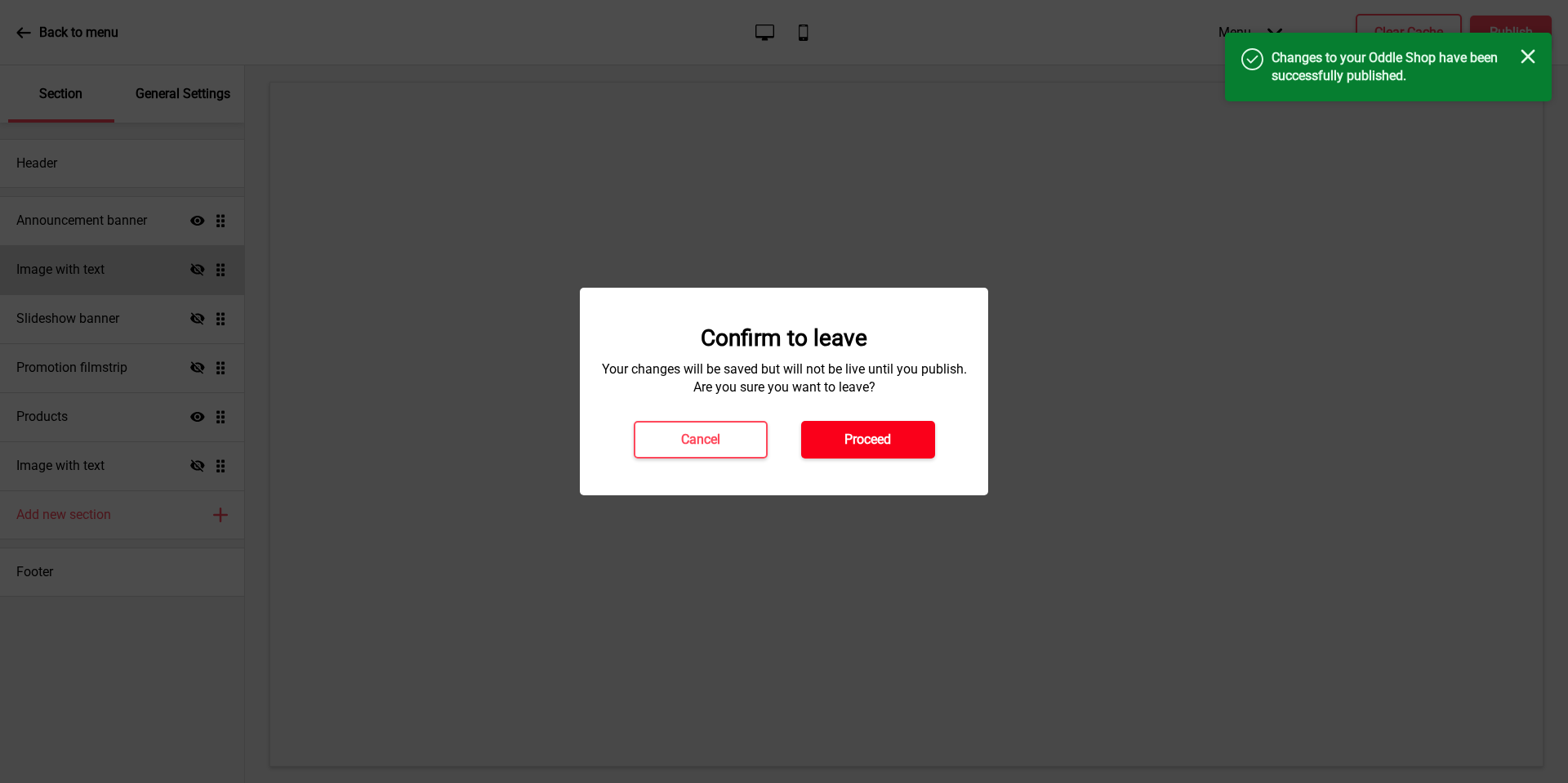
drag, startPoint x: 891, startPoint y: 441, endPoint x: 848, endPoint y: 439, distance: 43.0
click at [848, 439] on h4 "Proceed" at bounding box center [867, 440] width 46 height 18
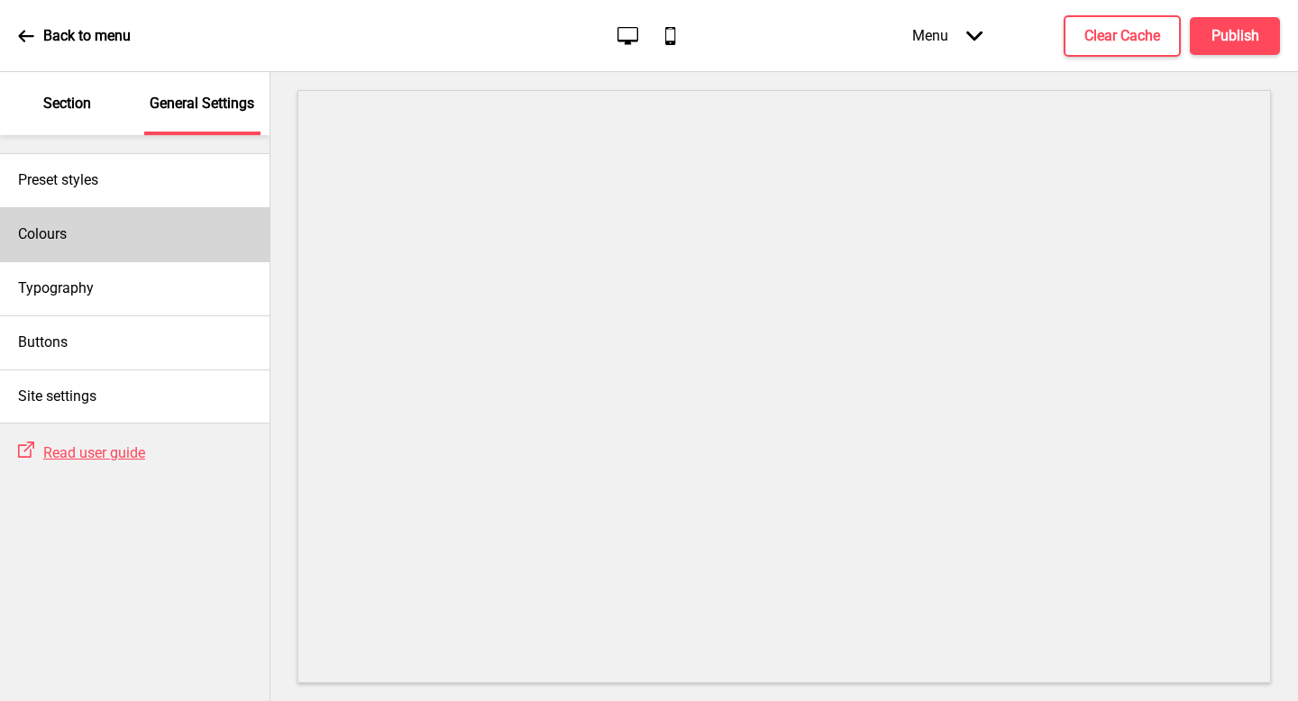
click at [158, 225] on div "Colours" at bounding box center [135, 234] width 270 height 54
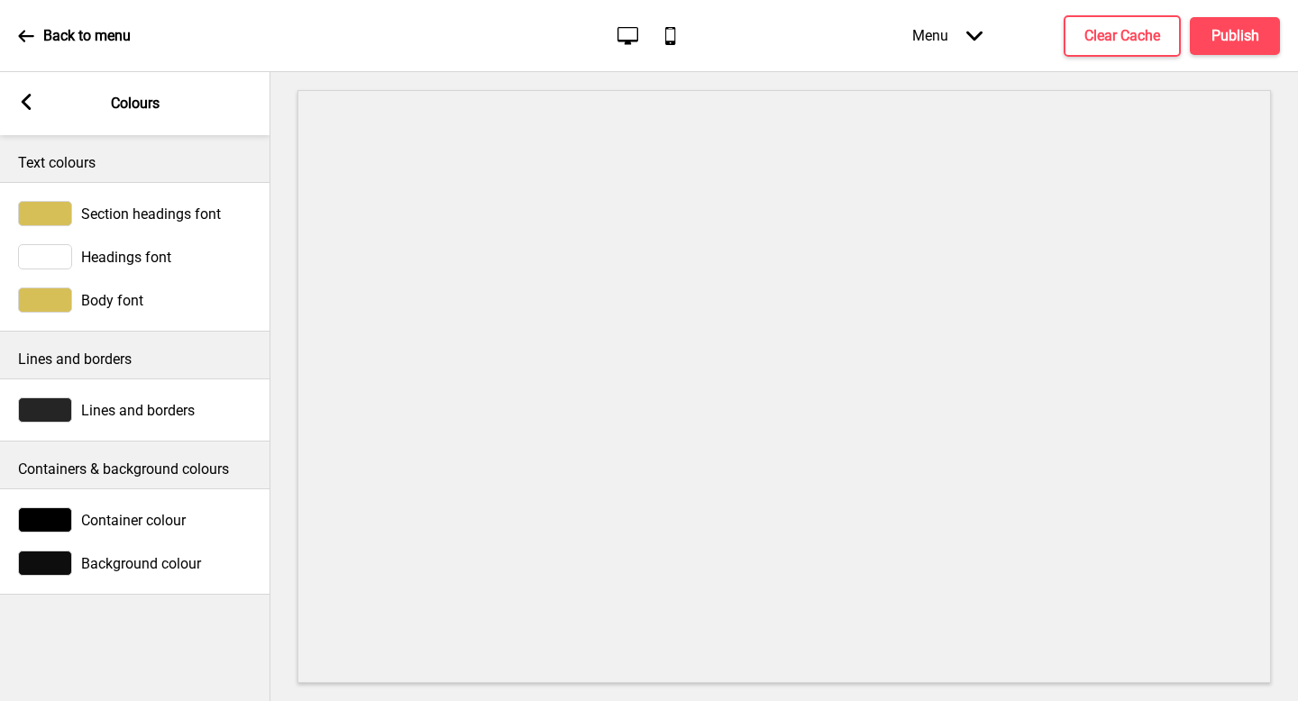
click at [14, 307] on div "Body font" at bounding box center [135, 300] width 270 height 43
click at [40, 302] on div at bounding box center [45, 300] width 54 height 25
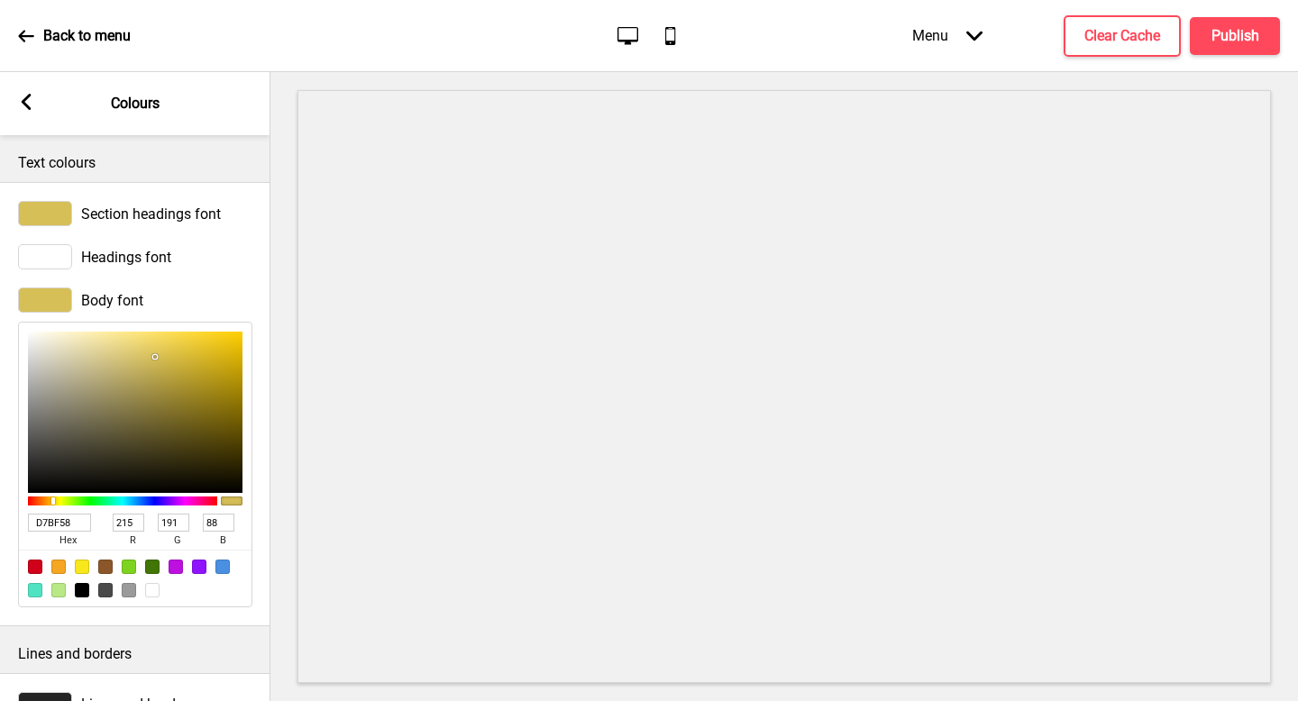
type input "B0A46C"
type input "176"
type input "164"
type input "108"
type input "D6CDA2"
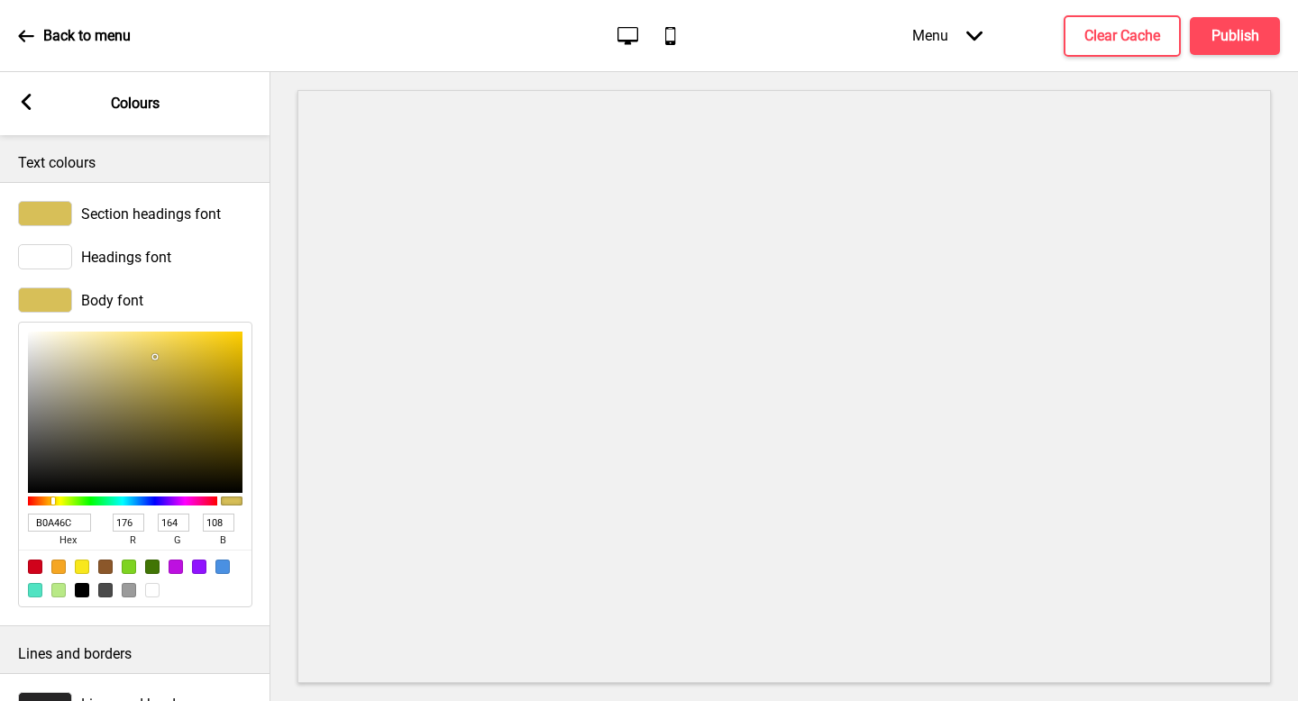
type input "214"
type input "205"
type input "162"
type input "FFFFFF"
type input "255"
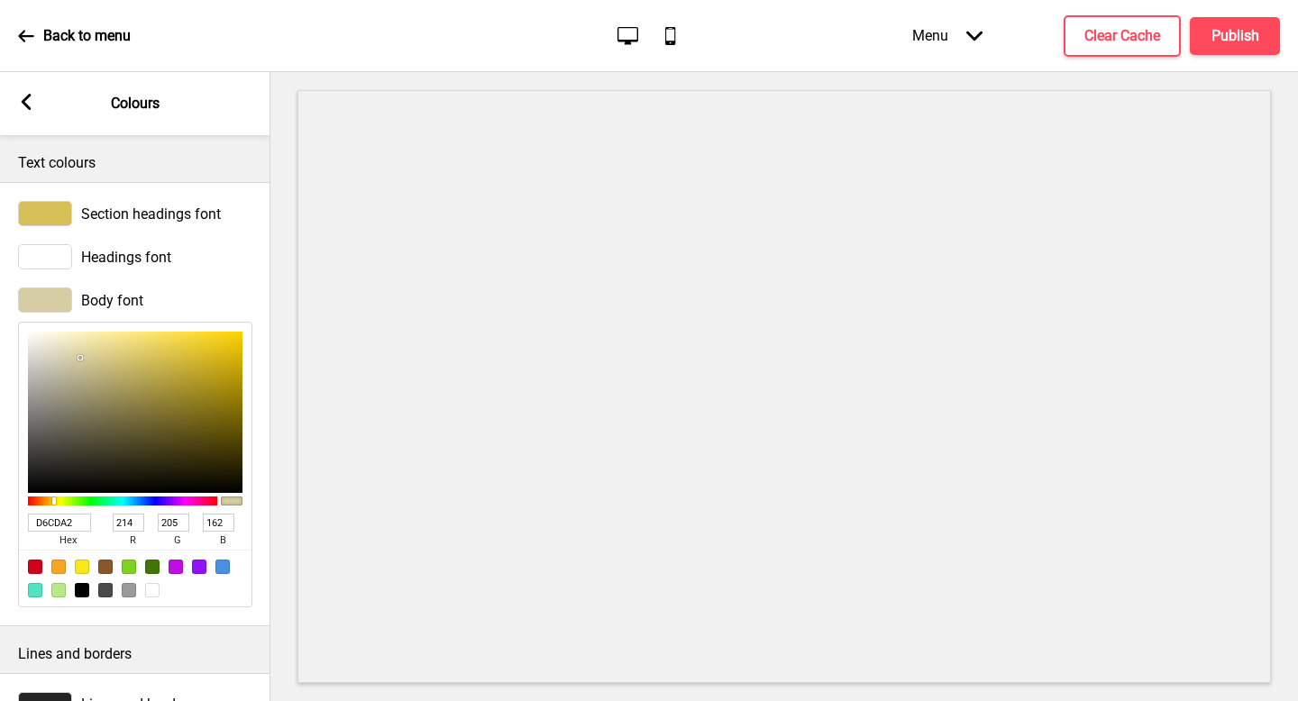
type input "255"
drag, startPoint x: 94, startPoint y: 368, endPoint x: 114, endPoint y: 256, distance: 113.5
click at [0, 265] on div "Section headings font Headings font Body font FFFFFF hex 255 r 255 g 255 b 100 a" at bounding box center [135, 404] width 270 height 444
click at [30, 97] on rect at bounding box center [26, 102] width 16 height 16
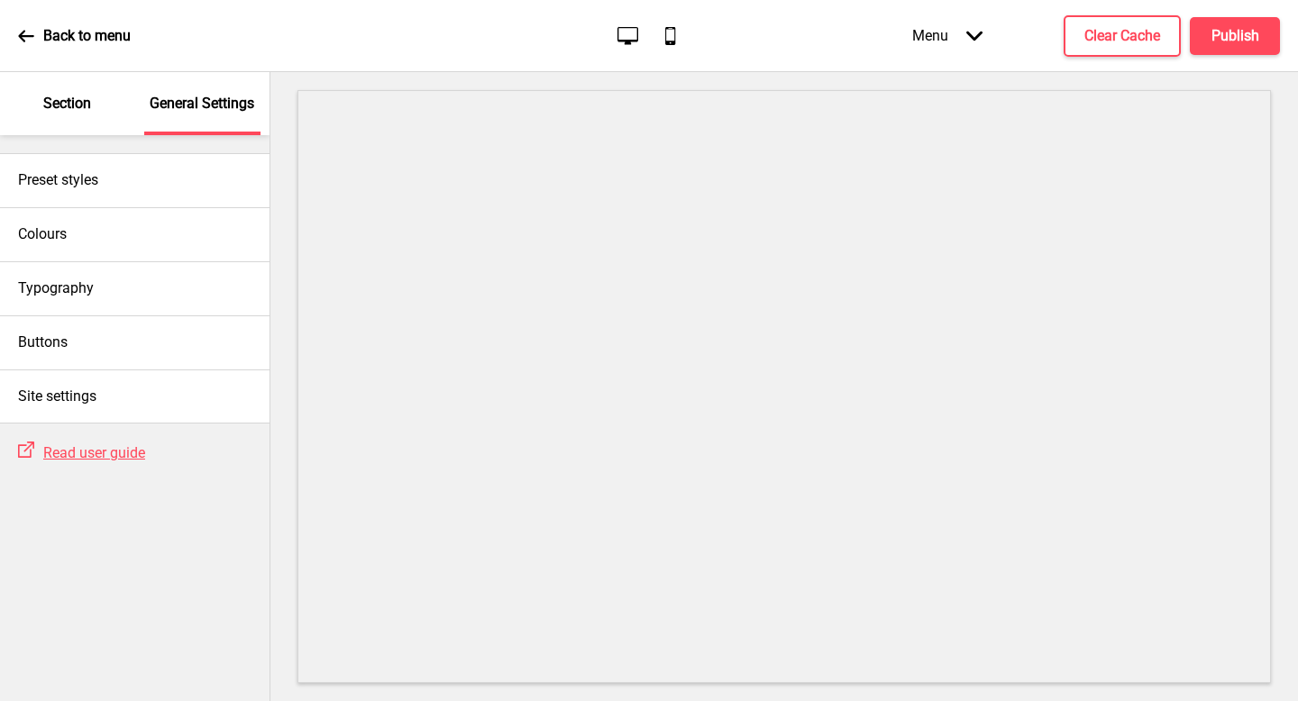
click at [217, 494] on div "Preset styles Colours Typography Buttons Site settings External Link Read user …" at bounding box center [135, 418] width 270 height 566
click at [62, 113] on p "Section" at bounding box center [67, 104] width 48 height 20
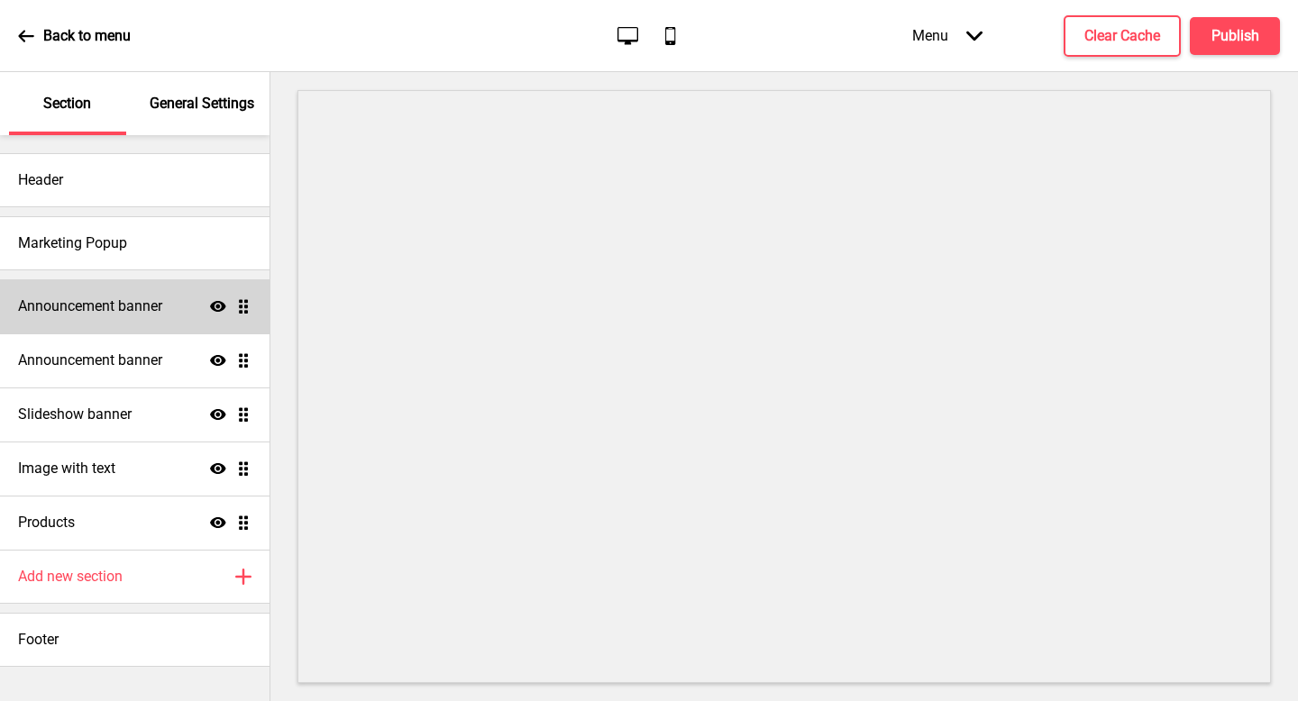
click at [222, 307] on icon at bounding box center [218, 306] width 16 height 11
click at [225, 307] on icon "Hide" at bounding box center [218, 306] width 16 height 16
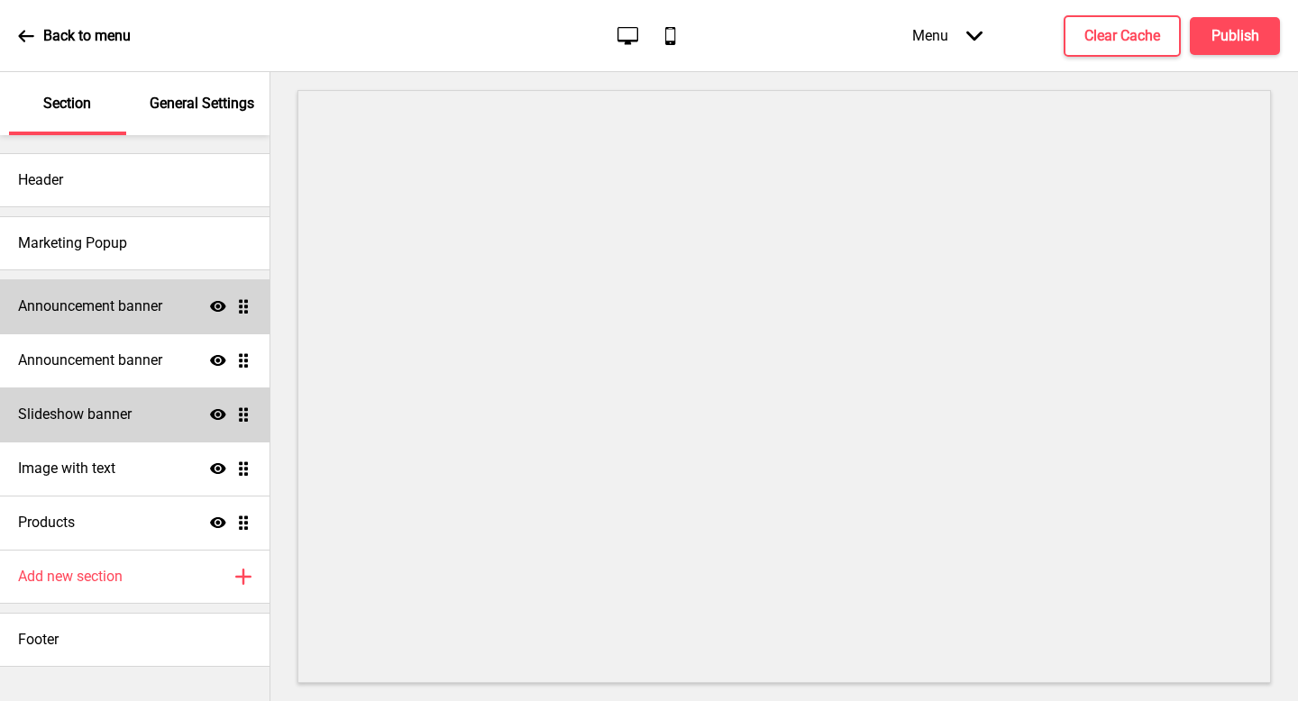
click at [219, 411] on icon "Show" at bounding box center [218, 415] width 16 height 16
click at [219, 411] on icon "Hide" at bounding box center [218, 415] width 16 height 16
click at [219, 411] on icon "Show" at bounding box center [218, 415] width 16 height 16
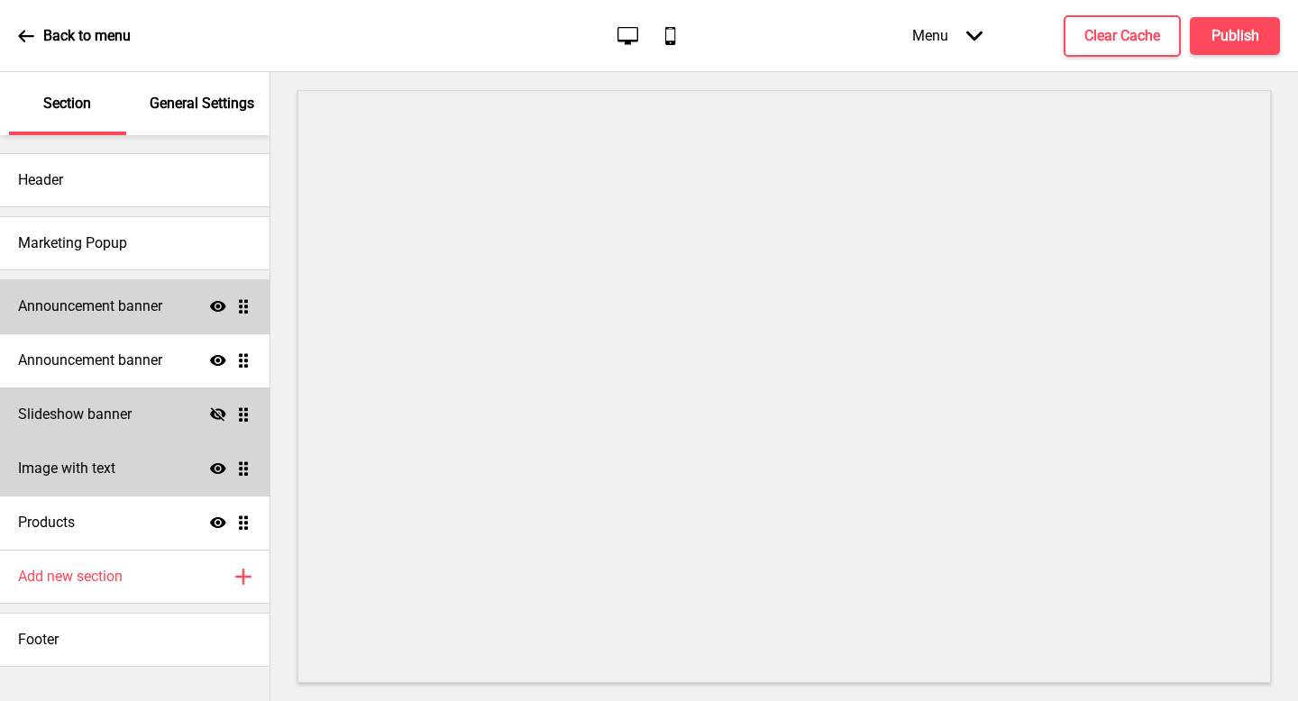
drag, startPoint x: 218, startPoint y: 467, endPoint x: 246, endPoint y: 449, distance: 33.3
click at [219, 467] on icon at bounding box center [218, 468] width 16 height 11
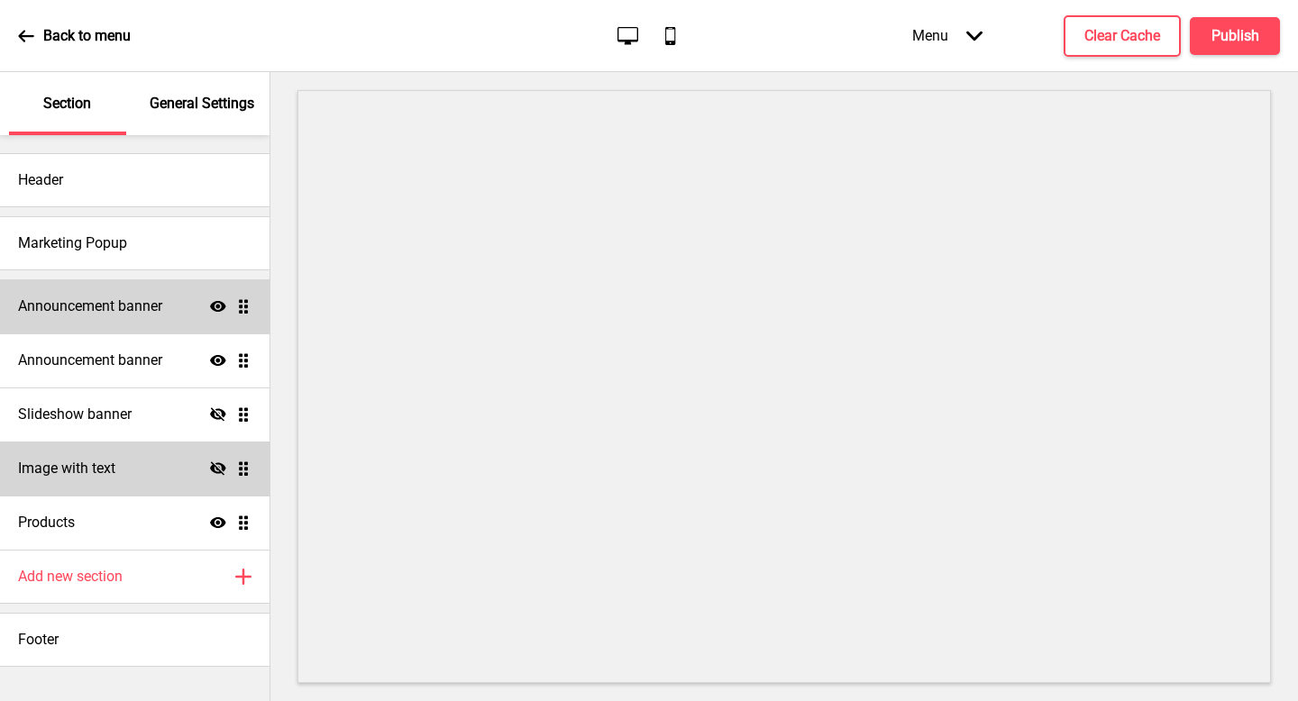
drag, startPoint x: 216, startPoint y: 411, endPoint x: 217, endPoint y: 480, distance: 68.5
click at [216, 411] on icon "Hide" at bounding box center [218, 415] width 16 height 16
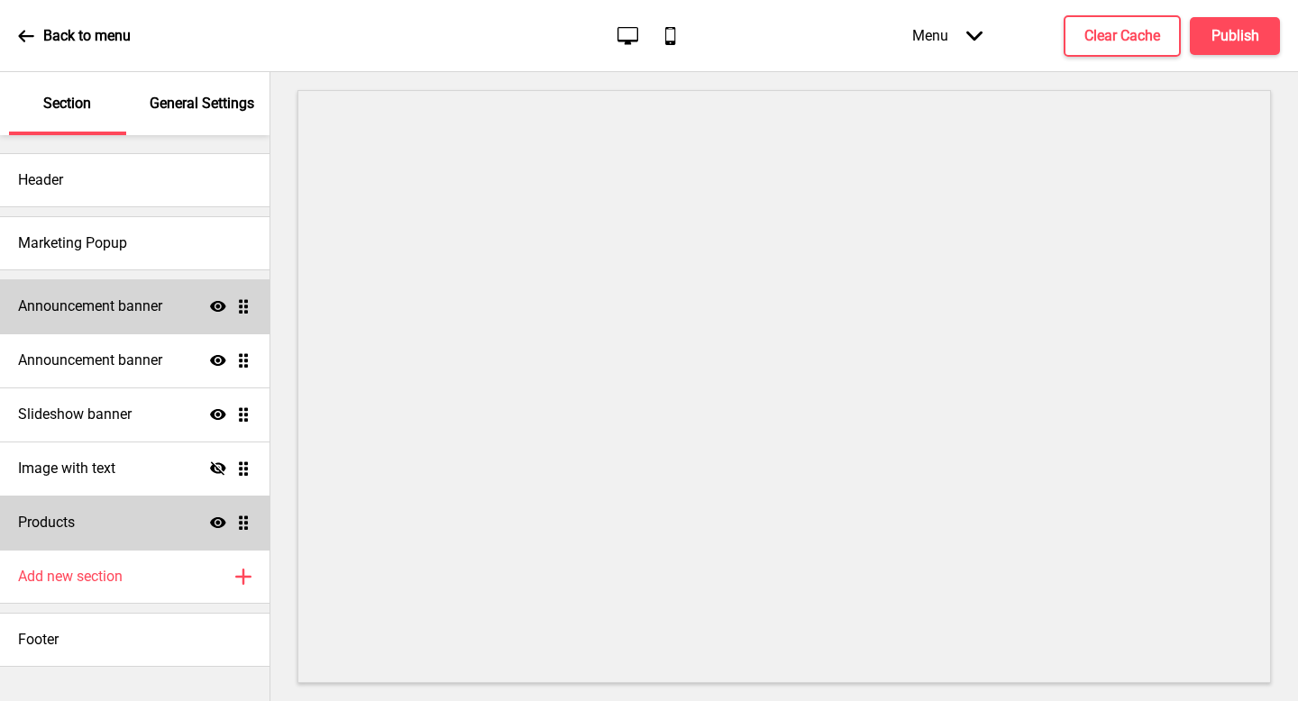
click at [219, 528] on icon "Show" at bounding box center [218, 523] width 16 height 16
click at [218, 530] on icon "Hide" at bounding box center [218, 523] width 16 height 16
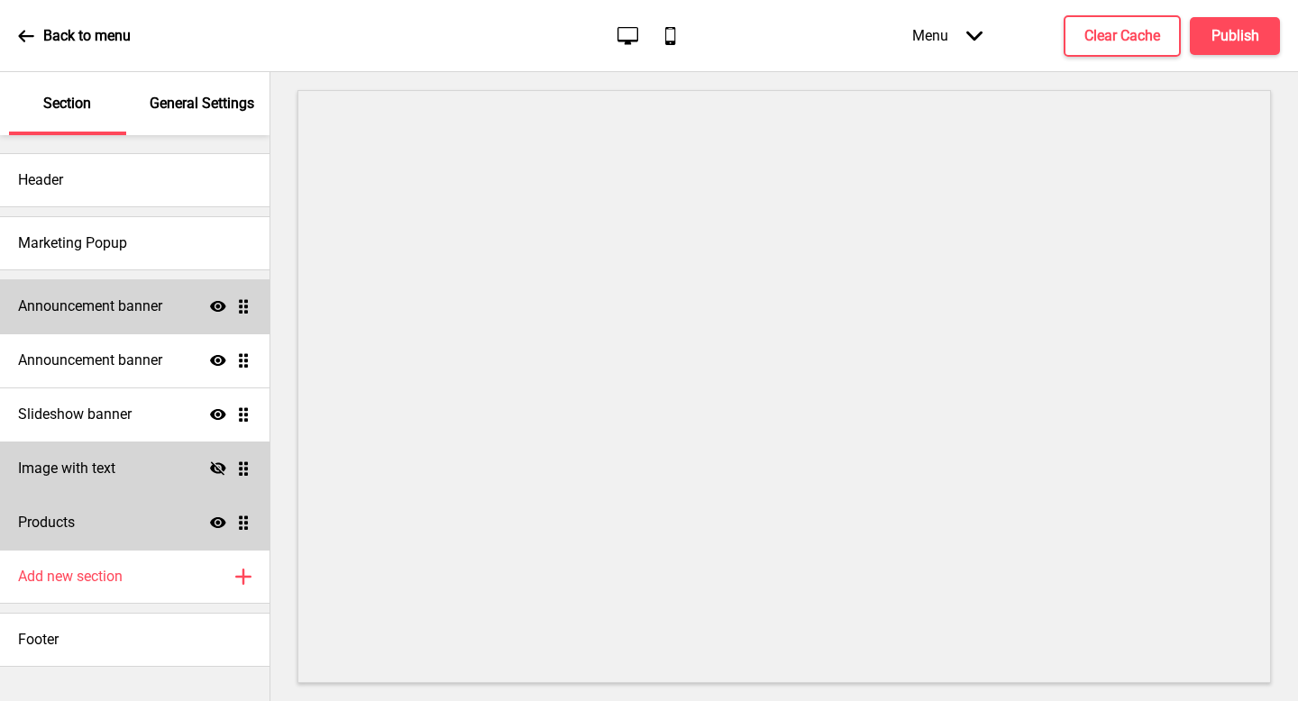
click at [225, 467] on icon "Hide" at bounding box center [218, 469] width 16 height 16
click at [214, 105] on p "General Settings" at bounding box center [202, 104] width 105 height 20
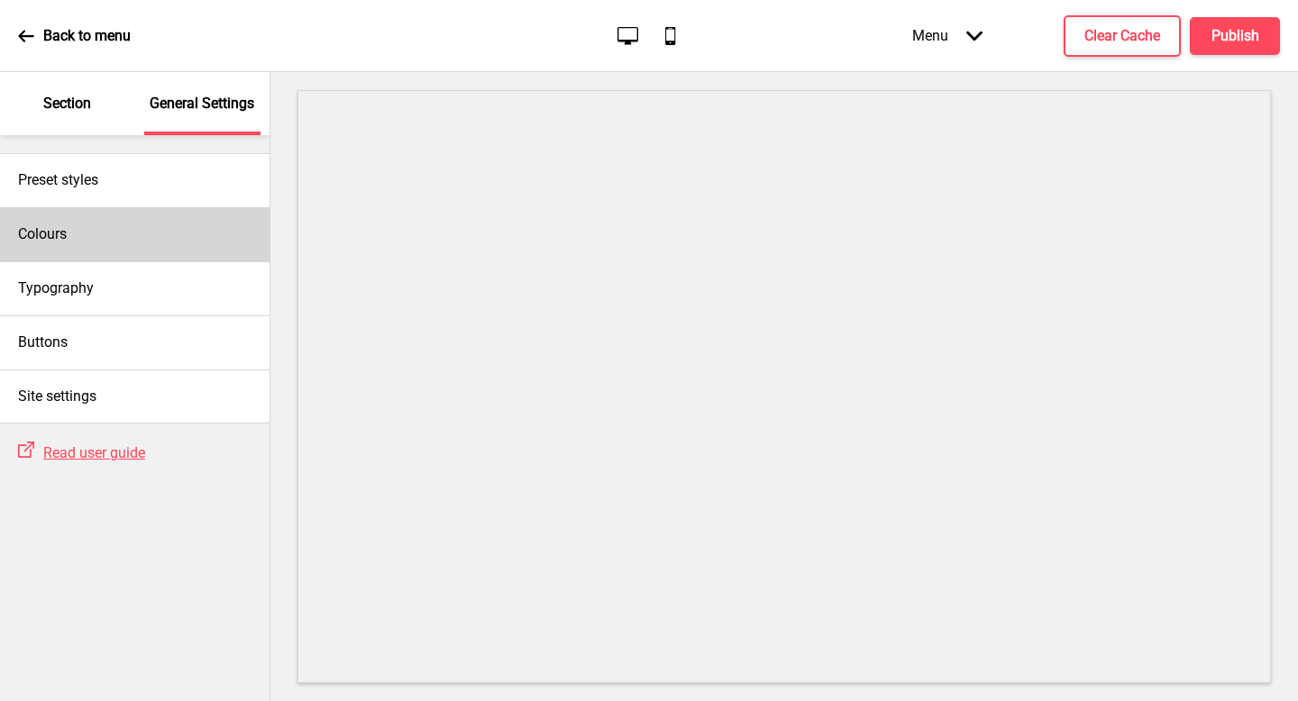
click at [156, 235] on div "Colours" at bounding box center [135, 234] width 270 height 54
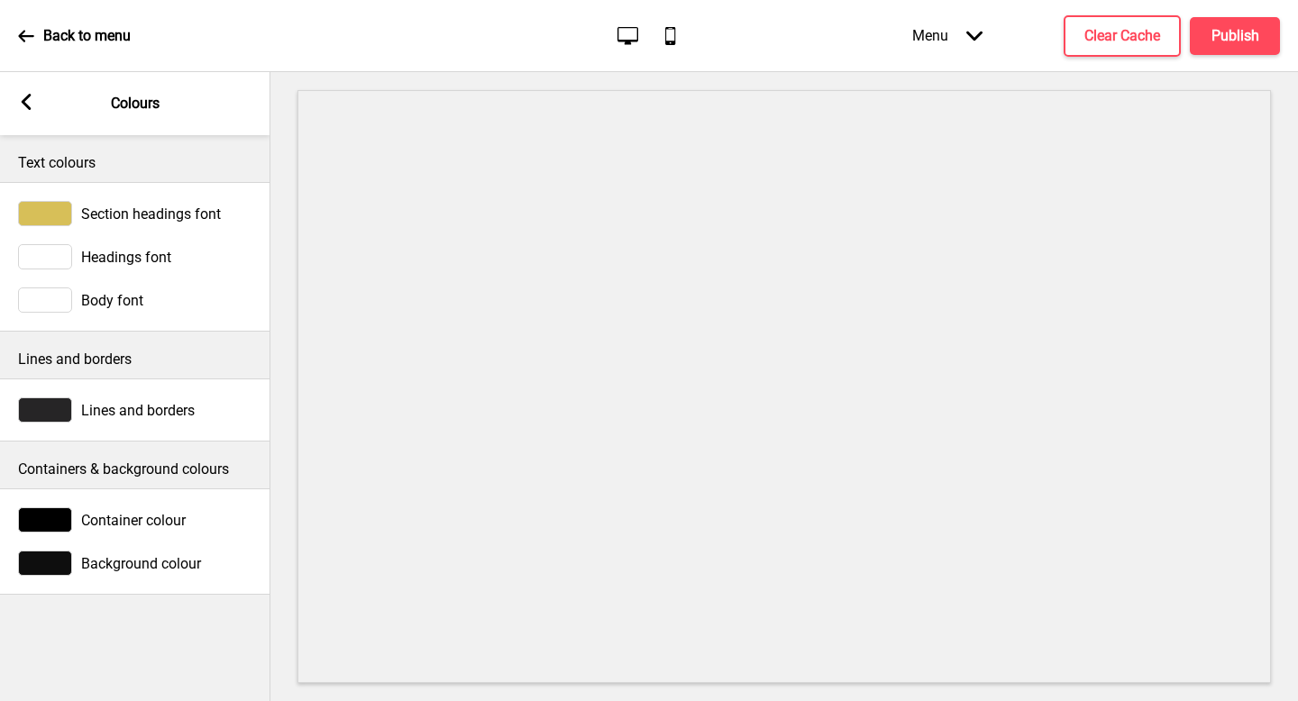
click at [68, 297] on div at bounding box center [45, 300] width 54 height 25
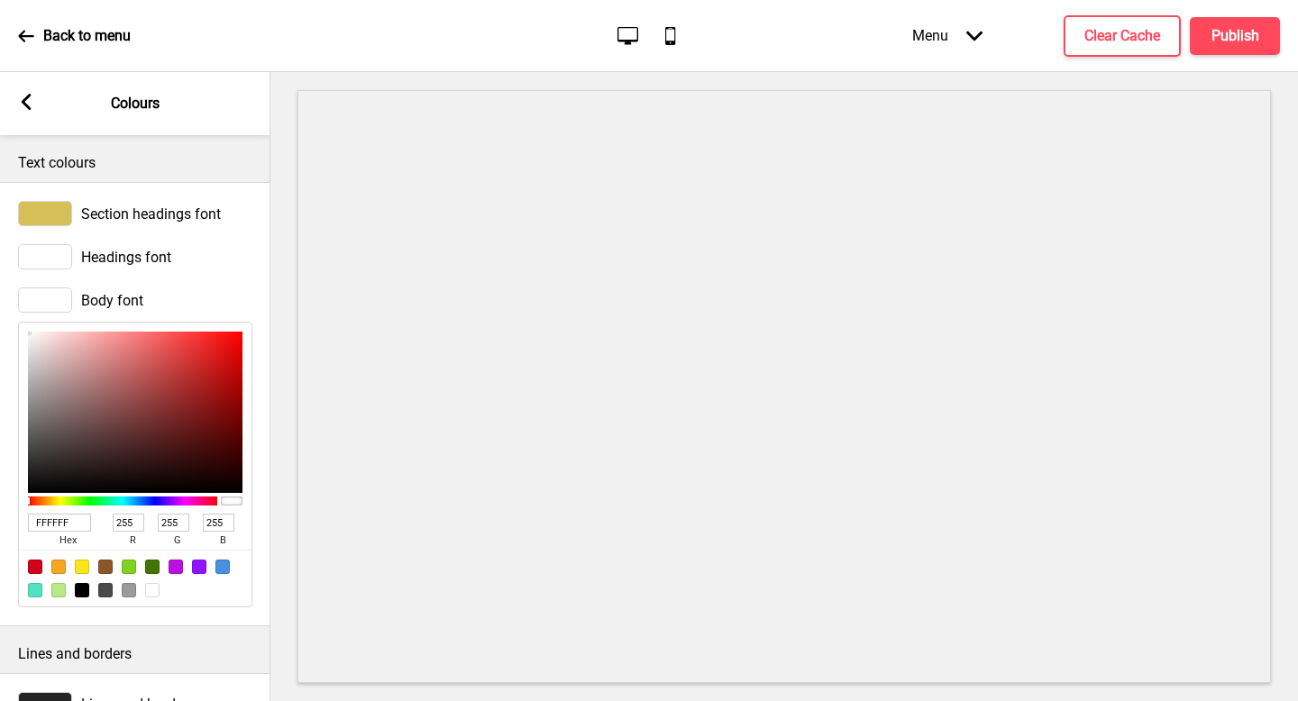
type input "E16B6B"
type input "225"
type input "107"
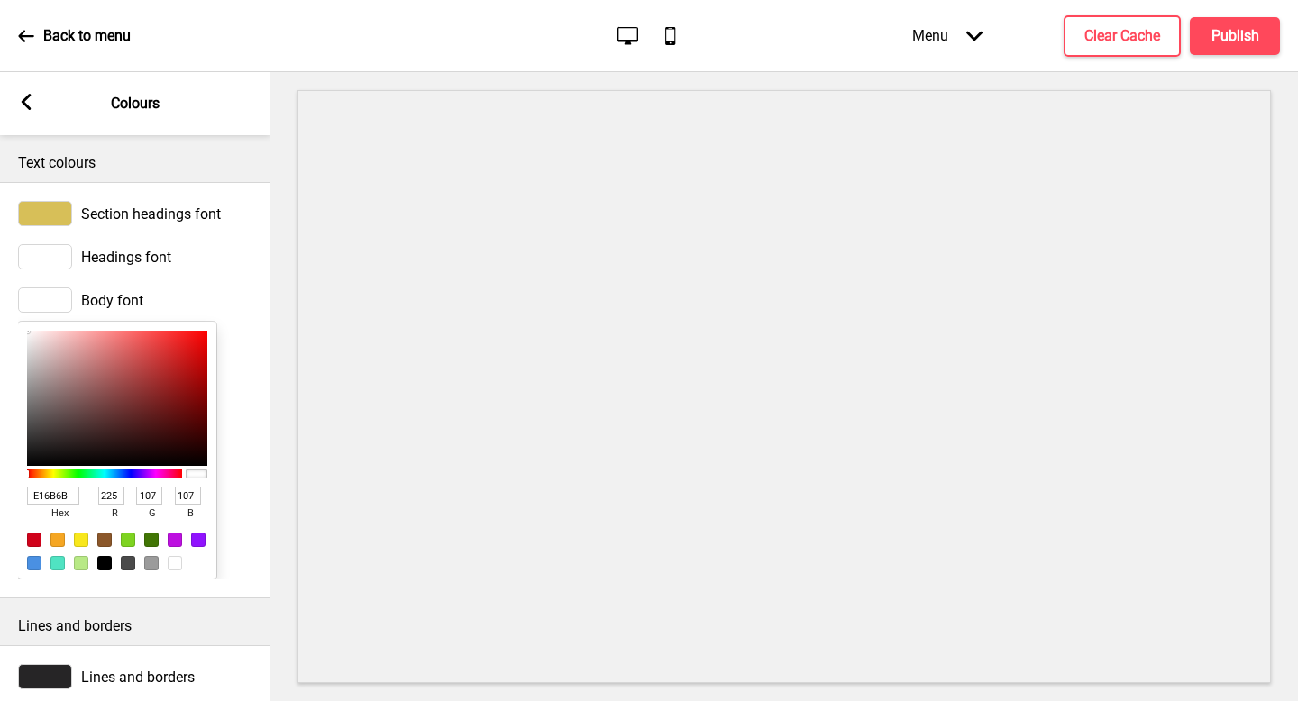
type input "E06C6C"
type input "224"
type input "108"
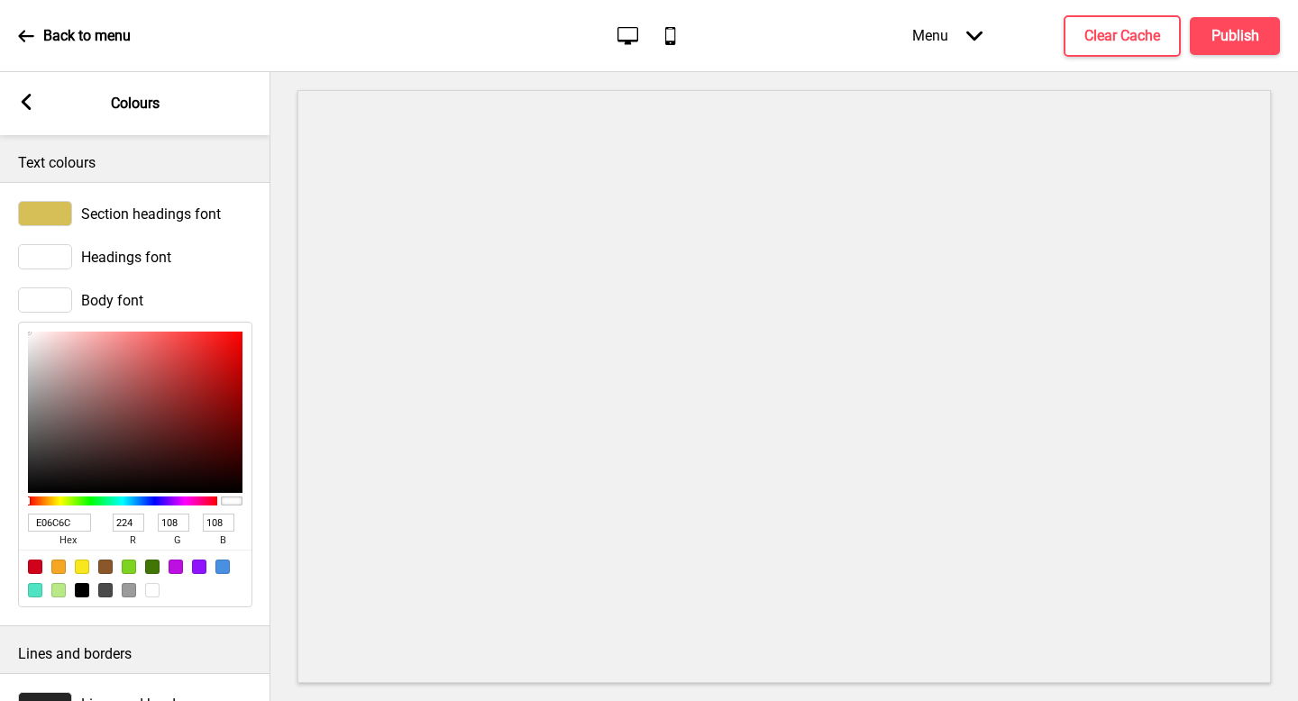
type input "C98686"
type input "201"
type input "134"
type input "B59E9E"
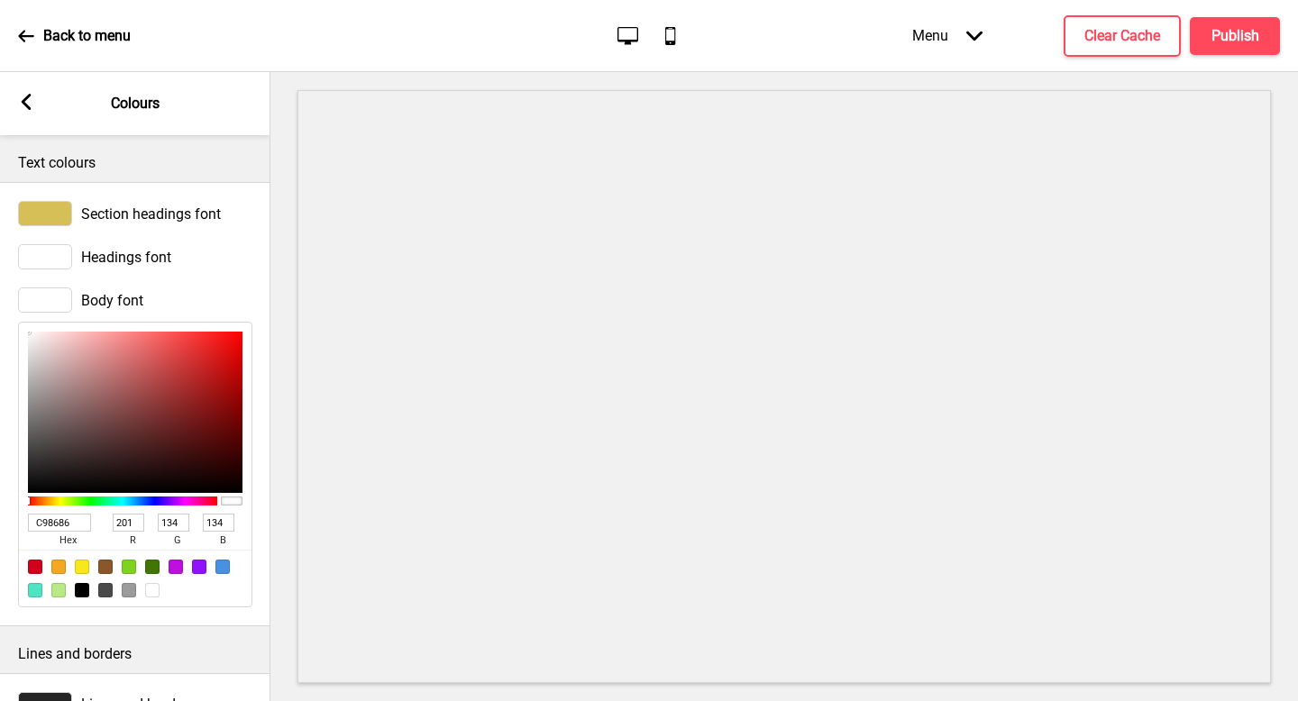
type input "181"
type input "158"
type input "A19F9F"
type input "161"
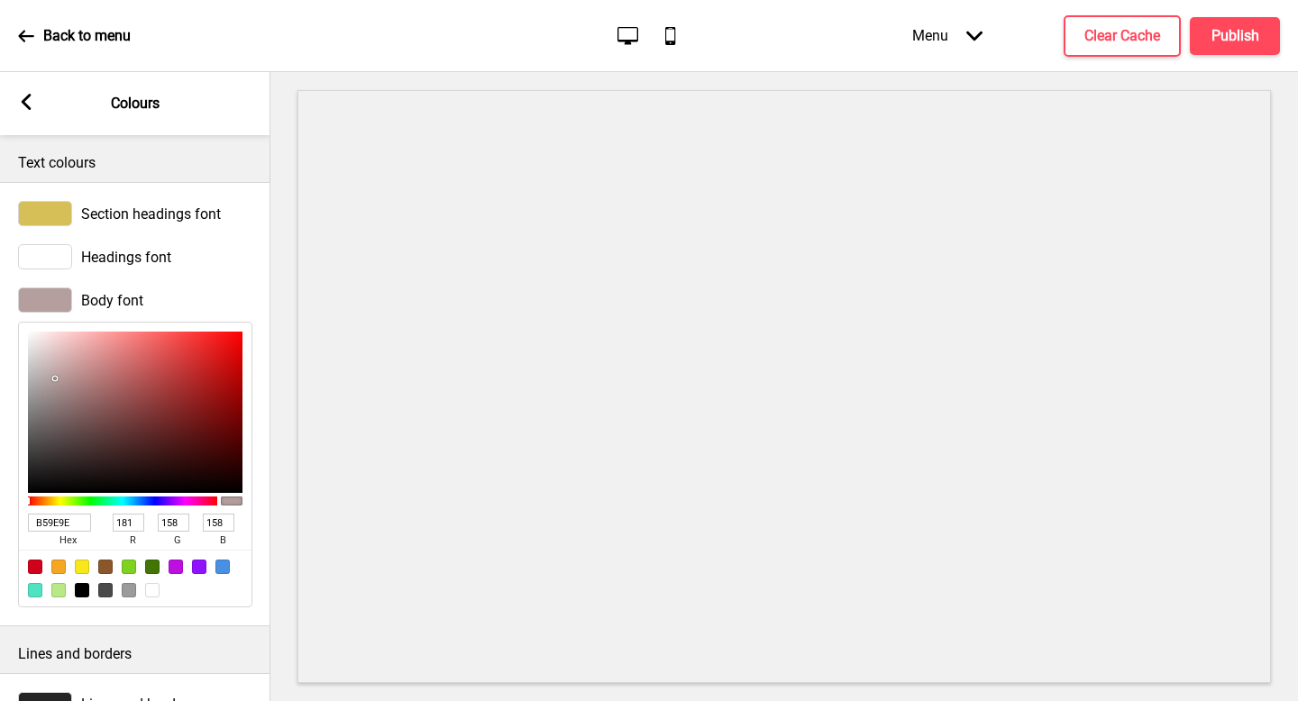
type input "159"
type input "959595"
type input "149"
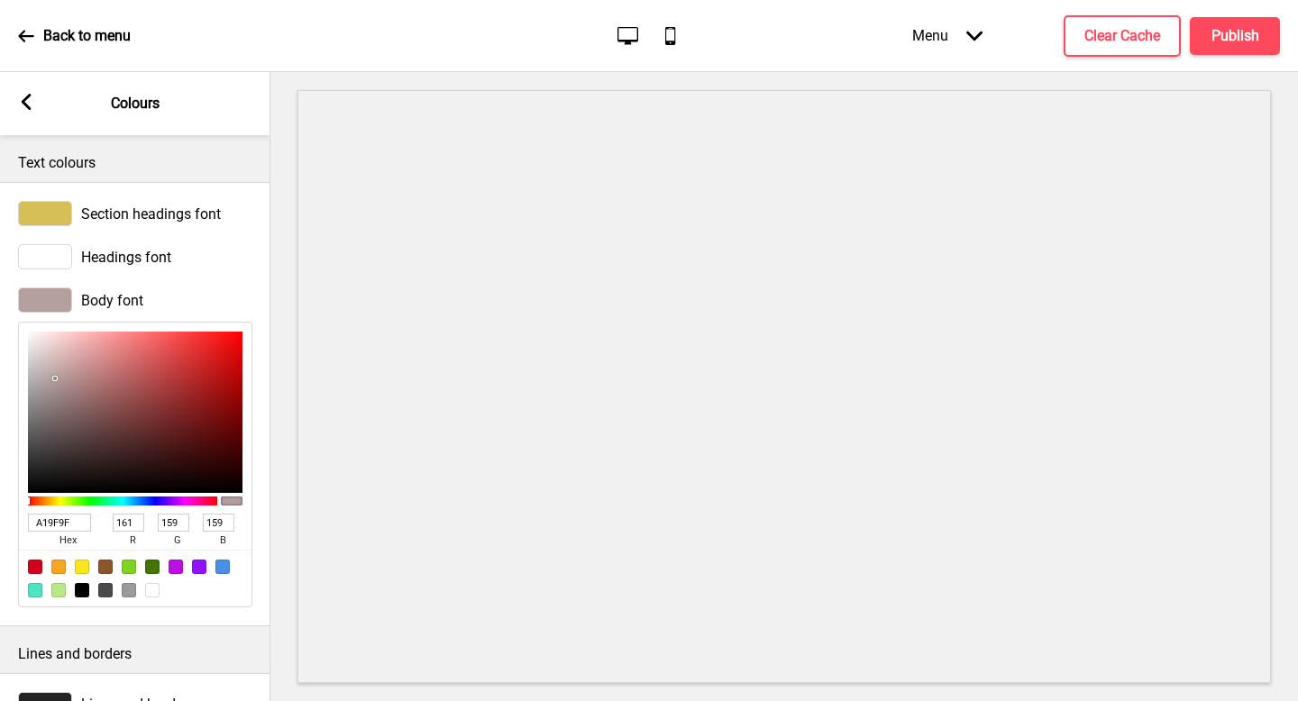
type input "149"
type input "949494"
type input "148"
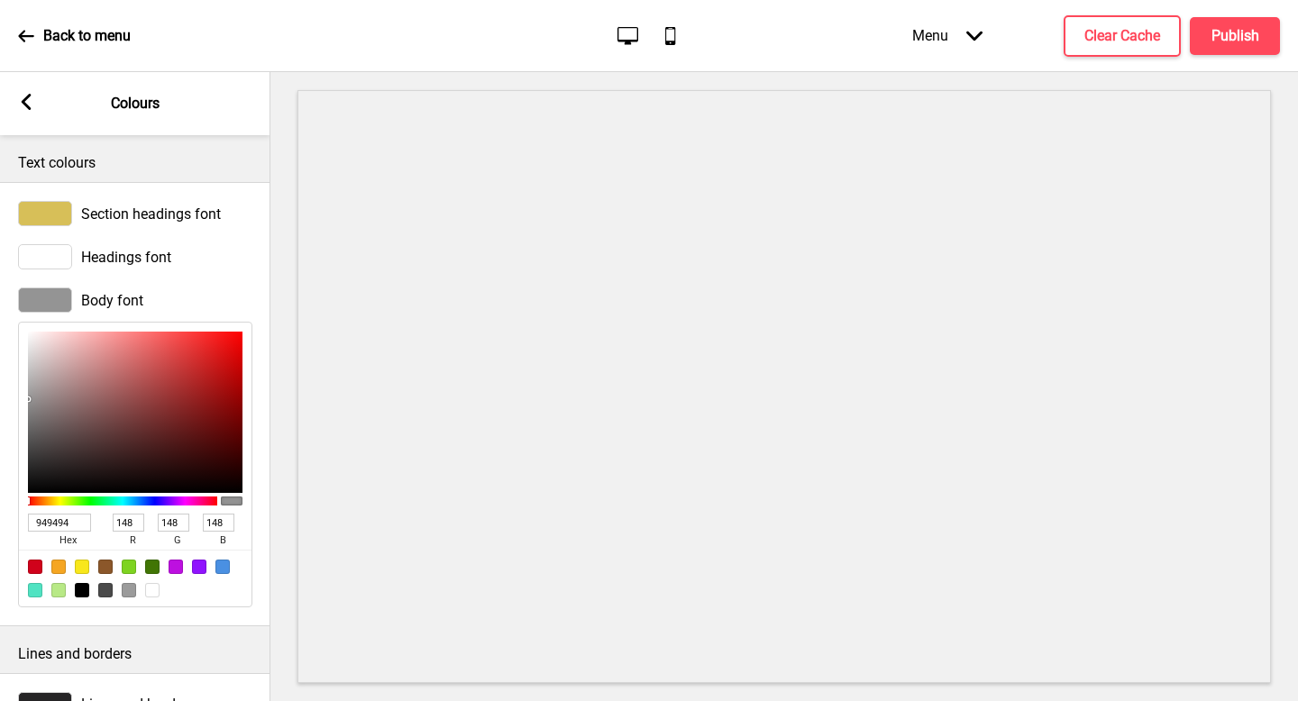
type input "BFBFBF"
type input "191"
type input "FFFFFF"
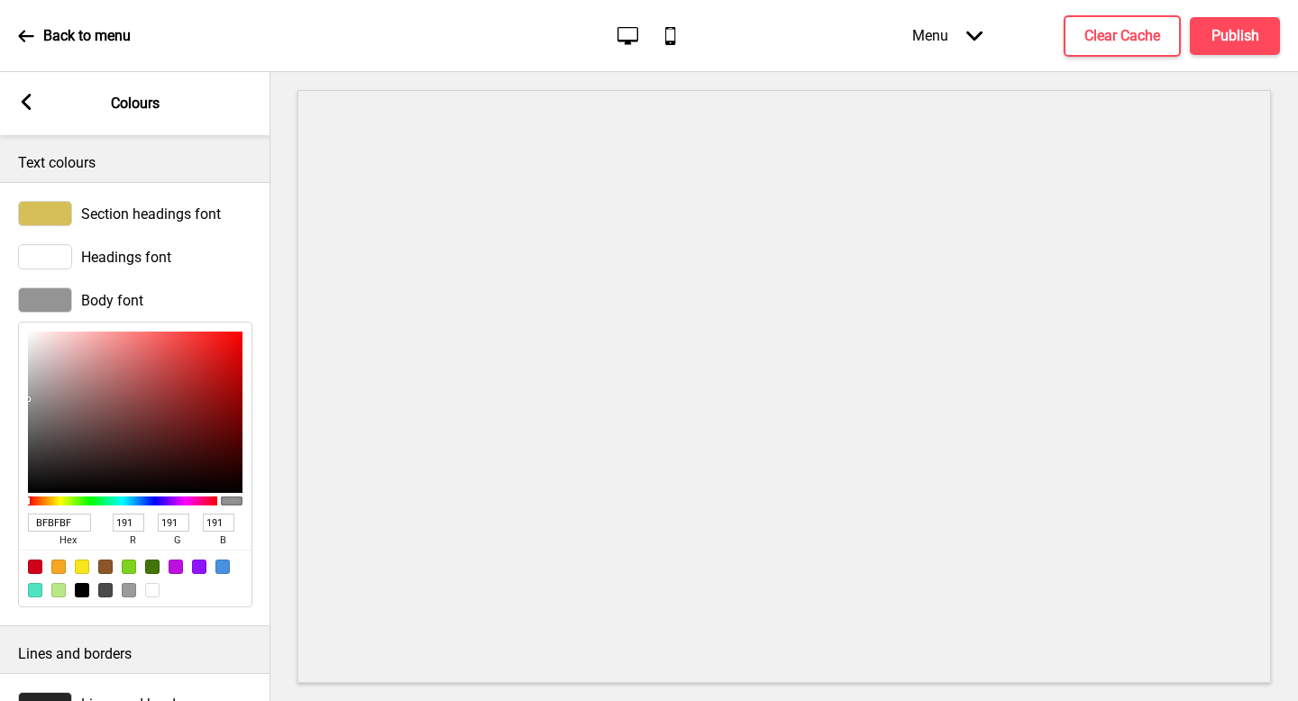
type input "255"
drag, startPoint x: 135, startPoint y: 353, endPoint x: 11, endPoint y: 265, distance: 152.6
click at [11, 265] on div "Section headings font Headings font Body font FFFFFF hex 255 r 255 g 255 b 100 a" at bounding box center [135, 404] width 270 height 444
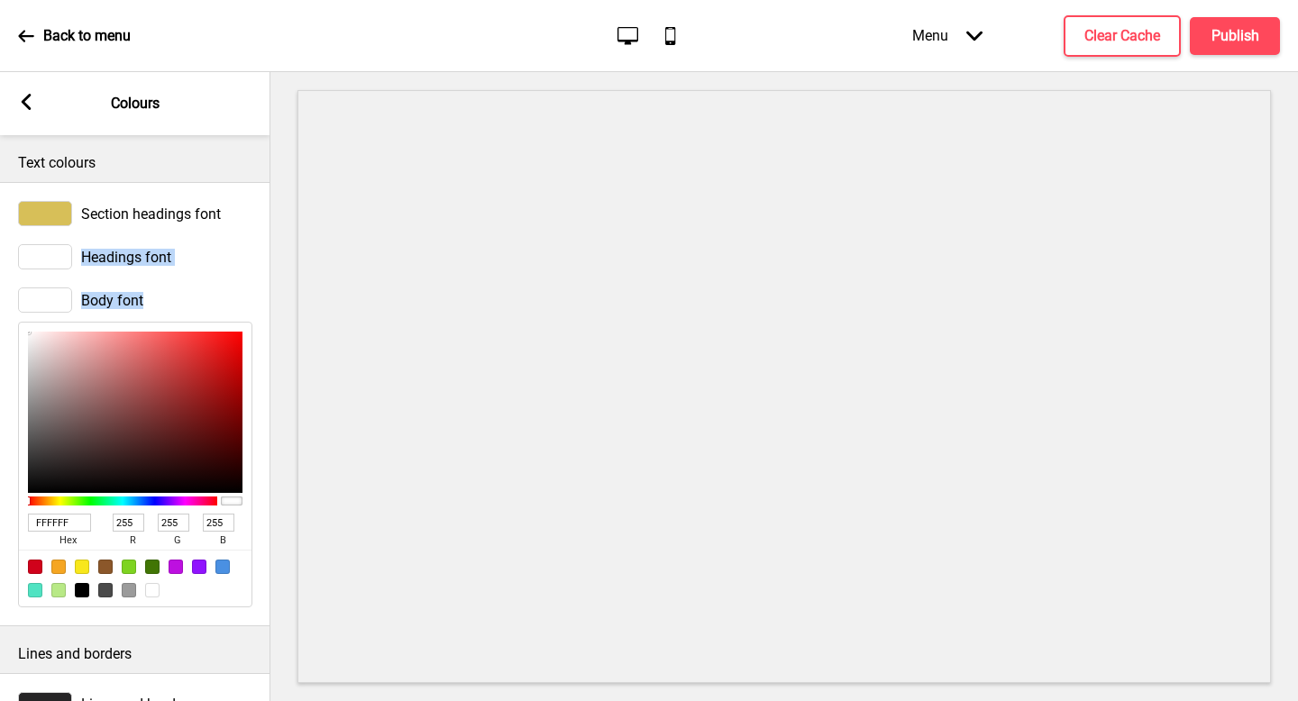
click at [185, 244] on div "Headings font" at bounding box center [135, 256] width 234 height 25
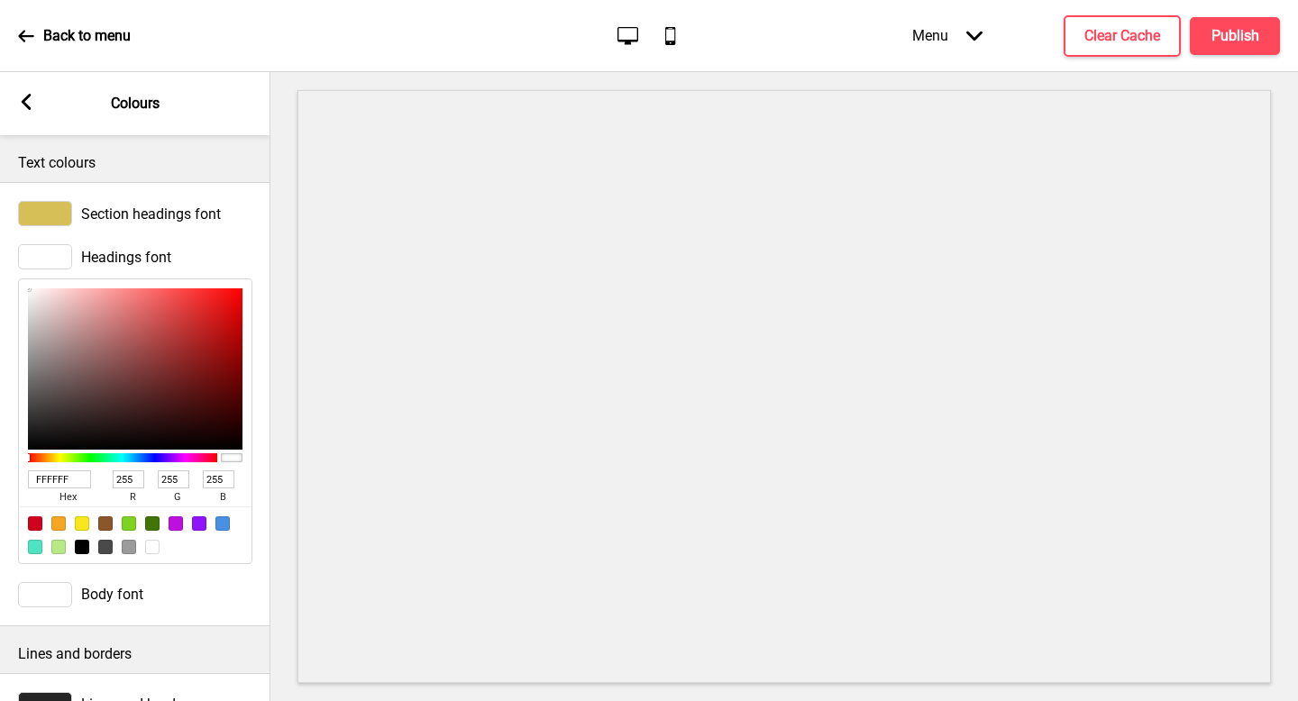
click at [22, 105] on rect at bounding box center [26, 102] width 16 height 16
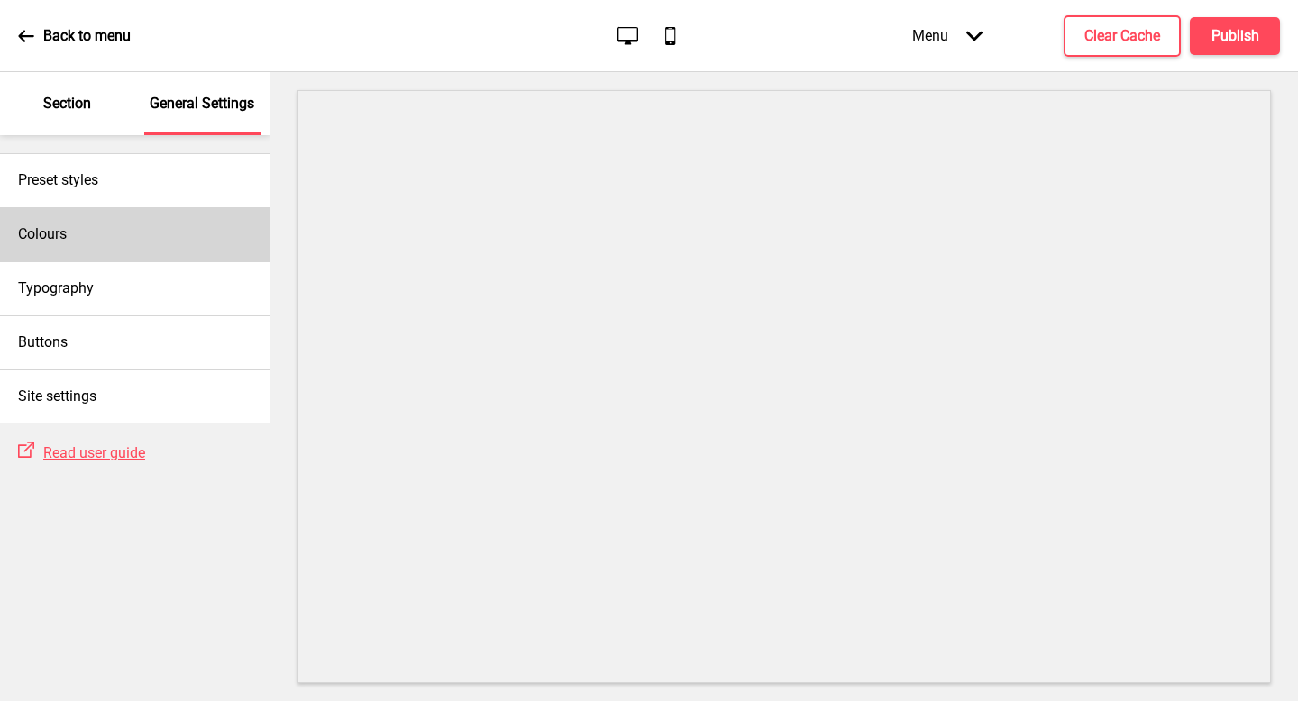
click at [89, 223] on div "Colours" at bounding box center [135, 234] width 270 height 54
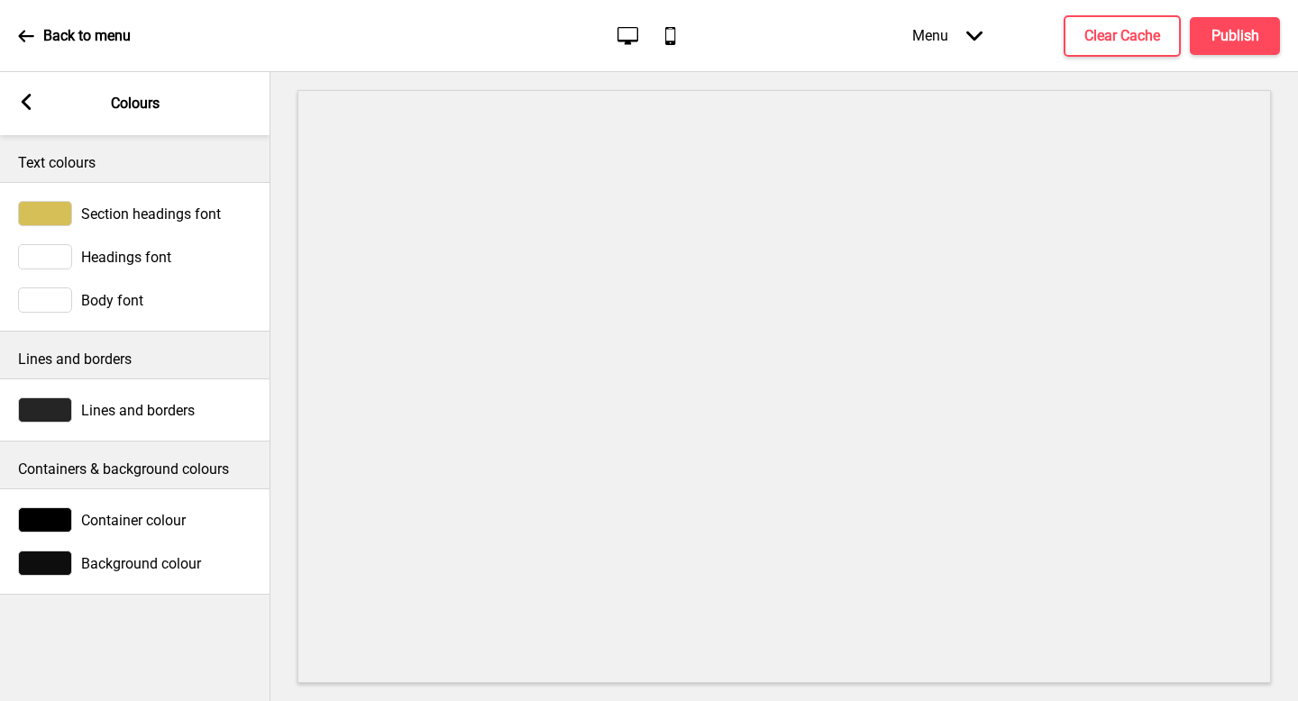
click at [21, 105] on rect at bounding box center [26, 102] width 16 height 16
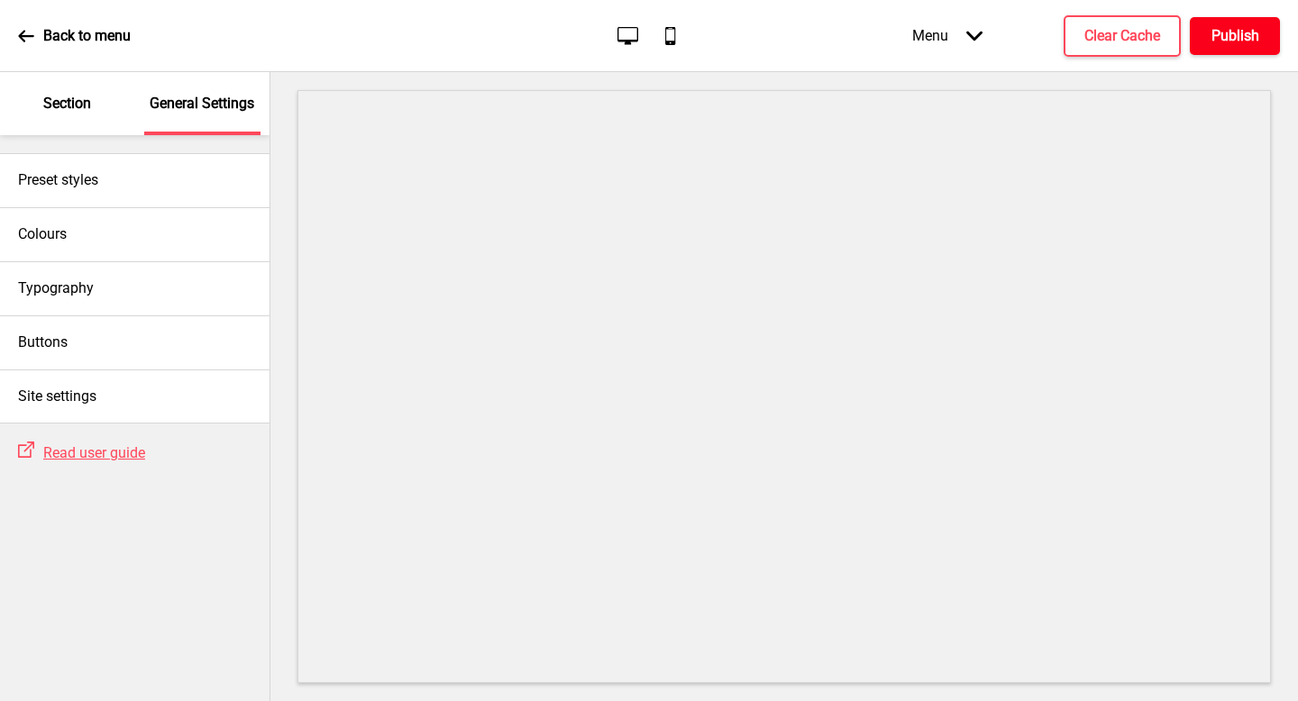
click at [1260, 32] on button "Publish" at bounding box center [1235, 36] width 90 height 38
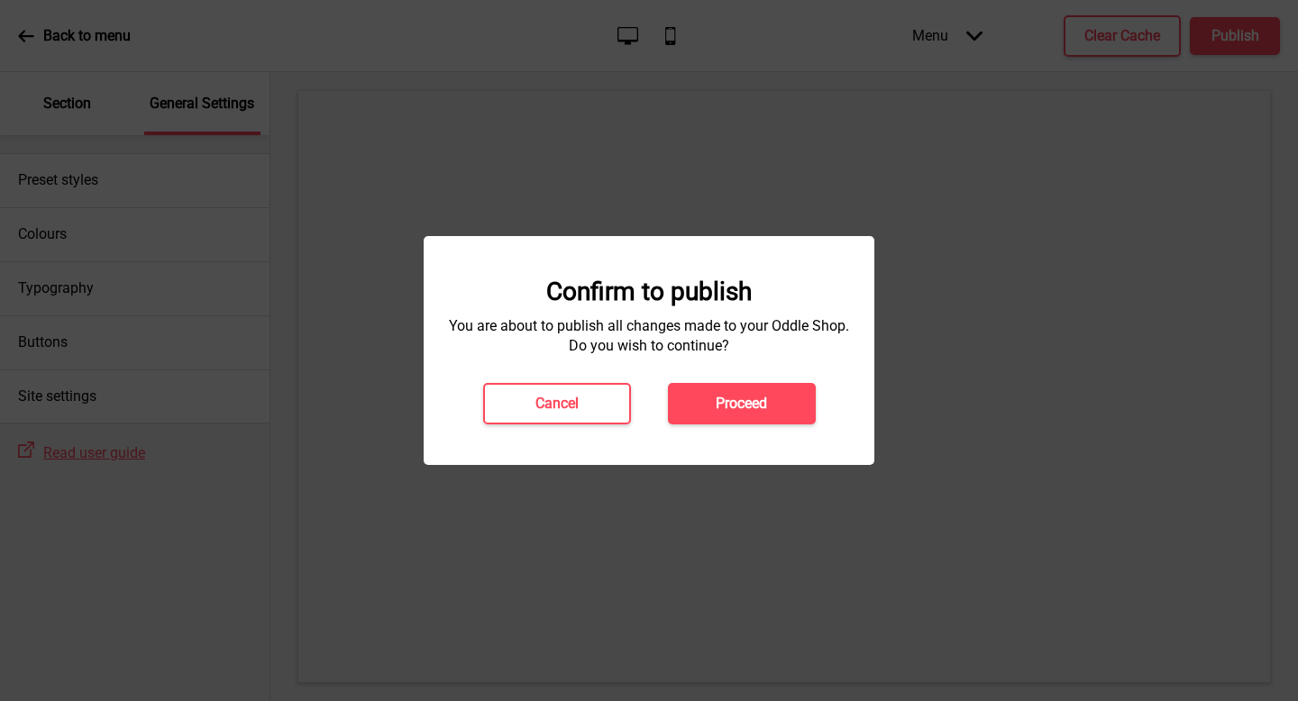
drag, startPoint x: 746, startPoint y: 389, endPoint x: 205, endPoint y: 355, distance: 542.1
click at [205, 355] on div "Confirm to publish You are about to publish all changes made to your Oddle Shop…" at bounding box center [649, 350] width 1298 height 701
click at [523, 399] on button "Cancel" at bounding box center [557, 403] width 148 height 41
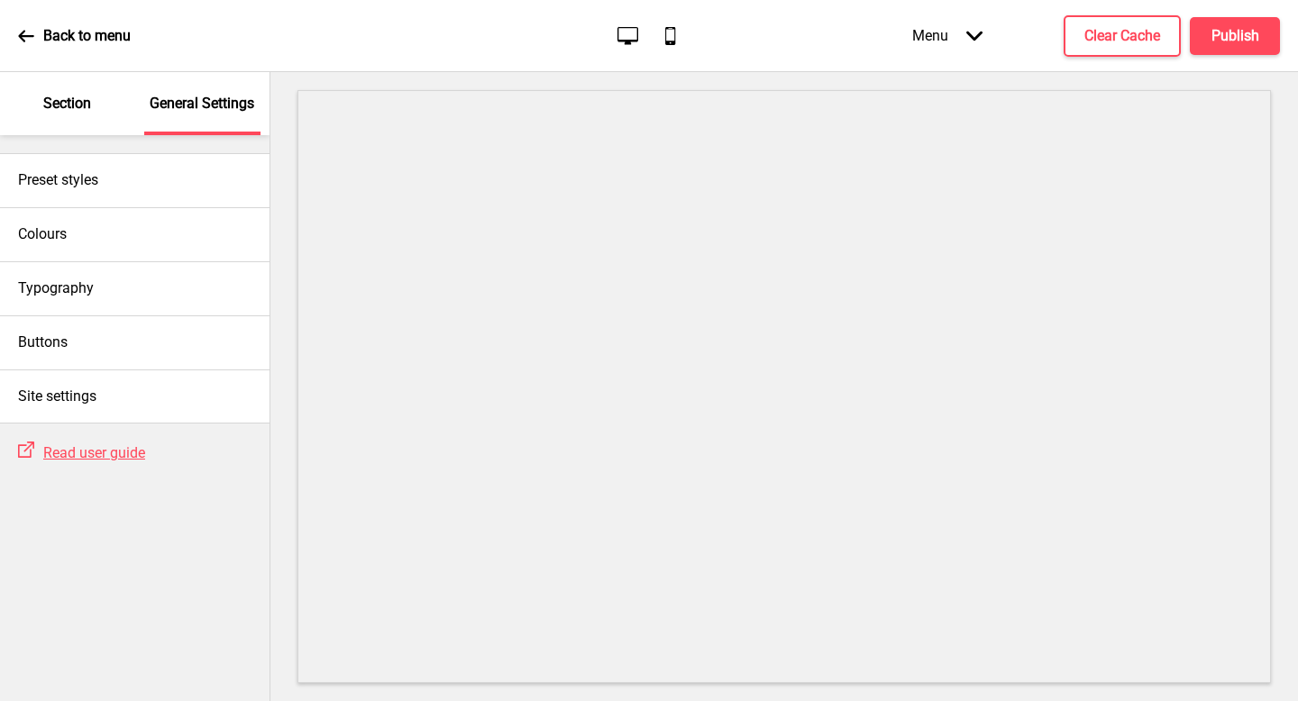
click at [87, 116] on div "Section" at bounding box center [67, 103] width 117 height 63
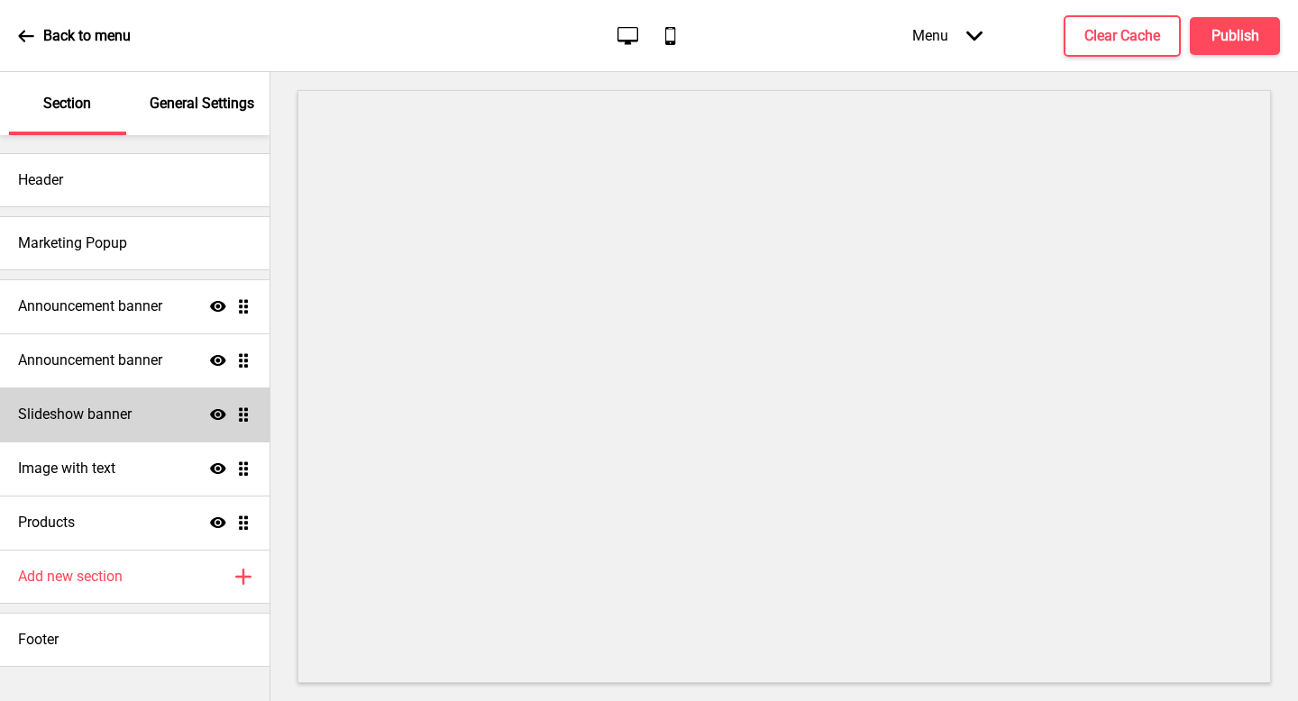
click at [133, 413] on div "Slideshow banner Show Drag" at bounding box center [135, 415] width 270 height 54
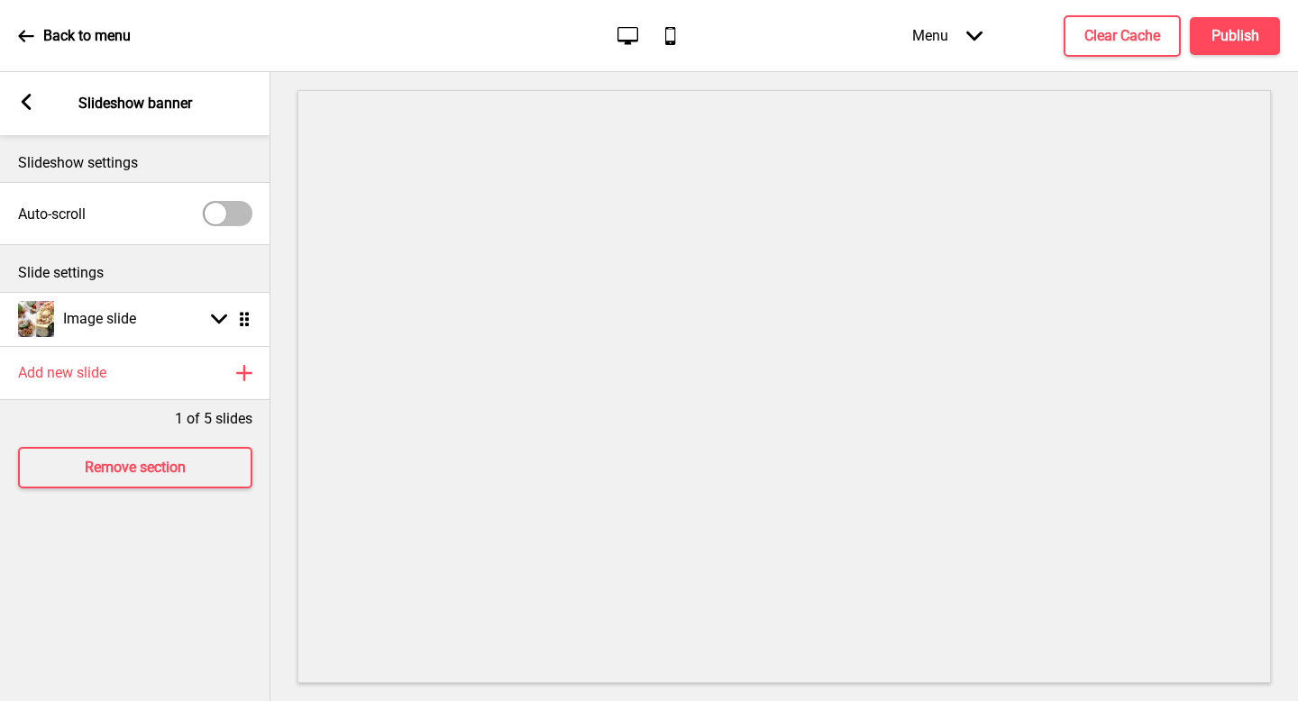
click at [24, 97] on icon at bounding box center [27, 102] width 10 height 16
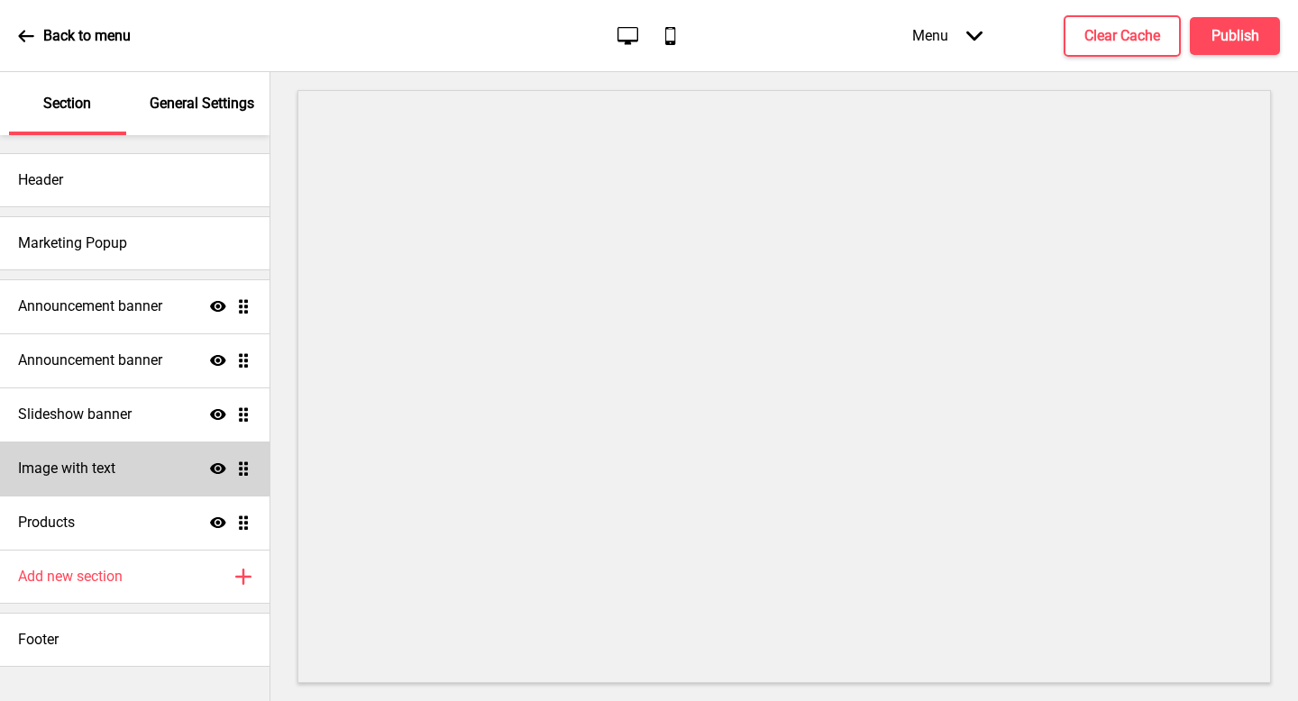
click at [97, 473] on h4 "Image with text" at bounding box center [66, 469] width 97 height 20
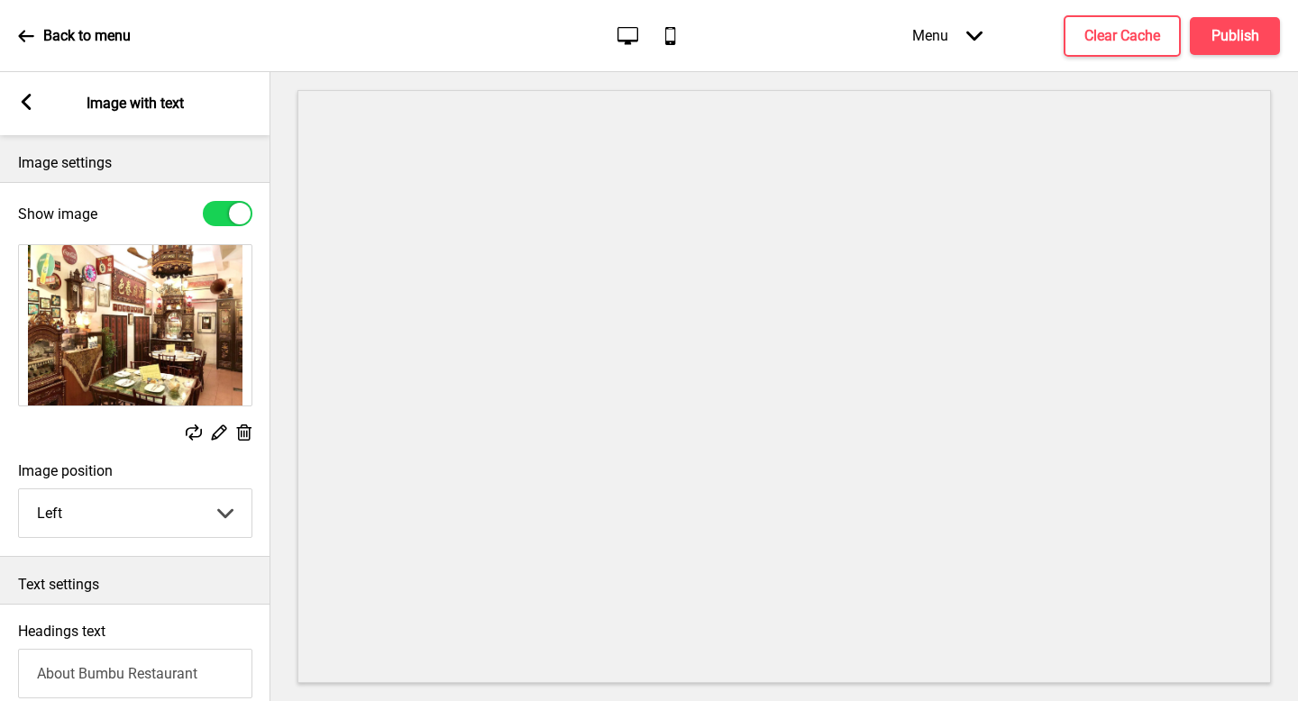
click at [141, 332] on img at bounding box center [135, 325] width 233 height 160
click at [225, 425] on rect at bounding box center [218, 432] width 19 height 19
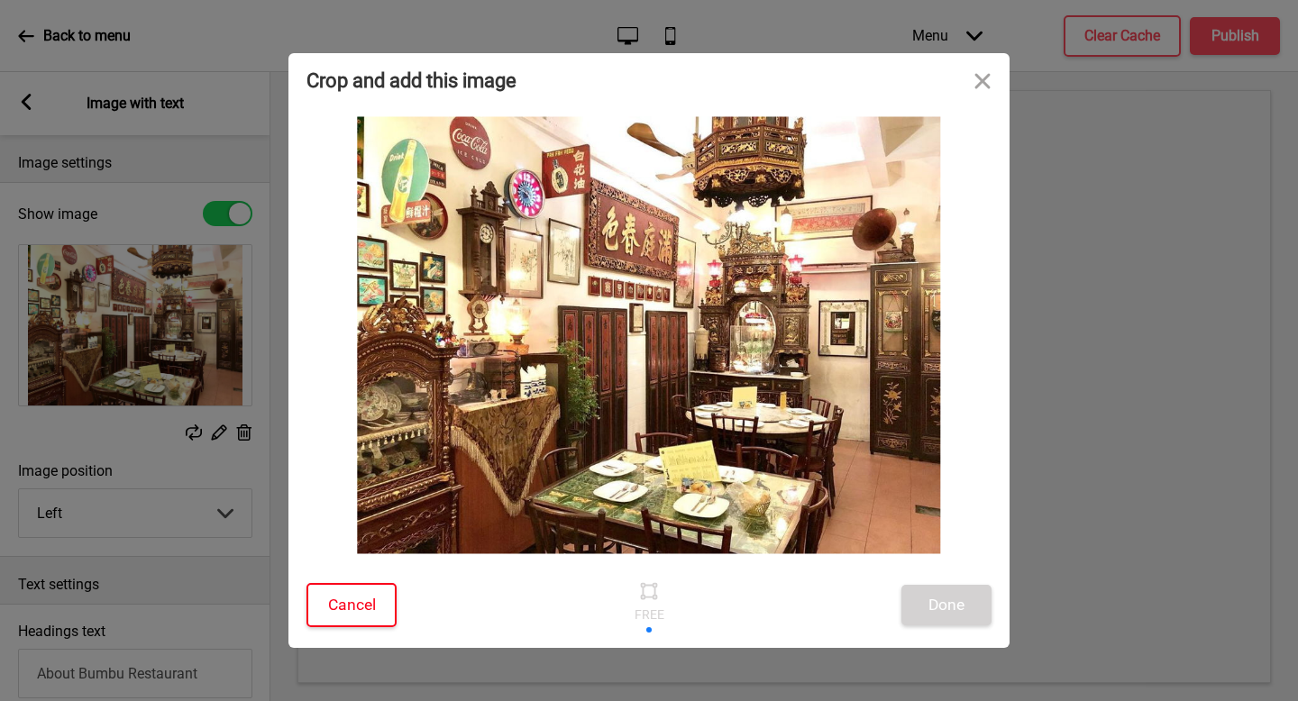
drag, startPoint x: 360, startPoint y: 590, endPoint x: 371, endPoint y: 582, distance: 13.0
click at [361, 590] on button "Cancel" at bounding box center [352, 605] width 90 height 44
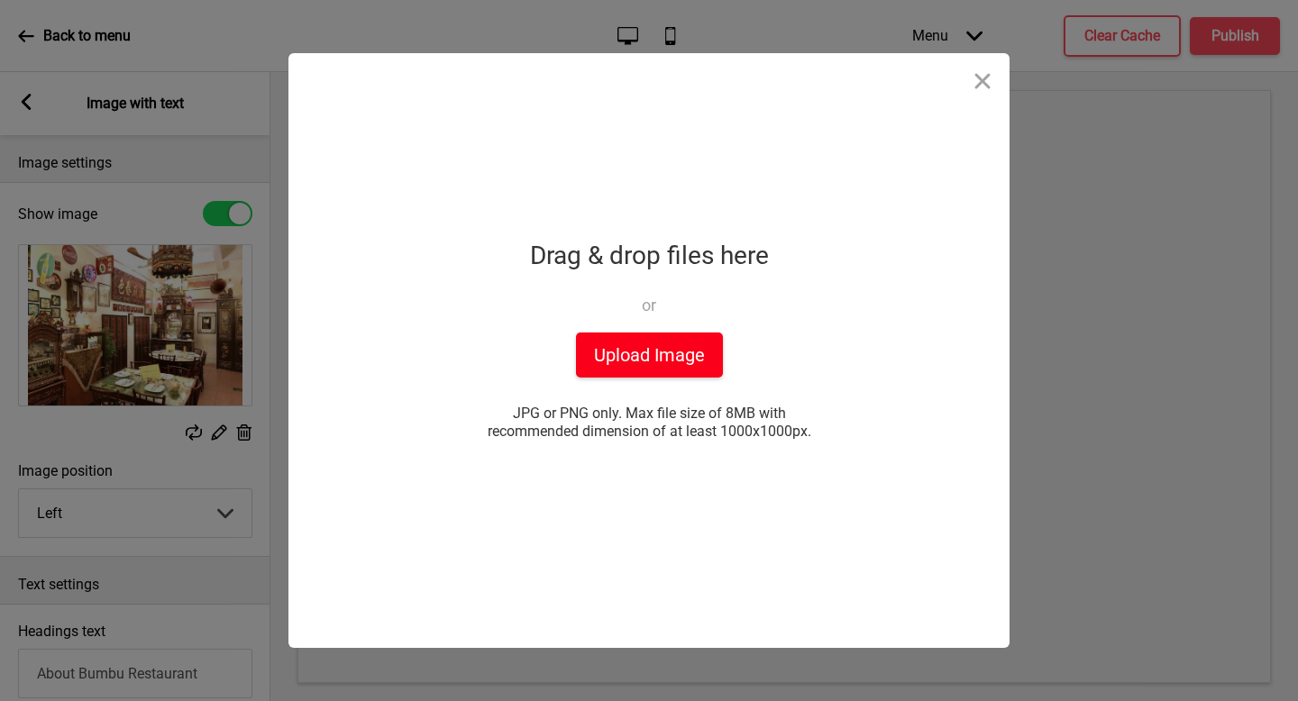
click at [688, 362] on button "Upload Image" at bounding box center [649, 355] width 147 height 45
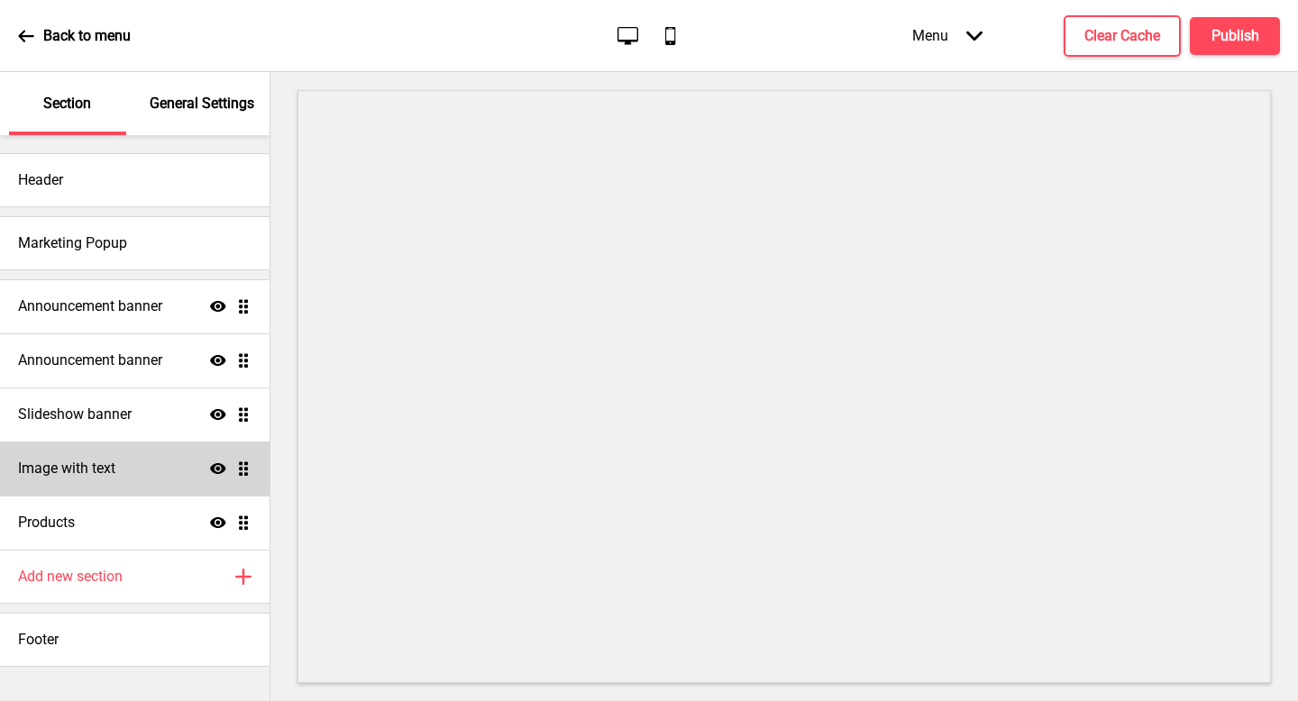
click at [105, 472] on h4 "Image with text" at bounding box center [66, 469] width 97 height 20
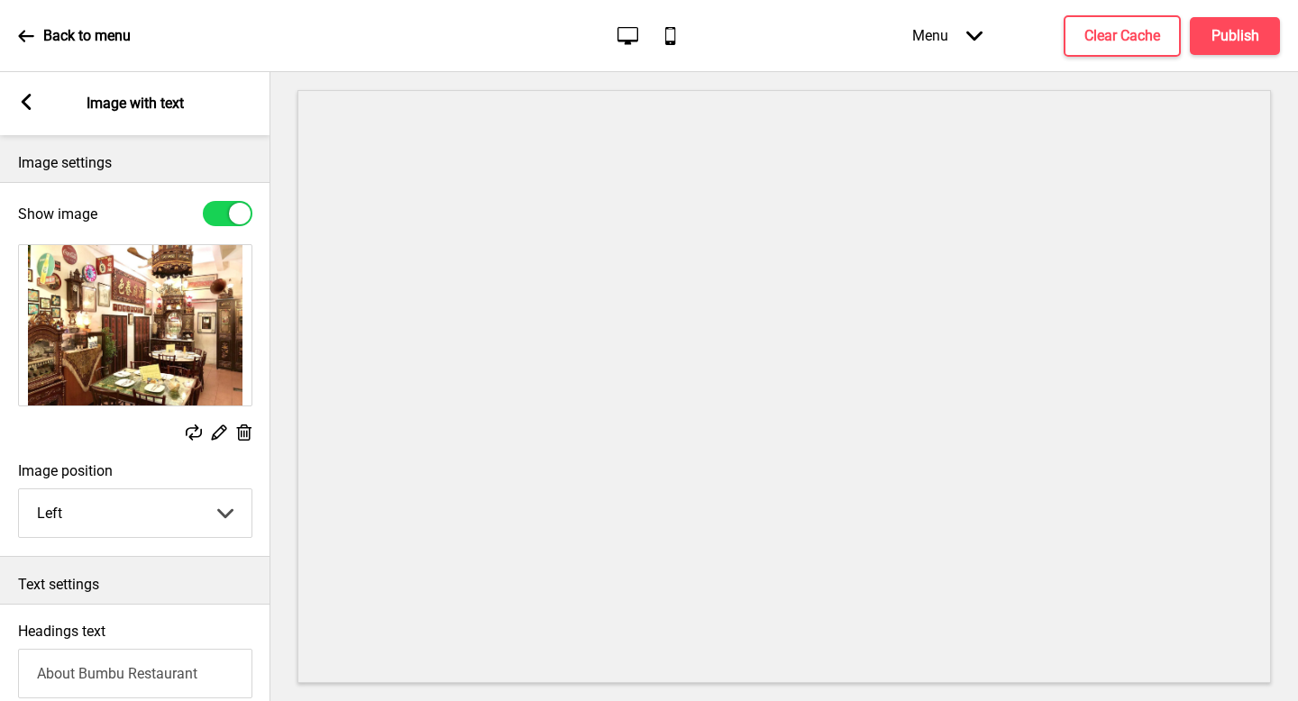
click at [146, 319] on img at bounding box center [135, 325] width 233 height 160
click at [218, 435] on rect at bounding box center [218, 432] width 19 height 19
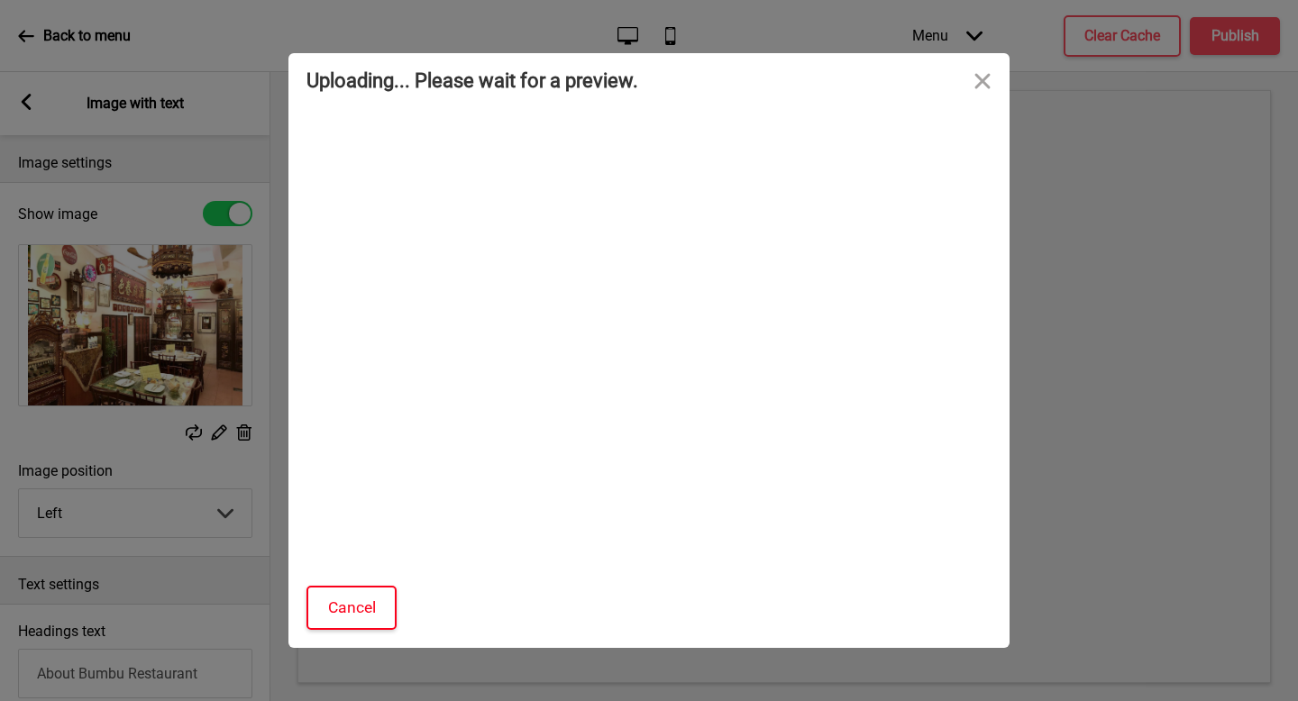
click at [353, 608] on button "Cancel" at bounding box center [352, 608] width 90 height 44
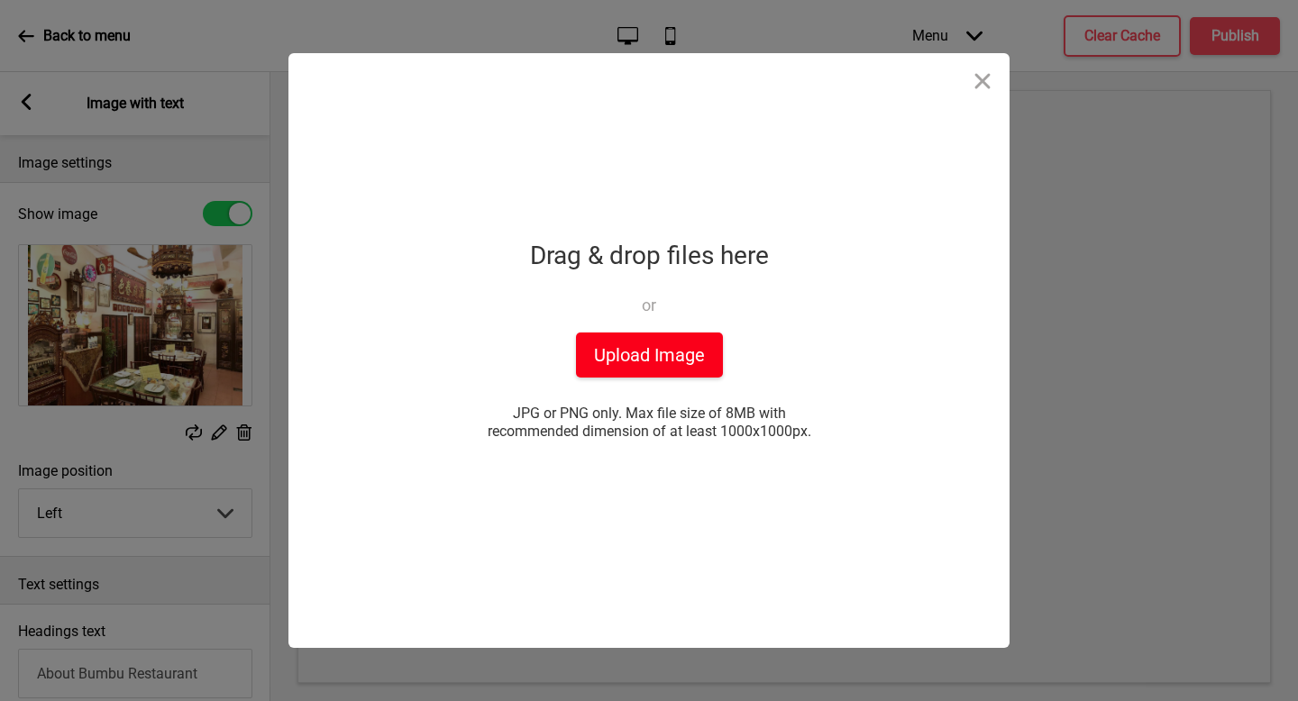
click at [607, 360] on button "Upload Image" at bounding box center [649, 355] width 147 height 45
click at [1141, 365] on div "Crop and add this image Cancel Done Drop a file here Drag & drop files here or …" at bounding box center [649, 350] width 1298 height 701
click at [653, 370] on button "Upload Image" at bounding box center [649, 355] width 147 height 45
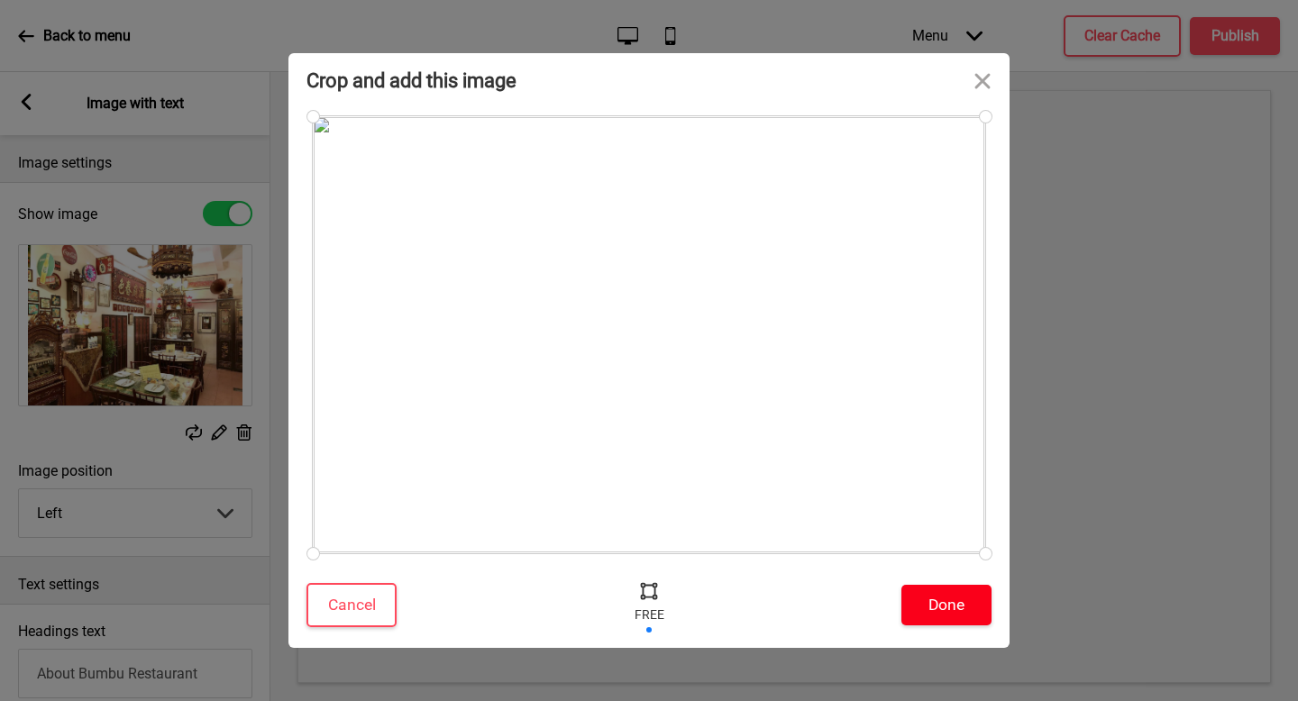
click at [959, 609] on button "Done" at bounding box center [947, 605] width 90 height 41
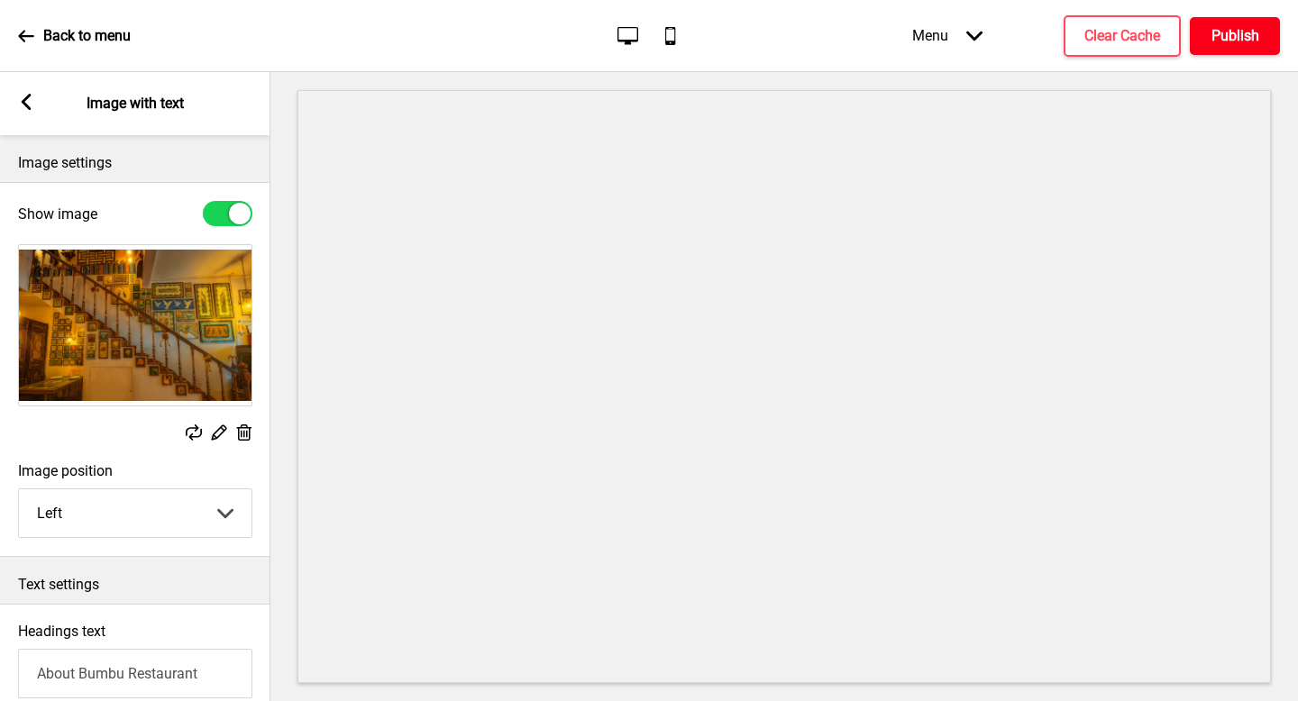
click at [1214, 44] on h4 "Publish" at bounding box center [1236, 36] width 48 height 20
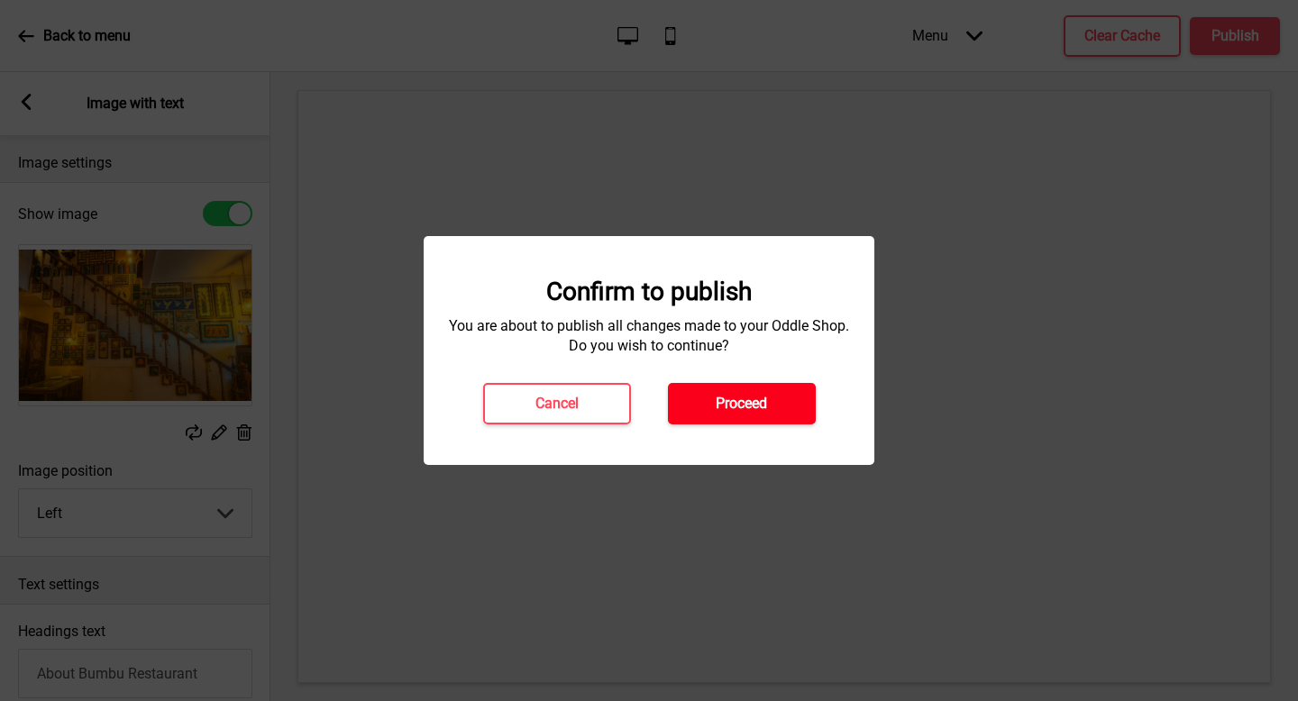
click at [756, 398] on h4 "Proceed" at bounding box center [741, 404] width 51 height 20
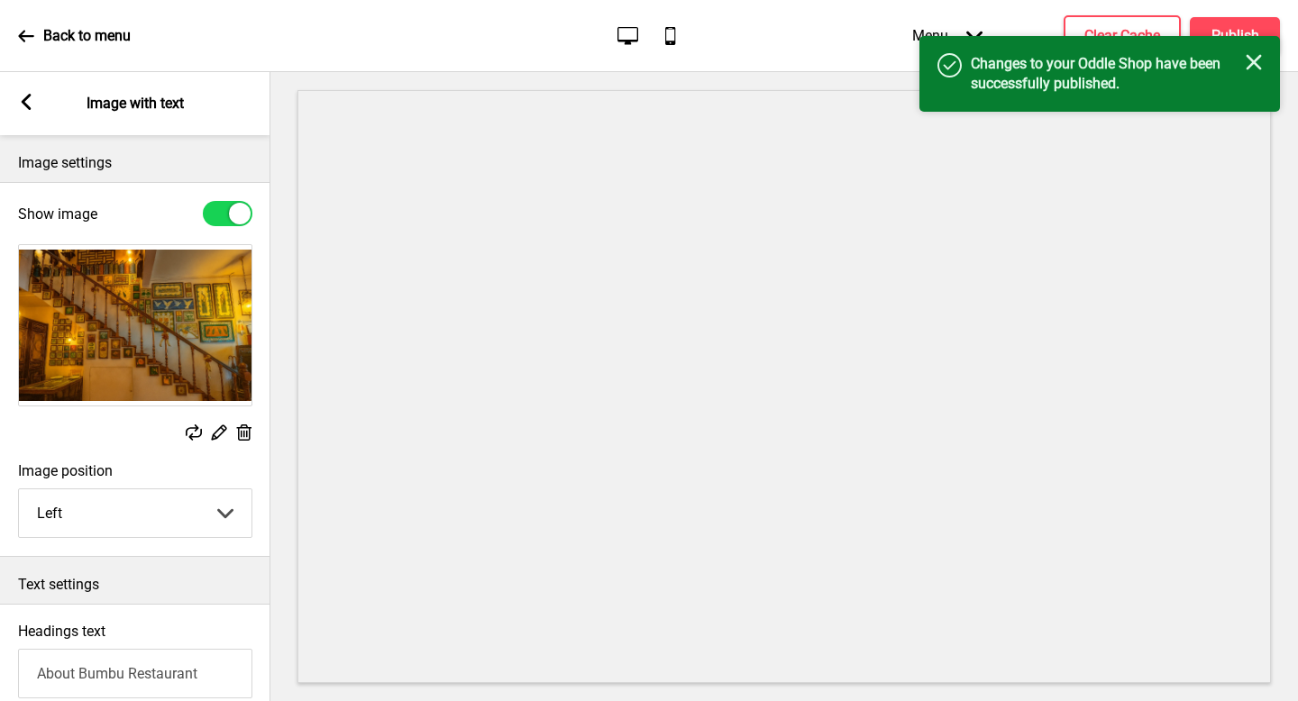
click at [87, 50] on div "Back to menu" at bounding box center [74, 36] width 113 height 49
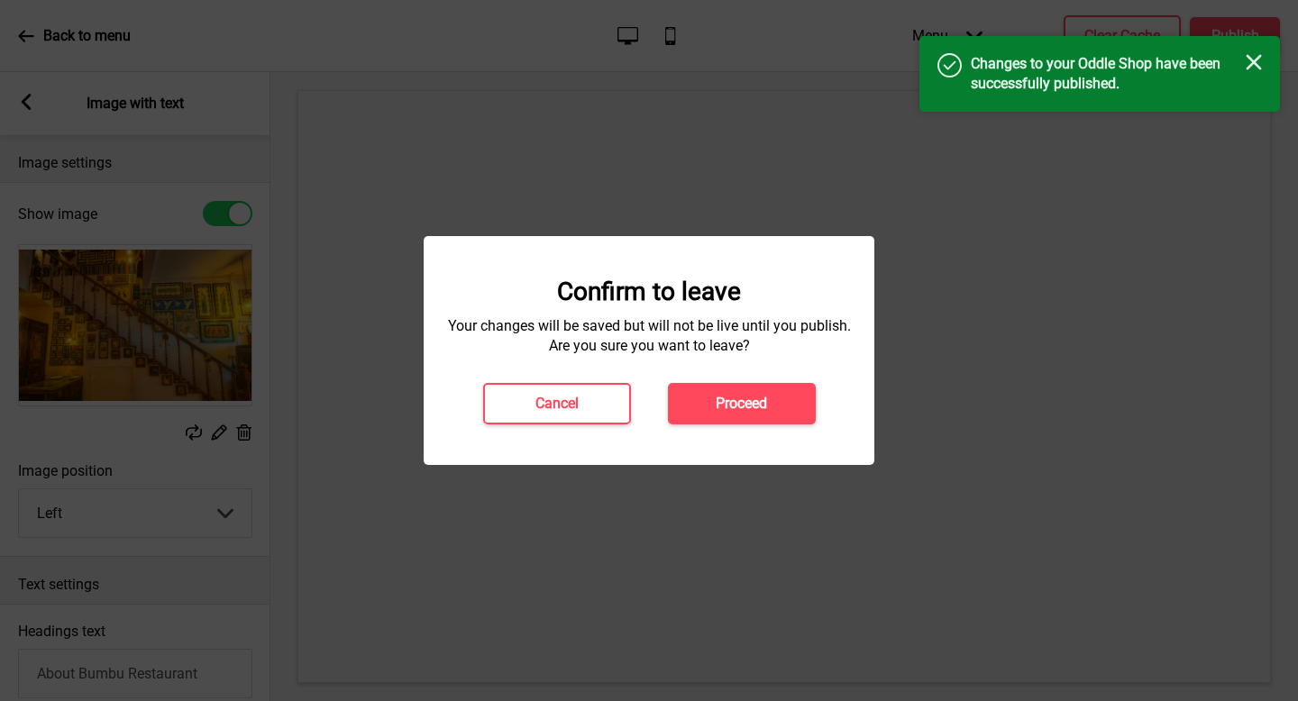
click at [752, 405] on h4 "Proceed" at bounding box center [741, 404] width 51 height 20
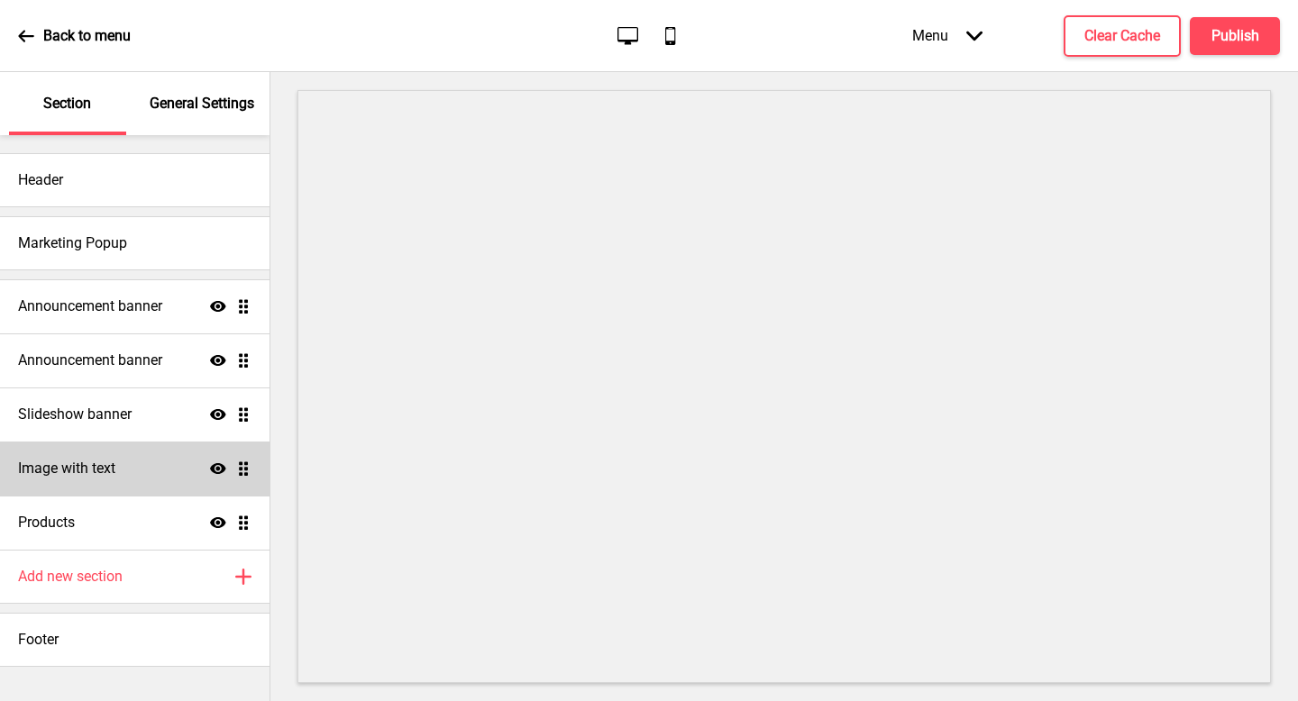
click at [148, 475] on div "Image with text Show Drag" at bounding box center [135, 469] width 270 height 54
